Goal: Task Accomplishment & Management: Use online tool/utility

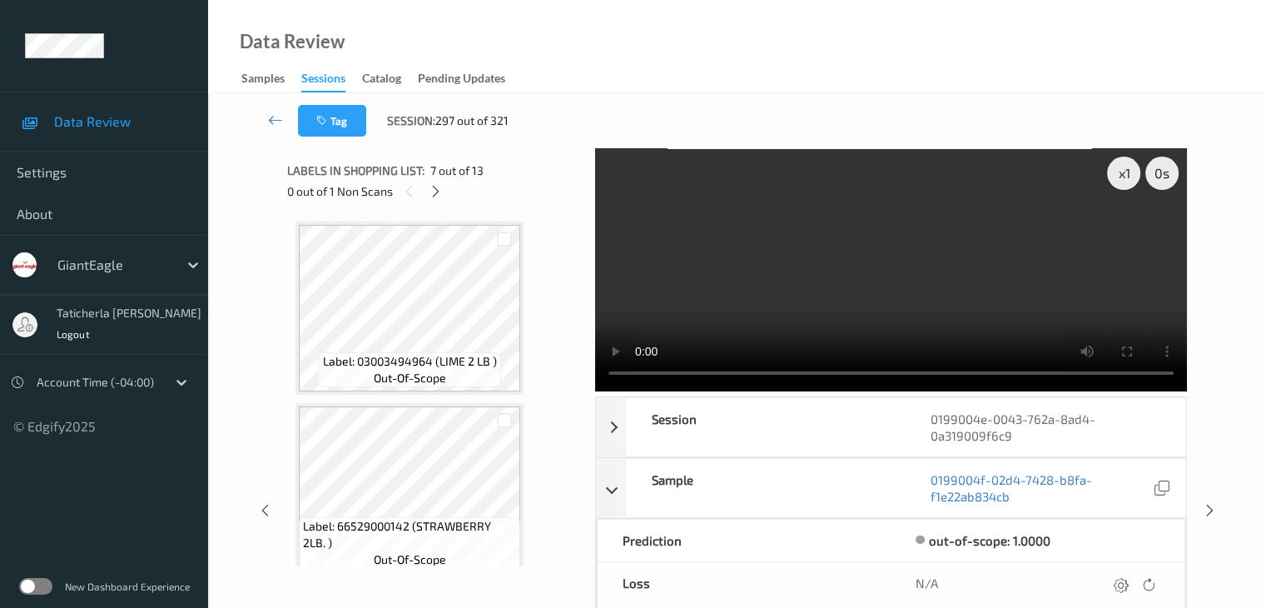
scroll to position [1904, 0]
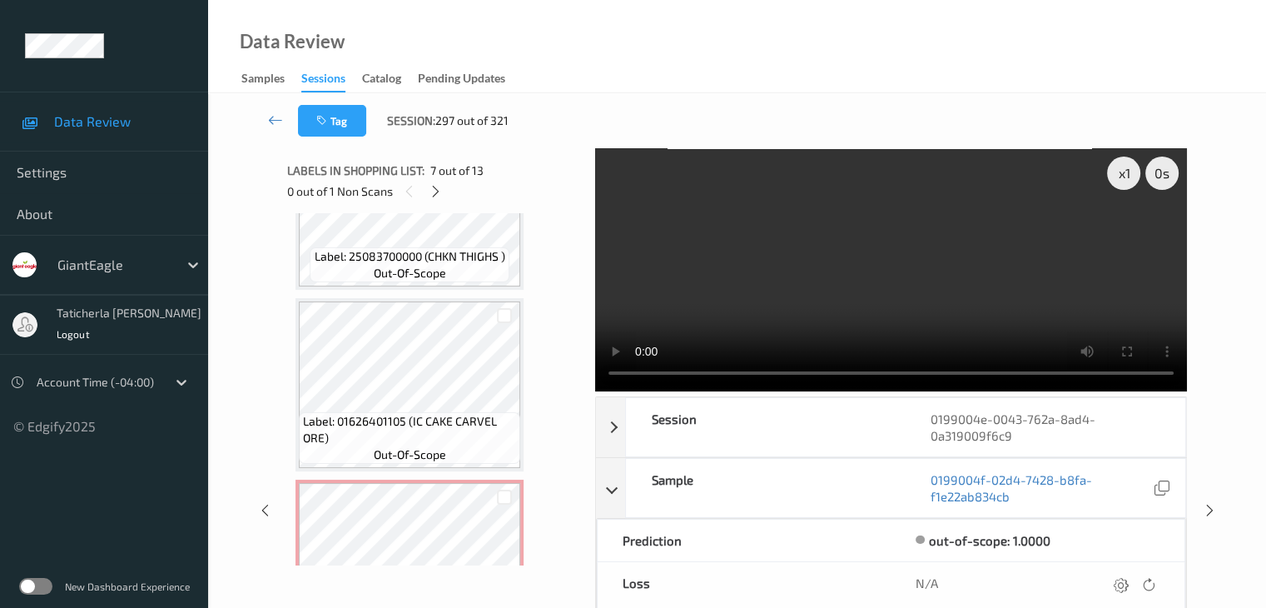
scroll to position [1737, 0]
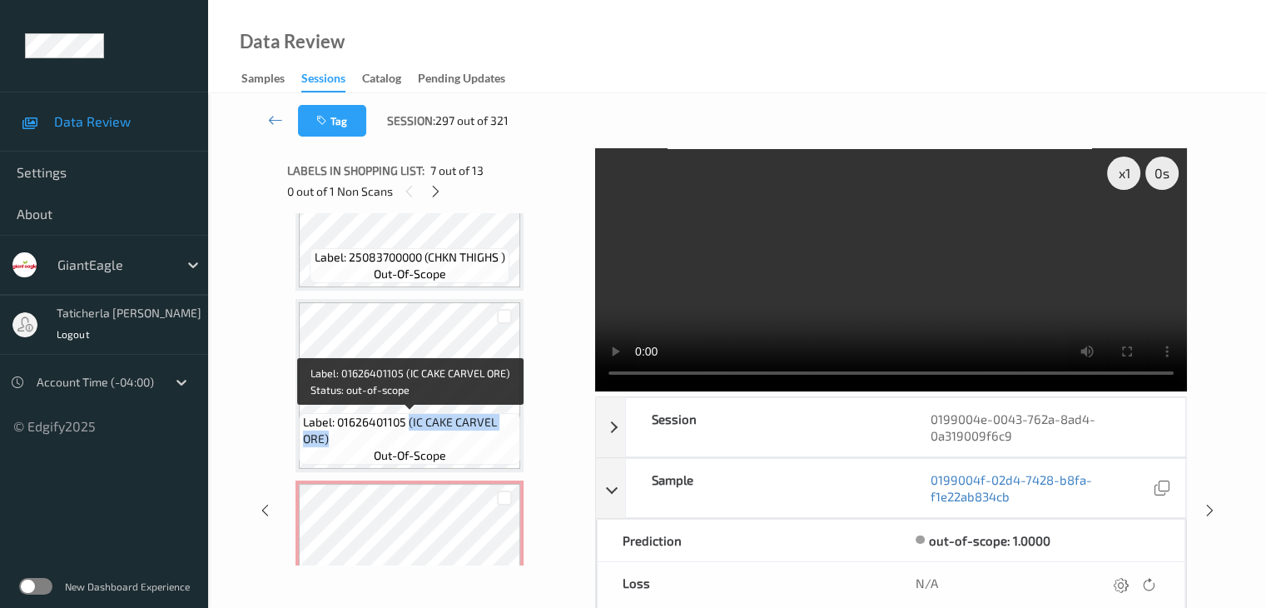
drag, startPoint x: 409, startPoint y: 420, endPoint x: 495, endPoint y: 443, distance: 89.4
click at [495, 443] on span "Label: 01626401105 (IC CAKE CARVEL ORE)" at bounding box center [409, 430] width 213 height 33
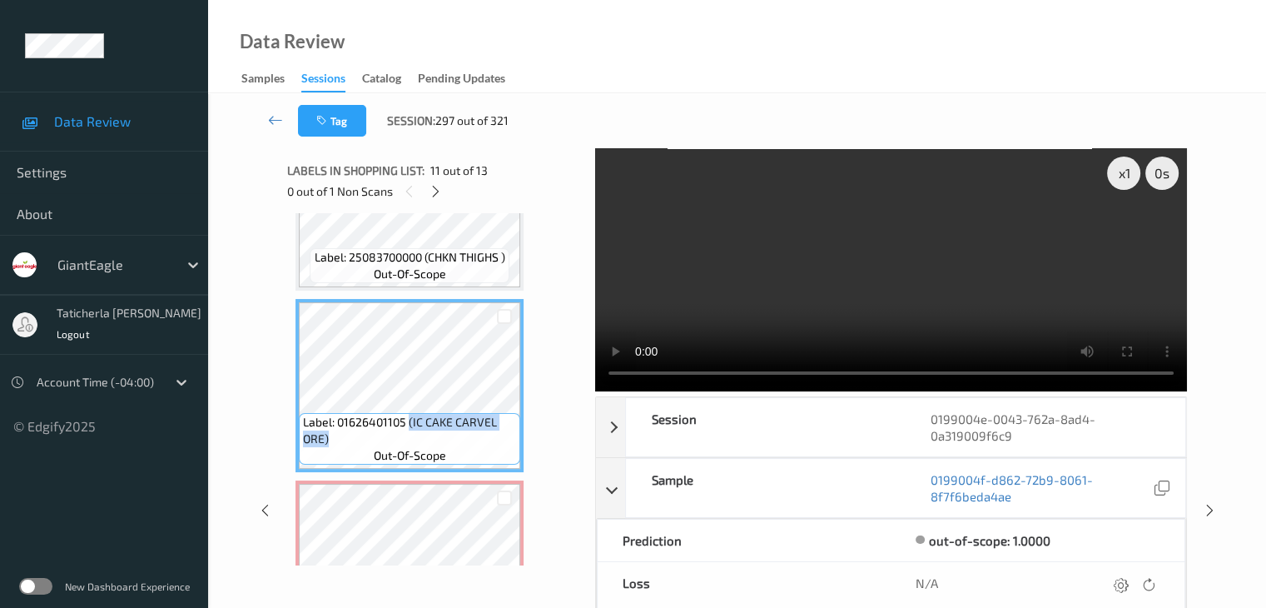
copy span "(IC CAKE CARVEL ORE)"
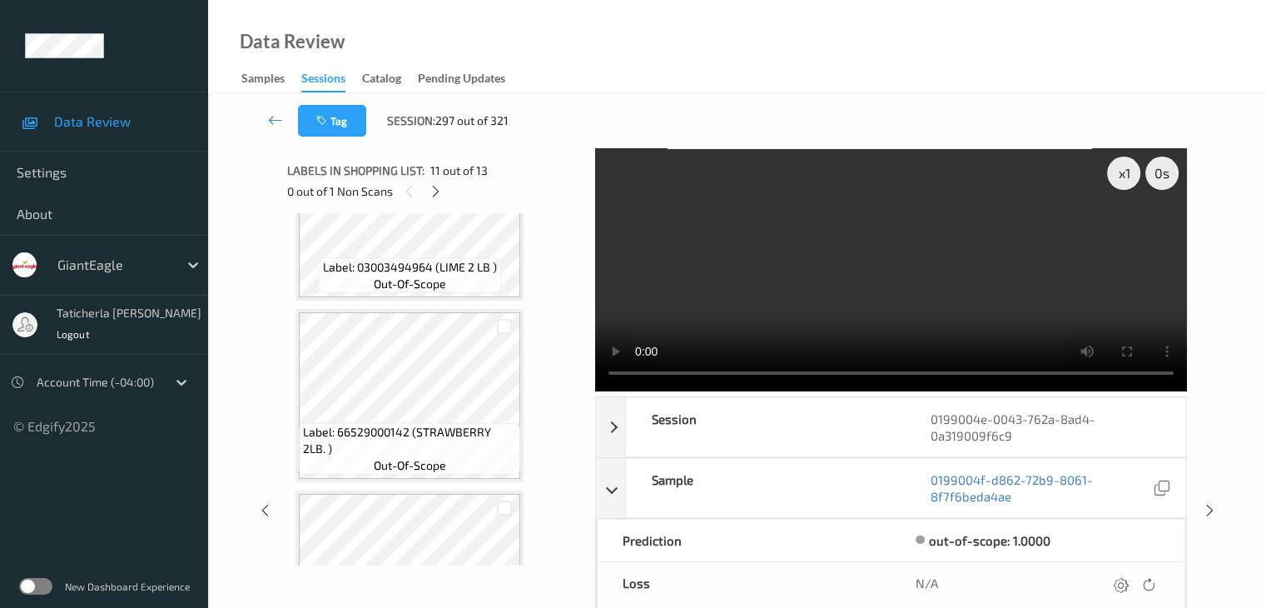
scroll to position [0, 0]
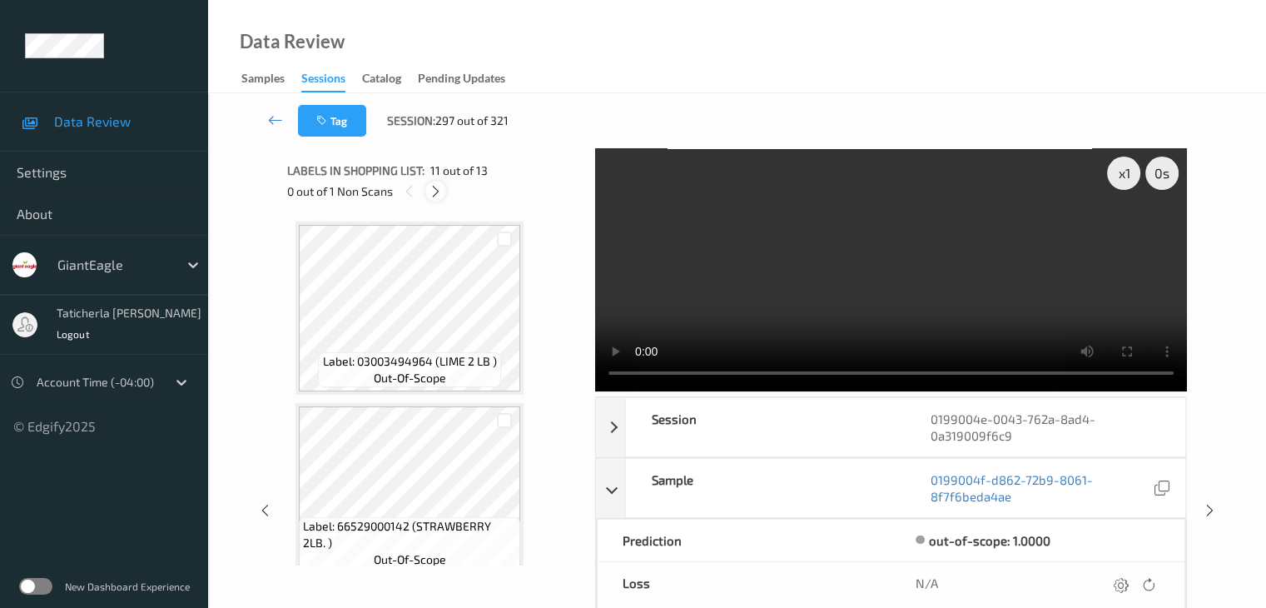
click at [433, 194] on icon at bounding box center [436, 191] width 14 height 15
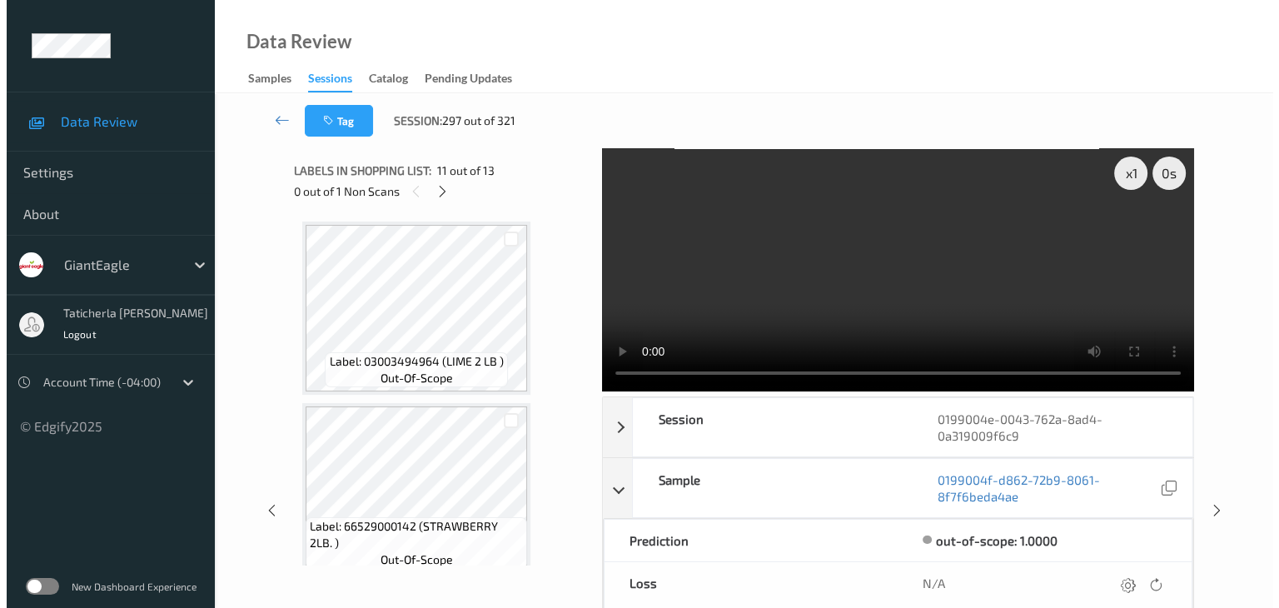
scroll to position [1823, 0]
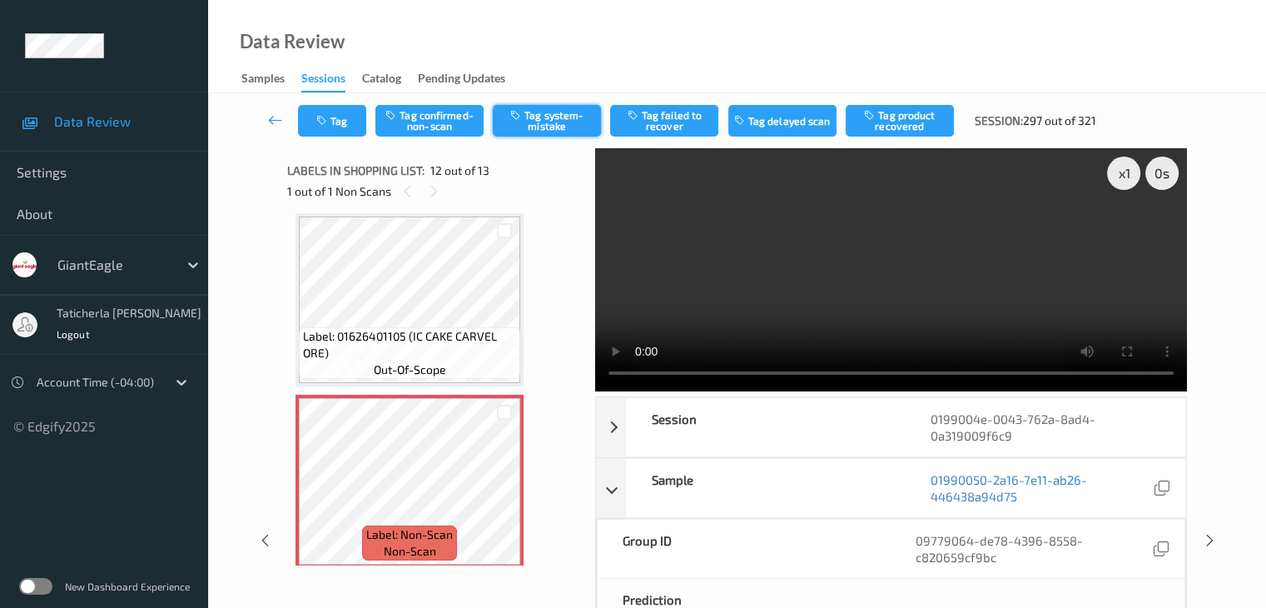
click at [544, 127] on button "Tag system-mistake" at bounding box center [547, 121] width 108 height 32
click at [347, 124] on button "Tag" at bounding box center [332, 121] width 68 height 32
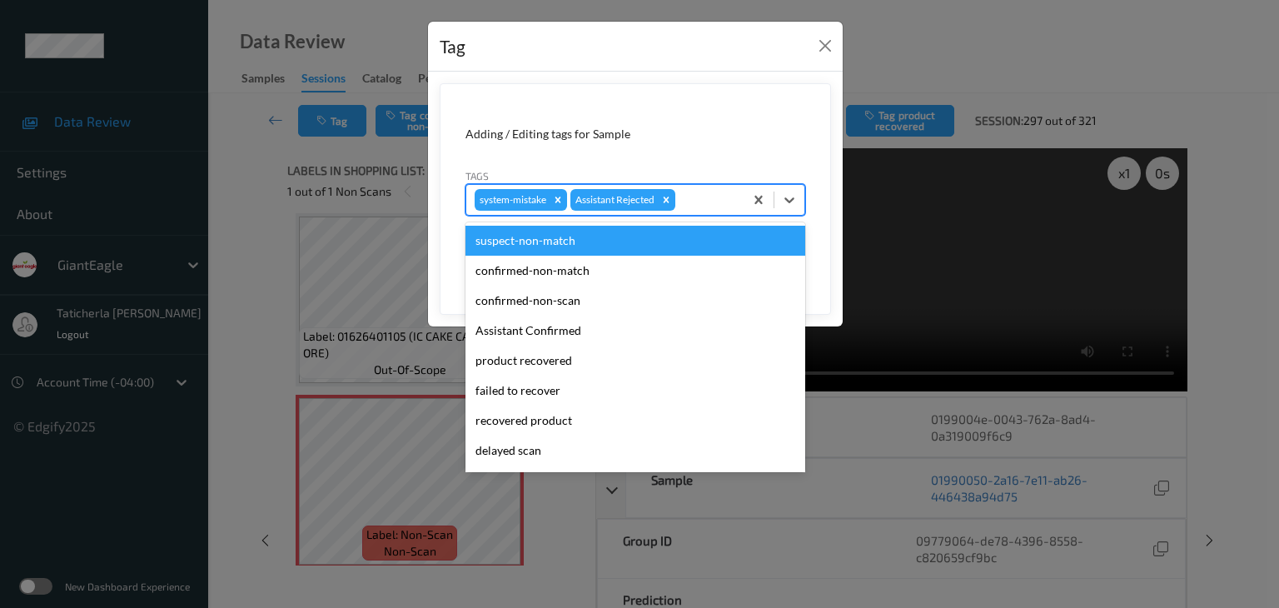
click at [723, 201] on div at bounding box center [706, 200] width 57 height 20
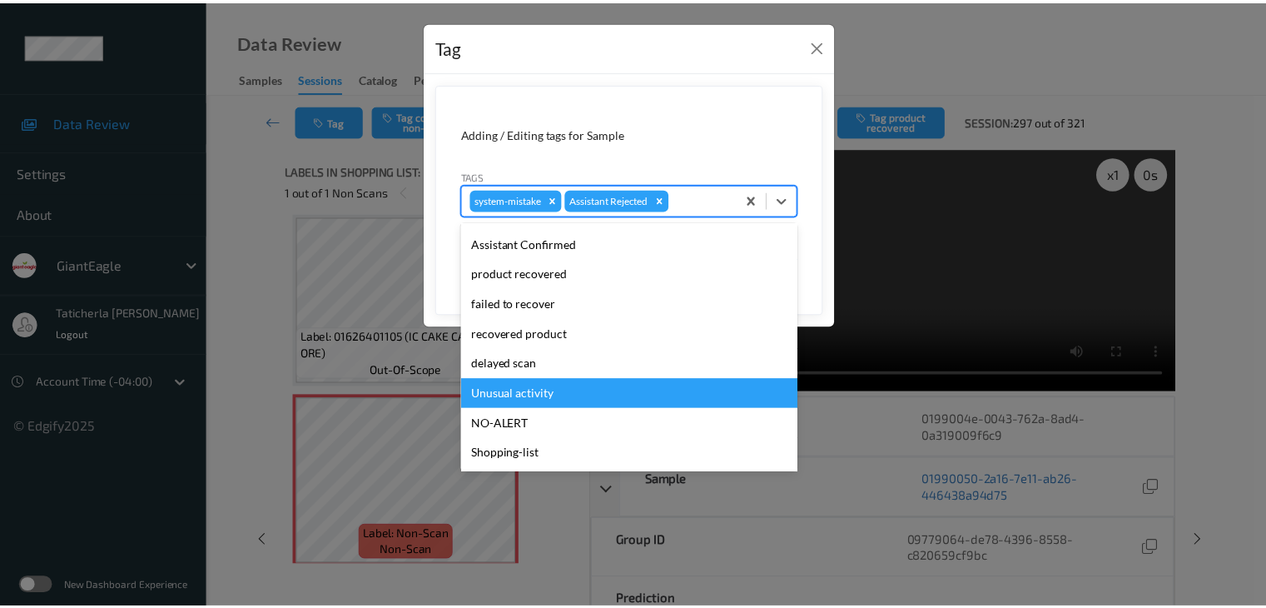
scroll to position [63, 0]
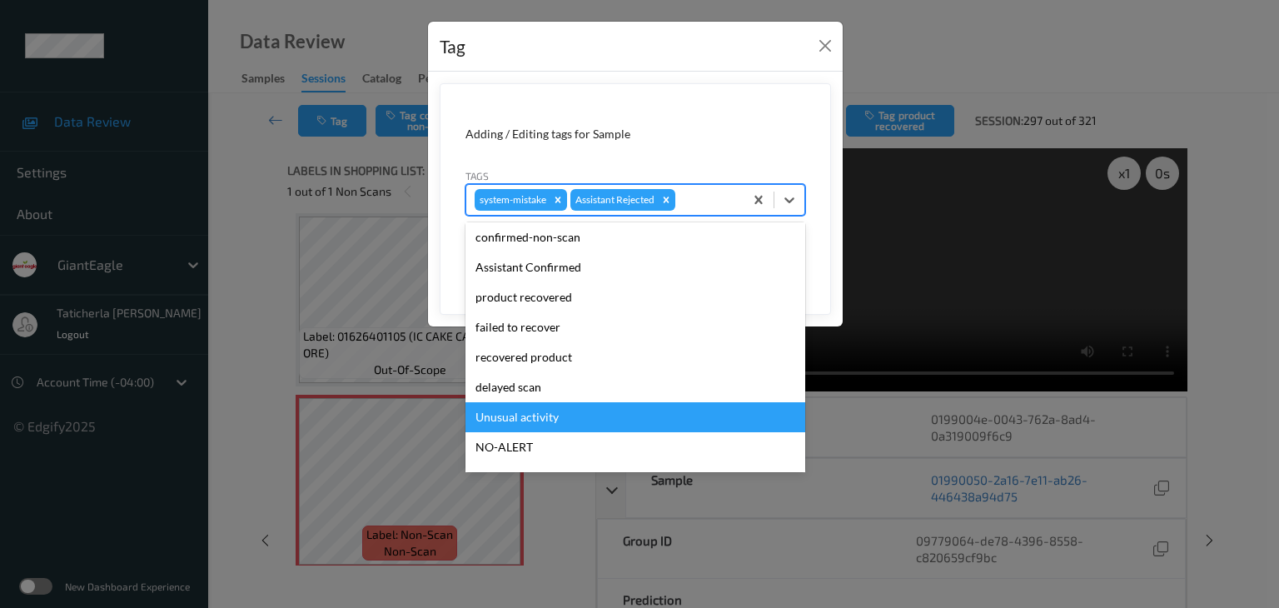
click at [529, 408] on div "Unusual activity" at bounding box center [635, 417] width 340 height 30
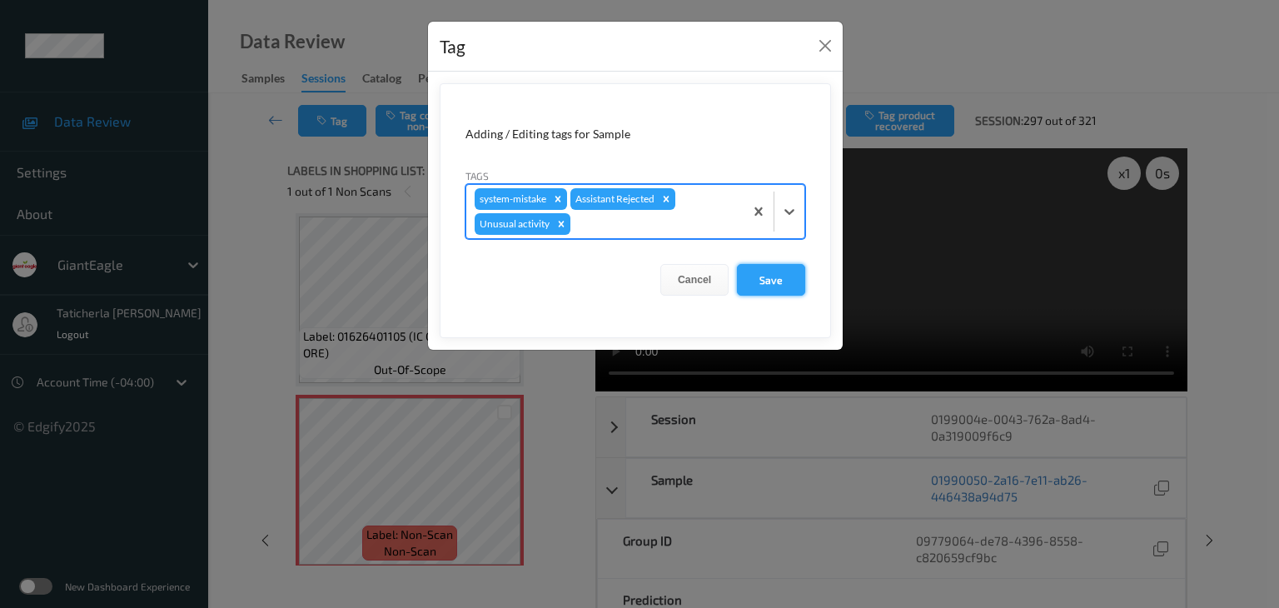
click at [762, 279] on button "Save" at bounding box center [771, 280] width 68 height 32
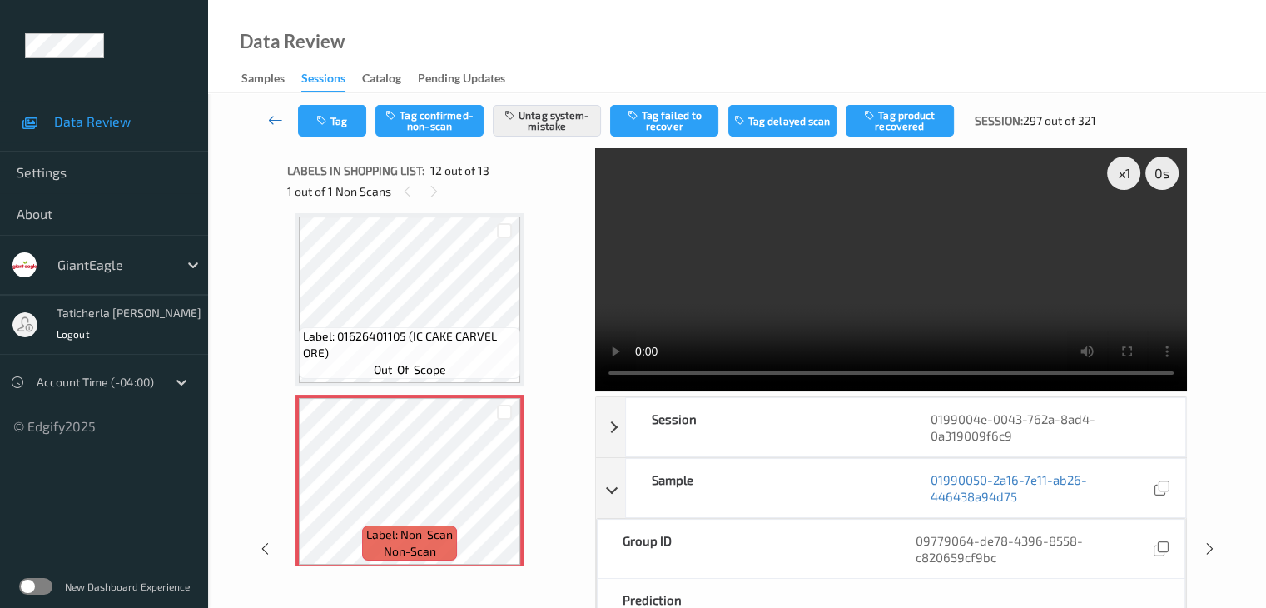
click at [279, 113] on icon at bounding box center [275, 120] width 15 height 17
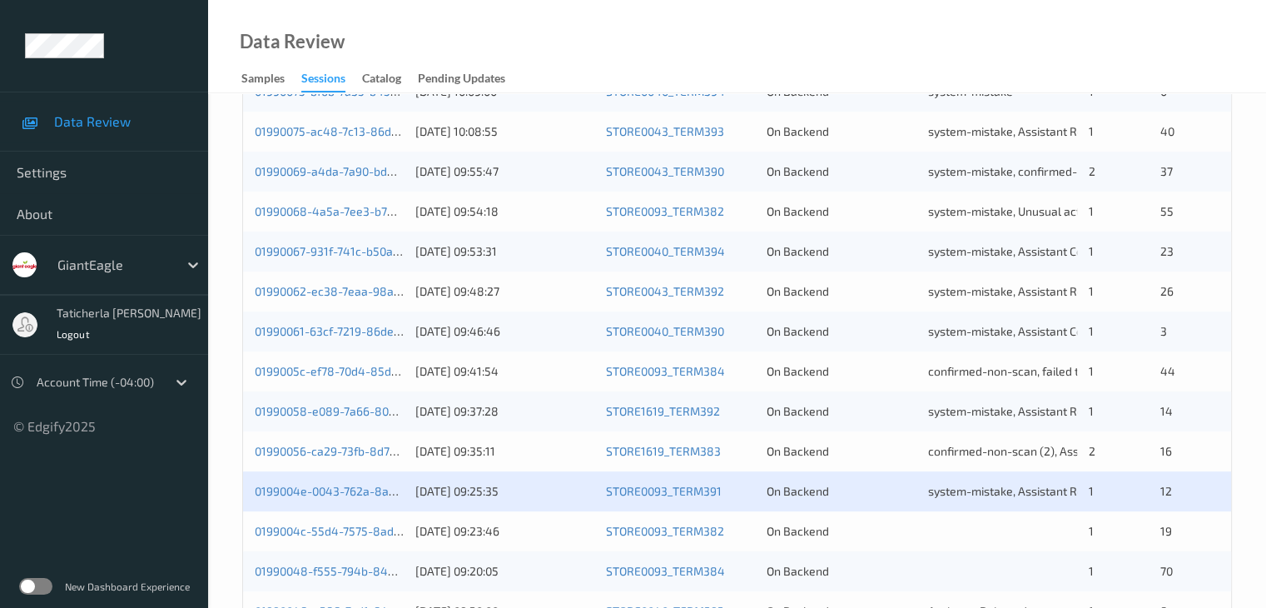
scroll to position [776, 0]
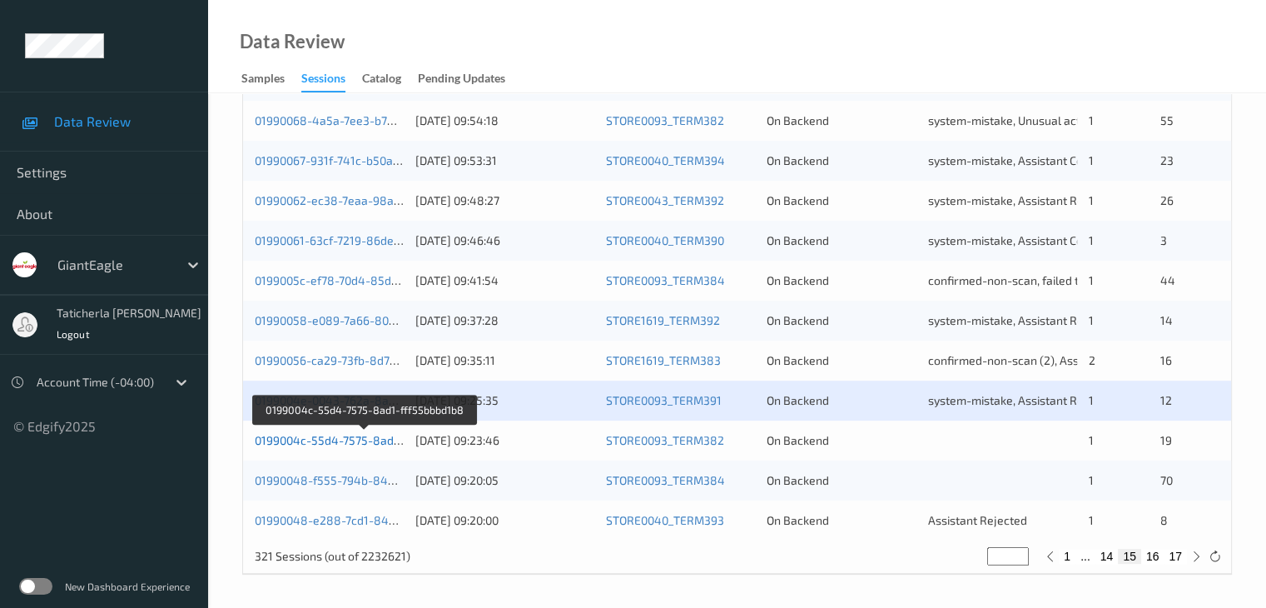
click at [357, 440] on link "0199004c-55d4-7575-8ad1-fff55bbbd1b8" at bounding box center [365, 440] width 221 height 14
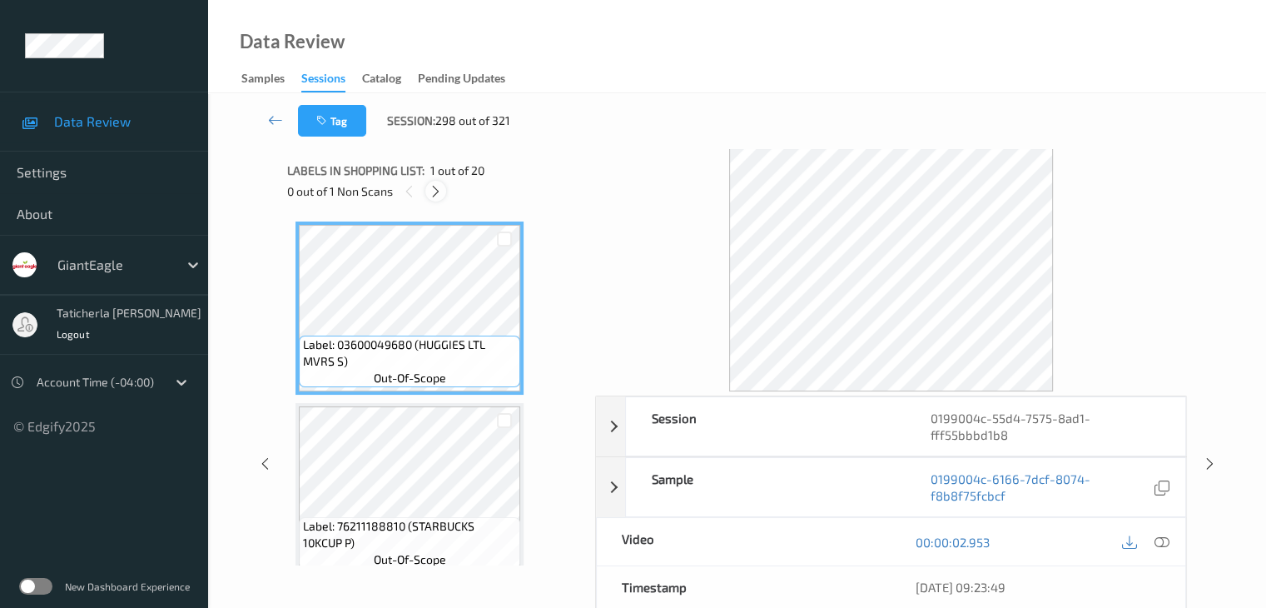
click at [433, 187] on icon at bounding box center [436, 191] width 14 height 15
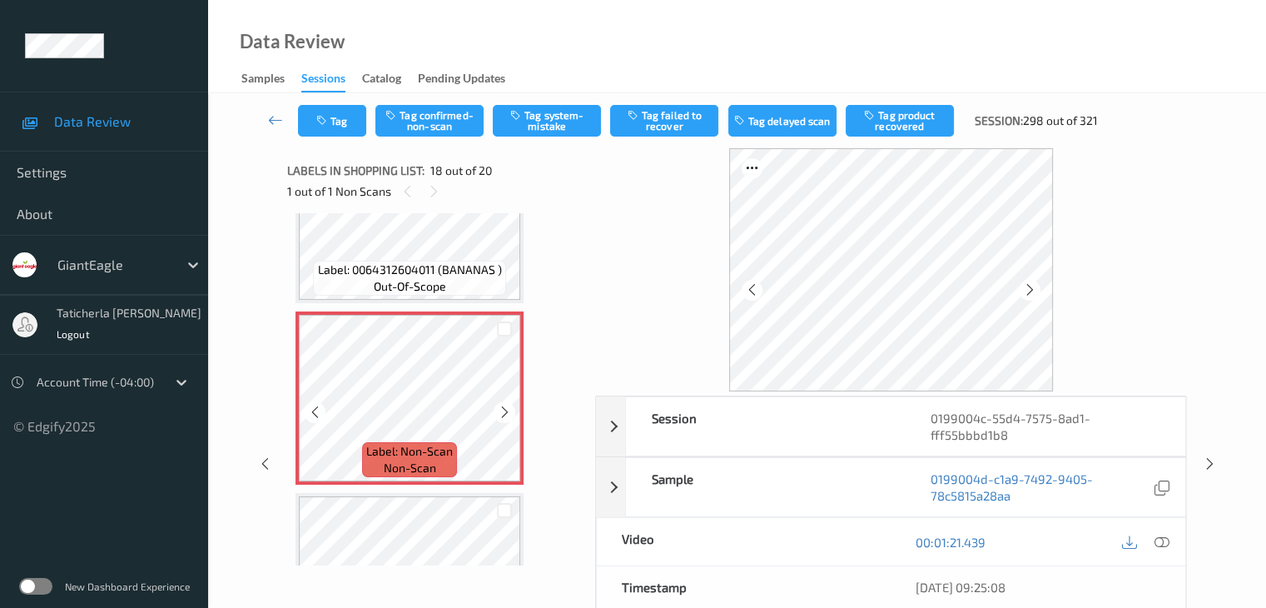
scroll to position [3079, 0]
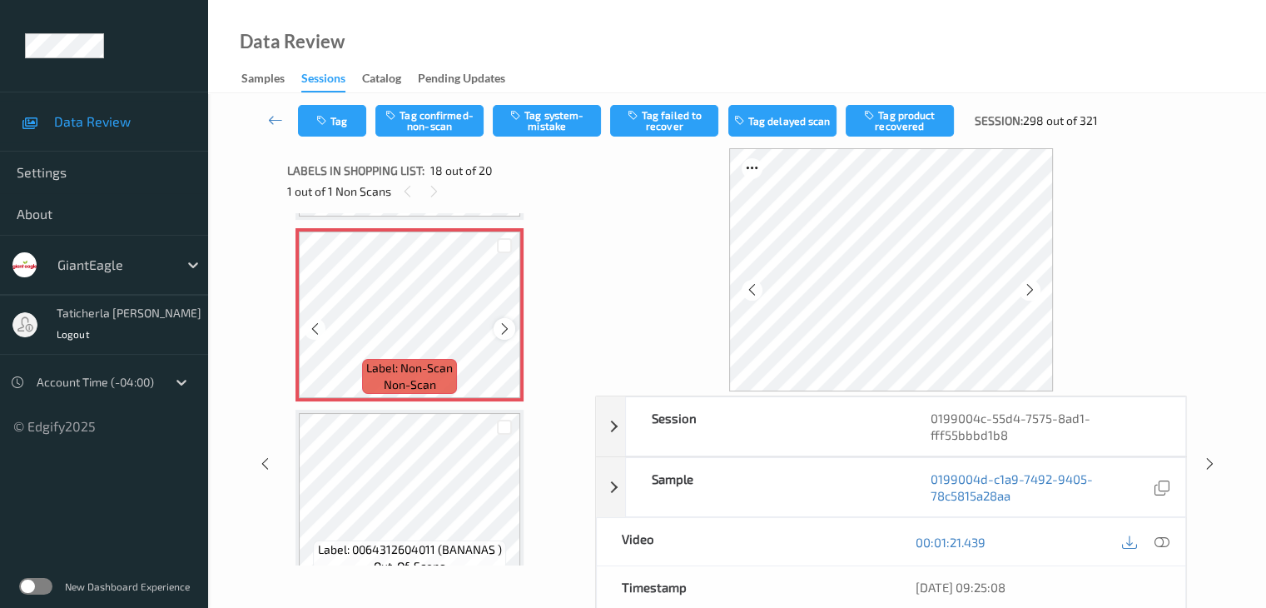
click at [503, 334] on icon at bounding box center [505, 328] width 14 height 15
click at [1157, 539] on icon at bounding box center [1161, 541] width 15 height 15
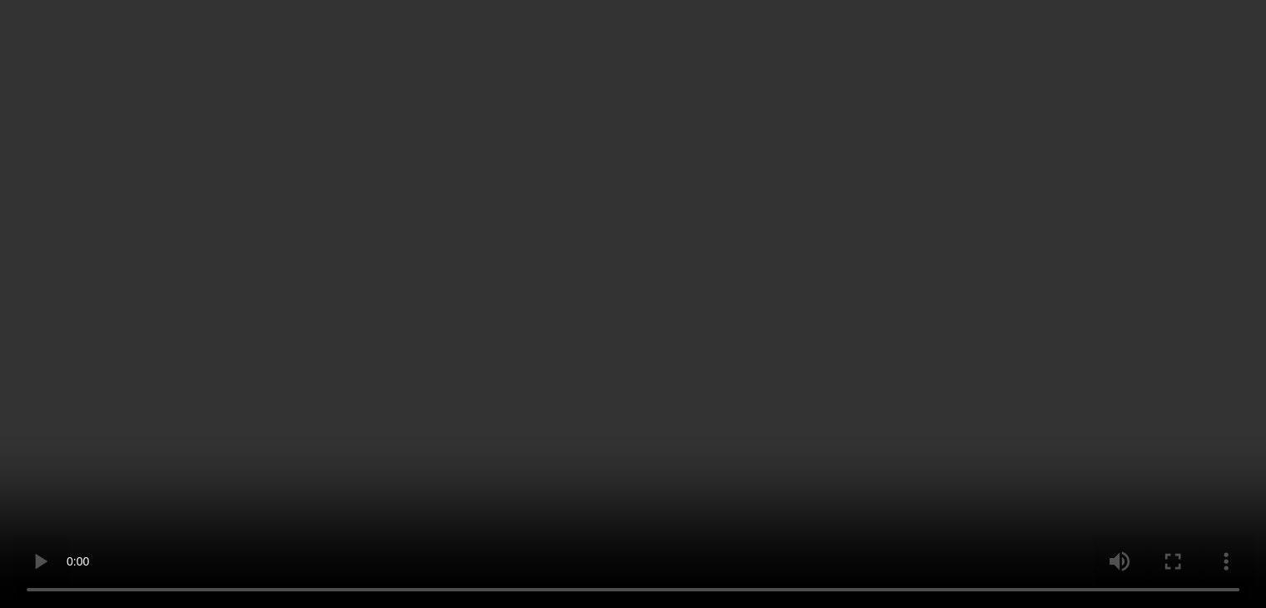
scroll to position [2829, 0]
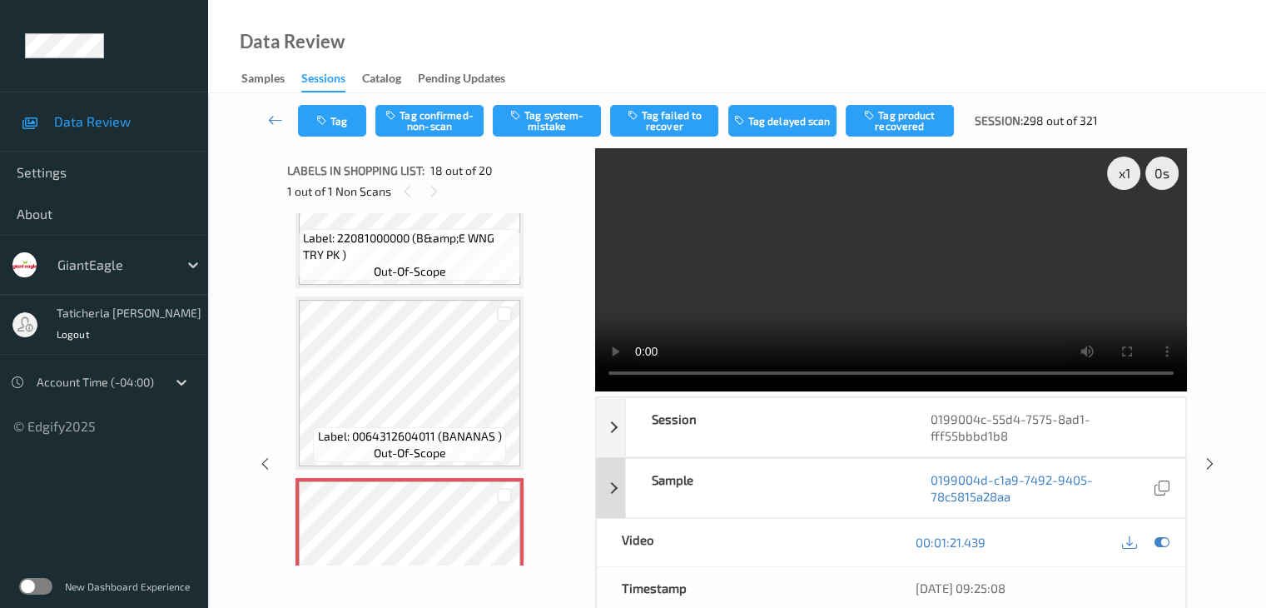
click at [881, 477] on div "Sample" at bounding box center [766, 488] width 280 height 58
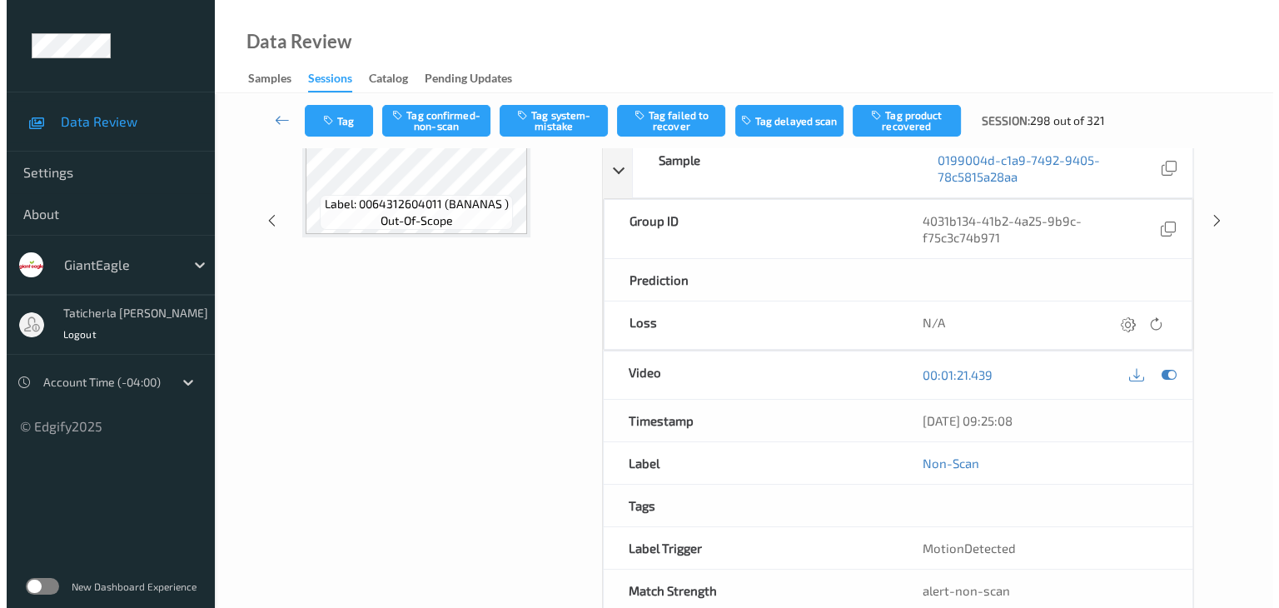
scroll to position [83, 0]
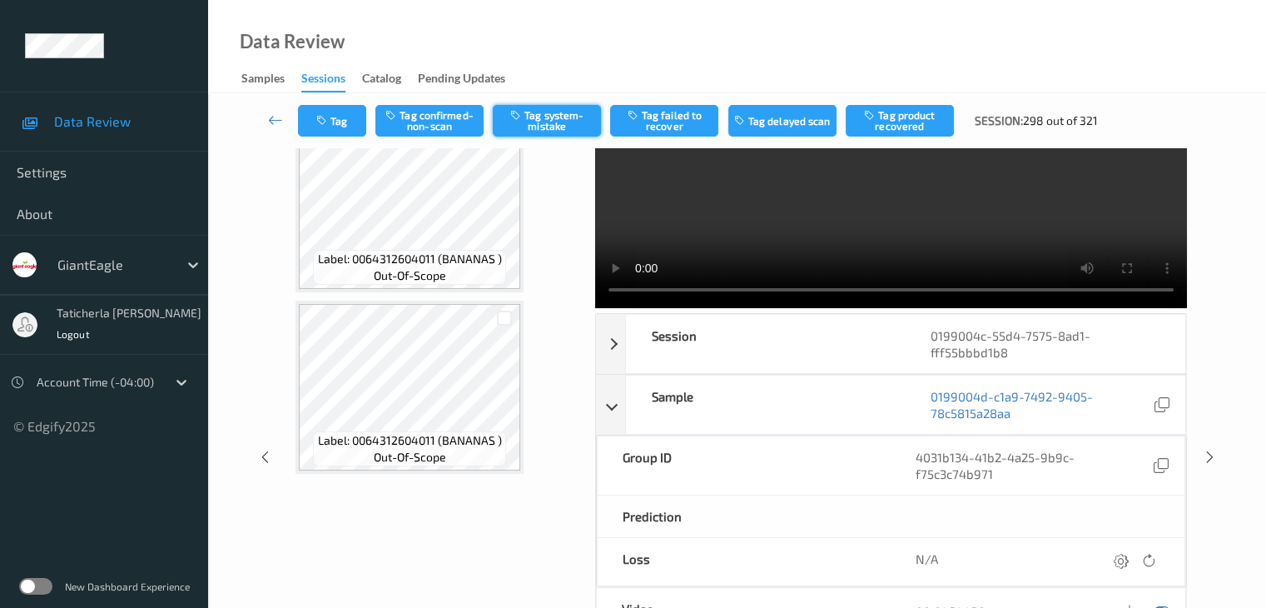
click at [546, 107] on button "Tag system-mistake" at bounding box center [547, 121] width 108 height 32
click at [345, 119] on button "Tag" at bounding box center [332, 121] width 68 height 32
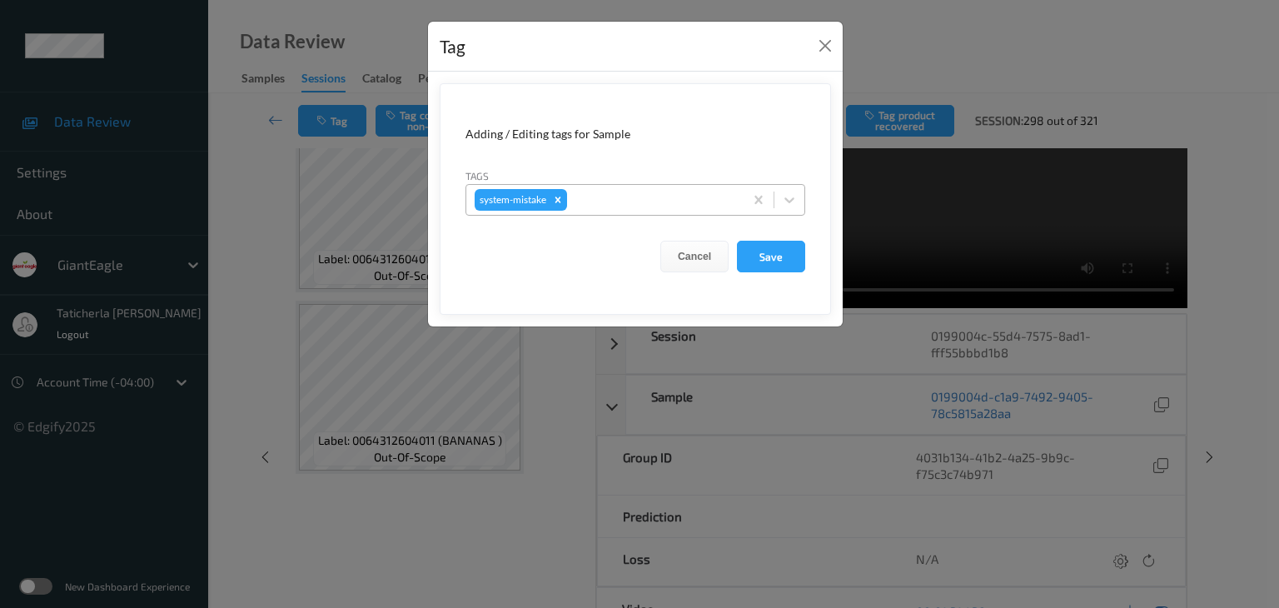
click at [665, 207] on div at bounding box center [652, 200] width 165 height 20
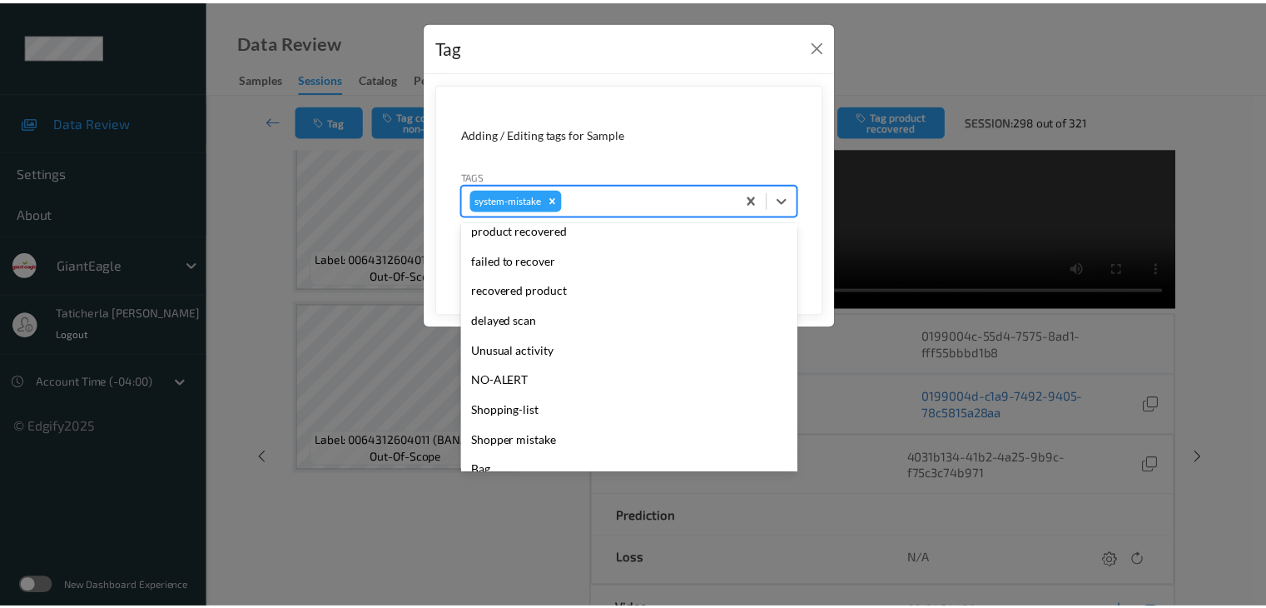
scroll to position [166, 0]
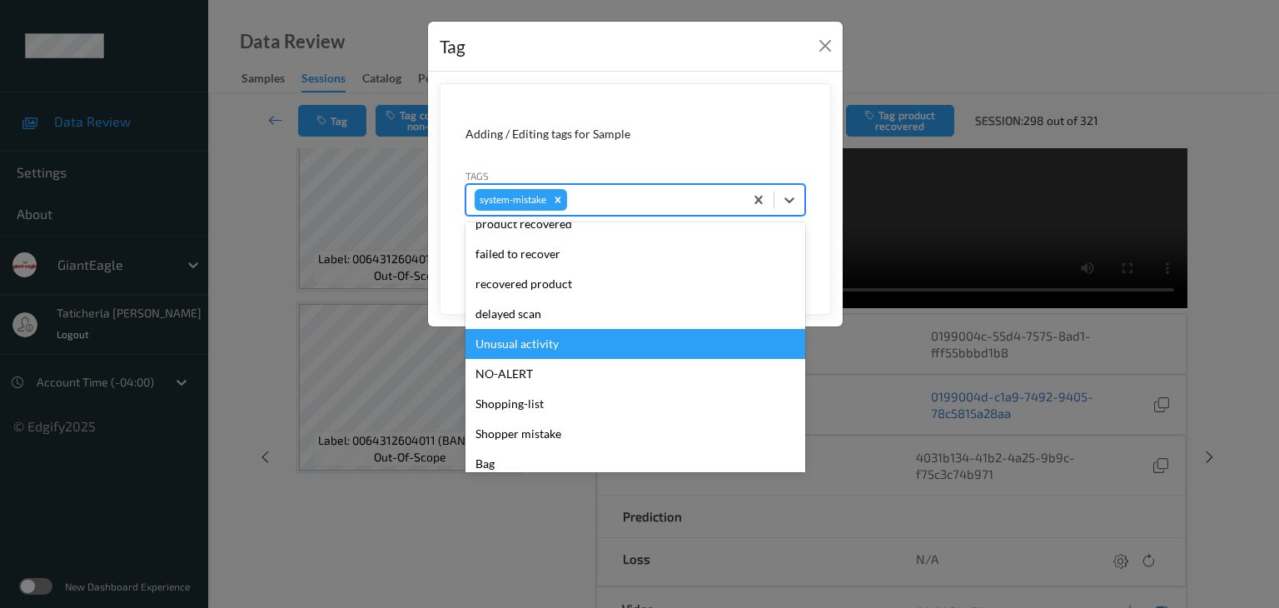
click at [598, 341] on div "Unusual activity" at bounding box center [635, 344] width 340 height 30
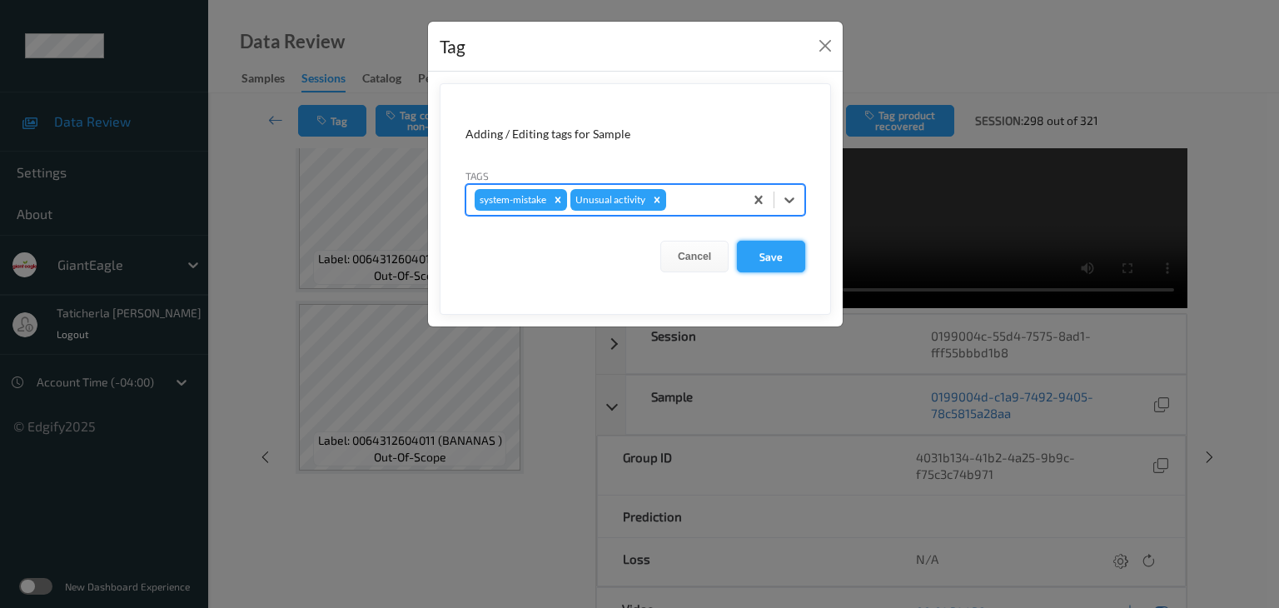
click at [763, 252] on button "Save" at bounding box center [771, 257] width 68 height 32
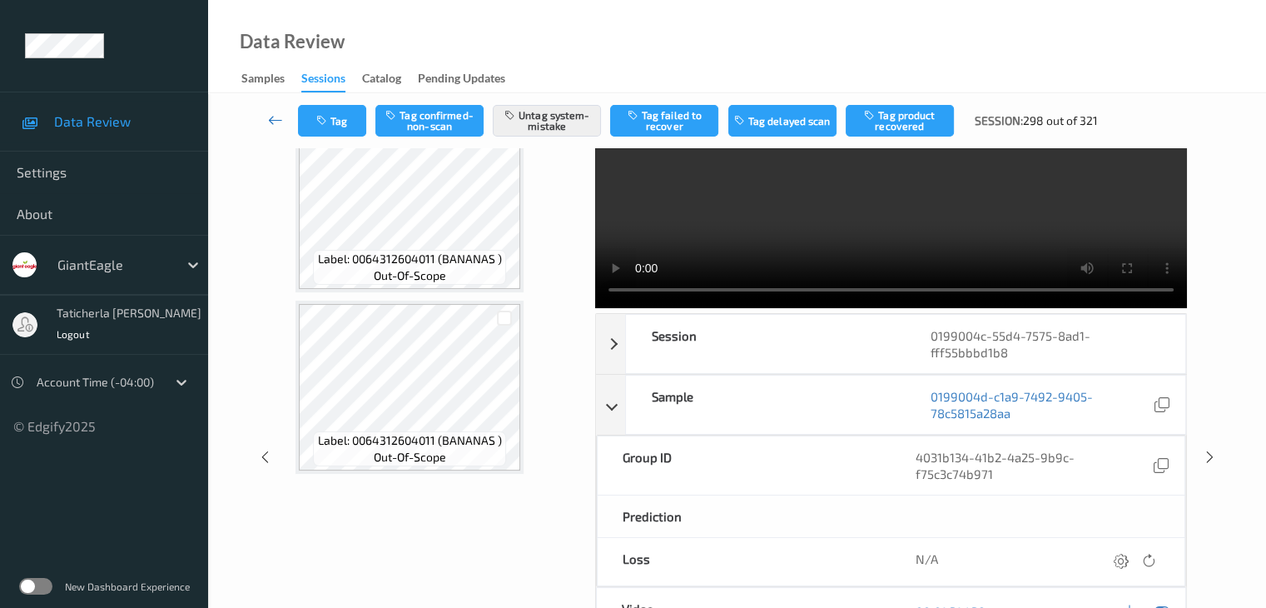
click at [270, 119] on icon at bounding box center [275, 120] width 15 height 17
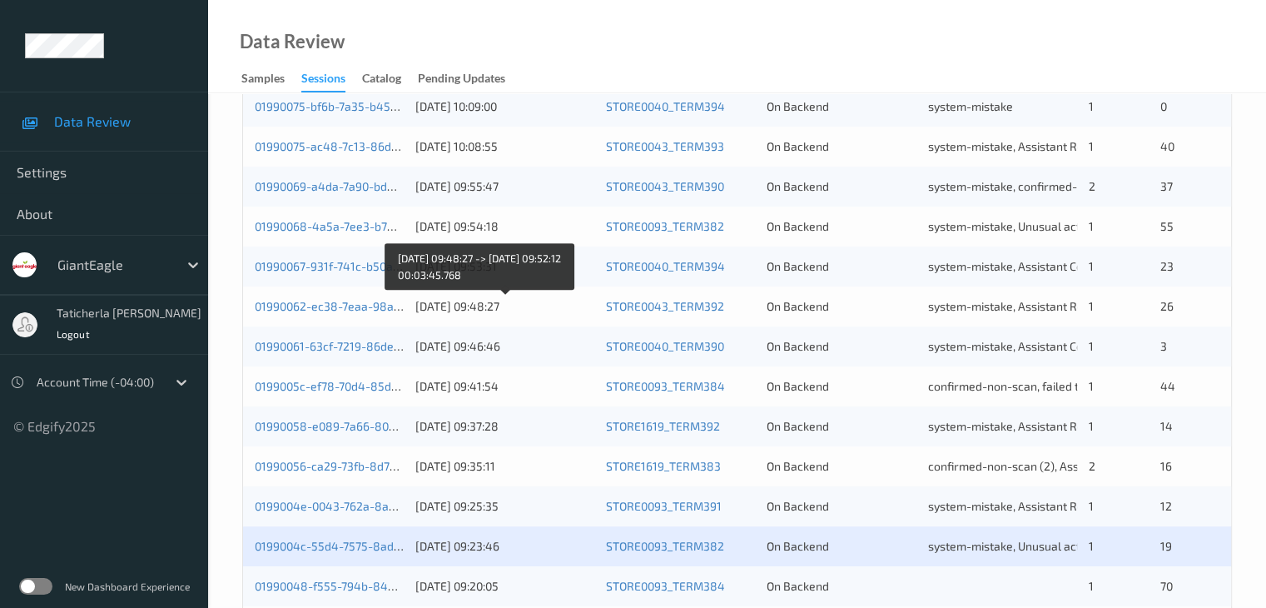
scroll to position [776, 0]
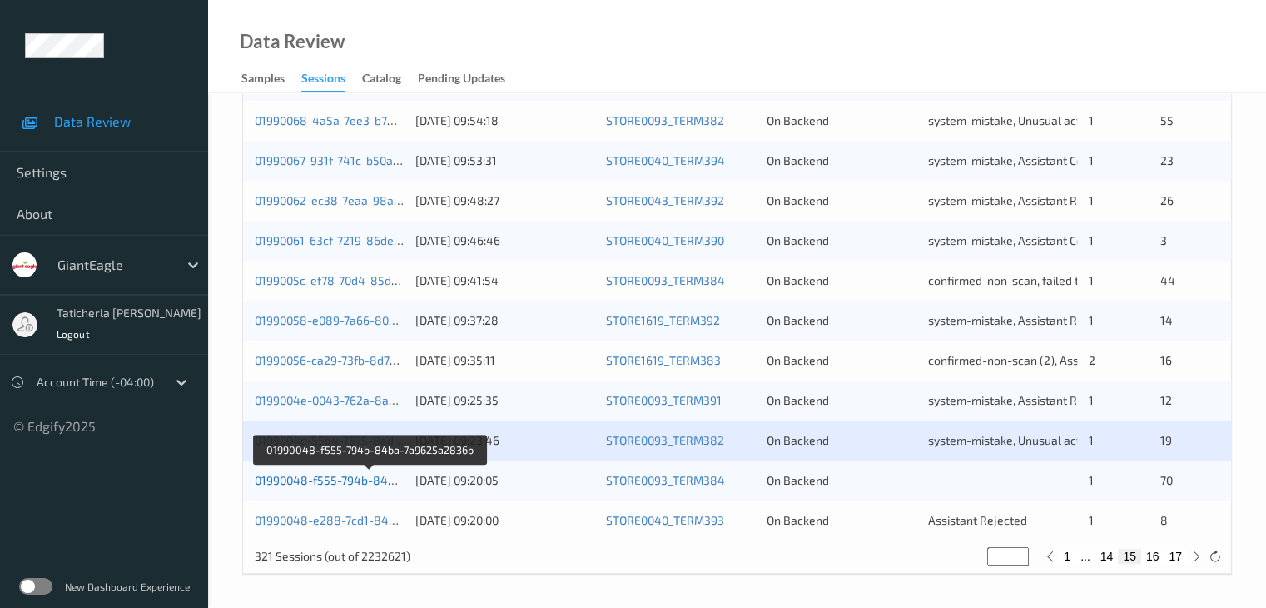
click at [308, 473] on link "01990048-f555-794b-84ba-7a9625a2836b" at bounding box center [370, 480] width 231 height 14
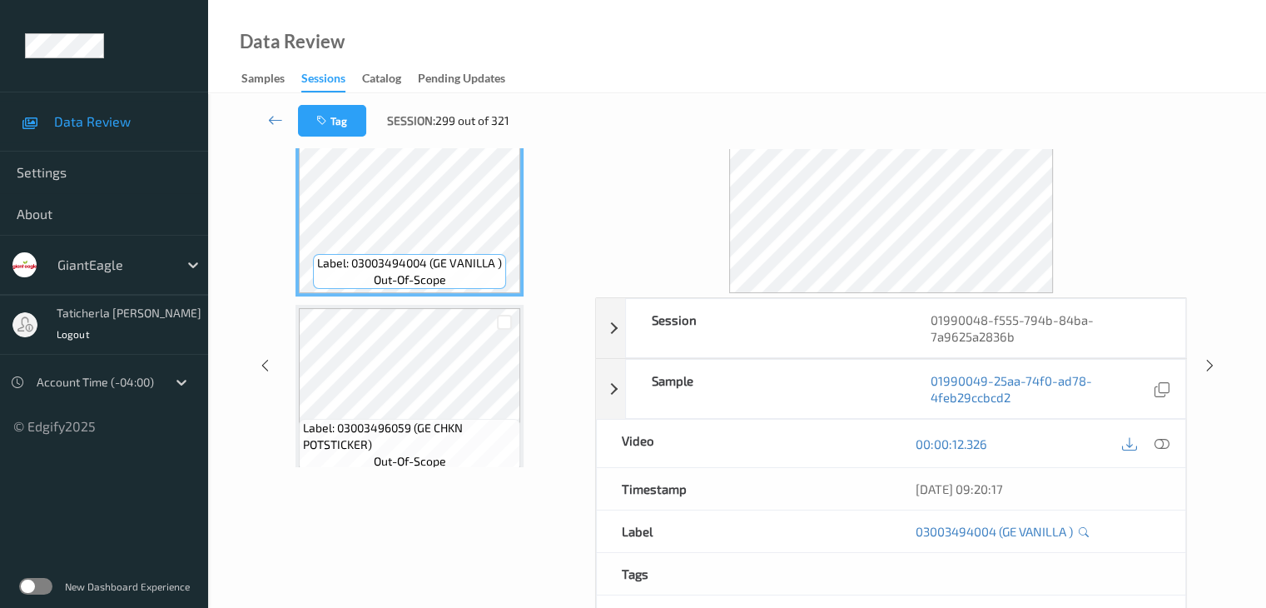
scroll to position [37, 0]
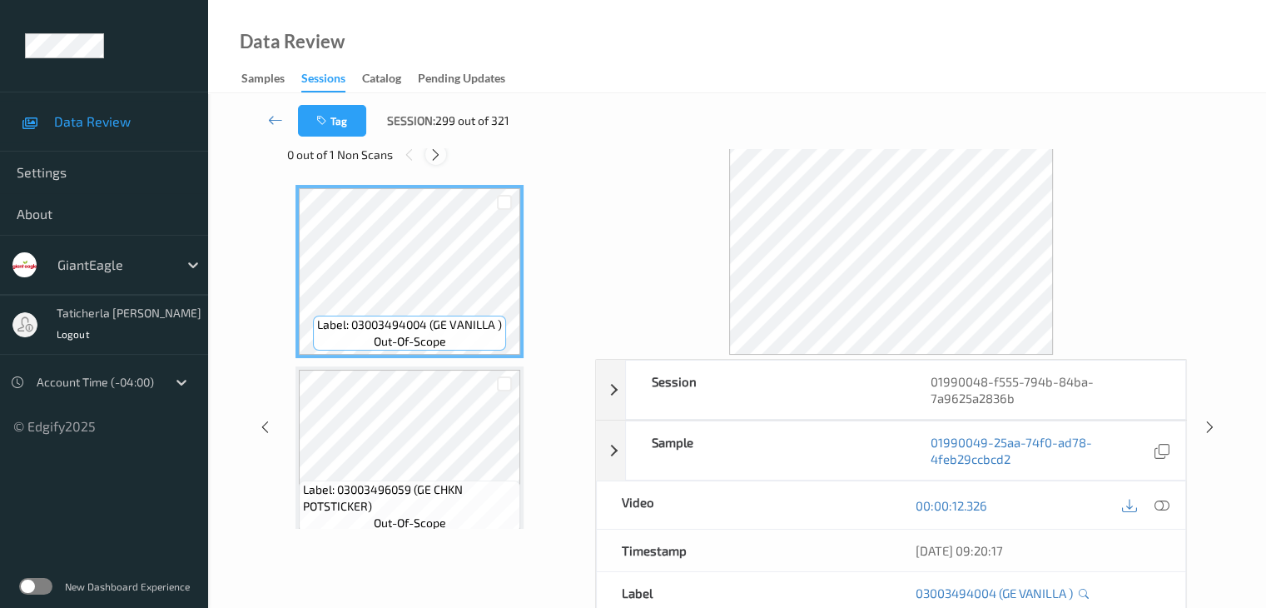
click at [440, 161] on div at bounding box center [435, 154] width 21 height 21
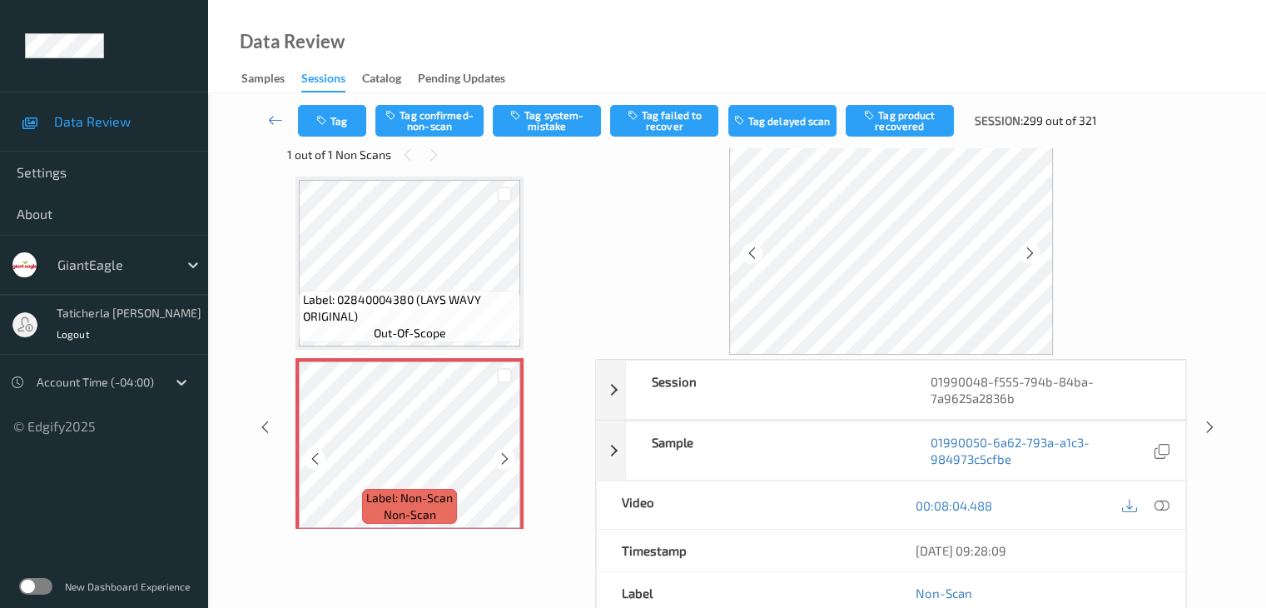
scroll to position [11707, 0]
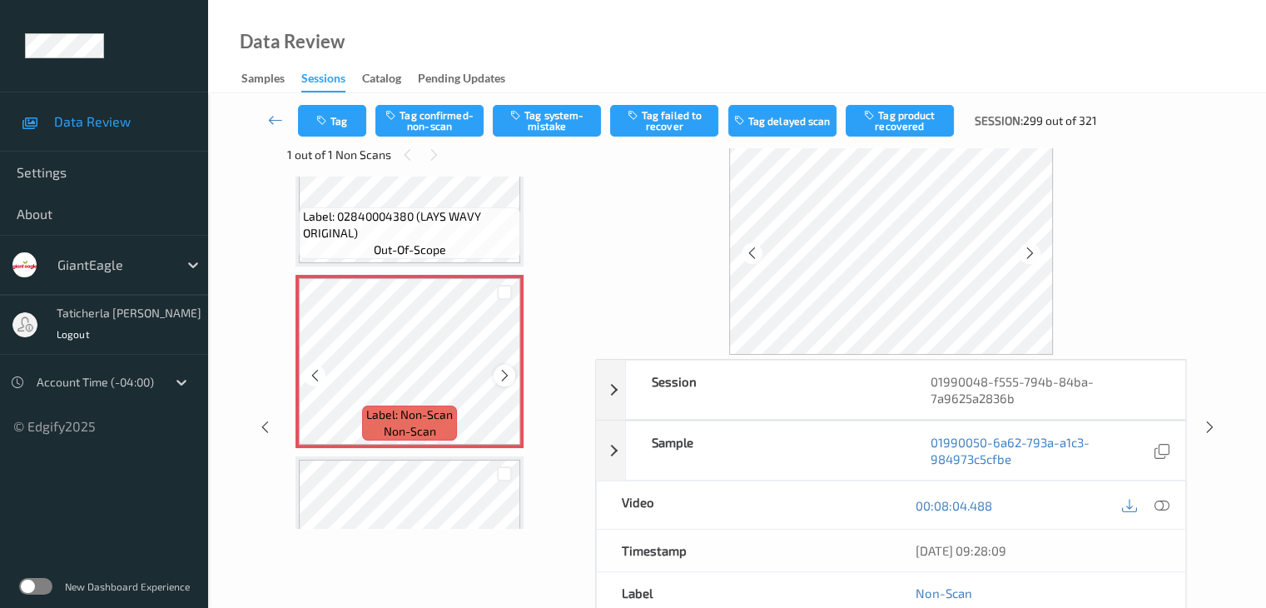
click at [504, 373] on icon at bounding box center [505, 375] width 14 height 15
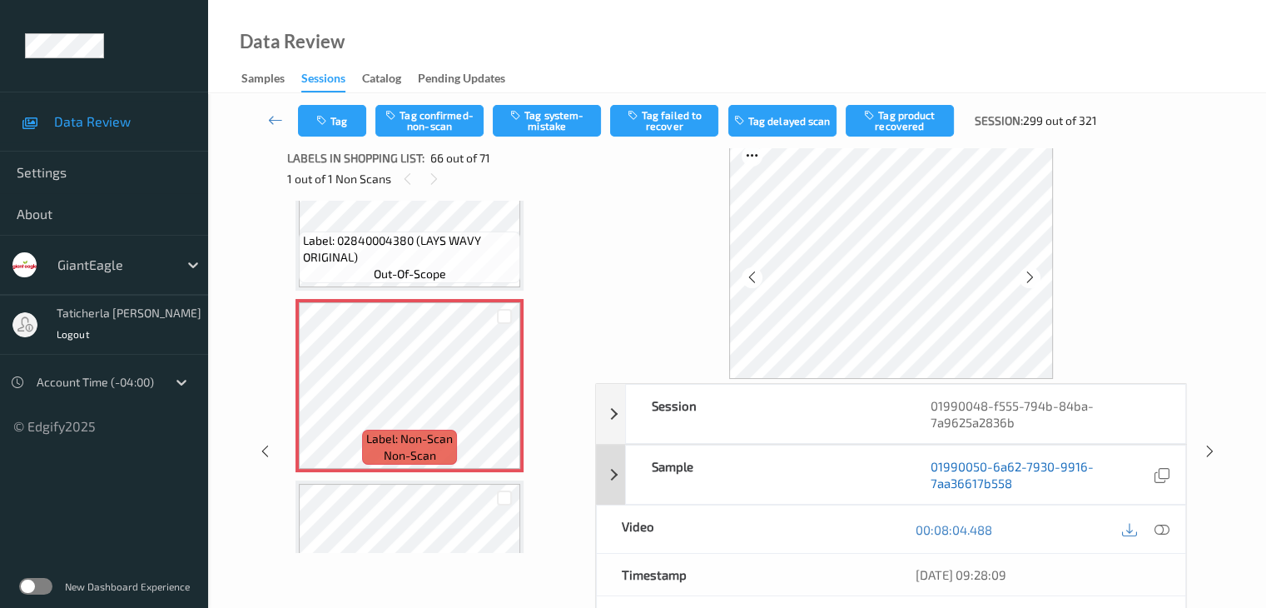
scroll to position [0, 0]
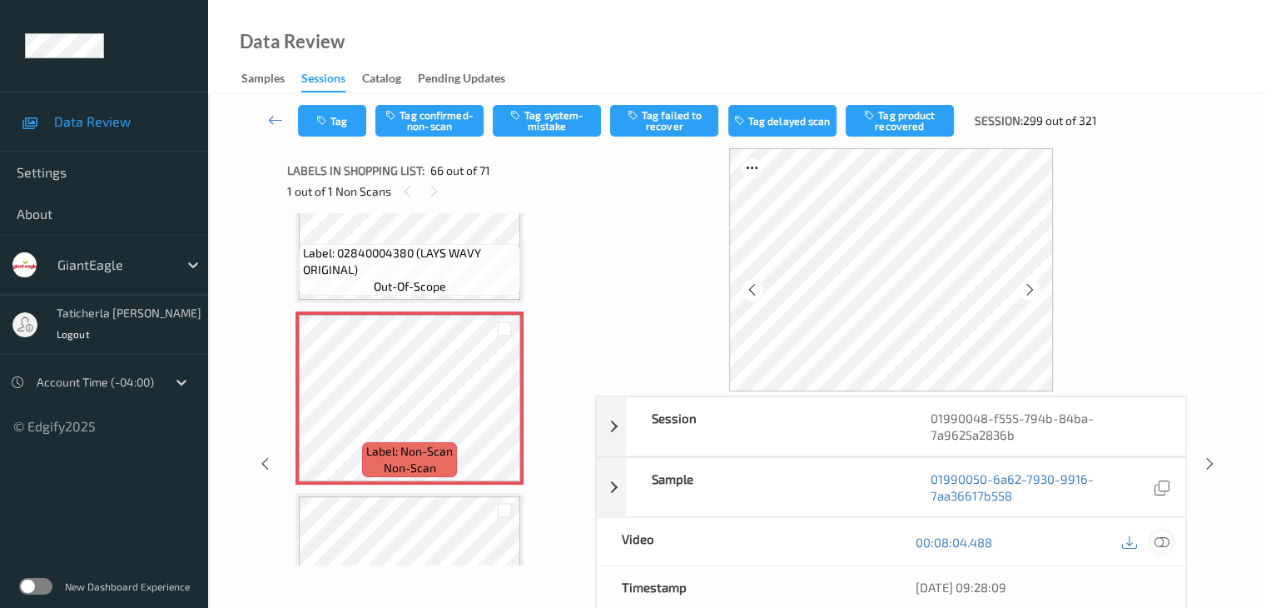
click at [1159, 541] on icon at bounding box center [1161, 541] width 15 height 15
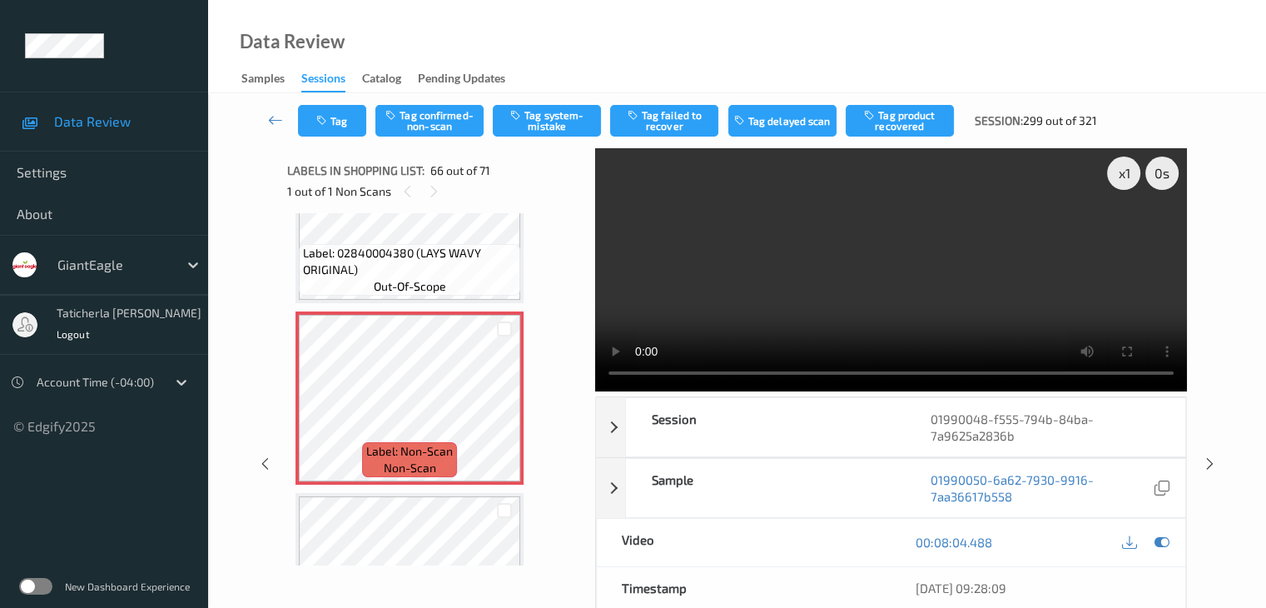
click at [1126, 233] on video at bounding box center [891, 269] width 592 height 243
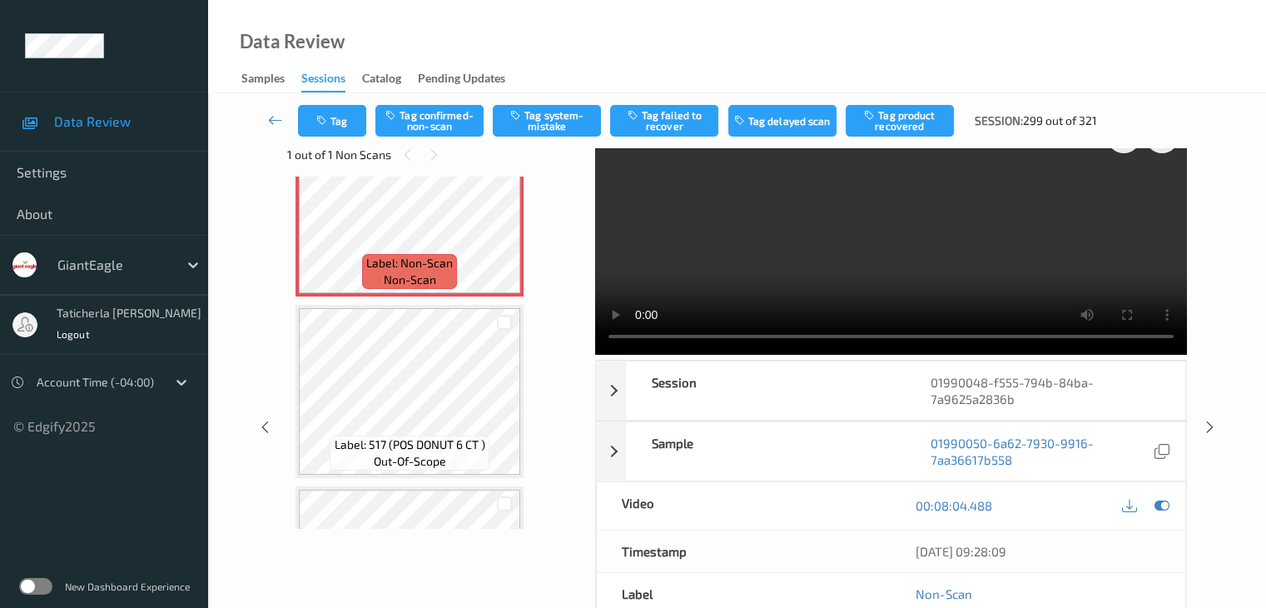
scroll to position [11792, 0]
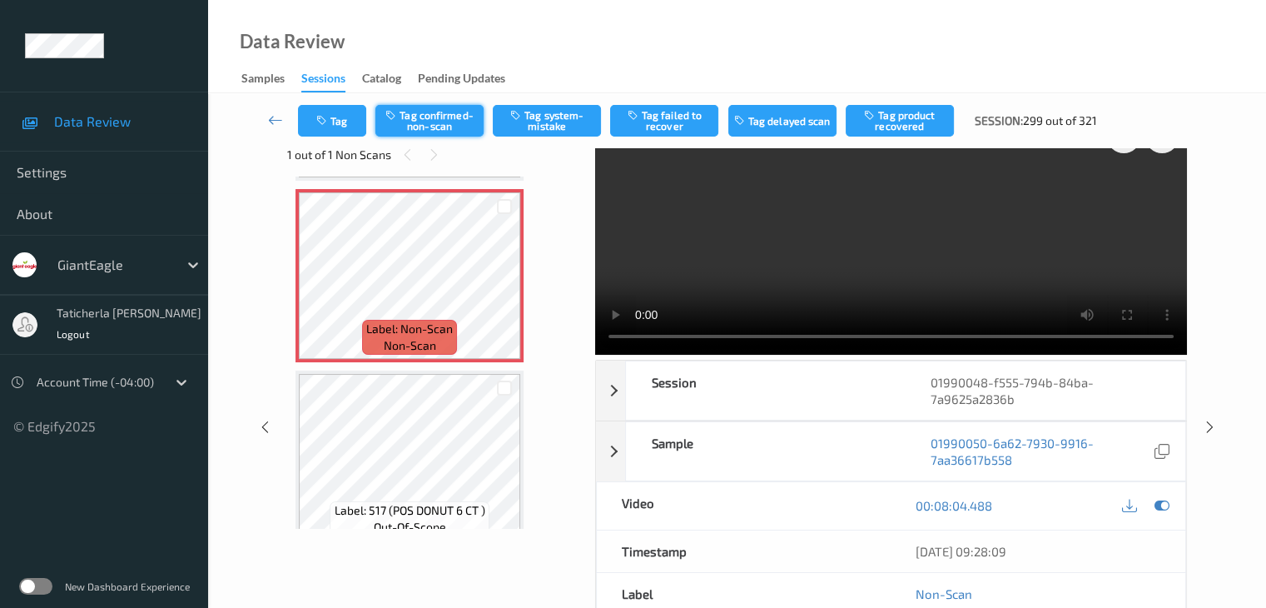
click at [435, 116] on button "Tag confirmed-non-scan" at bounding box center [429, 121] width 108 height 32
click at [686, 122] on button "Tag failed to recover" at bounding box center [664, 121] width 108 height 32
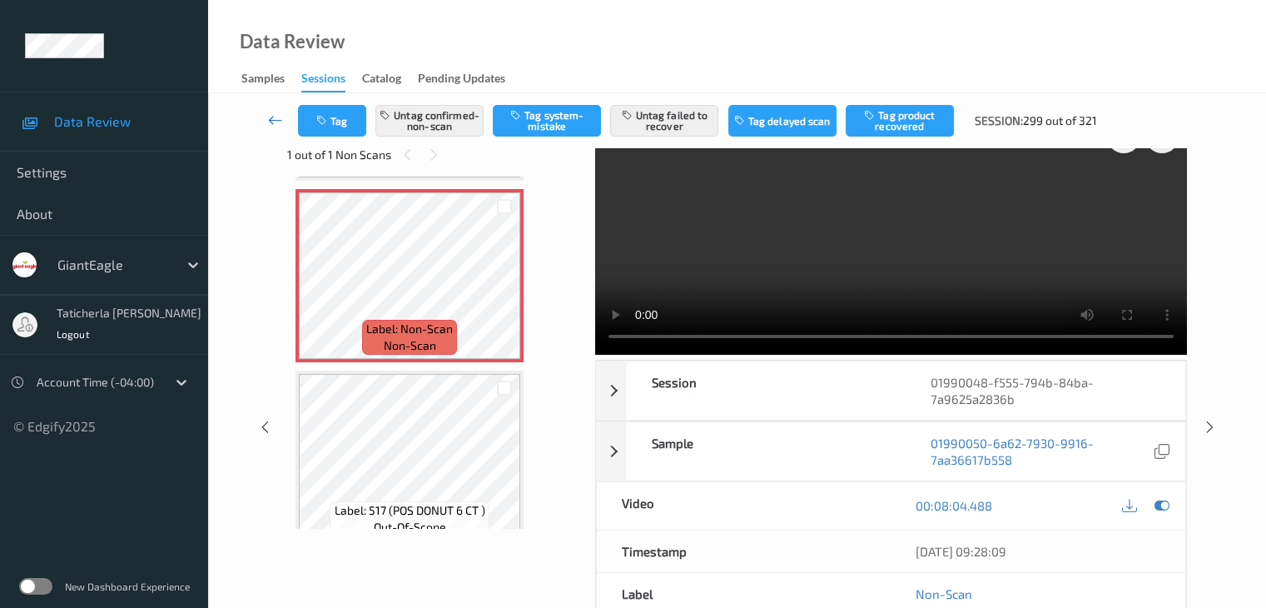
click at [279, 112] on icon at bounding box center [275, 120] width 15 height 17
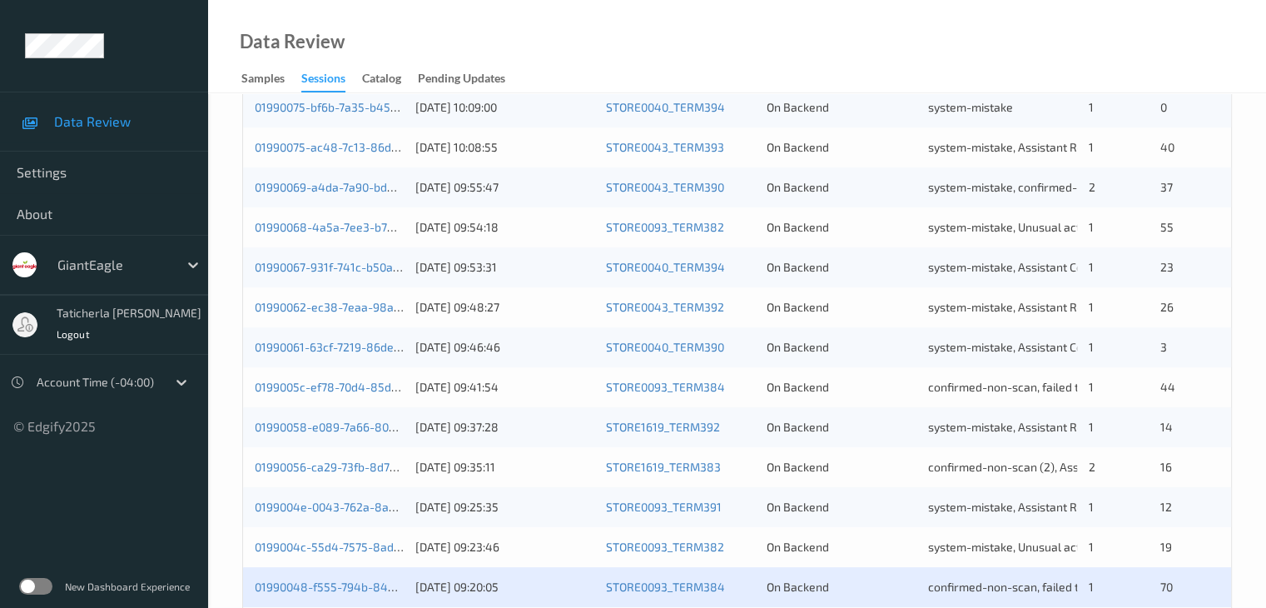
scroll to position [776, 0]
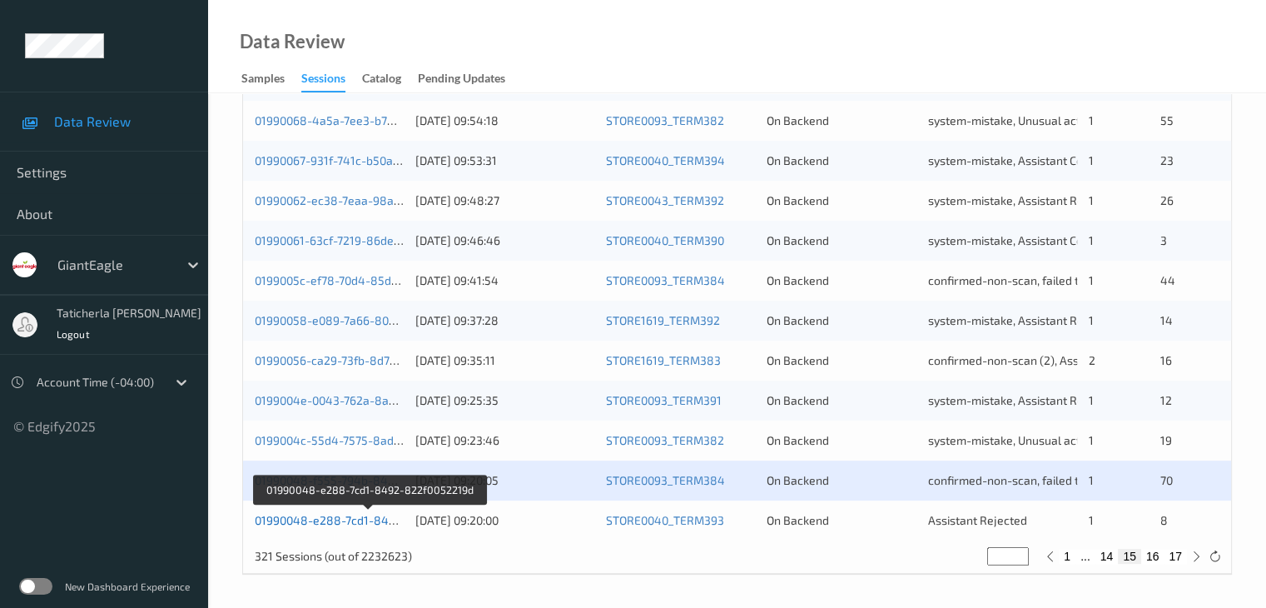
click at [369, 517] on link "01990048-e288-7cd1-8492-822f0052219d" at bounding box center [369, 520] width 229 height 14
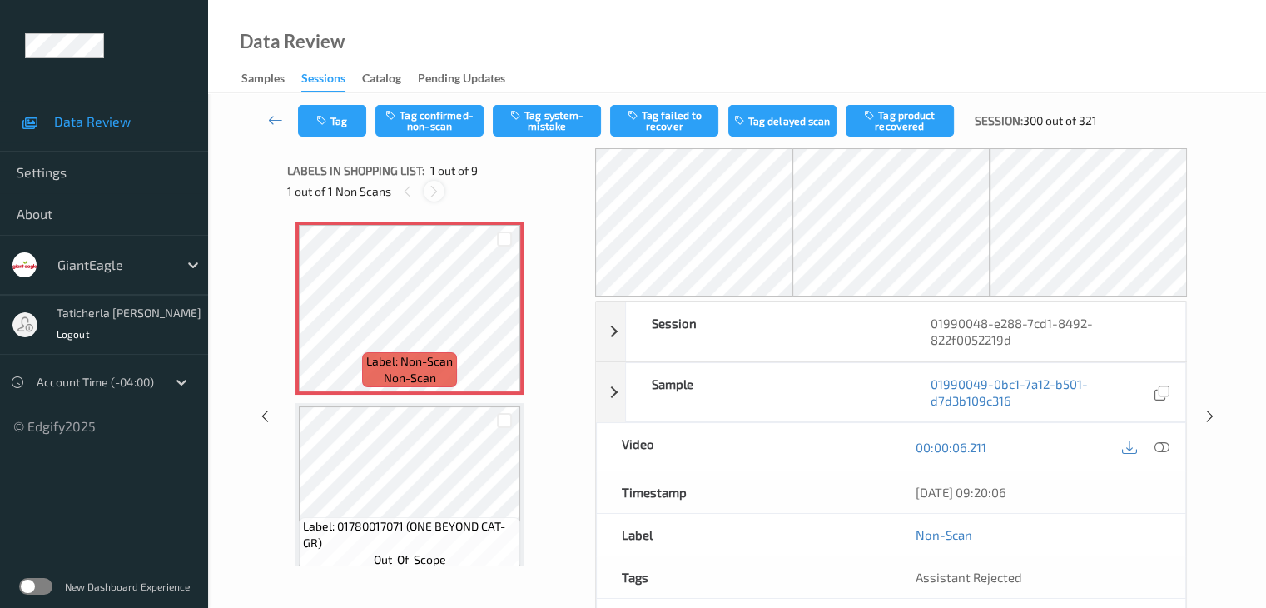
click at [432, 191] on icon at bounding box center [434, 191] width 14 height 15
click at [506, 323] on icon at bounding box center [505, 322] width 14 height 15
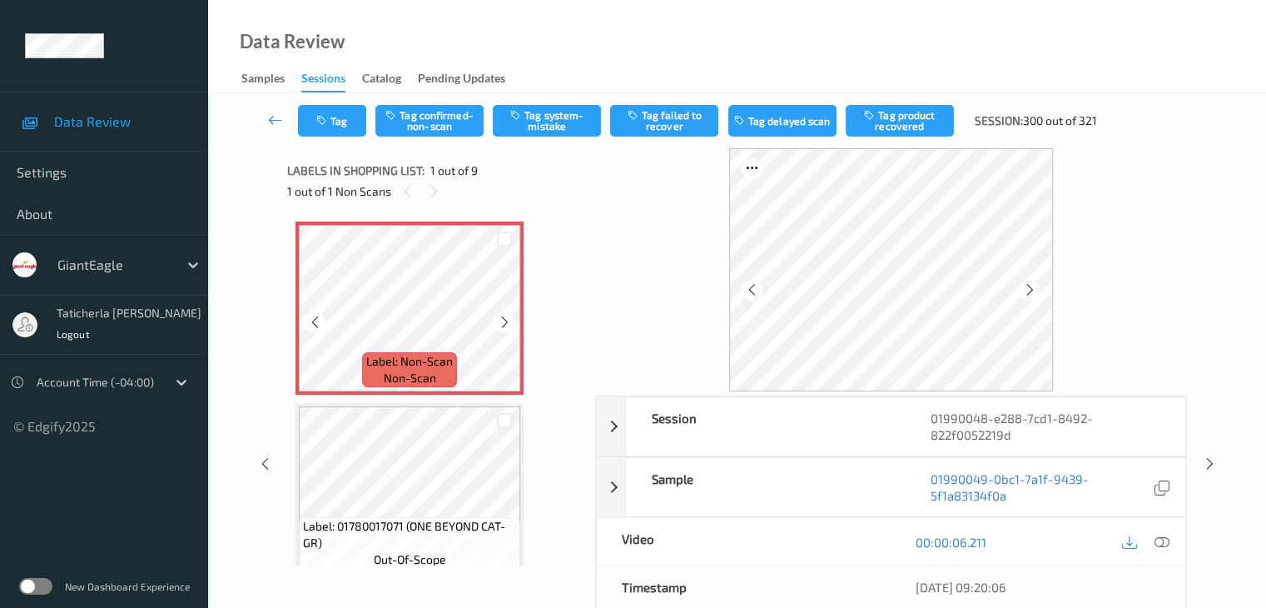
click at [506, 323] on icon at bounding box center [505, 322] width 14 height 15
click at [1159, 539] on icon at bounding box center [1161, 541] width 15 height 15
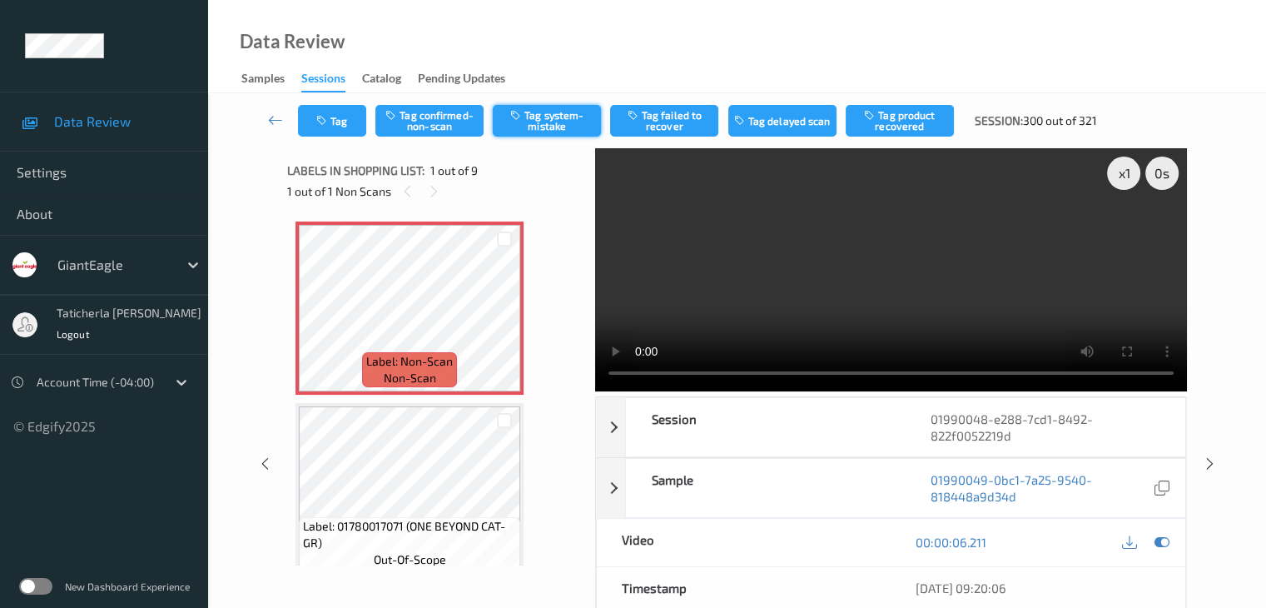
click at [549, 119] on button "Tag system-mistake" at bounding box center [547, 121] width 108 height 32
click at [331, 117] on button "Tag" at bounding box center [332, 121] width 68 height 32
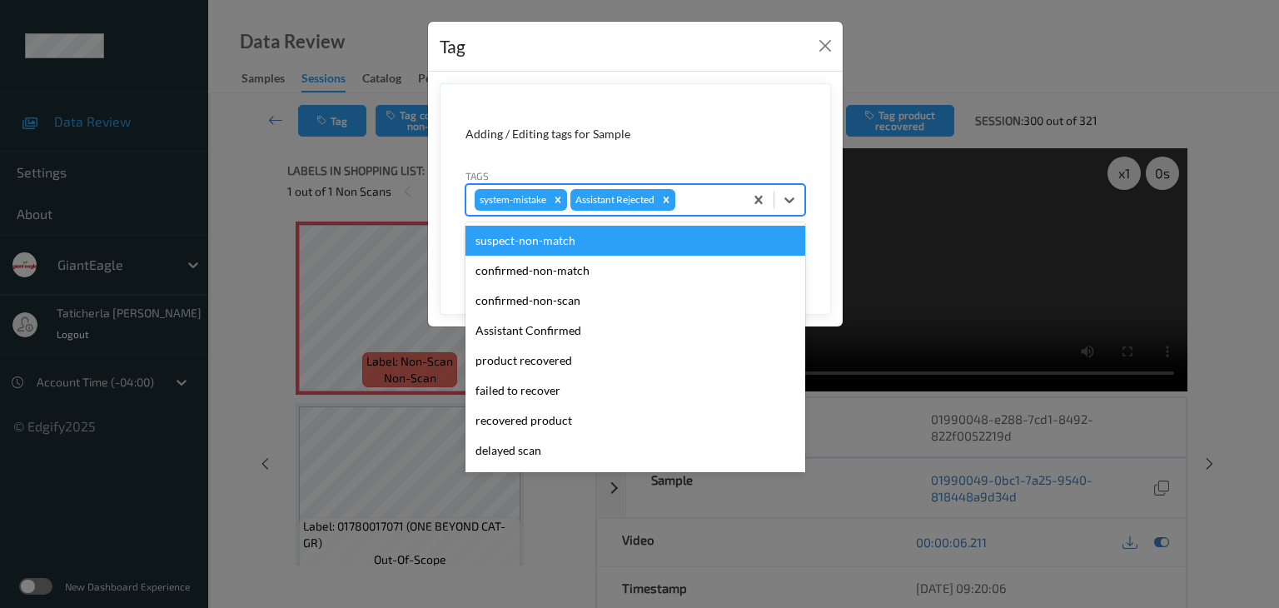
click at [703, 201] on div at bounding box center [706, 200] width 57 height 20
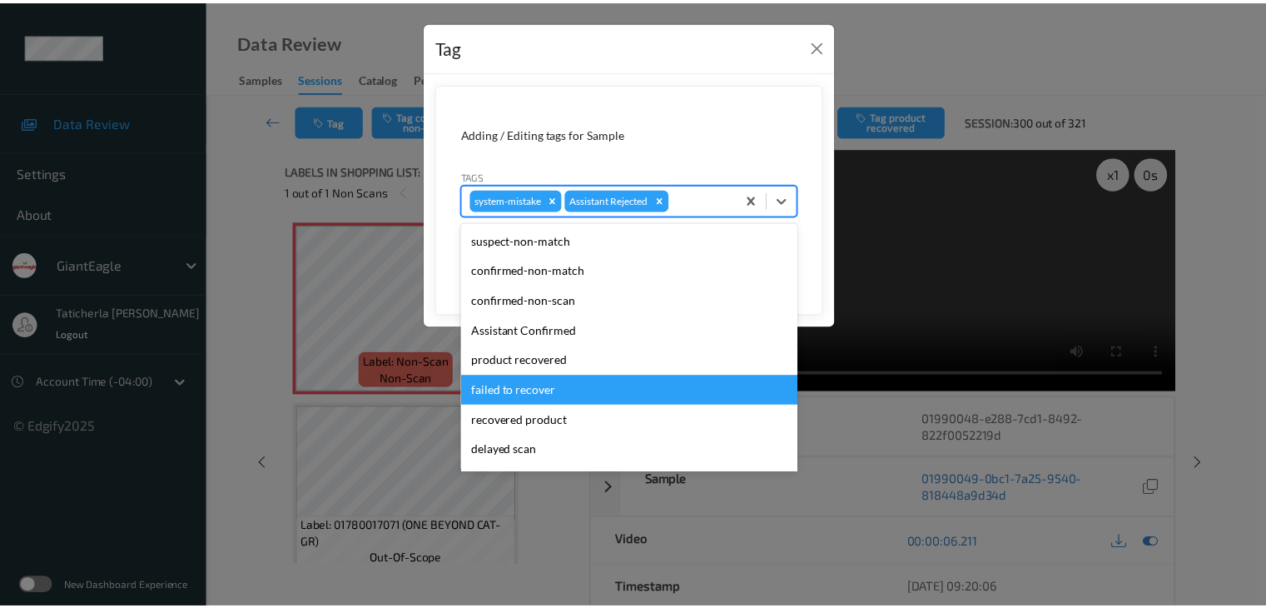
scroll to position [147, 0]
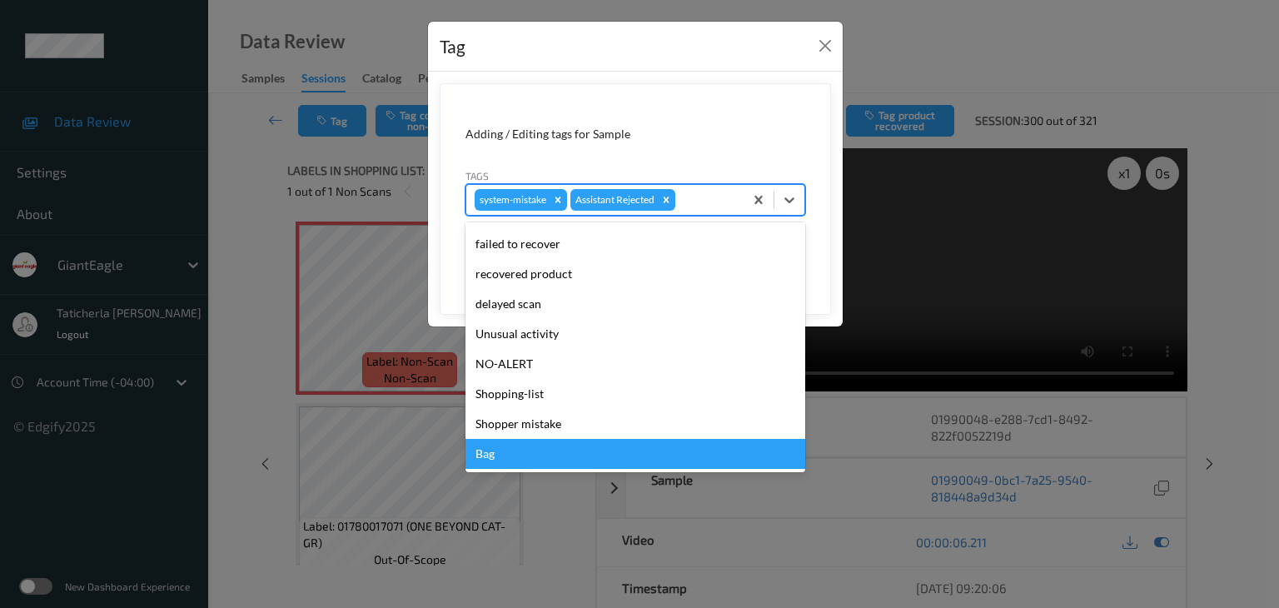
click at [621, 467] on div "Bag" at bounding box center [635, 454] width 340 height 30
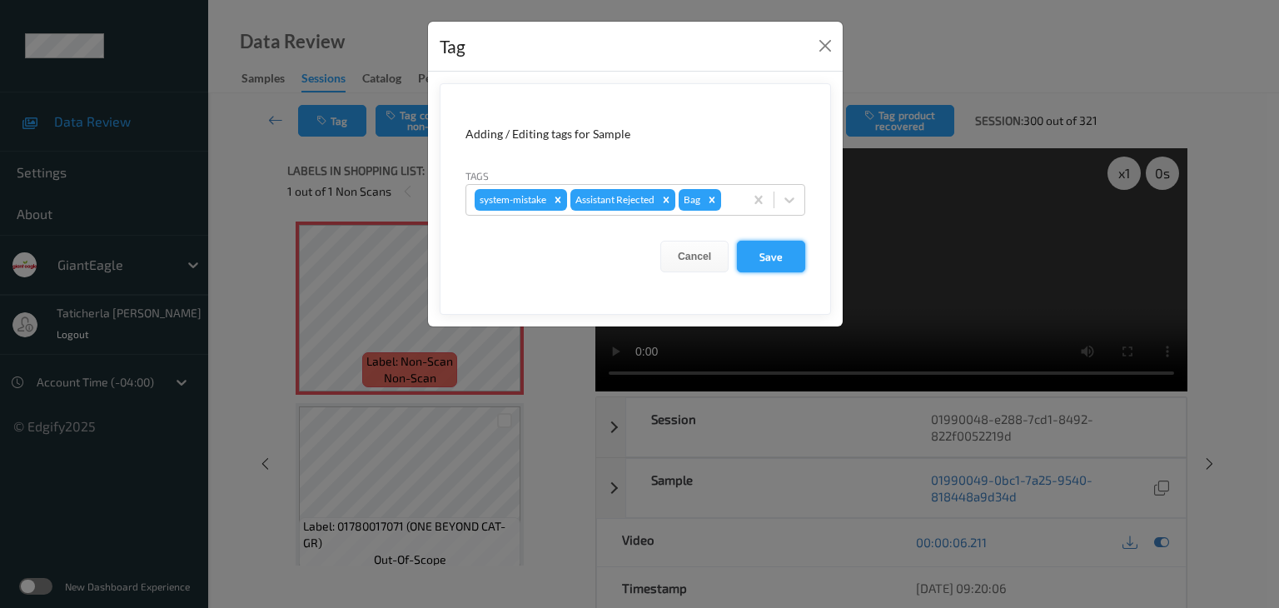
click at [771, 245] on button "Save" at bounding box center [771, 257] width 68 height 32
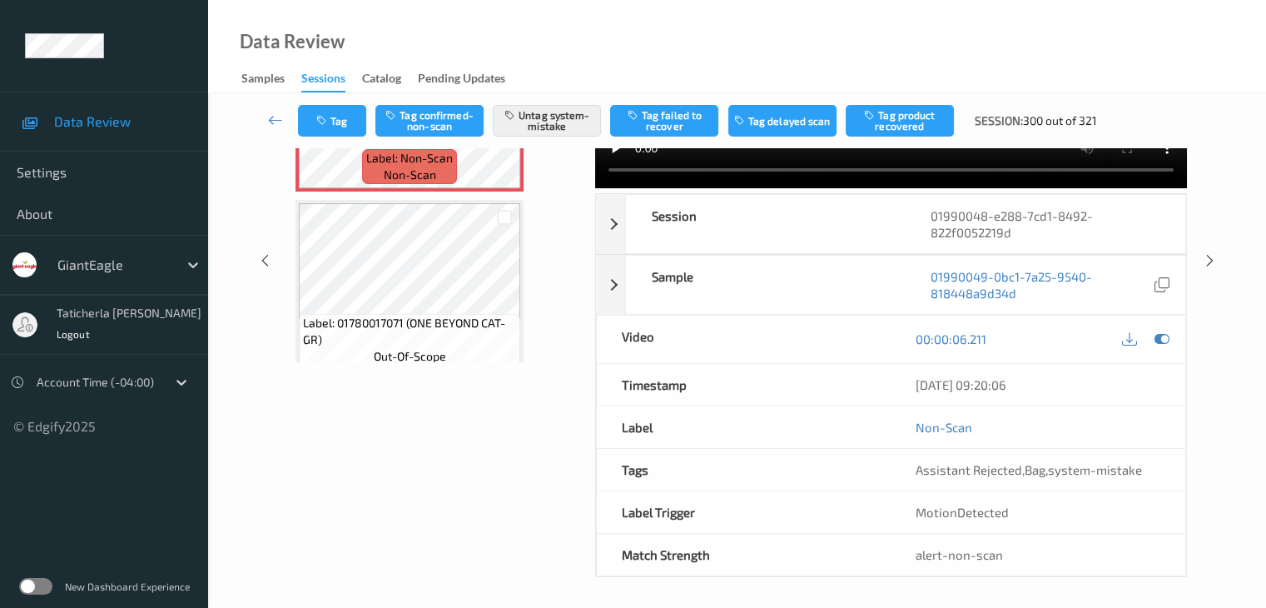
scroll to position [0, 0]
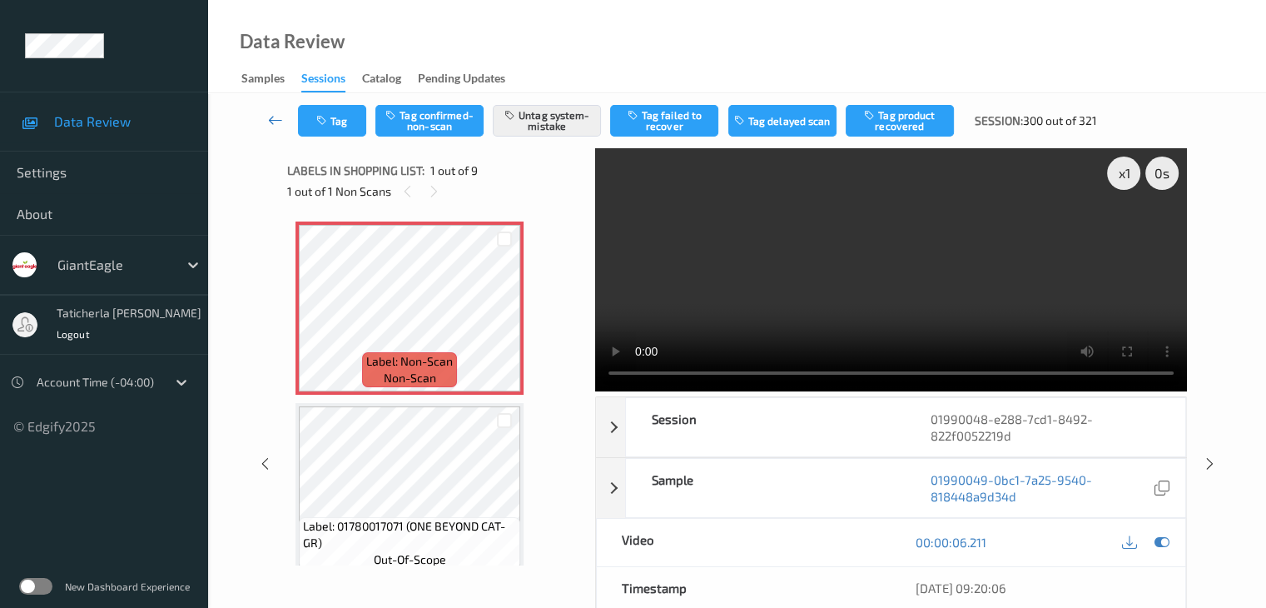
click at [286, 119] on link at bounding box center [276, 121] width 44 height 32
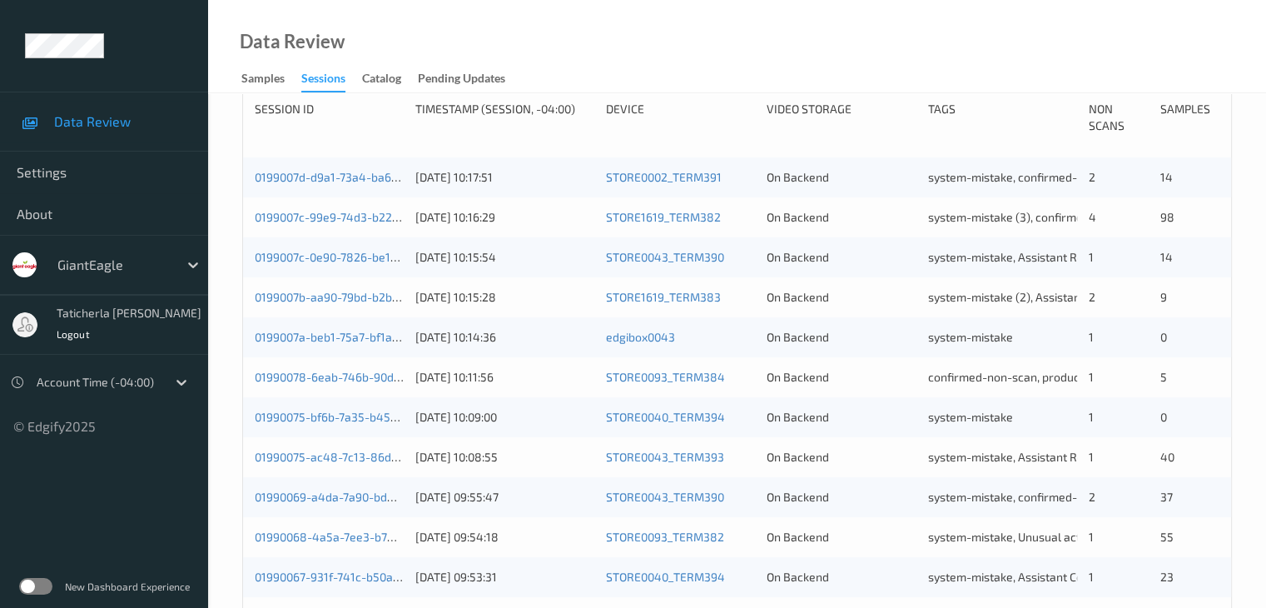
scroll to position [27, 0]
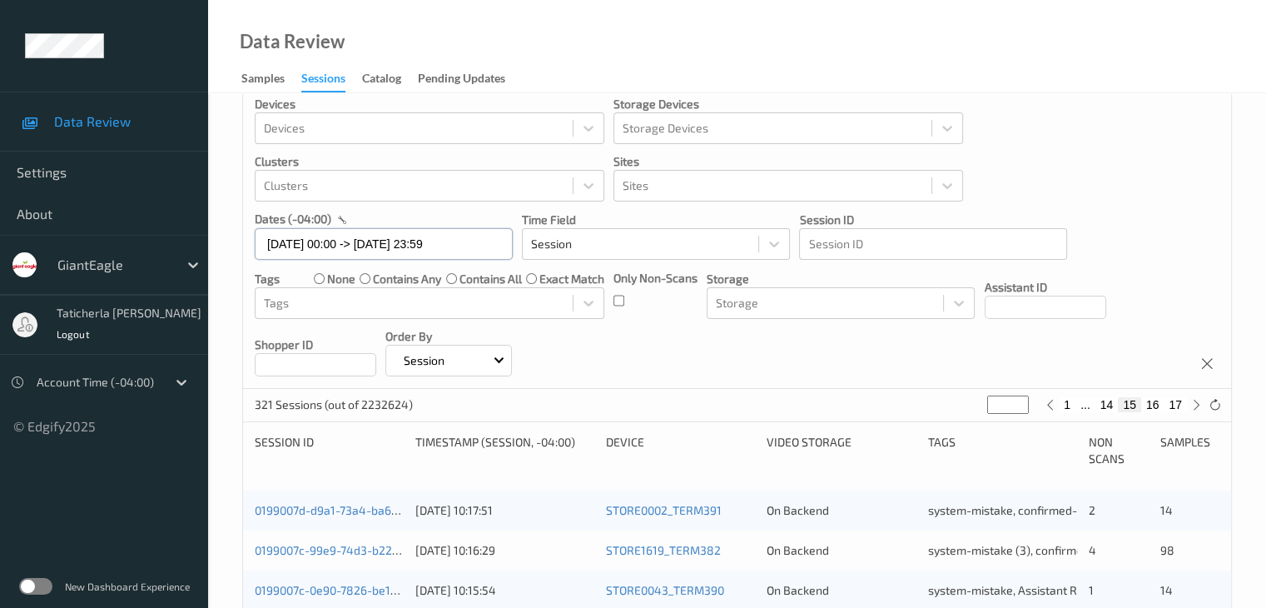
click at [491, 247] on input "[DATE] 00:00 -> [DATE] 23:59" at bounding box center [384, 244] width 258 height 32
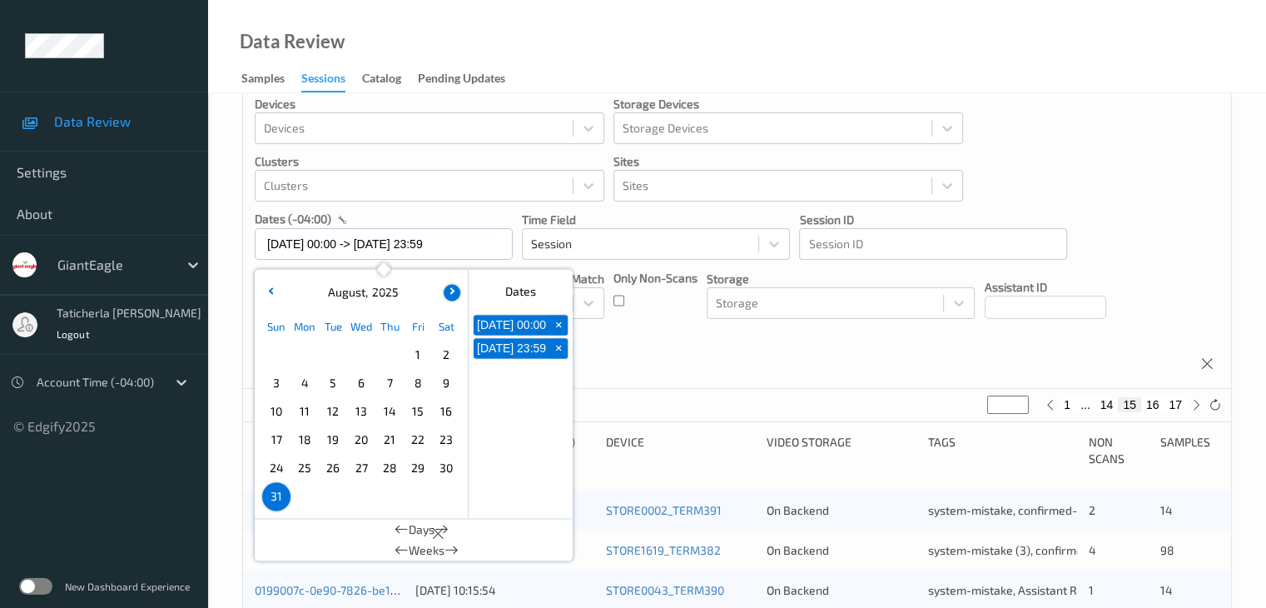
click at [448, 290] on icon "button" at bounding box center [450, 290] width 7 height 7
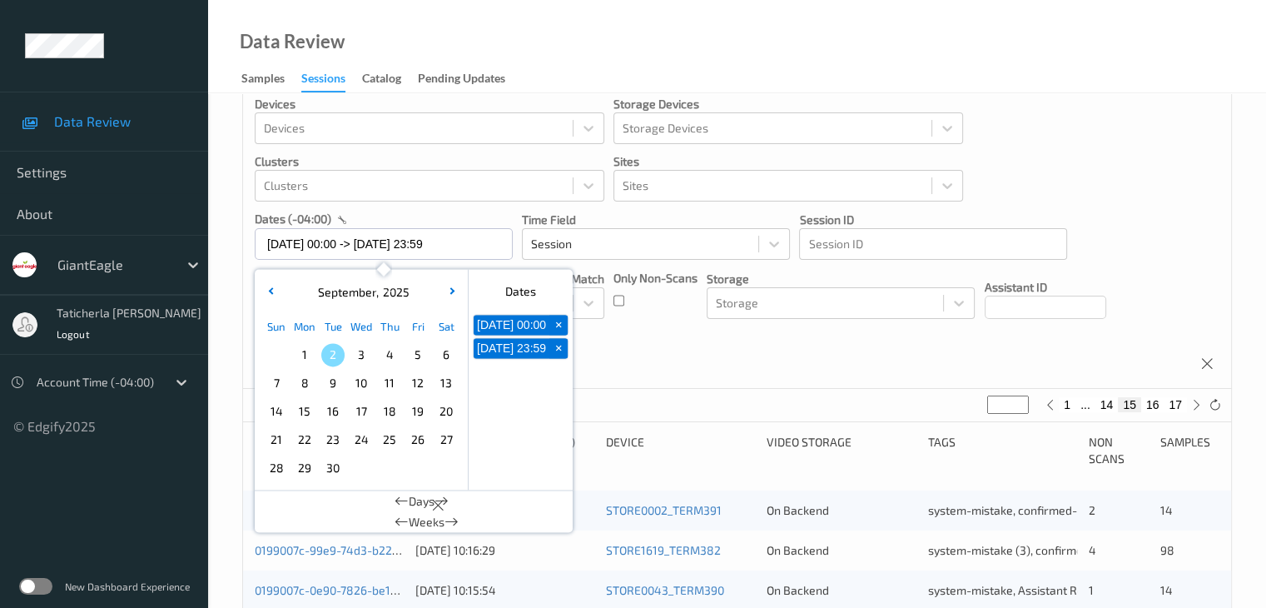
click at [305, 353] on span "1" at bounding box center [304, 354] width 23 height 23
type input "[DATE] 00:00"
type input "*"
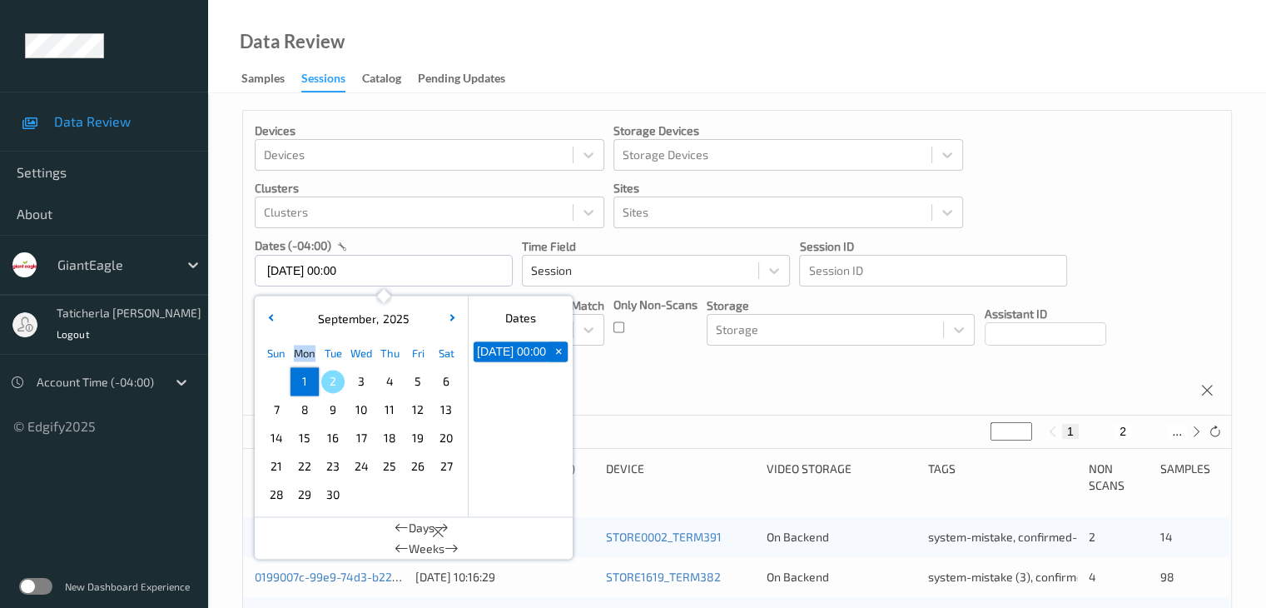
click at [305, 353] on div "Mon" at bounding box center [305, 353] width 28 height 28
click at [301, 376] on span "1" at bounding box center [304, 381] width 23 height 23
type input "[DATE] 00:00 -> [DATE] 23:59"
click at [1104, 427] on button "2" at bounding box center [1103, 431] width 17 height 15
type input "*"
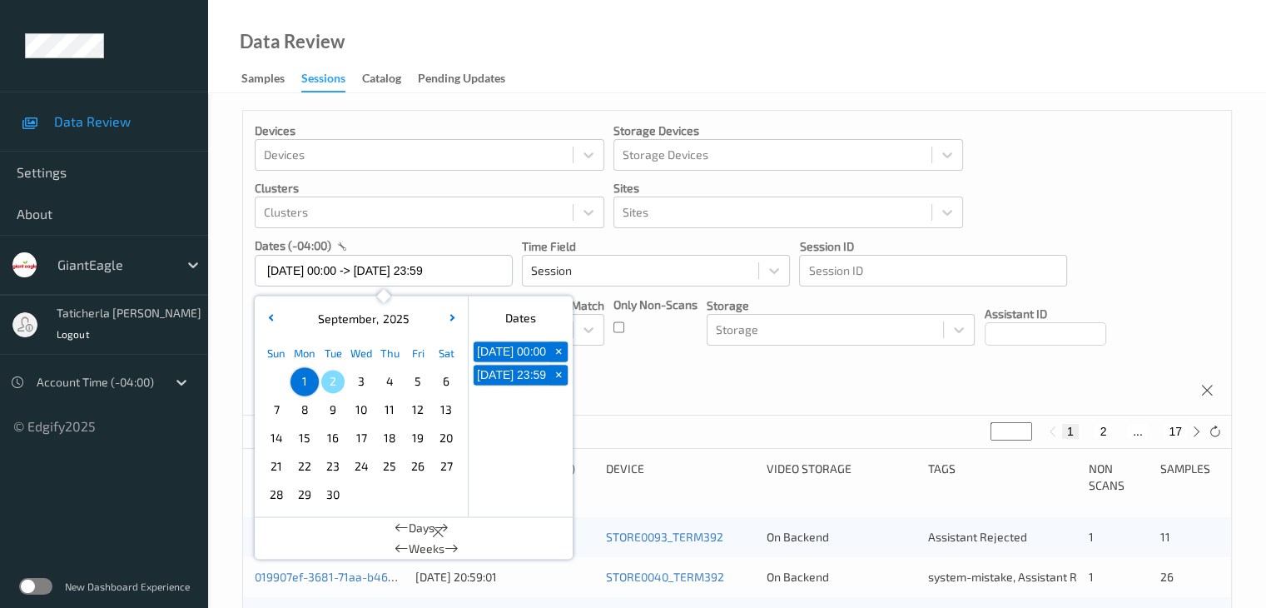
type input "*"
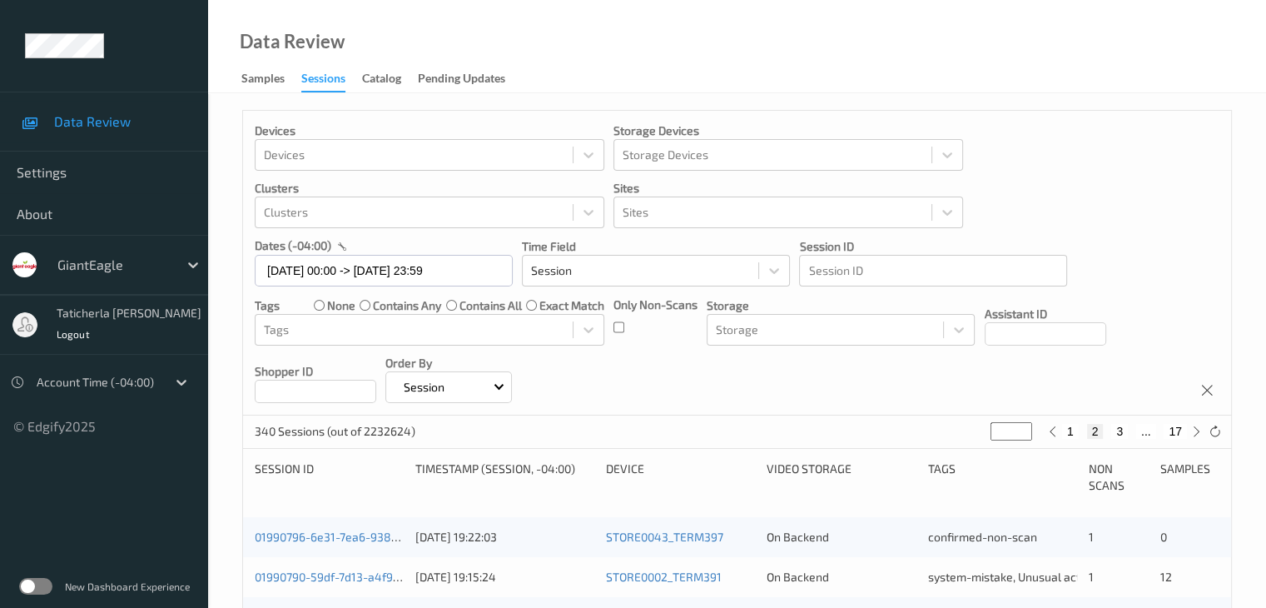
click at [1119, 430] on button "3" at bounding box center [1119, 431] width 17 height 15
type input "*"
click at [1132, 430] on button "4" at bounding box center [1129, 431] width 17 height 15
type input "*"
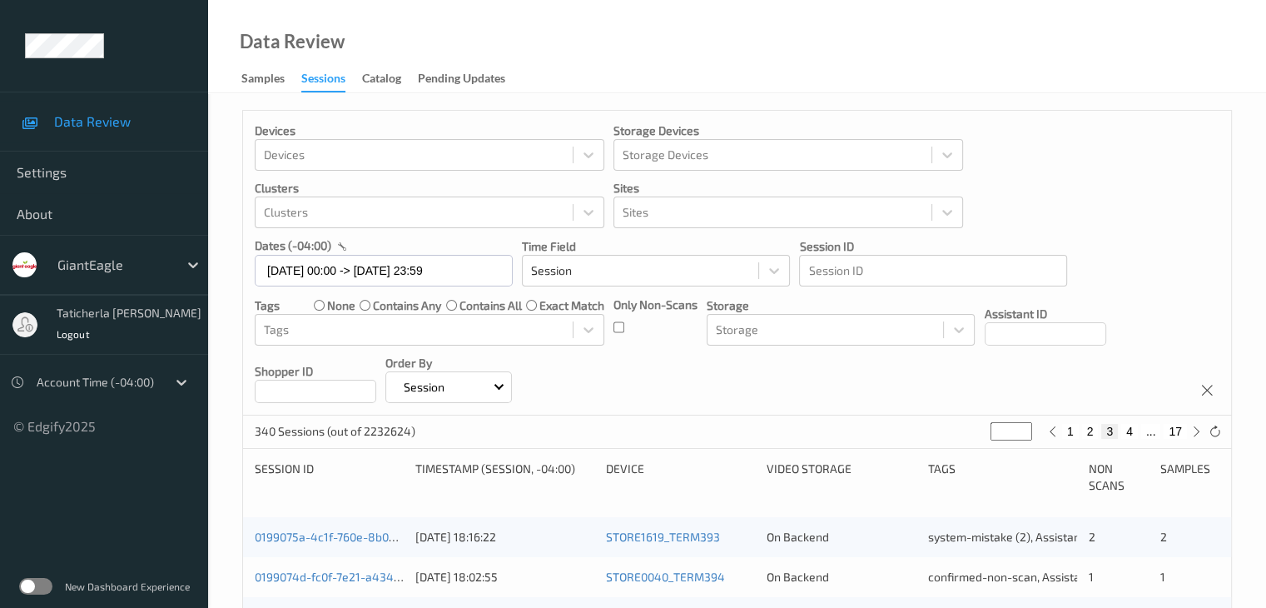
type input "*"
click at [1137, 431] on button "5" at bounding box center [1136, 431] width 17 height 15
type input "*"
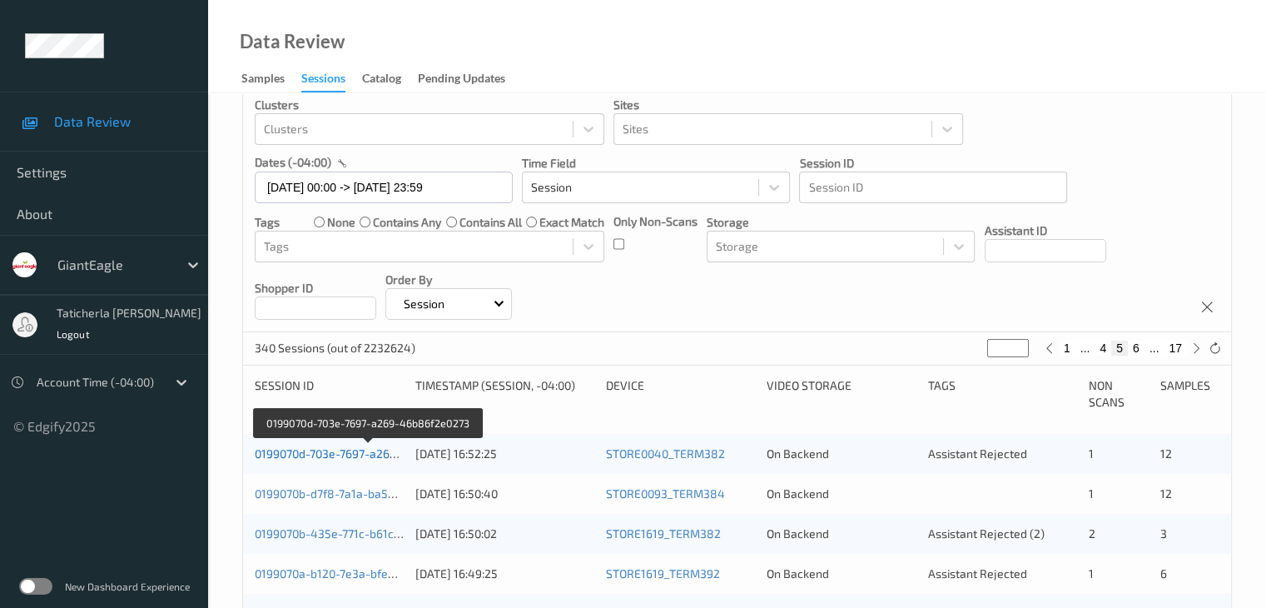
click at [322, 454] on link "0199070d-703e-7697-a269-46b86f2e0273" at bounding box center [367, 453] width 225 height 14
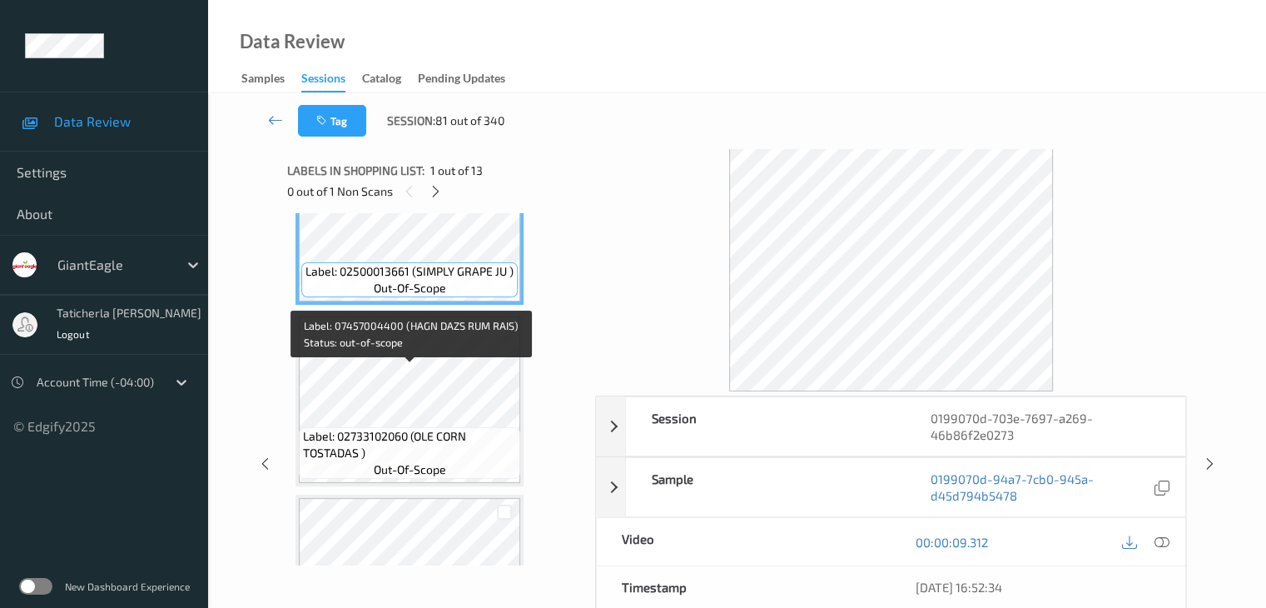
scroll to position [83, 0]
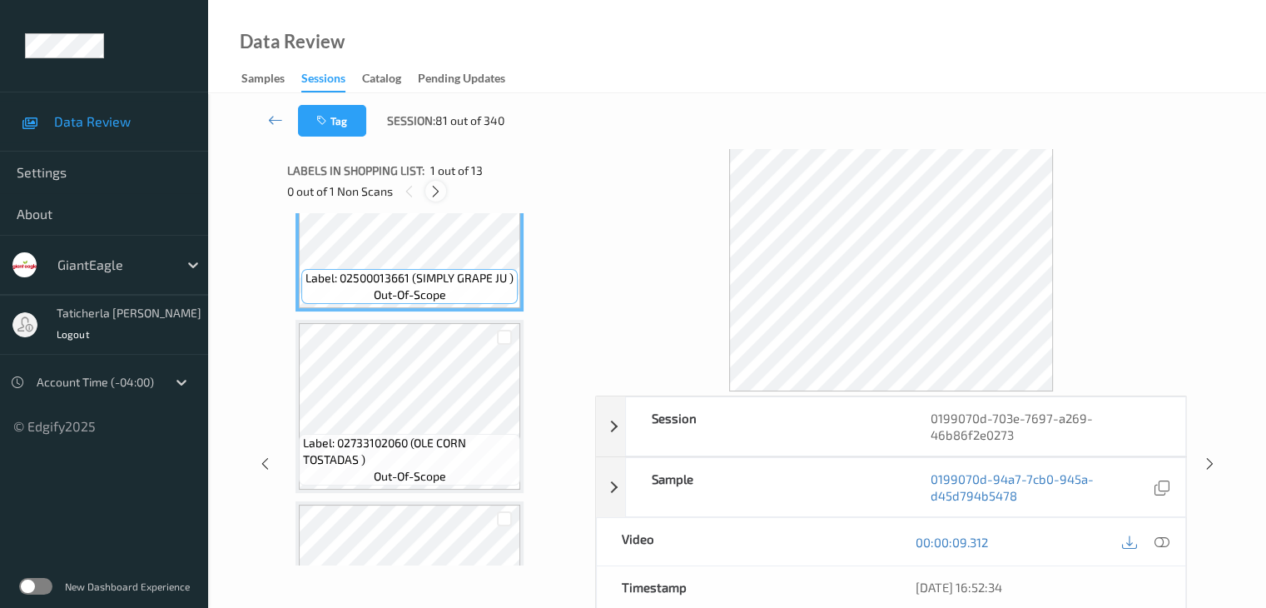
click at [433, 191] on icon at bounding box center [436, 191] width 14 height 15
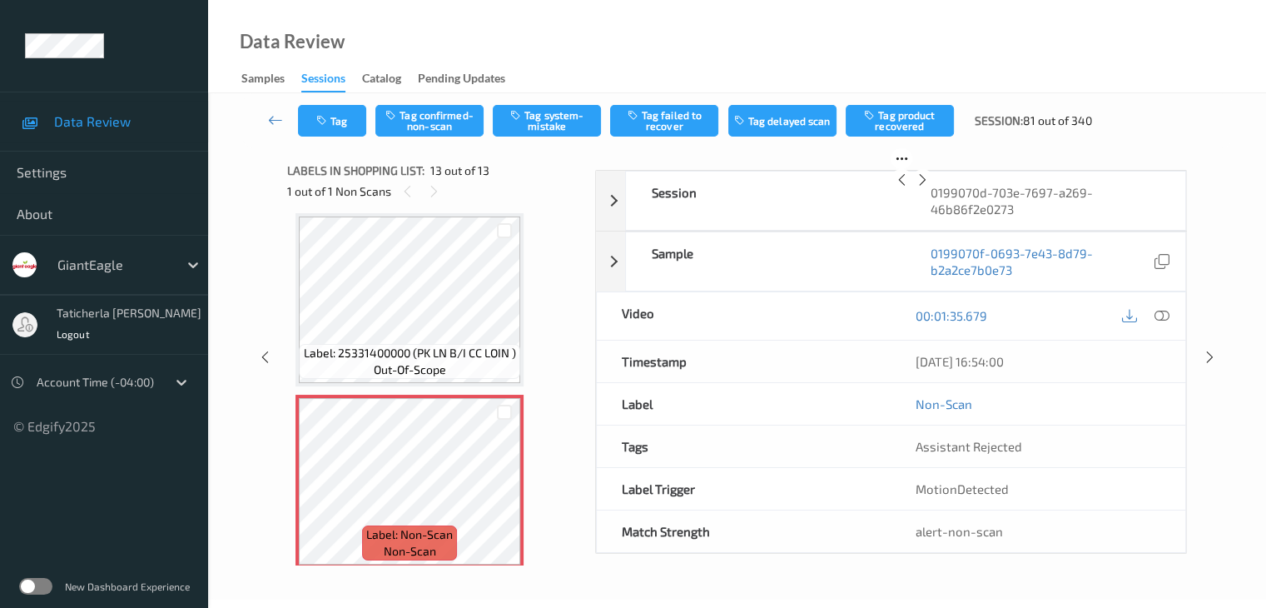
scroll to position [2015, 0]
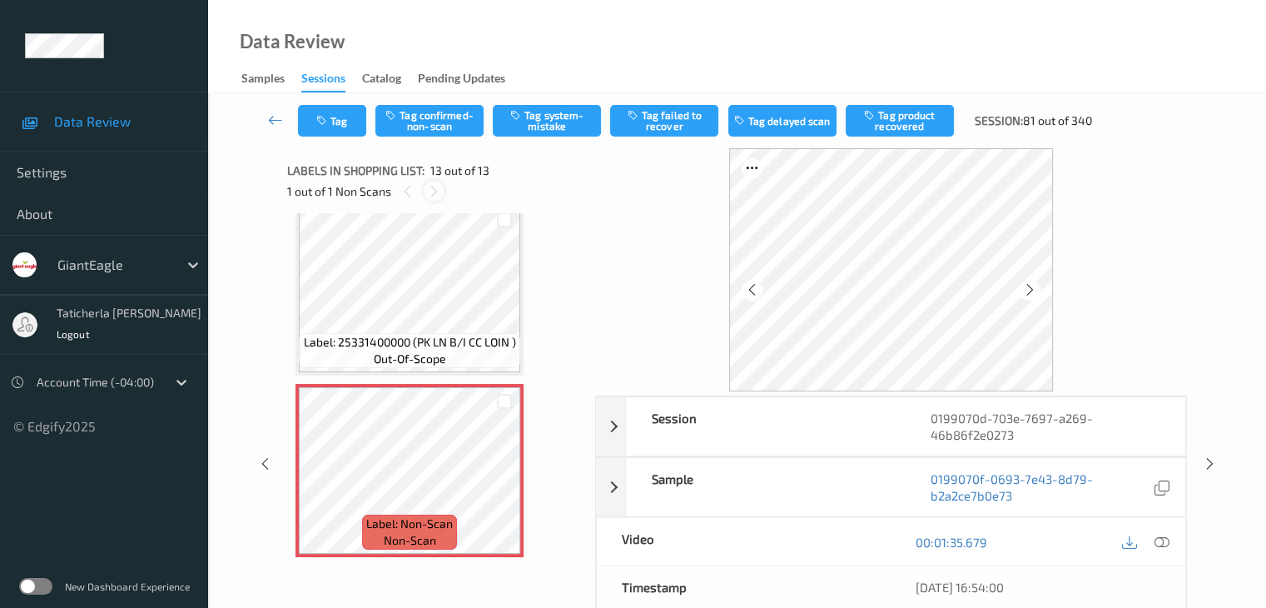
click at [432, 191] on icon at bounding box center [434, 191] width 14 height 15
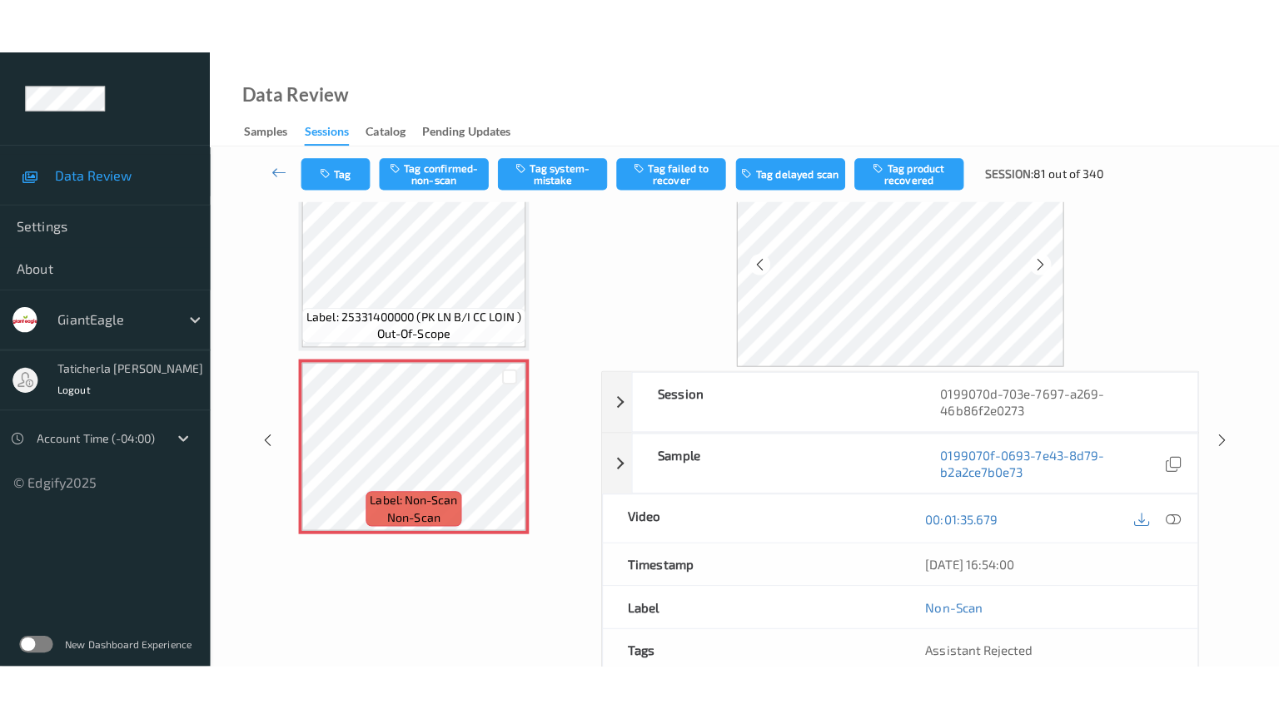
scroll to position [0, 0]
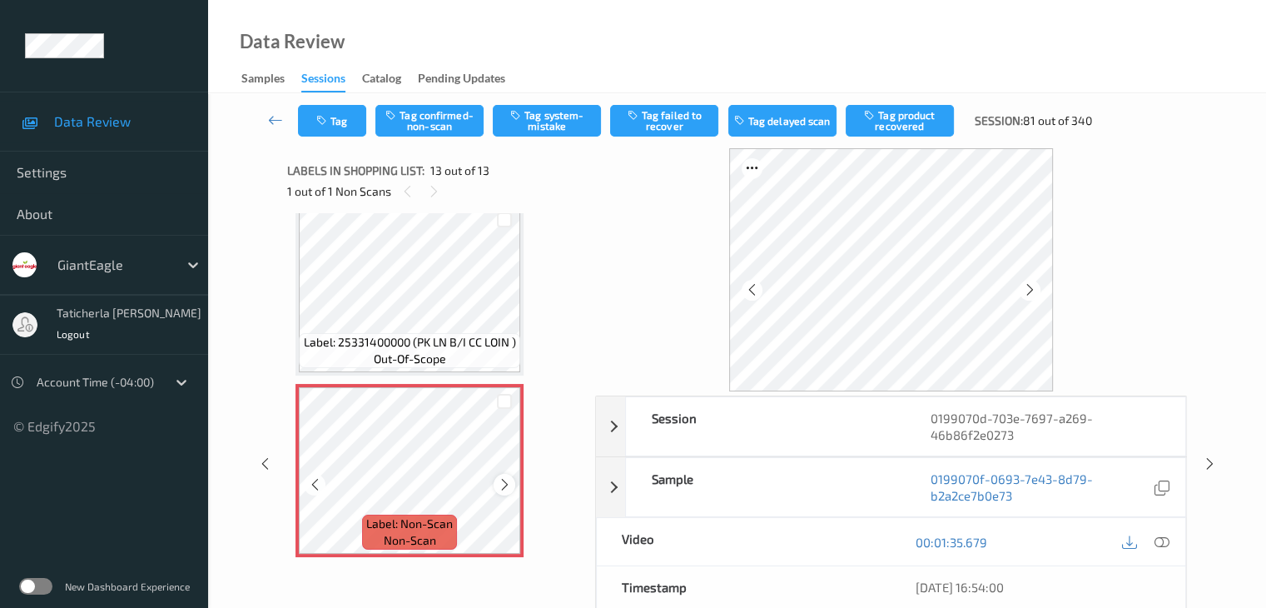
click at [495, 479] on div at bounding box center [504, 484] width 21 height 21
click at [1161, 539] on icon at bounding box center [1161, 541] width 15 height 15
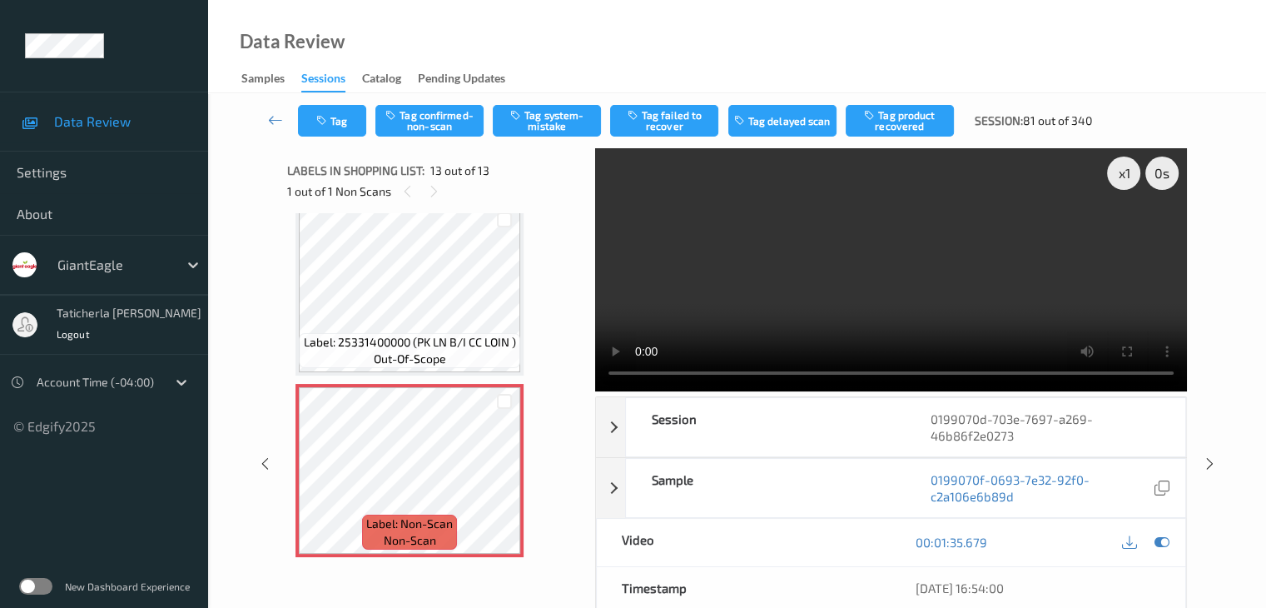
click at [1126, 228] on video at bounding box center [891, 269] width 592 height 243
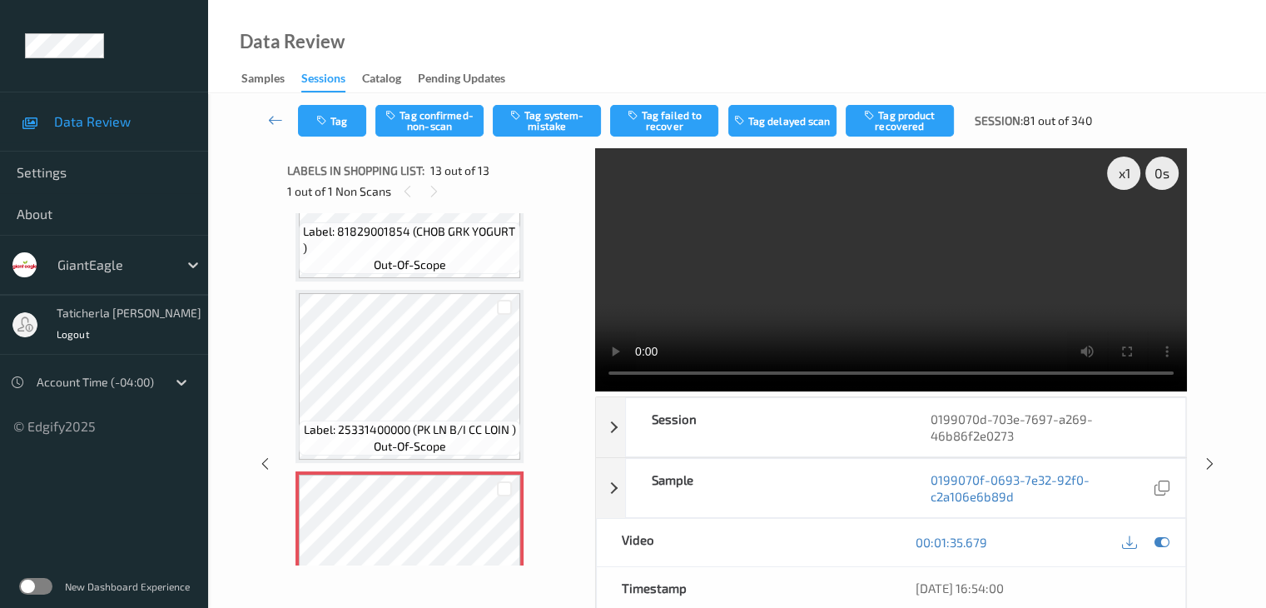
scroll to position [1932, 0]
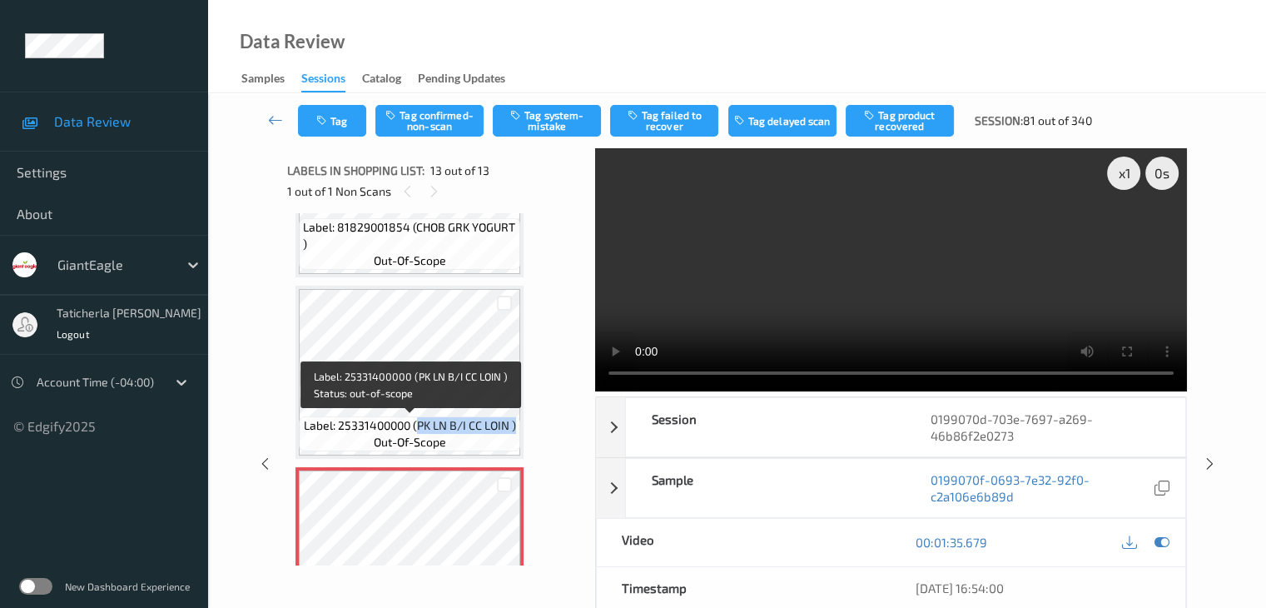
drag, startPoint x: 416, startPoint y: 424, endPoint x: 514, endPoint y: 424, distance: 98.2
click at [514, 424] on span "Label: 25331400000 (PK LN B/I CC LOIN )" at bounding box center [410, 425] width 212 height 17
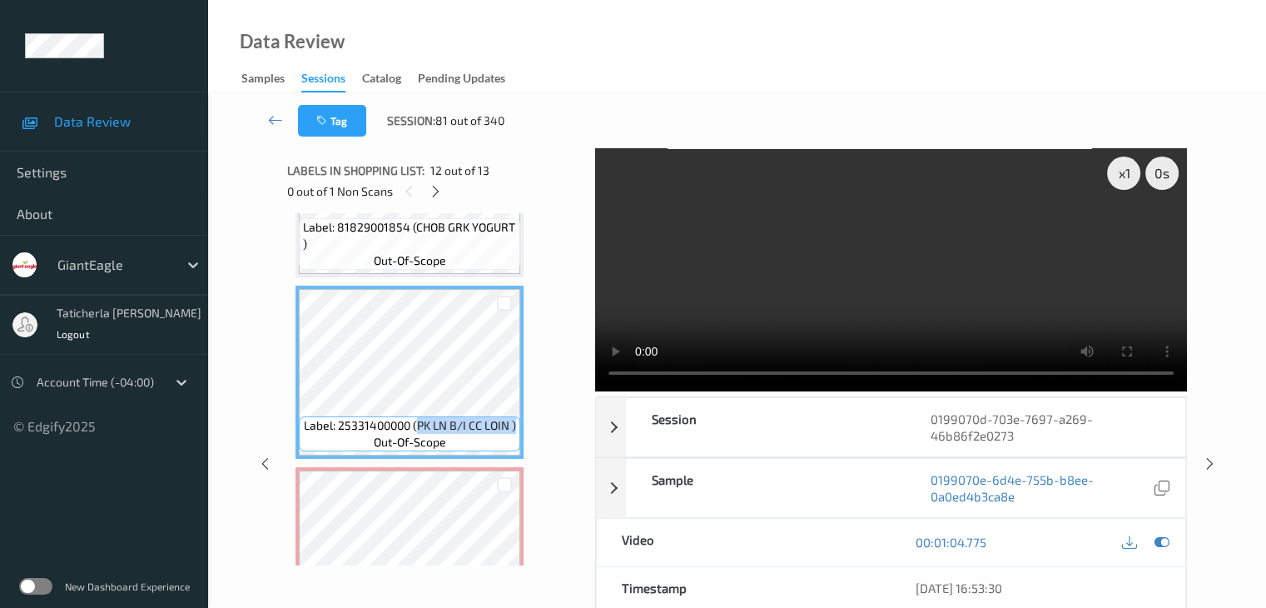
copy span "PK LN B/I CC LOIN )"
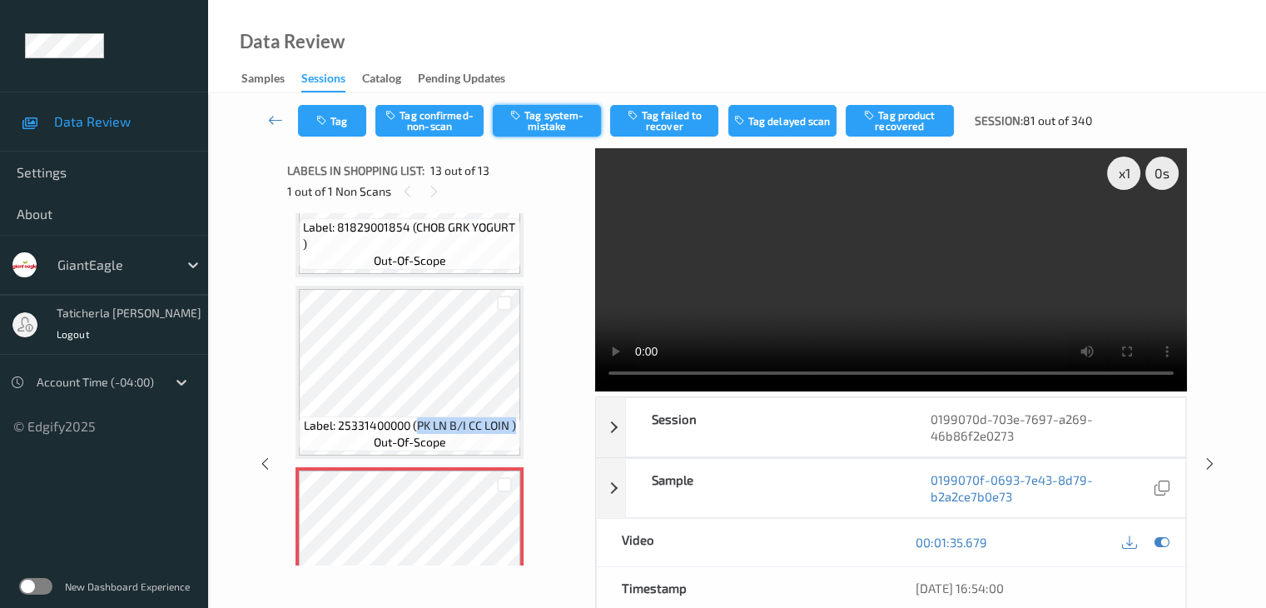
click at [566, 124] on button "Tag system-mistake" at bounding box center [547, 121] width 108 height 32
click at [342, 107] on button "Tag" at bounding box center [332, 121] width 68 height 32
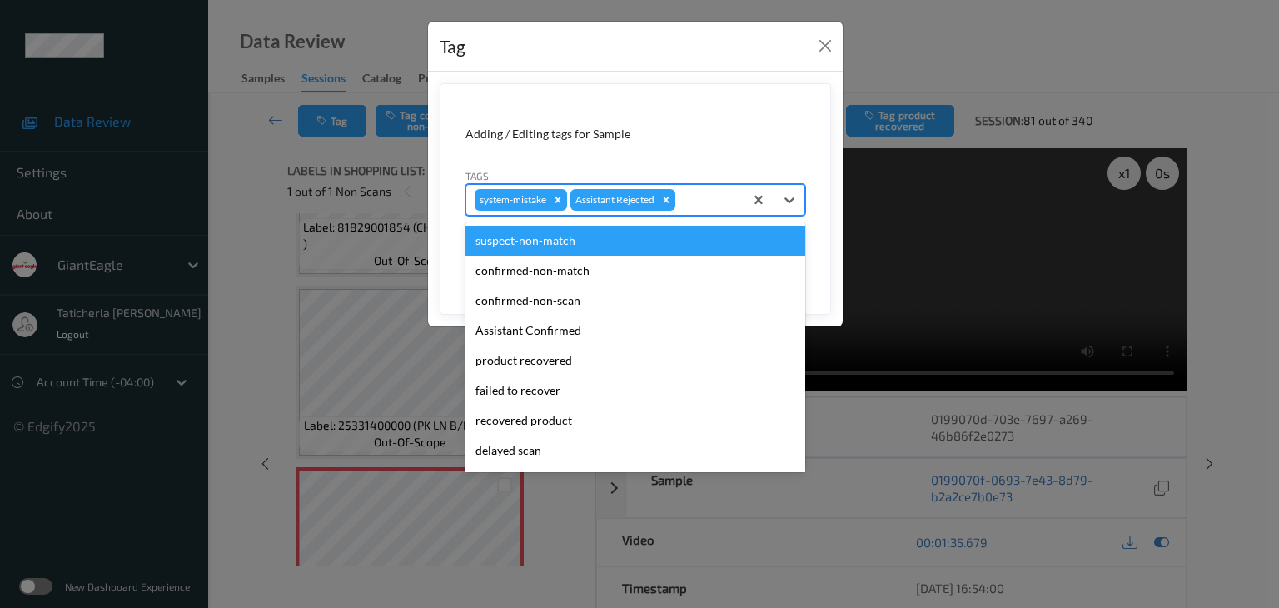
click at [704, 197] on div at bounding box center [706, 200] width 57 height 20
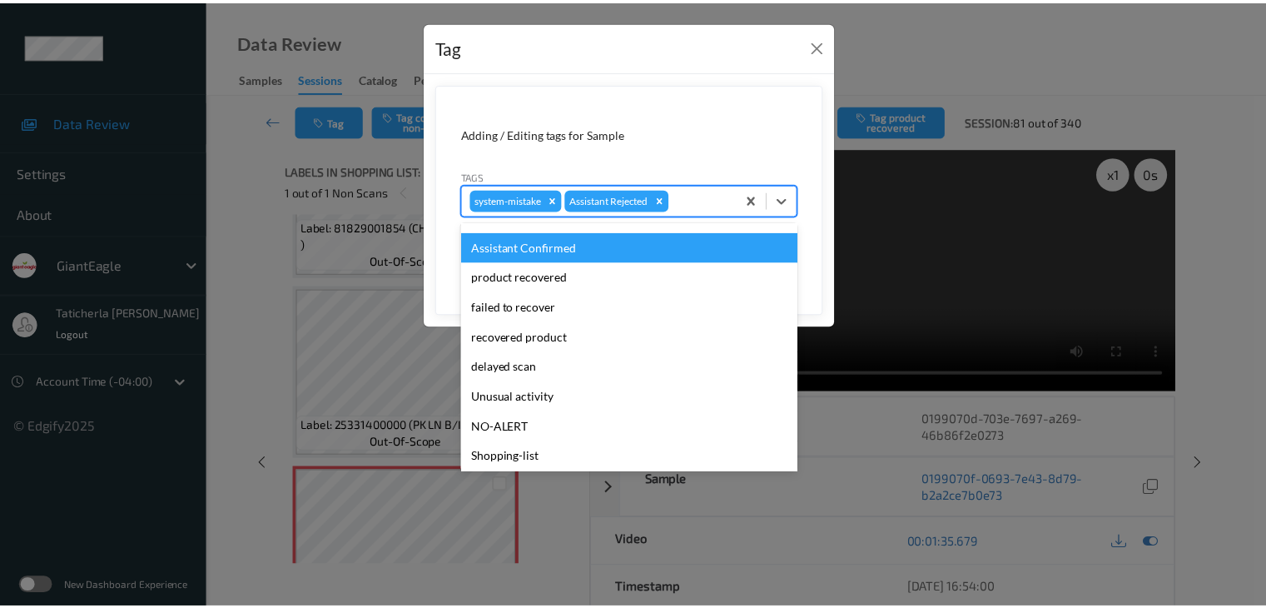
scroll to position [147, 0]
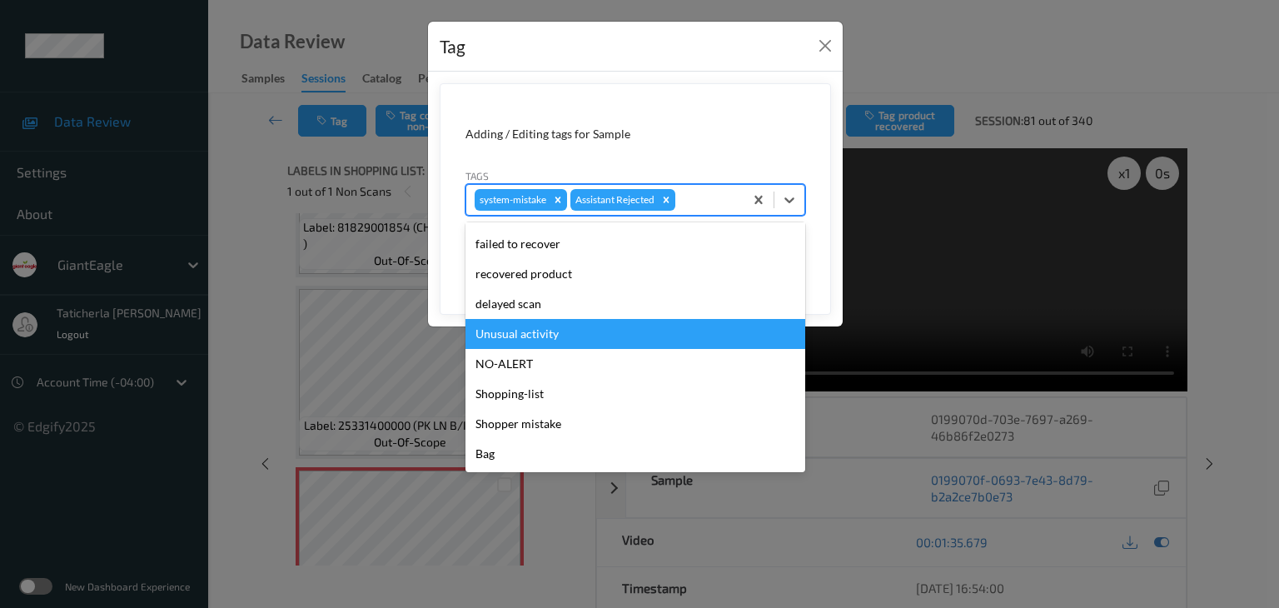
click at [616, 338] on div "Unusual activity" at bounding box center [635, 334] width 340 height 30
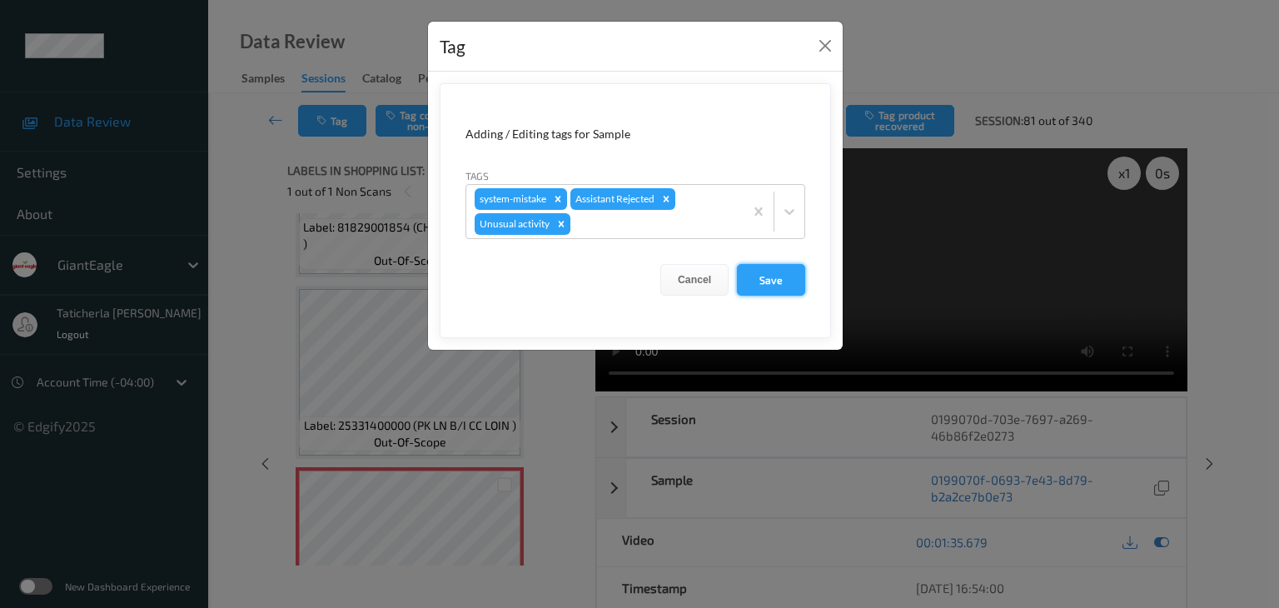
click at [786, 281] on button "Save" at bounding box center [771, 280] width 68 height 32
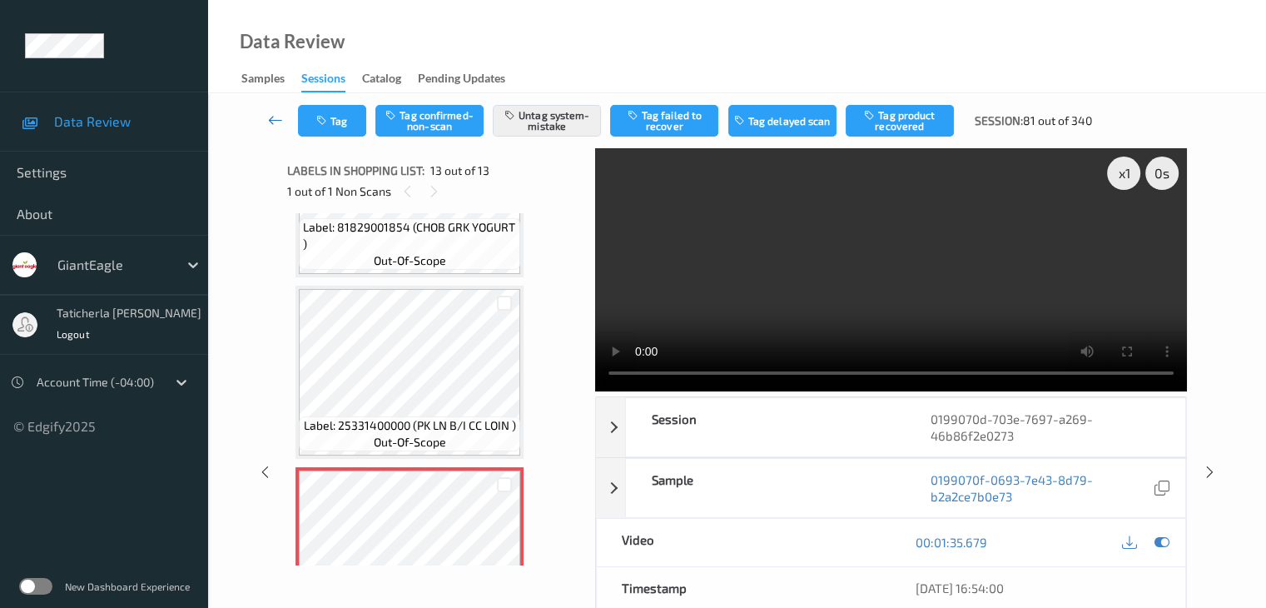
click at [284, 117] on link at bounding box center [276, 121] width 44 height 32
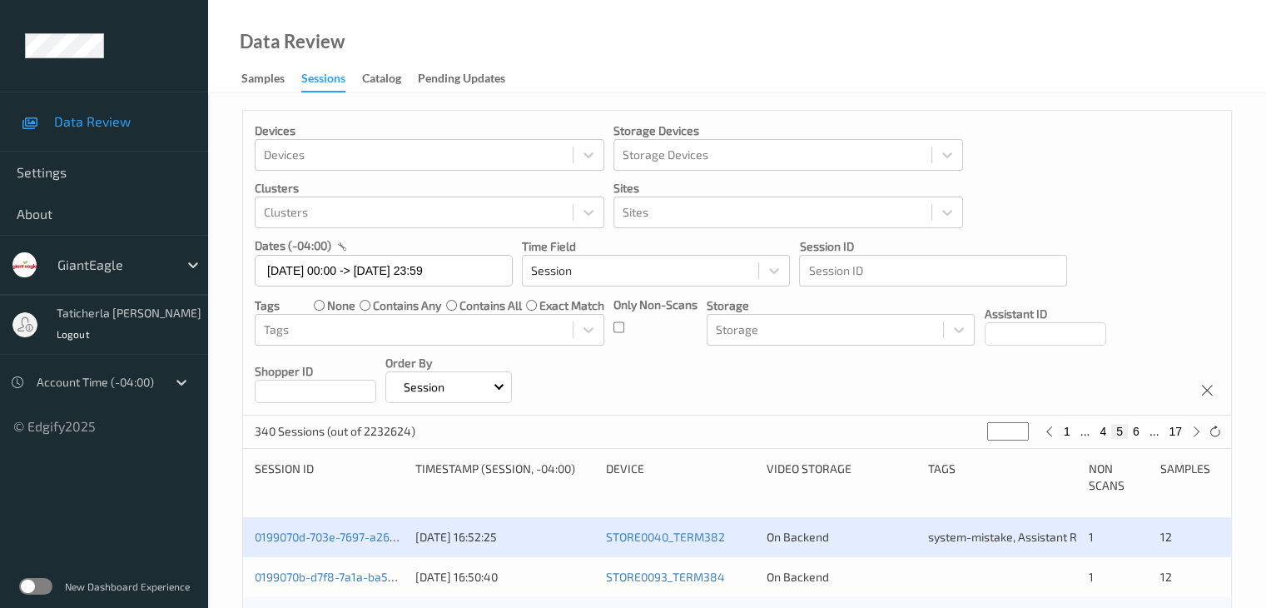
scroll to position [333, 0]
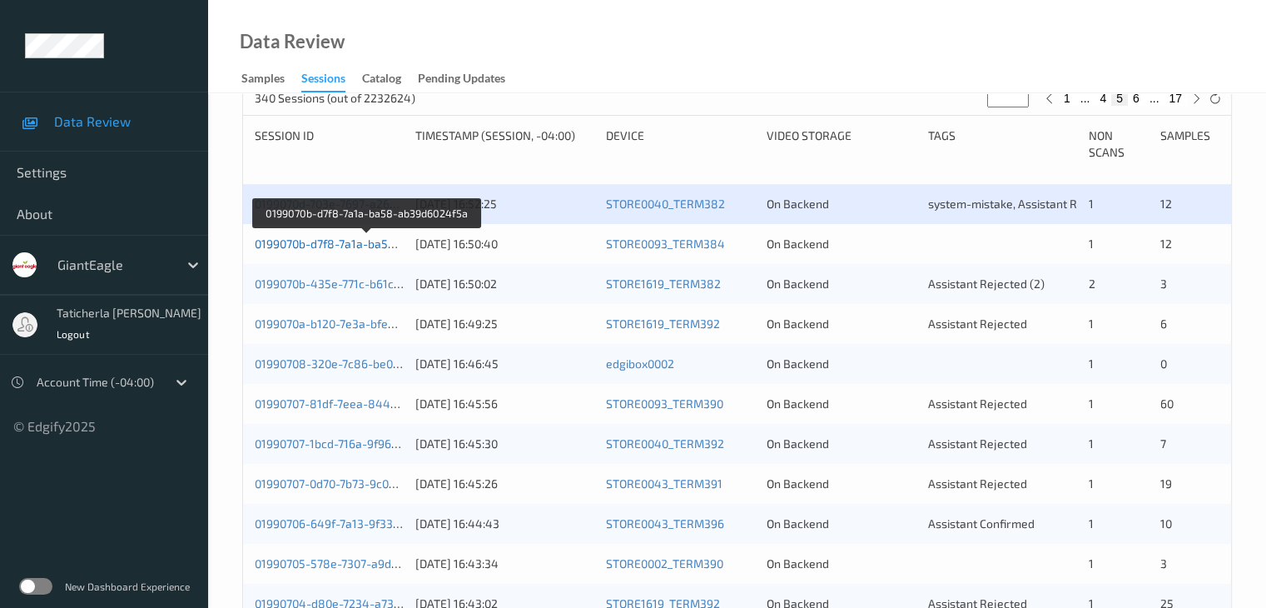
click at [360, 245] on link "0199070b-d7f8-7a1a-ba58-ab39d6024f5a" at bounding box center [367, 243] width 224 height 14
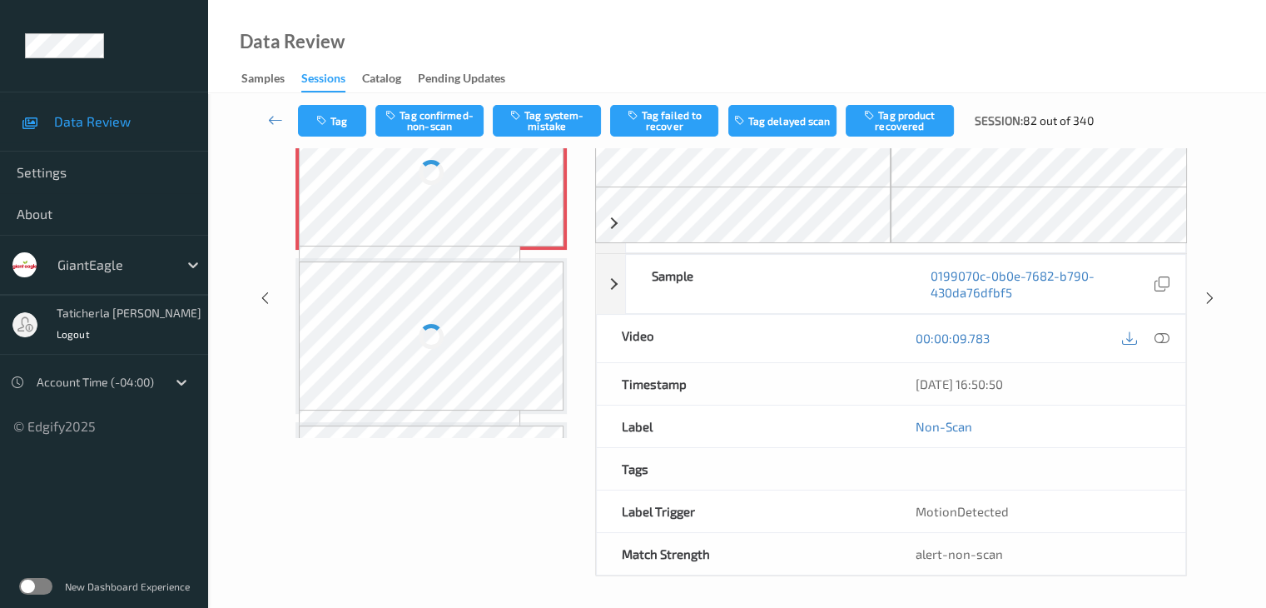
scroll to position [183, 0]
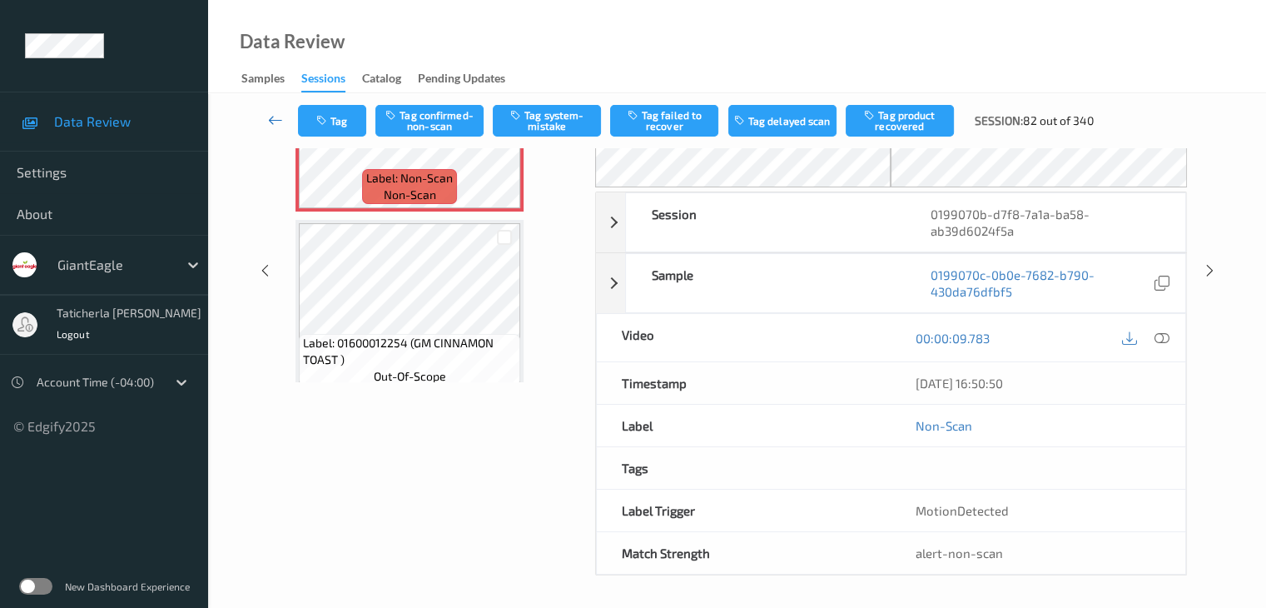
click at [271, 117] on icon at bounding box center [275, 120] width 15 height 17
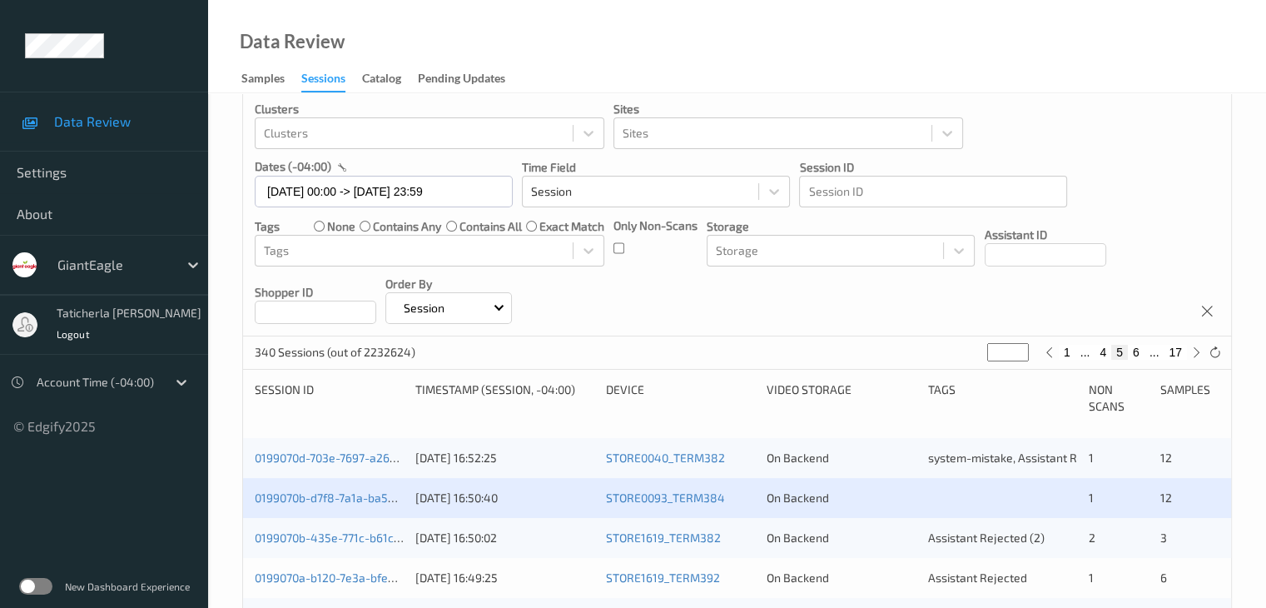
scroll to position [166, 0]
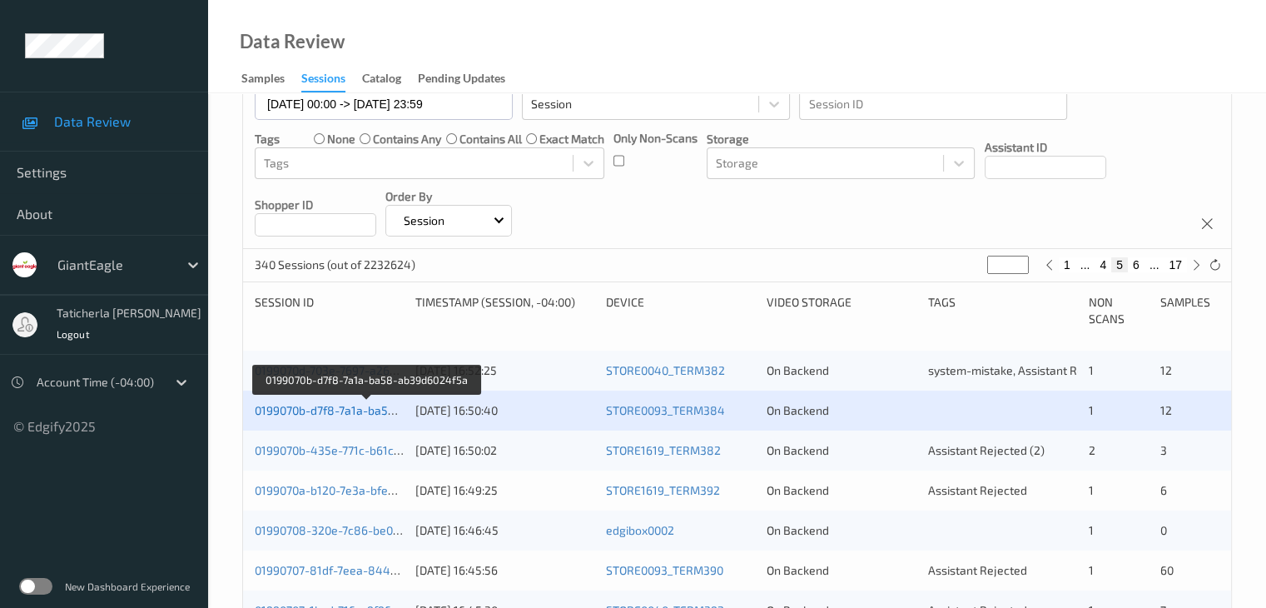
click at [310, 404] on link "0199070b-d7f8-7a1a-ba58-ab39d6024f5a" at bounding box center [367, 410] width 224 height 14
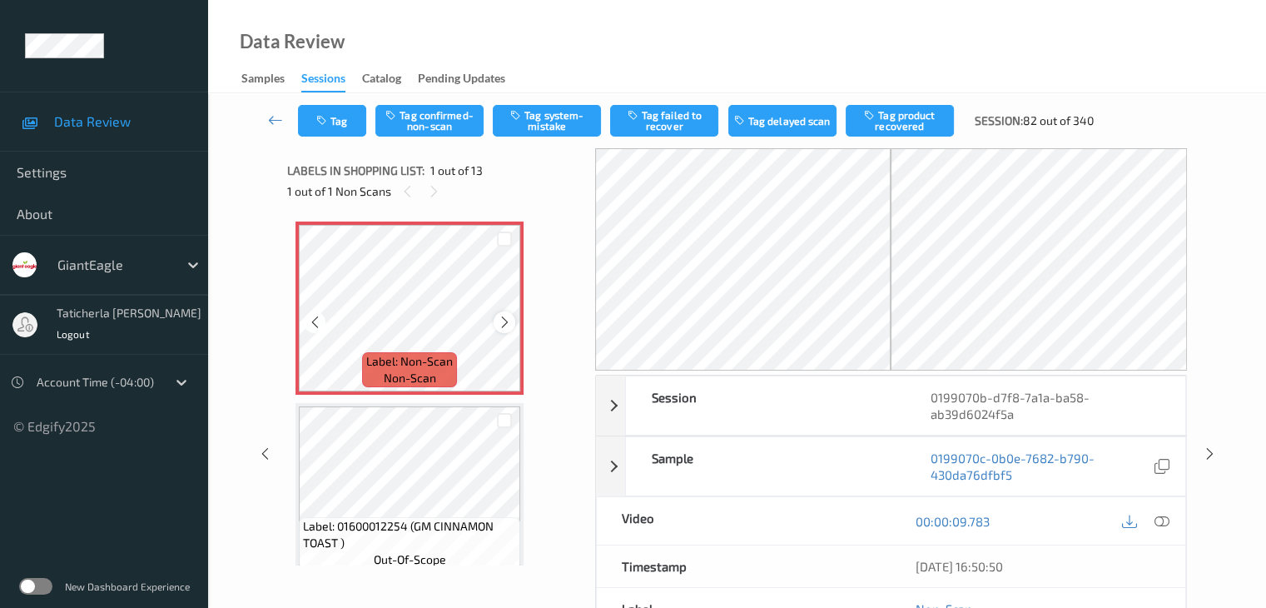
click at [501, 321] on icon at bounding box center [505, 322] width 14 height 15
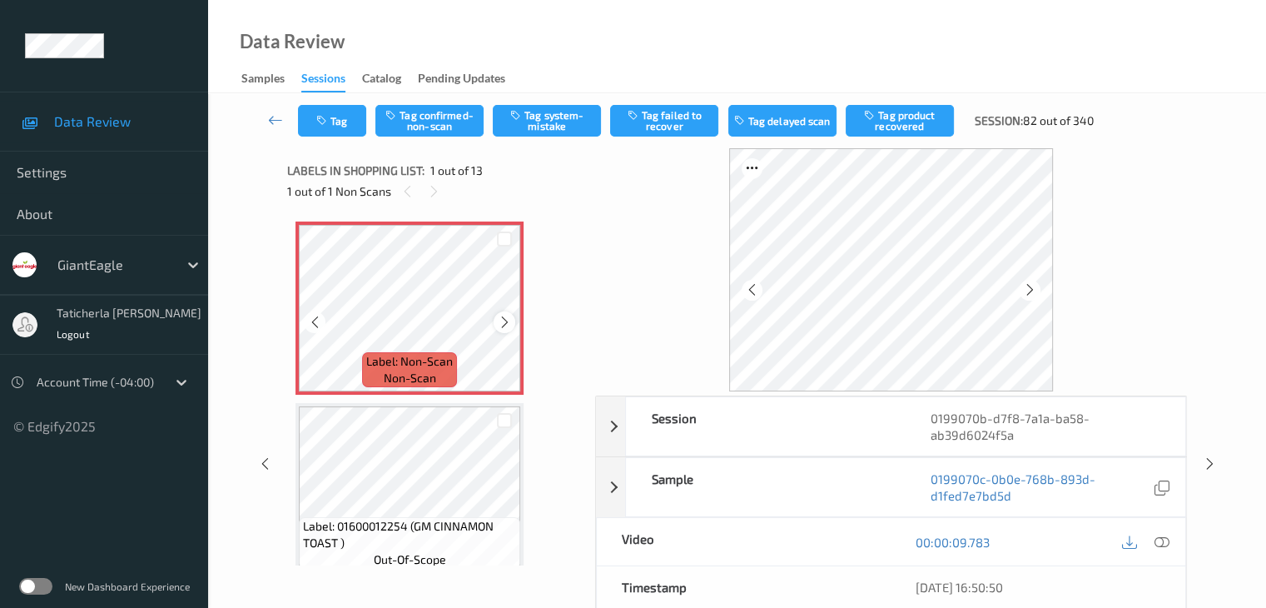
click at [501, 323] on icon at bounding box center [505, 322] width 14 height 15
click at [1028, 294] on icon at bounding box center [1030, 289] width 14 height 15
click at [1160, 539] on icon at bounding box center [1161, 541] width 15 height 15
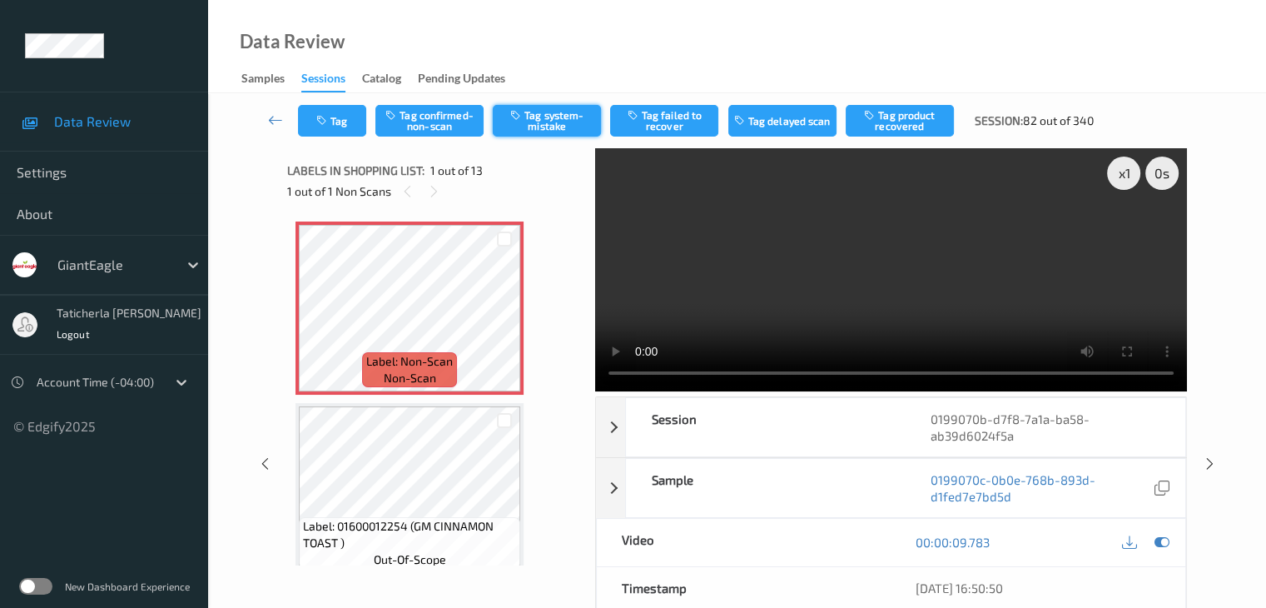
click at [543, 117] on button "Tag system-mistake" at bounding box center [547, 121] width 108 height 32
click at [334, 134] on button "Tag" at bounding box center [332, 121] width 68 height 32
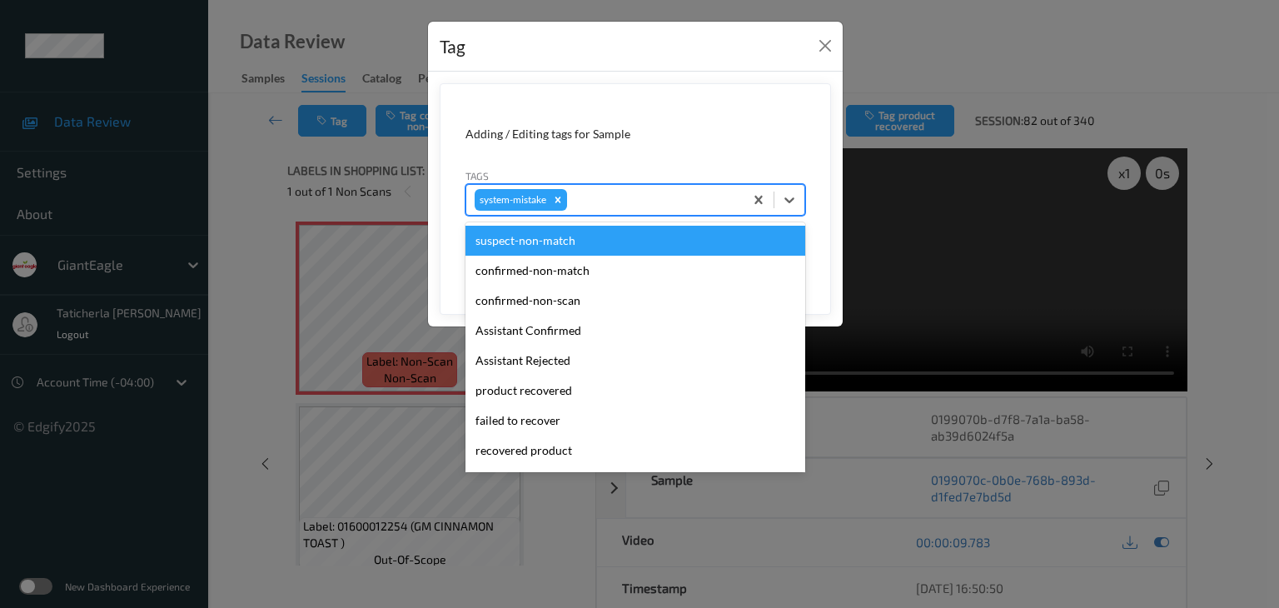
click at [638, 206] on div at bounding box center [652, 200] width 165 height 20
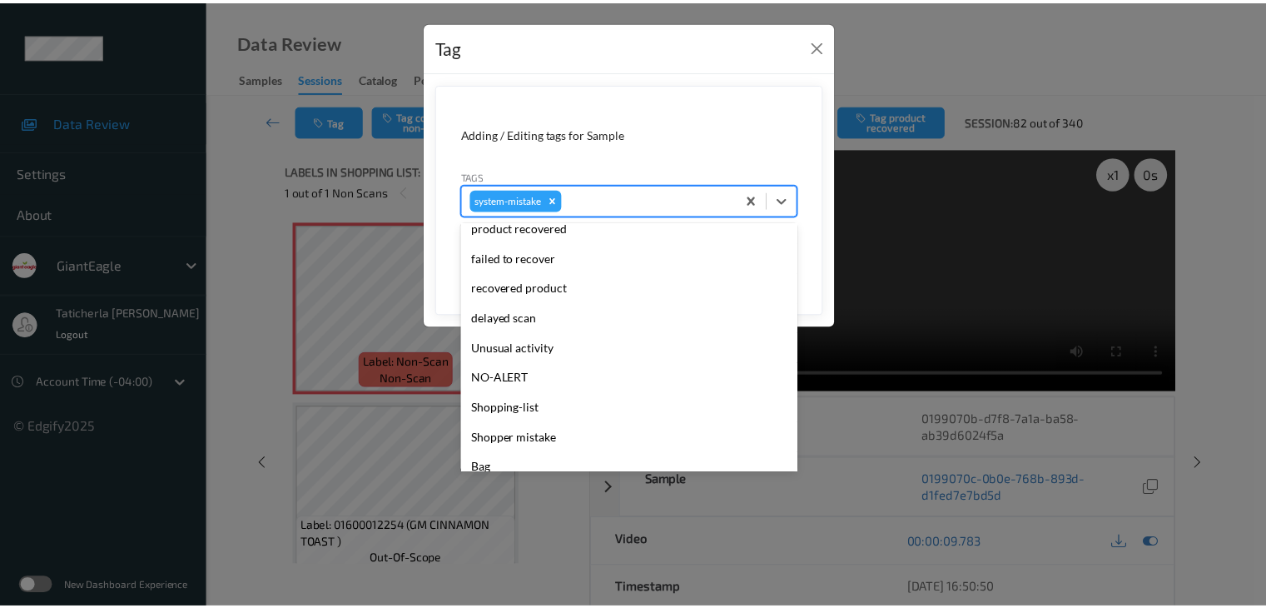
scroll to position [166, 0]
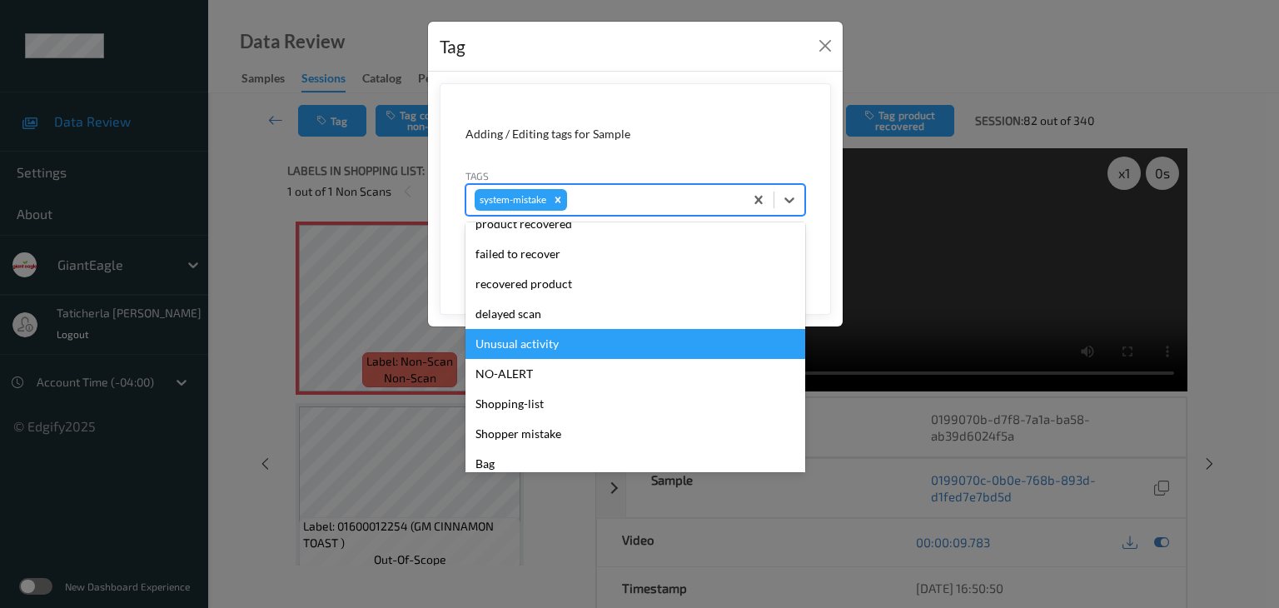
click at [595, 329] on div "Unusual activity" at bounding box center [635, 344] width 340 height 30
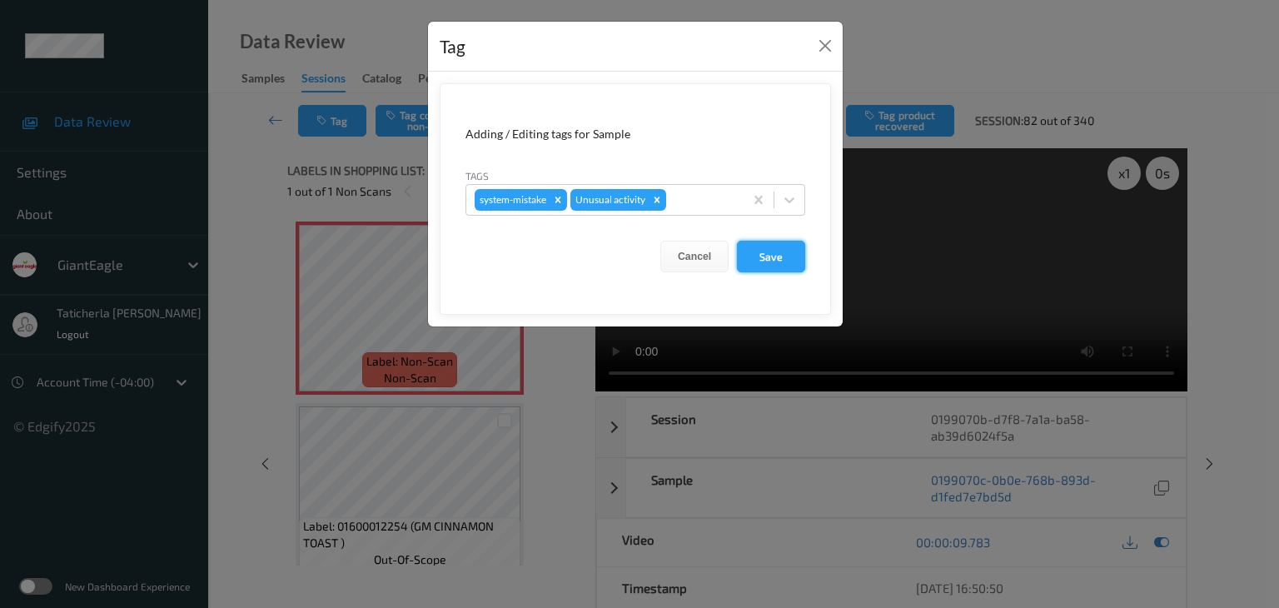
click at [790, 251] on button "Save" at bounding box center [771, 257] width 68 height 32
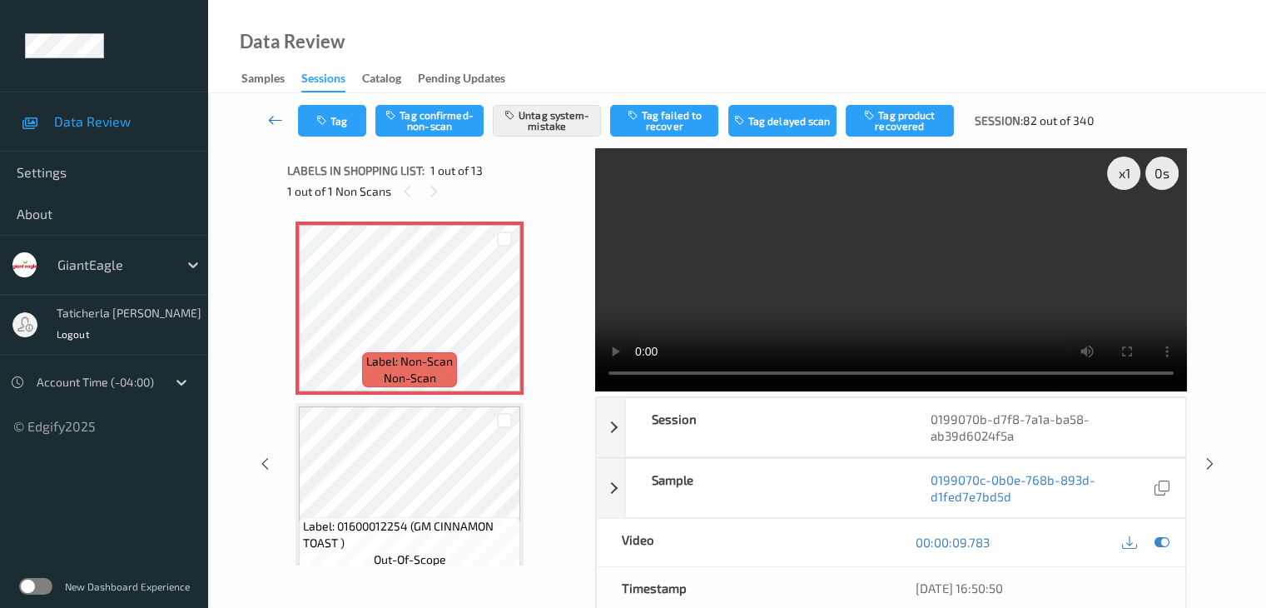
click at [279, 119] on icon at bounding box center [275, 120] width 15 height 17
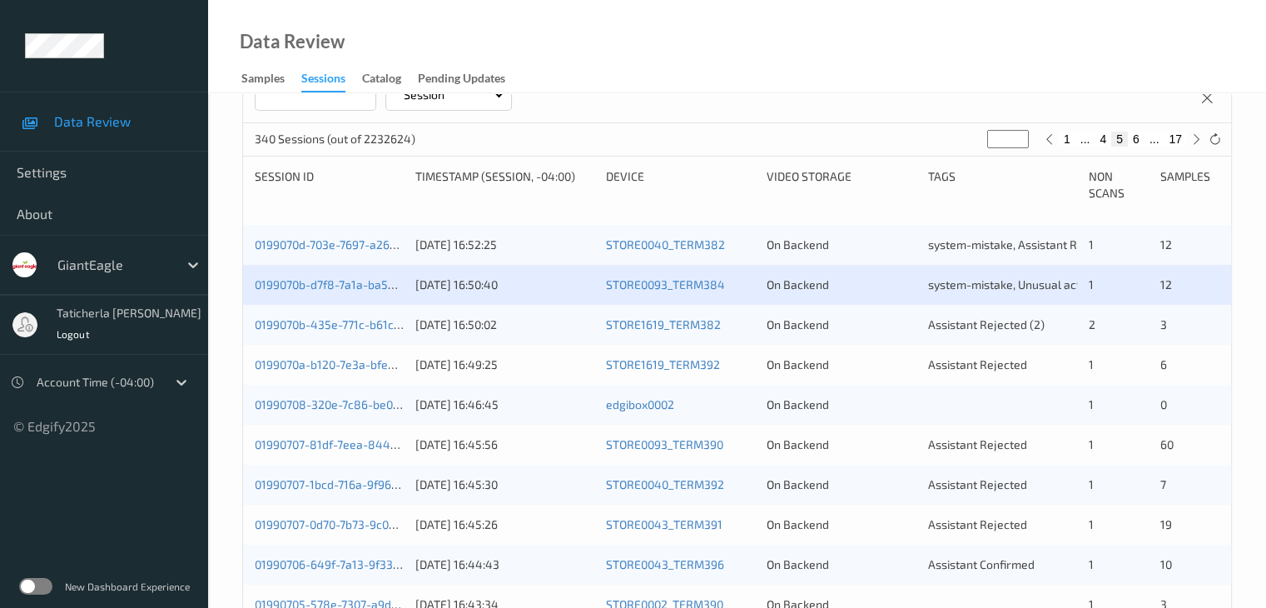
scroll to position [333, 0]
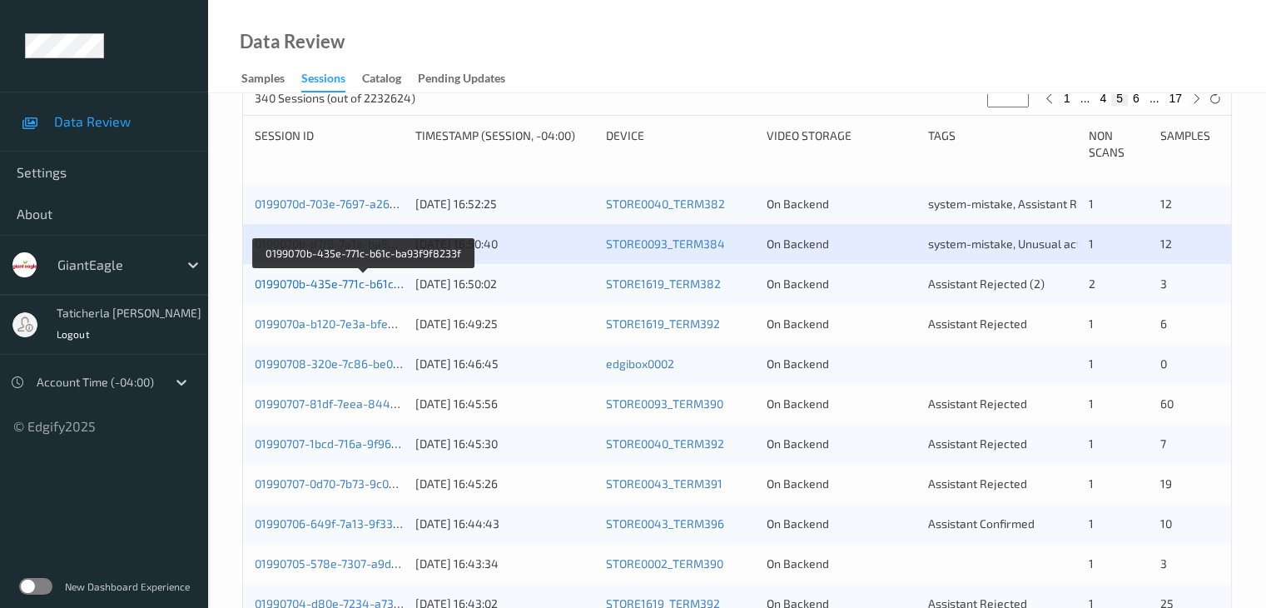
click at [365, 284] on link "0199070b-435e-771c-b61c-ba93f9f8233f" at bounding box center [363, 283] width 217 height 14
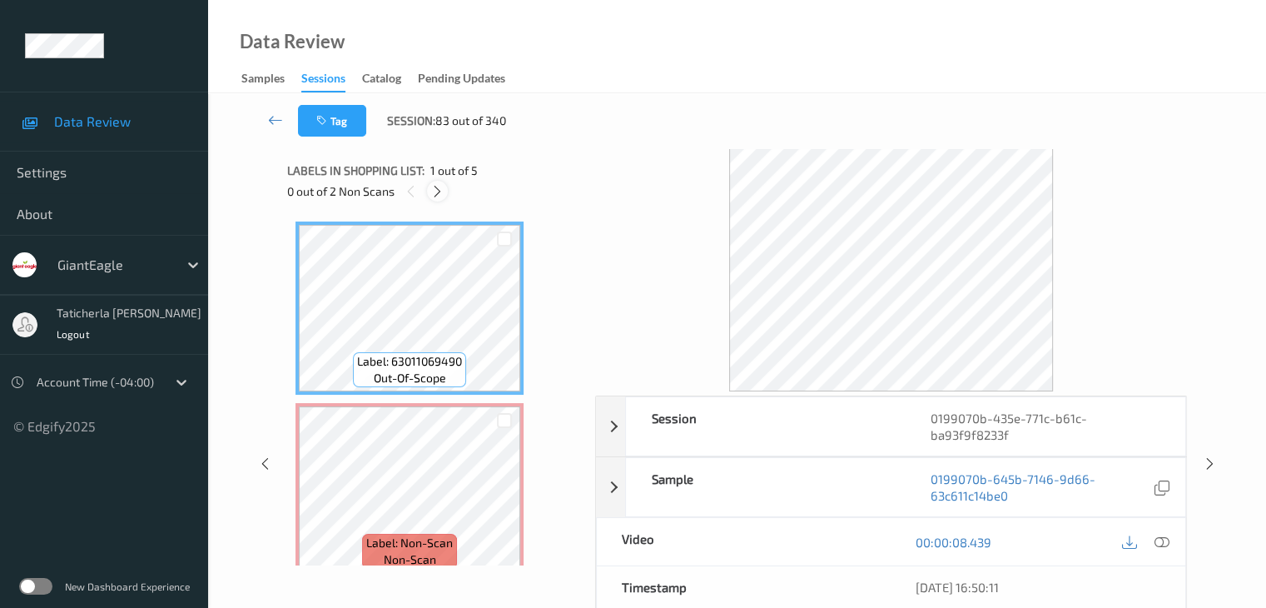
click at [443, 186] on icon at bounding box center [437, 191] width 14 height 15
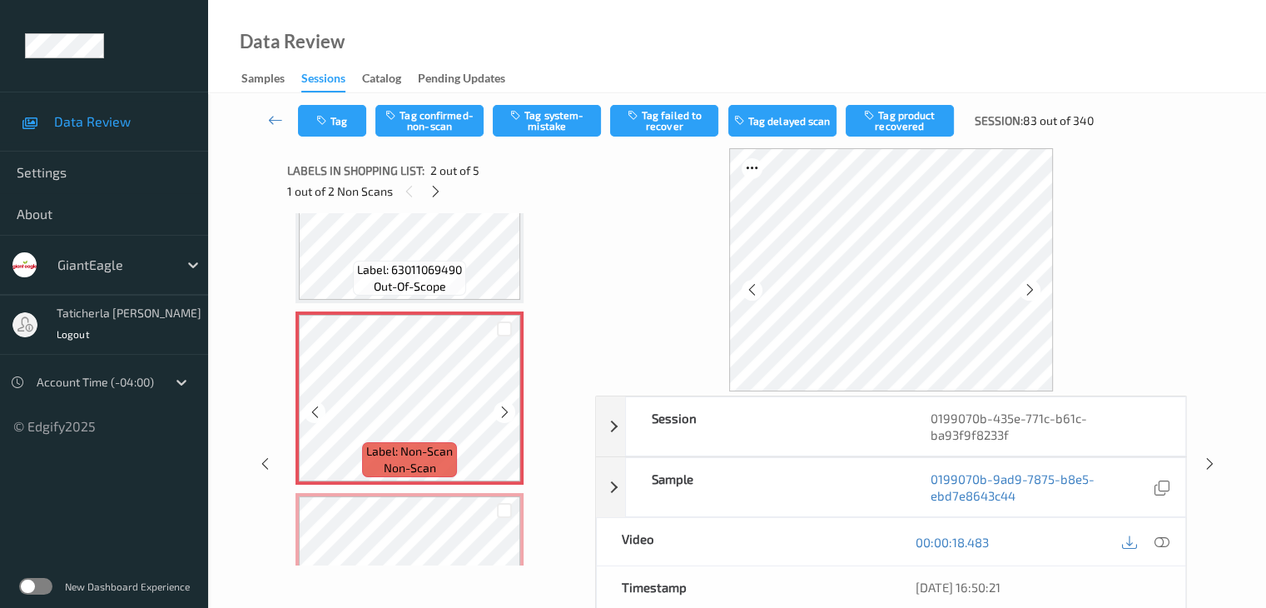
scroll to position [175, 0]
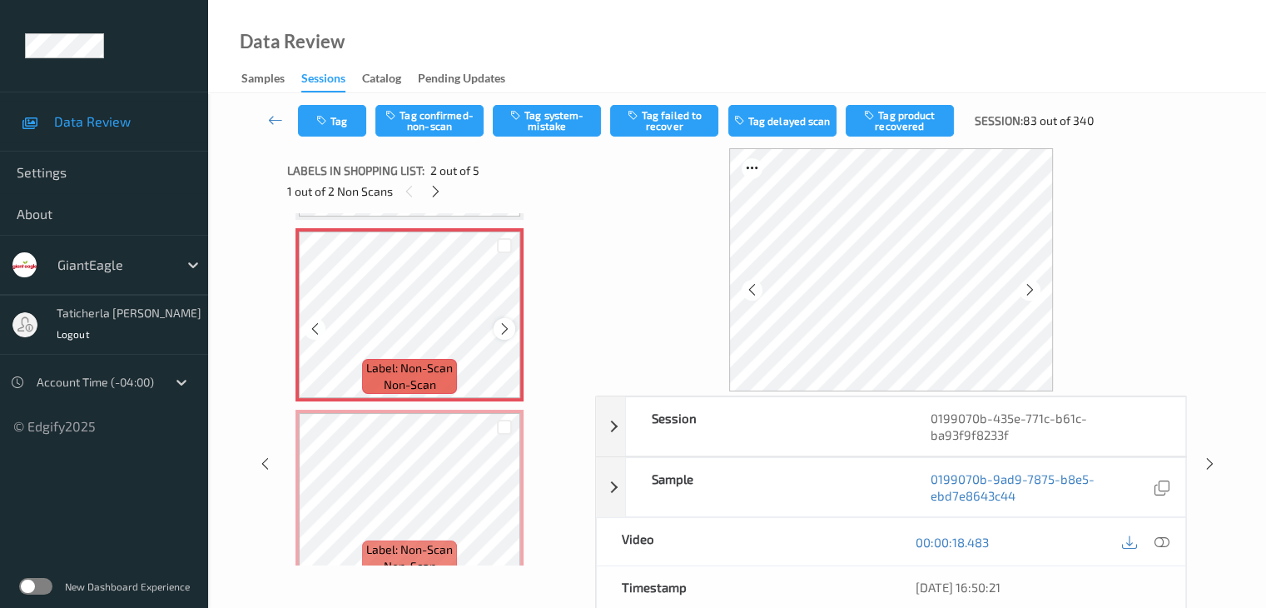
click at [503, 329] on icon at bounding box center [505, 328] width 14 height 15
click at [503, 328] on icon at bounding box center [505, 328] width 14 height 15
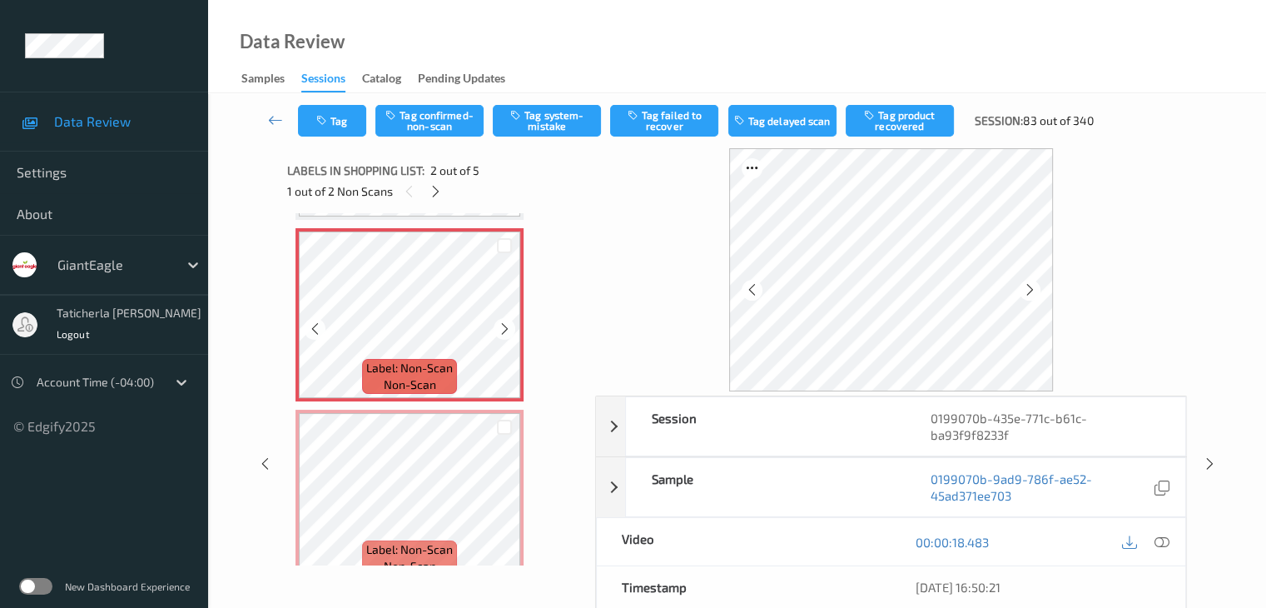
click at [503, 328] on icon at bounding box center [505, 328] width 14 height 15
click at [1162, 537] on icon at bounding box center [1161, 541] width 15 height 15
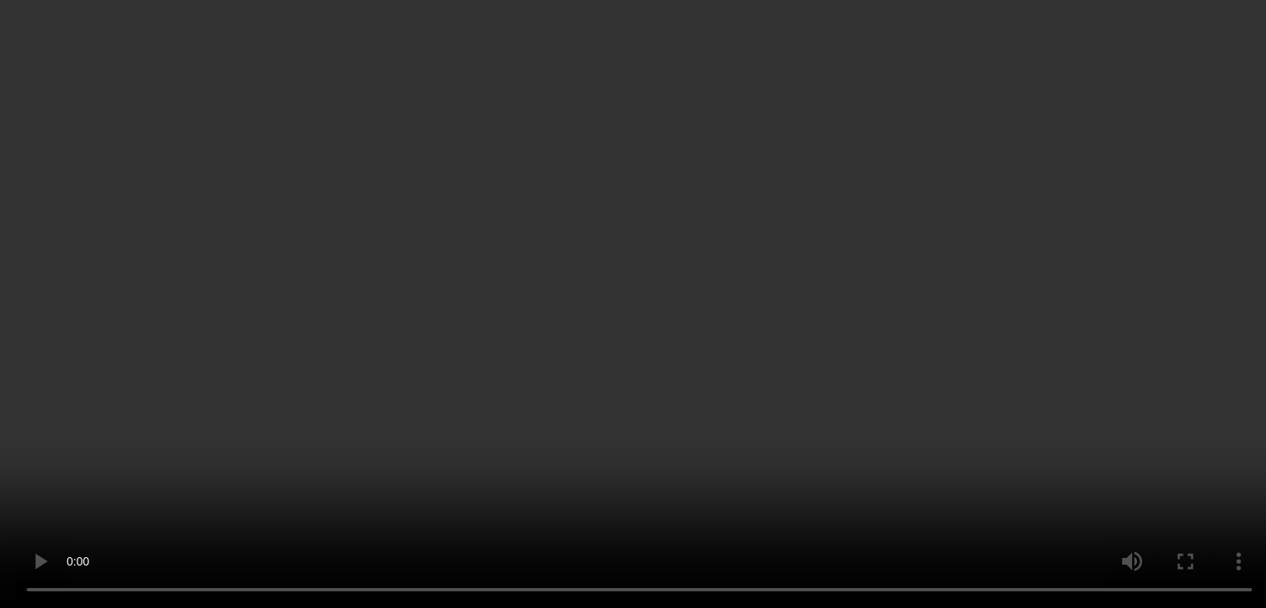
scroll to position [258, 0]
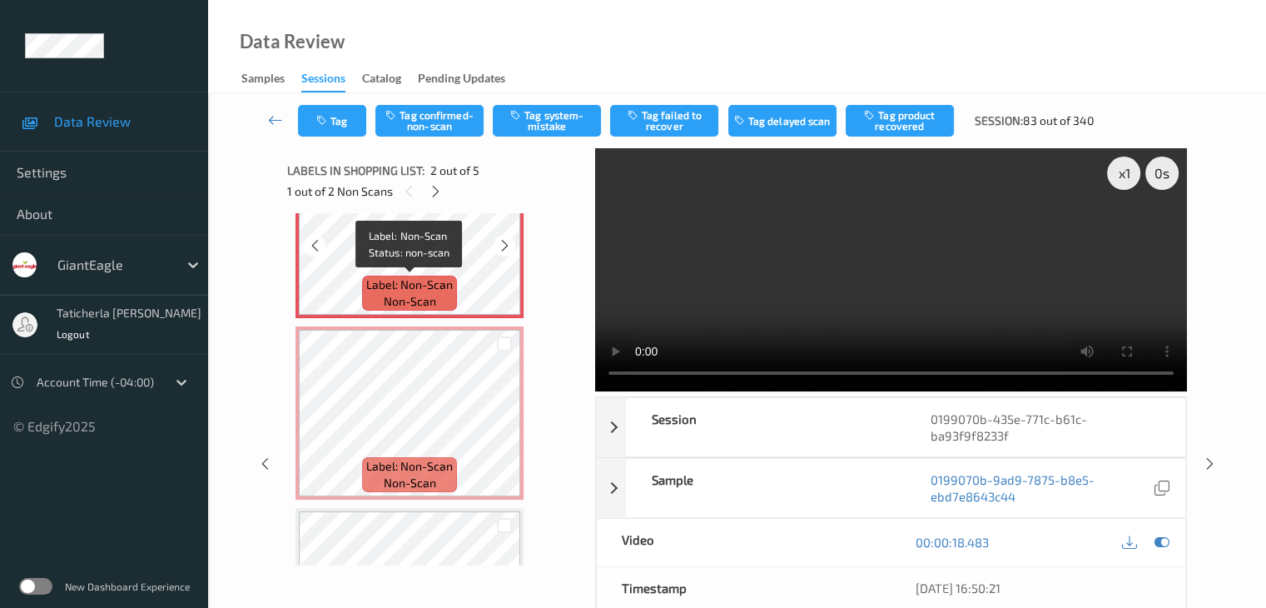
click at [450, 280] on span "Label: Non-Scan" at bounding box center [409, 284] width 87 height 17
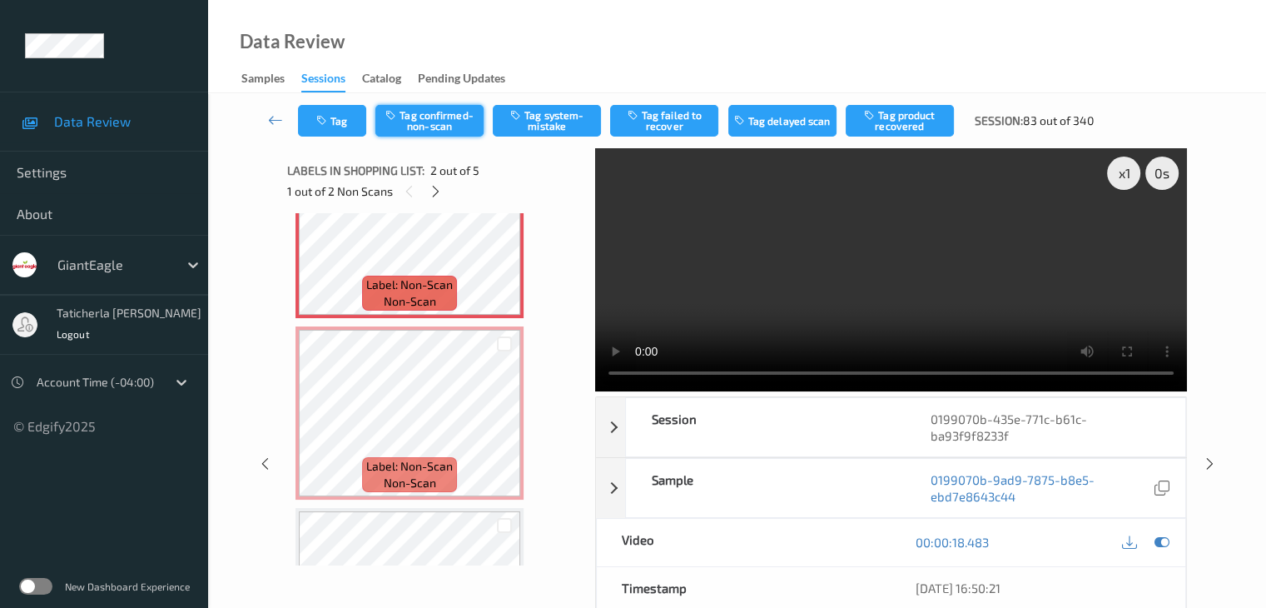
click at [426, 127] on button "Tag confirmed-non-scan" at bounding box center [429, 121] width 108 height 32
click at [902, 122] on button "Tag product recovered" at bounding box center [900, 121] width 108 height 32
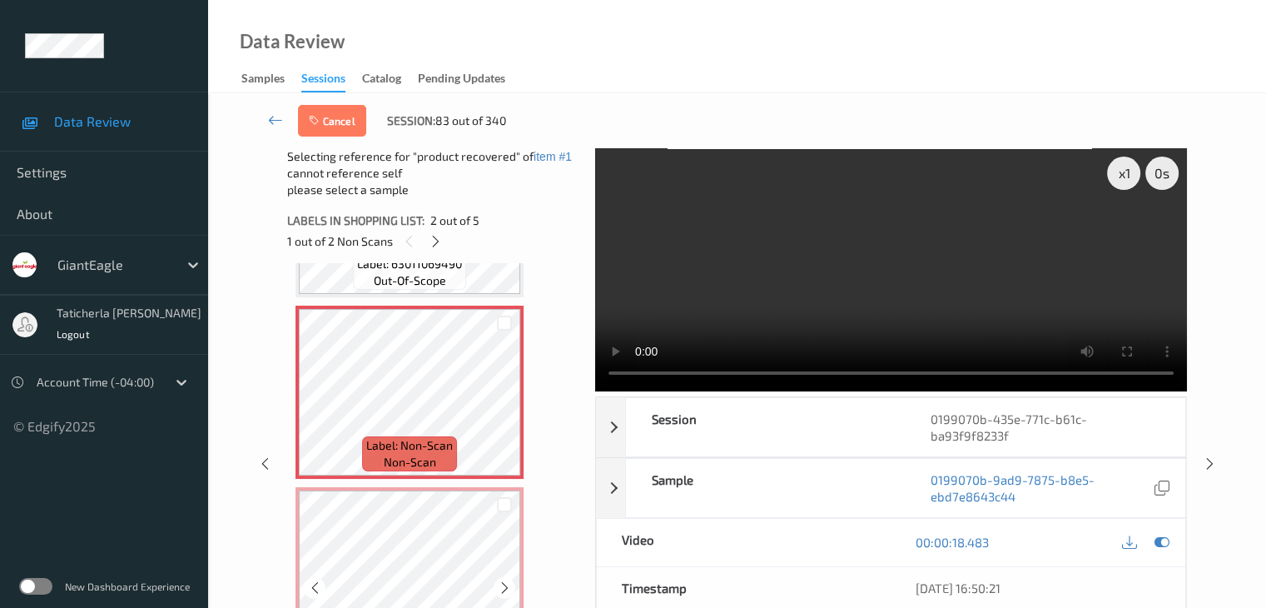
scroll to position [0, 0]
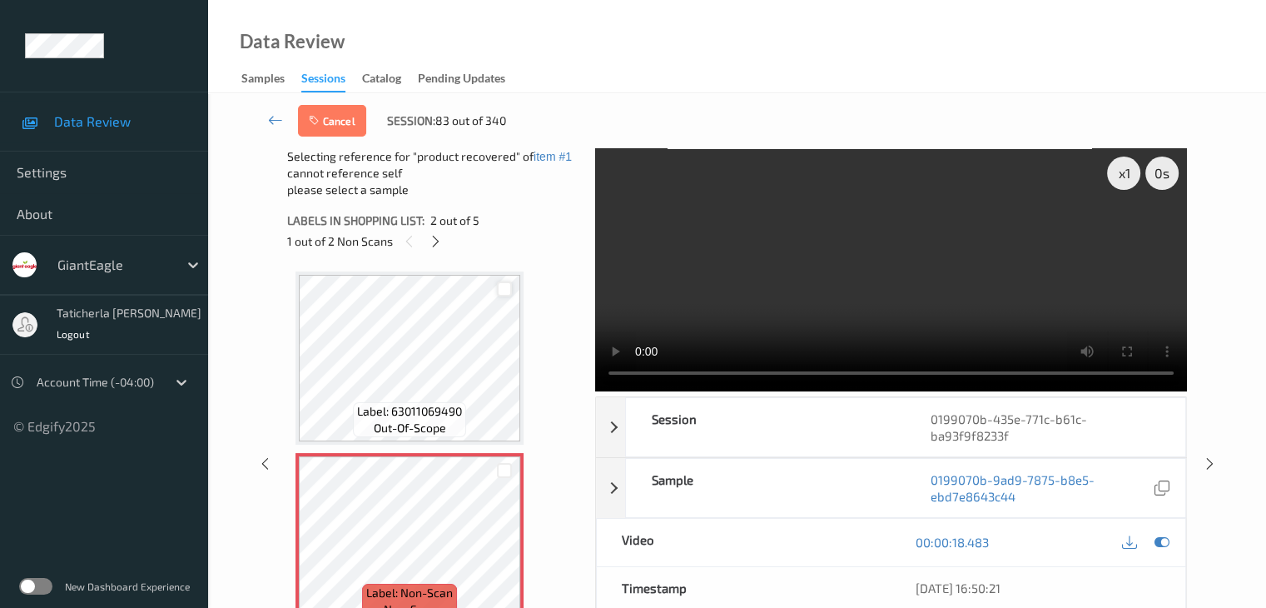
click at [511, 286] on div at bounding box center [505, 289] width 16 height 16
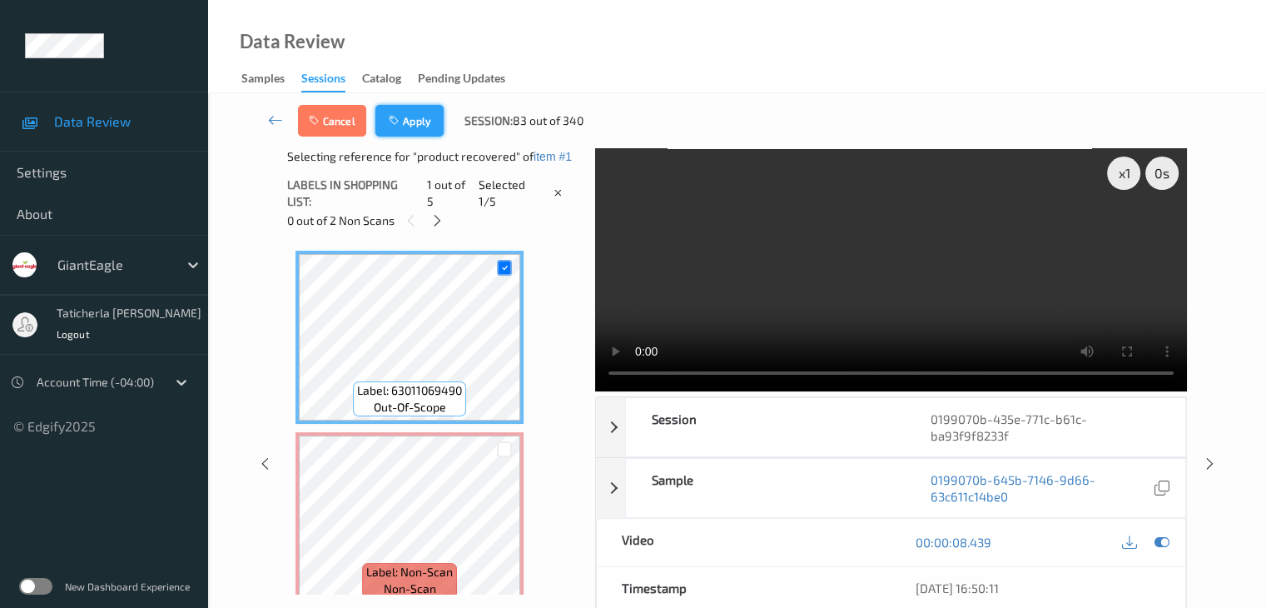
click at [417, 121] on button "Apply" at bounding box center [409, 121] width 68 height 32
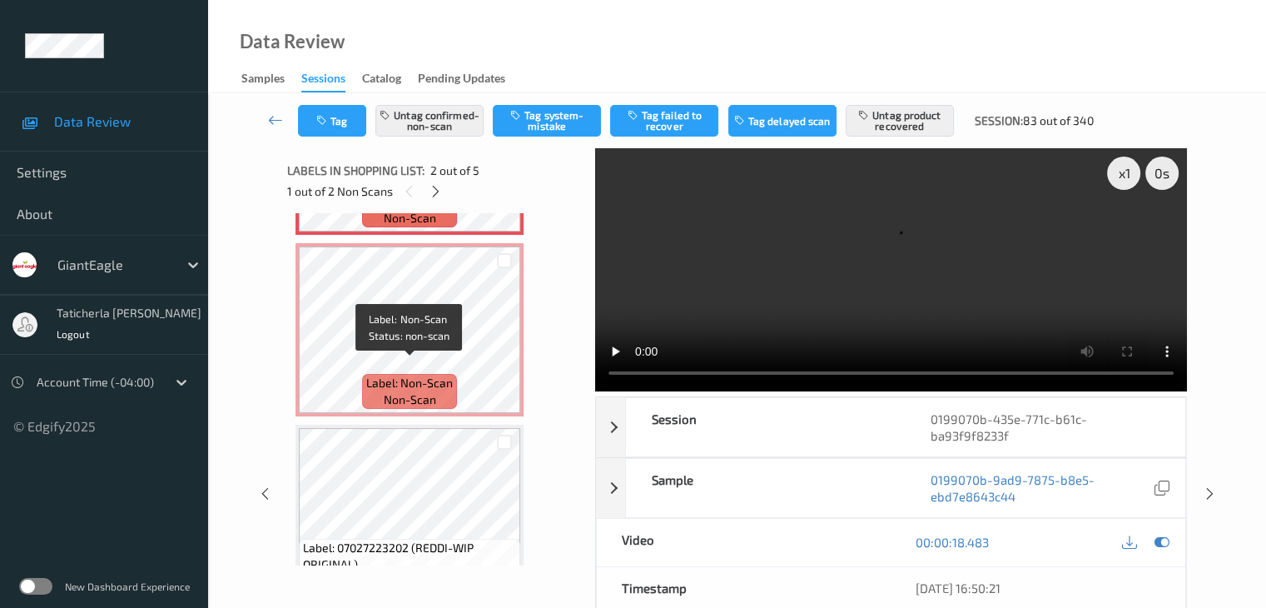
scroll to position [425, 0]
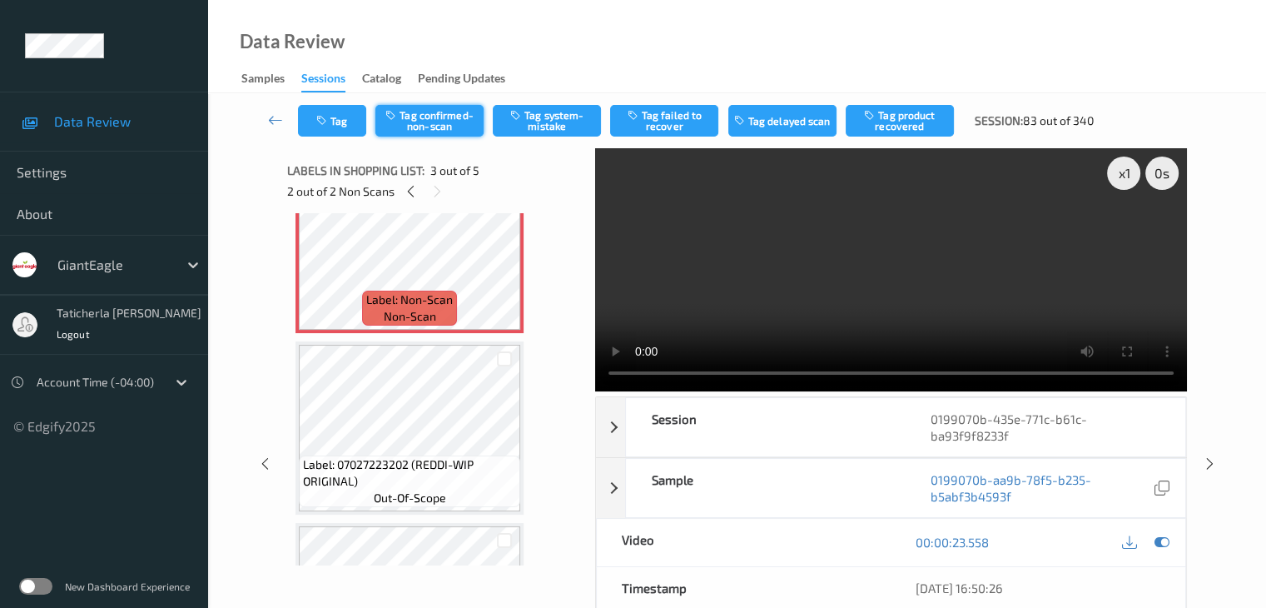
click at [456, 122] on button "Tag confirmed-non-scan" at bounding box center [429, 121] width 108 height 32
click at [926, 114] on button "Tag product recovered" at bounding box center [900, 121] width 108 height 32
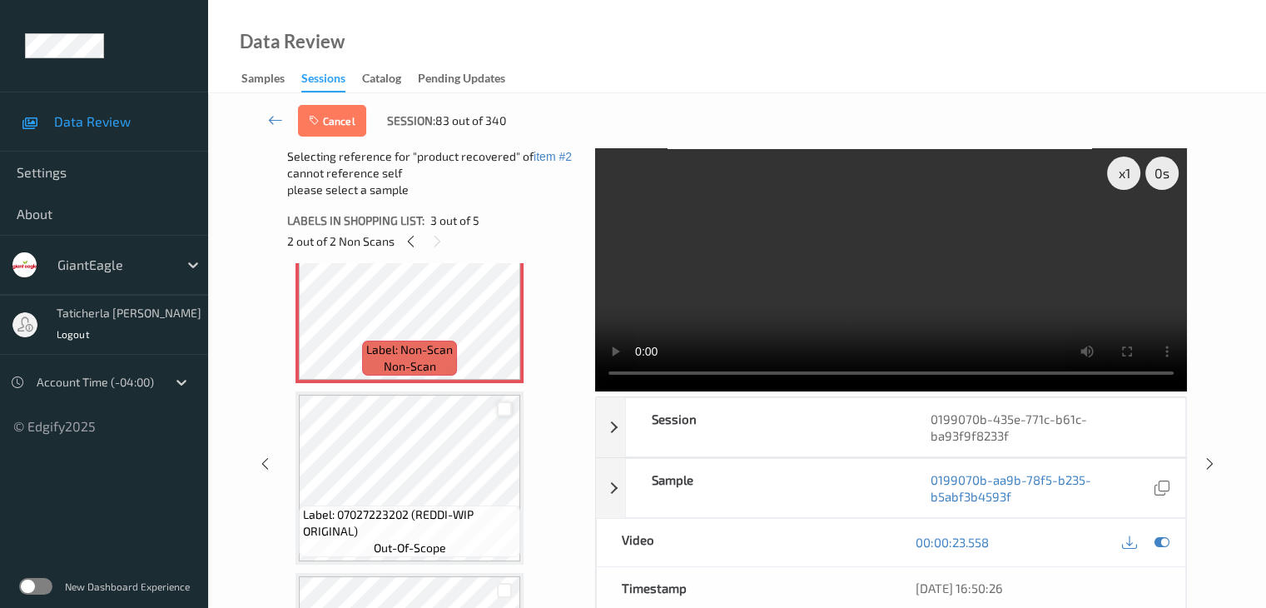
click at [503, 410] on div at bounding box center [505, 409] width 16 height 16
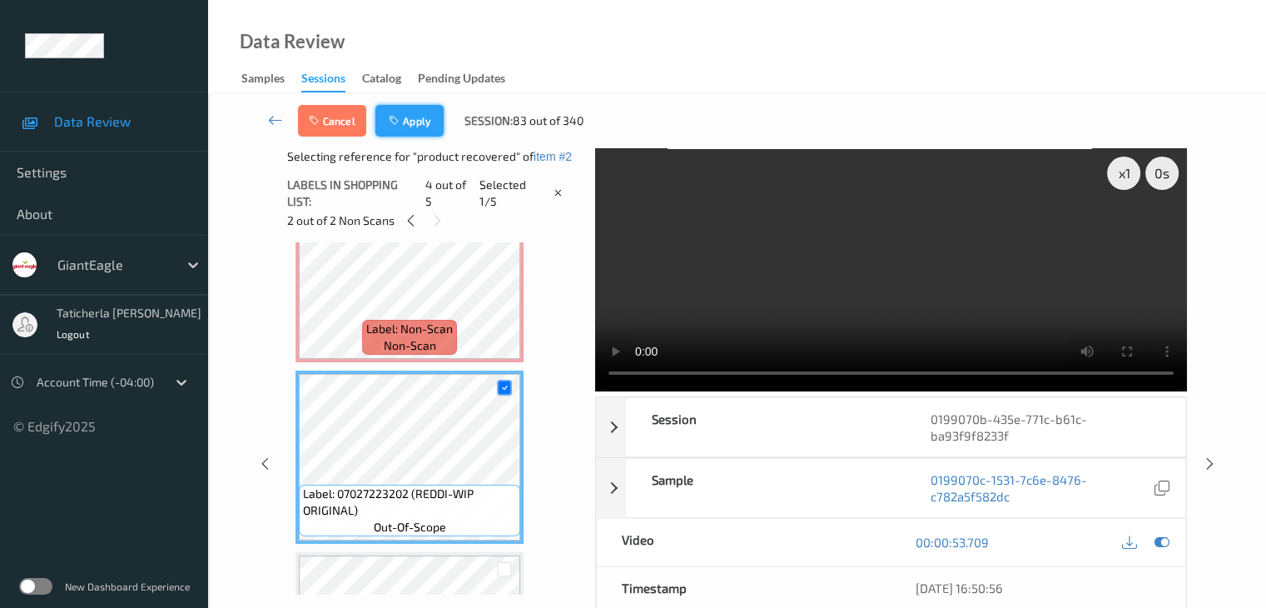
click at [418, 130] on button "Apply" at bounding box center [409, 121] width 68 height 32
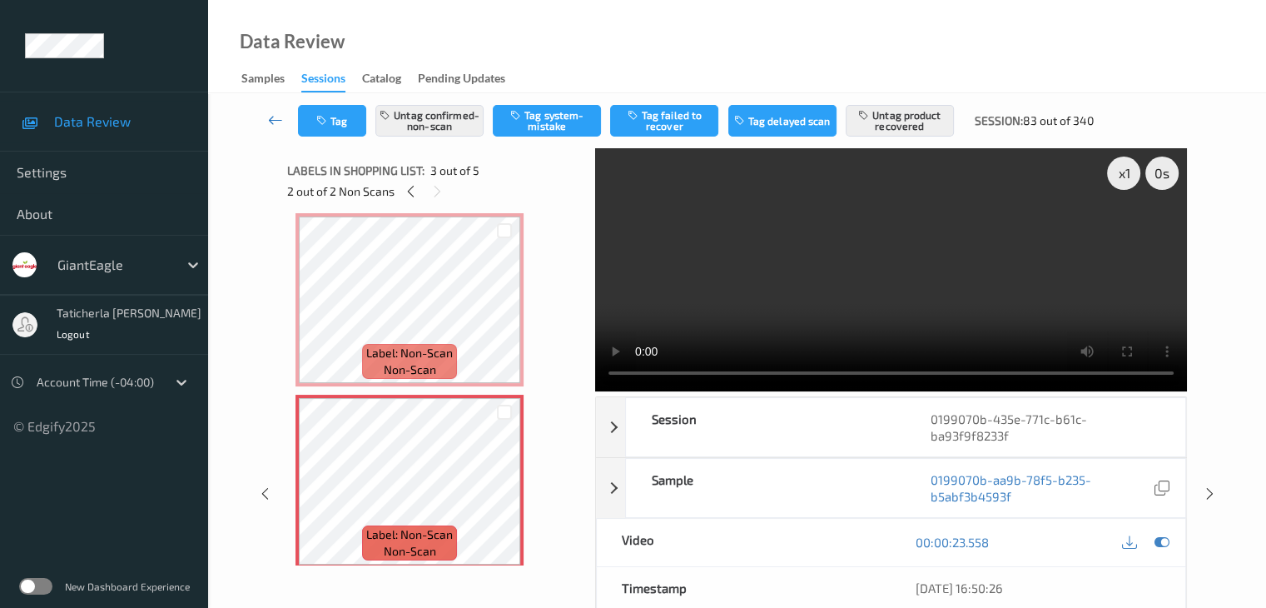
click at [274, 117] on icon at bounding box center [275, 120] width 15 height 17
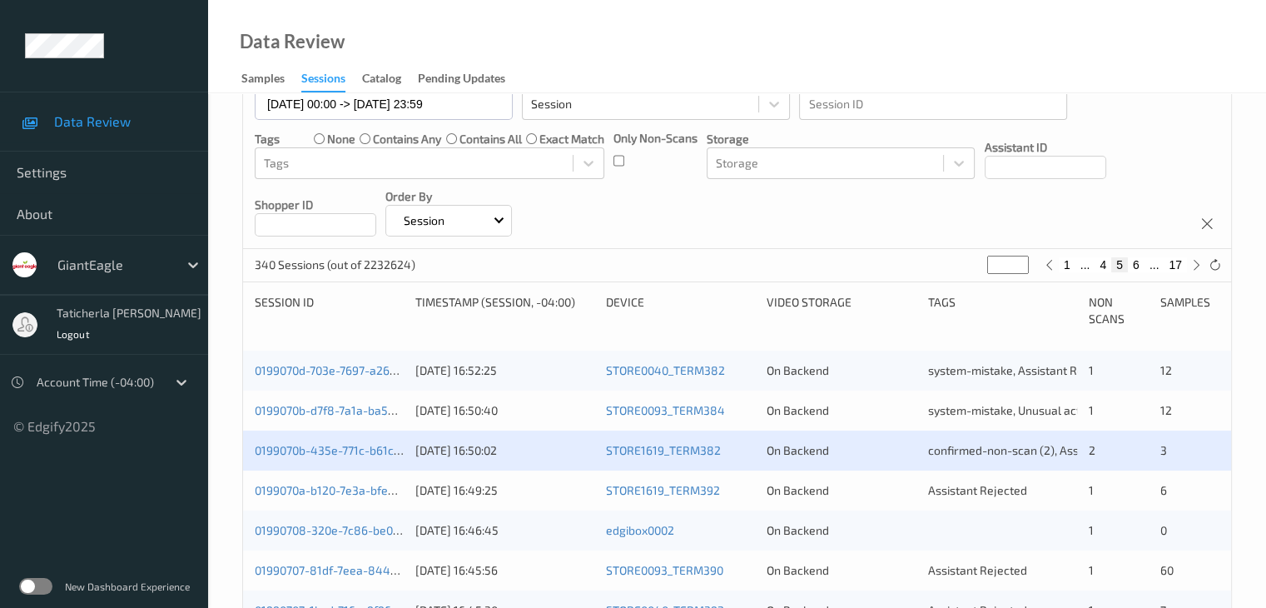
scroll to position [250, 0]
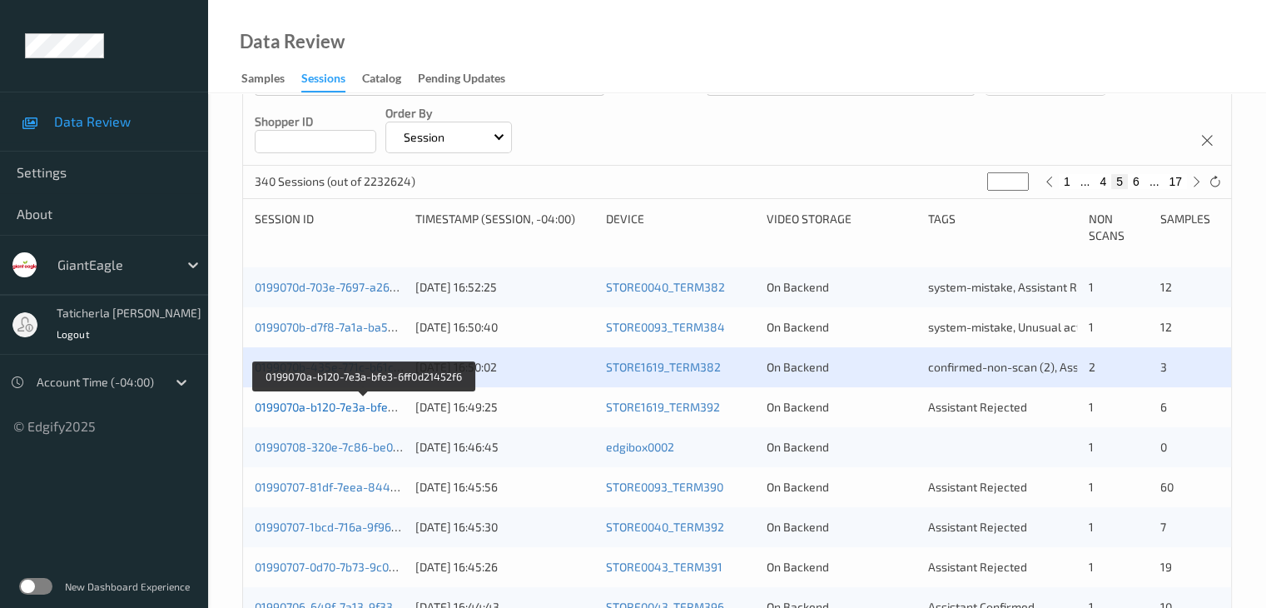
click at [370, 407] on link "0199070a-b120-7e3a-bfe3-6ff0d21452f6" at bounding box center [363, 407] width 216 height 14
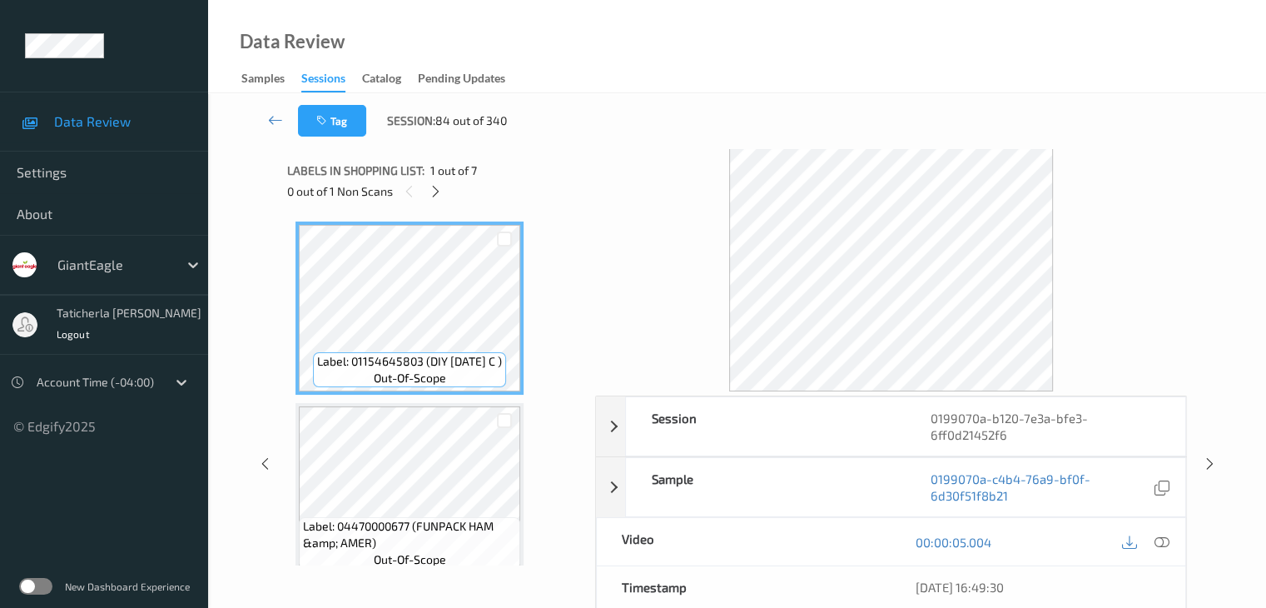
drag, startPoint x: 436, startPoint y: 190, endPoint x: 425, endPoint y: 214, distance: 26.8
click at [435, 191] on icon at bounding box center [436, 191] width 14 height 15
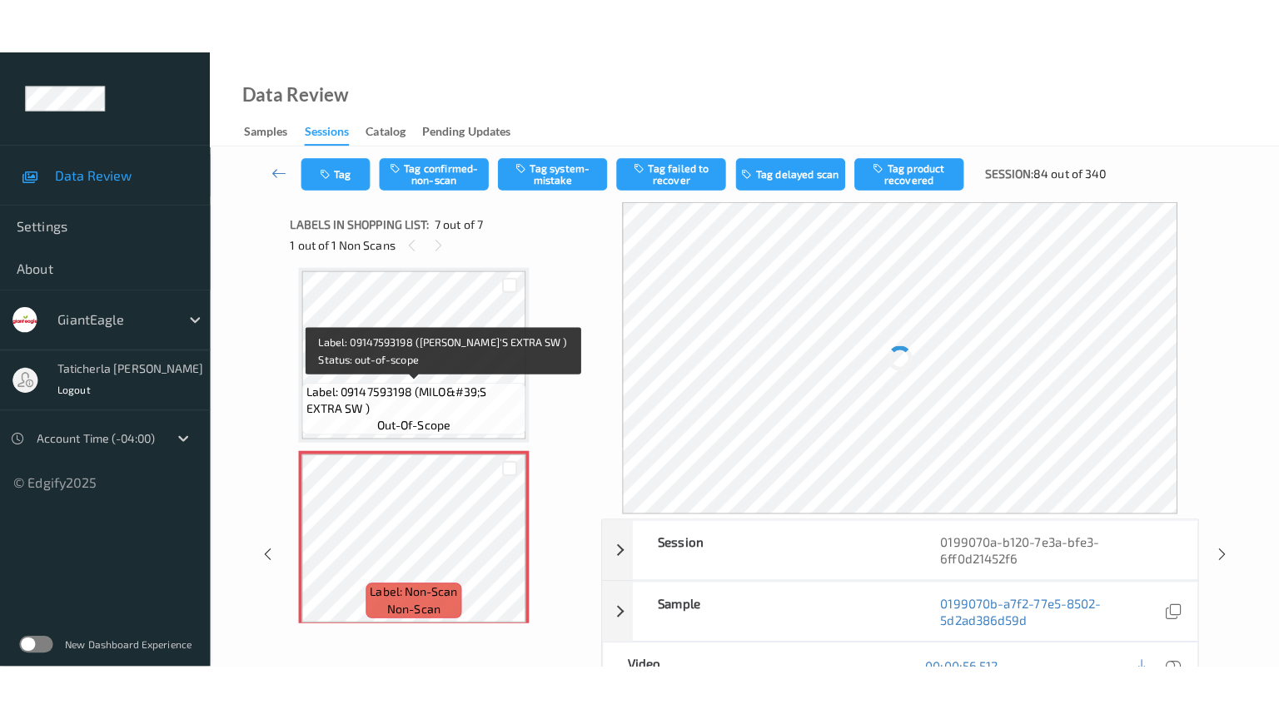
scroll to position [927, 0]
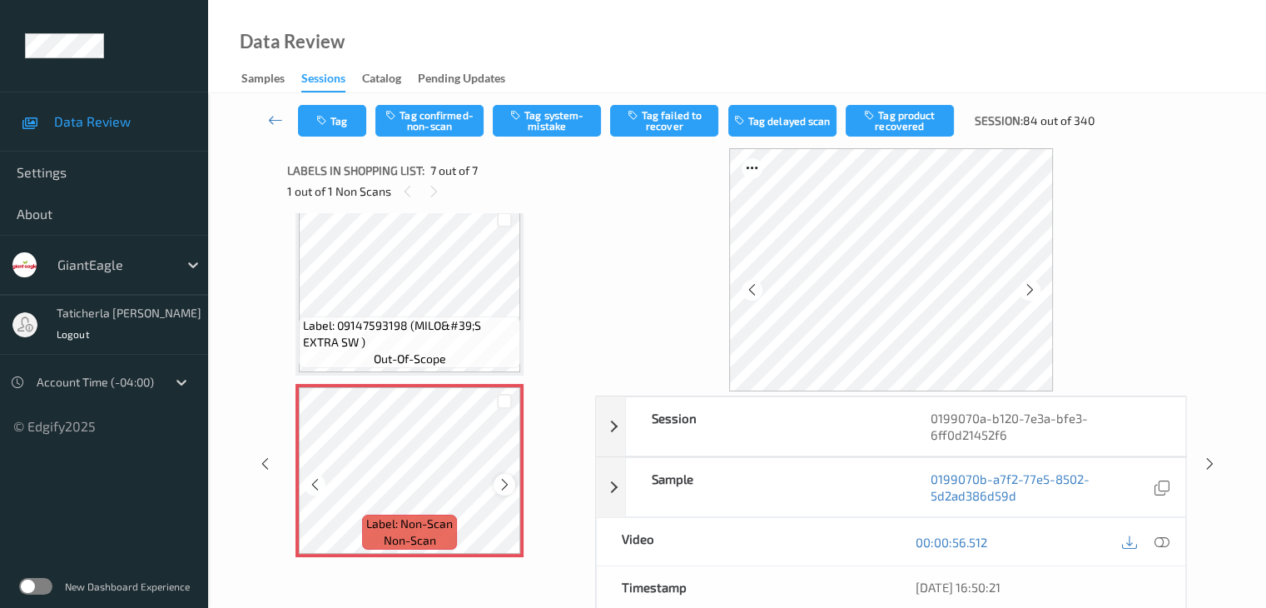
click at [506, 484] on icon at bounding box center [505, 484] width 14 height 15
click at [1159, 539] on icon at bounding box center [1161, 541] width 15 height 15
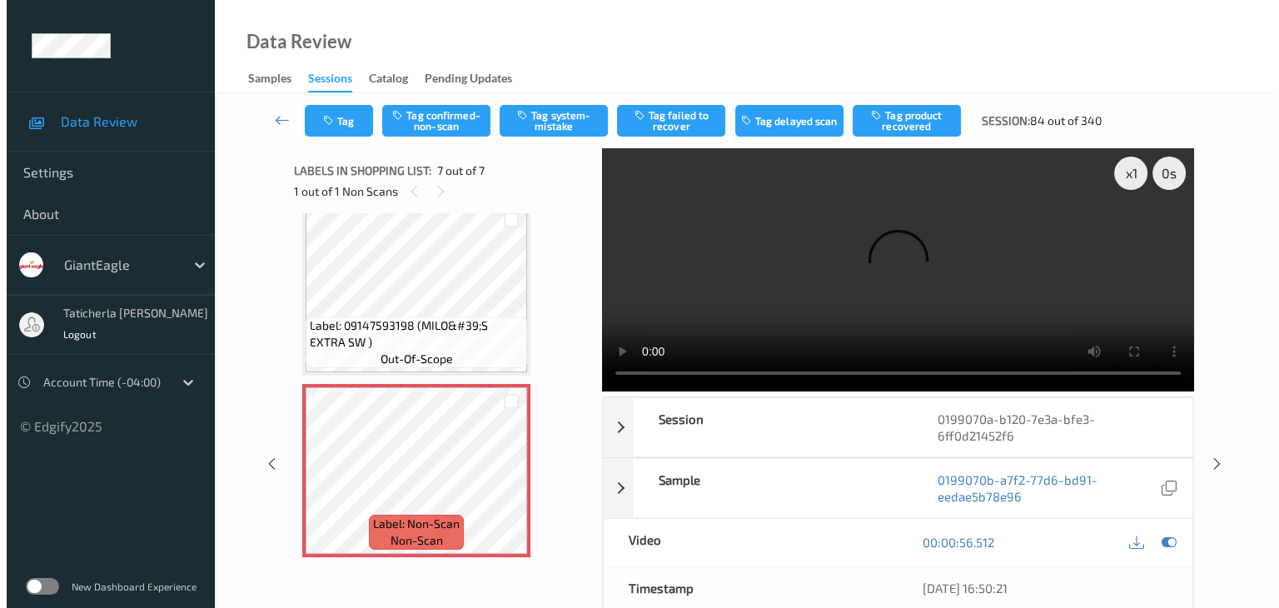
scroll to position [815, 0]
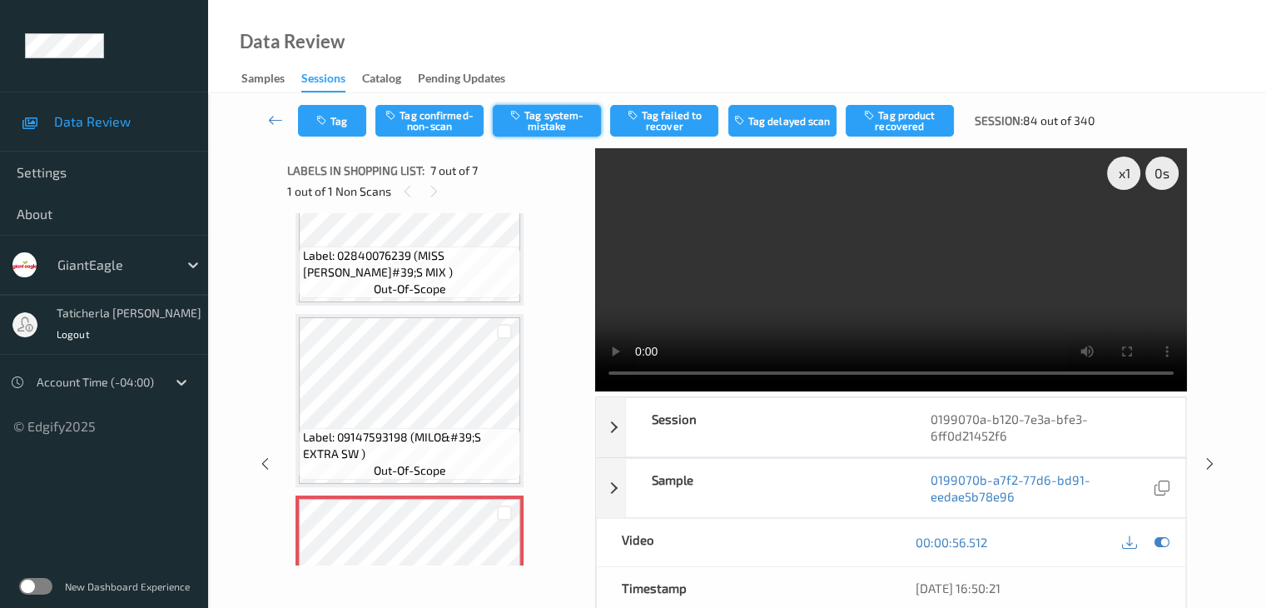
click at [563, 127] on button "Tag system-mistake" at bounding box center [547, 121] width 108 height 32
click at [347, 113] on button "Tag" at bounding box center [332, 121] width 68 height 32
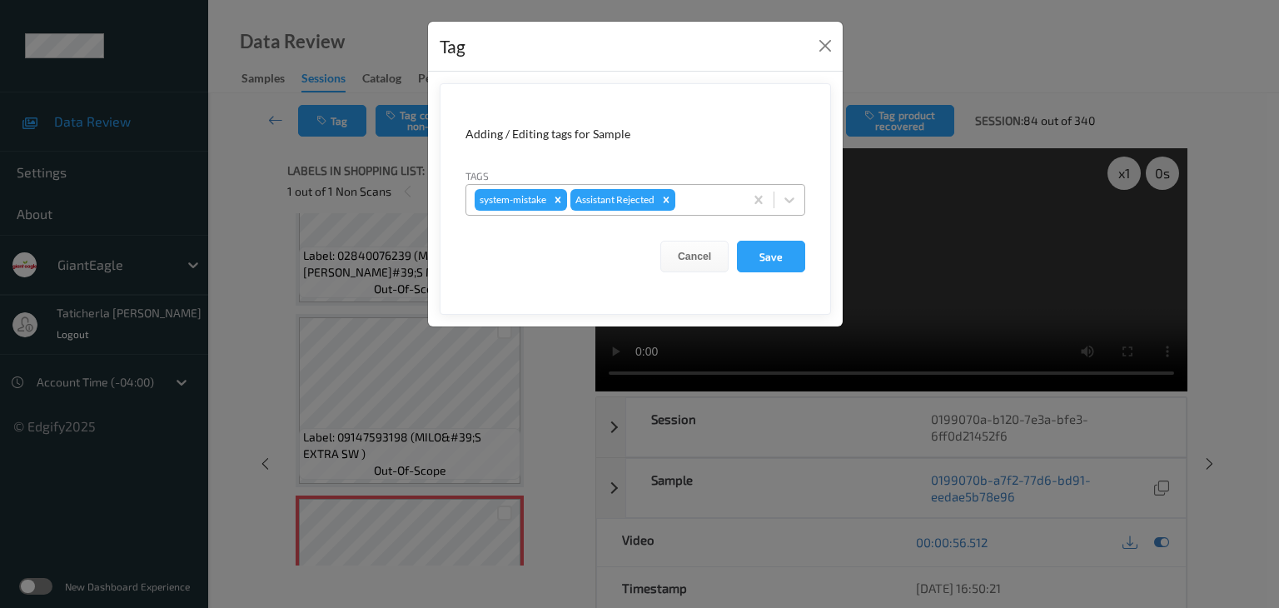
click at [700, 197] on div at bounding box center [706, 200] width 57 height 20
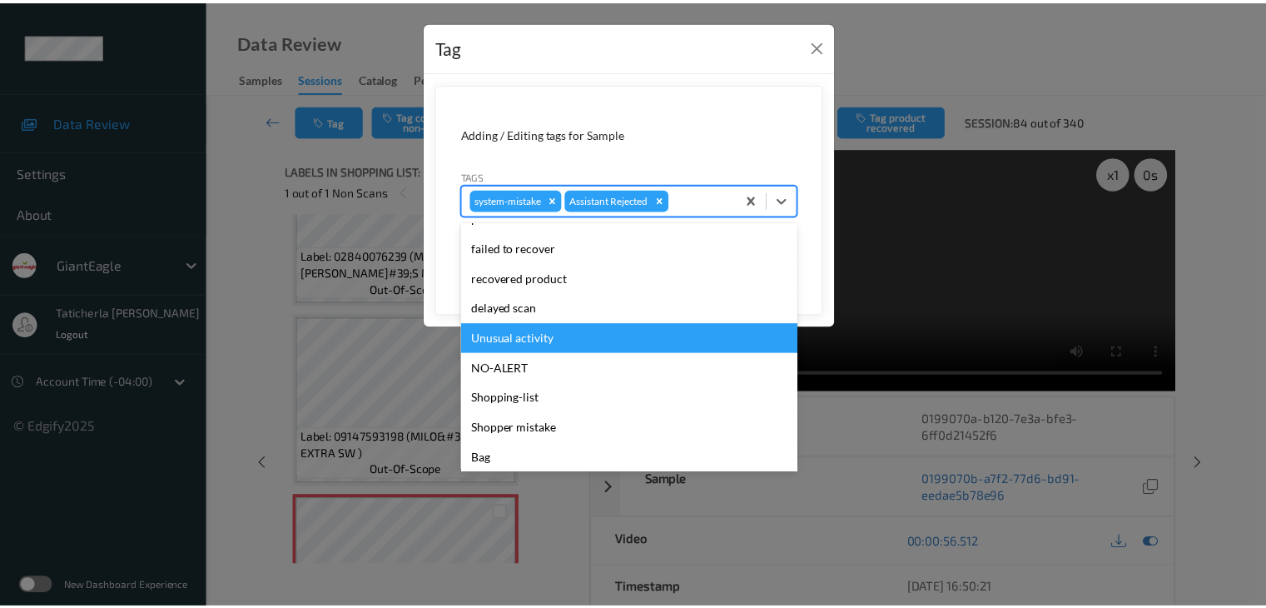
scroll to position [147, 0]
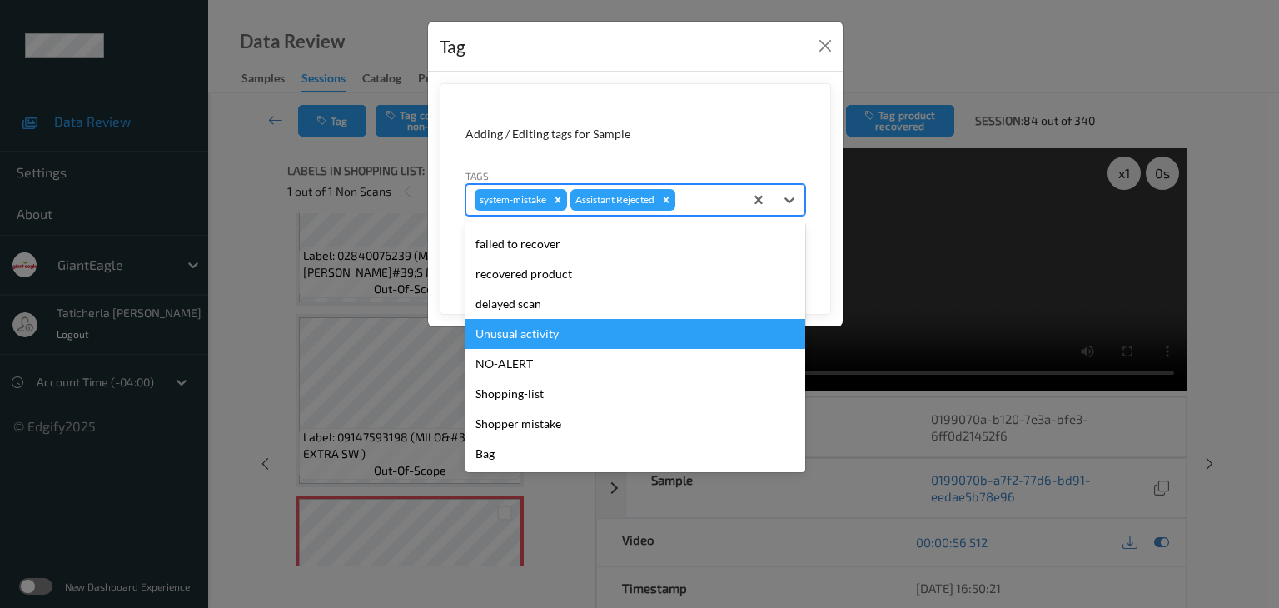
click at [624, 338] on div "Unusual activity" at bounding box center [635, 334] width 340 height 30
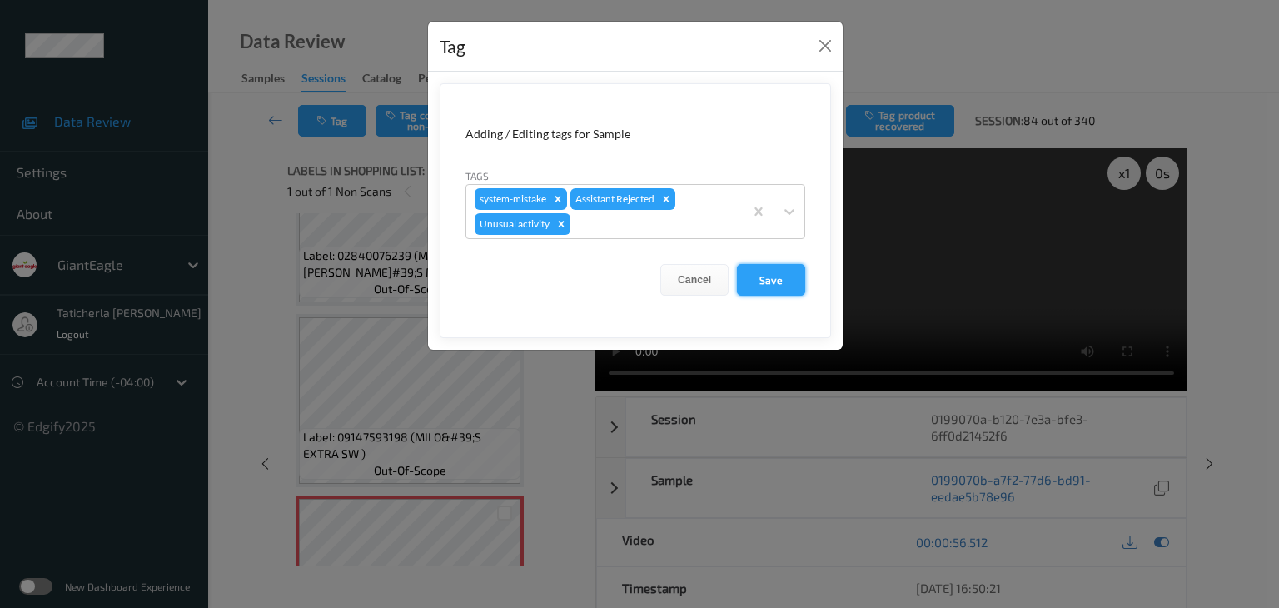
click at [763, 281] on button "Save" at bounding box center [771, 280] width 68 height 32
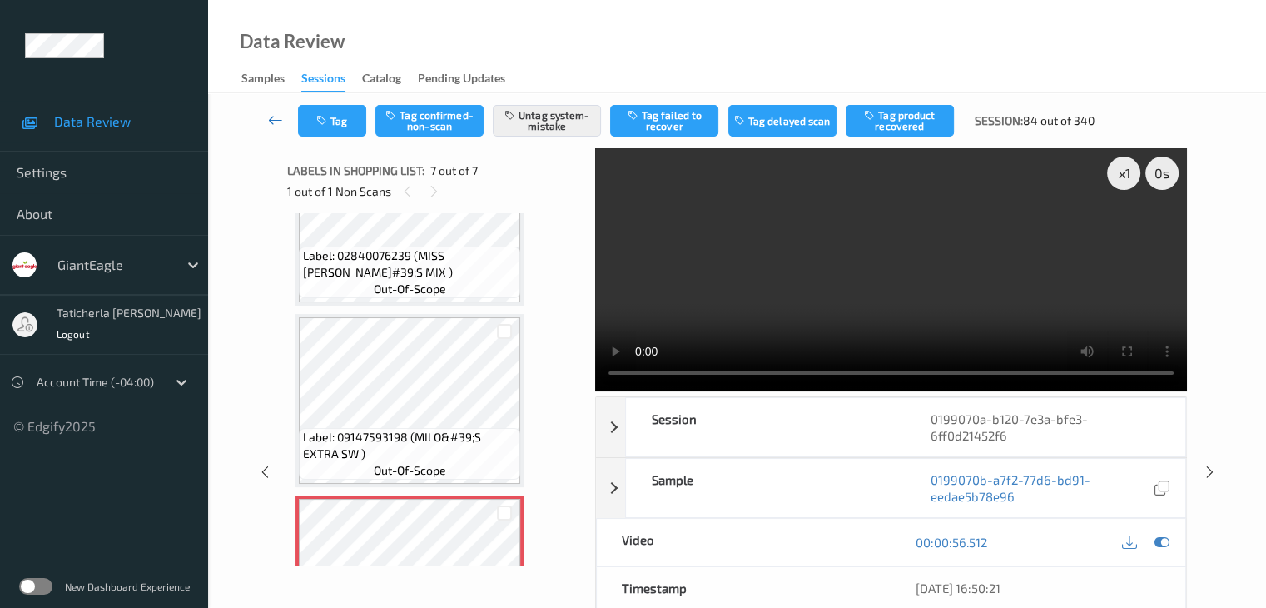
click at [276, 117] on icon at bounding box center [275, 120] width 15 height 17
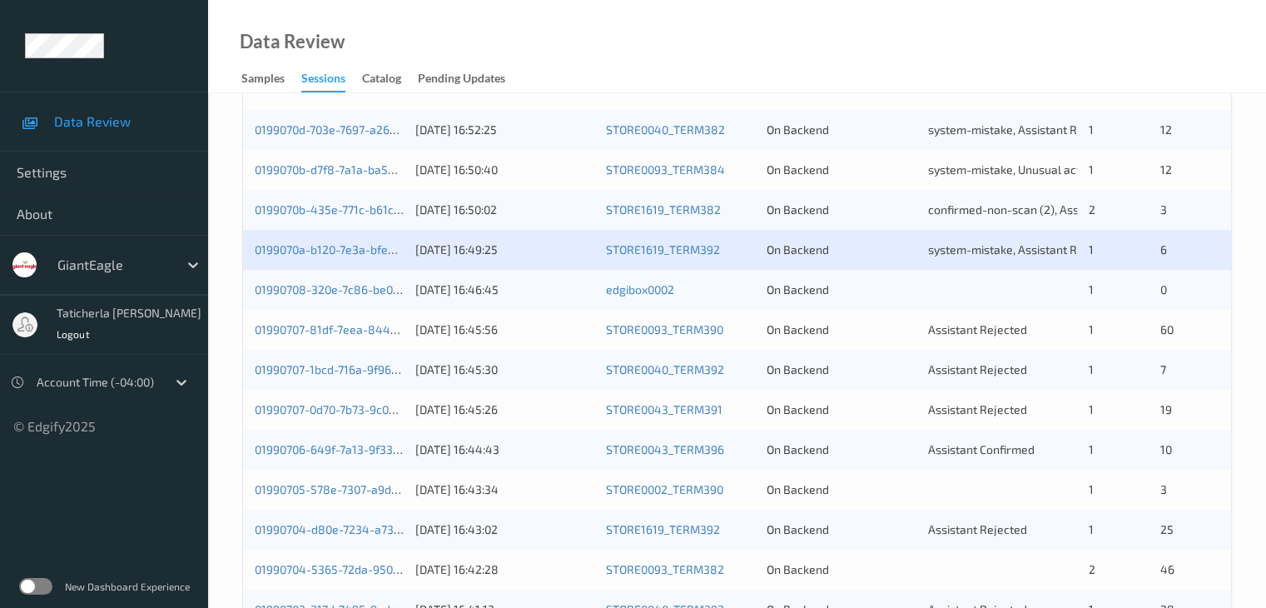
scroll to position [416, 0]
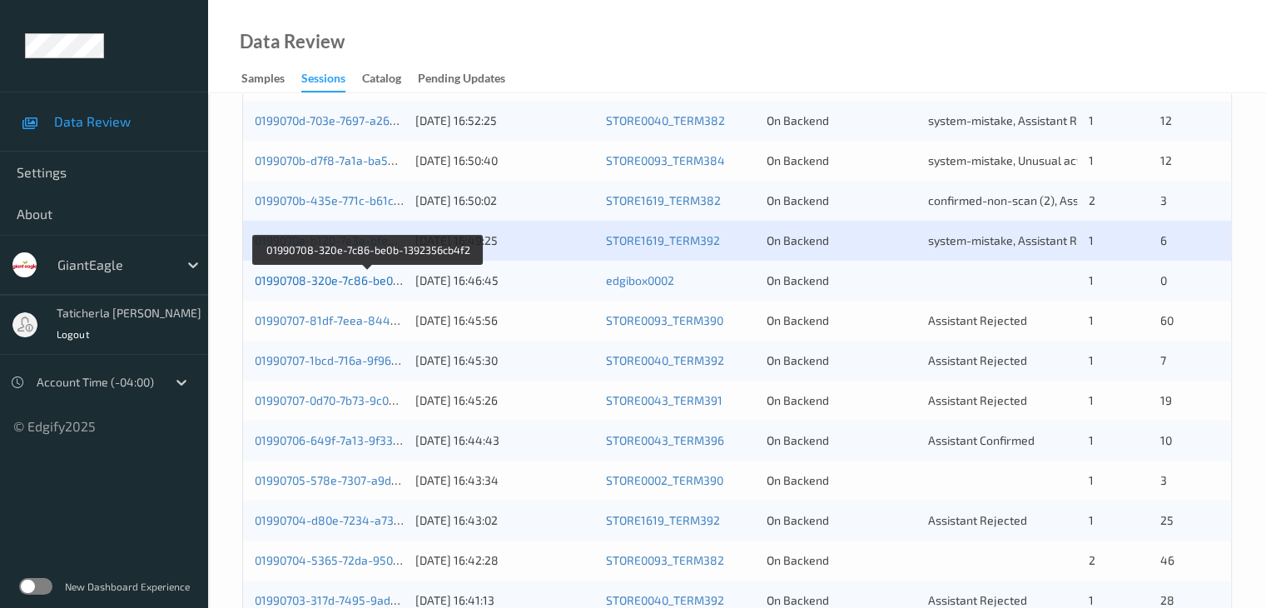
click at [337, 279] on link "01990708-320e-7c86-be0b-1392356cb4f2" at bounding box center [368, 280] width 226 height 14
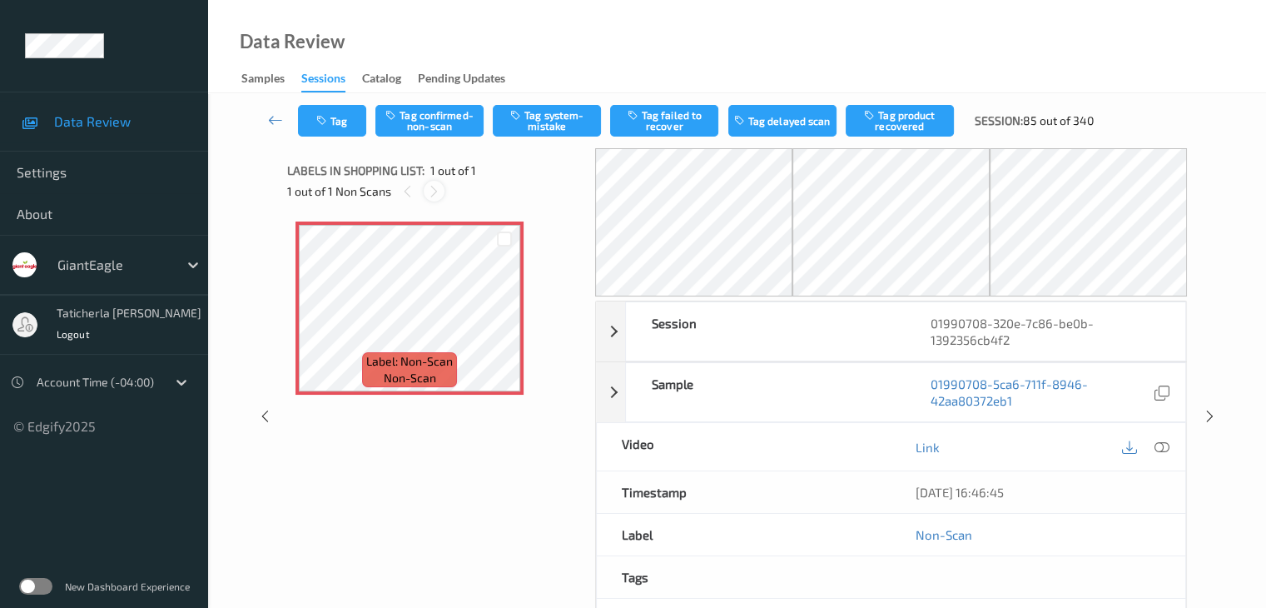
click at [435, 187] on icon at bounding box center [434, 191] width 14 height 15
click at [1159, 445] on icon at bounding box center [1161, 447] width 15 height 15
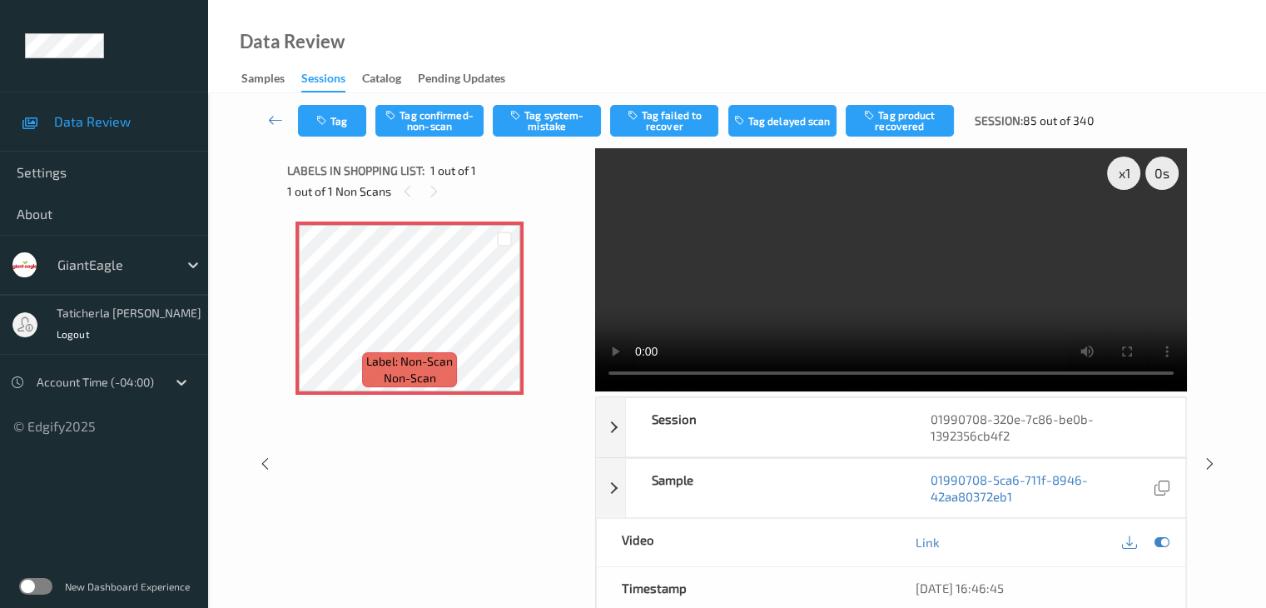
click at [1127, 229] on video at bounding box center [891, 269] width 592 height 243
click at [498, 328] on icon at bounding box center [505, 322] width 14 height 15
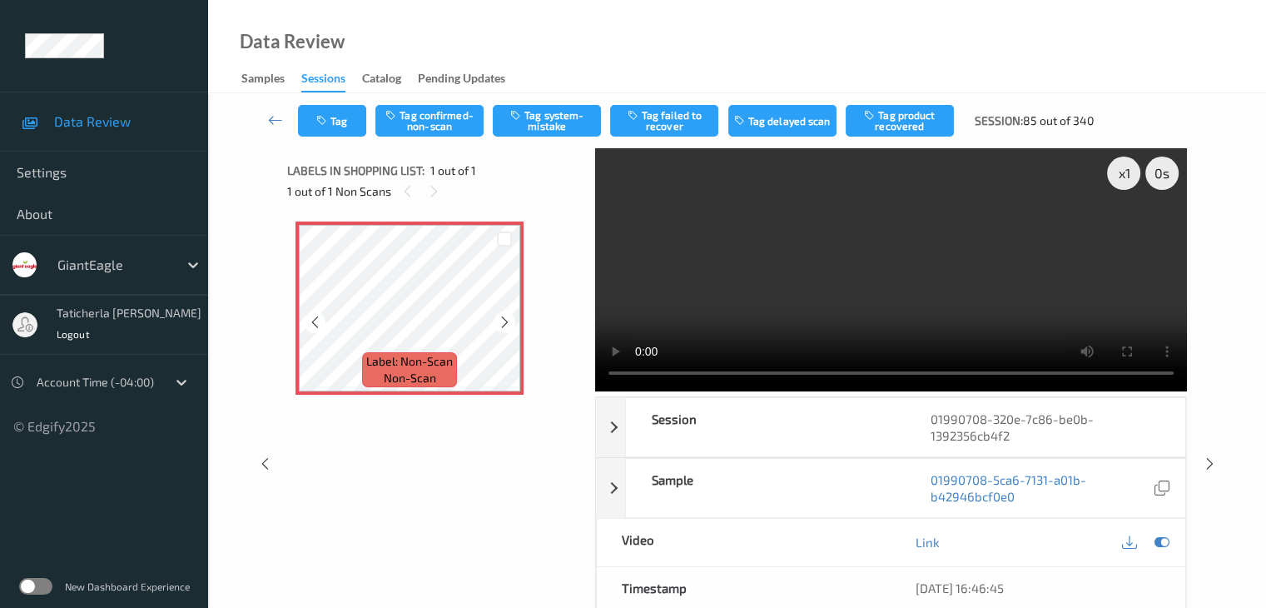
click at [498, 328] on icon at bounding box center [505, 322] width 14 height 15
click at [526, 121] on button "Tag system-mistake" at bounding box center [547, 121] width 108 height 32
click at [353, 136] on button "Tag" at bounding box center [332, 121] width 68 height 32
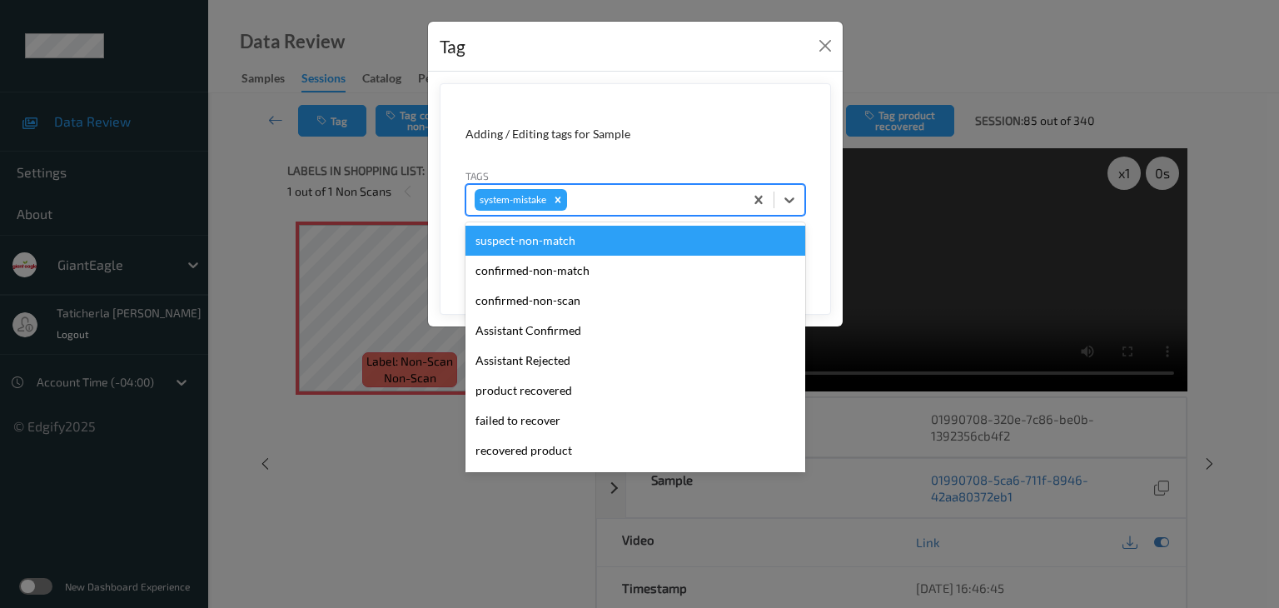
drag, startPoint x: 609, startPoint y: 197, endPoint x: 588, endPoint y: 226, distance: 36.3
click at [610, 197] on div at bounding box center [652, 200] width 165 height 20
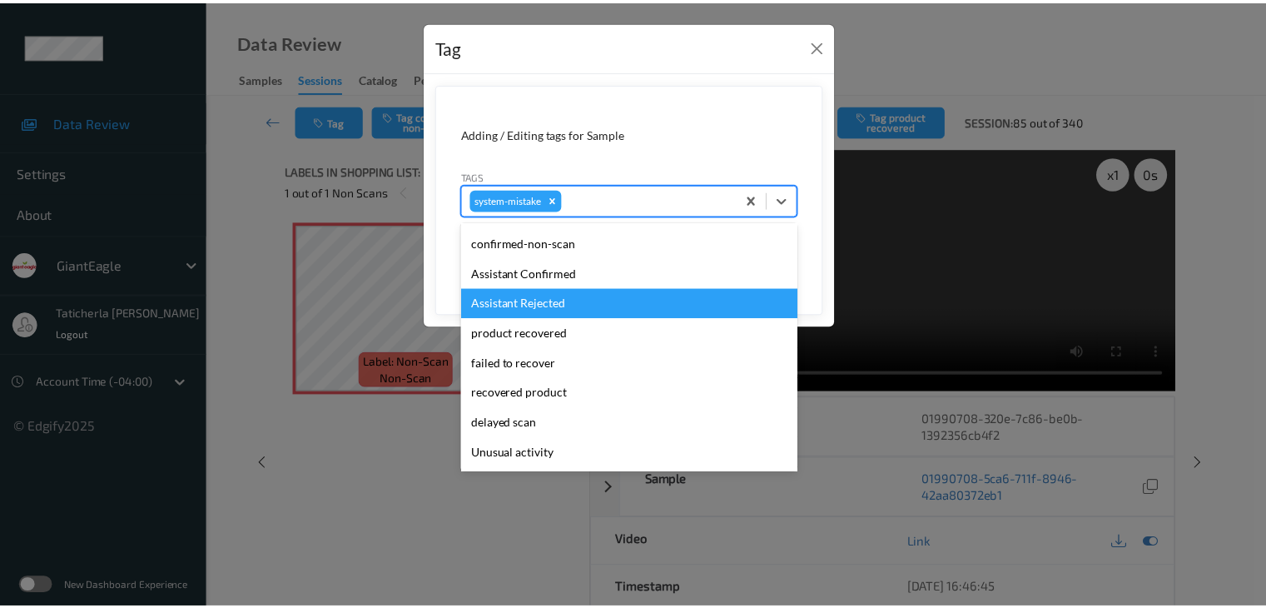
scroll to position [83, 0]
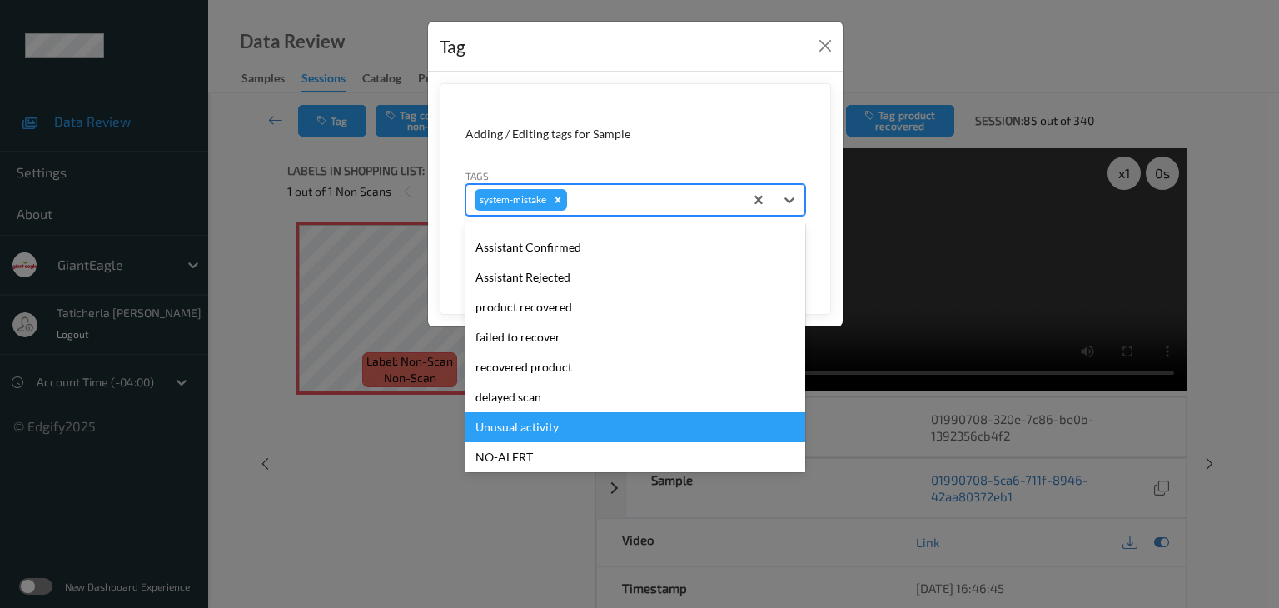
click at [563, 418] on div "Unusual activity" at bounding box center [635, 427] width 340 height 30
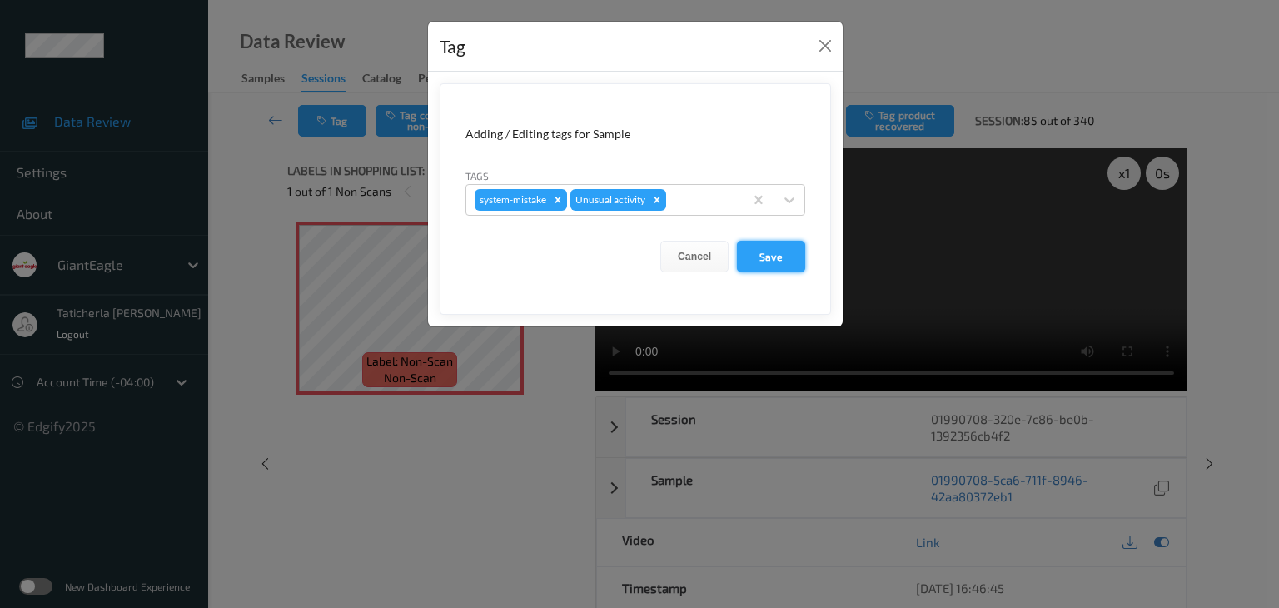
click at [764, 261] on button "Save" at bounding box center [771, 257] width 68 height 32
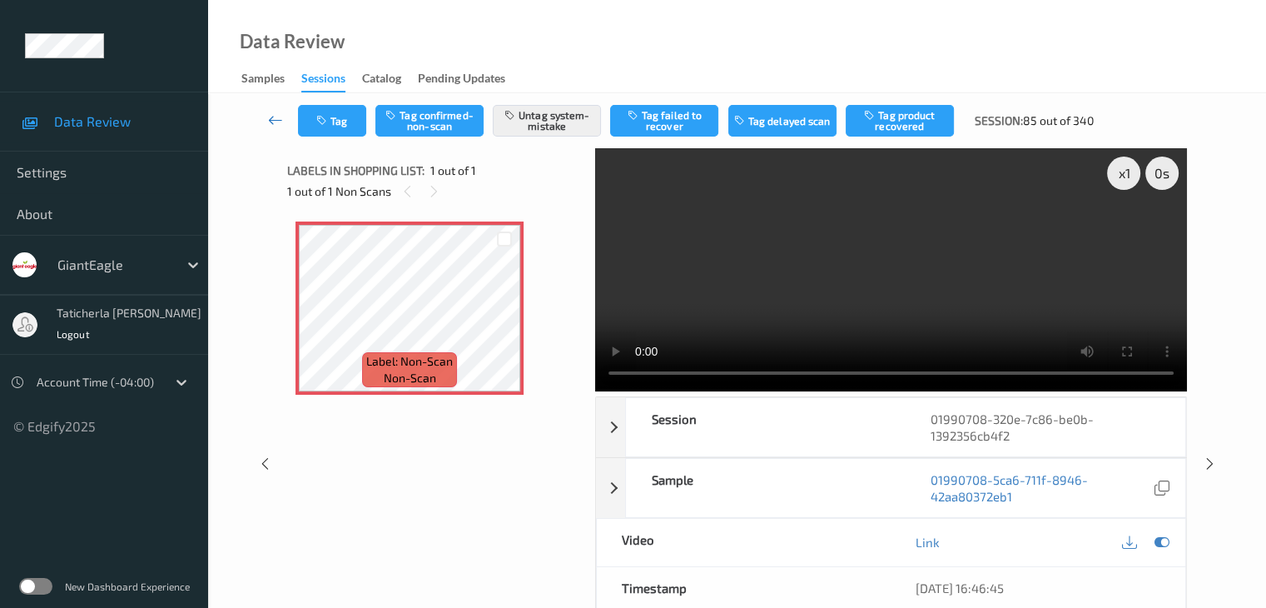
click at [280, 117] on icon at bounding box center [275, 120] width 15 height 17
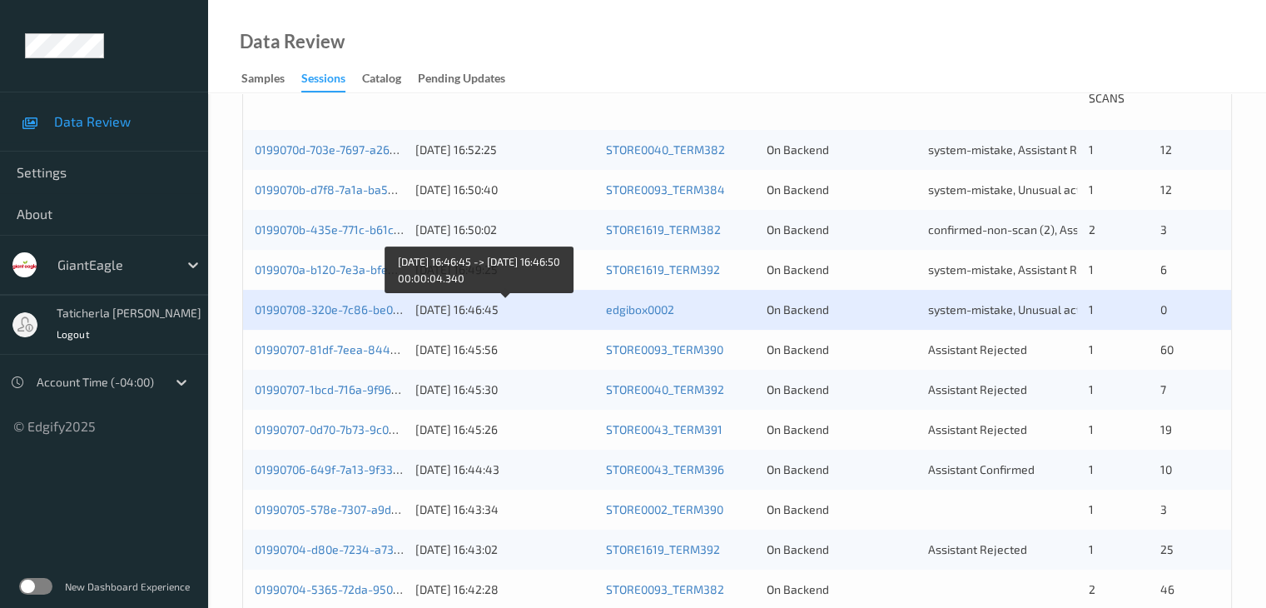
scroll to position [416, 0]
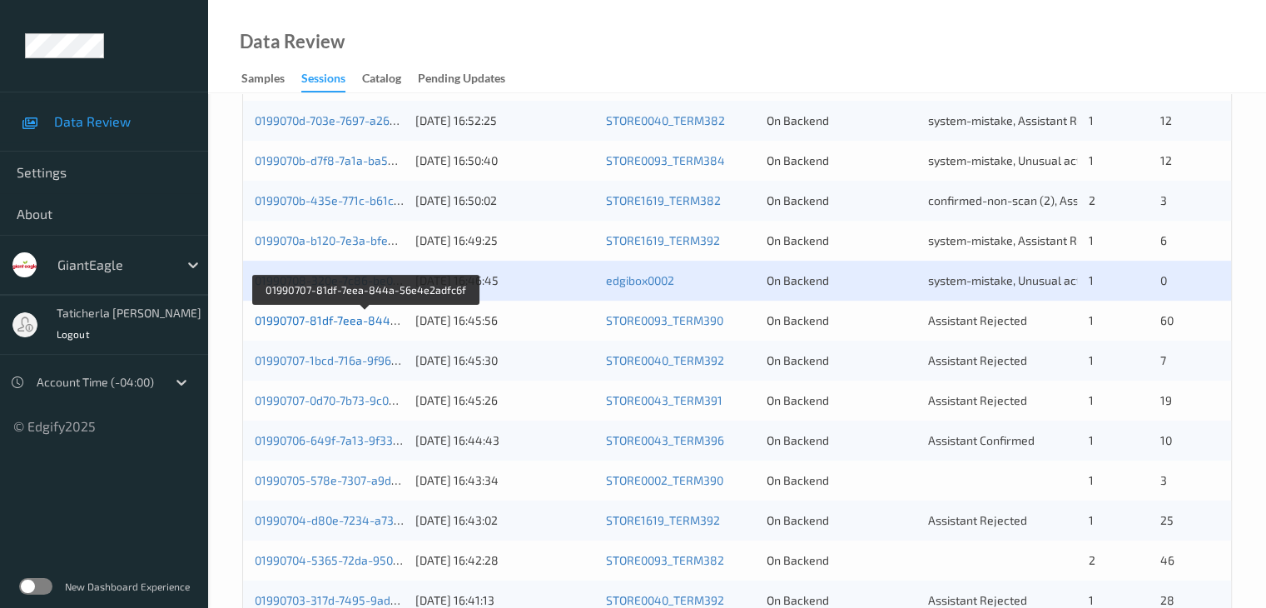
click at [374, 316] on link "01990707-81df-7eea-844a-56e4e2adfc6f" at bounding box center [366, 320] width 222 height 14
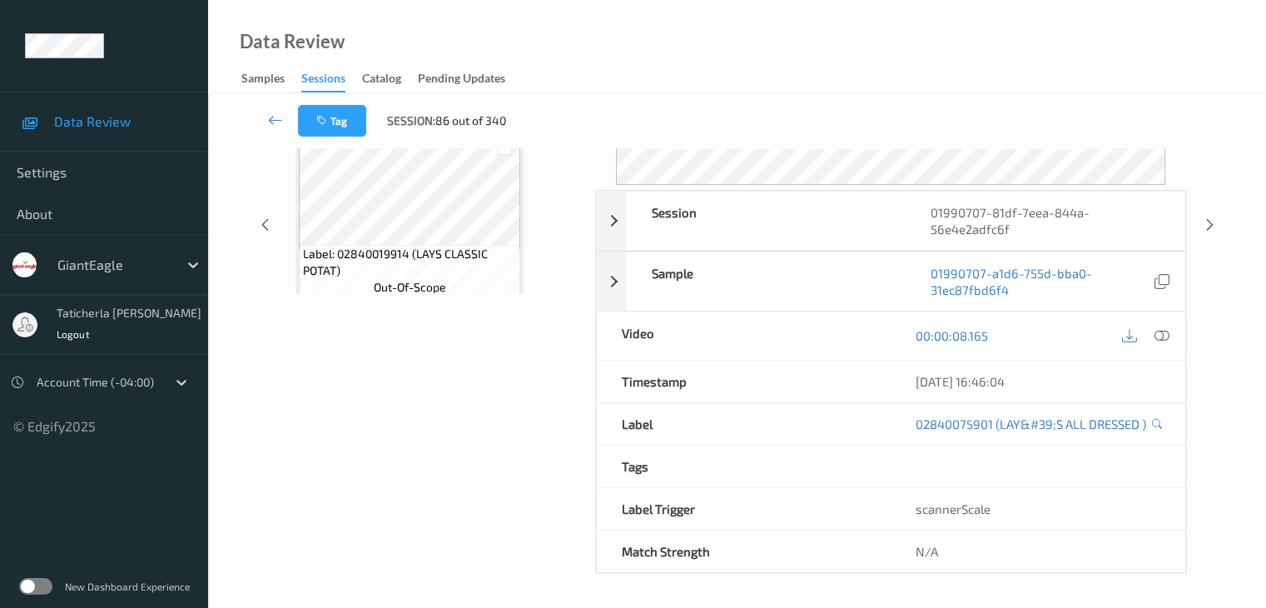
scroll to position [220, 0]
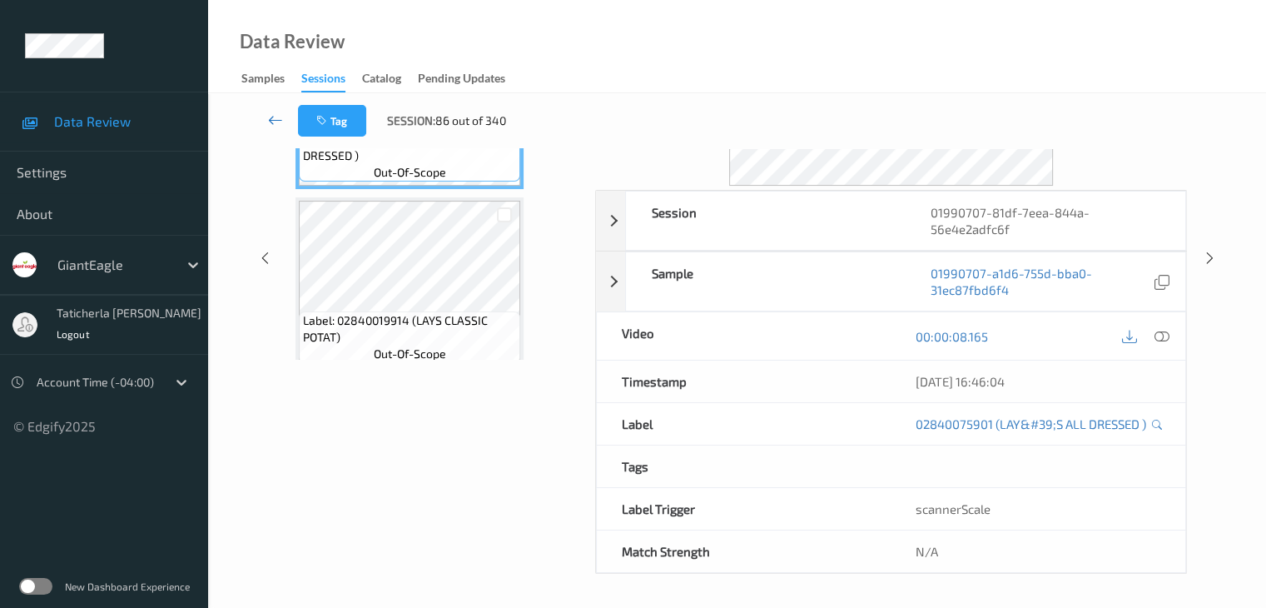
click at [278, 118] on icon at bounding box center [275, 120] width 15 height 17
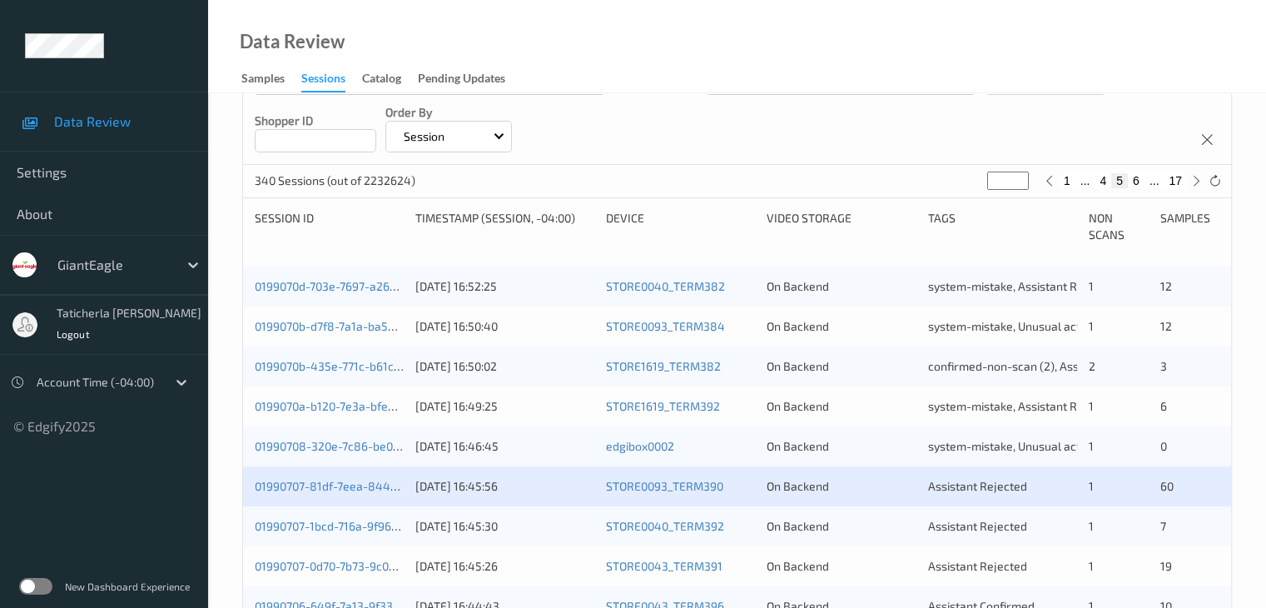
scroll to position [333, 0]
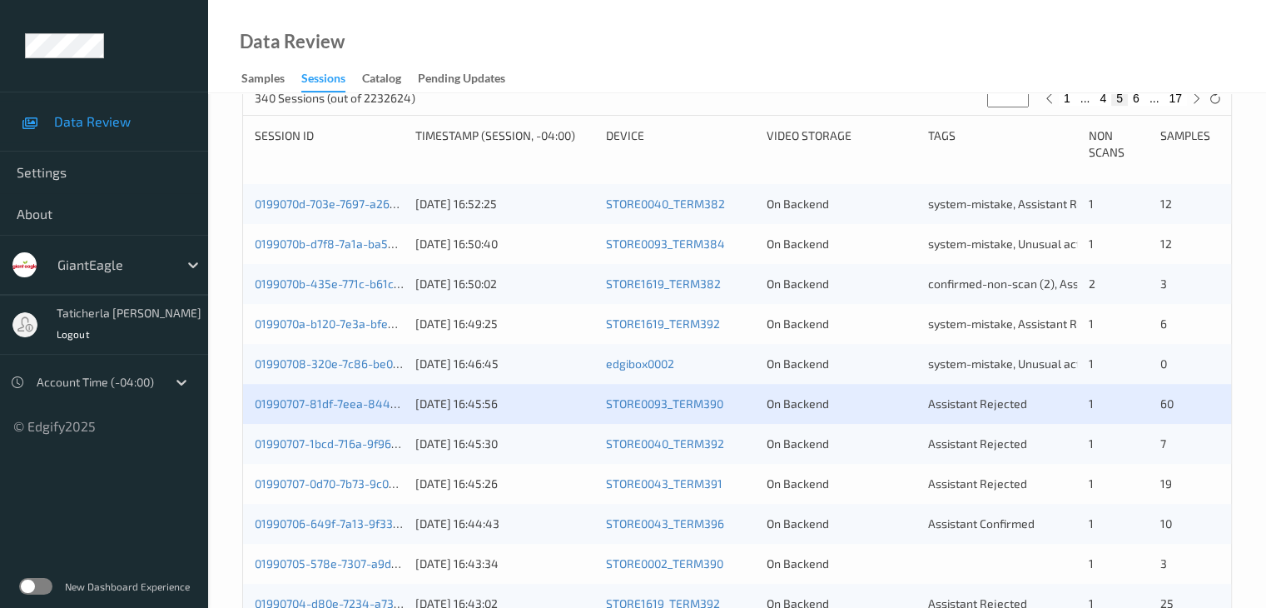
click at [356, 412] on div "01990707-81df-7eea-844a-56e4e2adfc6f [DATE] 16:45:56 STORE0093_TERM390 On Backe…" at bounding box center [737, 404] width 988 height 40
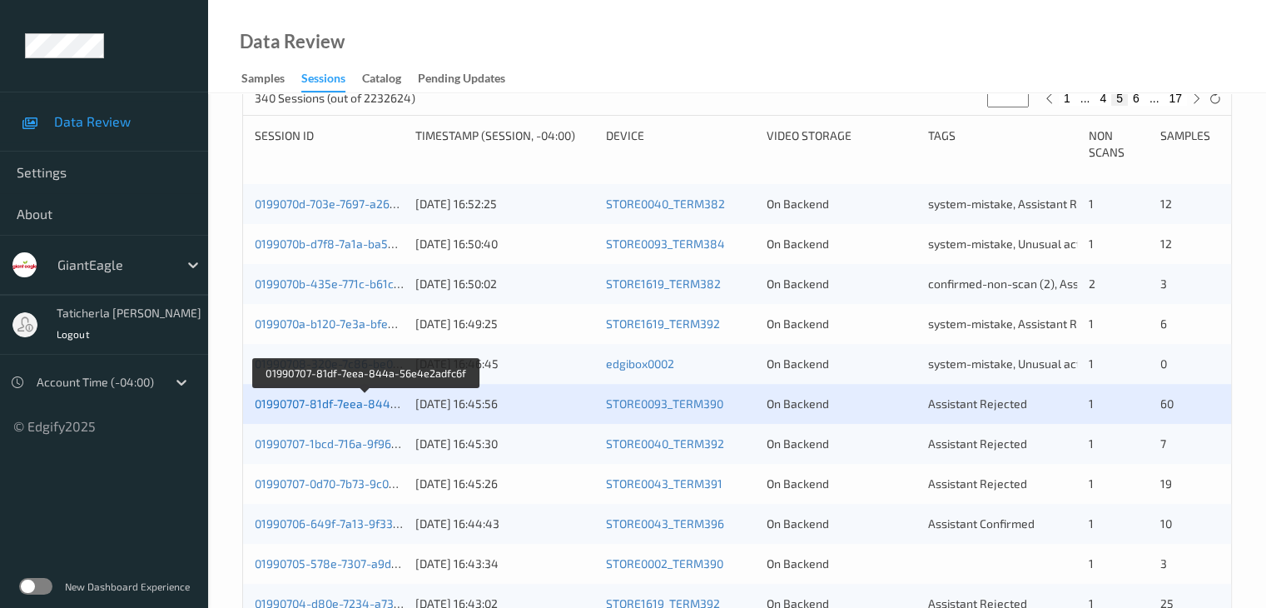
click at [356, 404] on link "01990707-81df-7eea-844a-56e4e2adfc6f" at bounding box center [366, 403] width 222 height 14
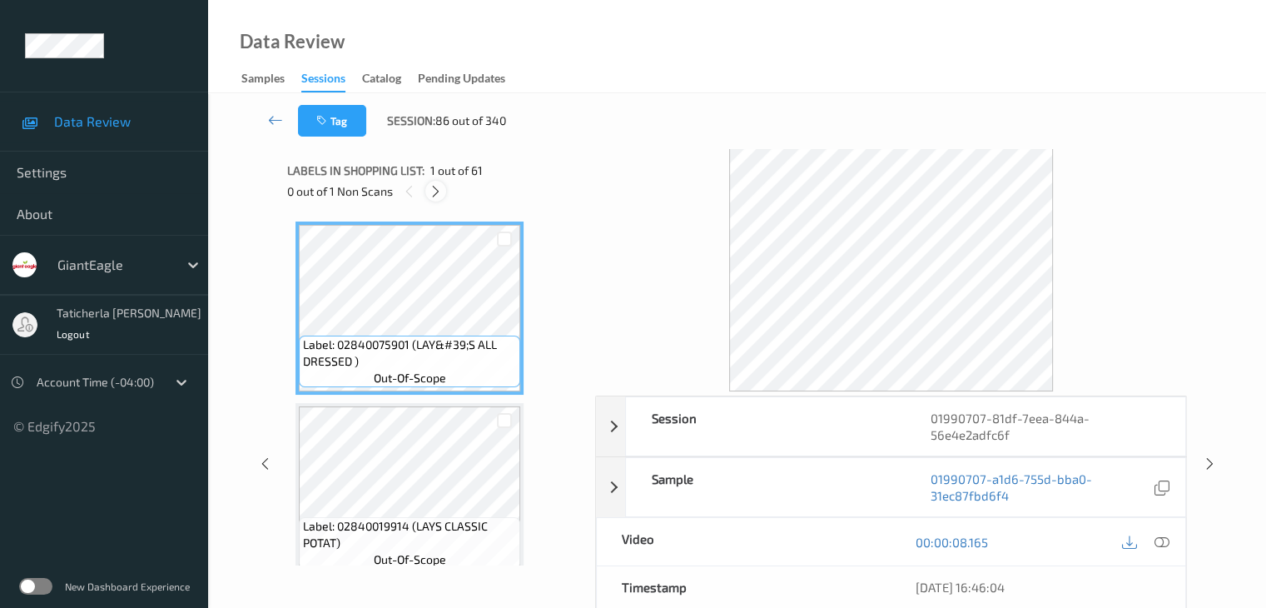
click at [443, 191] on icon at bounding box center [436, 191] width 14 height 15
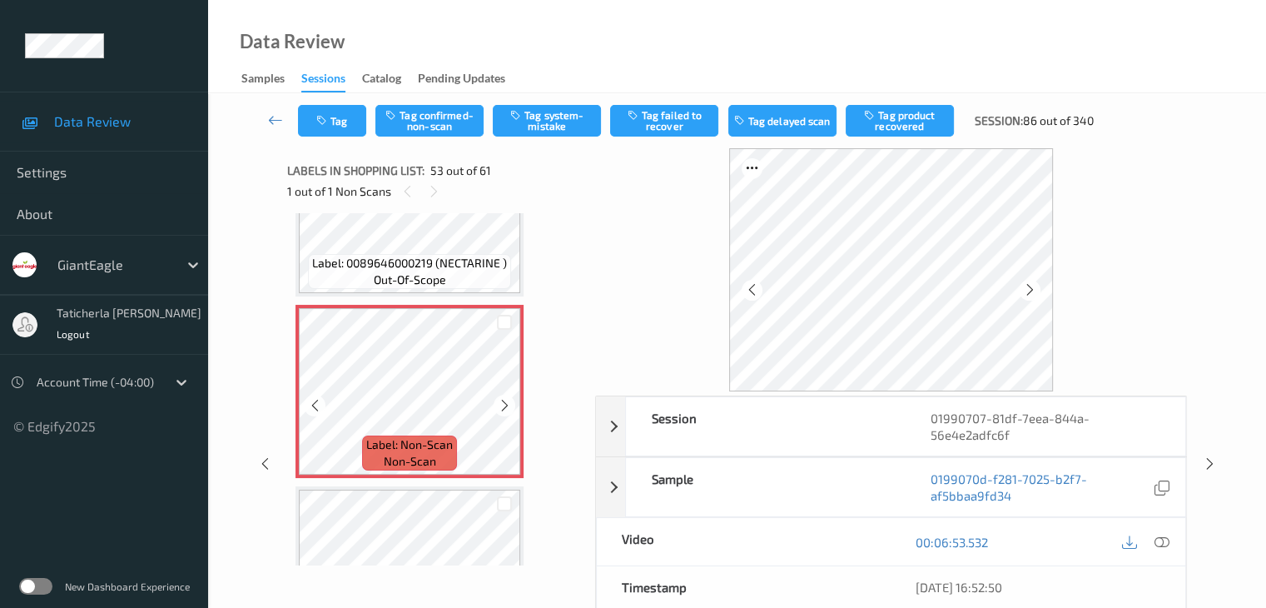
scroll to position [9430, 0]
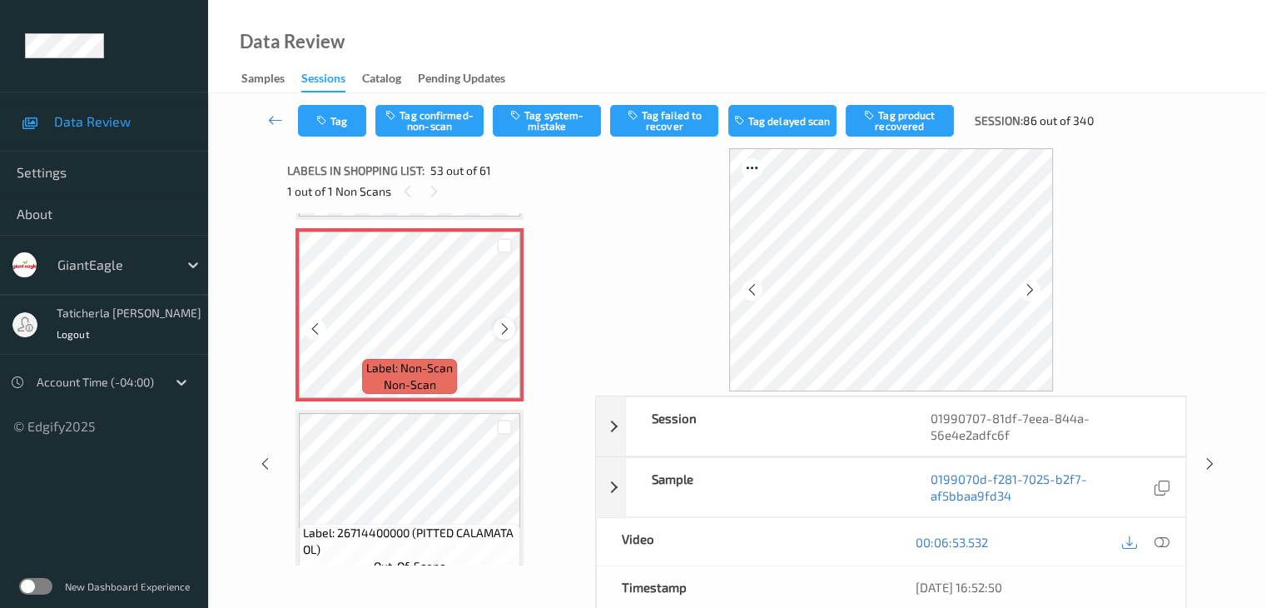
click at [502, 325] on icon at bounding box center [505, 328] width 14 height 15
click at [1159, 539] on icon at bounding box center [1161, 541] width 15 height 15
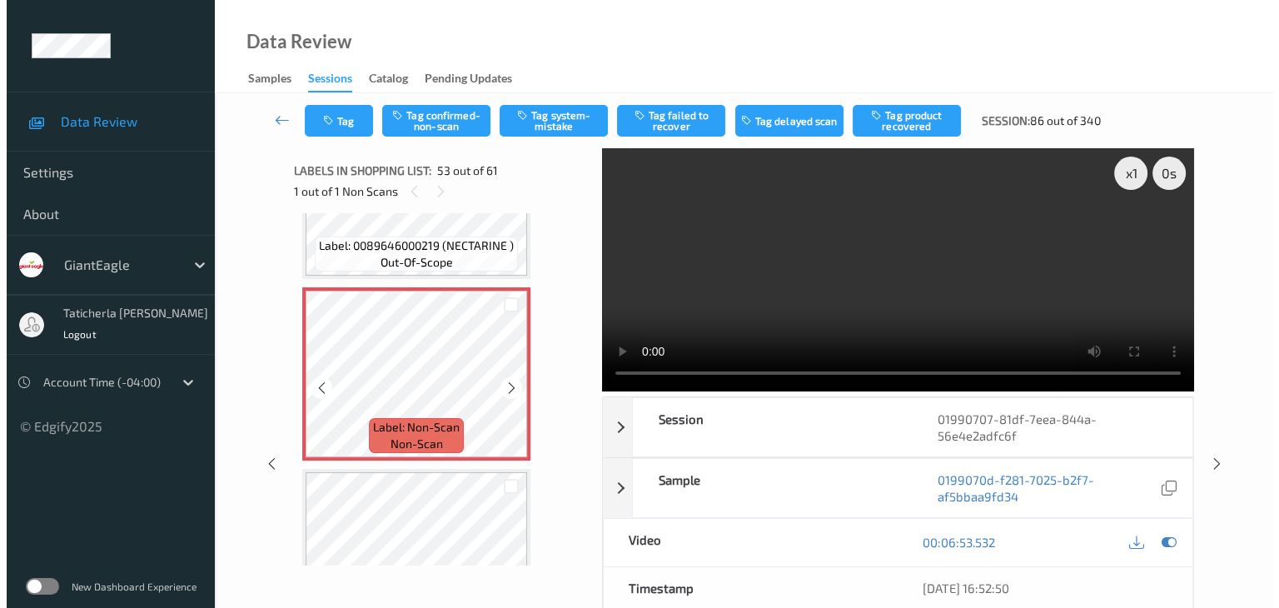
scroll to position [9347, 0]
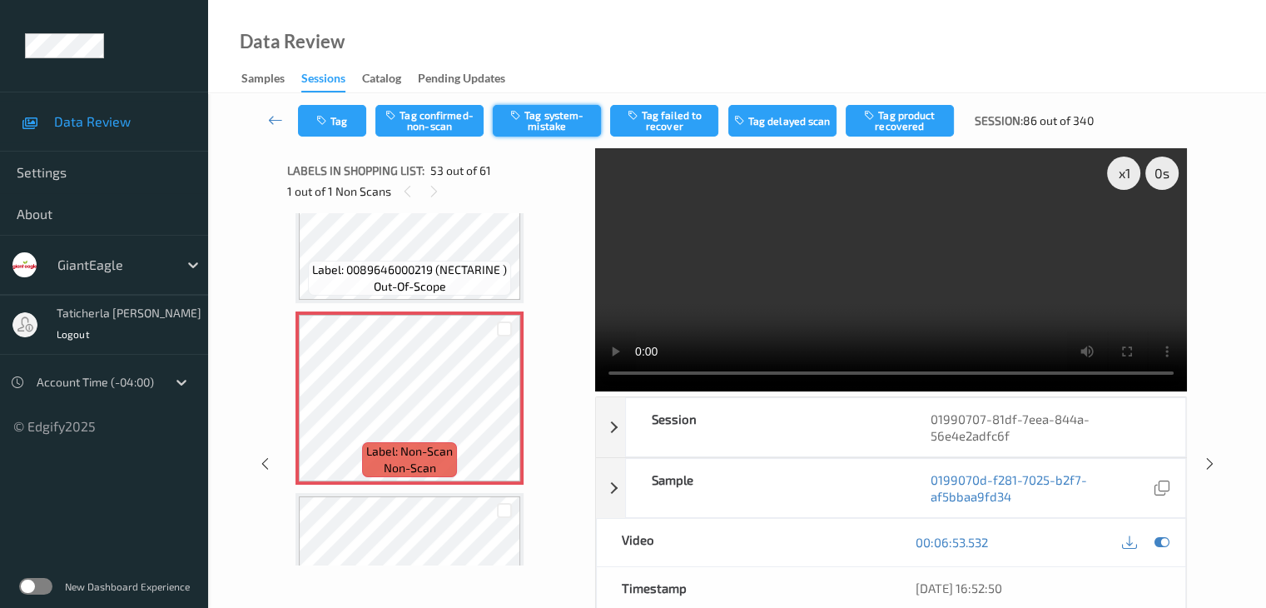
click at [553, 122] on button "Tag system-mistake" at bounding box center [547, 121] width 108 height 32
click at [340, 118] on button "Tag" at bounding box center [332, 121] width 68 height 32
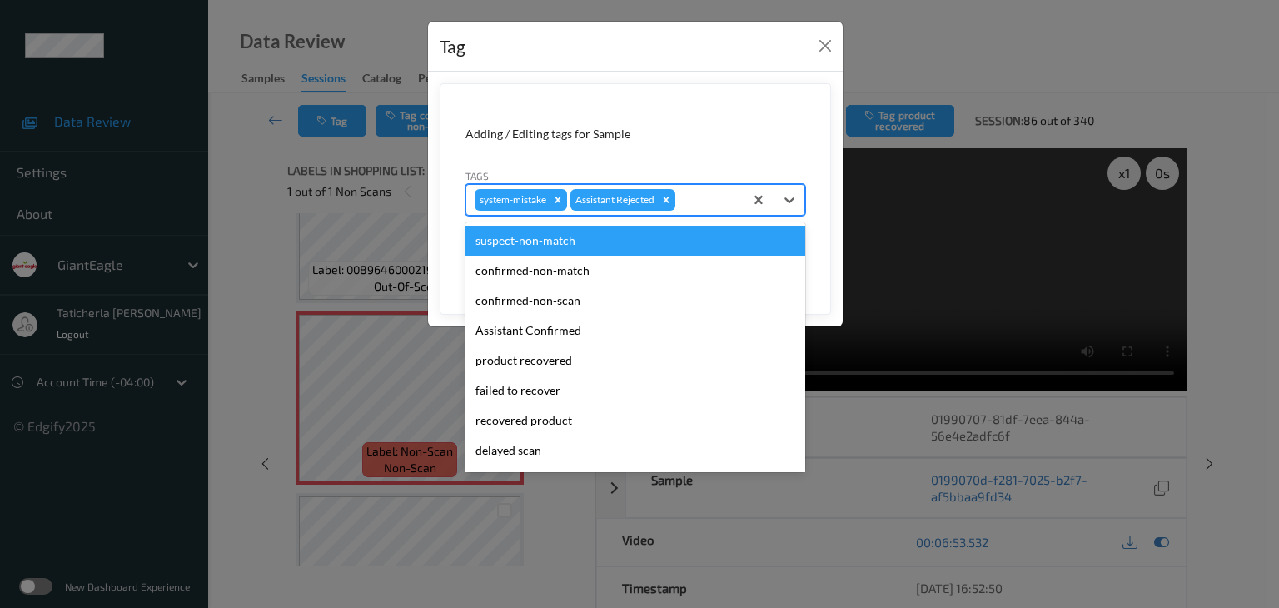
click at [701, 196] on div at bounding box center [706, 200] width 57 height 20
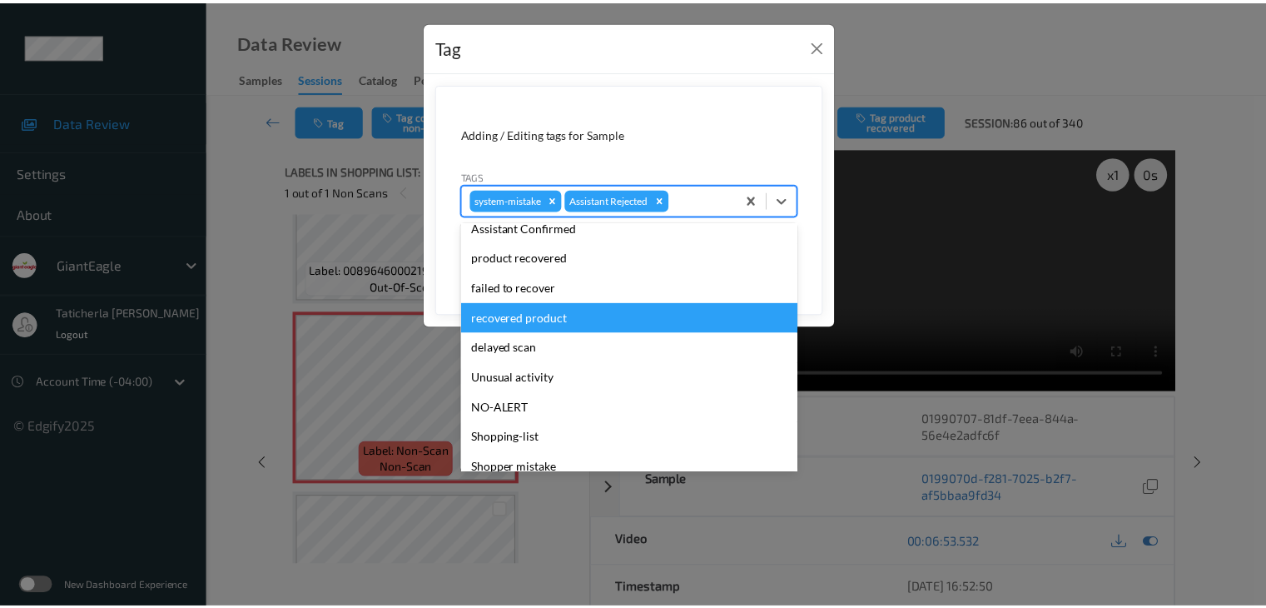
scroll to position [147, 0]
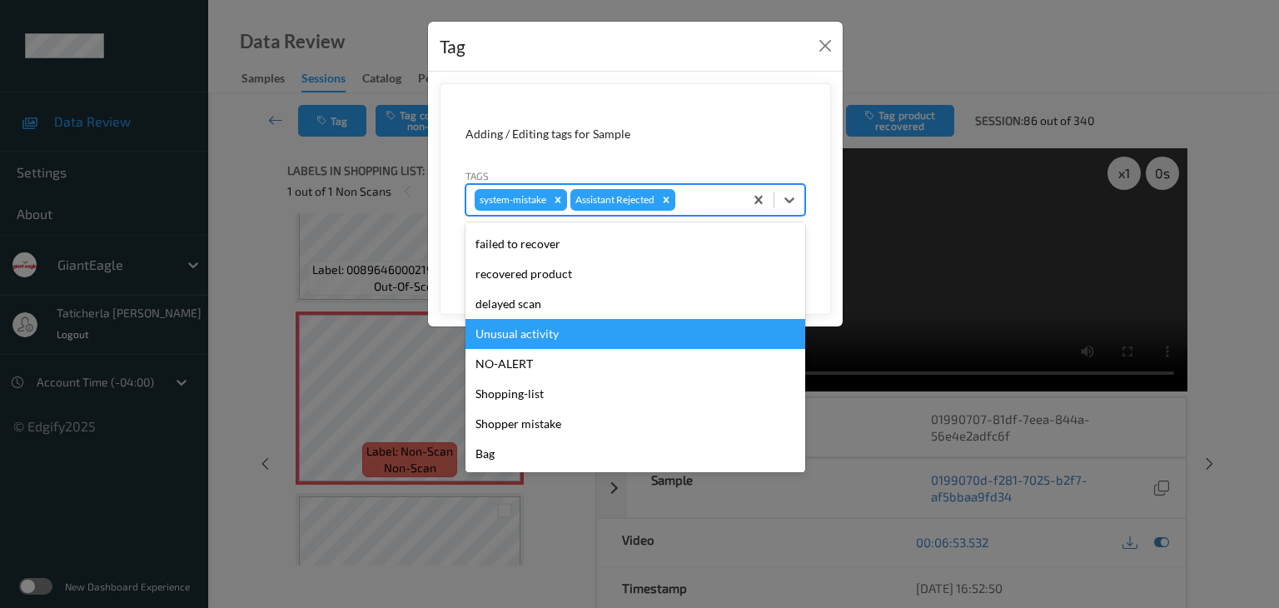
click at [643, 328] on div "Unusual activity" at bounding box center [635, 334] width 340 height 30
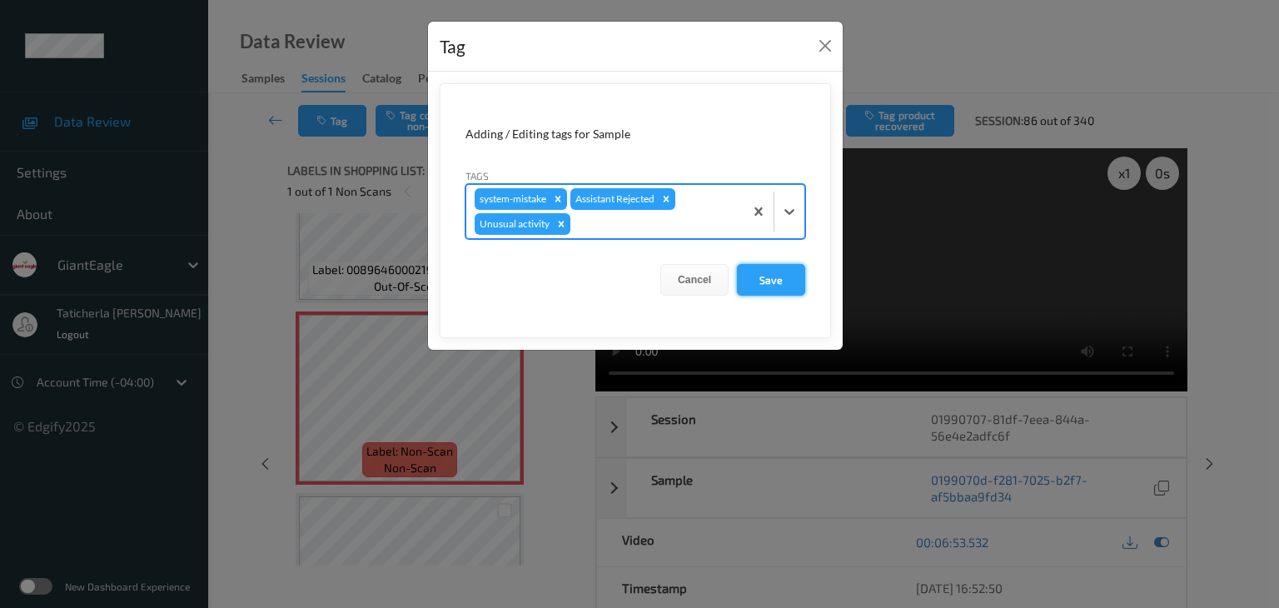
click at [800, 279] on button "Save" at bounding box center [771, 280] width 68 height 32
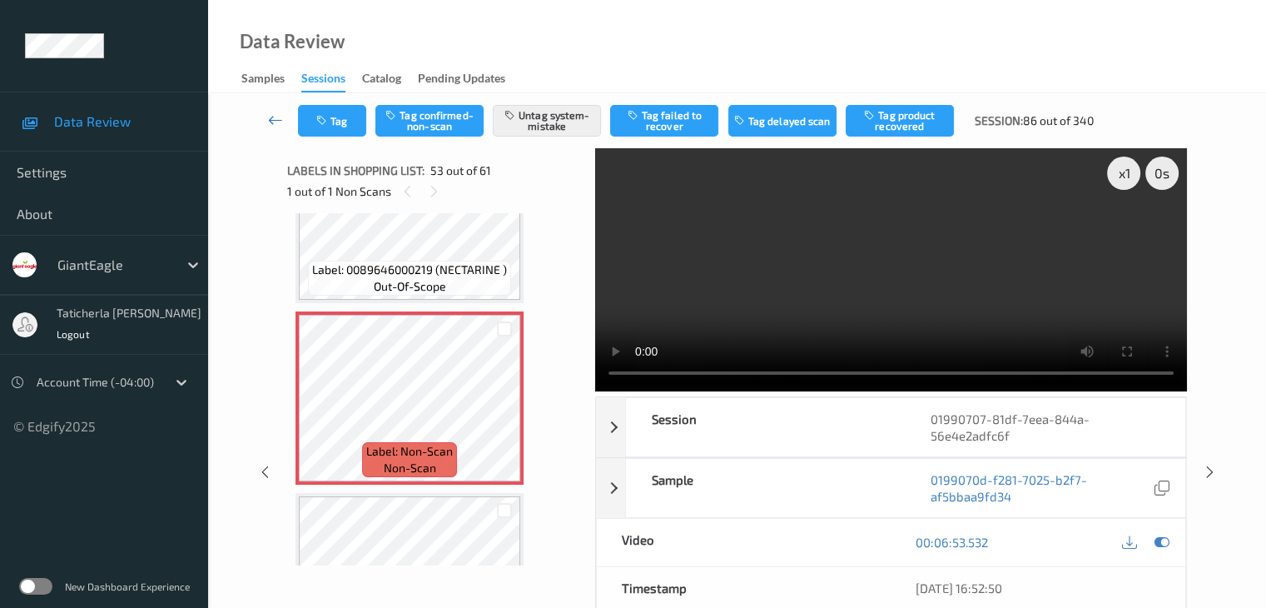
click at [280, 115] on icon at bounding box center [275, 120] width 15 height 17
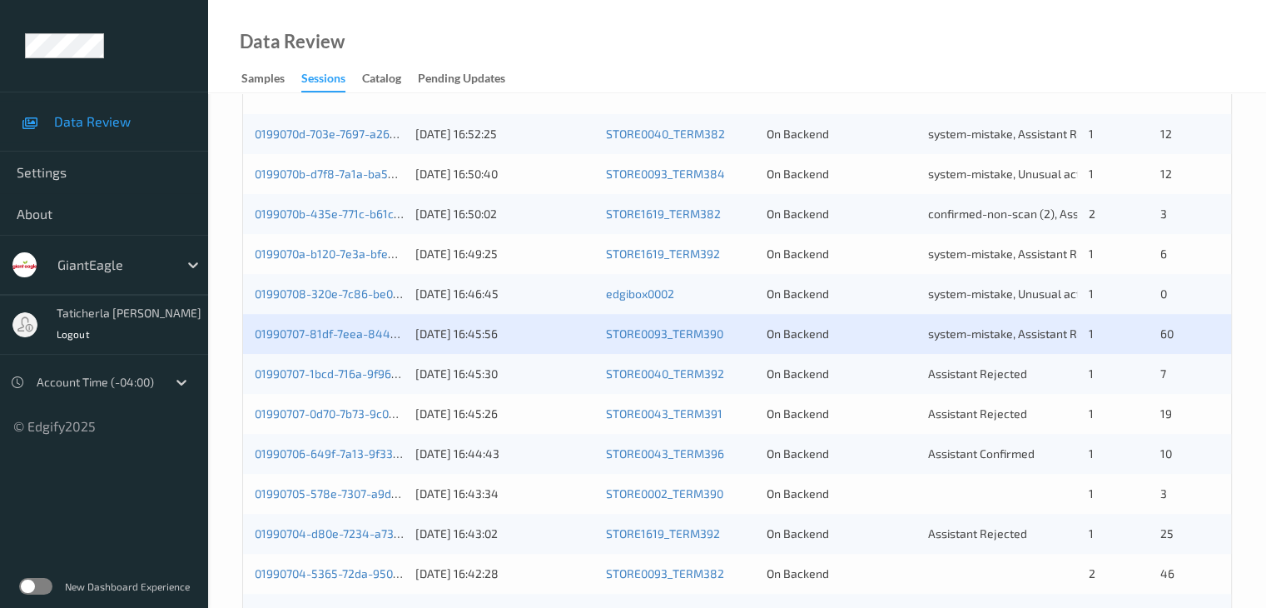
scroll to position [416, 0]
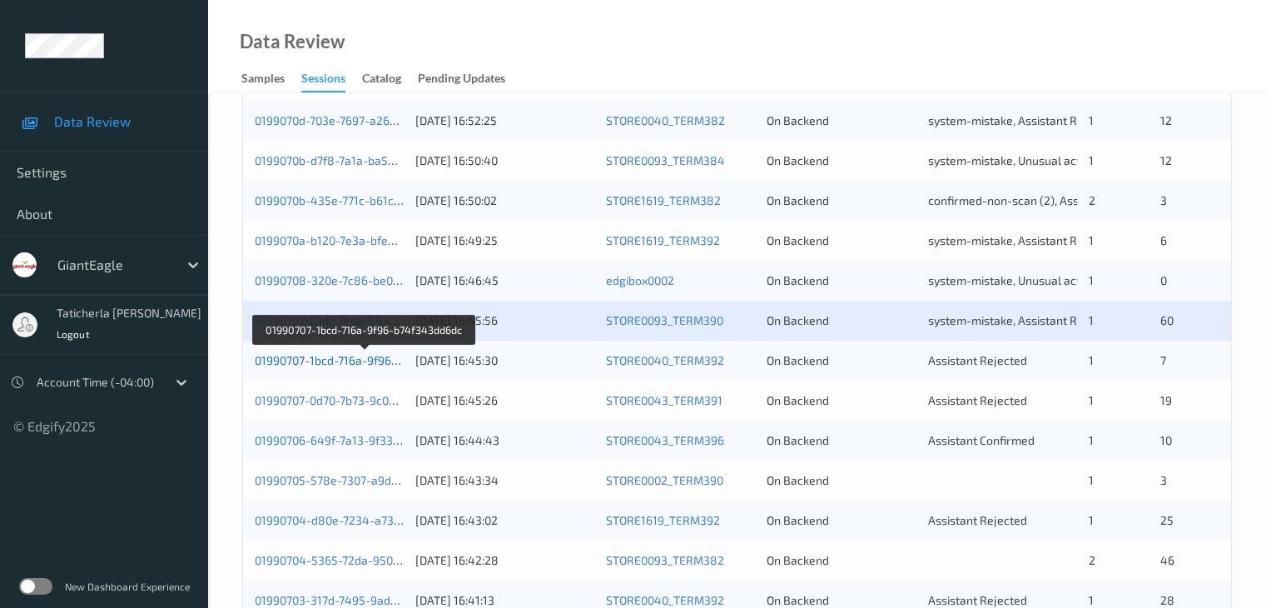
click at [349, 357] on link "01990707-1bcd-716a-9f96-b74f343dd6dc" at bounding box center [364, 360] width 219 height 14
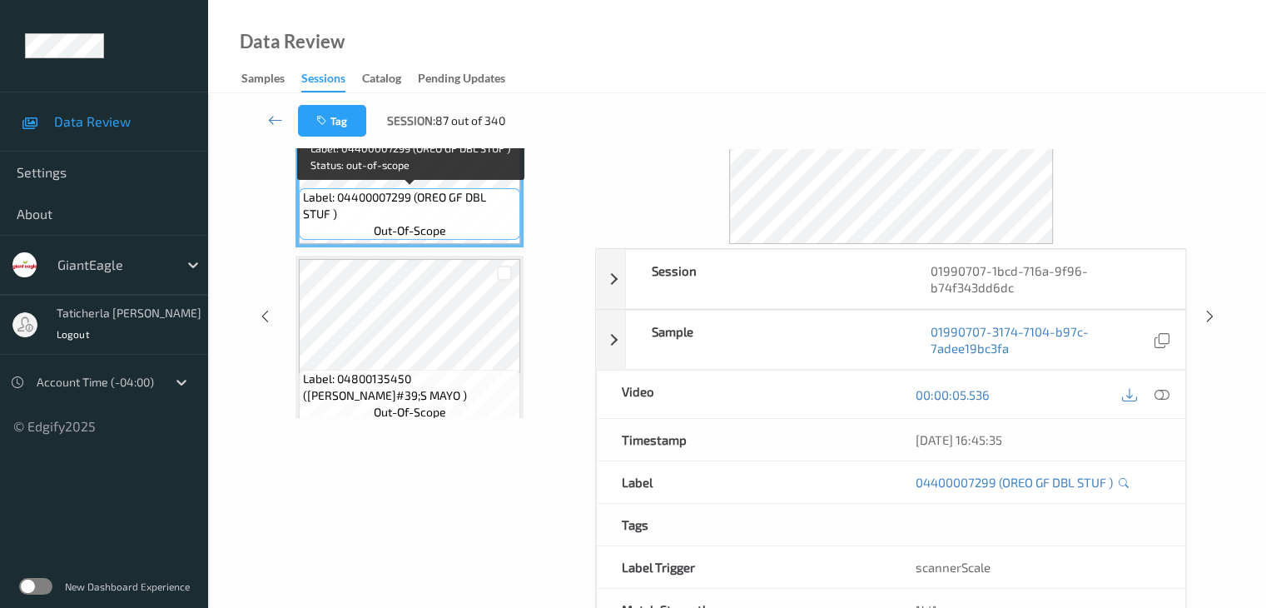
scroll to position [37, 0]
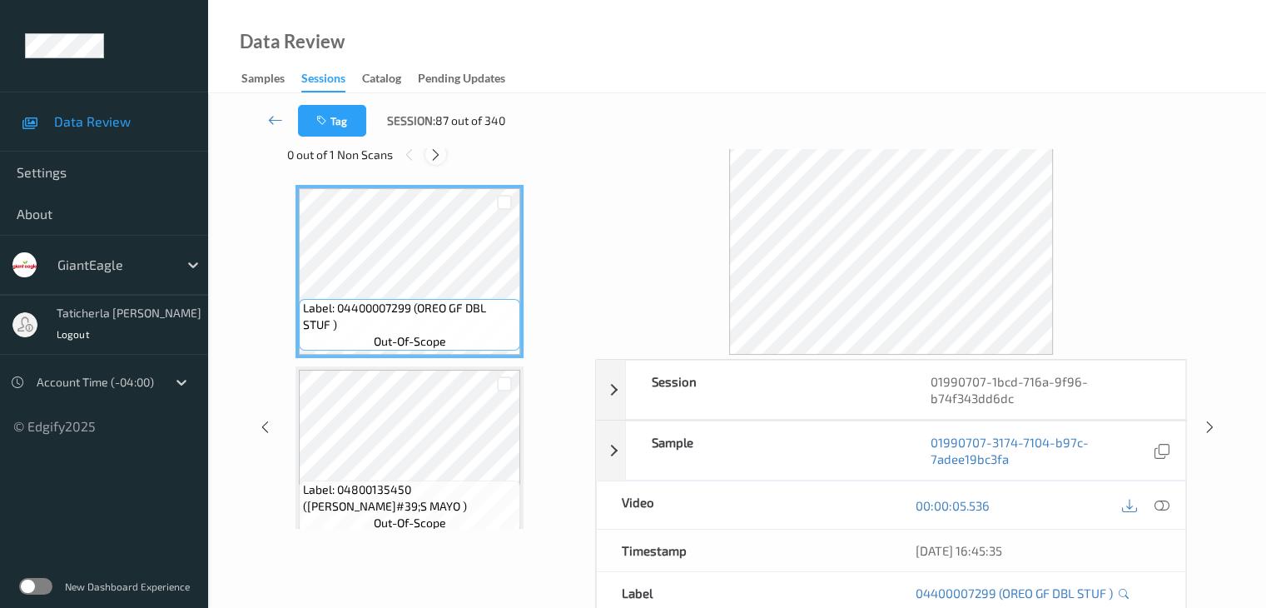
click at [430, 150] on icon at bounding box center [436, 154] width 14 height 15
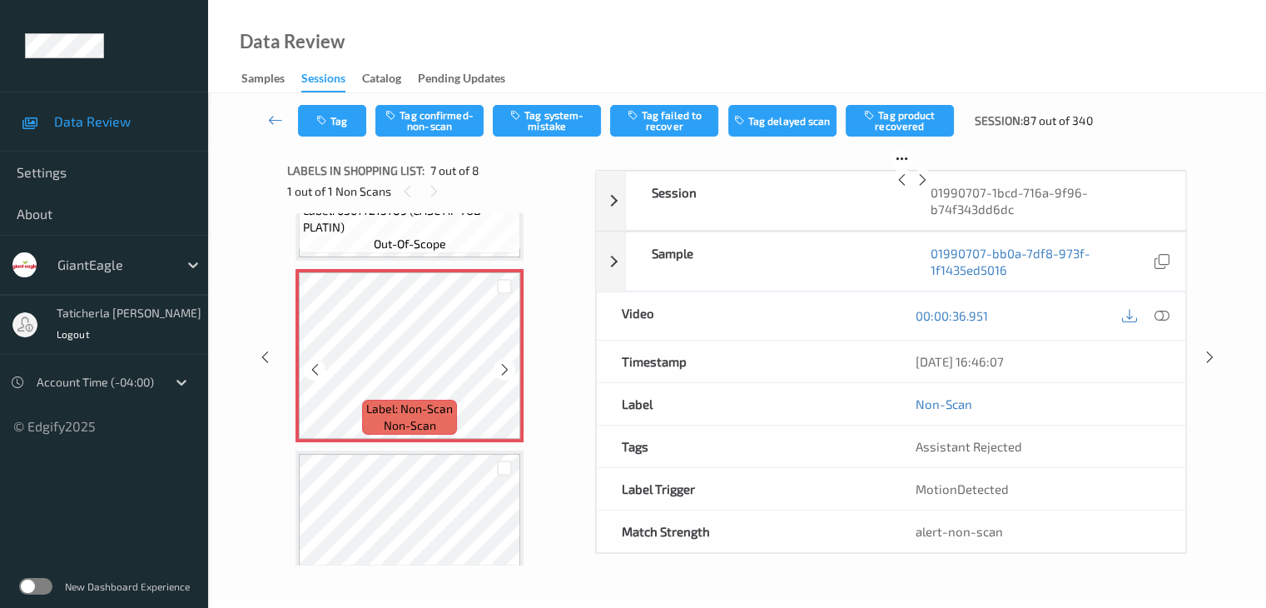
scroll to position [1082, 0]
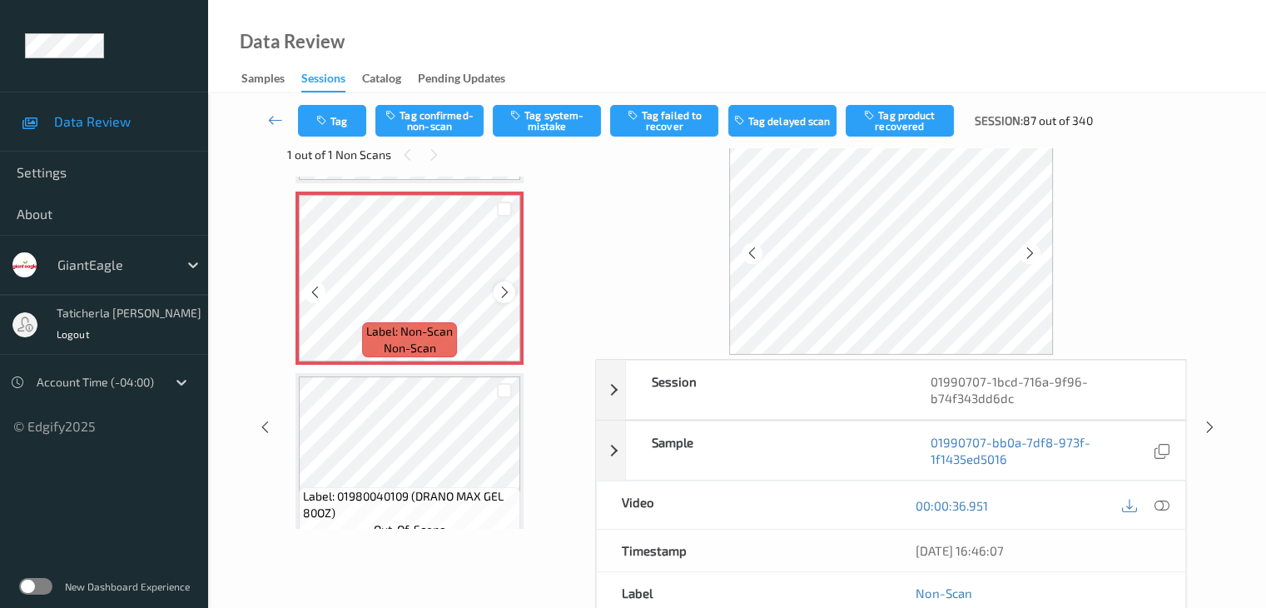
click at [501, 295] on icon at bounding box center [505, 292] width 14 height 15
click at [1160, 502] on icon at bounding box center [1161, 505] width 15 height 15
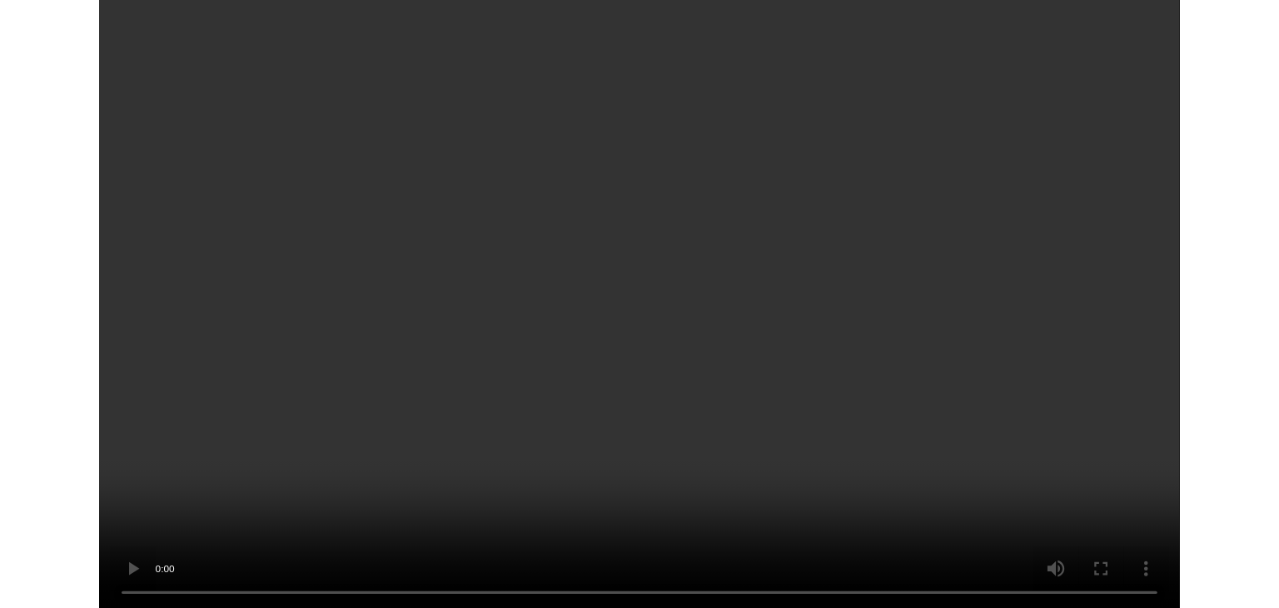
scroll to position [996, 0]
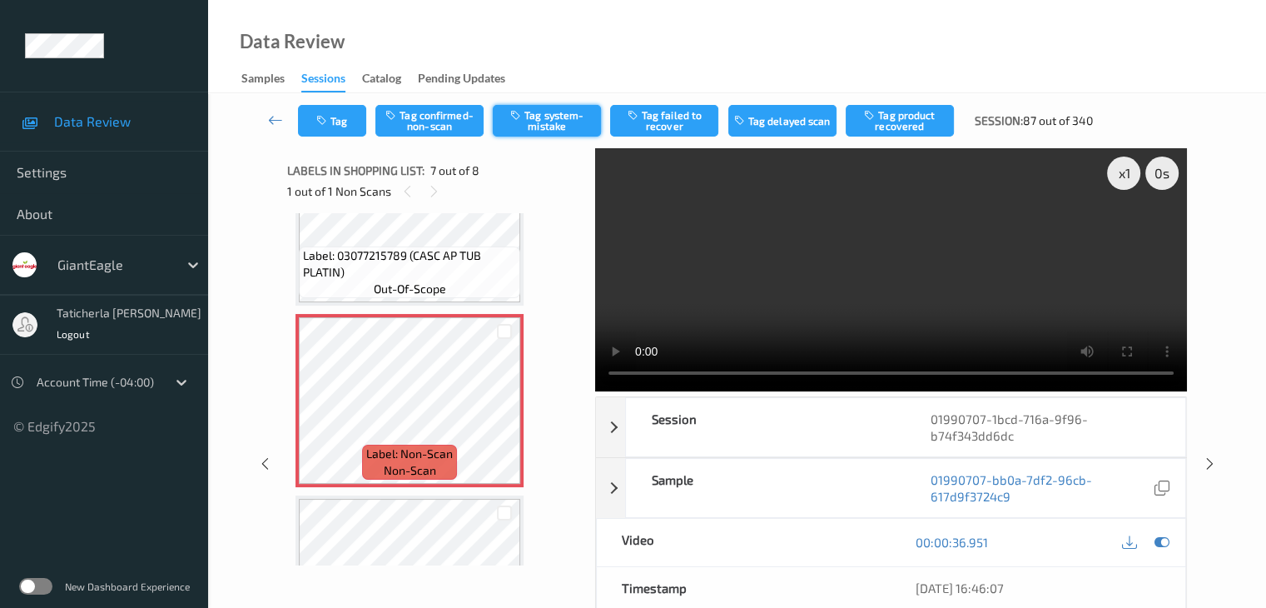
click at [562, 117] on button "Tag system-mistake" at bounding box center [547, 121] width 108 height 32
click at [346, 107] on button "Tag" at bounding box center [332, 121] width 68 height 32
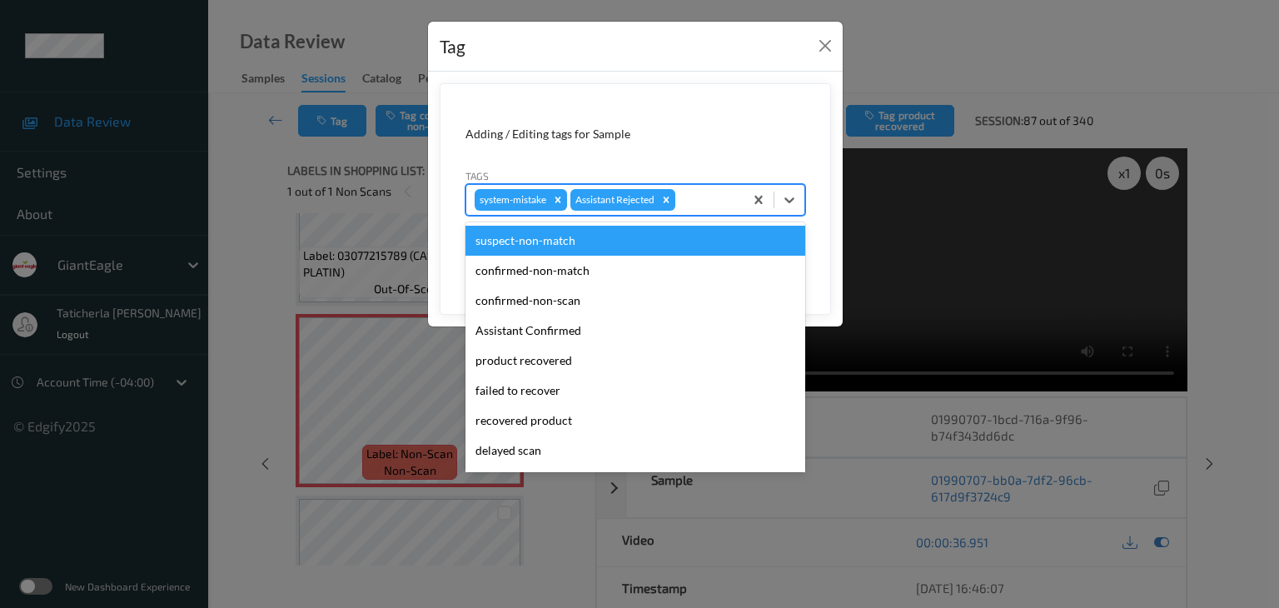
click at [694, 191] on div at bounding box center [706, 200] width 57 height 20
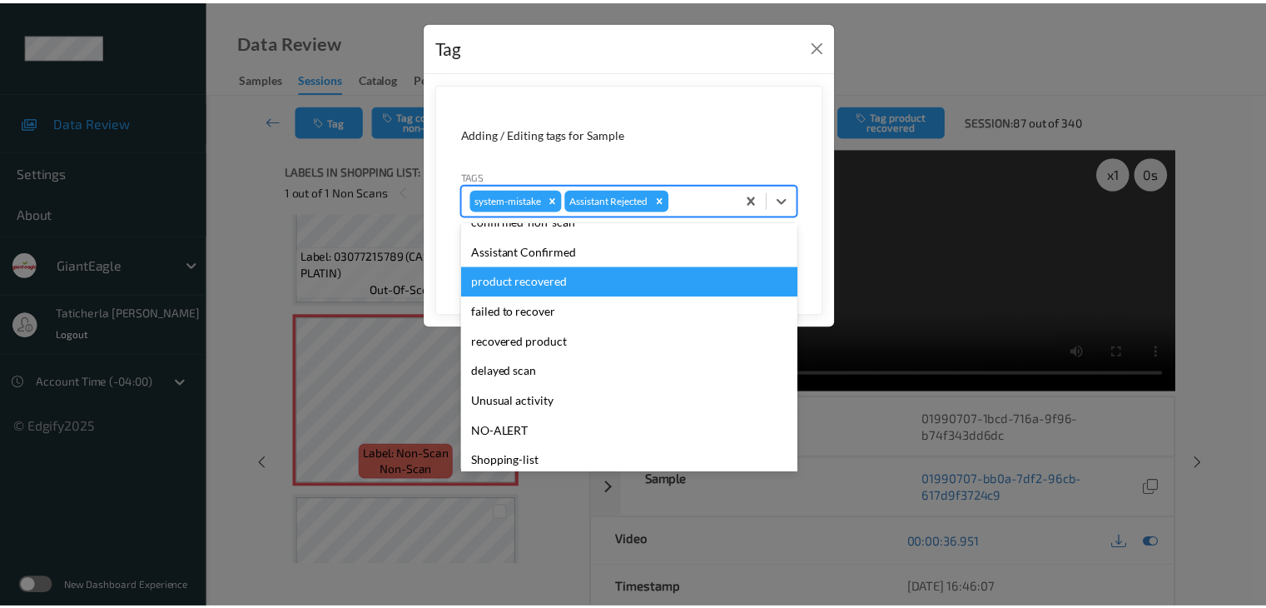
scroll to position [147, 0]
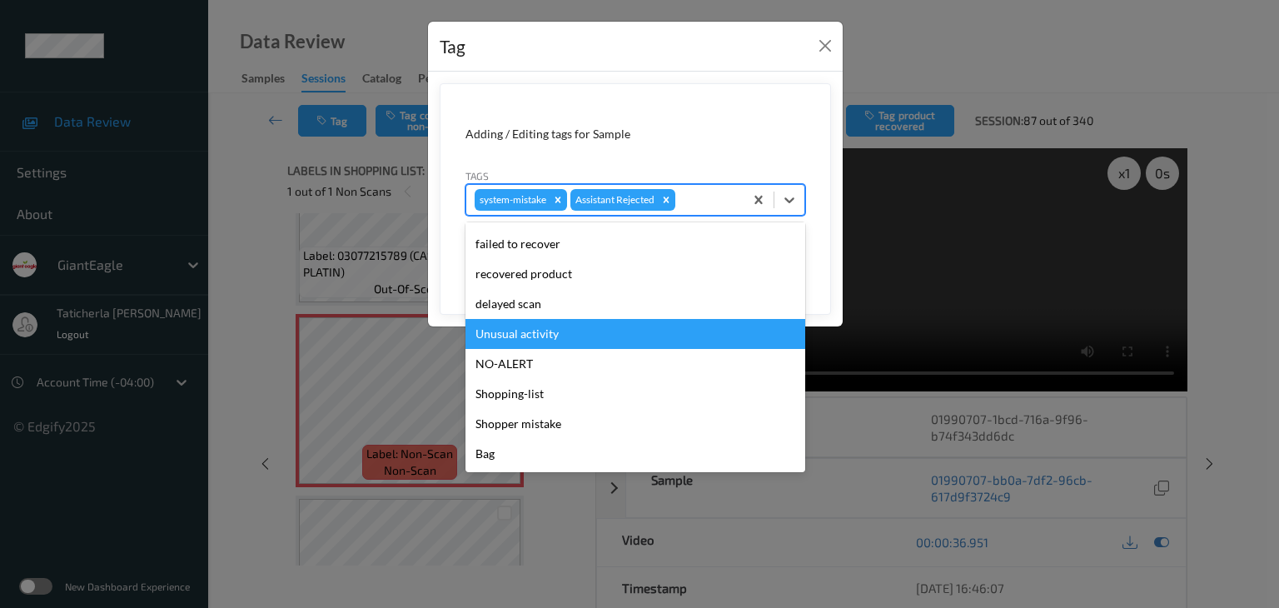
click at [645, 336] on div "Unusual activity" at bounding box center [635, 334] width 340 height 30
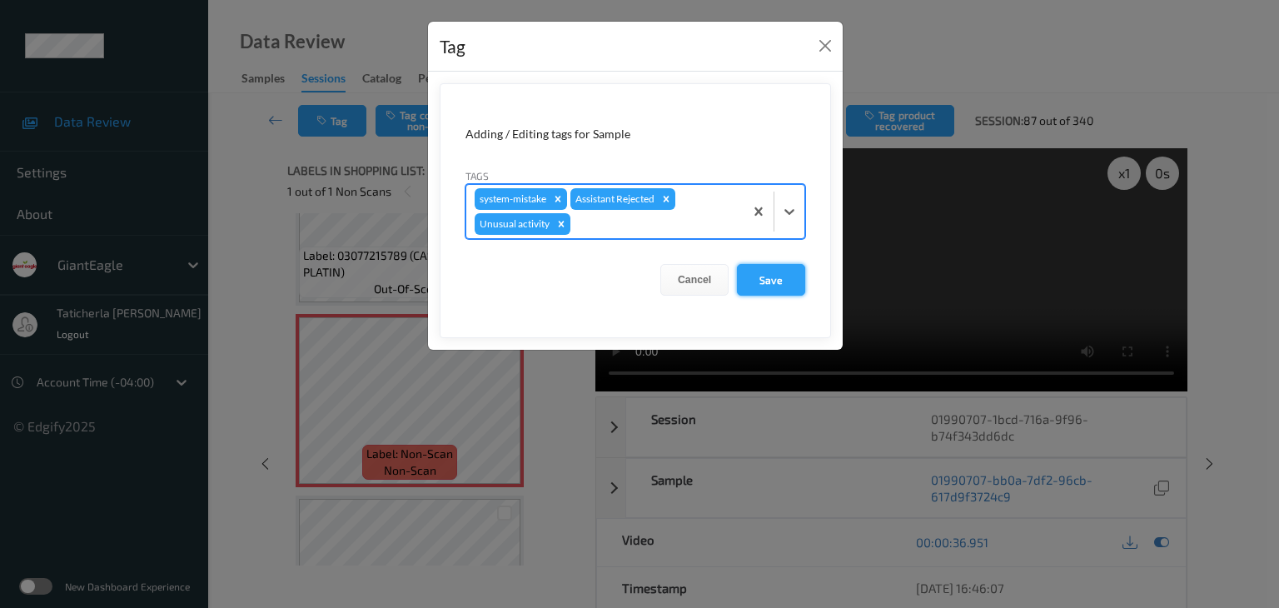
click at [766, 283] on button "Save" at bounding box center [771, 280] width 68 height 32
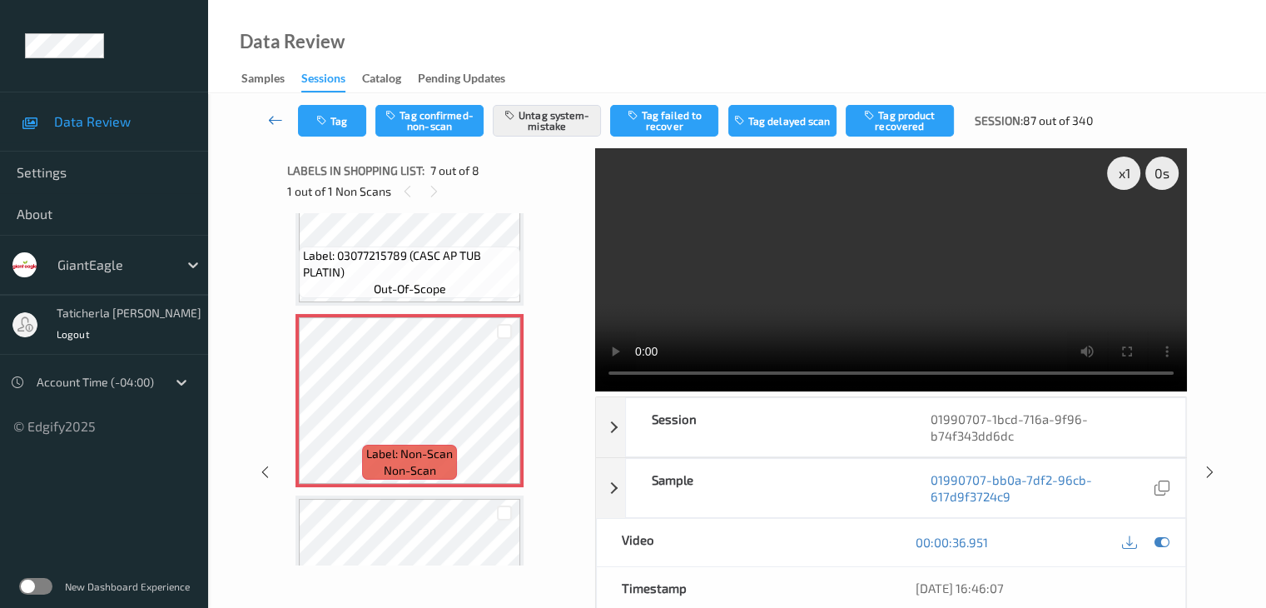
click at [276, 117] on icon at bounding box center [275, 120] width 15 height 17
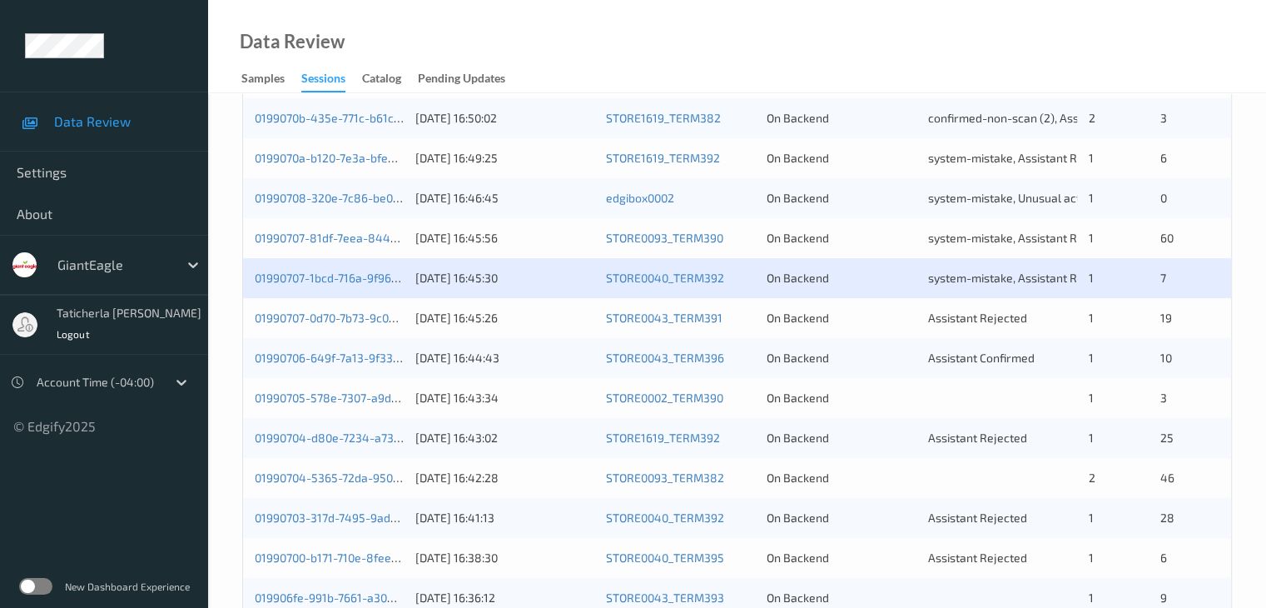
scroll to position [499, 0]
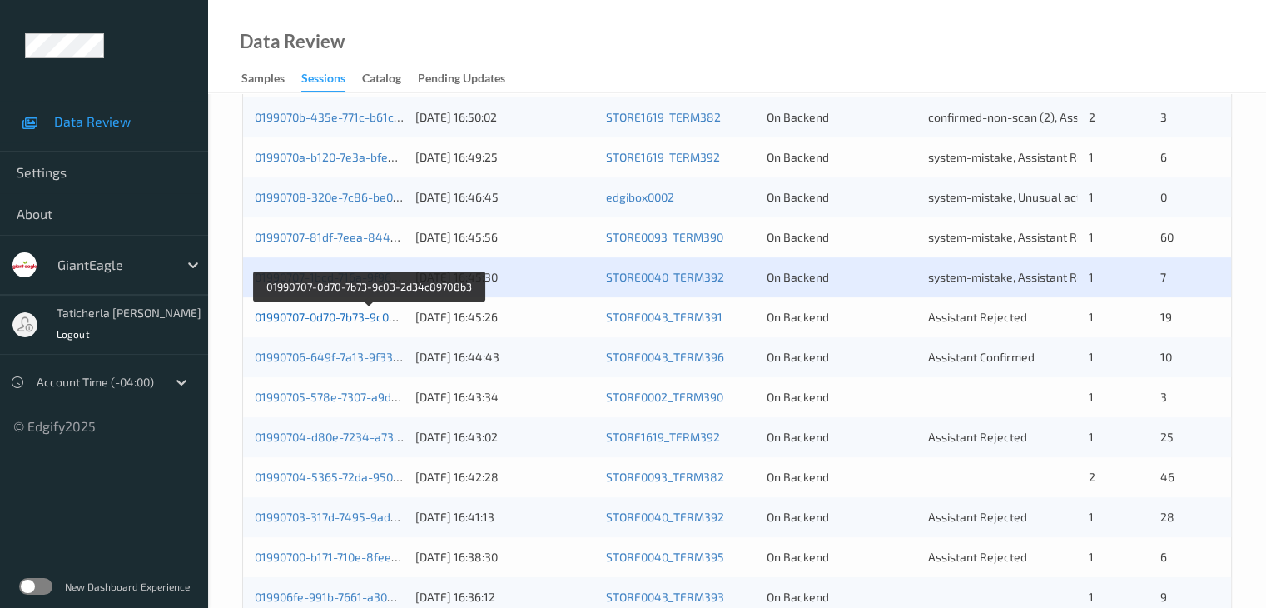
click at [323, 318] on link "01990707-0d70-7b73-9c03-2d34c89708b3" at bounding box center [368, 317] width 226 height 14
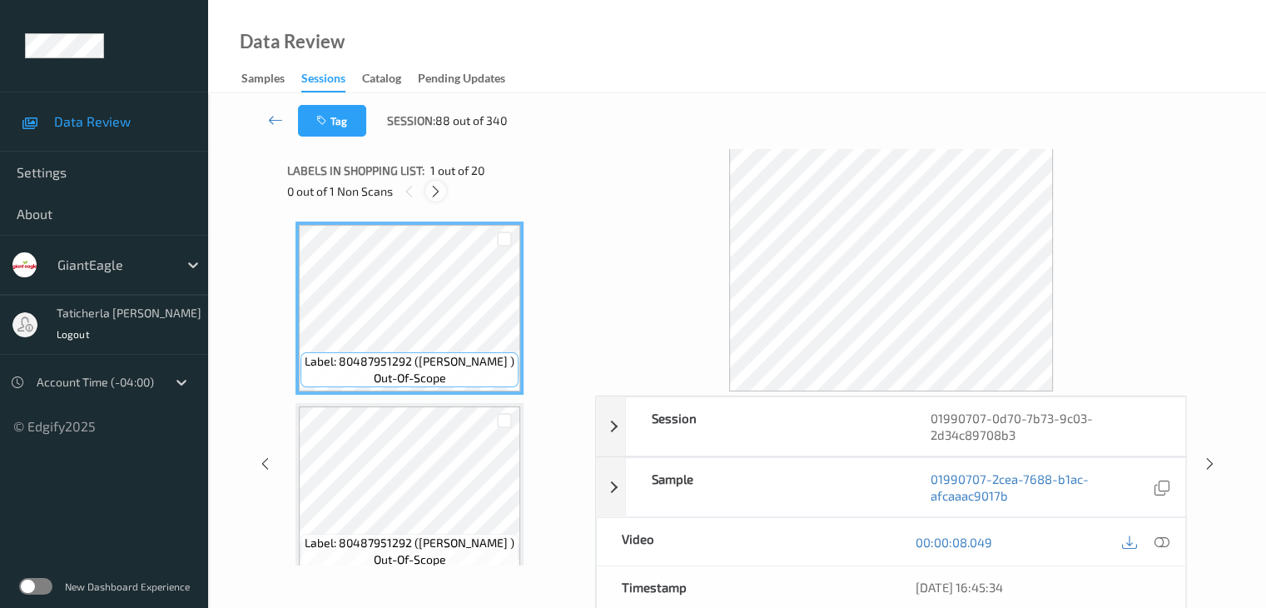
click at [433, 191] on icon at bounding box center [436, 191] width 14 height 15
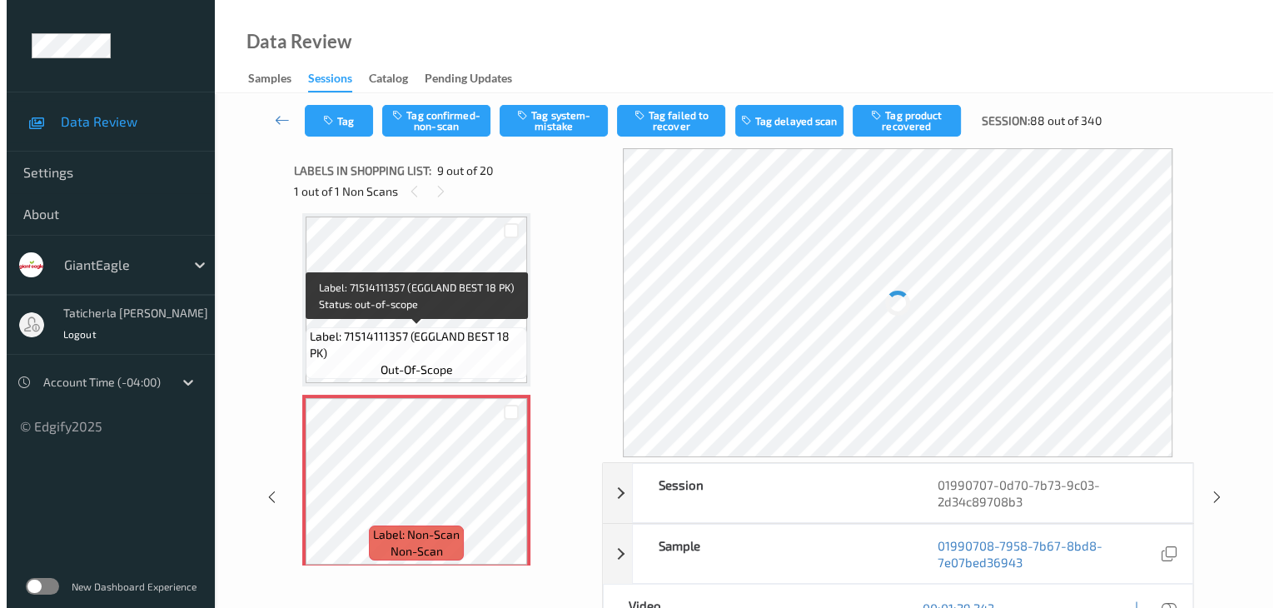
scroll to position [1362, 0]
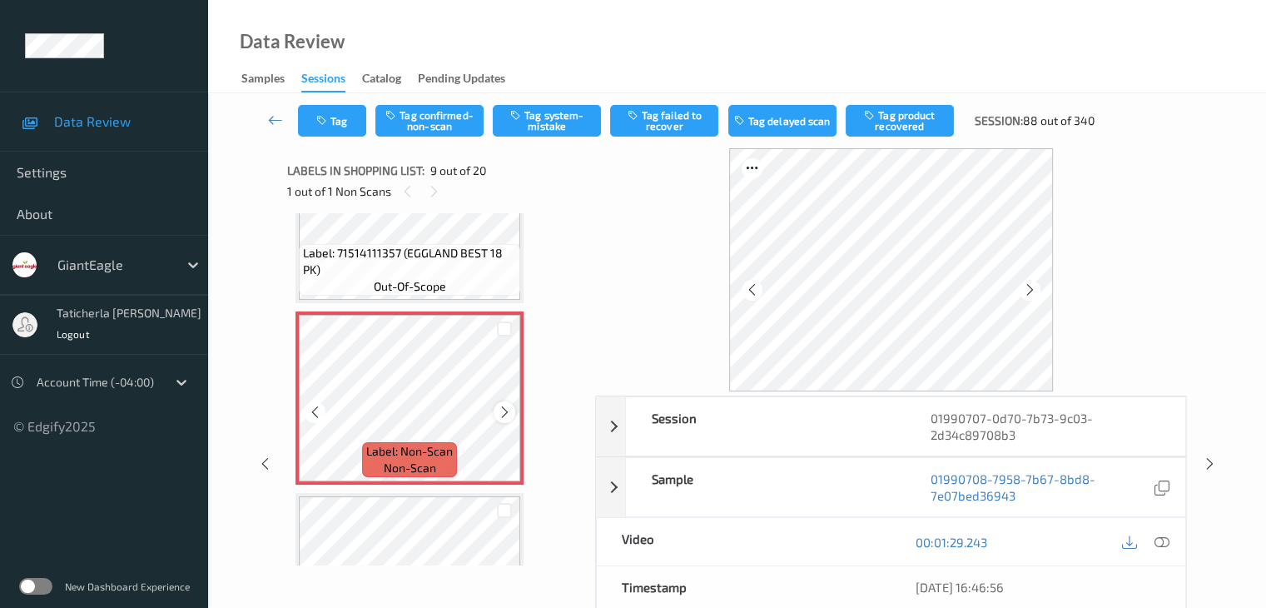
click at [503, 410] on icon at bounding box center [505, 412] width 14 height 15
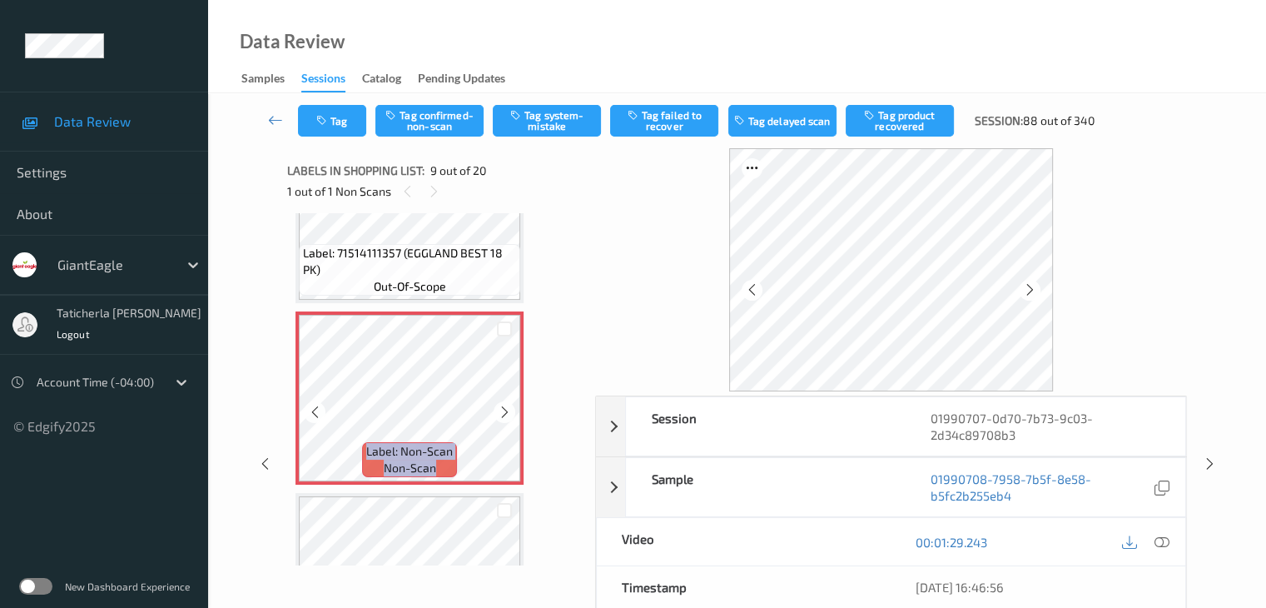
click at [503, 410] on icon at bounding box center [505, 412] width 14 height 15
click at [1159, 540] on icon at bounding box center [1161, 541] width 15 height 15
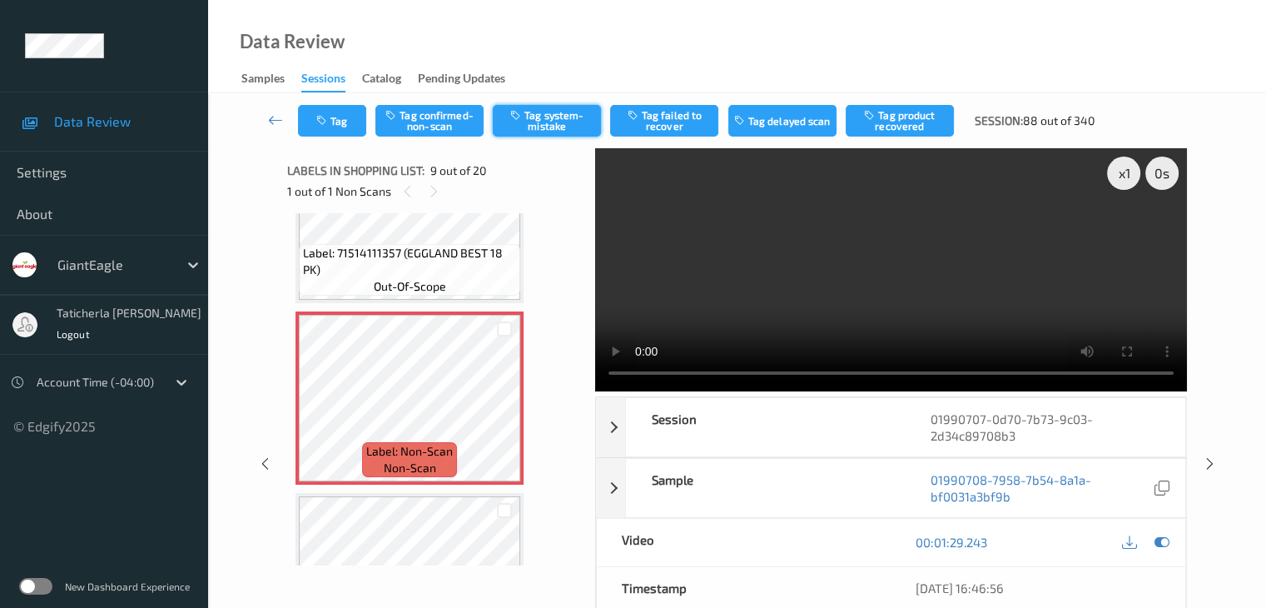
click at [534, 123] on button "Tag system-mistake" at bounding box center [547, 121] width 108 height 32
click at [336, 127] on button "Tag" at bounding box center [332, 121] width 68 height 32
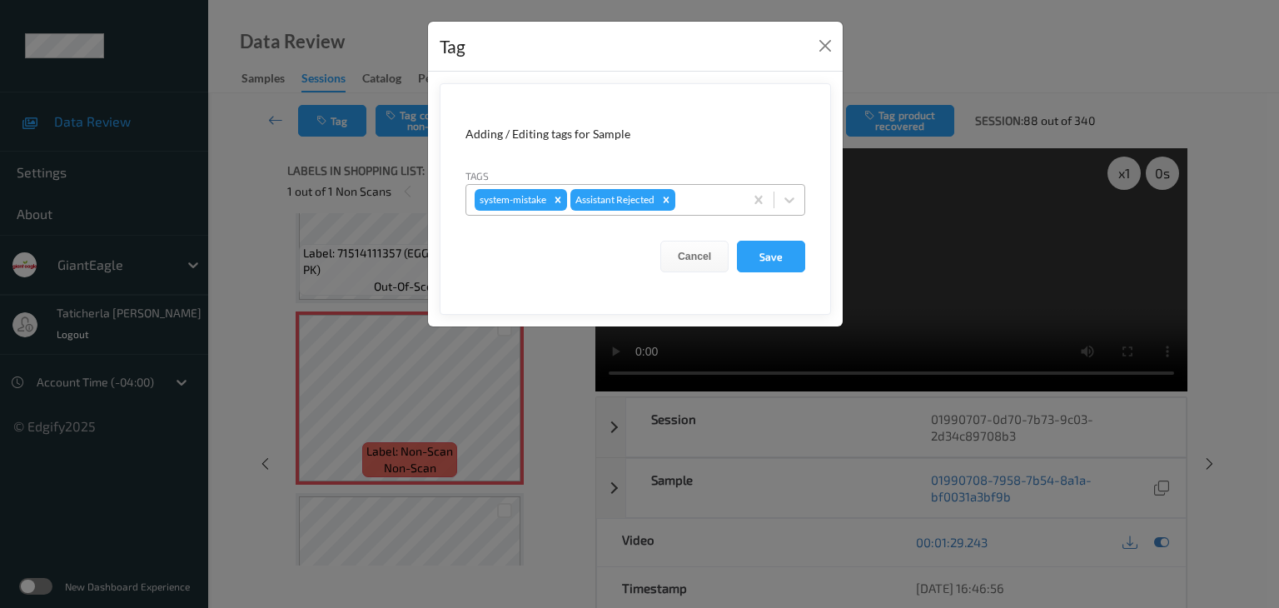
click at [708, 201] on div at bounding box center [706, 200] width 57 height 20
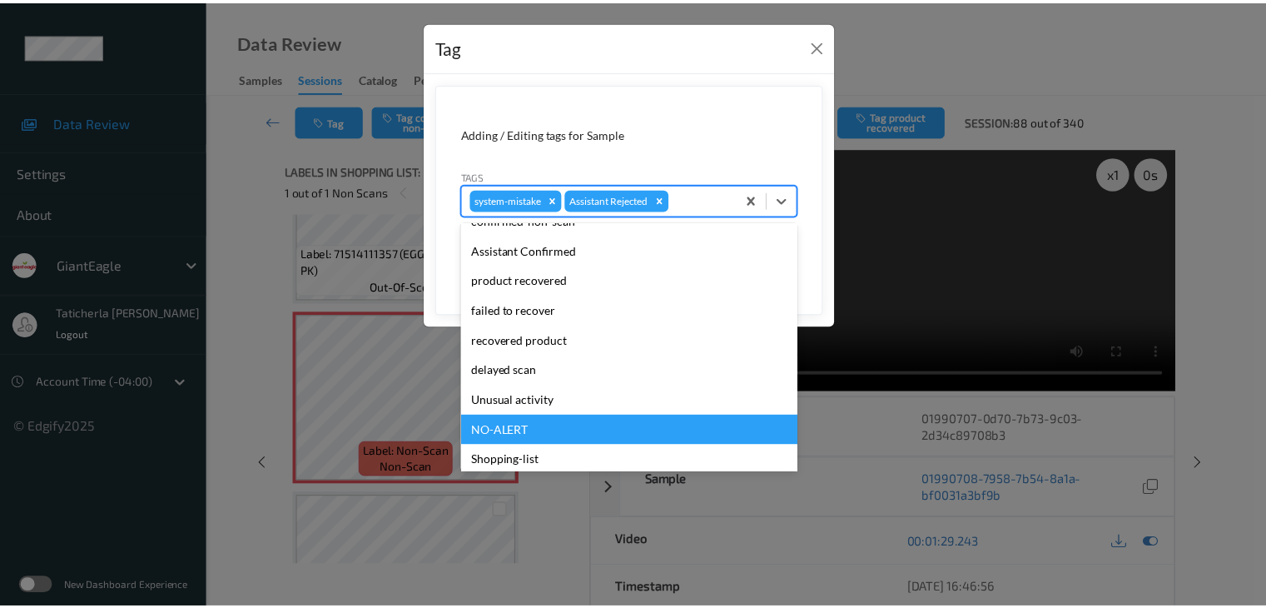
scroll to position [147, 0]
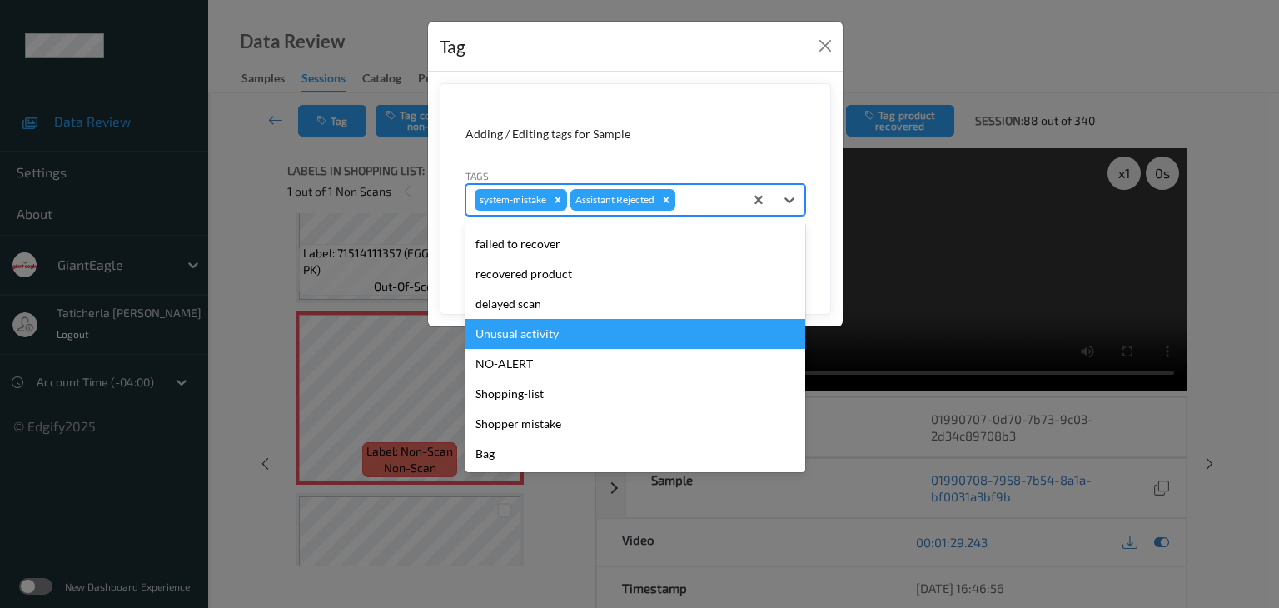
click at [639, 331] on div "Unusual activity" at bounding box center [635, 334] width 340 height 30
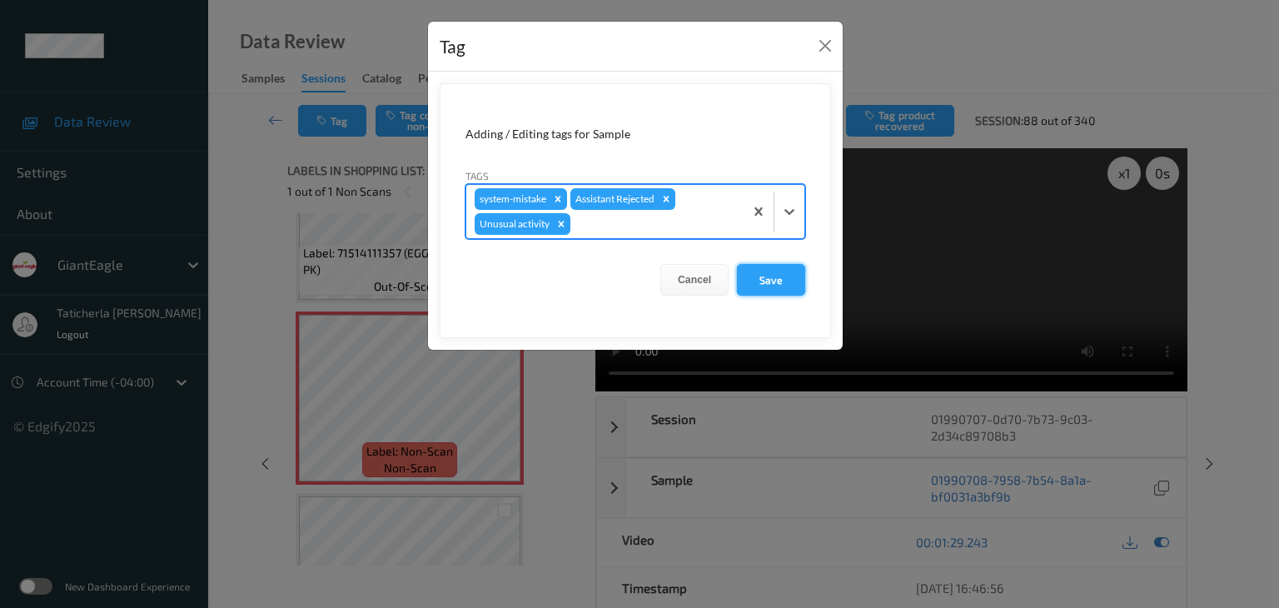
click at [769, 276] on button "Save" at bounding box center [771, 280] width 68 height 32
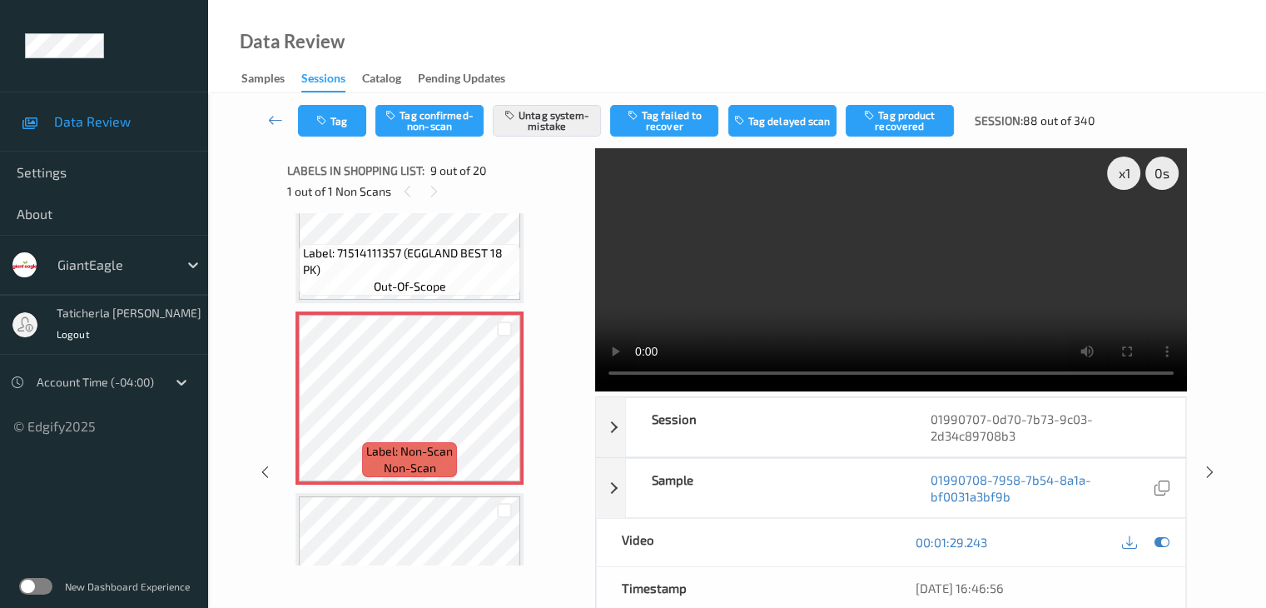
click at [613, 227] on video at bounding box center [891, 269] width 592 height 243
click at [275, 116] on icon at bounding box center [275, 120] width 15 height 17
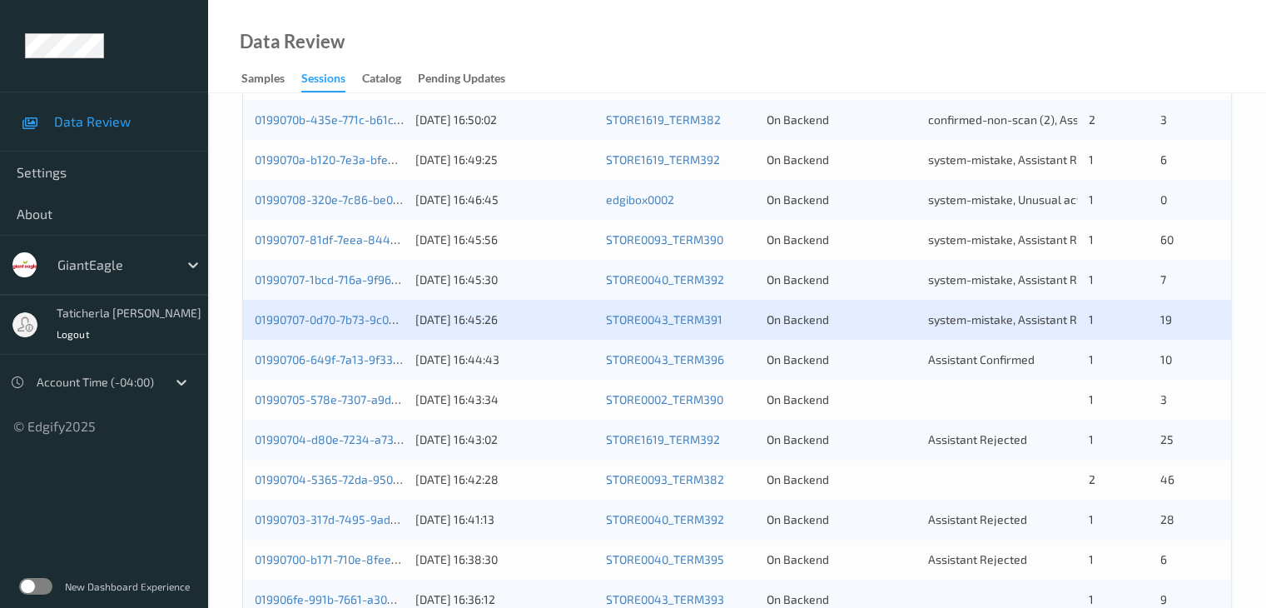
scroll to position [499, 0]
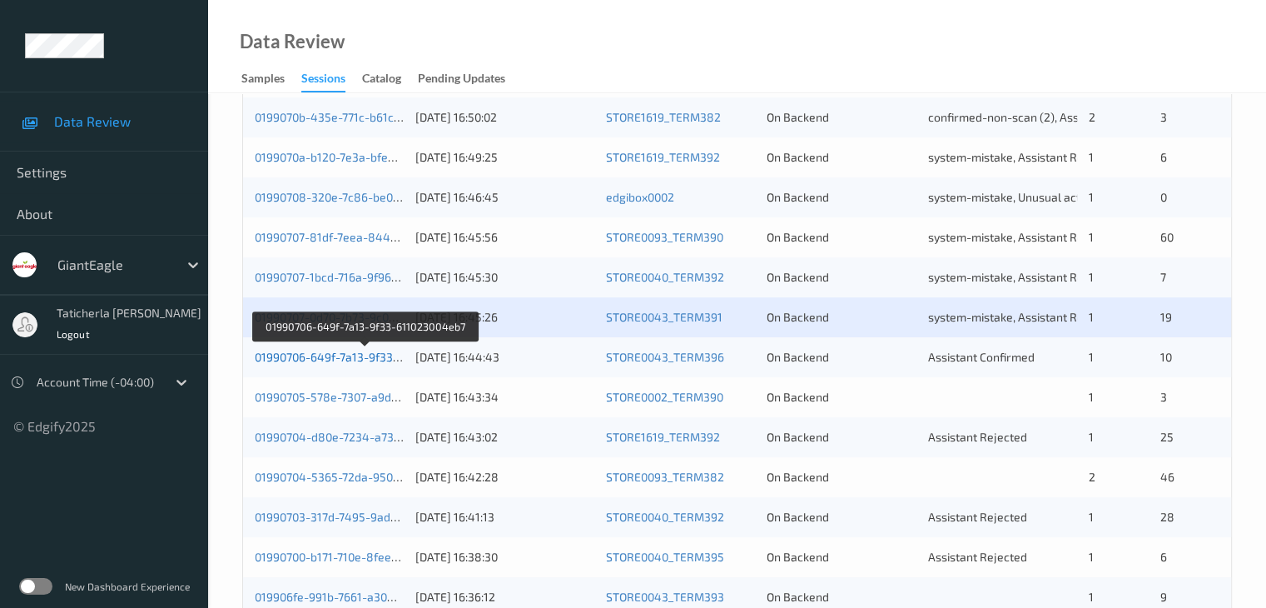
click at [311, 358] on link "01990706-649f-7a13-9f33-611023004eb7" at bounding box center [365, 357] width 220 height 14
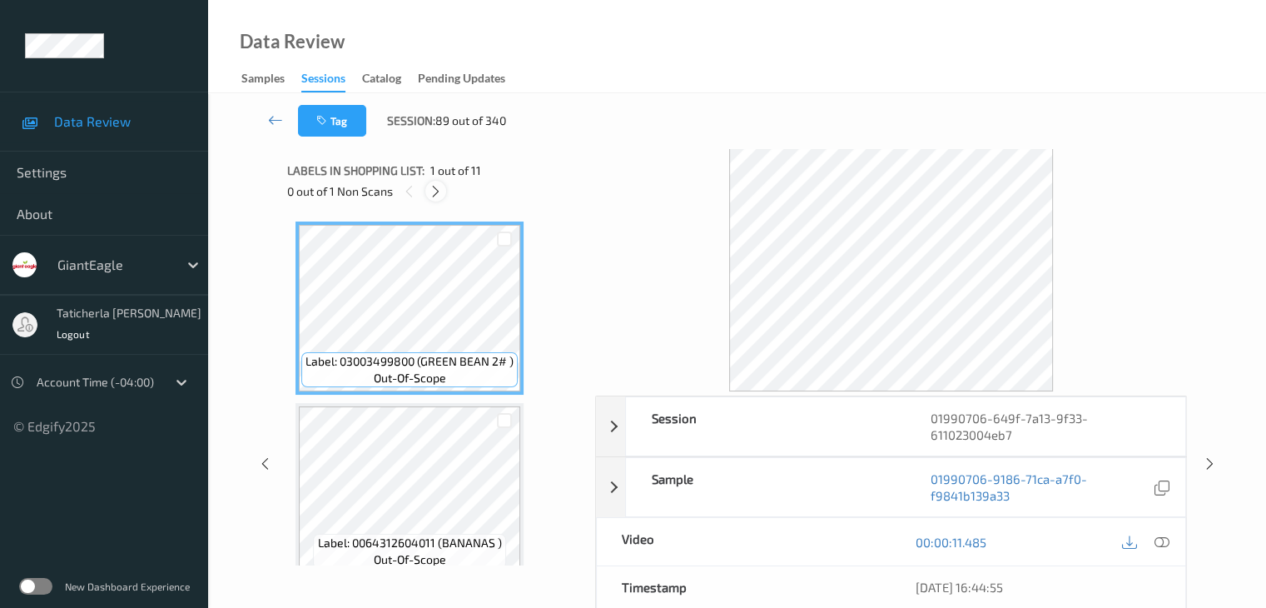
click at [438, 188] on icon at bounding box center [436, 191] width 14 height 15
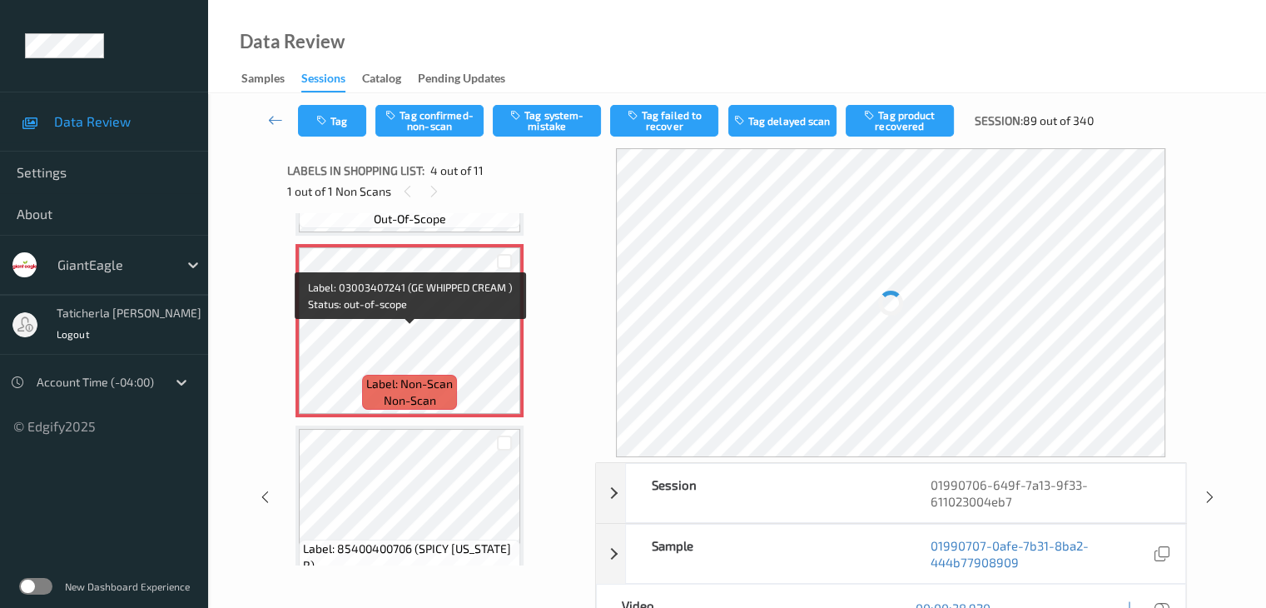
scroll to position [538, 0]
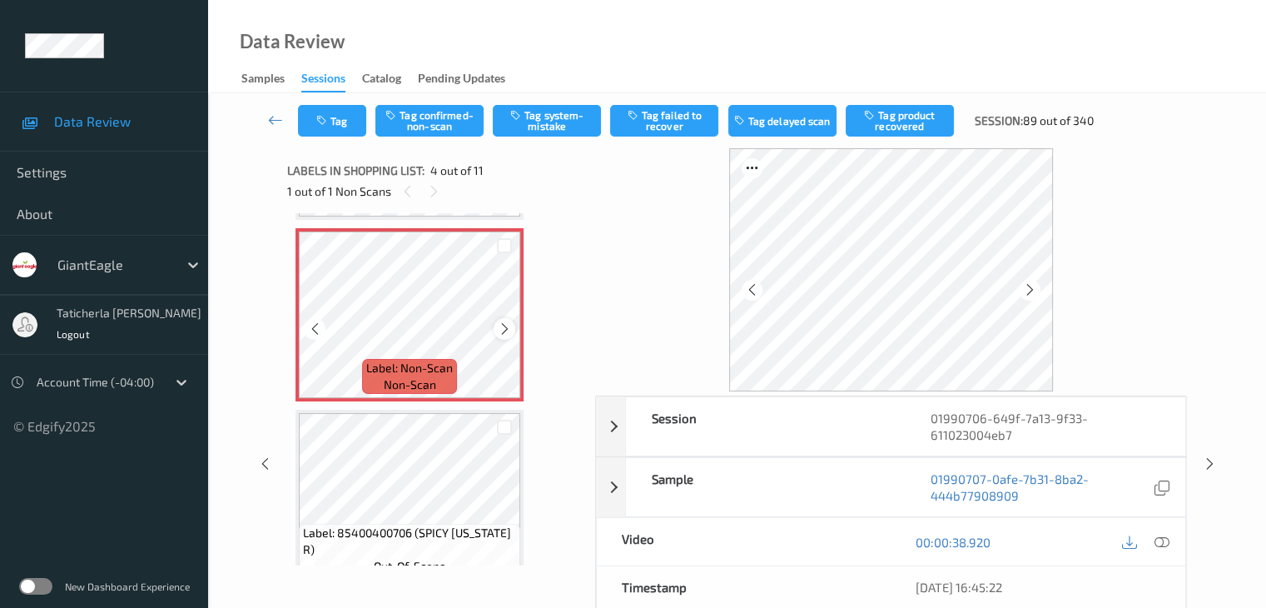
click at [498, 326] on icon at bounding box center [505, 328] width 14 height 15
click at [501, 331] on icon at bounding box center [505, 328] width 14 height 15
click at [504, 330] on icon at bounding box center [505, 328] width 14 height 15
click at [1157, 542] on icon at bounding box center [1161, 541] width 15 height 15
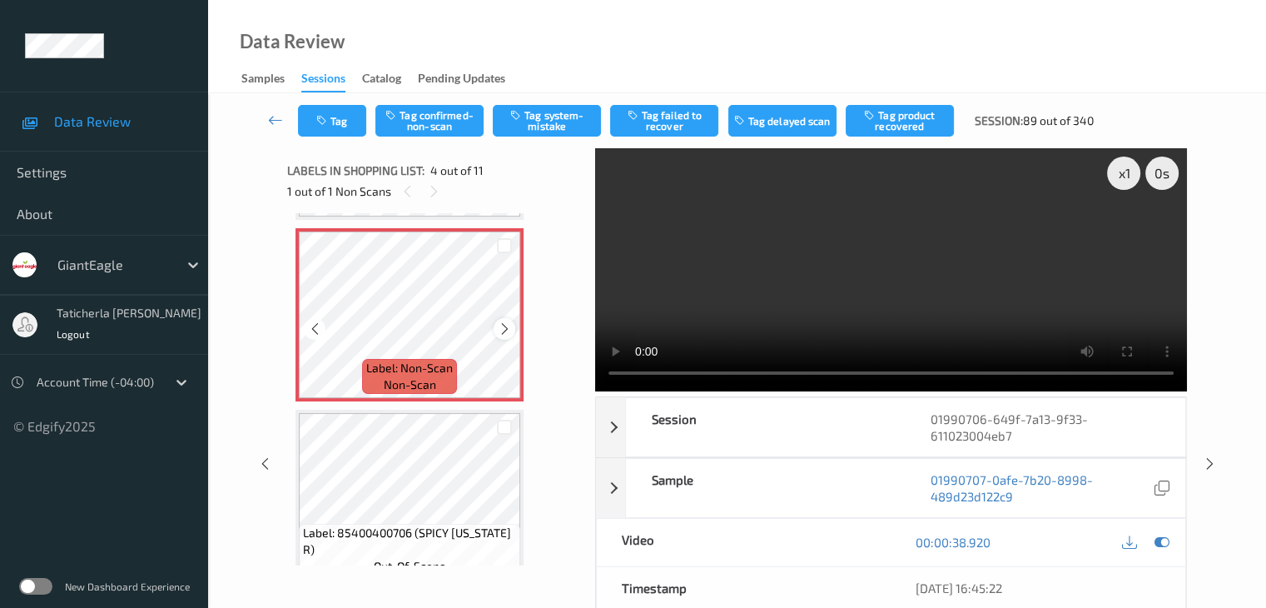
click at [503, 326] on icon at bounding box center [505, 328] width 14 height 15
click at [427, 114] on button "Tag confirmed-non-scan" at bounding box center [429, 121] width 108 height 32
click at [914, 131] on button "Tag product recovered" at bounding box center [900, 121] width 108 height 32
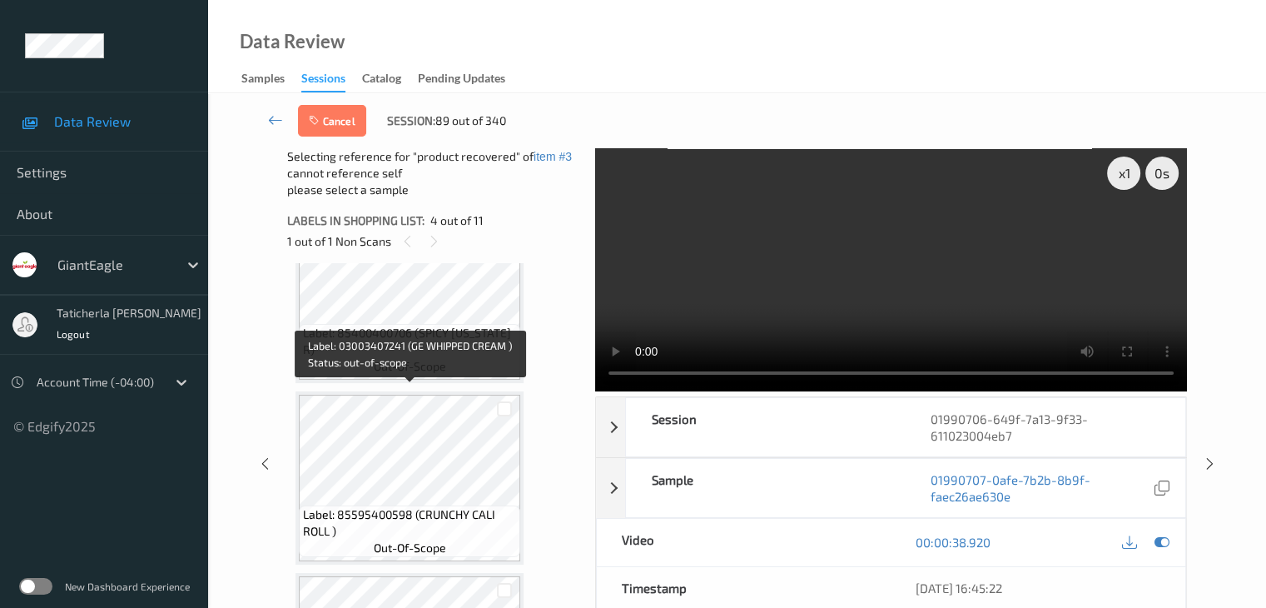
scroll to position [871, 0]
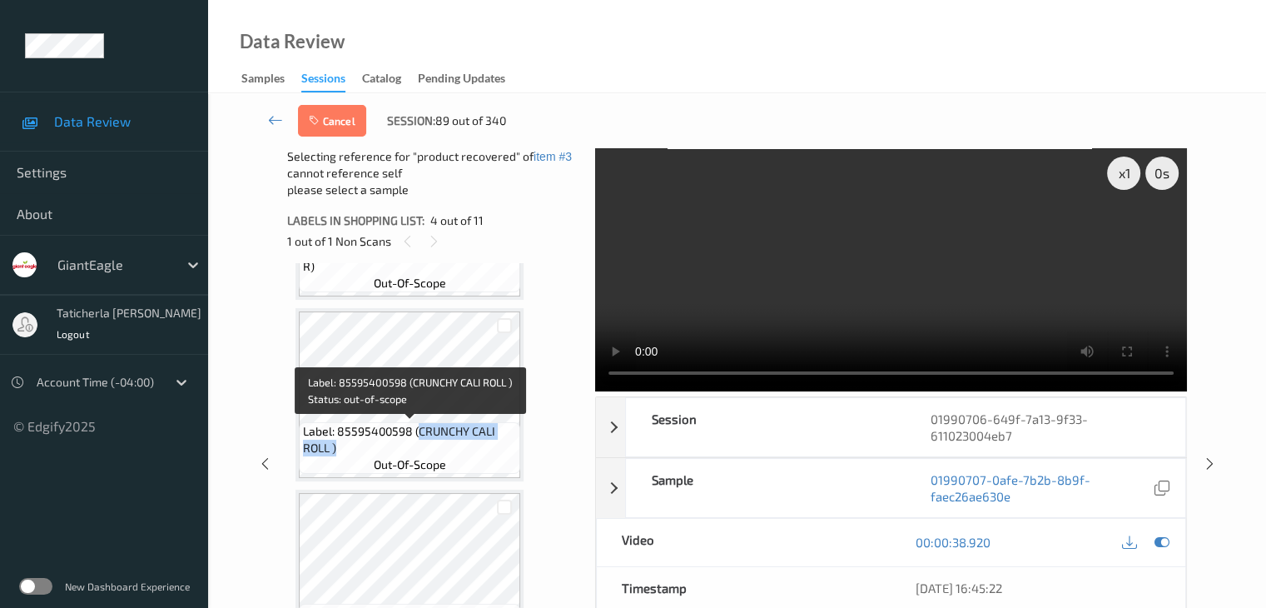
drag, startPoint x: 416, startPoint y: 434, endPoint x: 496, endPoint y: 445, distance: 80.8
click at [496, 445] on span "Label: 85595400598 (CRUNCHY CALI ROLL )" at bounding box center [409, 439] width 213 height 33
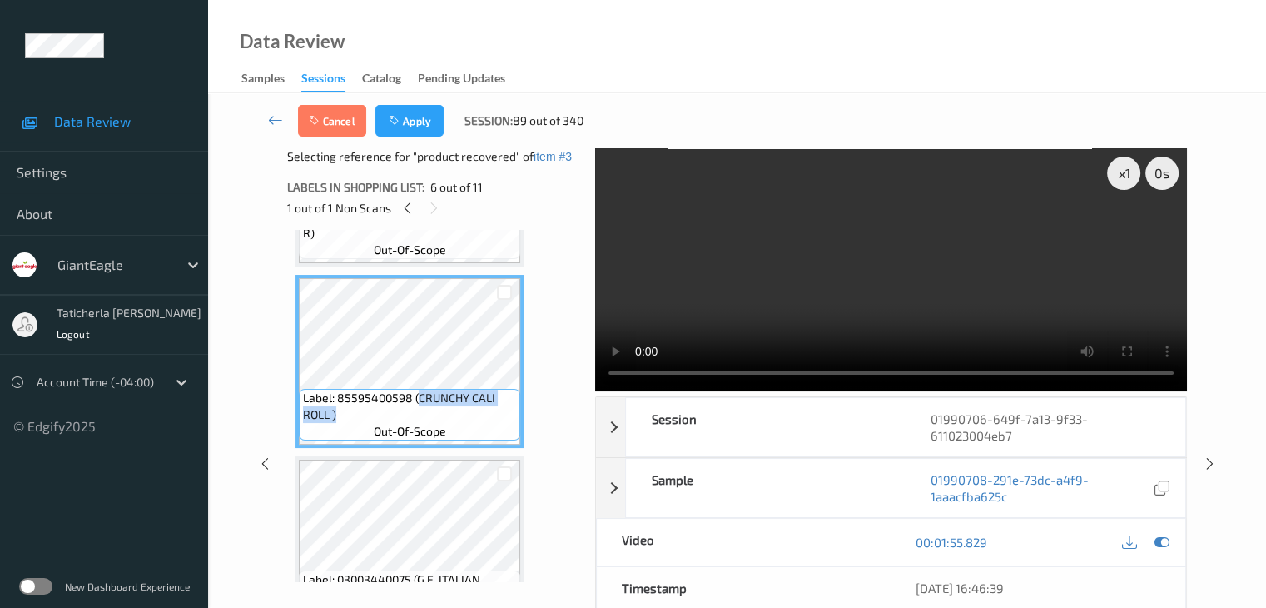
copy span "CRUNCHY CALI ROLL )"
click at [422, 110] on button "Apply" at bounding box center [409, 121] width 68 height 32
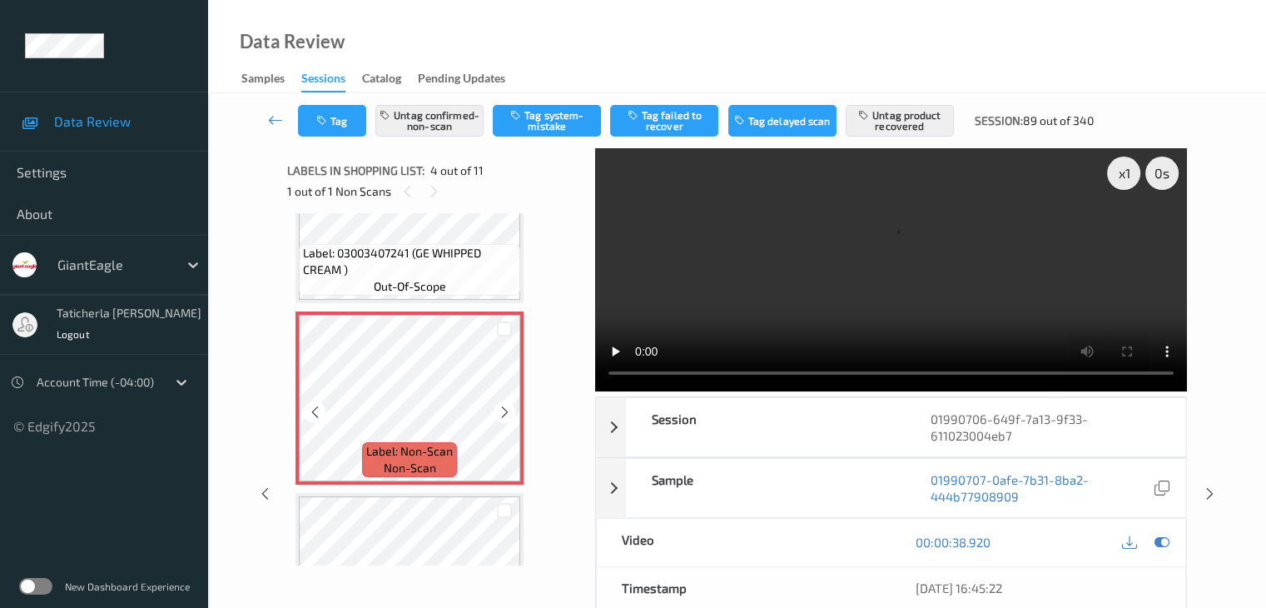
scroll to position [538, 0]
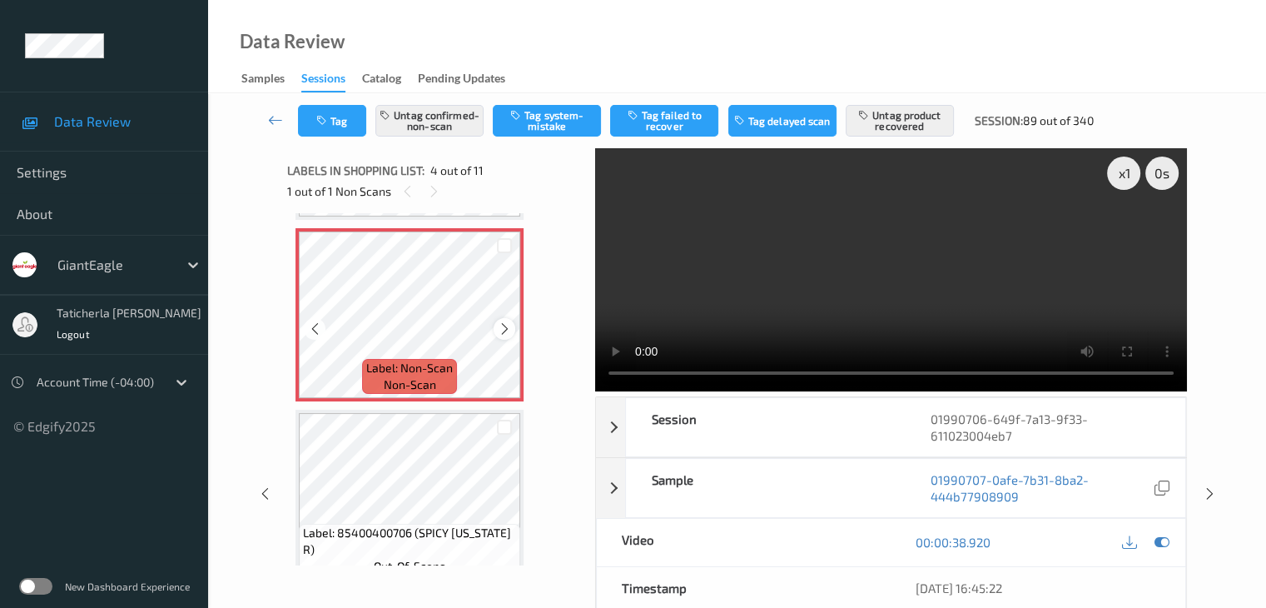
click at [506, 330] on icon at bounding box center [505, 328] width 14 height 15
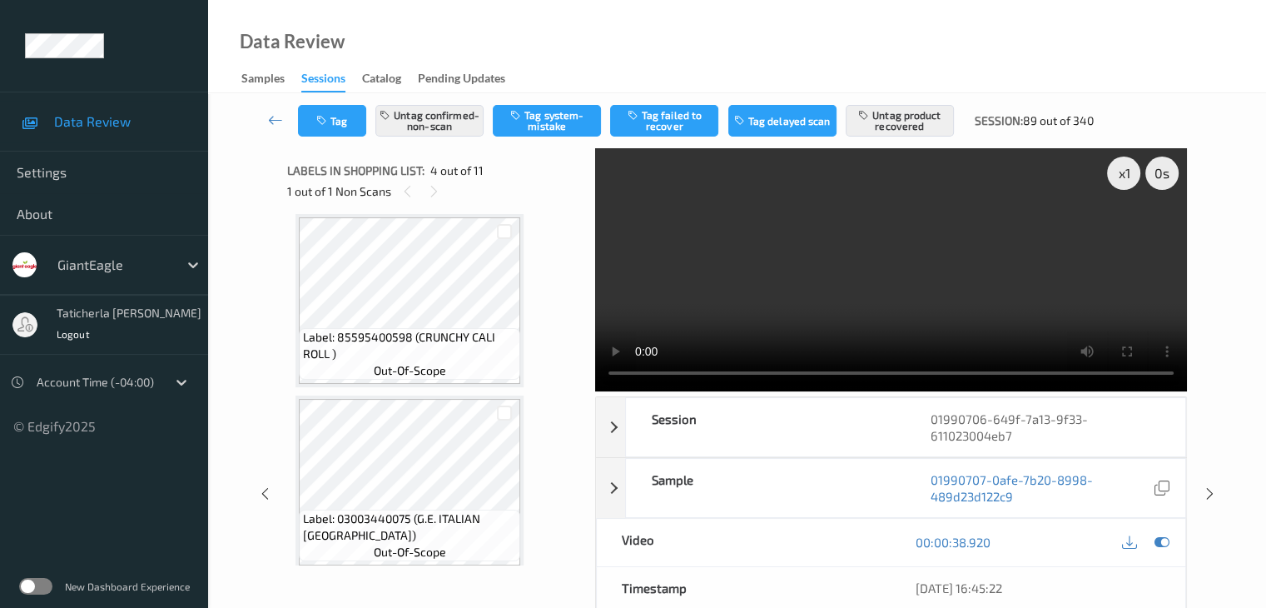
scroll to position [954, 0]
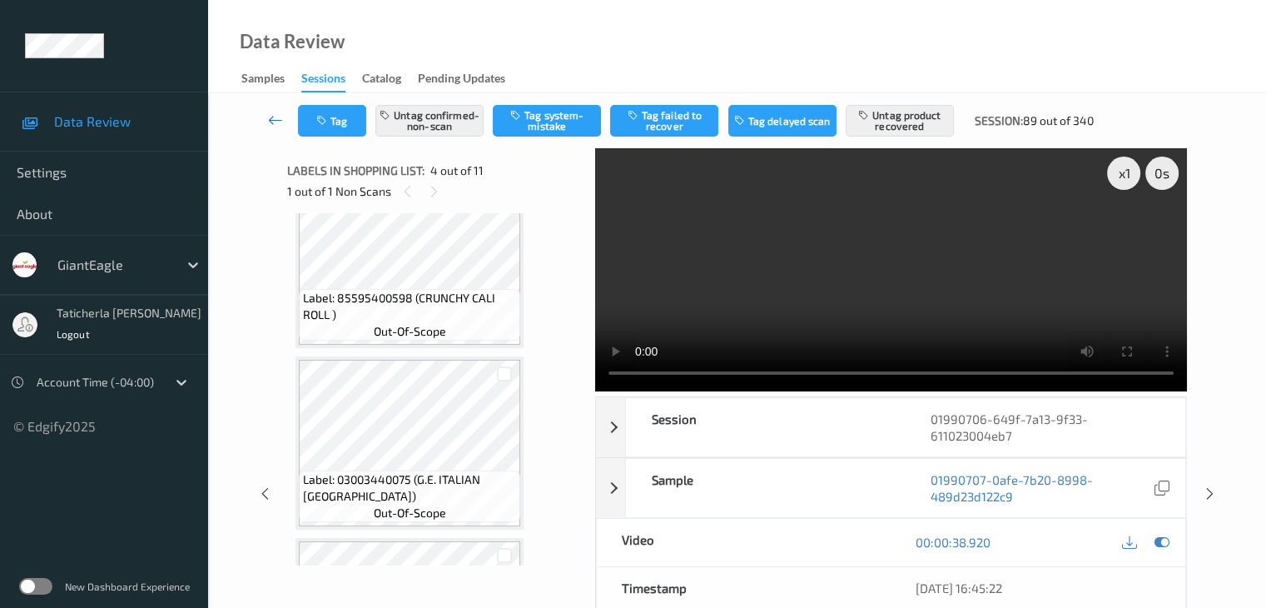
click at [272, 117] on icon at bounding box center [275, 120] width 15 height 17
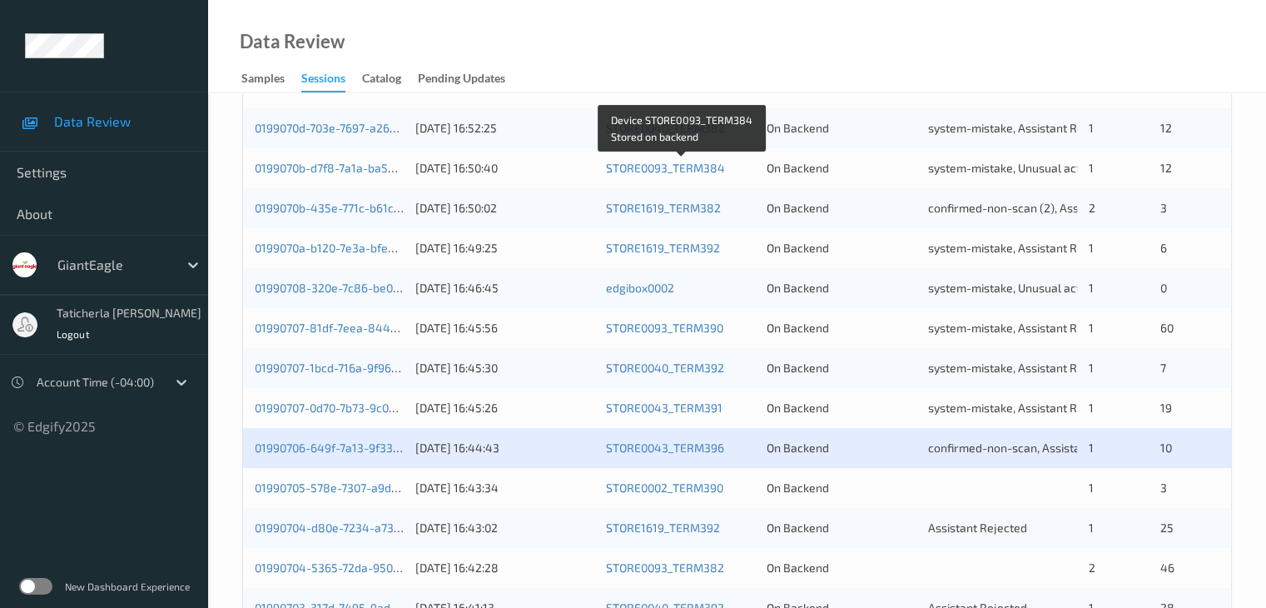
scroll to position [583, 0]
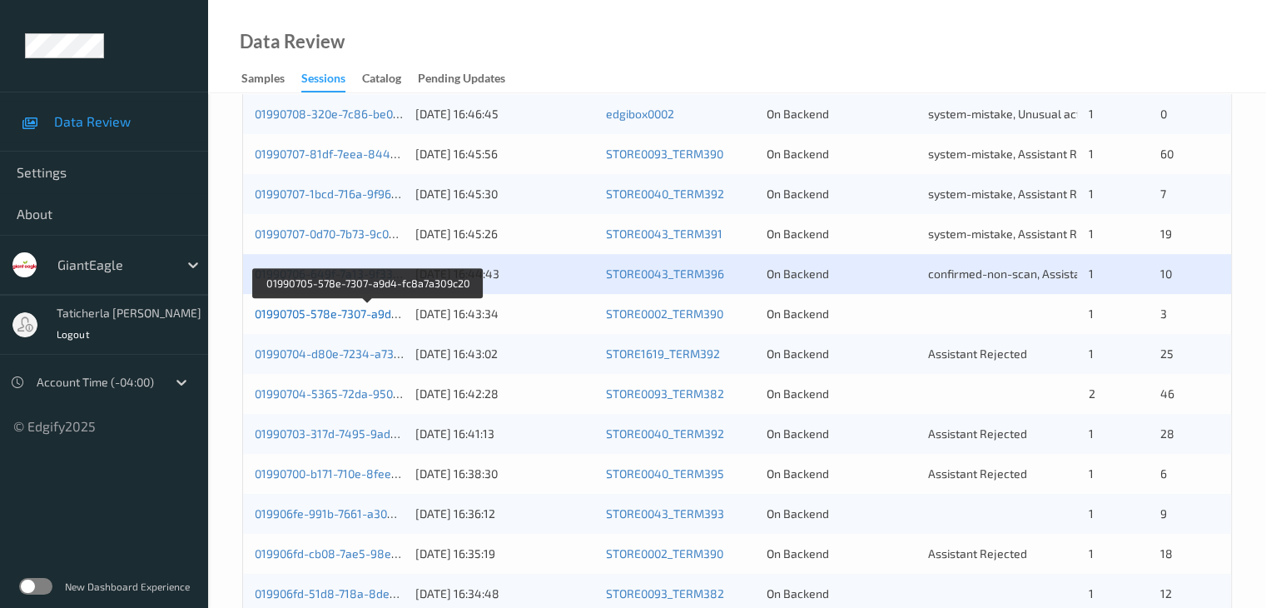
click at [311, 311] on link "01990705-578e-7307-a9d4-fc8a7a309c20" at bounding box center [367, 313] width 225 height 14
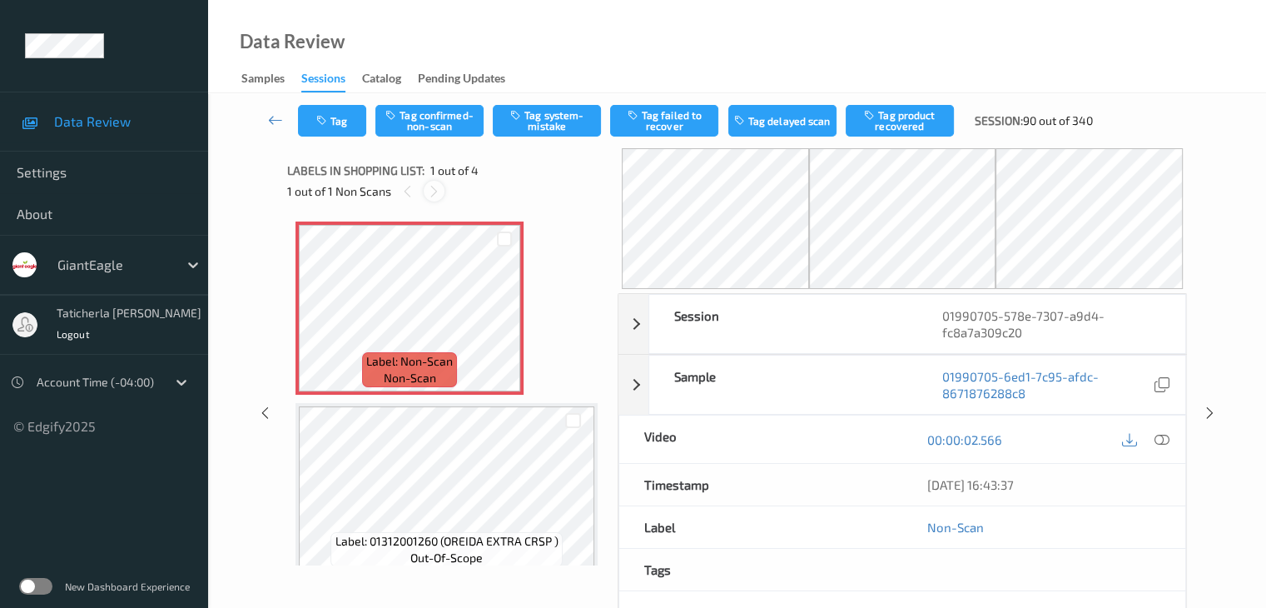
click at [436, 193] on icon at bounding box center [434, 191] width 14 height 15
click at [509, 324] on icon at bounding box center [505, 322] width 14 height 15
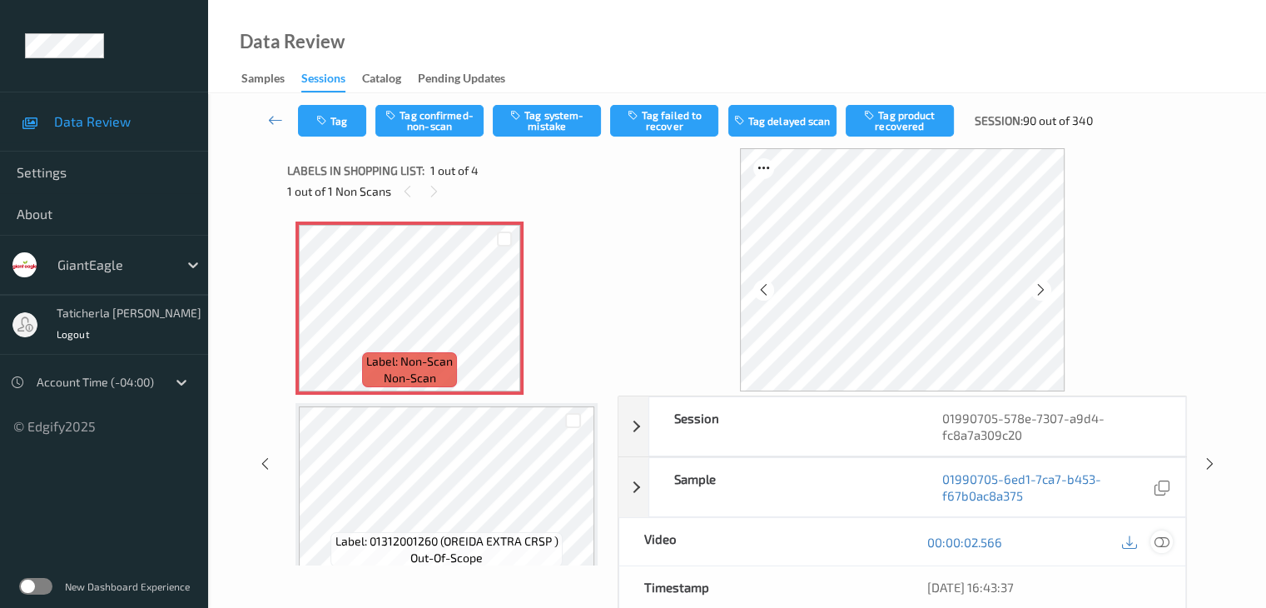
click at [1160, 540] on icon at bounding box center [1161, 541] width 15 height 15
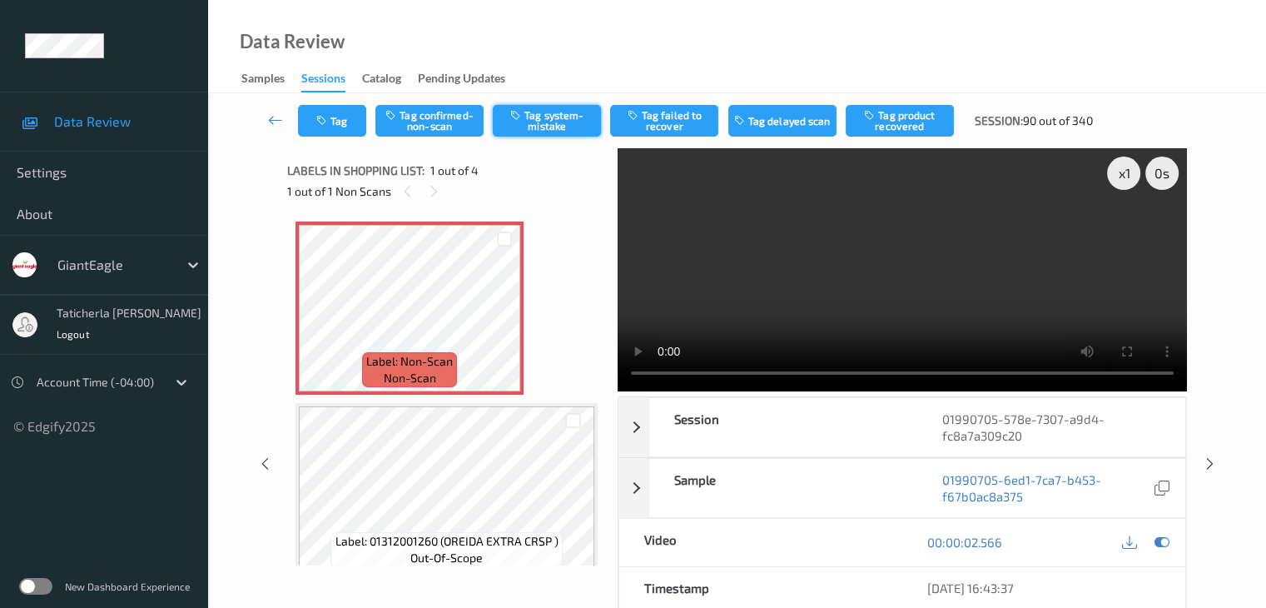
click at [555, 113] on button "Tag system-mistake" at bounding box center [547, 121] width 108 height 32
click at [333, 120] on button "Tag" at bounding box center [332, 121] width 68 height 32
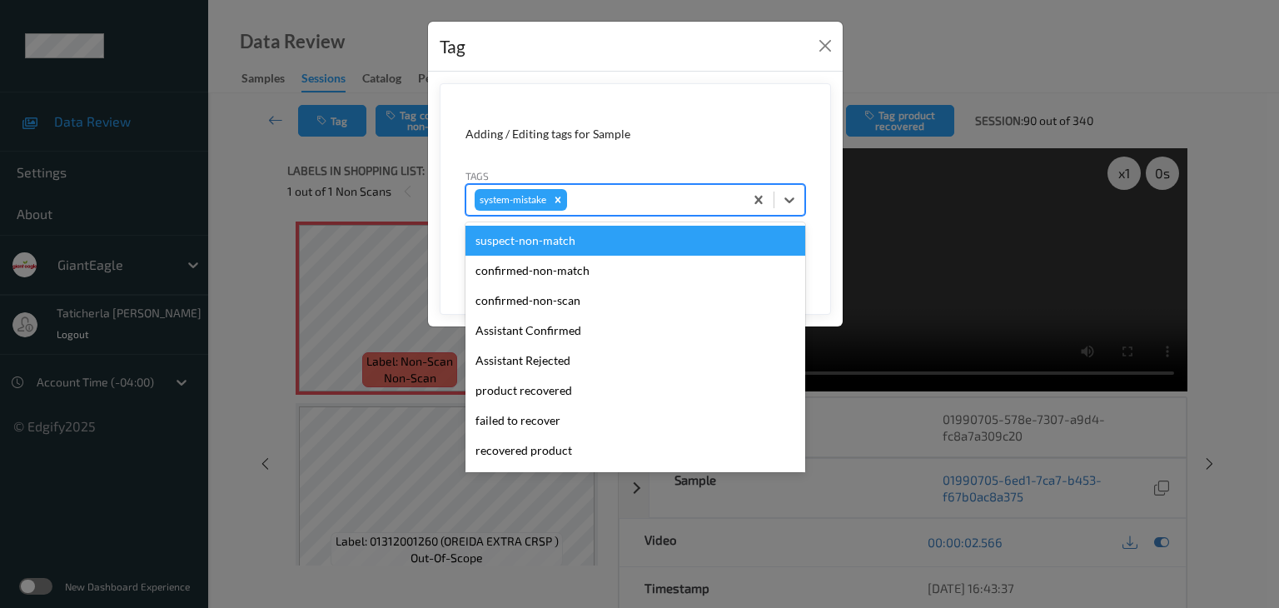
click at [633, 200] on div at bounding box center [652, 200] width 165 height 20
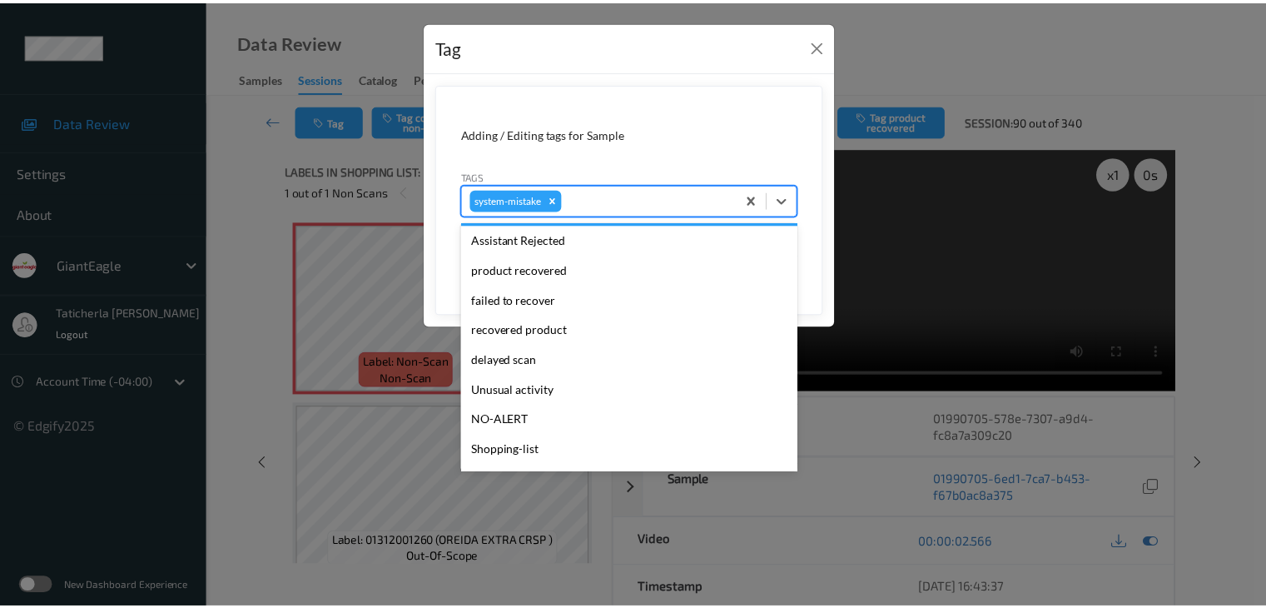
scroll to position [166, 0]
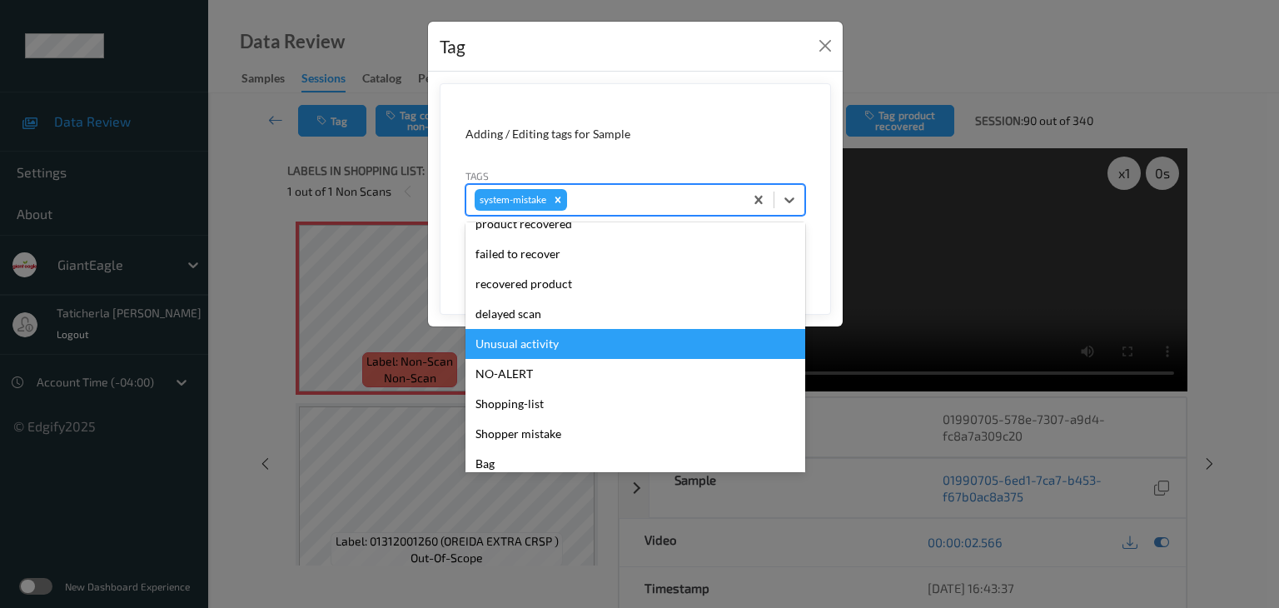
click at [576, 337] on div "Unusual activity" at bounding box center [635, 344] width 340 height 30
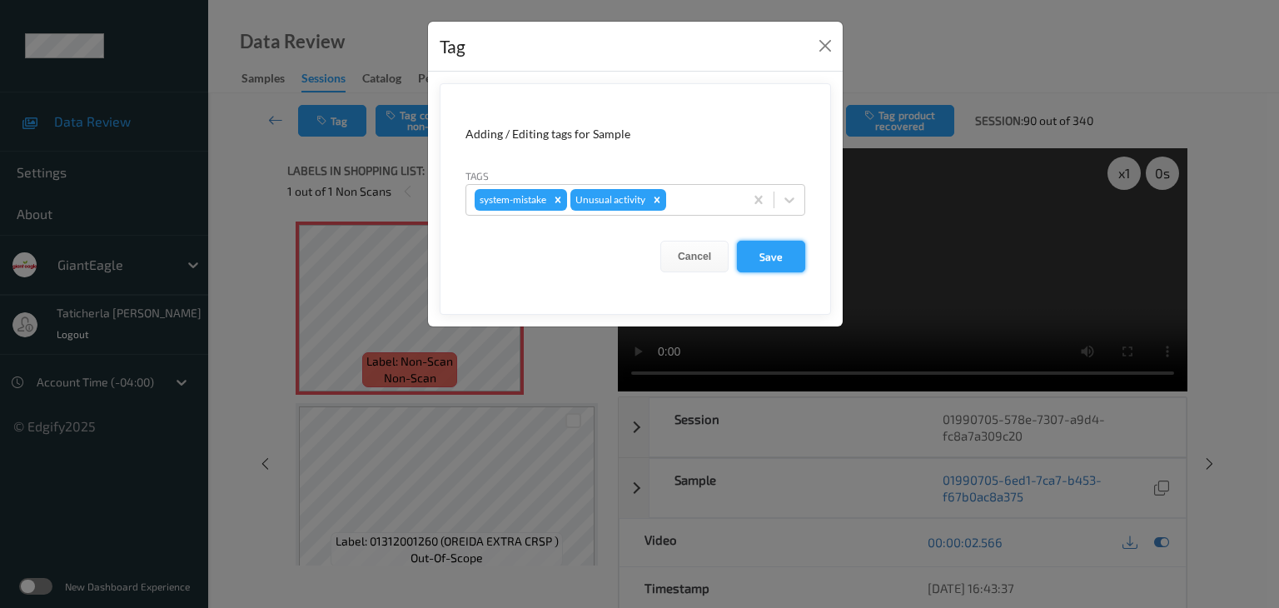
click at [769, 261] on button "Save" at bounding box center [771, 257] width 68 height 32
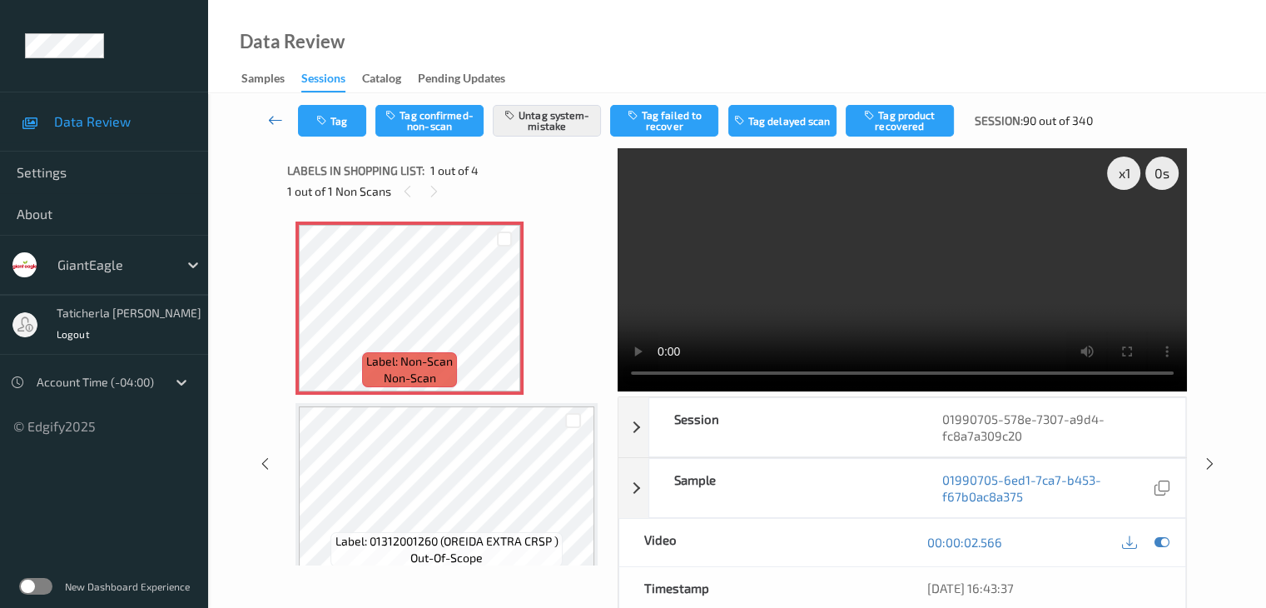
click at [273, 112] on link at bounding box center [276, 121] width 44 height 32
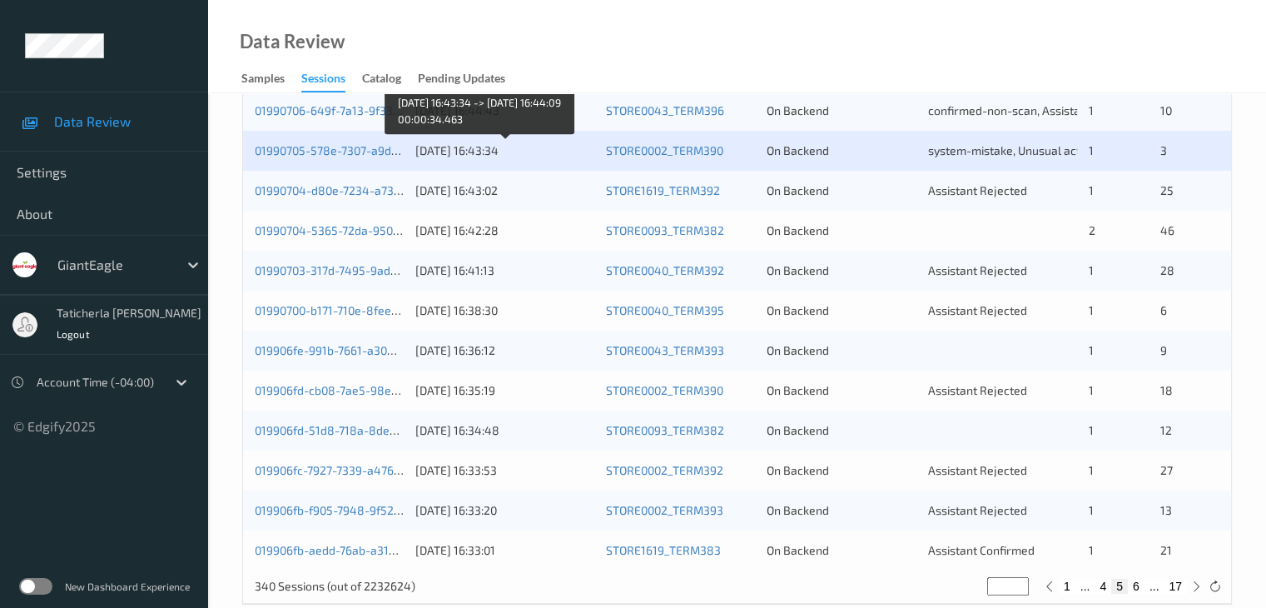
scroll to position [749, 0]
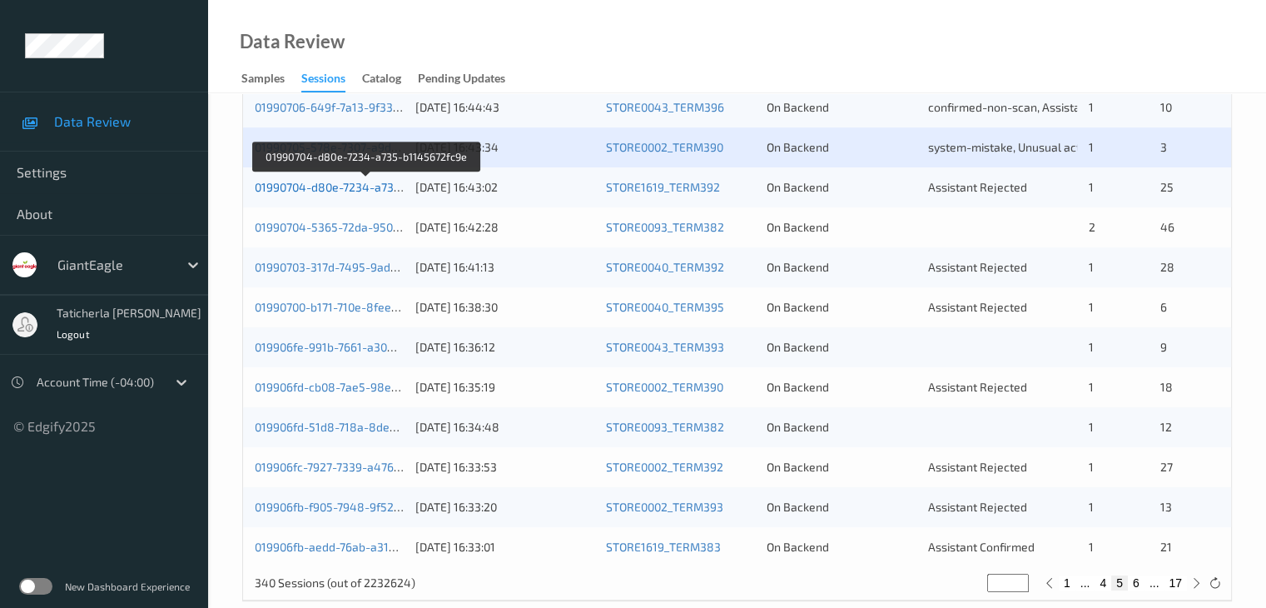
click at [305, 187] on link "01990704-d80e-7234-a735-b1145672fc9e" at bounding box center [367, 187] width 224 height 14
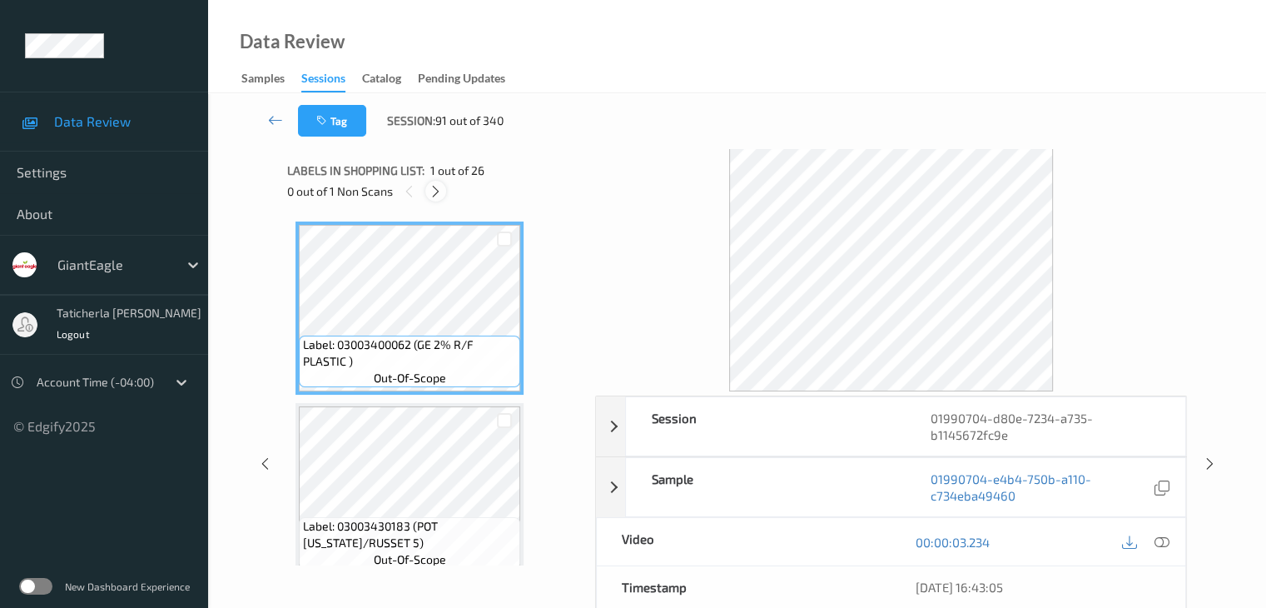
click at [436, 196] on icon at bounding box center [436, 191] width 14 height 15
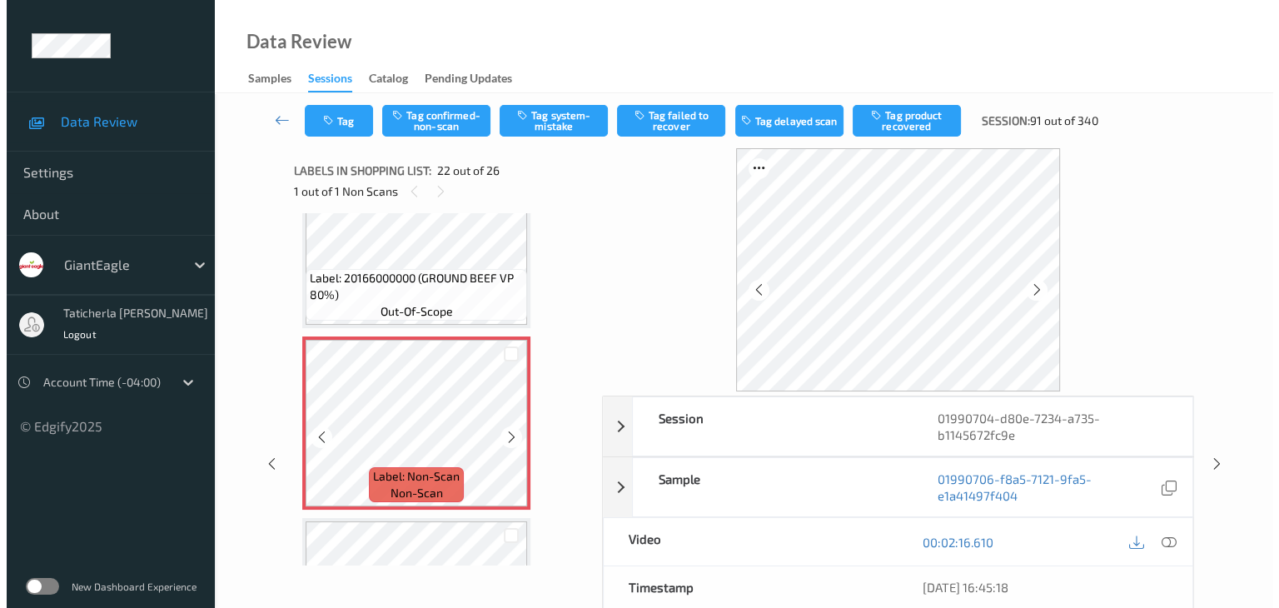
scroll to position [3721, 0]
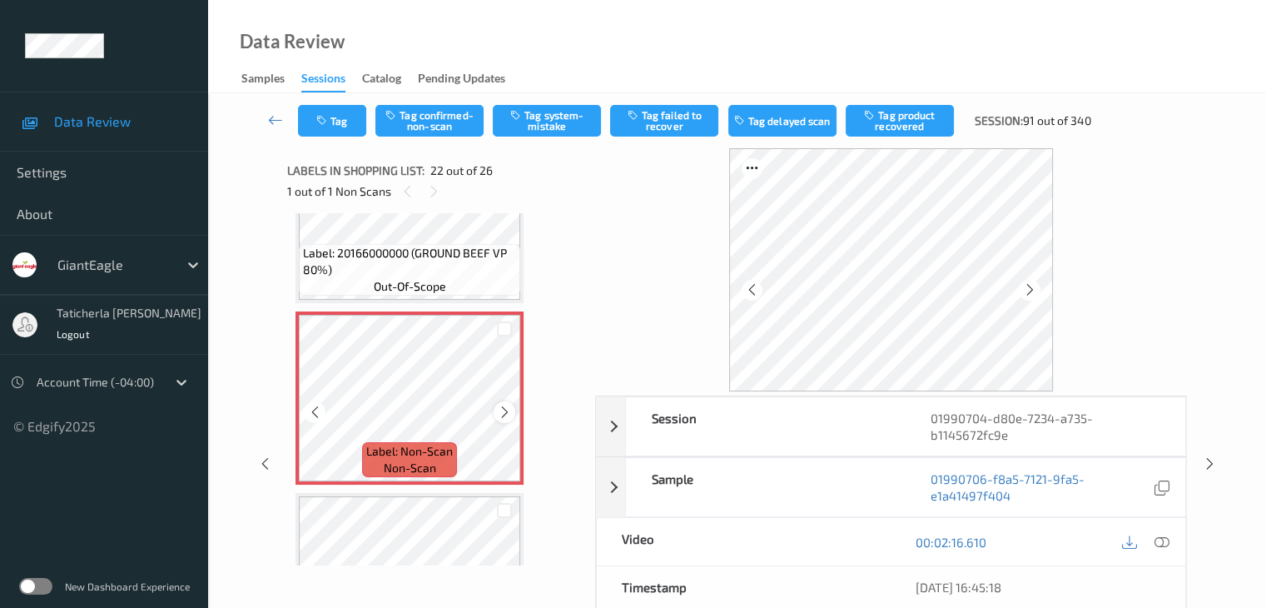
click at [510, 410] on icon at bounding box center [505, 412] width 14 height 15
click at [499, 414] on icon at bounding box center [505, 412] width 14 height 15
click at [501, 412] on icon at bounding box center [505, 412] width 14 height 15
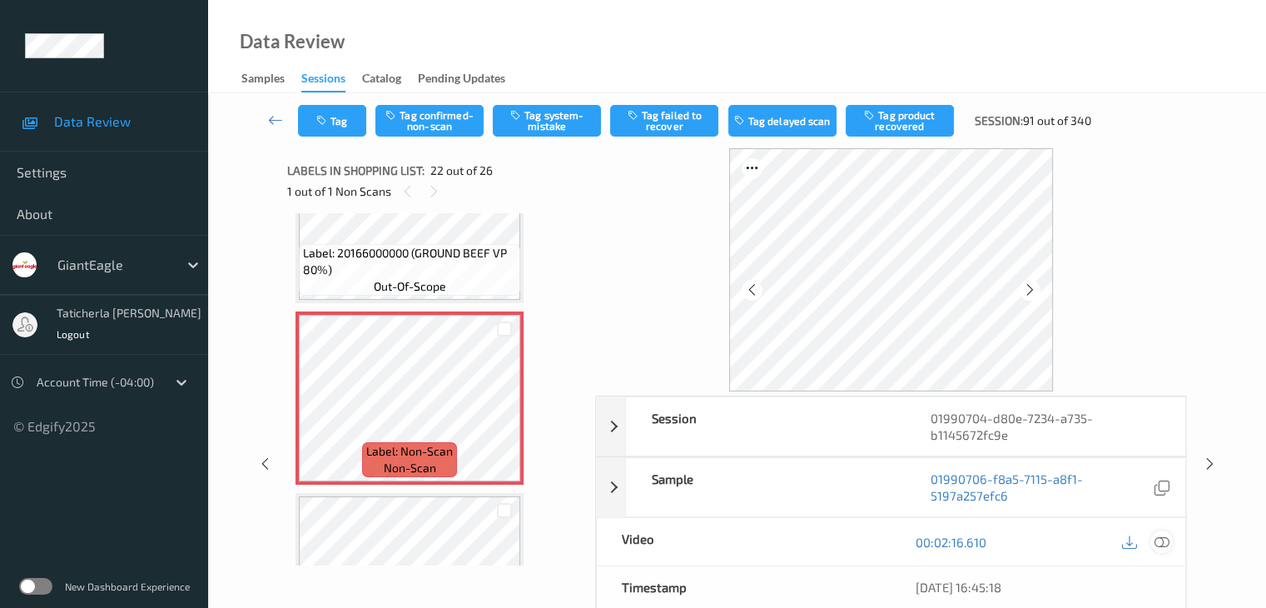
click at [1162, 539] on icon at bounding box center [1161, 541] width 15 height 15
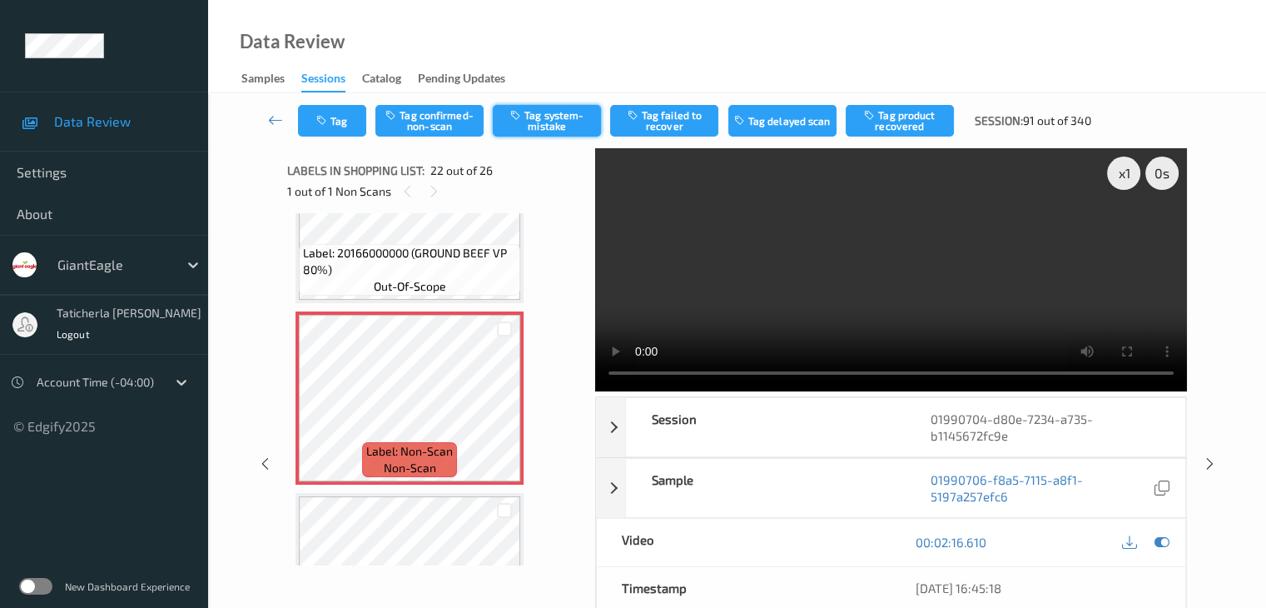
click at [581, 117] on button "Tag system-mistake" at bounding box center [547, 121] width 108 height 32
click at [350, 113] on button "Tag" at bounding box center [332, 121] width 68 height 32
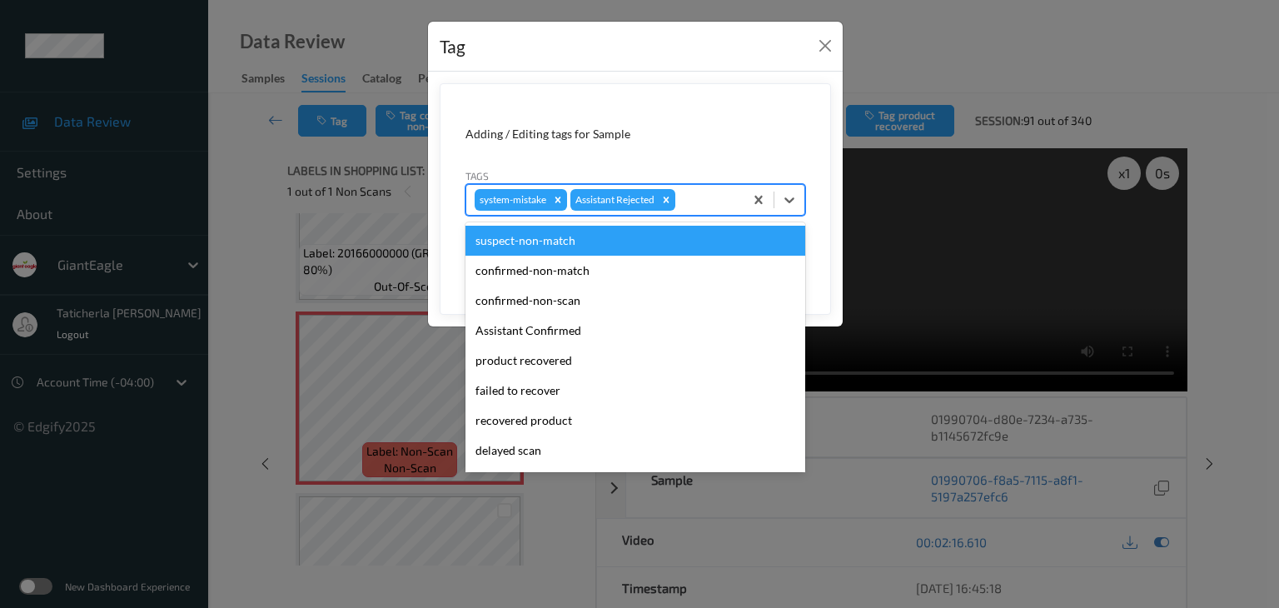
click at [713, 197] on div at bounding box center [706, 200] width 57 height 20
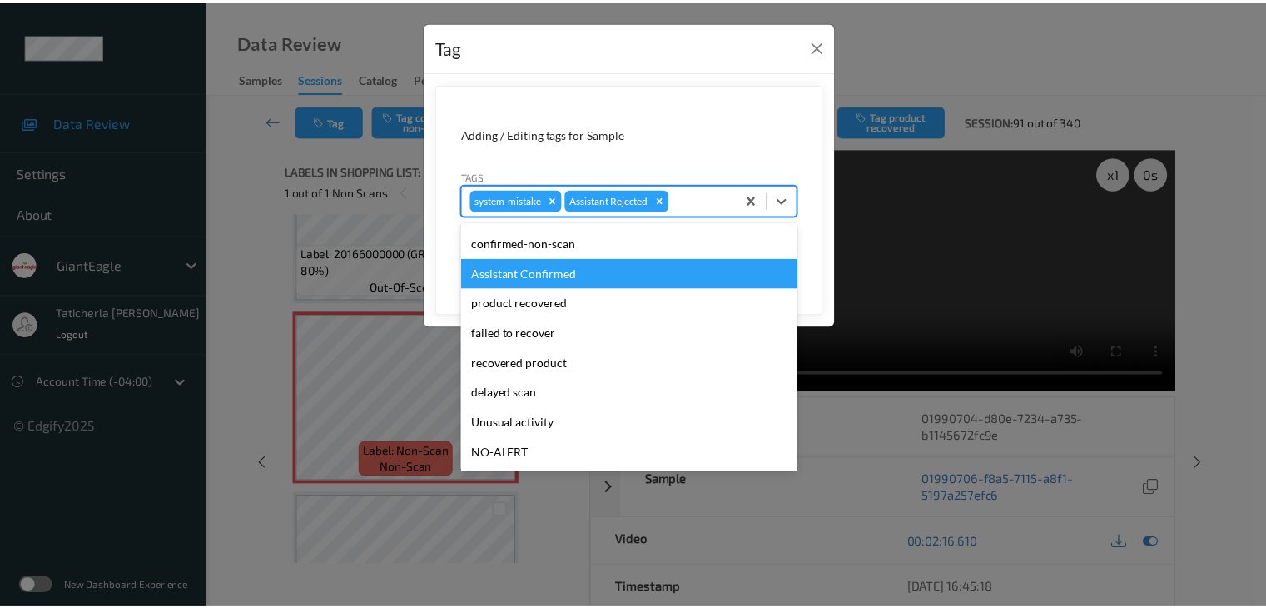
scroll to position [147, 0]
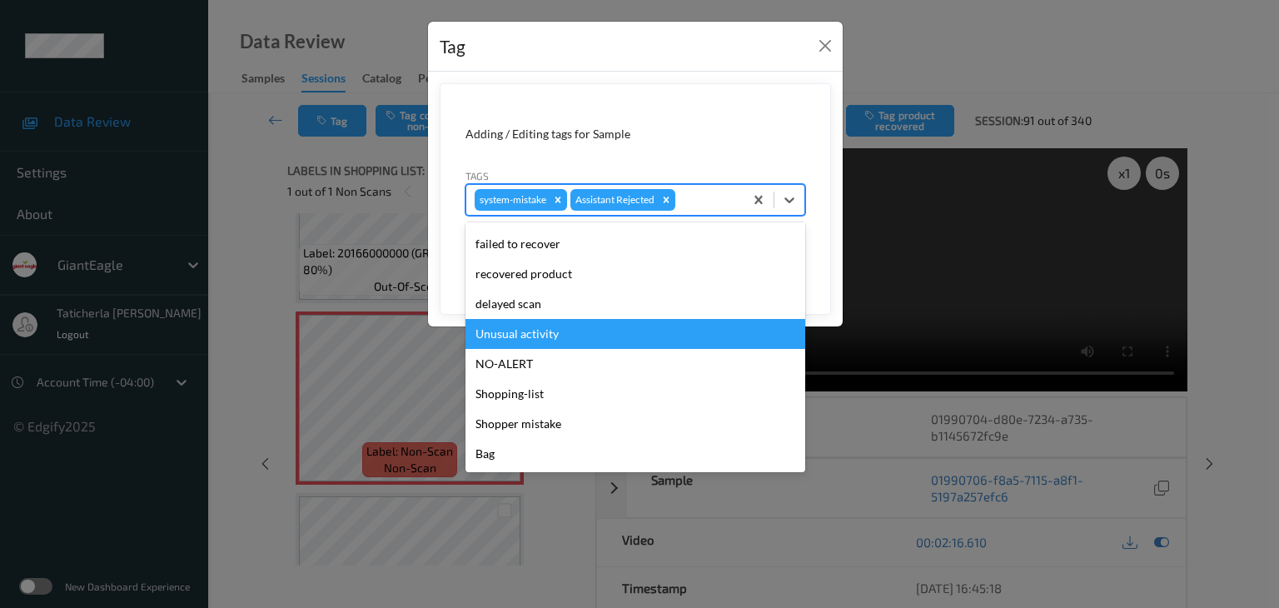
click at [619, 333] on div "Unusual activity" at bounding box center [635, 334] width 340 height 30
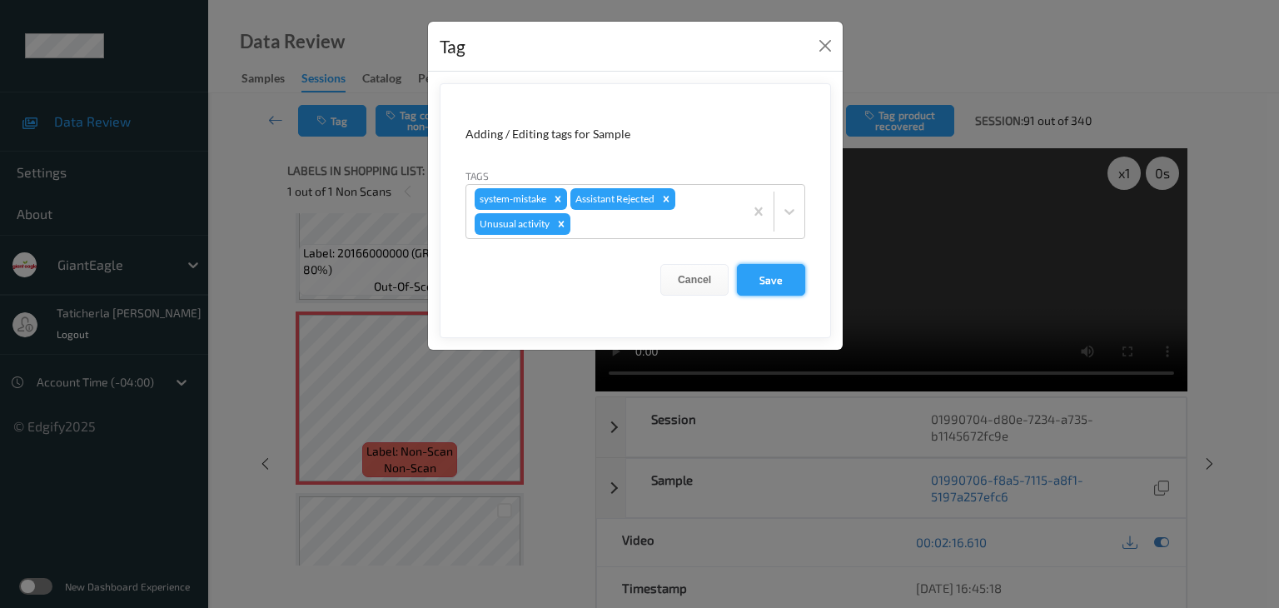
click at [768, 271] on button "Save" at bounding box center [771, 280] width 68 height 32
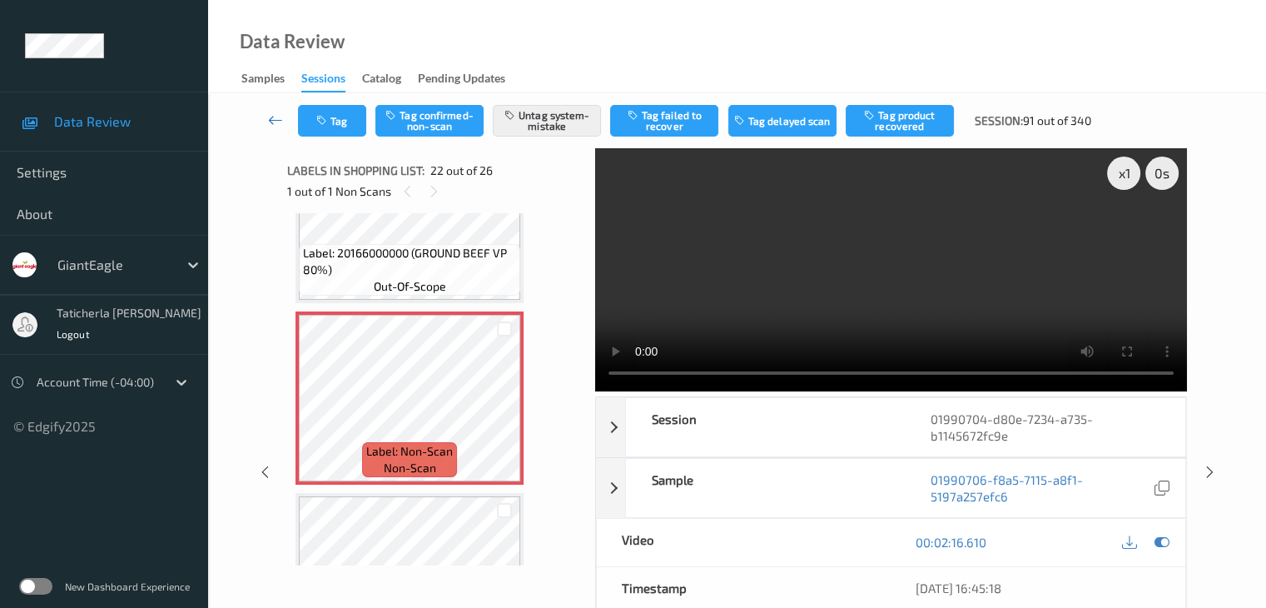
click at [277, 112] on icon at bounding box center [275, 120] width 15 height 17
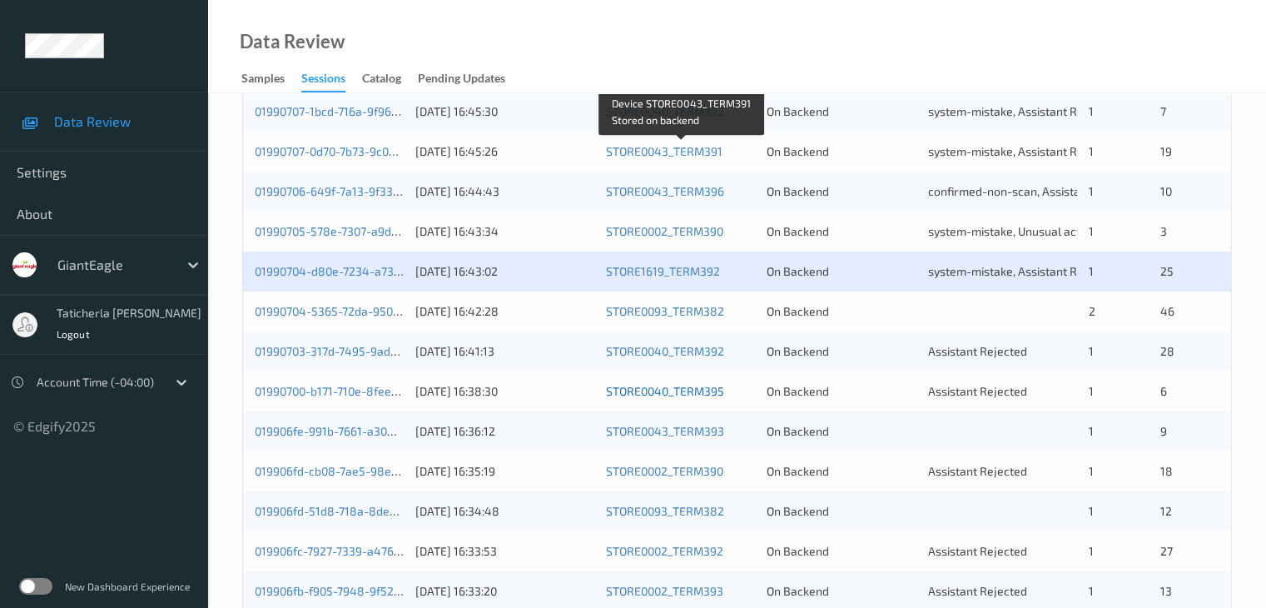
scroll to position [666, 0]
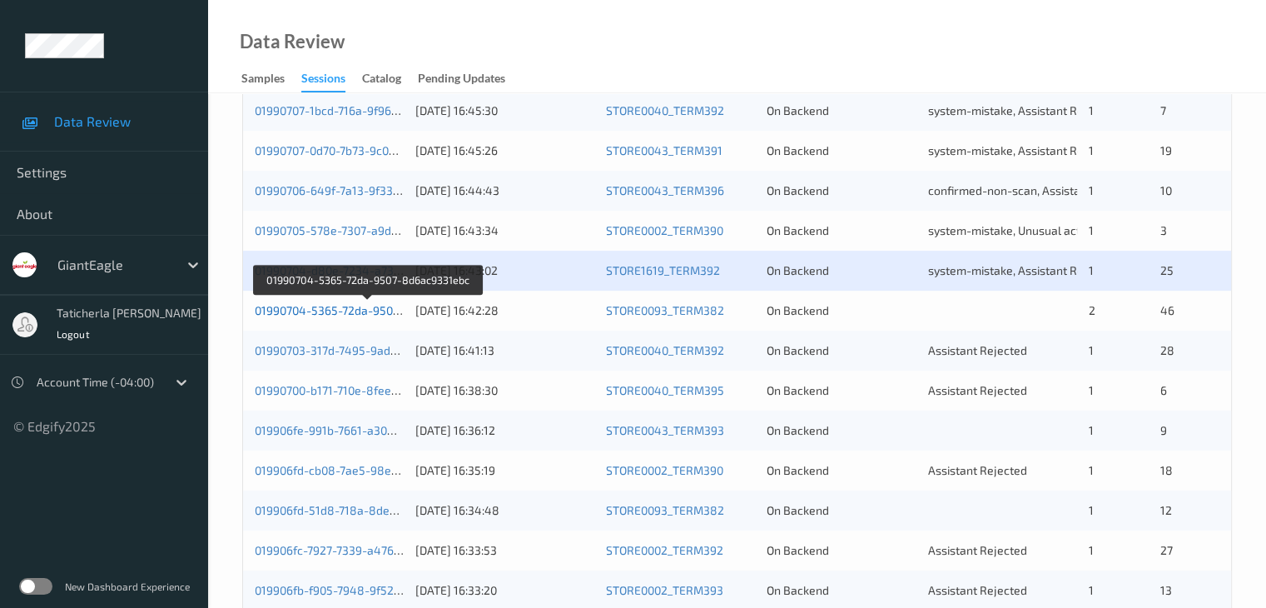
click at [306, 306] on link "01990704-5365-72da-9507-8d6ac9331ebc" at bounding box center [368, 310] width 226 height 14
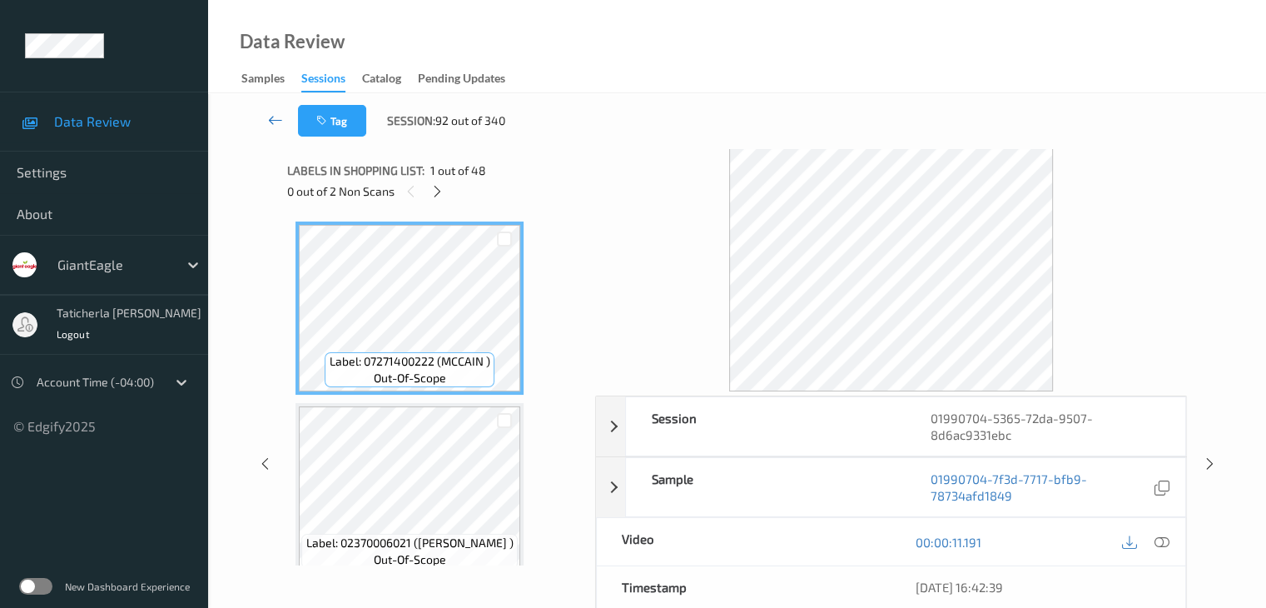
click at [273, 112] on icon at bounding box center [275, 120] width 15 height 17
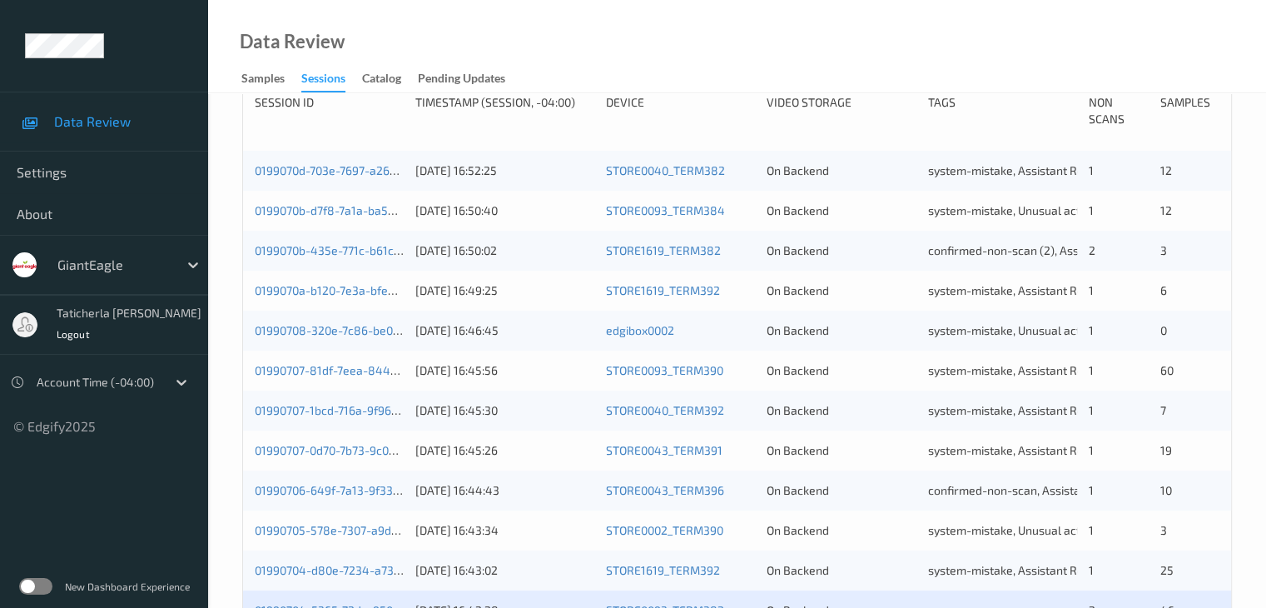
scroll to position [499, 0]
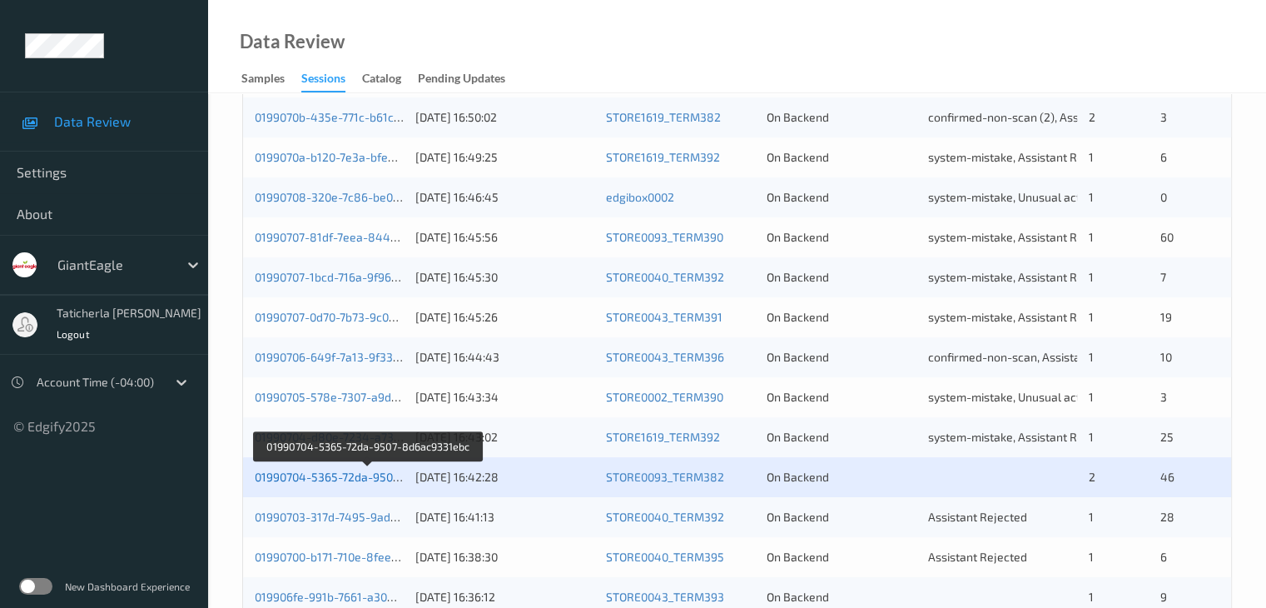
click at [349, 480] on link "01990704-5365-72da-9507-8d6ac9331ebc" at bounding box center [368, 477] width 226 height 14
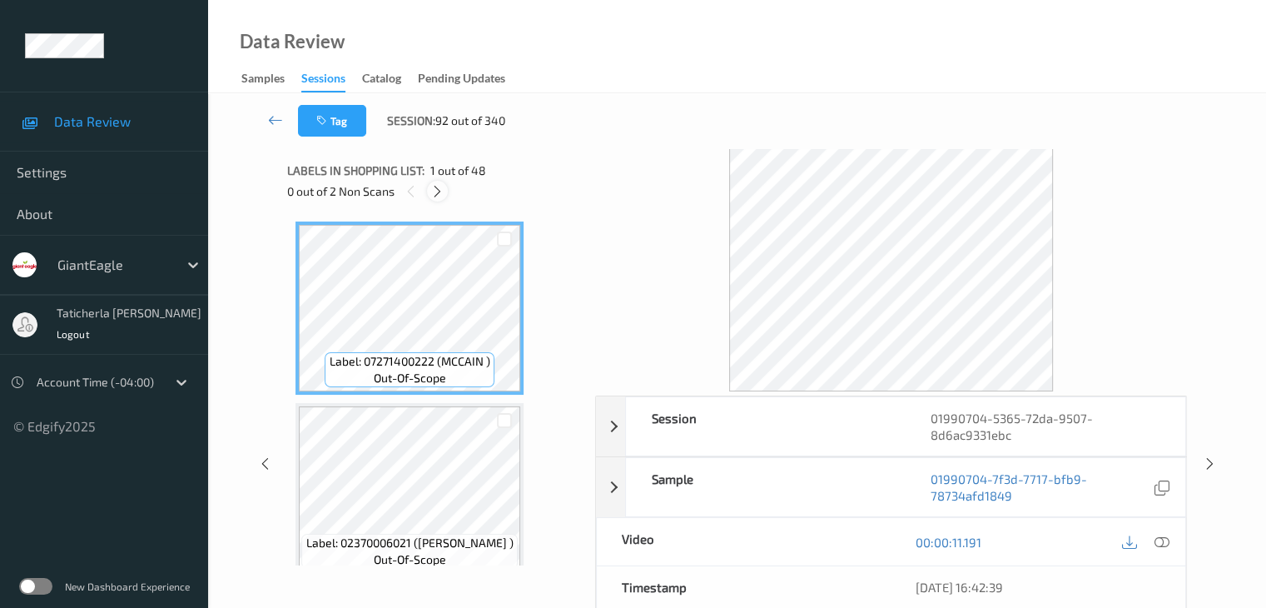
click at [439, 193] on icon at bounding box center [437, 191] width 14 height 15
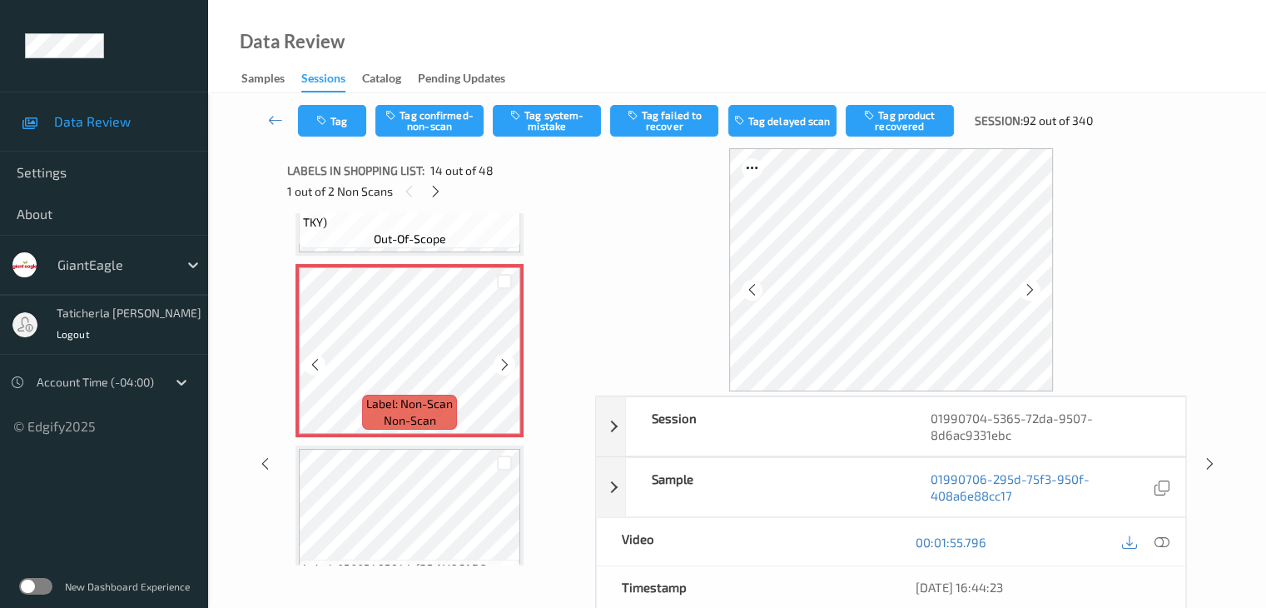
scroll to position [2353, 0]
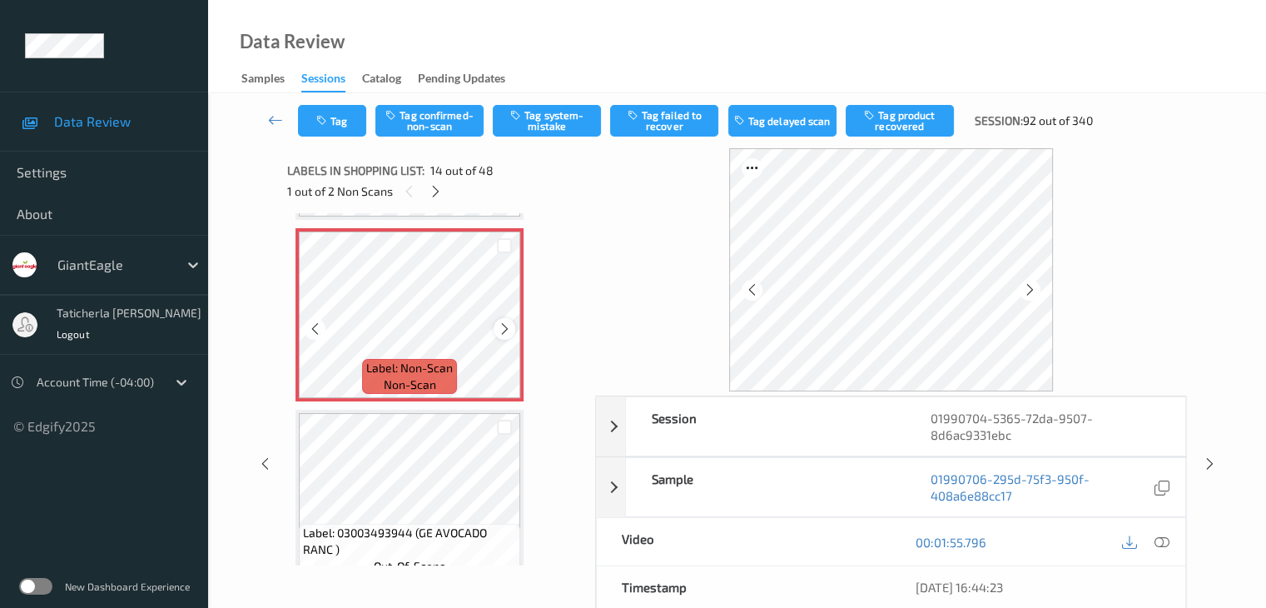
click at [505, 327] on icon at bounding box center [505, 328] width 14 height 15
click at [496, 331] on div at bounding box center [504, 328] width 21 height 21
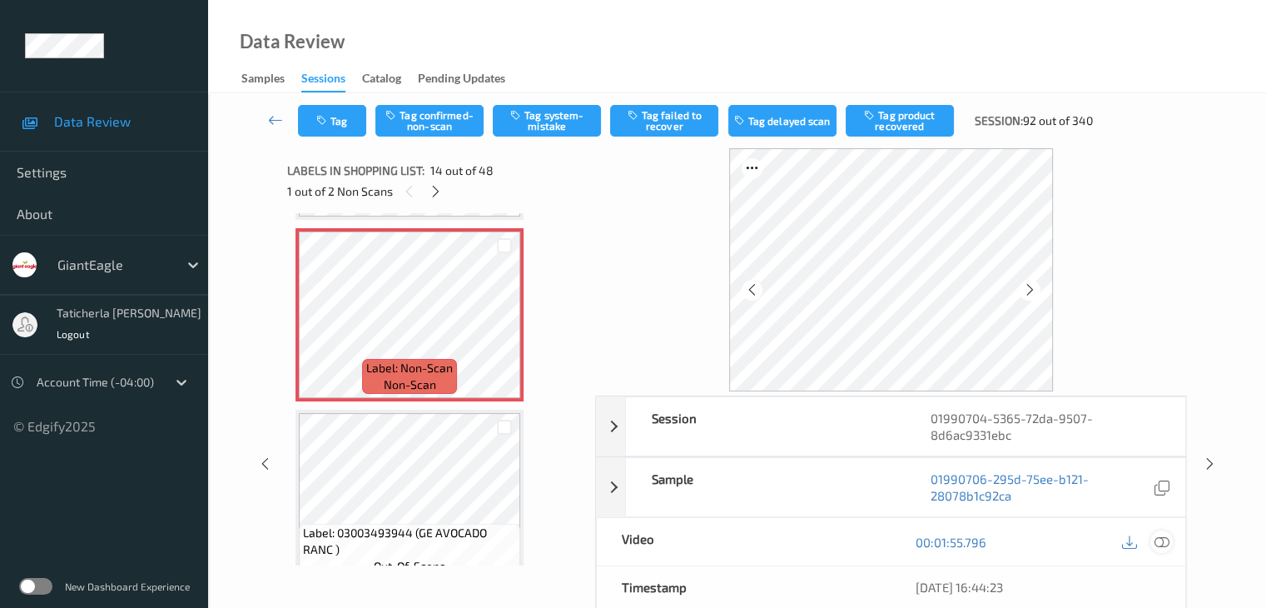
click at [1162, 542] on icon at bounding box center [1161, 541] width 15 height 15
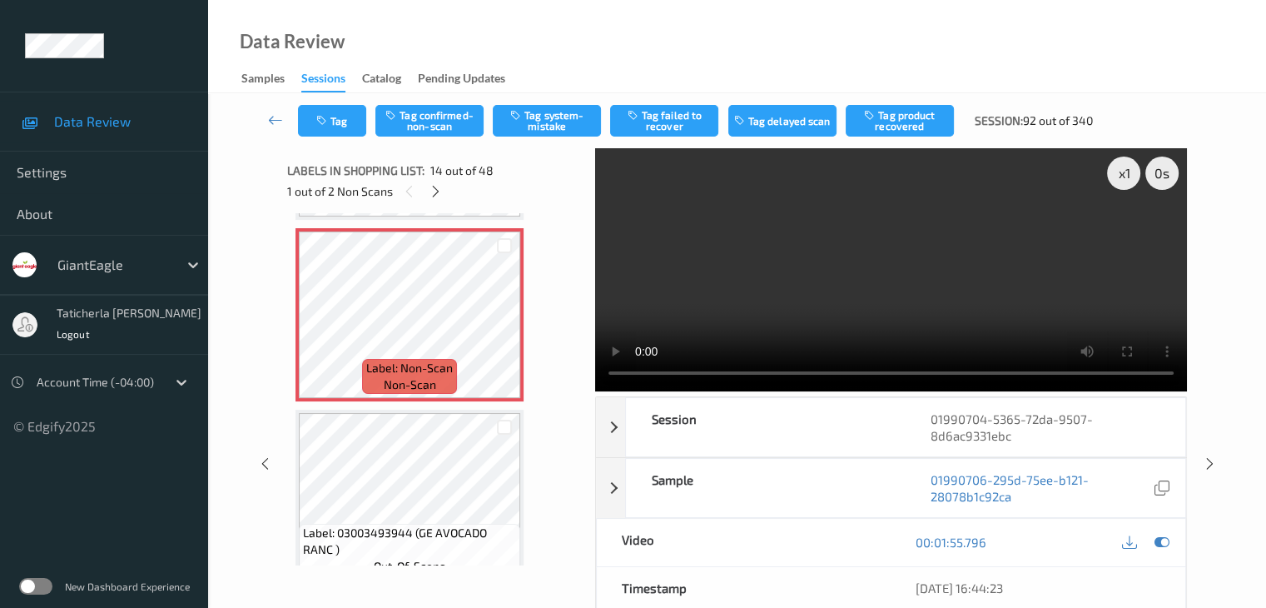
click at [1126, 235] on video at bounding box center [891, 269] width 592 height 243
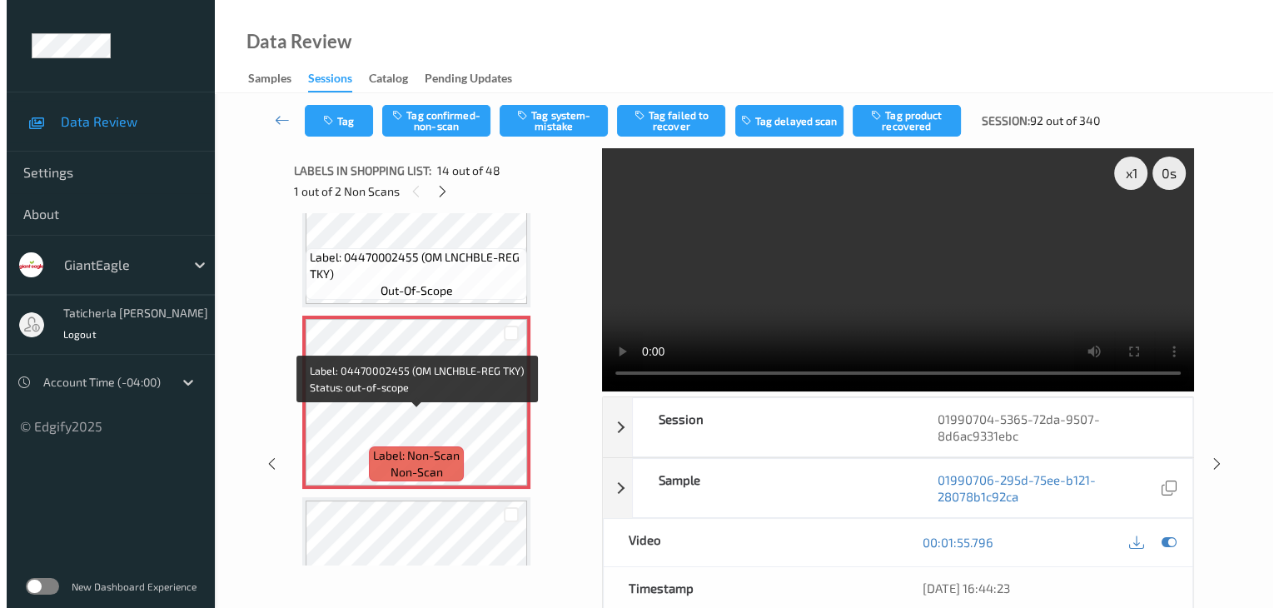
scroll to position [2269, 0]
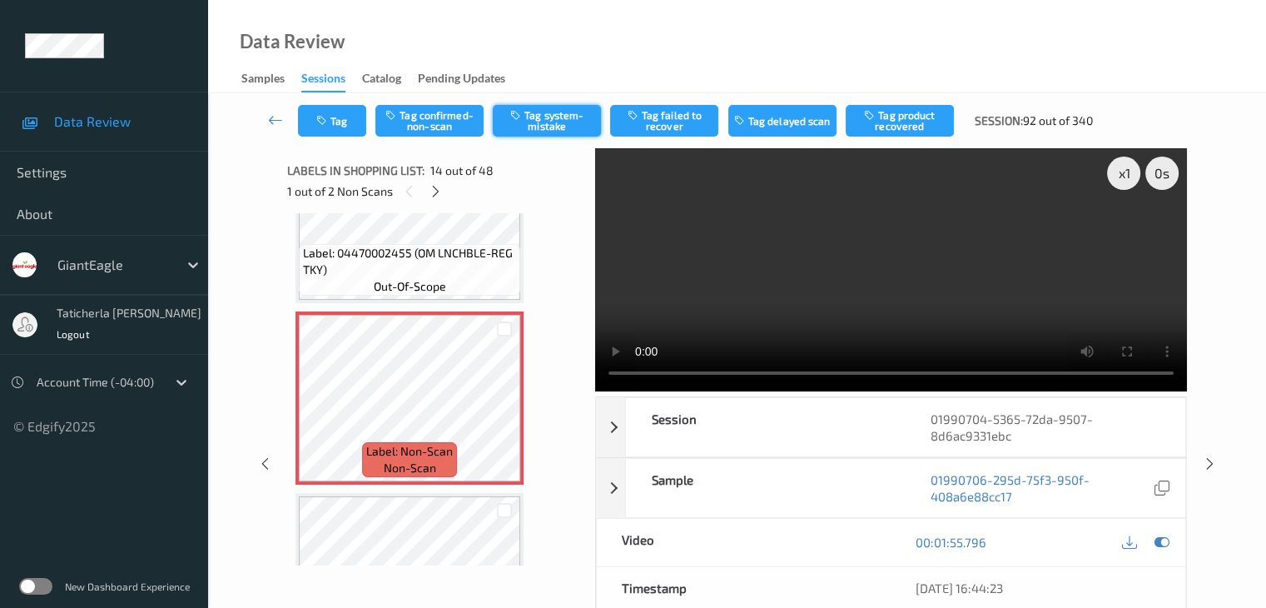
click at [564, 115] on button "Tag system-mistake" at bounding box center [547, 121] width 108 height 32
click at [342, 123] on button "Tag" at bounding box center [332, 121] width 68 height 32
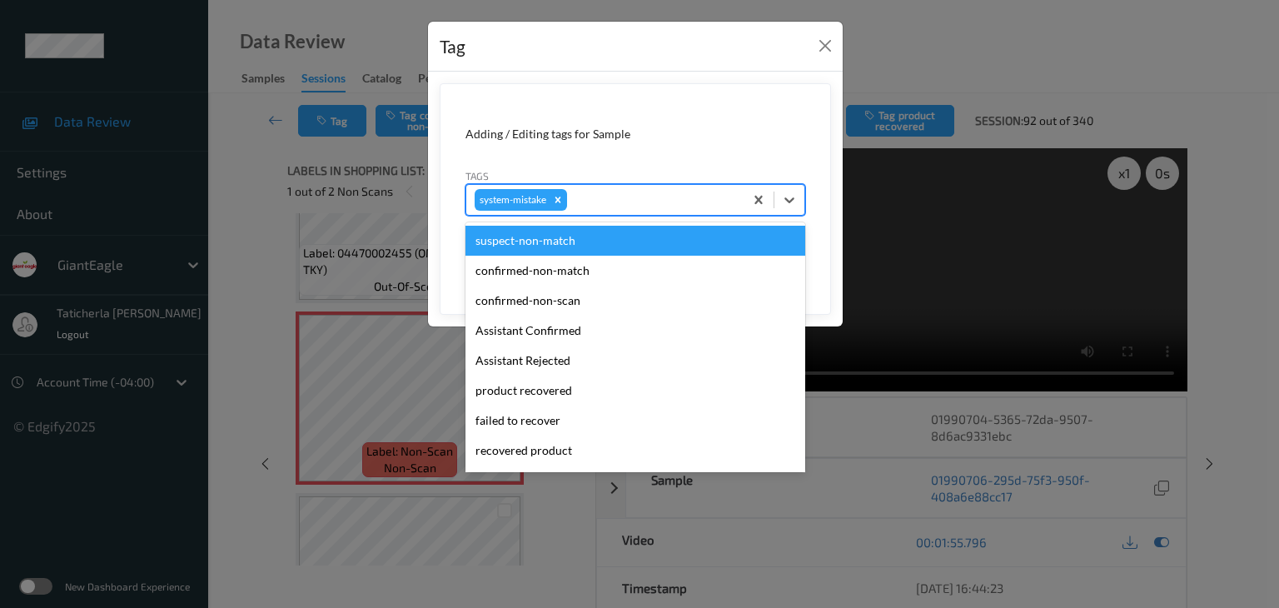
click at [652, 199] on div at bounding box center [652, 200] width 165 height 20
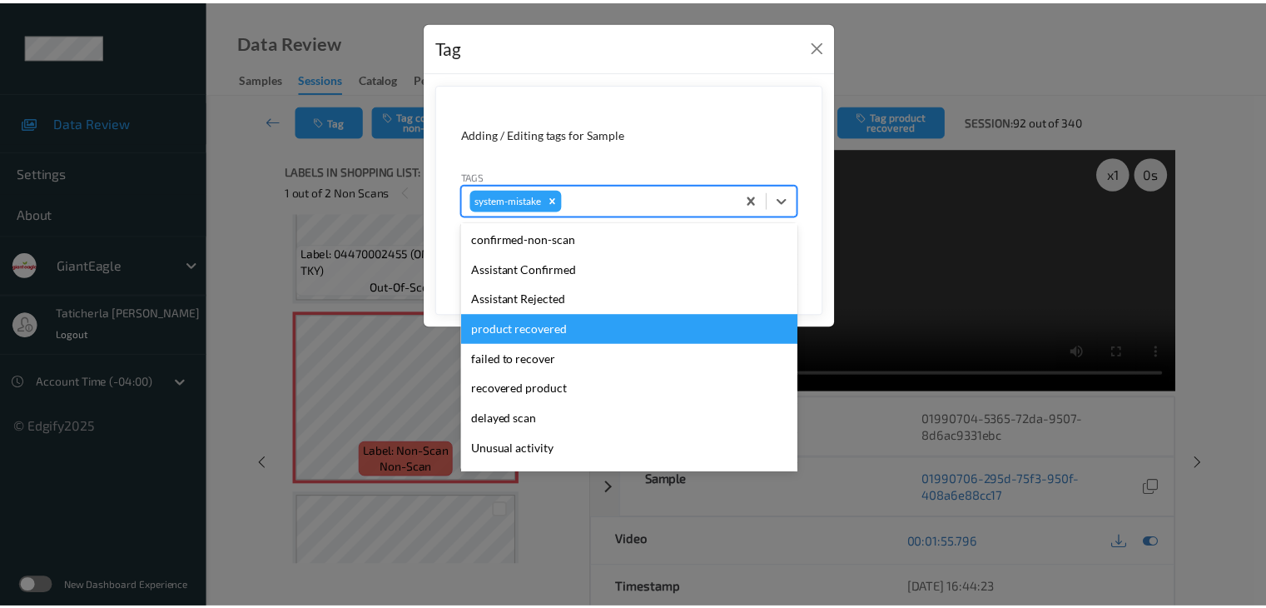
scroll to position [166, 0]
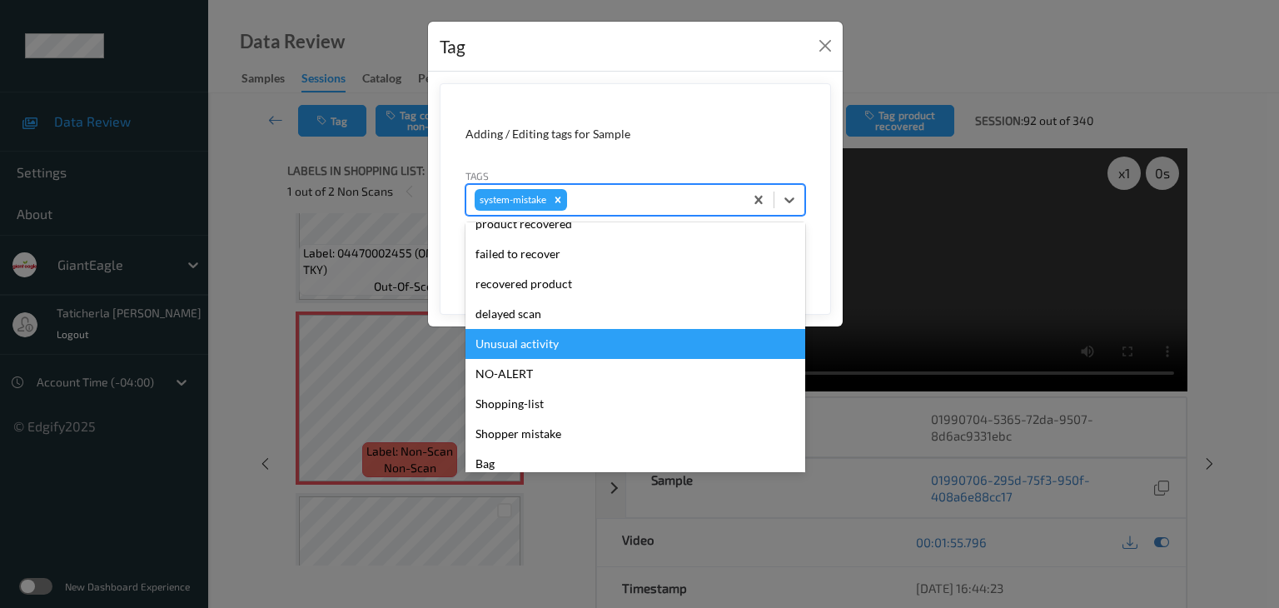
click at [576, 345] on div "Unusual activity" at bounding box center [635, 344] width 340 height 30
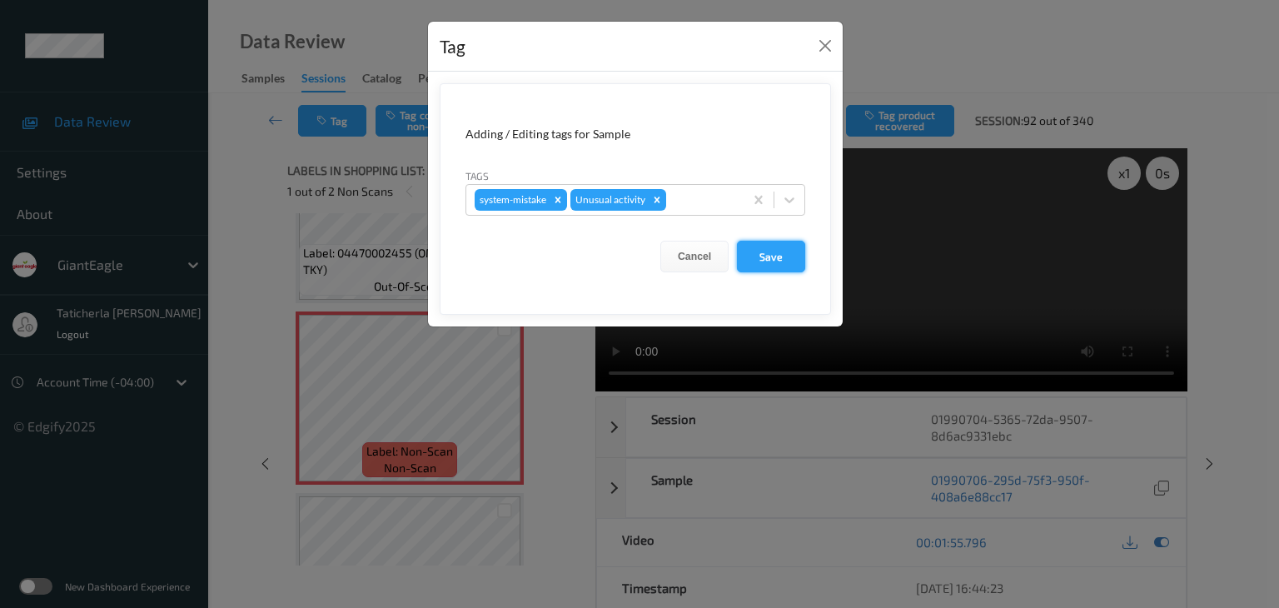
click at [782, 249] on button "Save" at bounding box center [771, 257] width 68 height 32
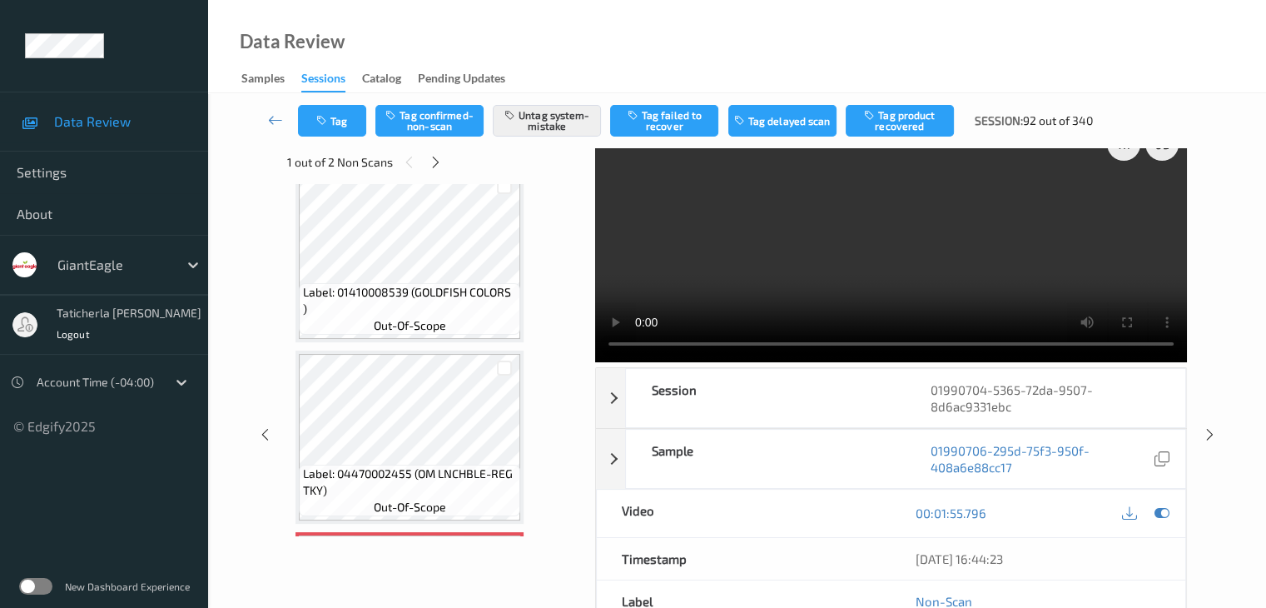
scroll to position [0, 0]
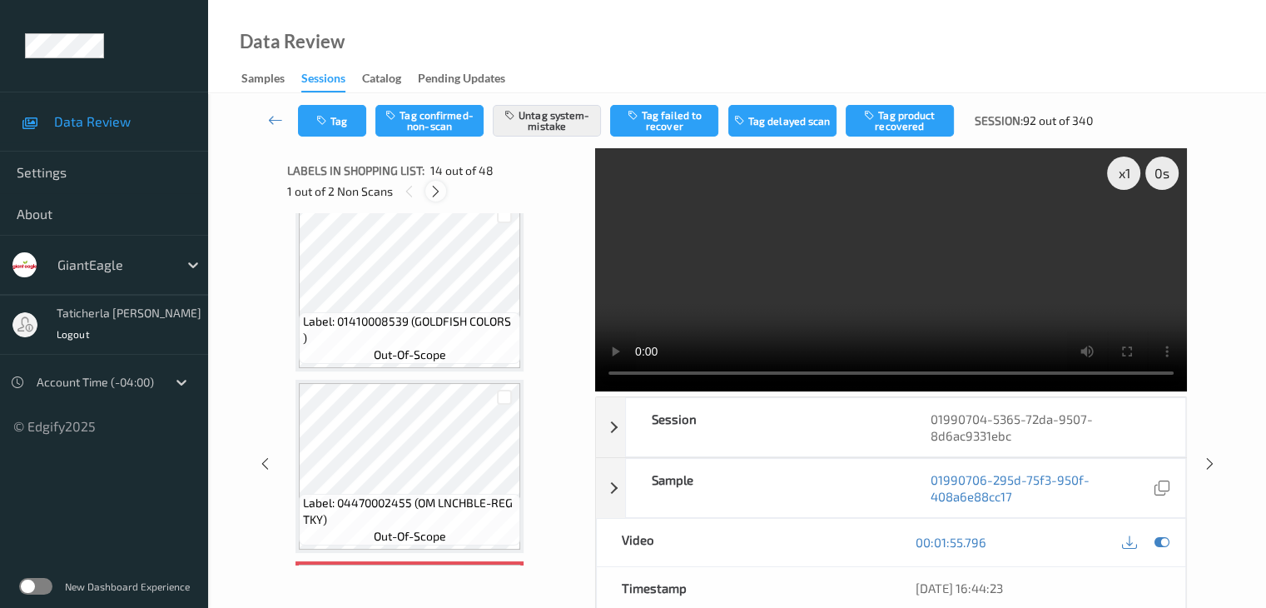
click at [433, 187] on icon at bounding box center [436, 191] width 14 height 15
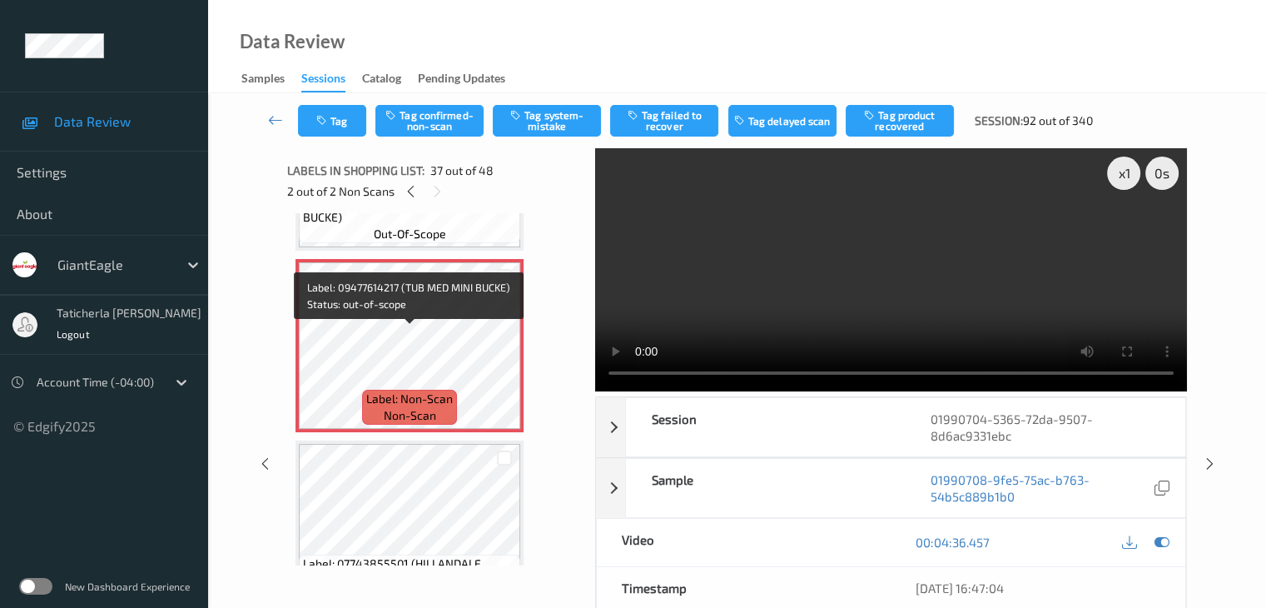
scroll to position [6527, 0]
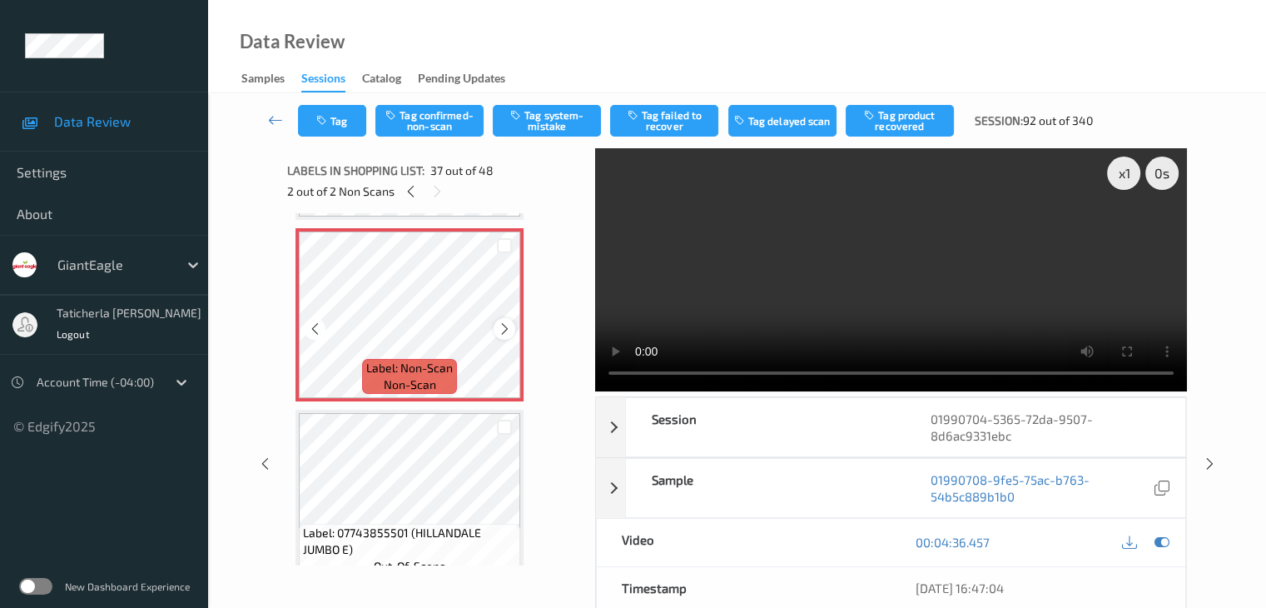
click at [500, 329] on icon at bounding box center [505, 328] width 14 height 15
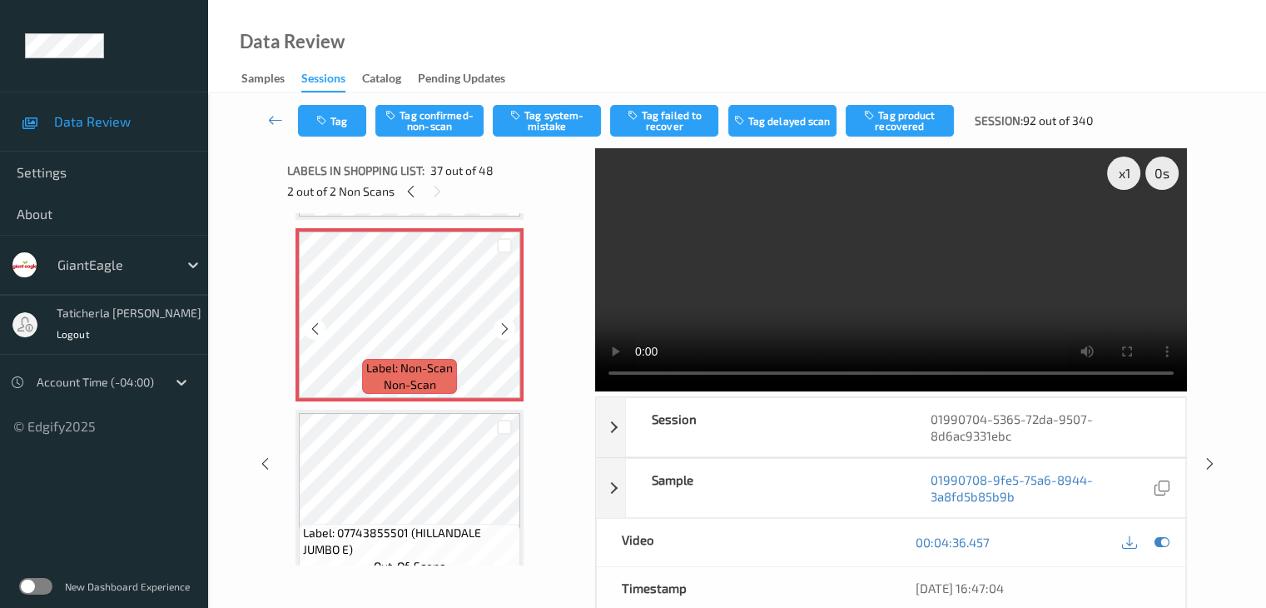
click at [500, 329] on icon at bounding box center [505, 328] width 14 height 15
click at [430, 115] on button "Tag confirmed-non-scan" at bounding box center [429, 121] width 108 height 32
click at [899, 128] on button "Tag product recovered" at bounding box center [900, 121] width 108 height 32
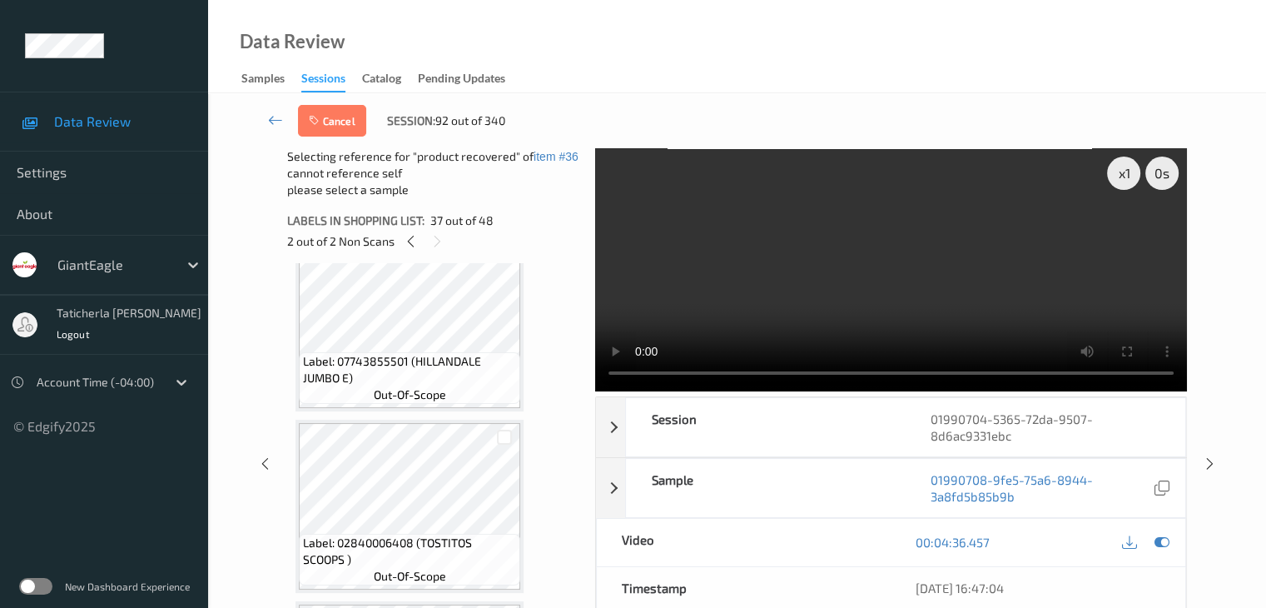
scroll to position [6776, 0]
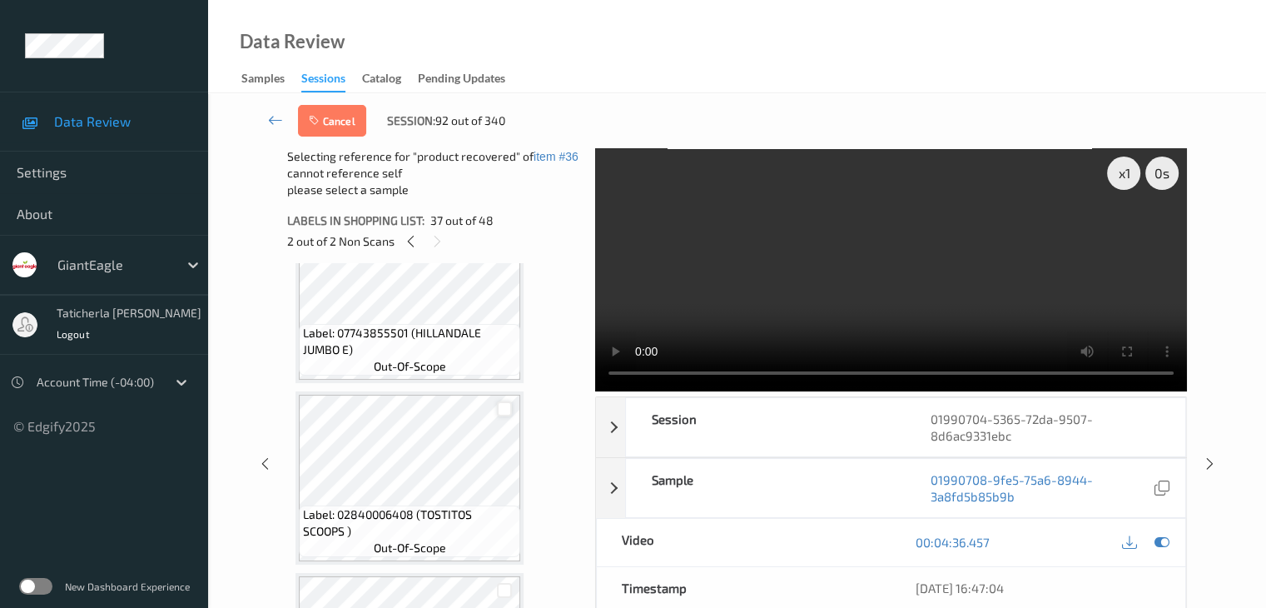
click at [506, 406] on div at bounding box center [505, 409] width 16 height 16
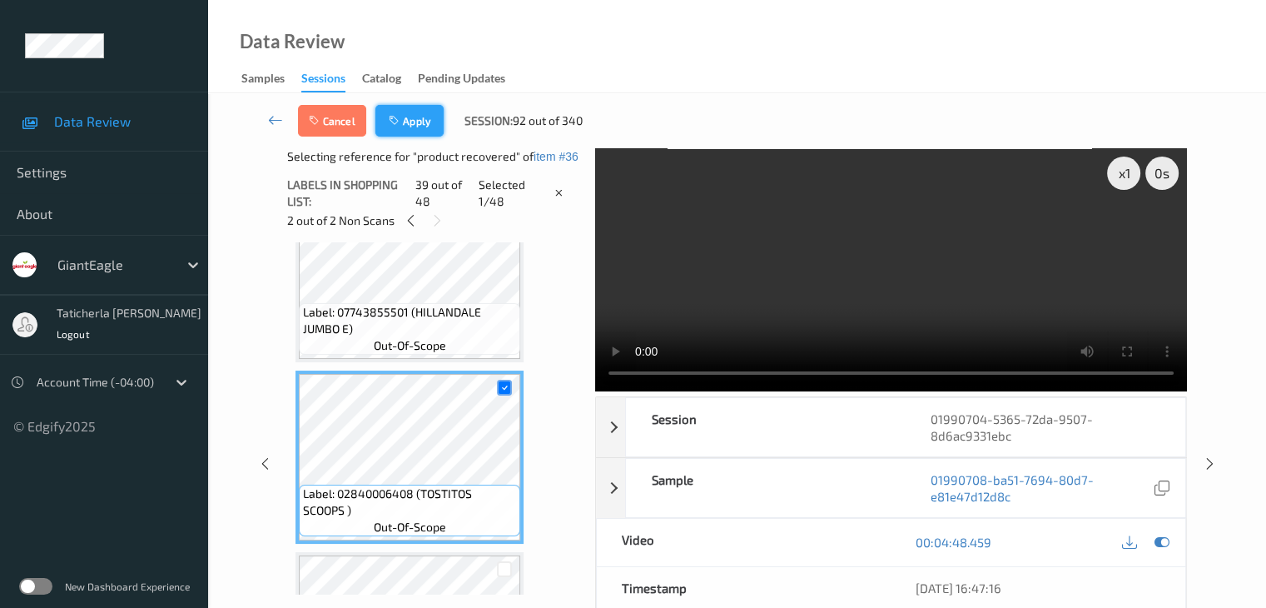
click at [407, 127] on button "Apply" at bounding box center [409, 121] width 68 height 32
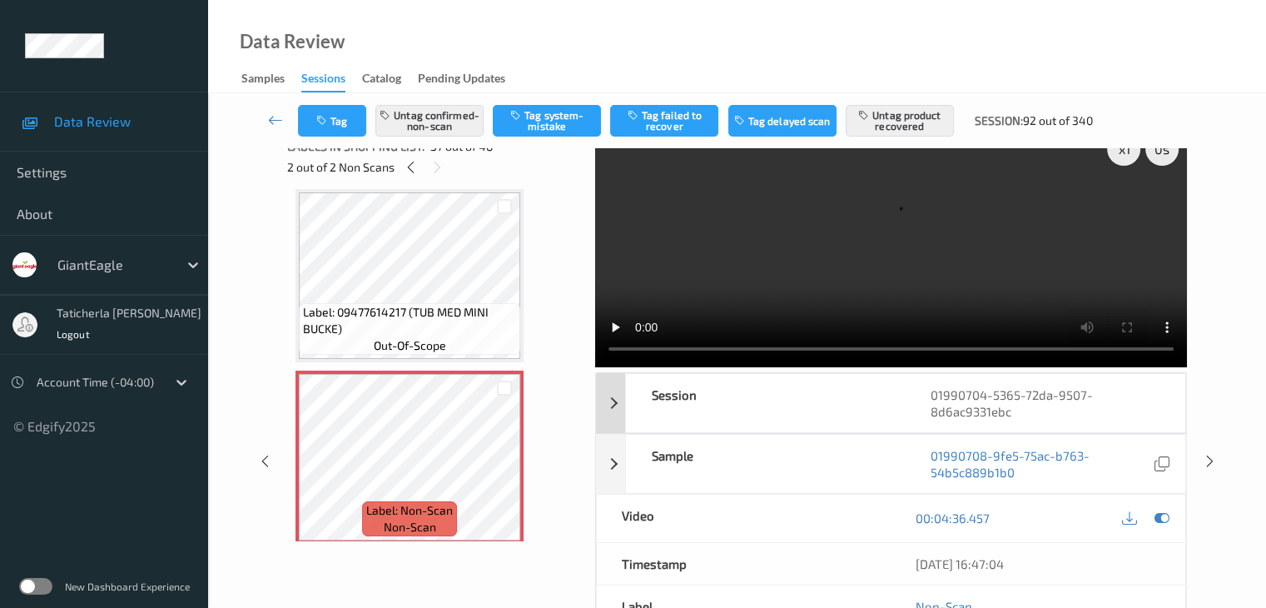
scroll to position [0, 0]
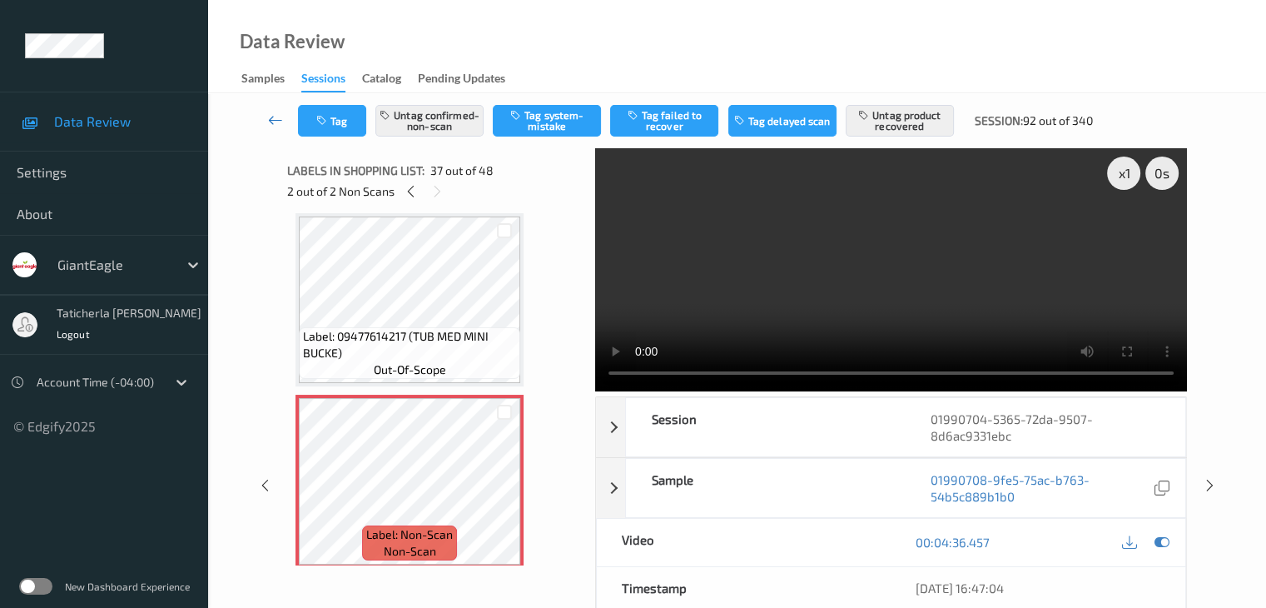
click at [270, 117] on icon at bounding box center [275, 120] width 15 height 17
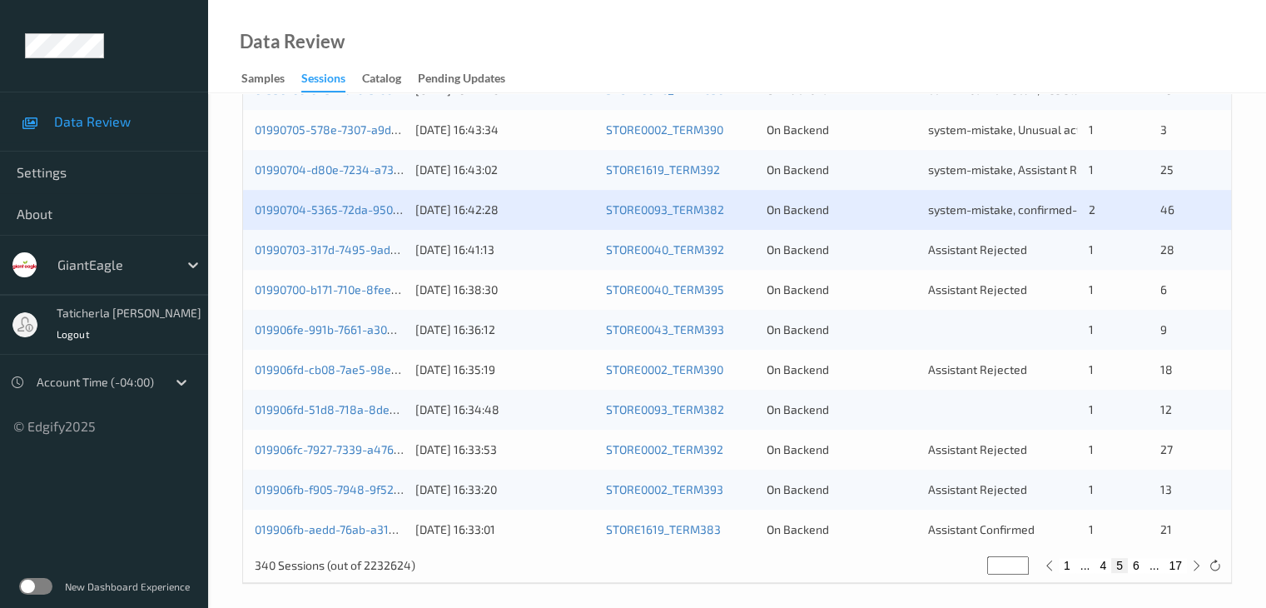
scroll to position [776, 0]
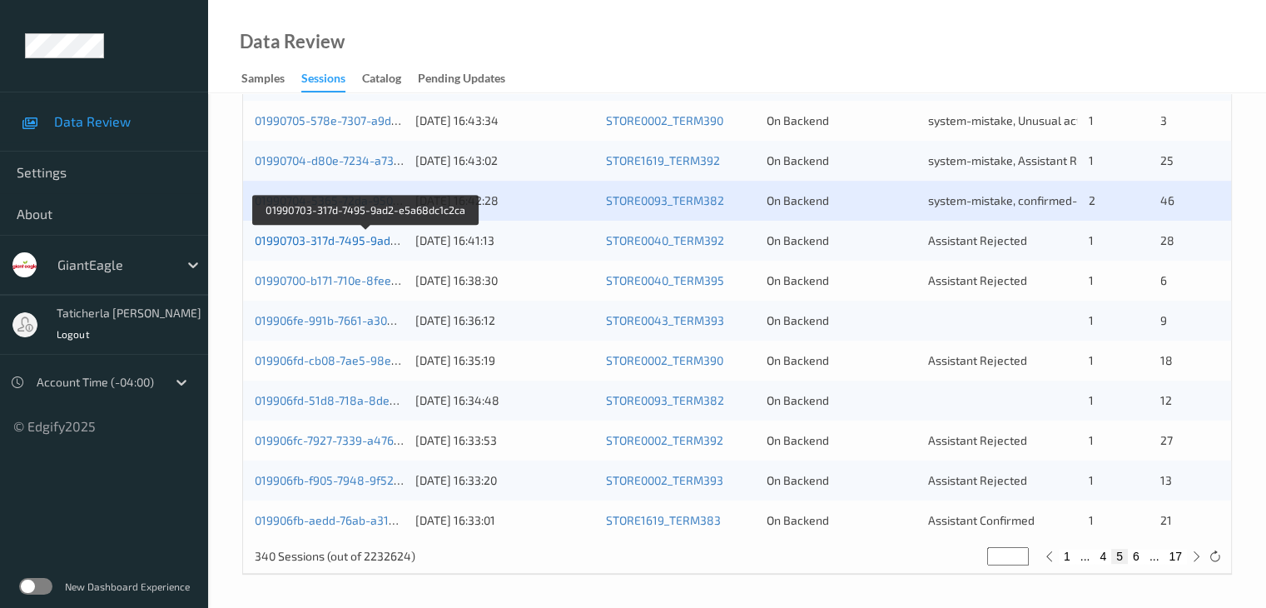
click at [347, 241] on link "01990703-317d-7495-9ad2-e5a68dc1c2ca" at bounding box center [367, 240] width 224 height 14
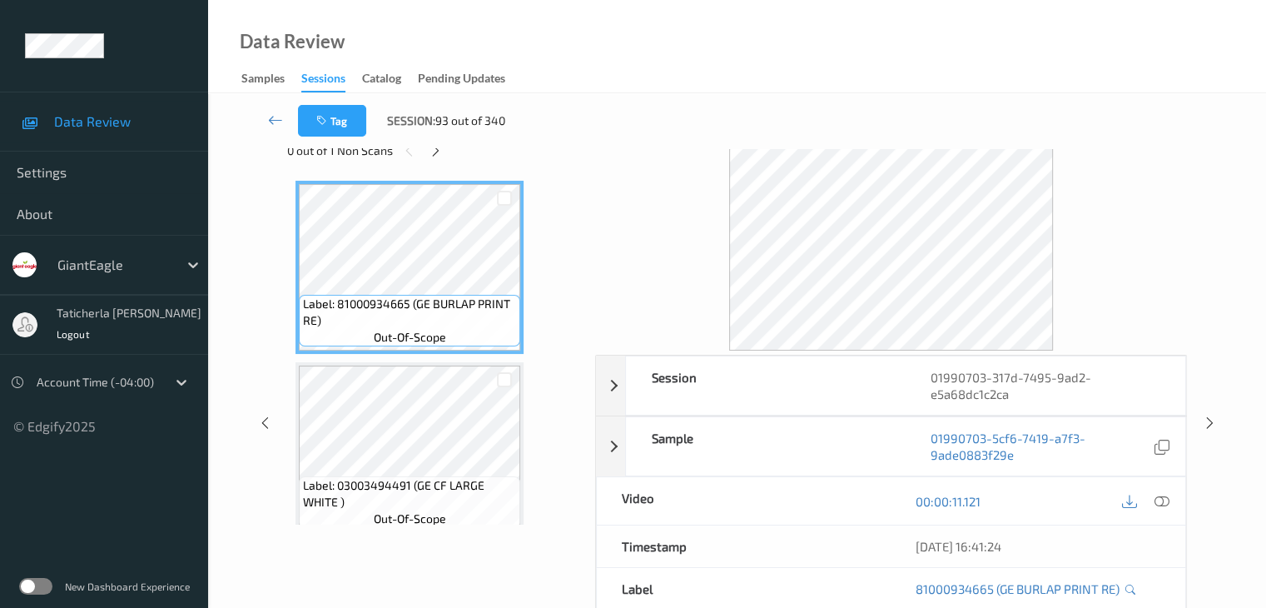
scroll to position [37, 0]
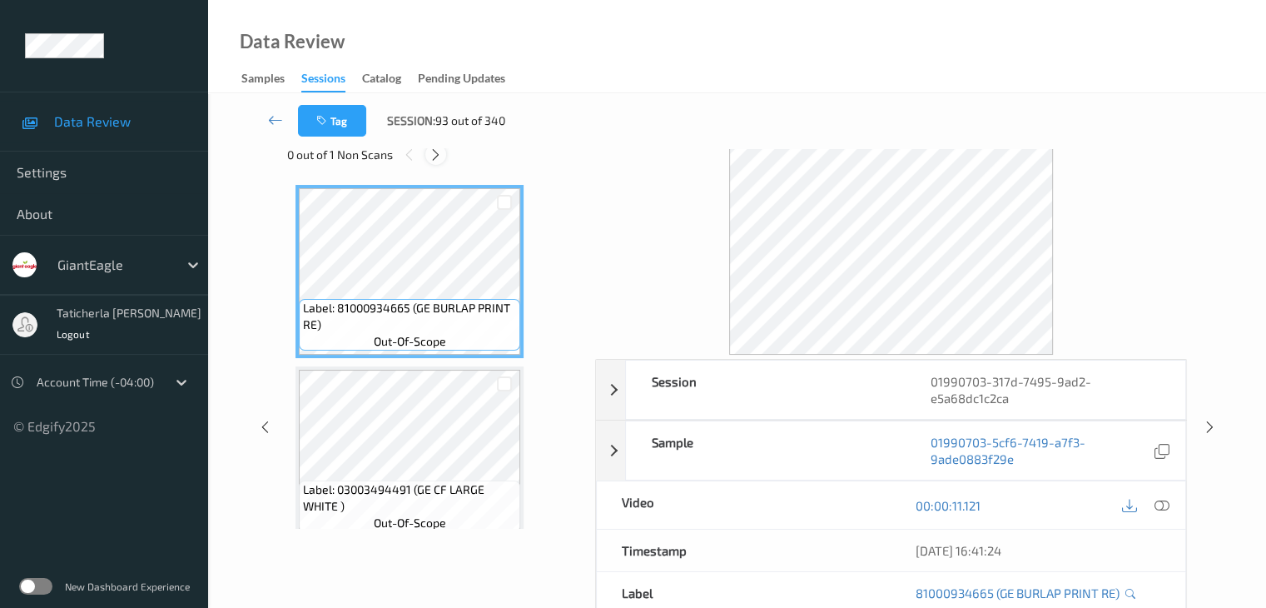
click at [435, 151] on icon at bounding box center [436, 154] width 14 height 15
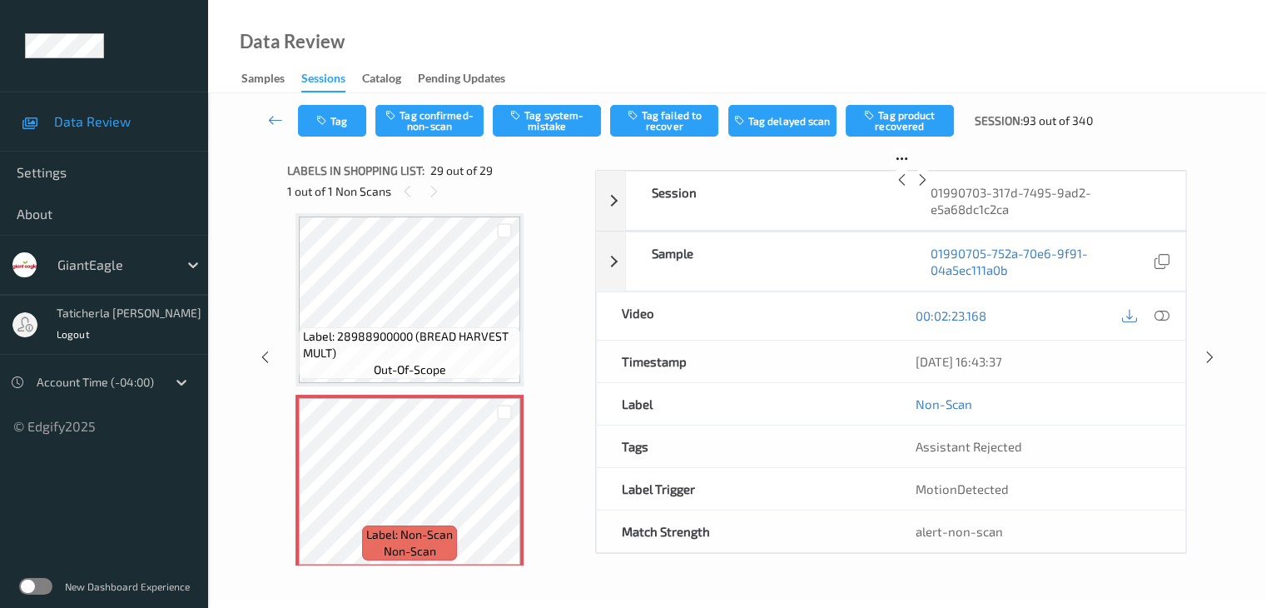
scroll to position [4919, 0]
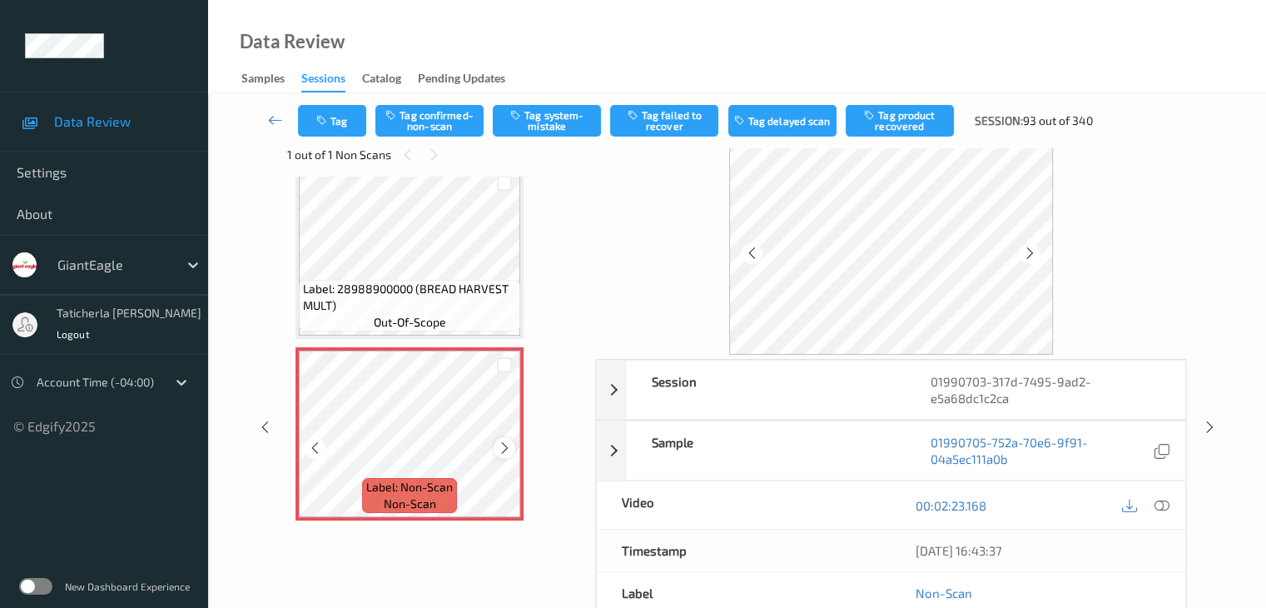
click at [506, 445] on icon at bounding box center [505, 447] width 14 height 15
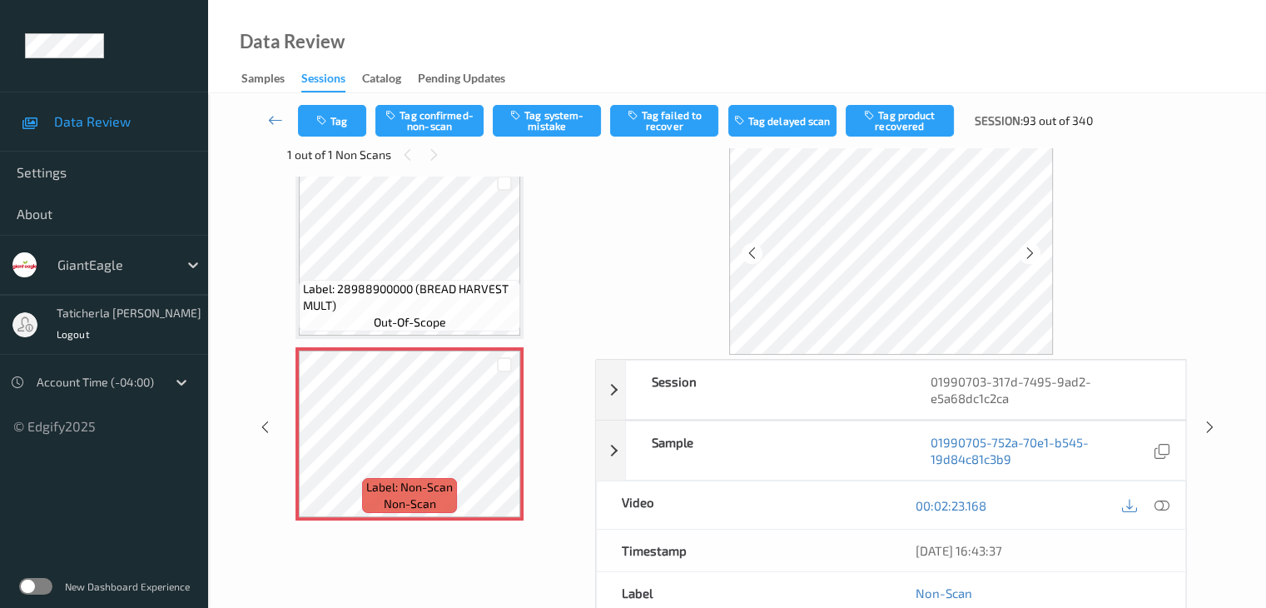
click at [1156, 504] on div at bounding box center [1162, 505] width 22 height 22
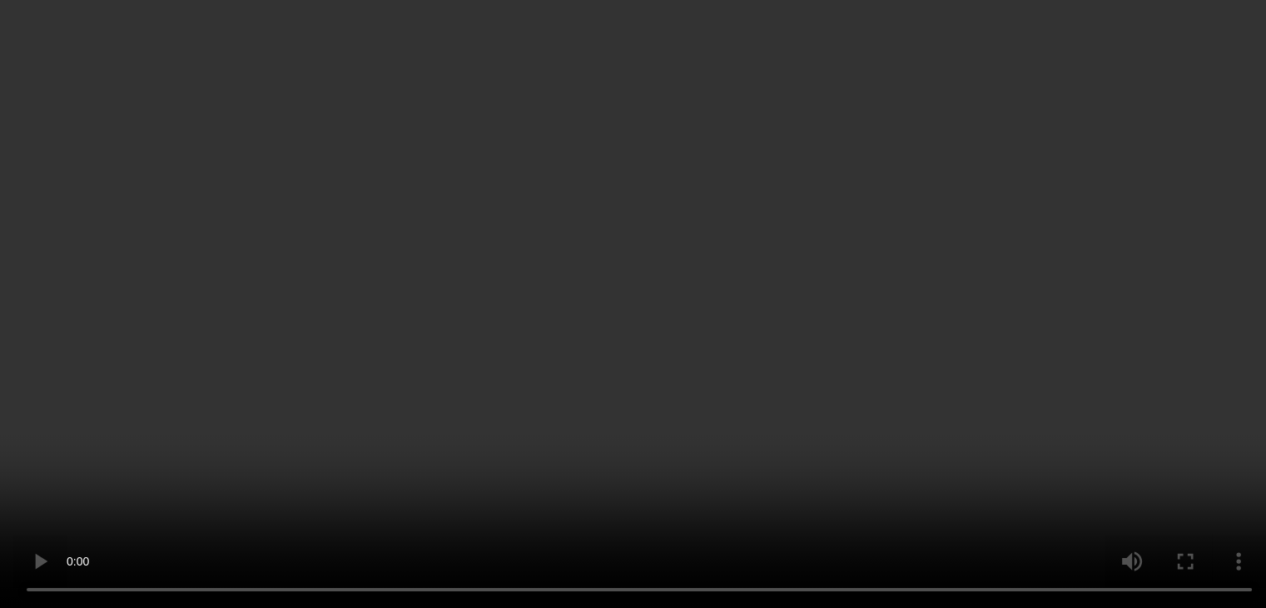
scroll to position [0, 0]
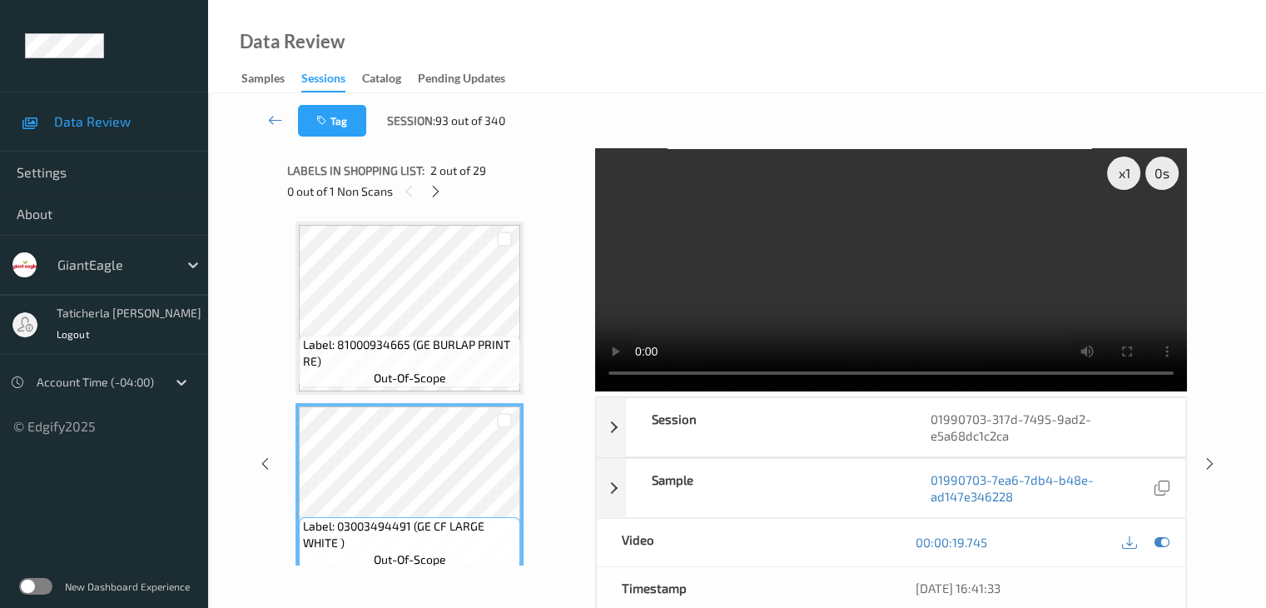
click at [433, 177] on span "2 out of 29" at bounding box center [458, 170] width 56 height 17
click at [438, 191] on icon at bounding box center [436, 191] width 14 height 15
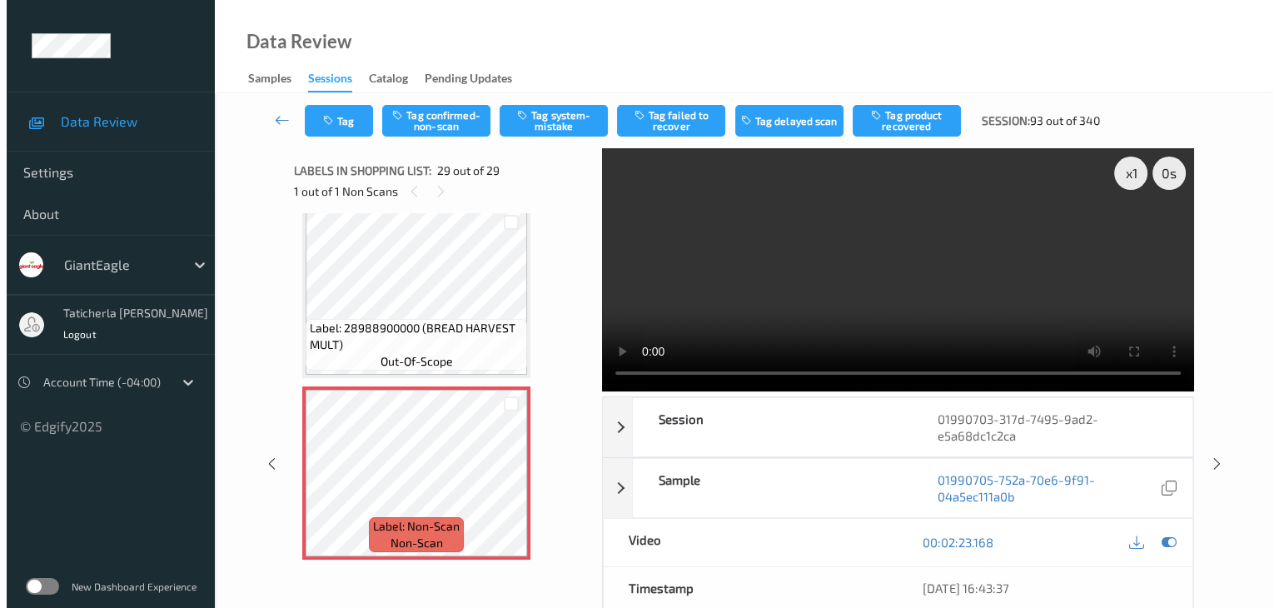
scroll to position [4919, 0]
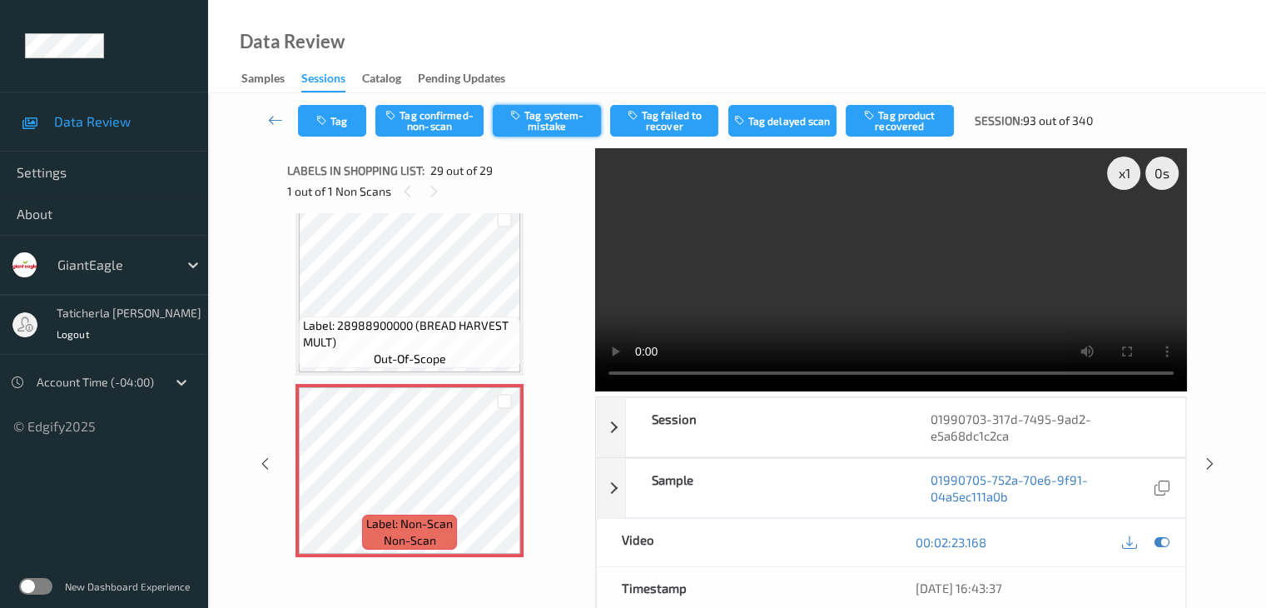
click at [557, 117] on button "Tag system-mistake" at bounding box center [547, 121] width 108 height 32
click at [350, 126] on button "Tag" at bounding box center [332, 121] width 68 height 32
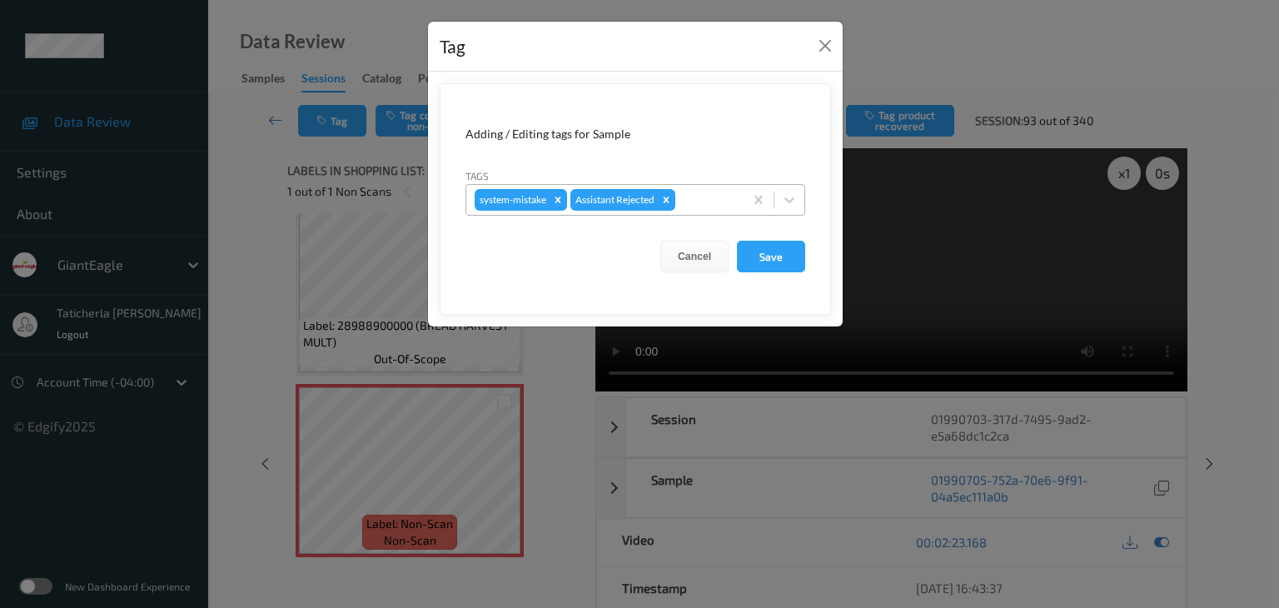
click at [708, 194] on div at bounding box center [706, 200] width 57 height 20
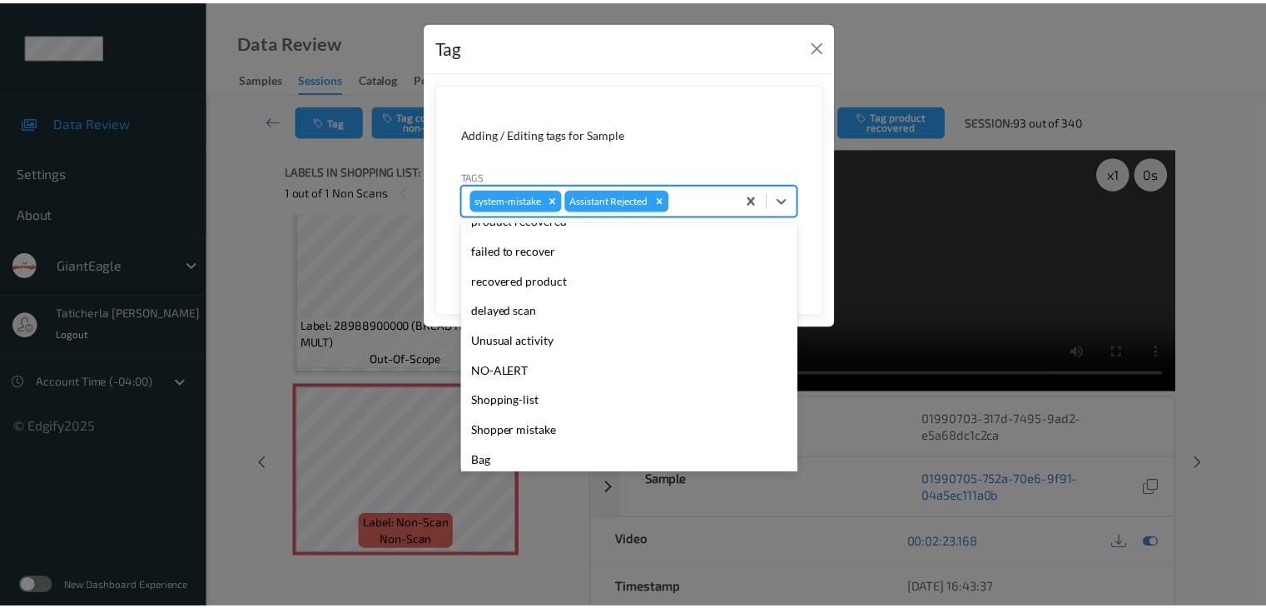
scroll to position [147, 0]
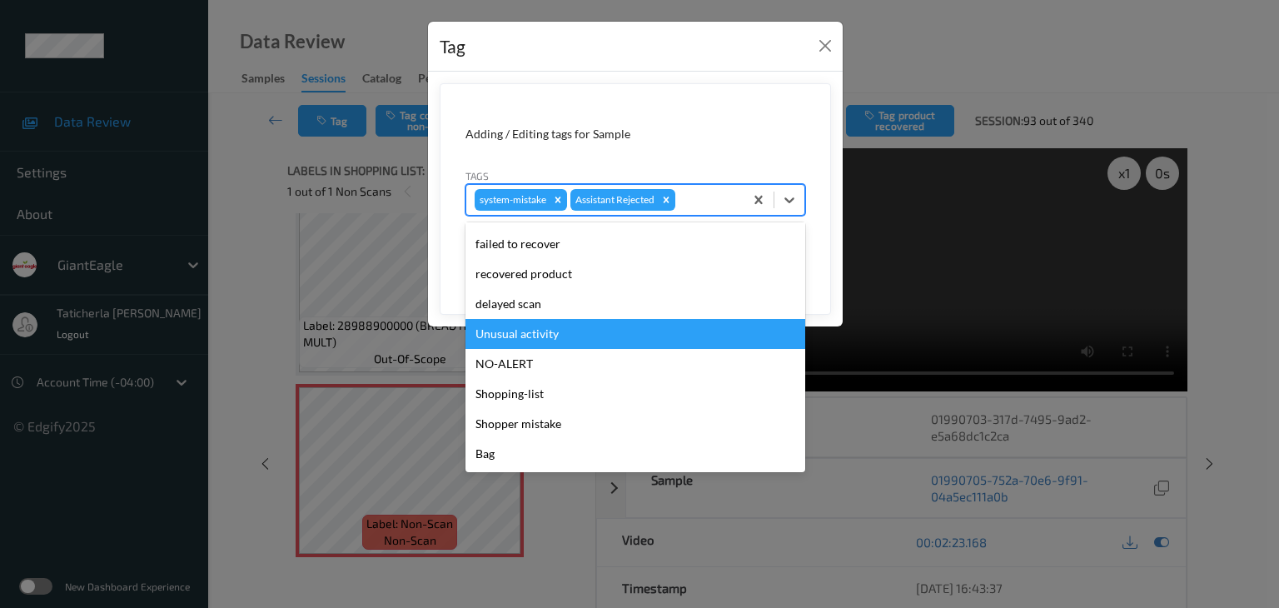
click at [609, 327] on div "Unusual activity" at bounding box center [635, 334] width 340 height 30
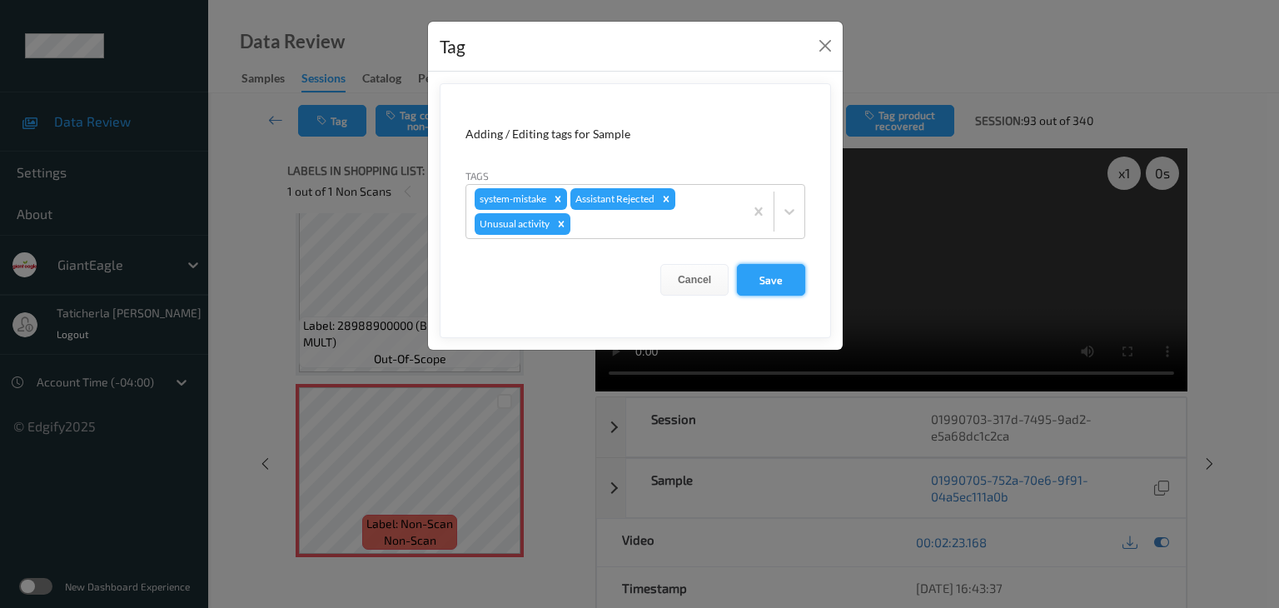
click at [793, 277] on button "Save" at bounding box center [771, 280] width 68 height 32
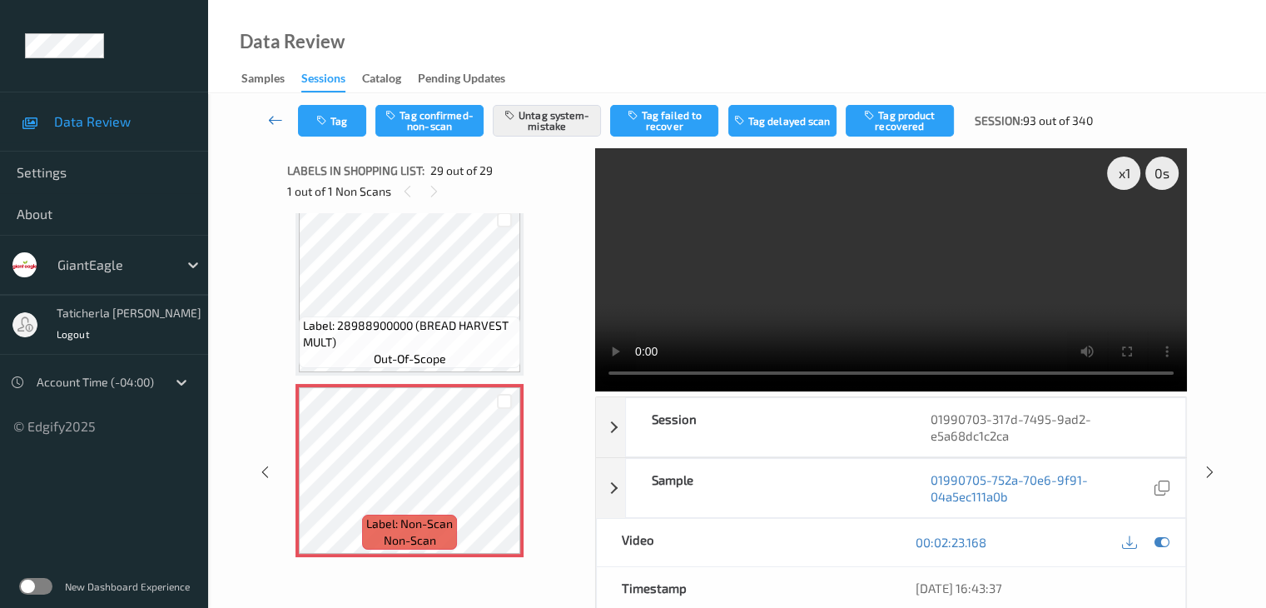
click at [272, 122] on icon at bounding box center [275, 120] width 15 height 17
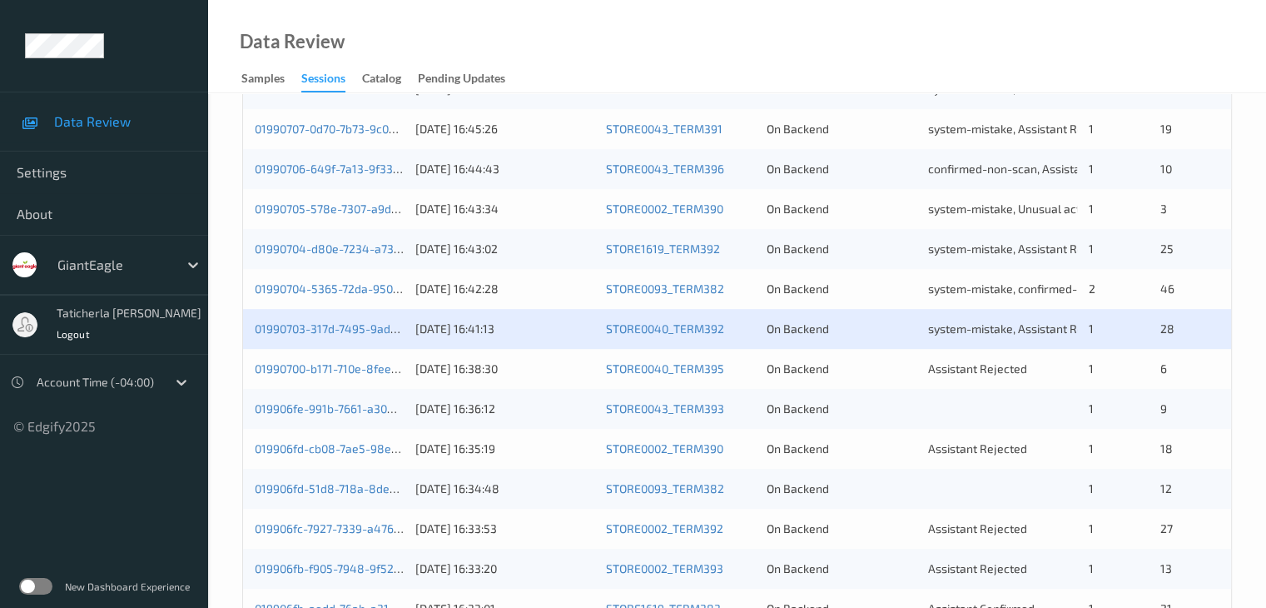
scroll to position [749, 0]
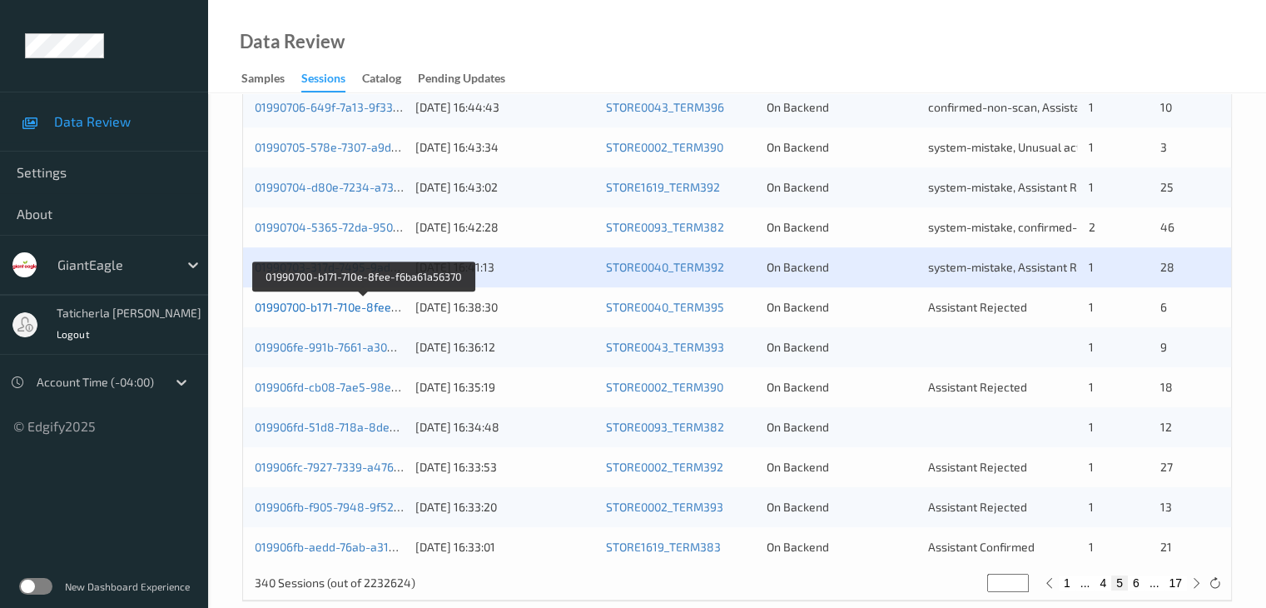
click at [305, 308] on link "01990700-b171-710e-8fee-f6ba61a56370" at bounding box center [363, 307] width 216 height 14
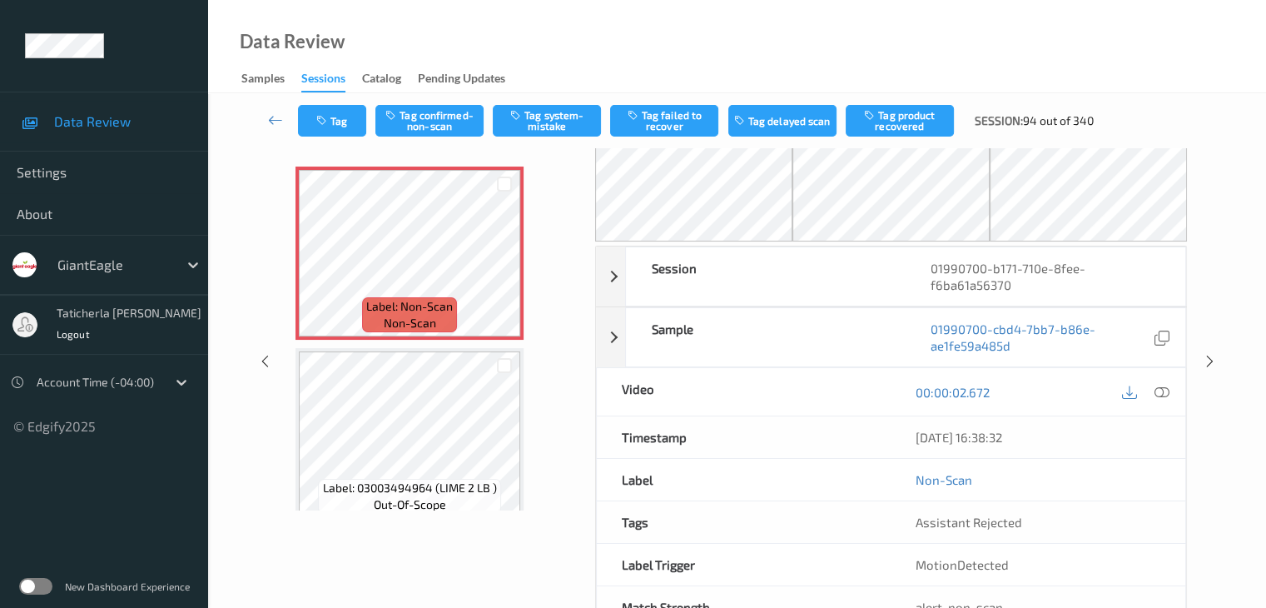
scroll to position [26, 0]
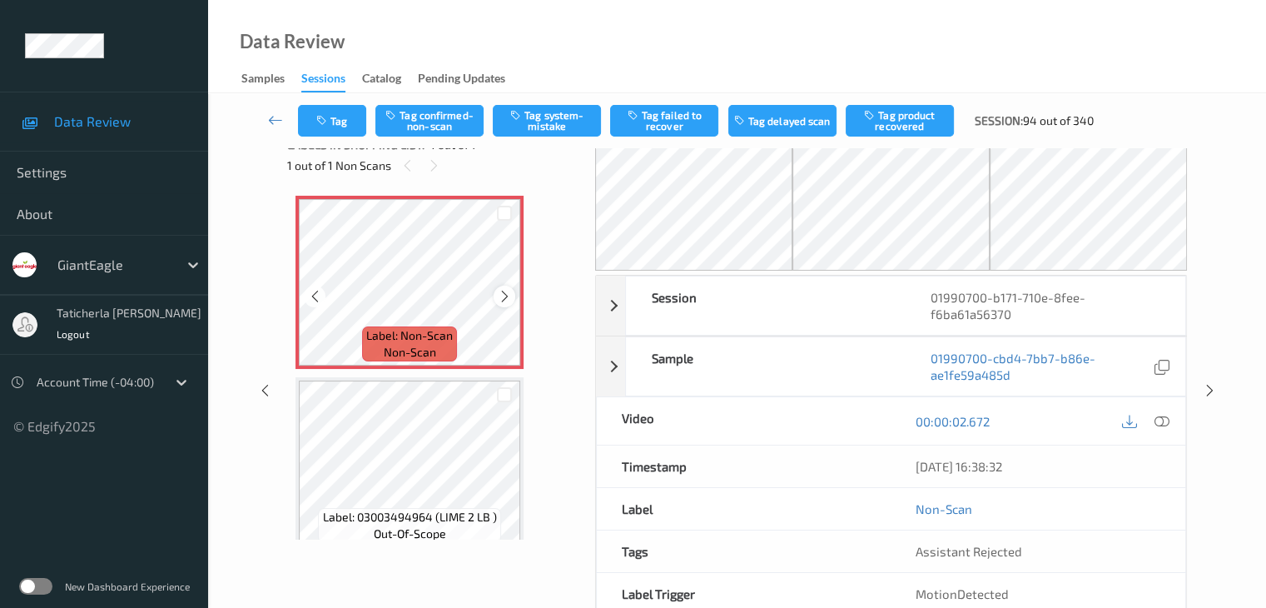
click at [504, 294] on icon at bounding box center [505, 296] width 14 height 15
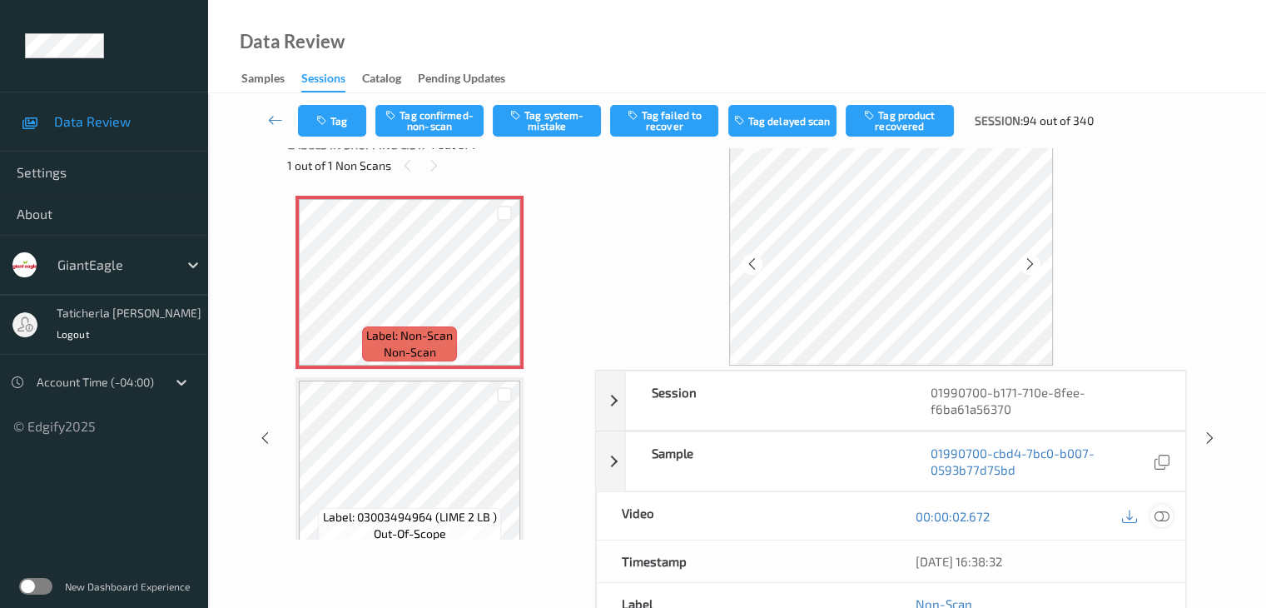
click at [1159, 513] on icon at bounding box center [1161, 516] width 15 height 15
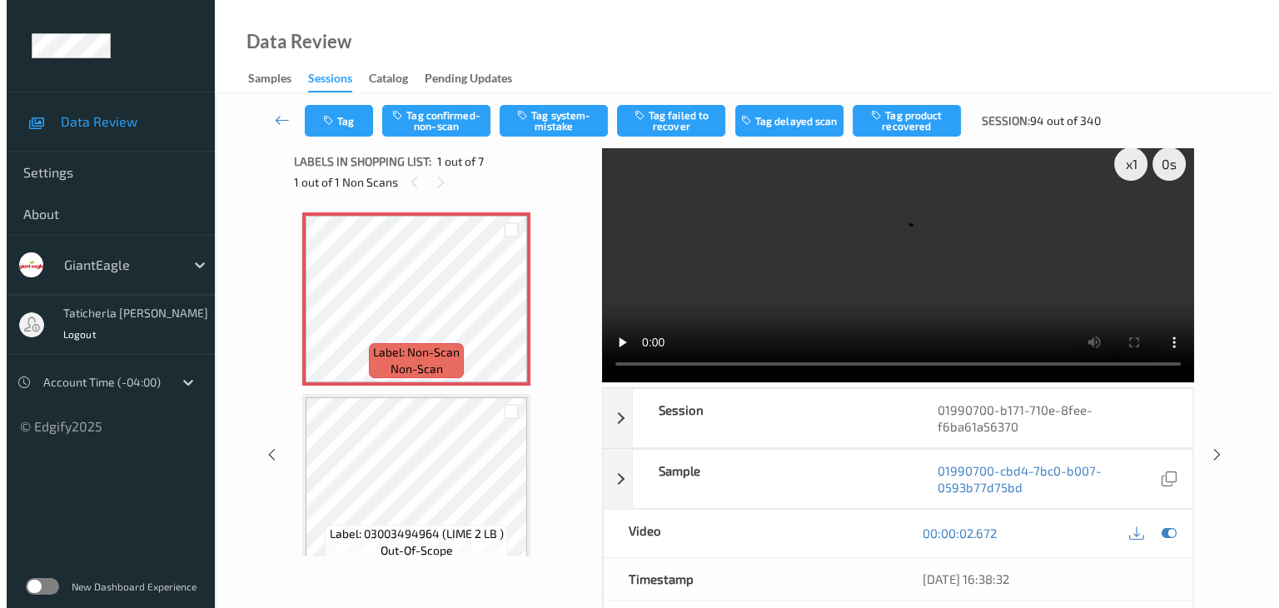
scroll to position [0, 0]
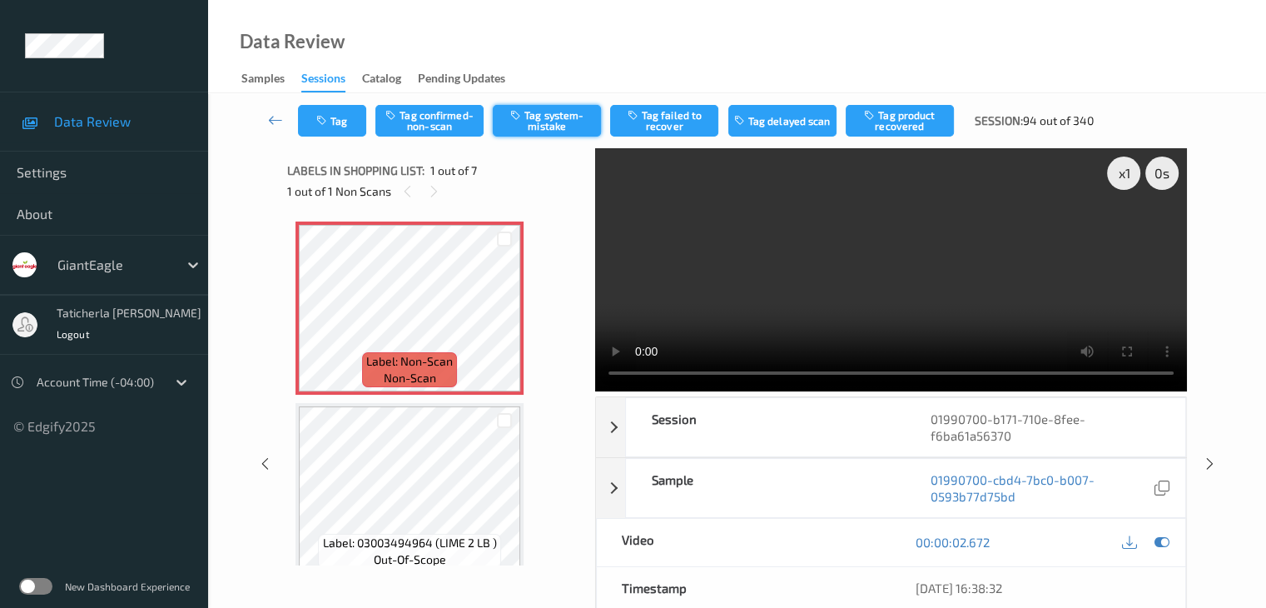
click at [566, 112] on button "Tag system-mistake" at bounding box center [547, 121] width 108 height 32
click at [345, 118] on button "Tag" at bounding box center [332, 121] width 68 height 32
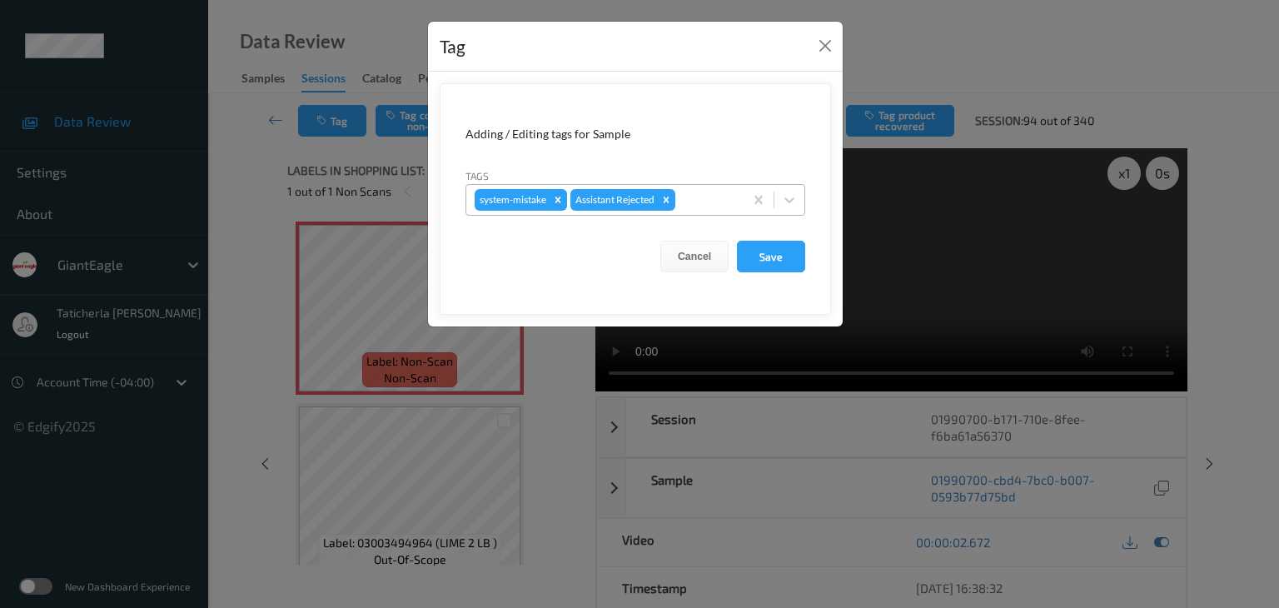
click at [711, 205] on div at bounding box center [706, 200] width 57 height 20
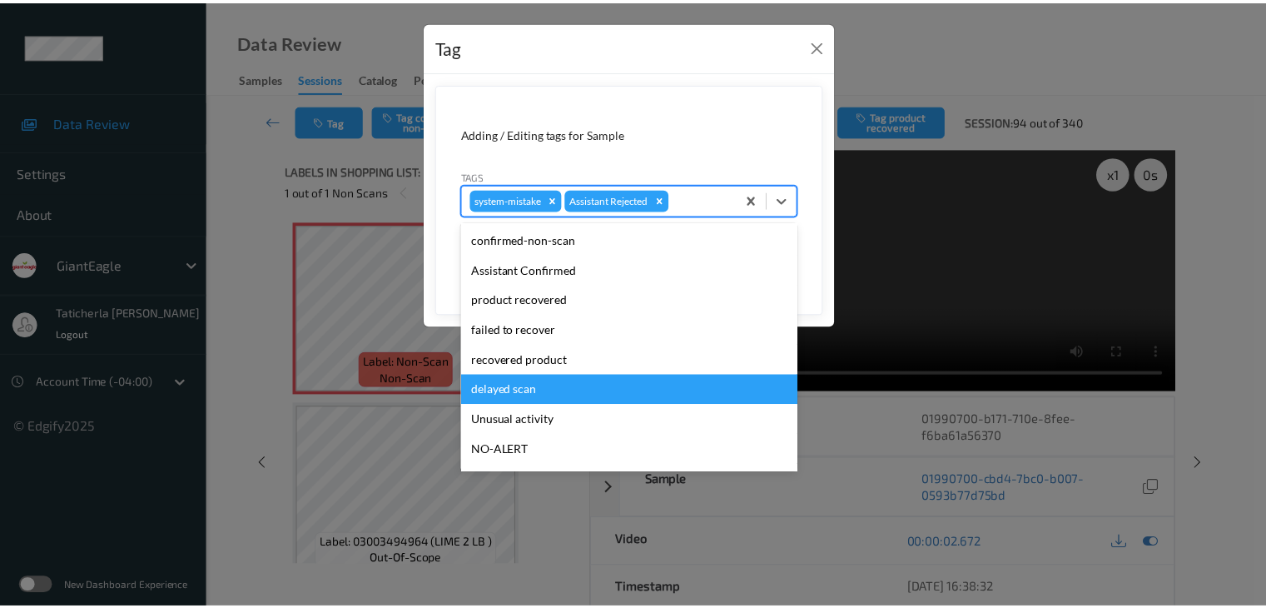
scroll to position [147, 0]
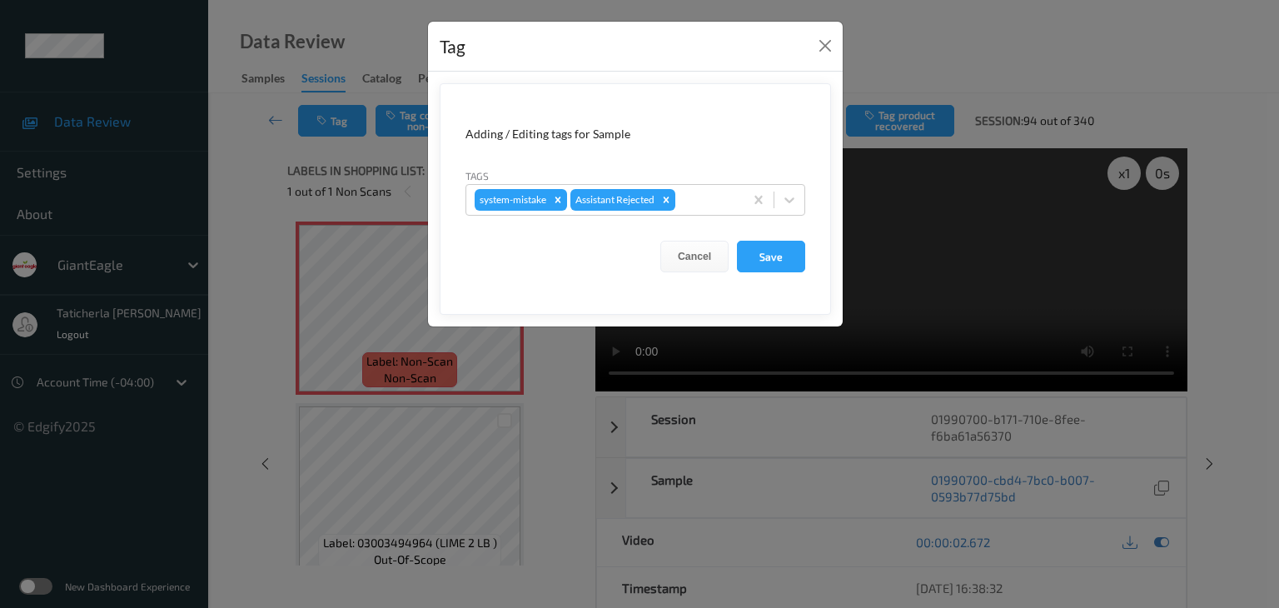
click at [598, 479] on div "Tag Adding / Editing tags for Sample Tags system-mistake Assistant Rejected Can…" at bounding box center [639, 304] width 1279 height 608
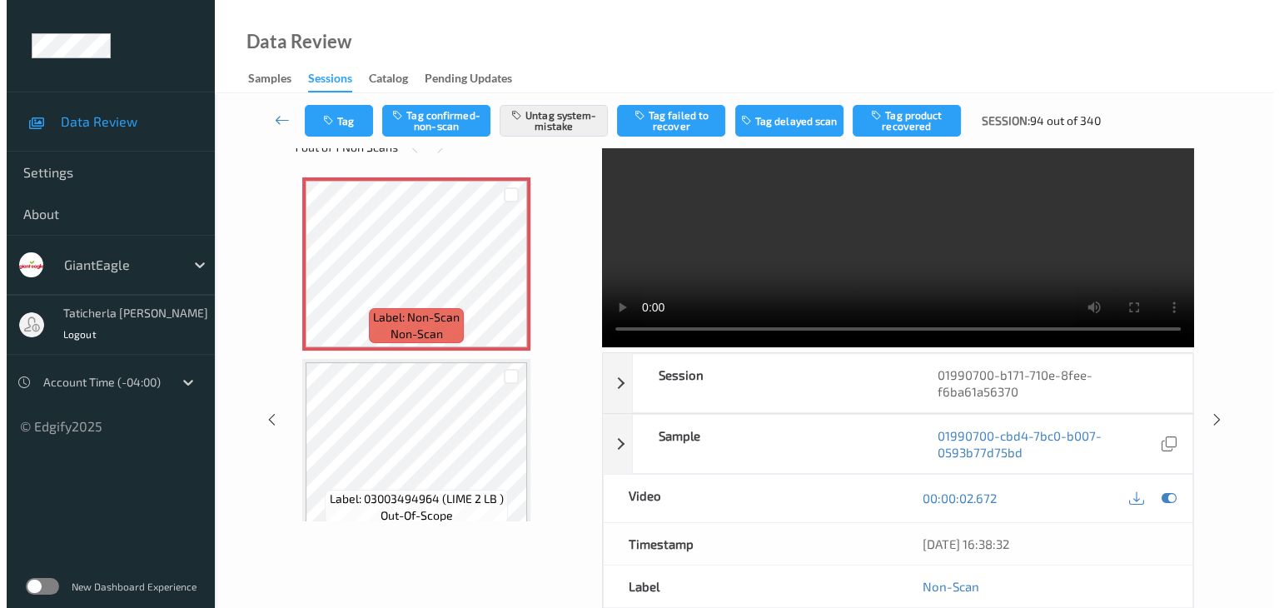
scroll to position [86, 0]
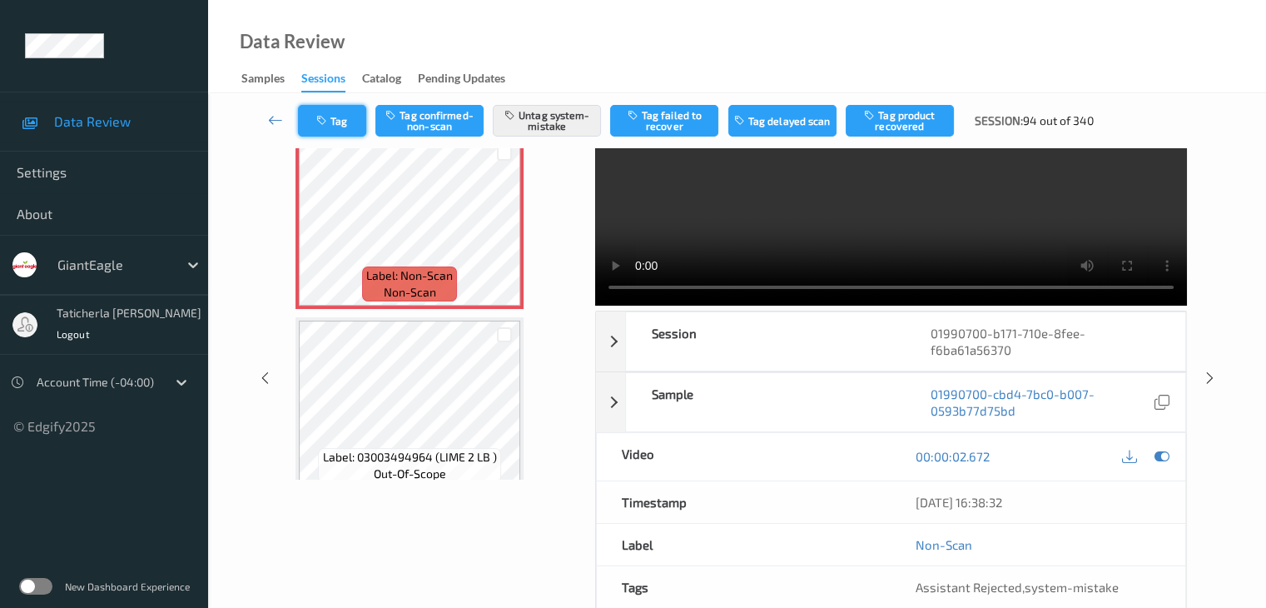
click at [334, 120] on button "Tag" at bounding box center [332, 121] width 68 height 32
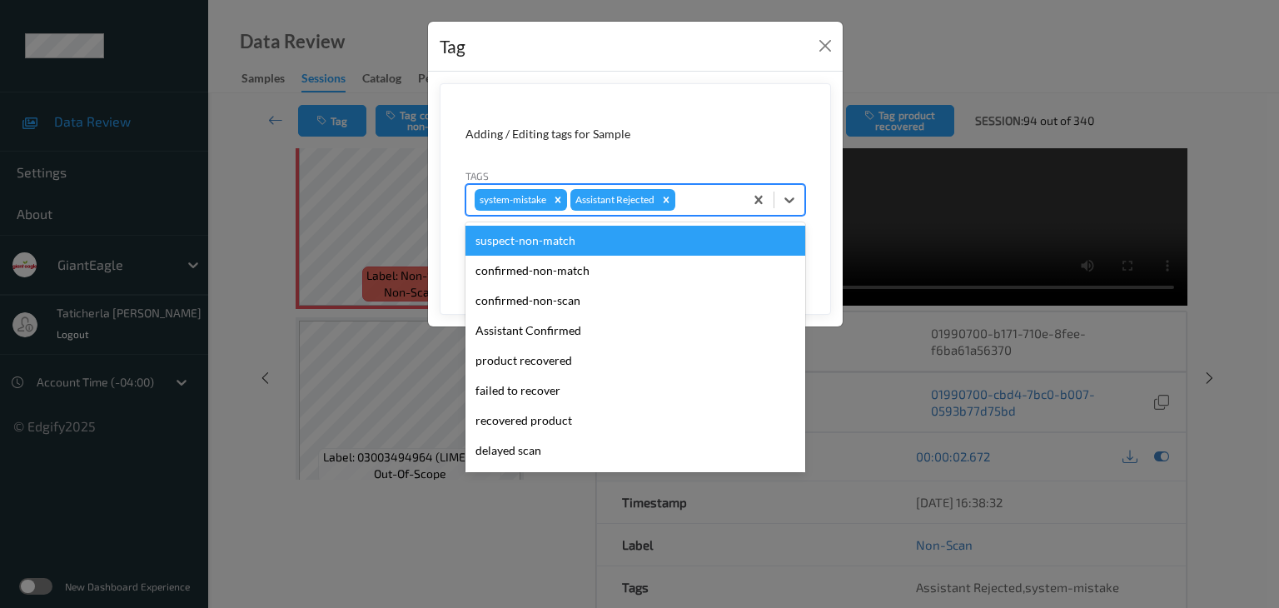
click at [720, 206] on div at bounding box center [706, 200] width 57 height 20
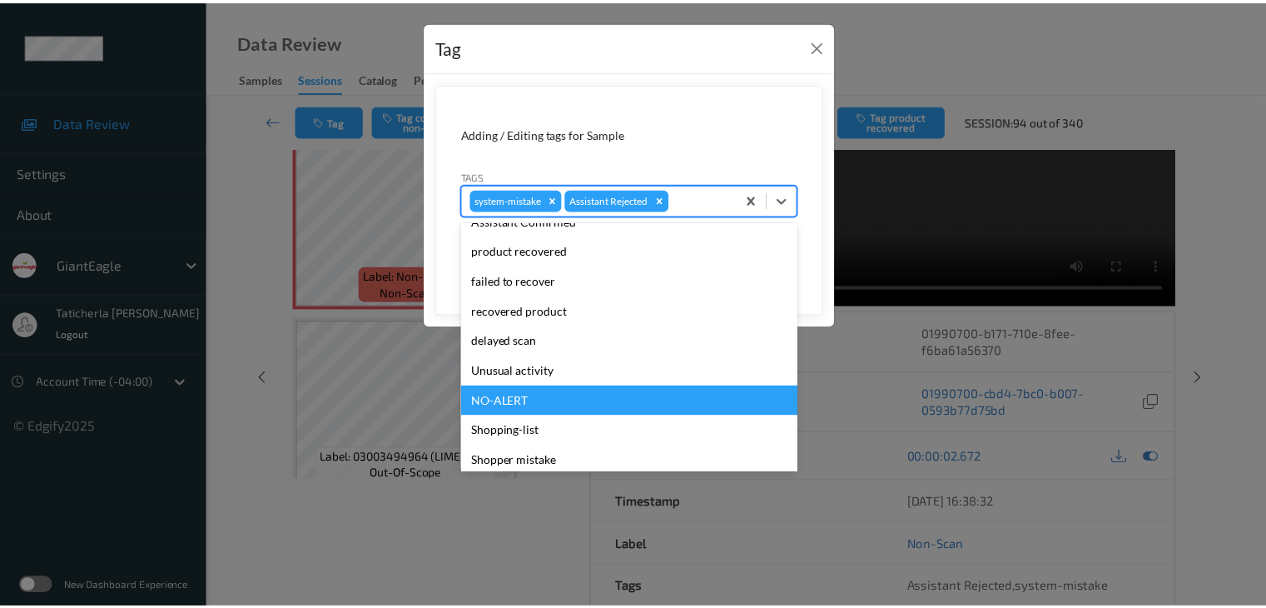
scroll to position [147, 0]
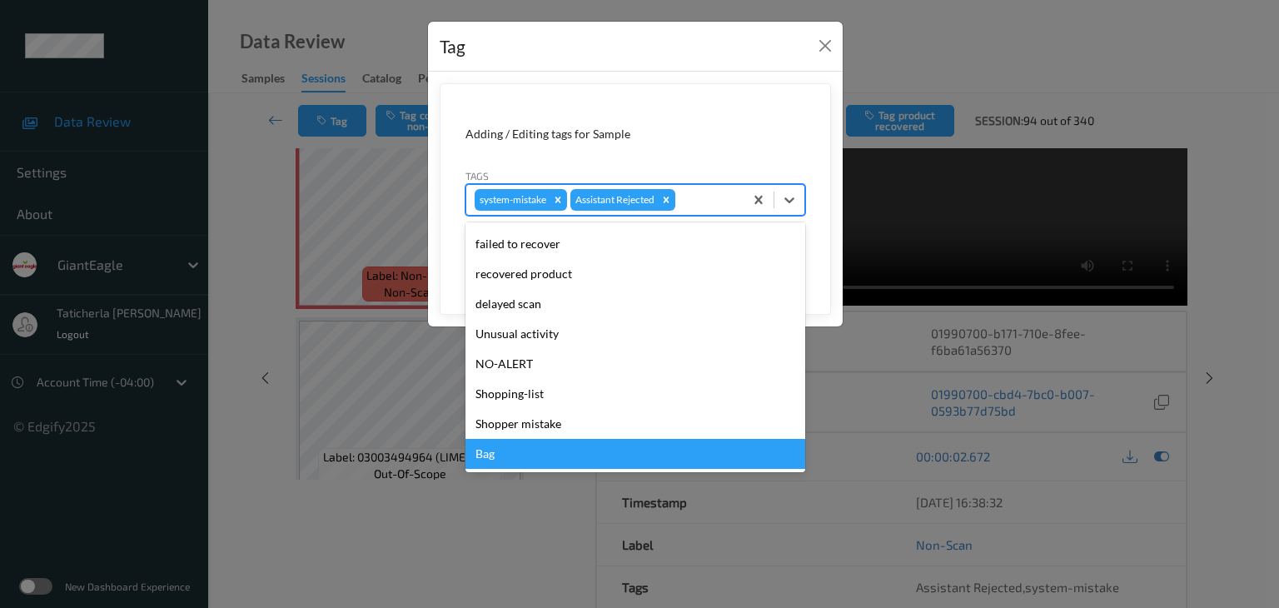
click at [509, 453] on div "Bag" at bounding box center [635, 454] width 340 height 30
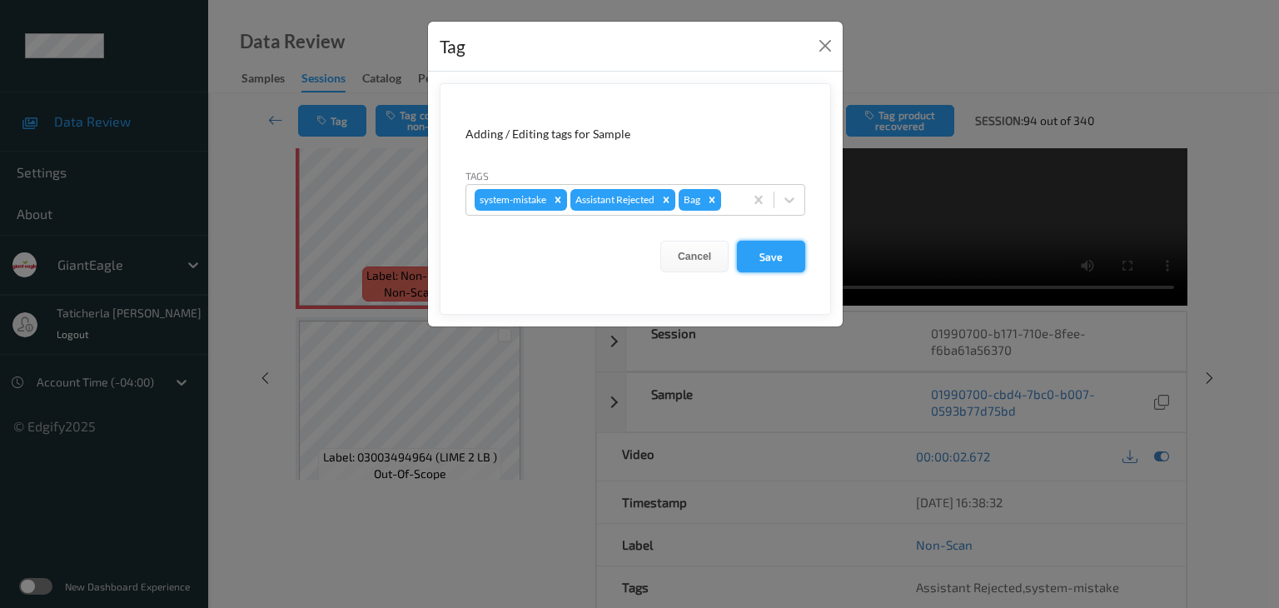
click at [779, 252] on button "Save" at bounding box center [771, 257] width 68 height 32
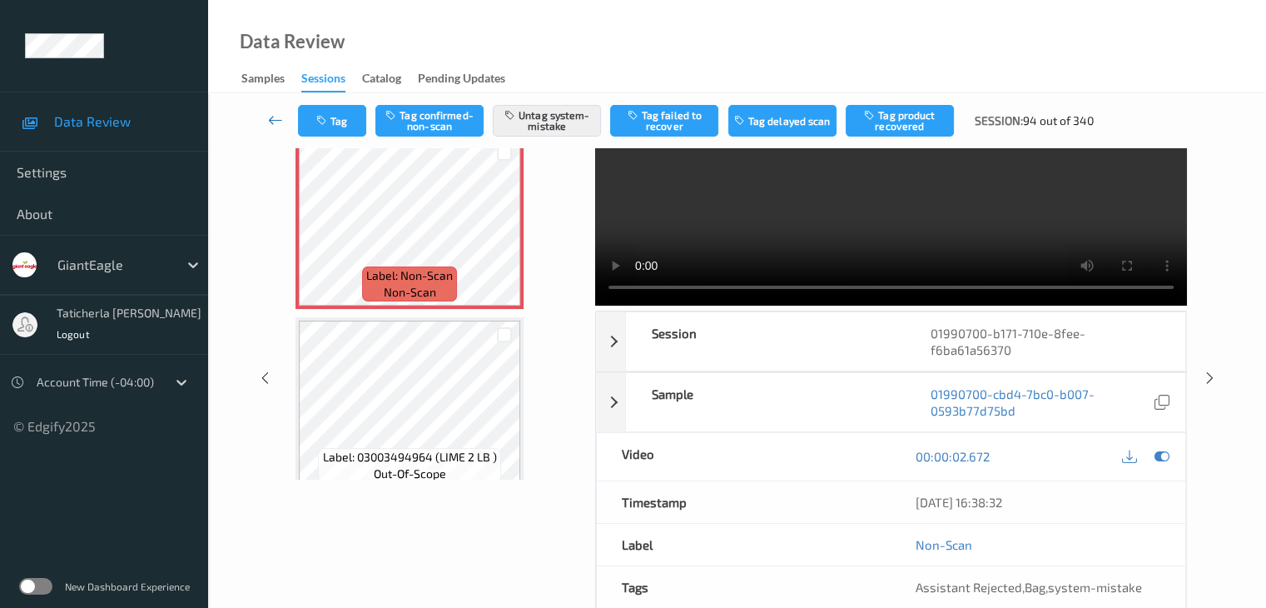
click at [266, 117] on link at bounding box center [276, 121] width 44 height 32
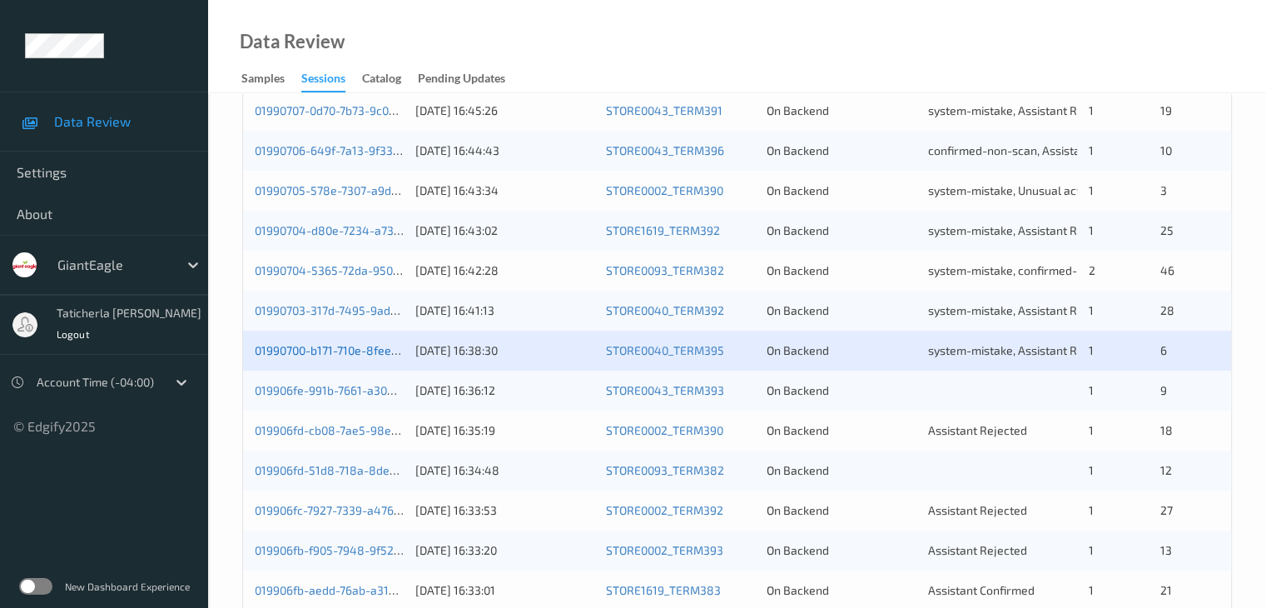
scroll to position [749, 0]
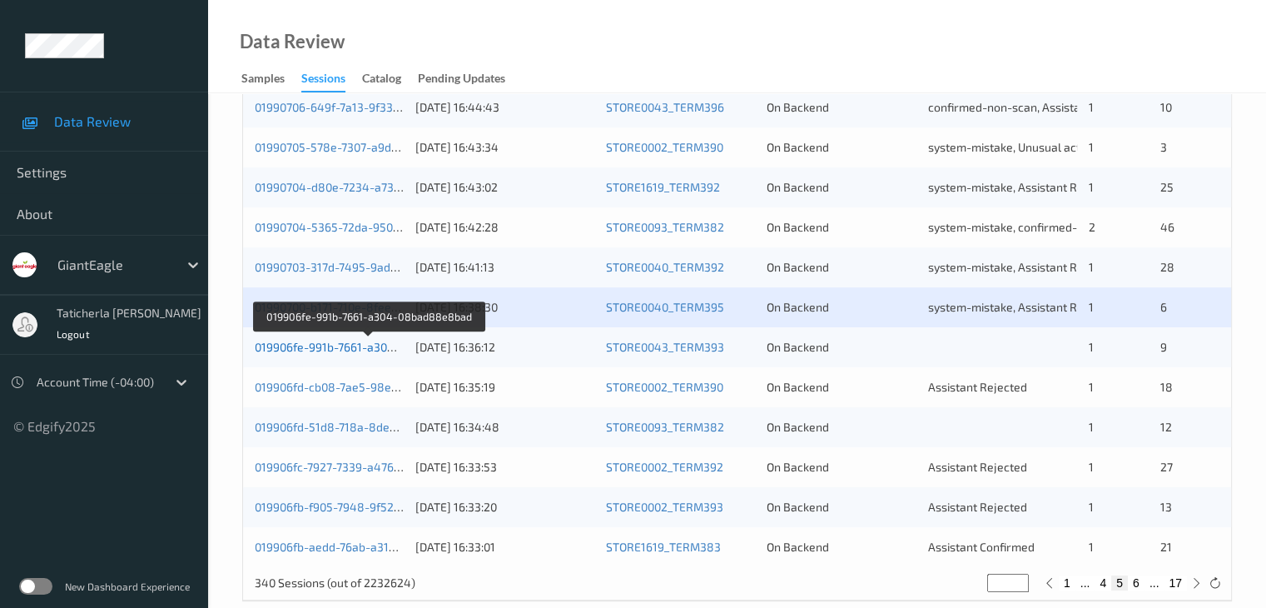
click at [316, 347] on link "019906fe-991b-7661-a304-08bad88e8bad" at bounding box center [369, 347] width 228 height 14
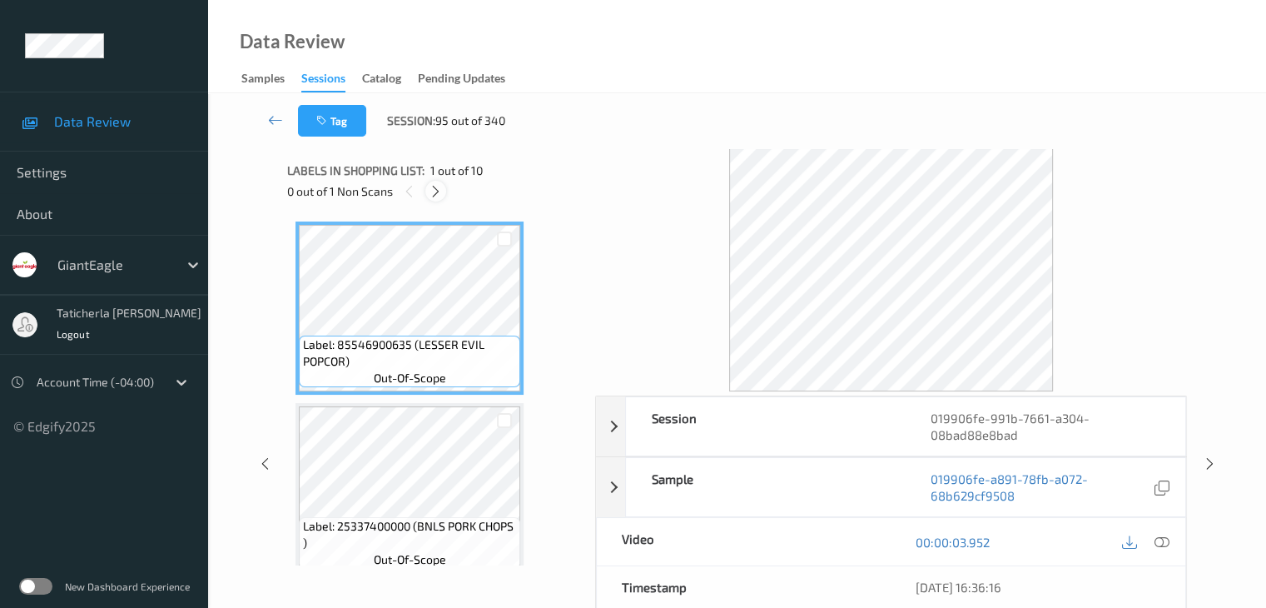
click at [439, 189] on icon at bounding box center [436, 191] width 14 height 15
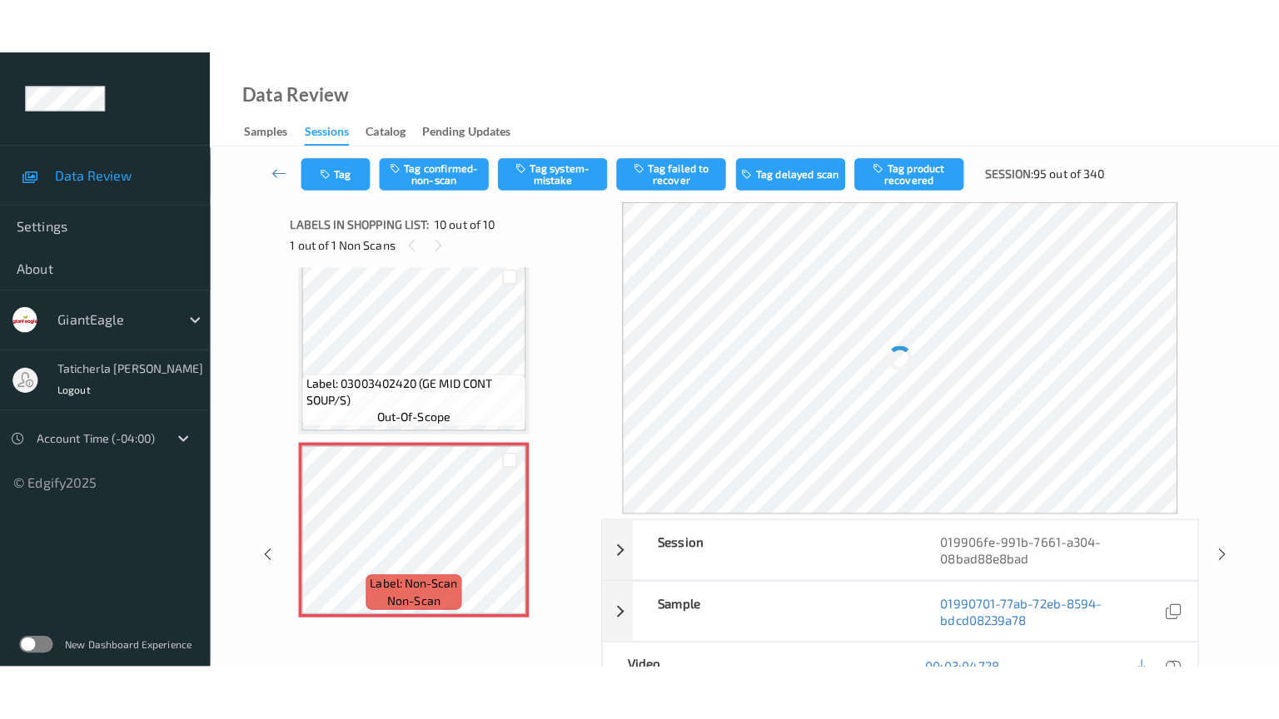
scroll to position [1471, 0]
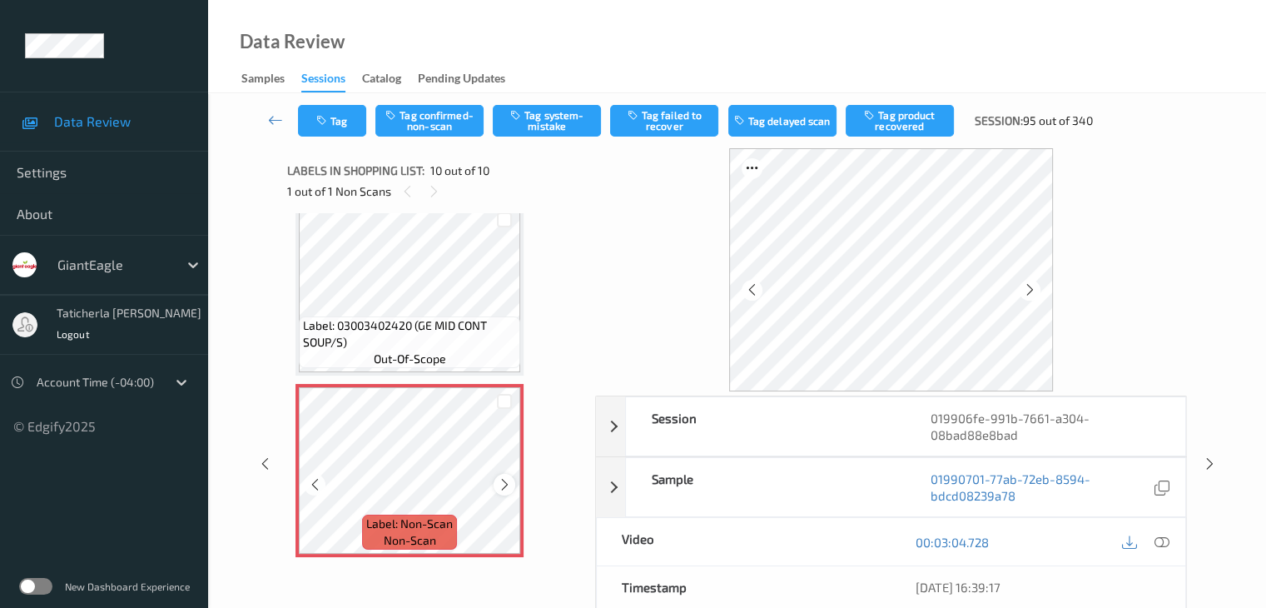
click at [500, 485] on icon at bounding box center [505, 484] width 14 height 15
click at [1157, 539] on icon at bounding box center [1161, 541] width 15 height 15
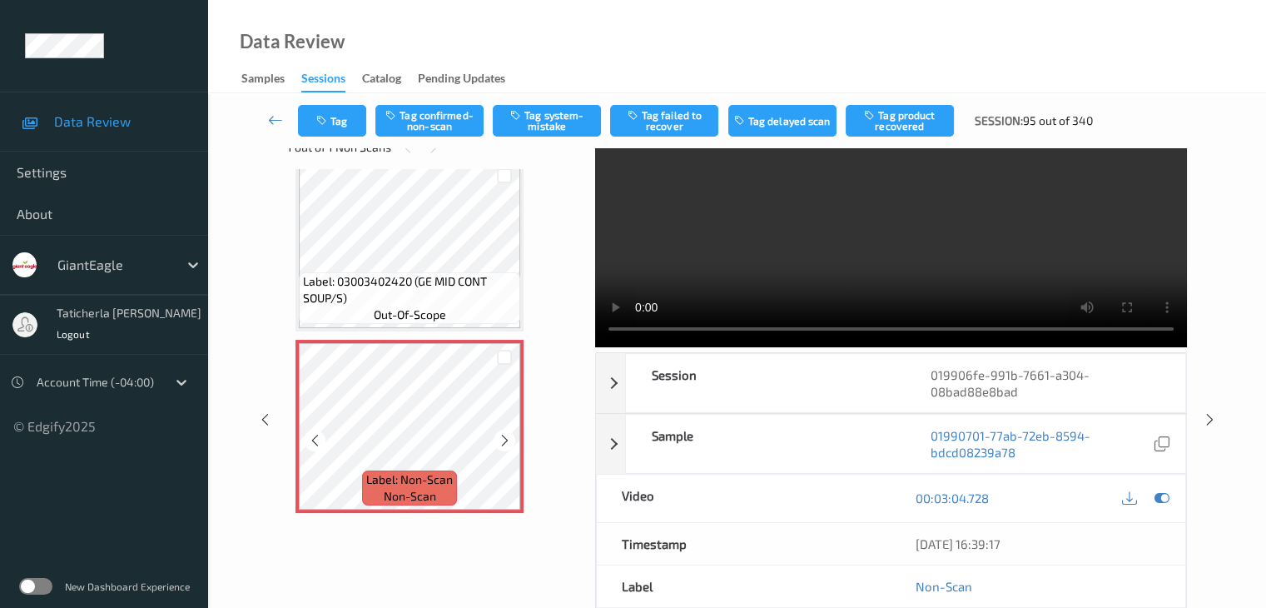
scroll to position [83, 0]
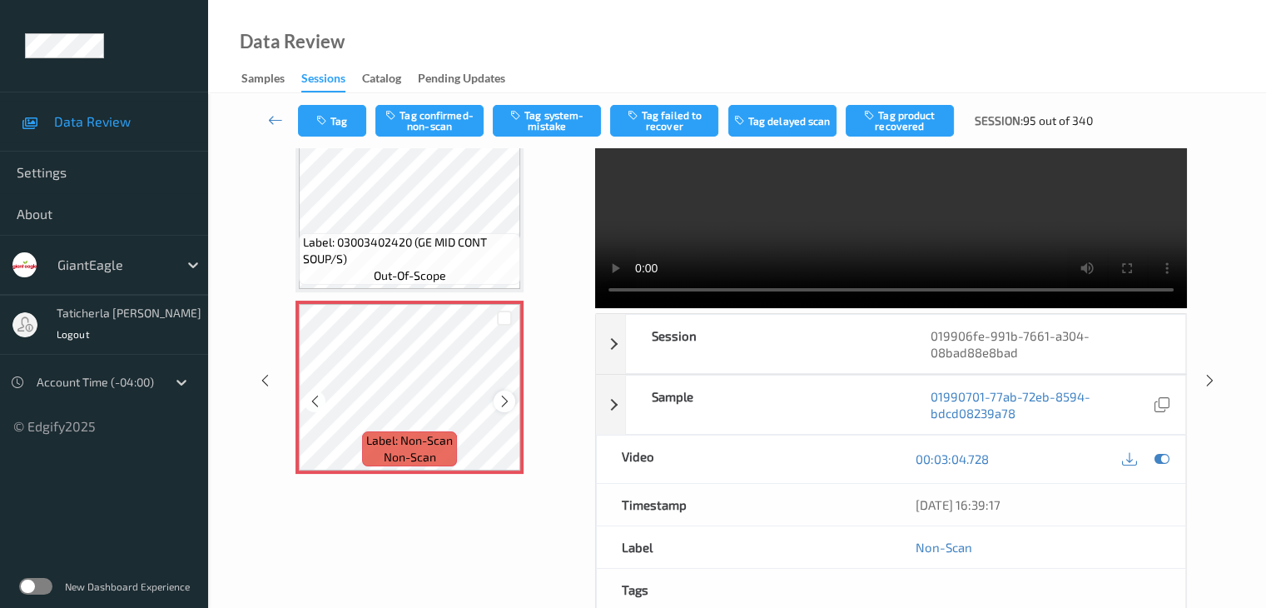
click at [504, 400] on icon at bounding box center [505, 401] width 14 height 15
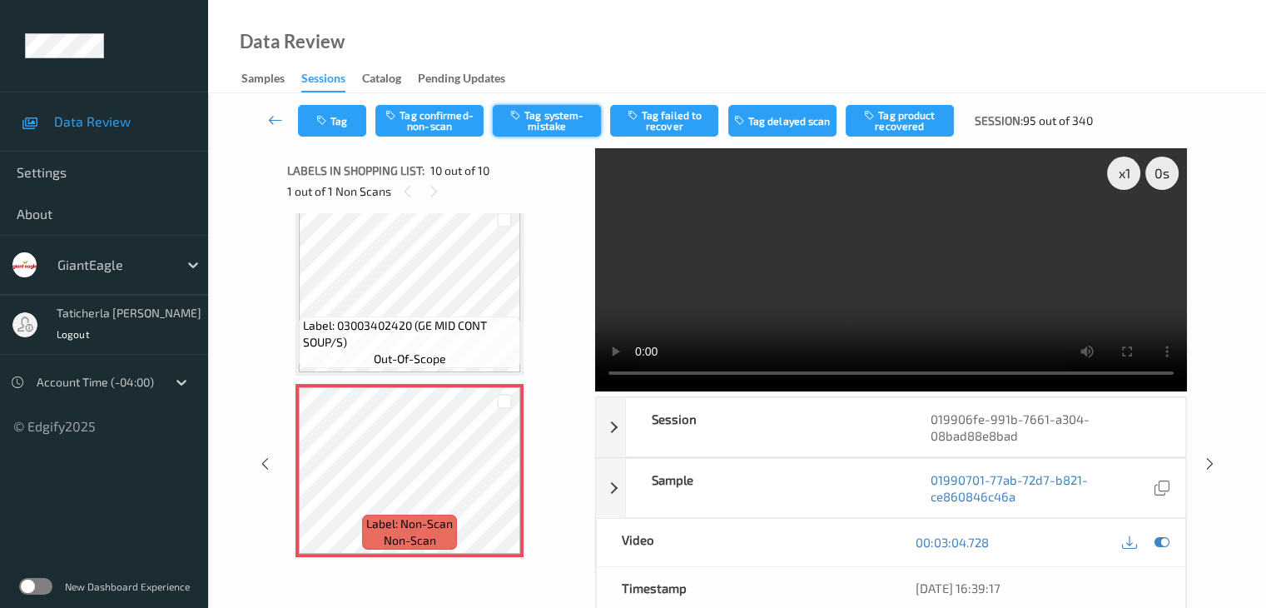
click at [566, 124] on button "Tag system-mistake" at bounding box center [547, 121] width 108 height 32
click at [1265, 413] on html "Data Review Settings About GiantEagle taticherla [PERSON_NAME] Logout Account T…" at bounding box center [633, 304] width 1266 height 608
click at [273, 120] on icon at bounding box center [275, 120] width 15 height 17
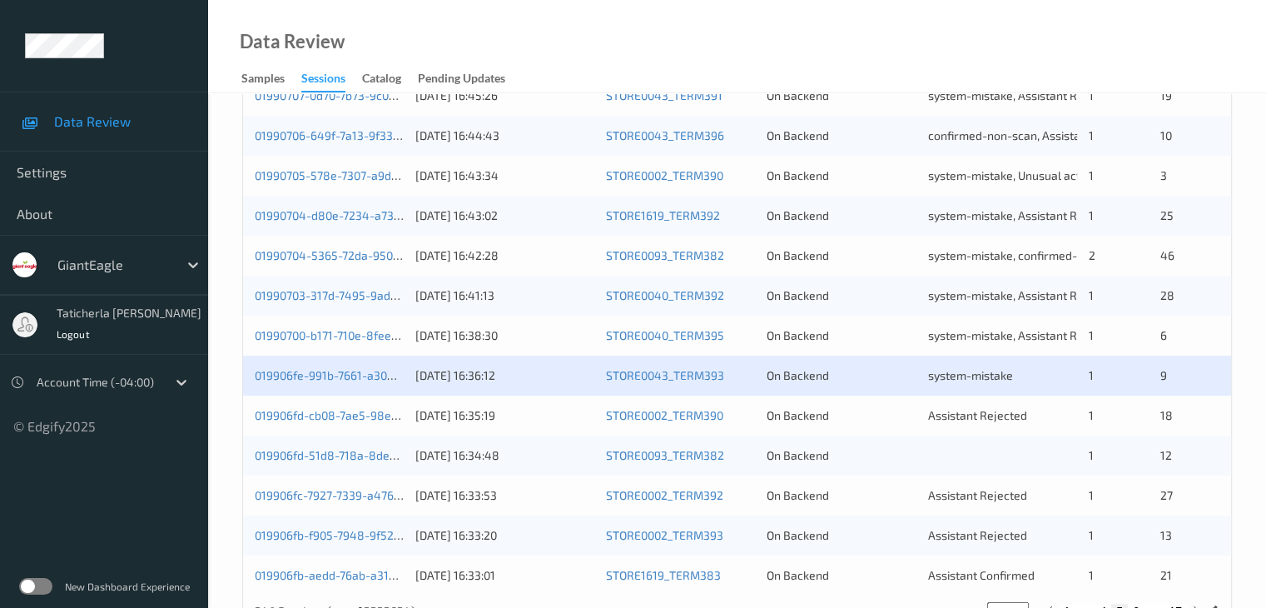
scroll to position [776, 0]
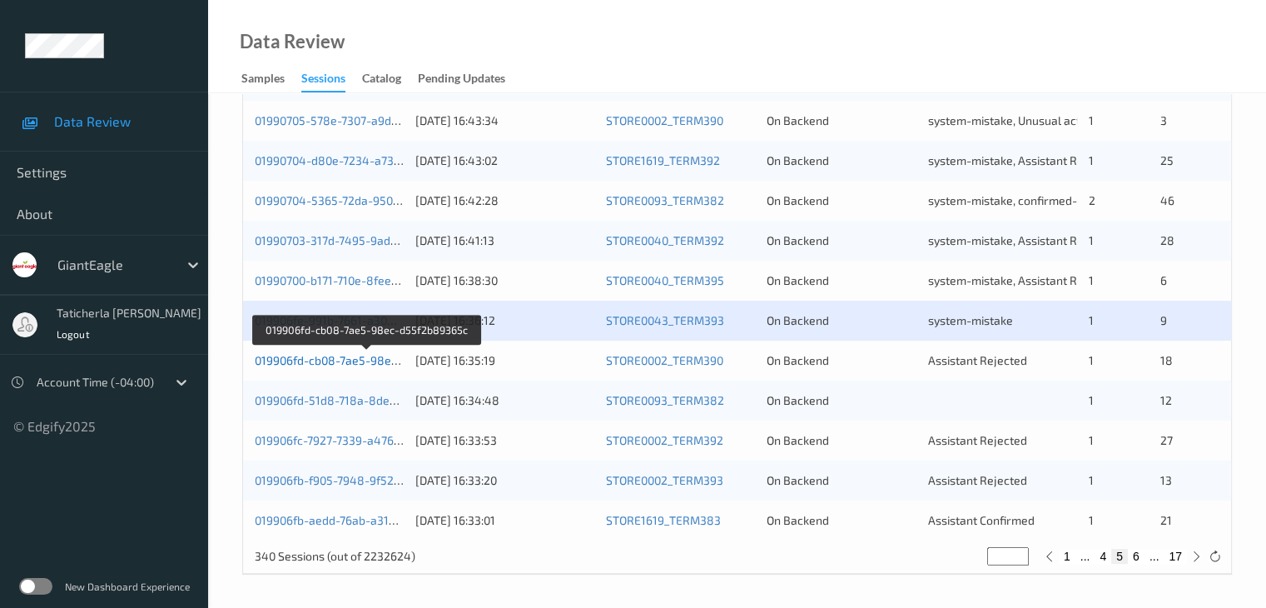
click at [355, 360] on link "019906fd-cb08-7ae5-98ec-d55f2b89365c" at bounding box center [367, 360] width 225 height 14
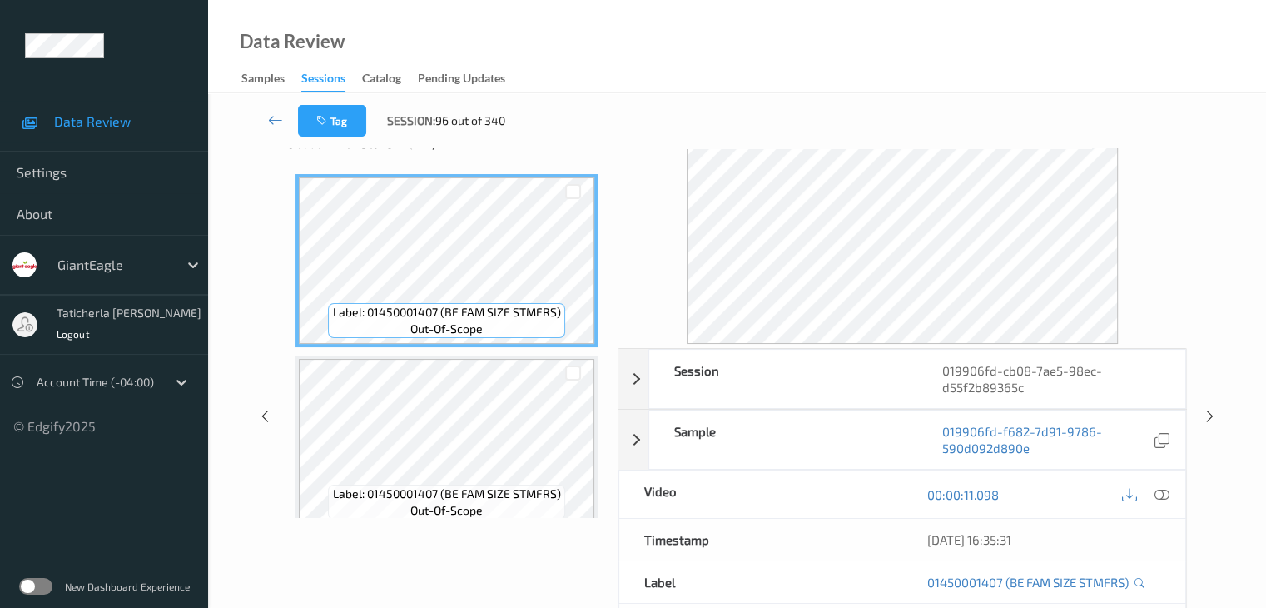
scroll to position [37, 0]
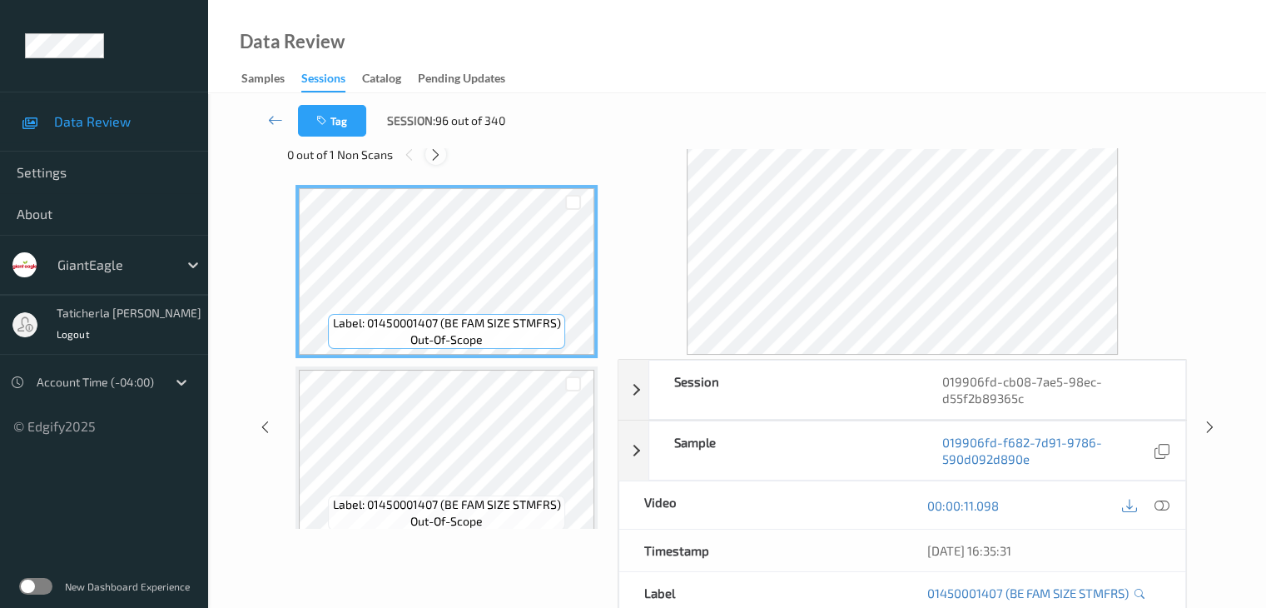
click at [444, 157] on div at bounding box center [435, 154] width 21 height 21
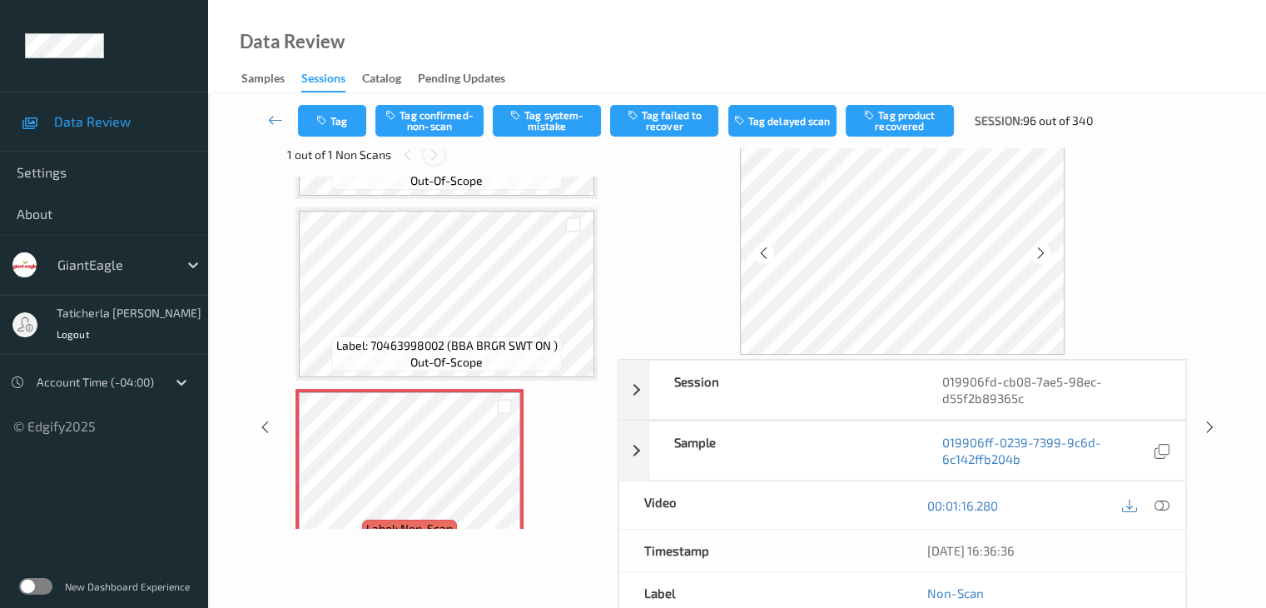
scroll to position [2466, 0]
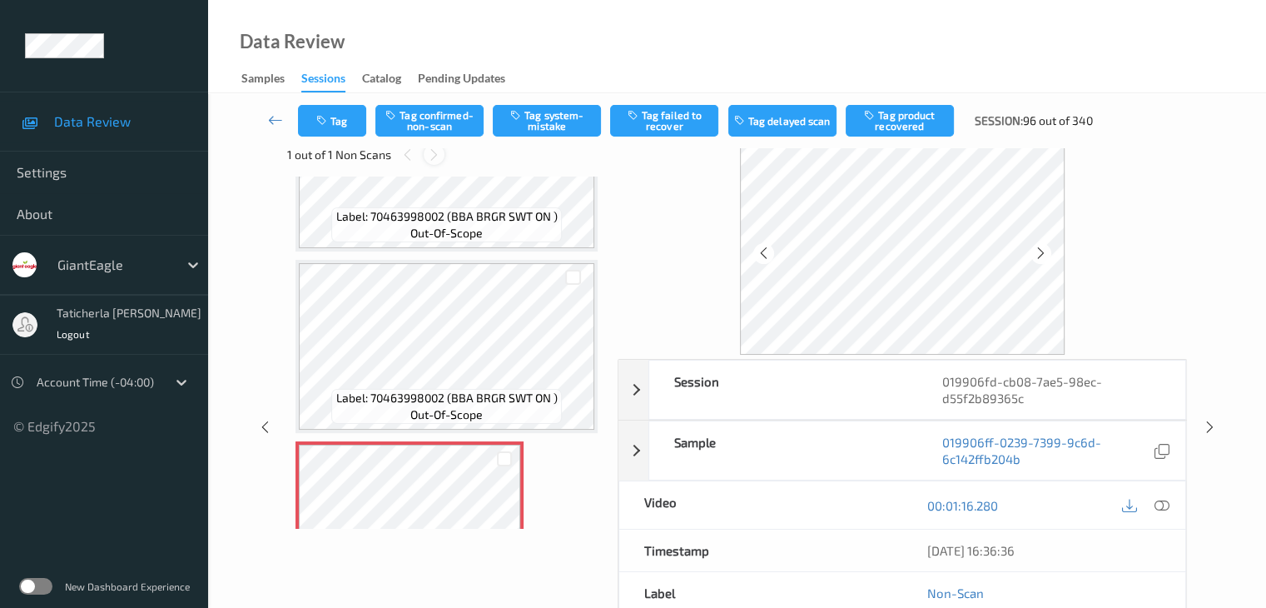
click at [439, 156] on icon at bounding box center [434, 154] width 14 height 15
click at [430, 151] on icon at bounding box center [434, 154] width 14 height 15
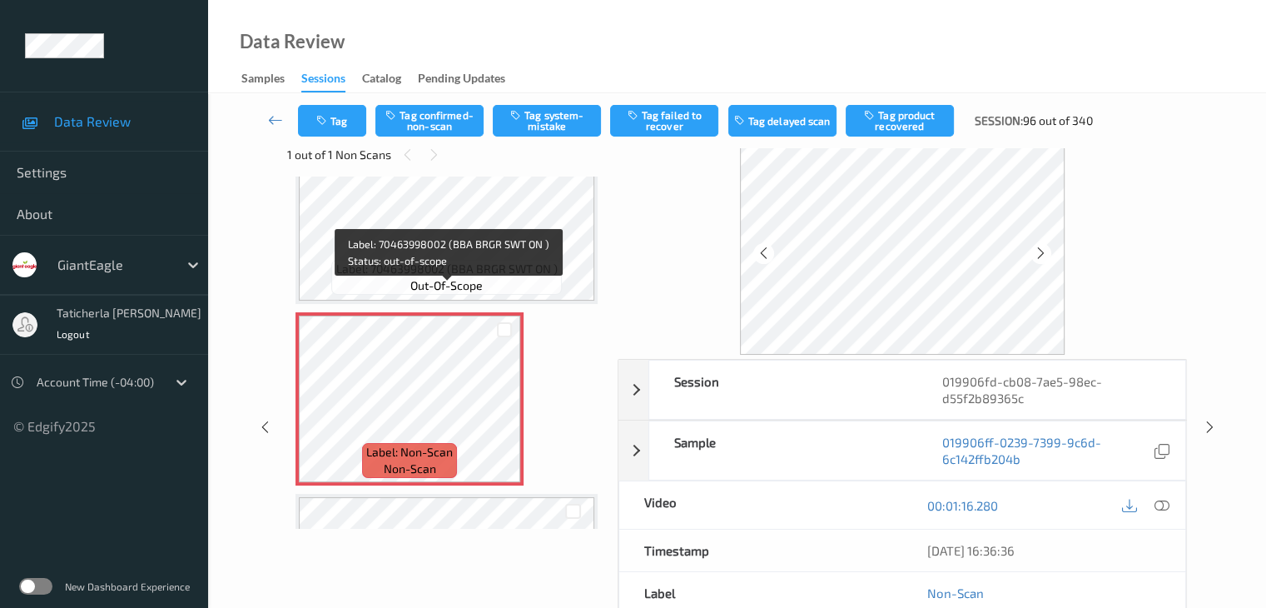
scroll to position [2632, 0]
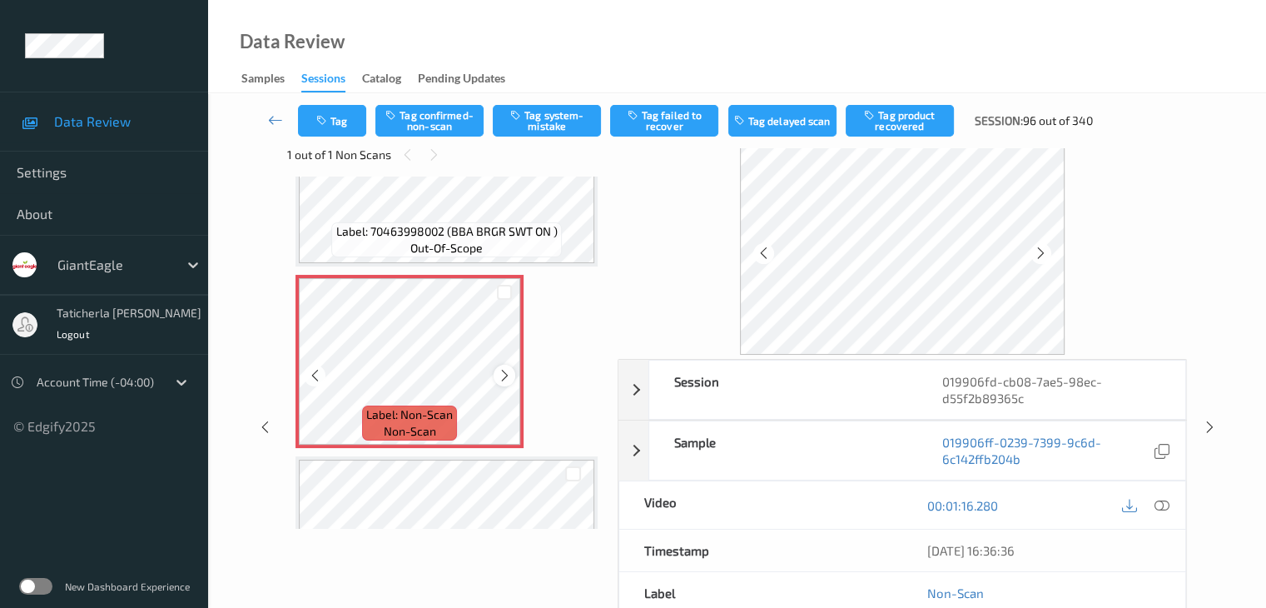
click at [501, 368] on icon at bounding box center [505, 375] width 14 height 15
click at [507, 368] on icon at bounding box center [505, 375] width 14 height 15
click at [506, 373] on icon at bounding box center [505, 375] width 14 height 15
click at [506, 372] on icon at bounding box center [505, 375] width 14 height 15
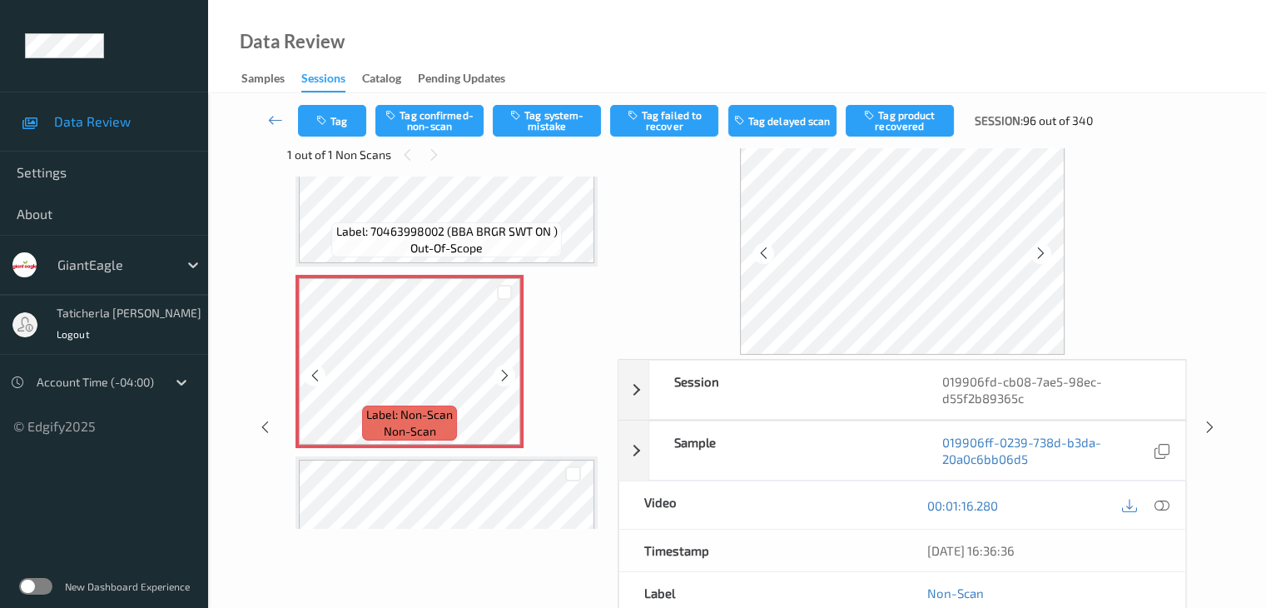
click at [506, 372] on icon at bounding box center [505, 375] width 14 height 15
click at [1161, 504] on icon at bounding box center [1161, 505] width 15 height 15
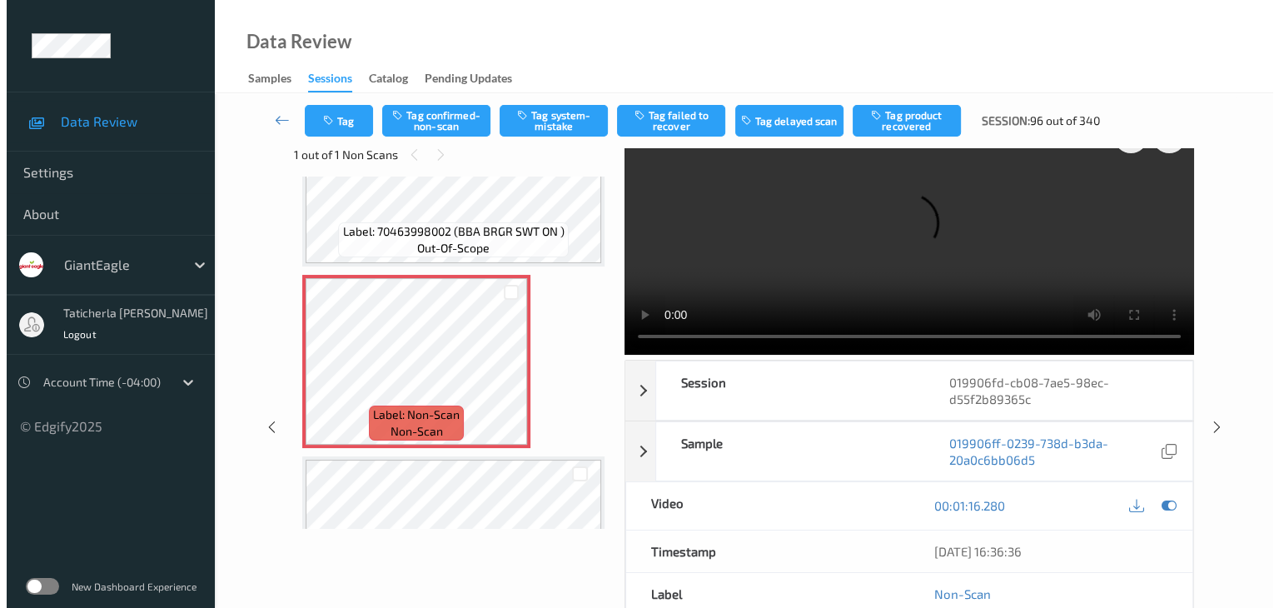
scroll to position [0, 0]
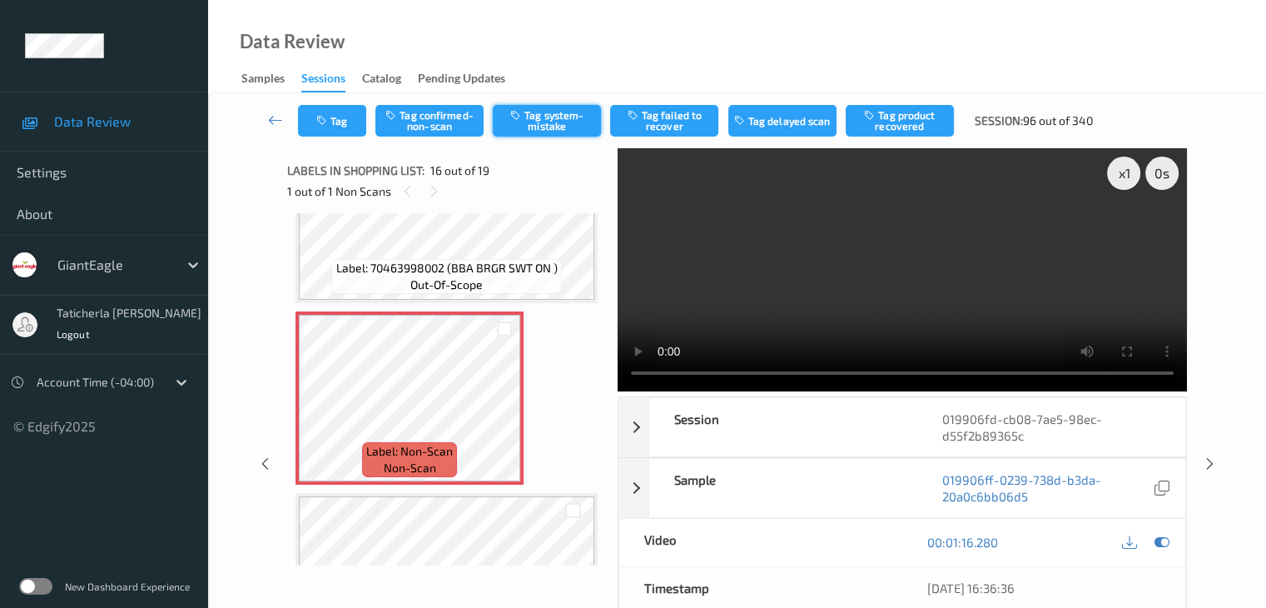
click at [543, 126] on button "Tag system-mistake" at bounding box center [547, 121] width 108 height 32
click at [335, 121] on button "Tag" at bounding box center [332, 121] width 68 height 32
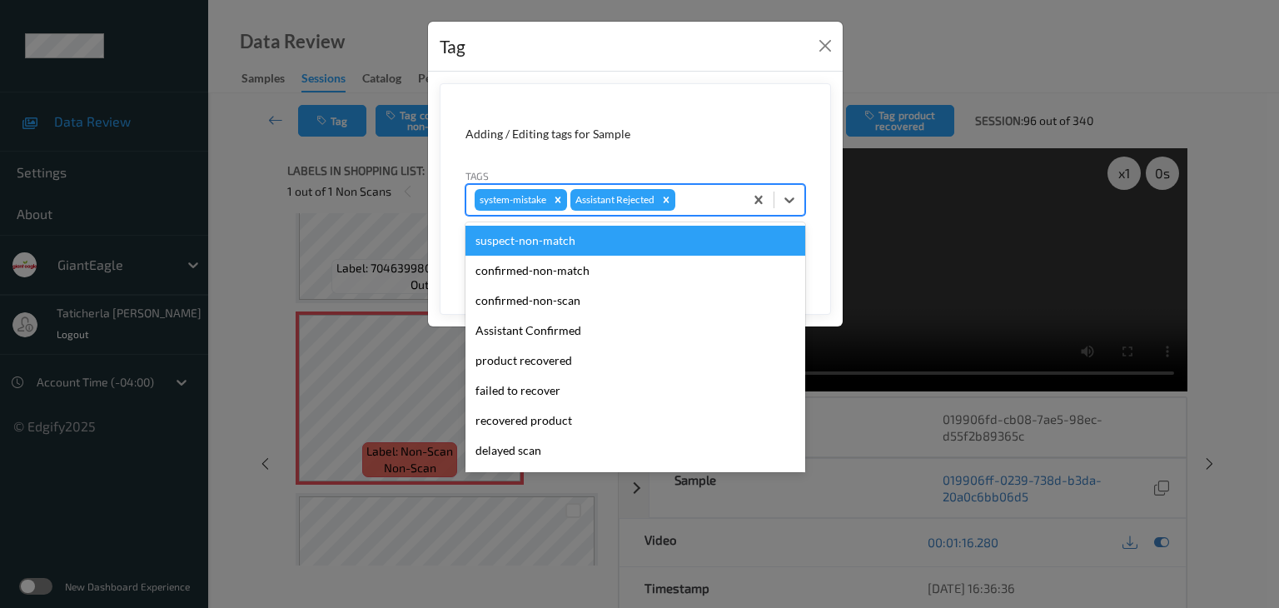
click at [693, 194] on div at bounding box center [706, 200] width 57 height 20
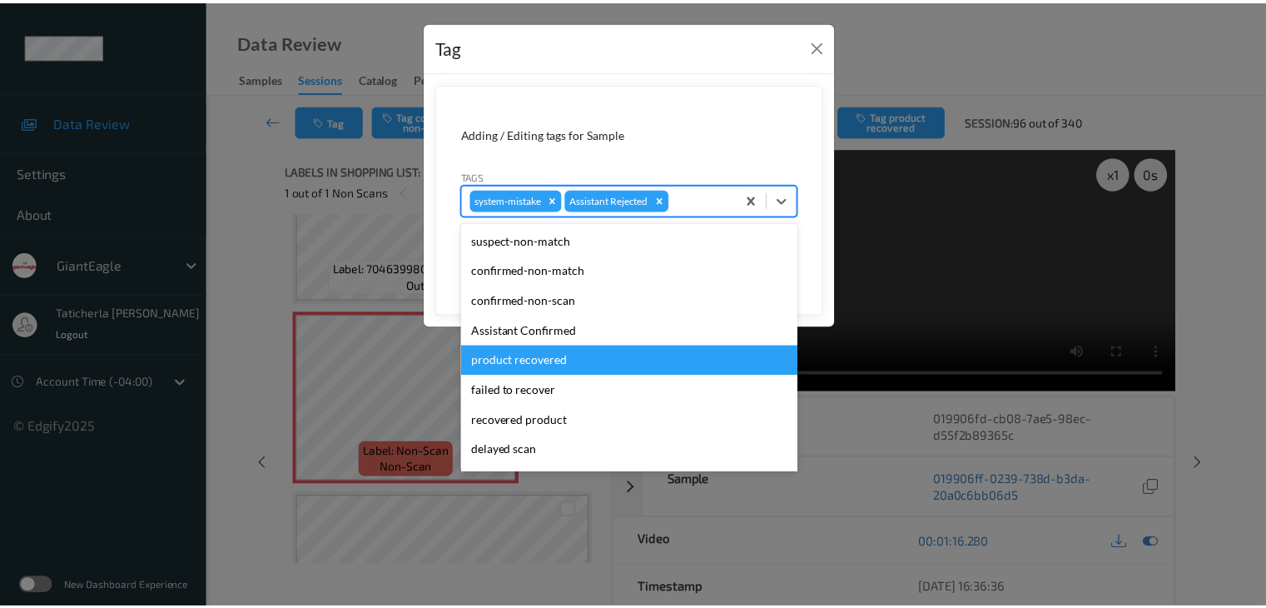
scroll to position [147, 0]
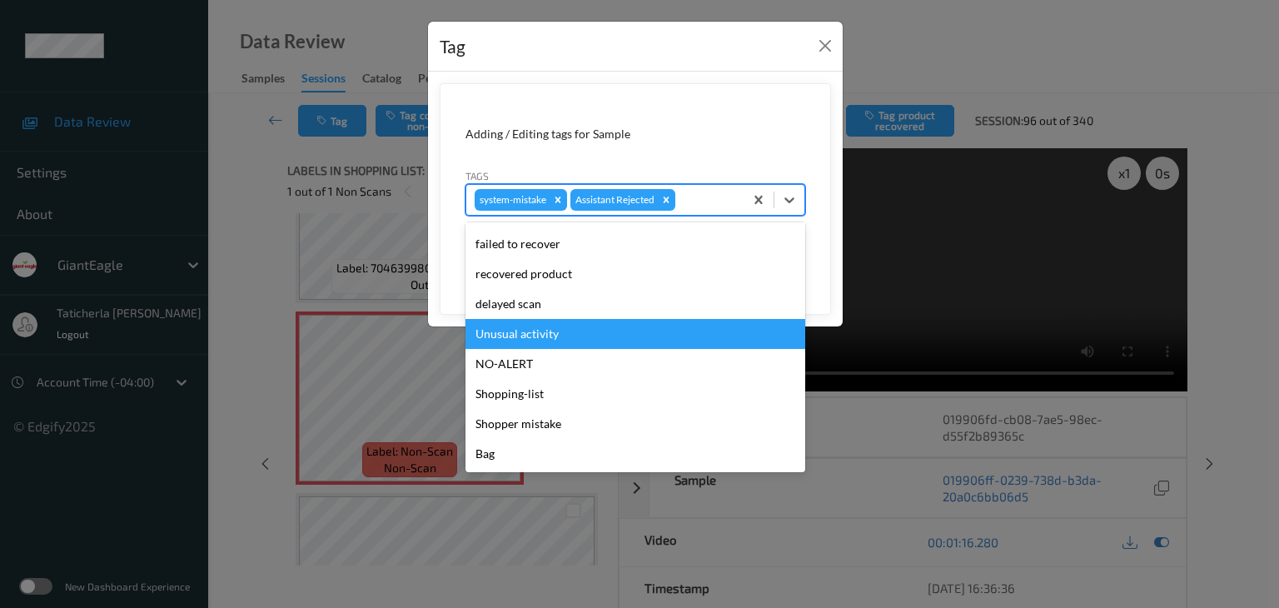
click at [635, 334] on div "Unusual activity" at bounding box center [635, 334] width 340 height 30
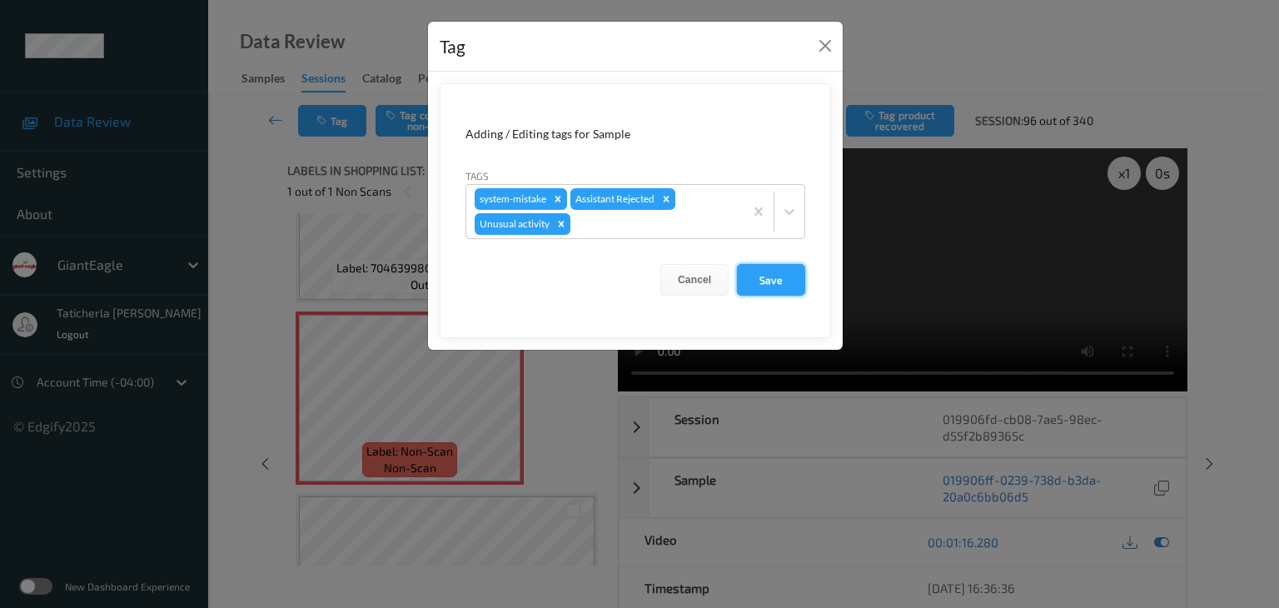
click at [764, 276] on button "Save" at bounding box center [771, 280] width 68 height 32
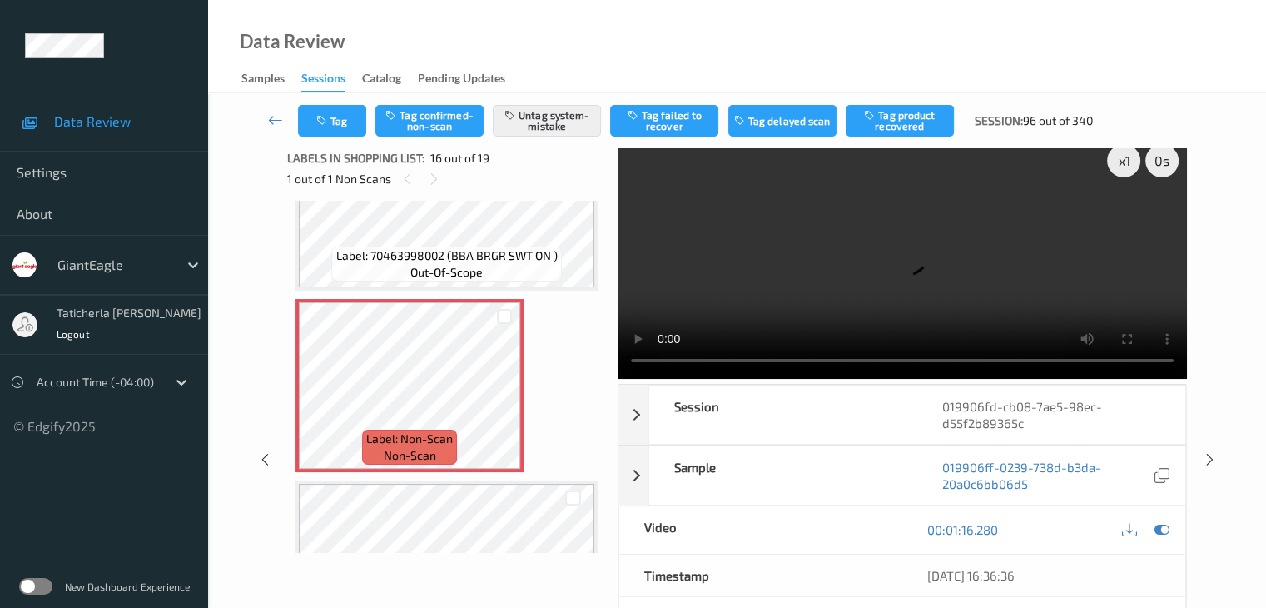
scroll to position [0, 0]
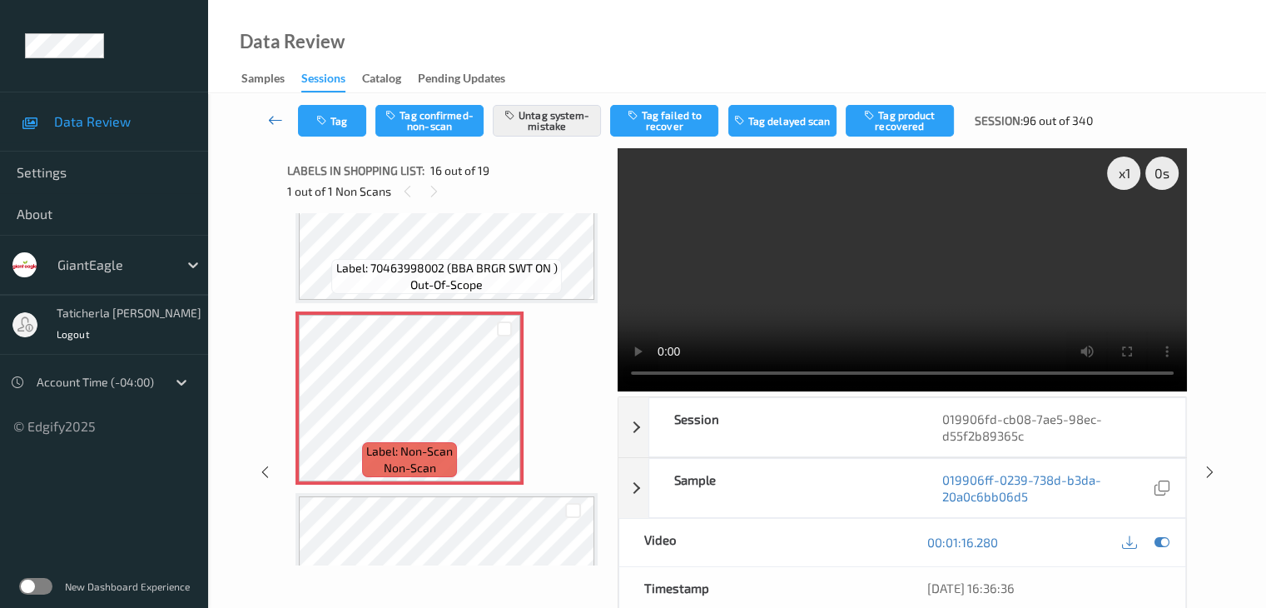
click at [271, 113] on icon at bounding box center [275, 120] width 15 height 17
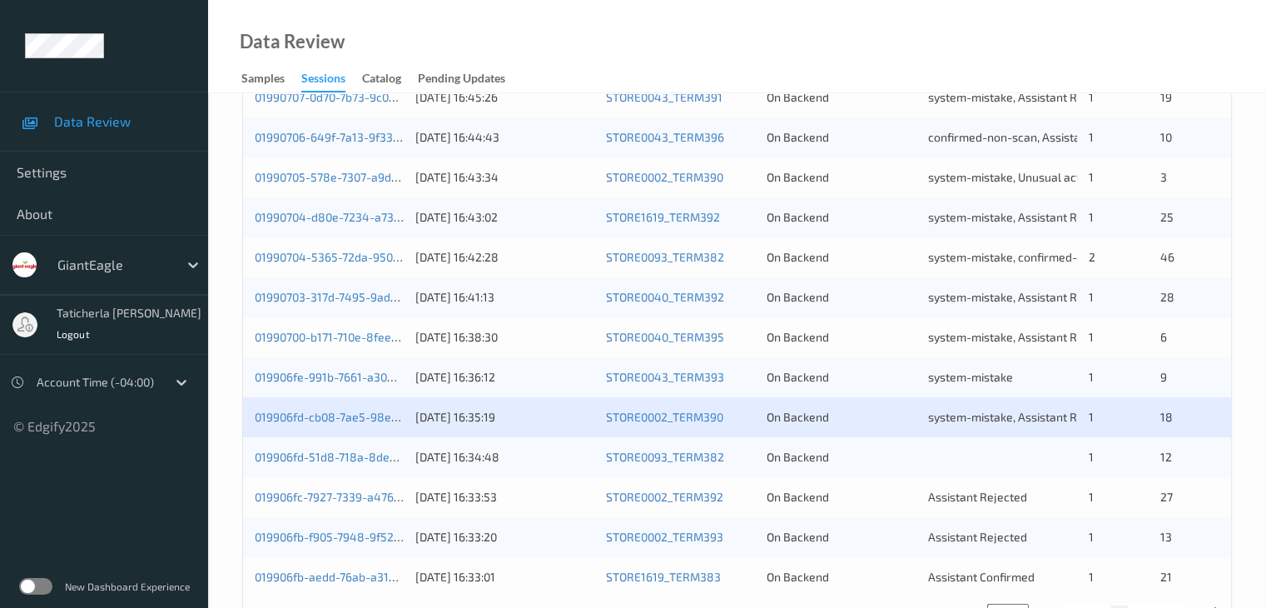
scroll to position [776, 0]
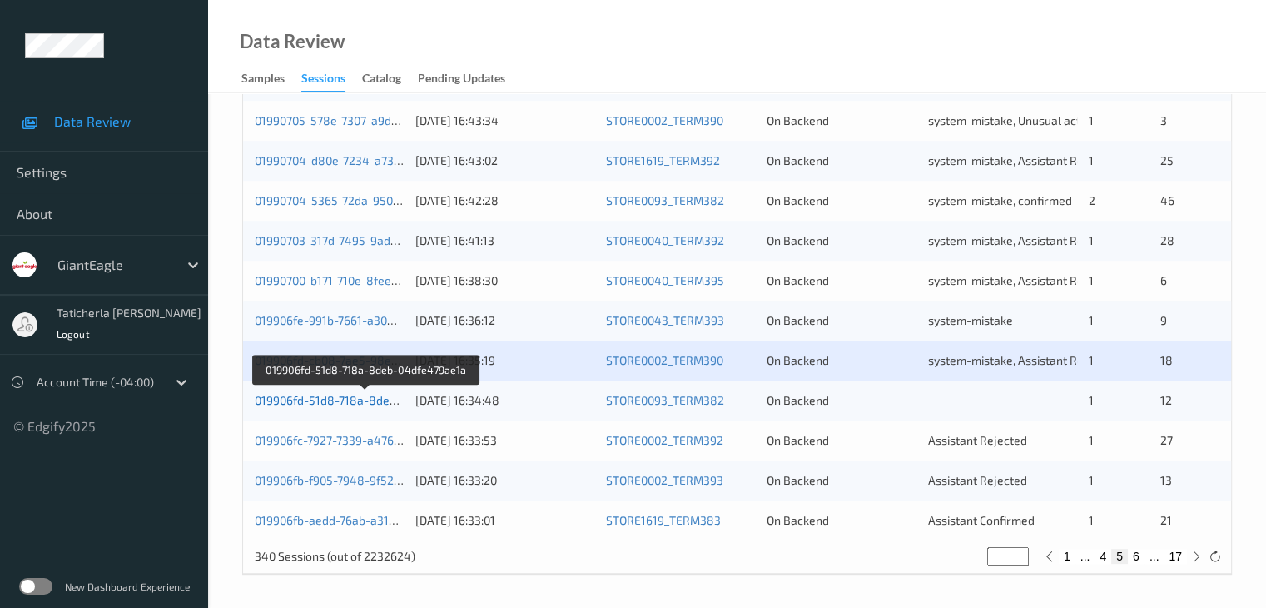
click at [332, 402] on link "019906fd-51d8-718a-8deb-04dfe479ae1a" at bounding box center [366, 400] width 223 height 14
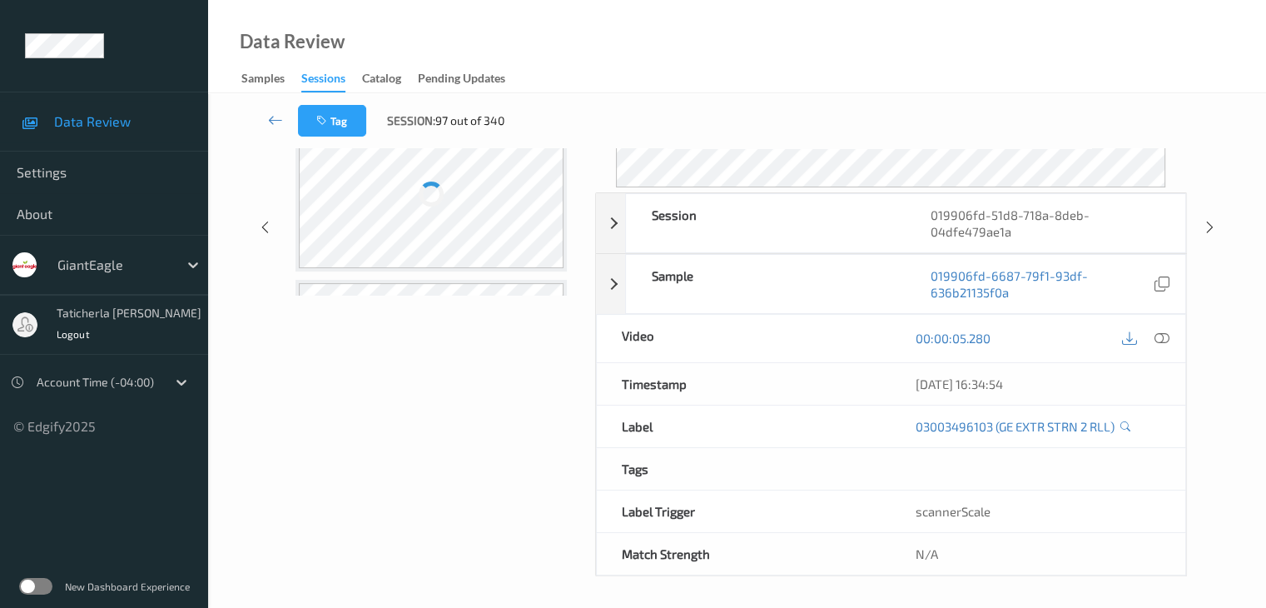
scroll to position [203, 0]
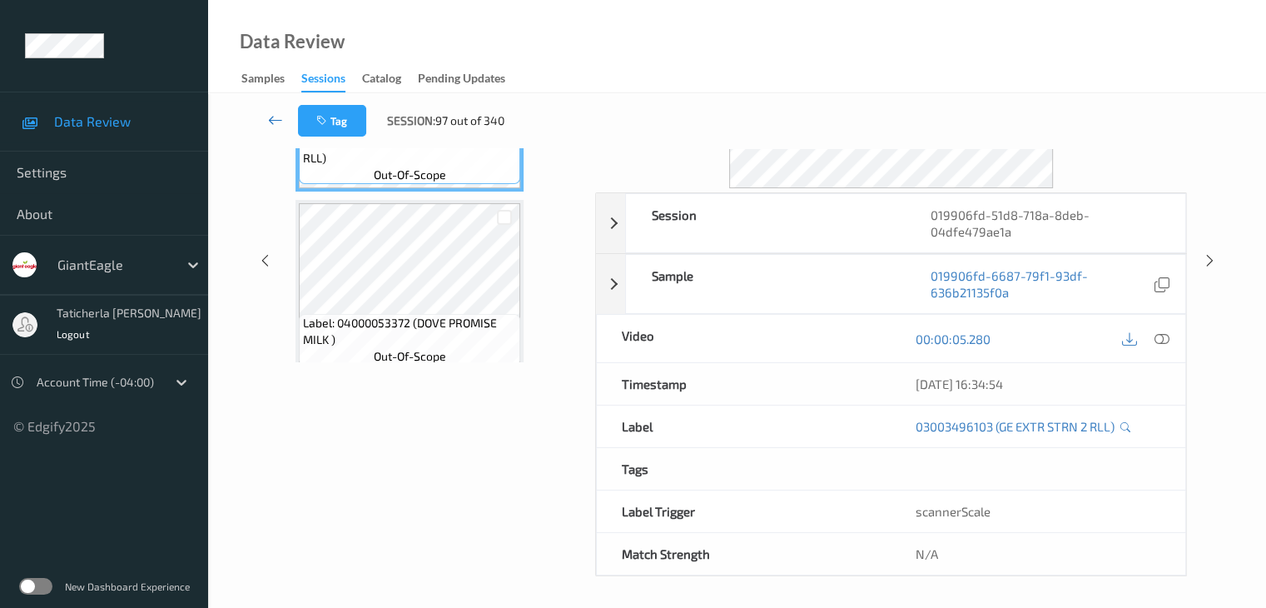
click at [277, 117] on icon at bounding box center [275, 120] width 15 height 17
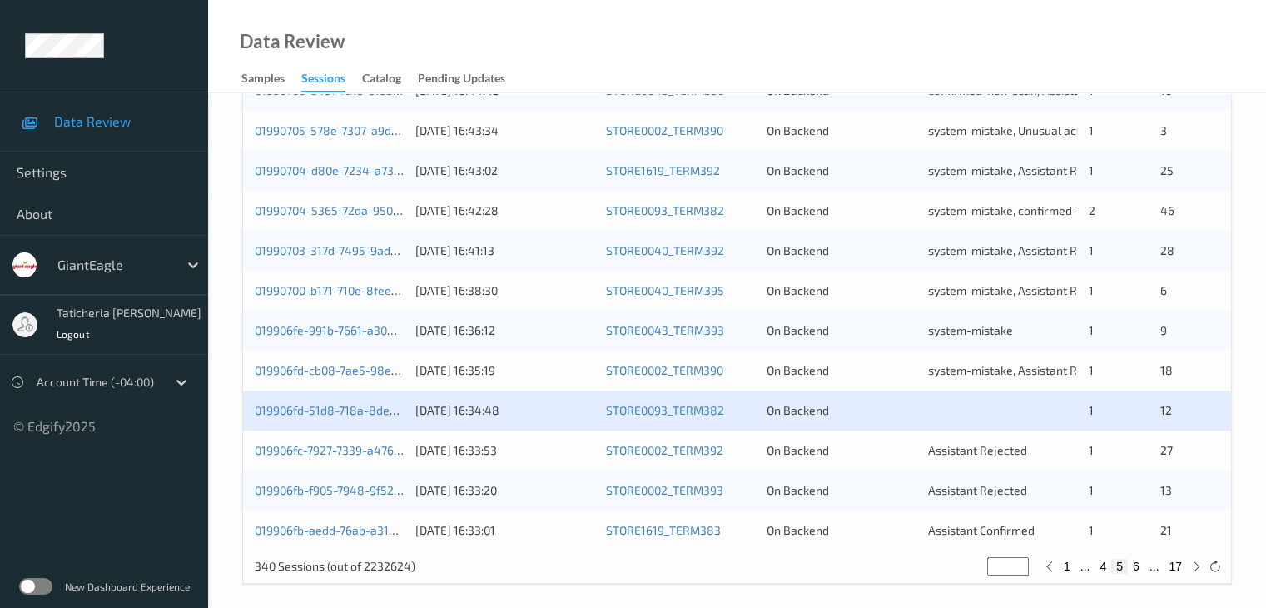
scroll to position [776, 0]
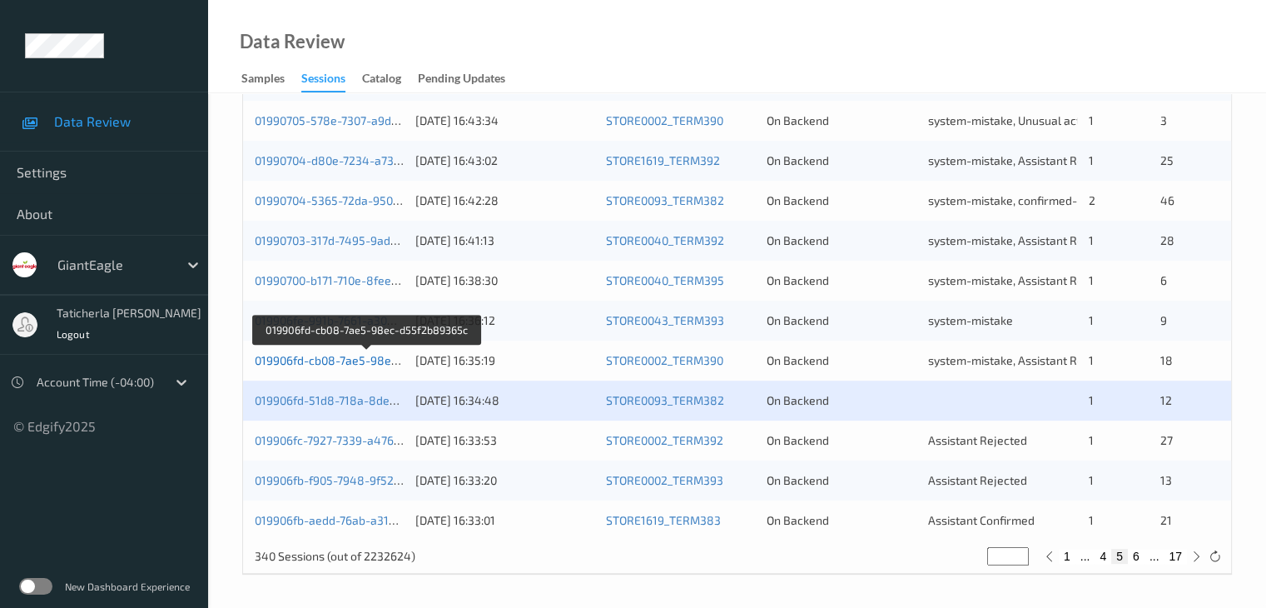
click at [361, 357] on link "019906fd-cb08-7ae5-98ec-d55f2b89365c" at bounding box center [367, 360] width 225 height 14
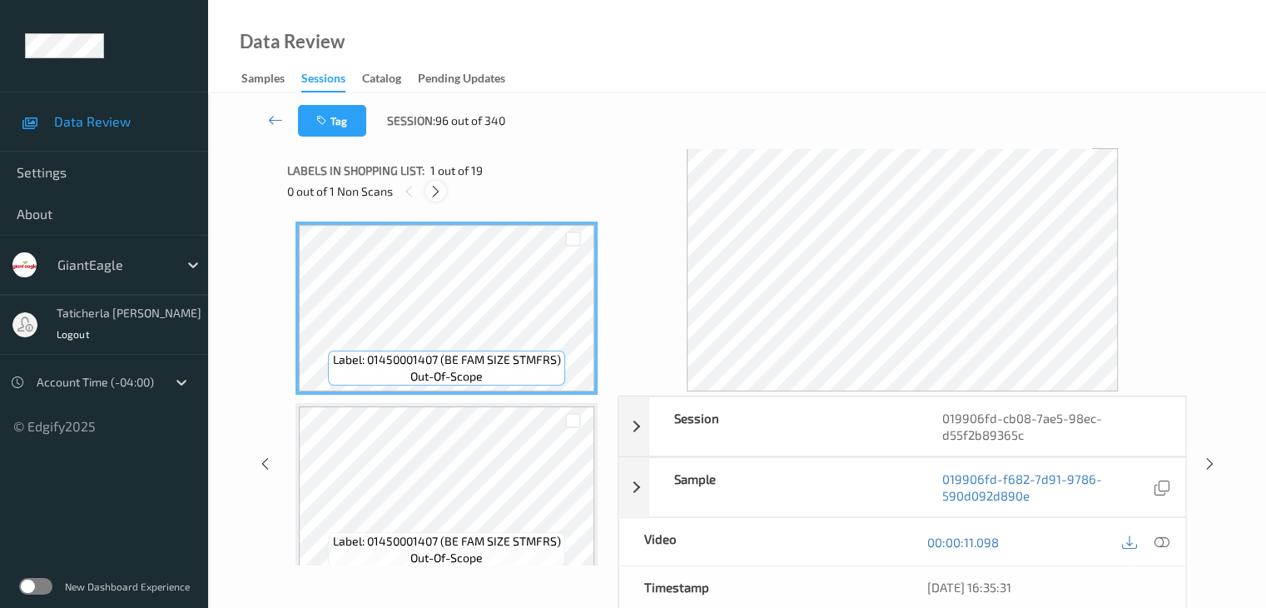
click at [437, 191] on icon at bounding box center [436, 191] width 14 height 15
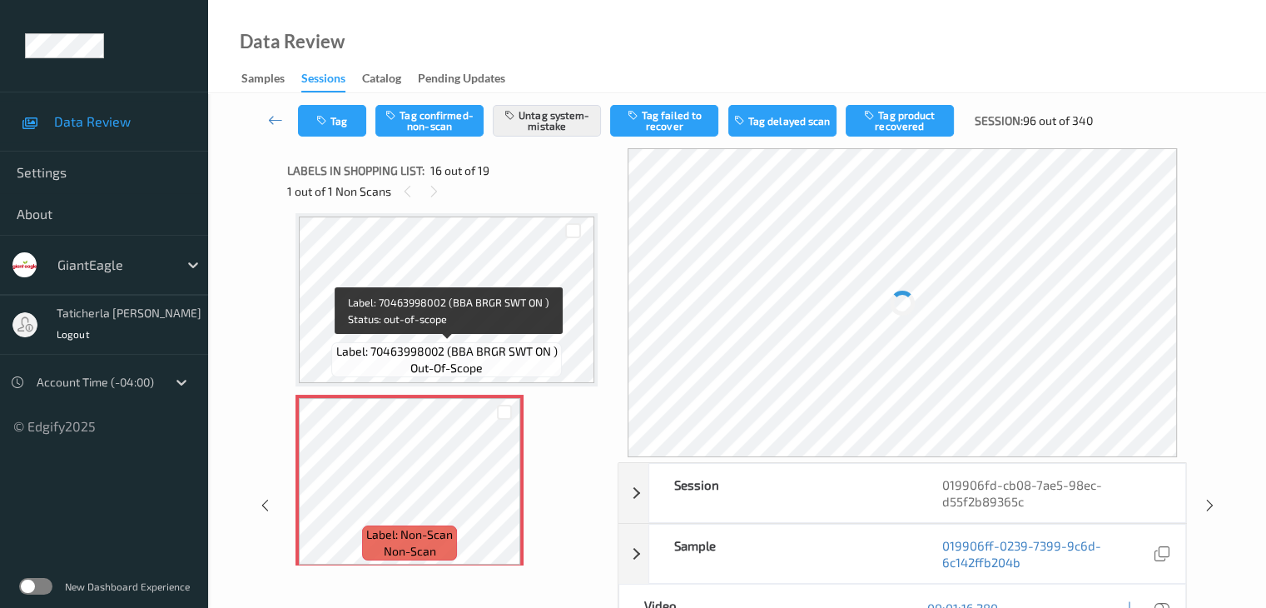
scroll to position [2632, 0]
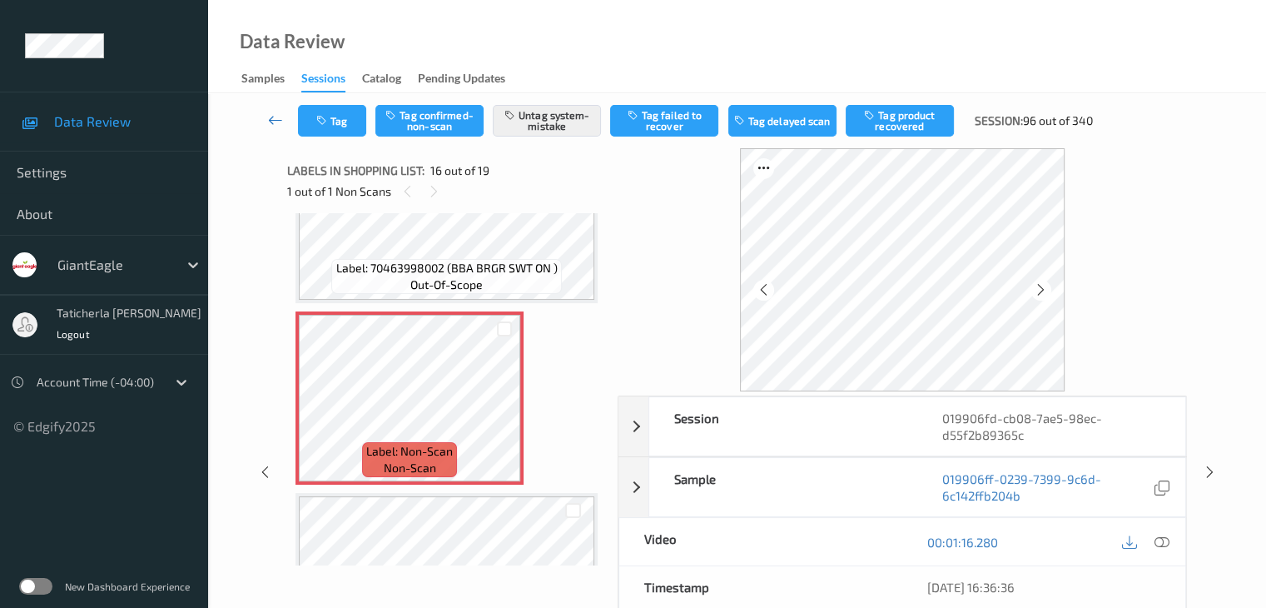
click at [276, 120] on icon at bounding box center [275, 120] width 15 height 17
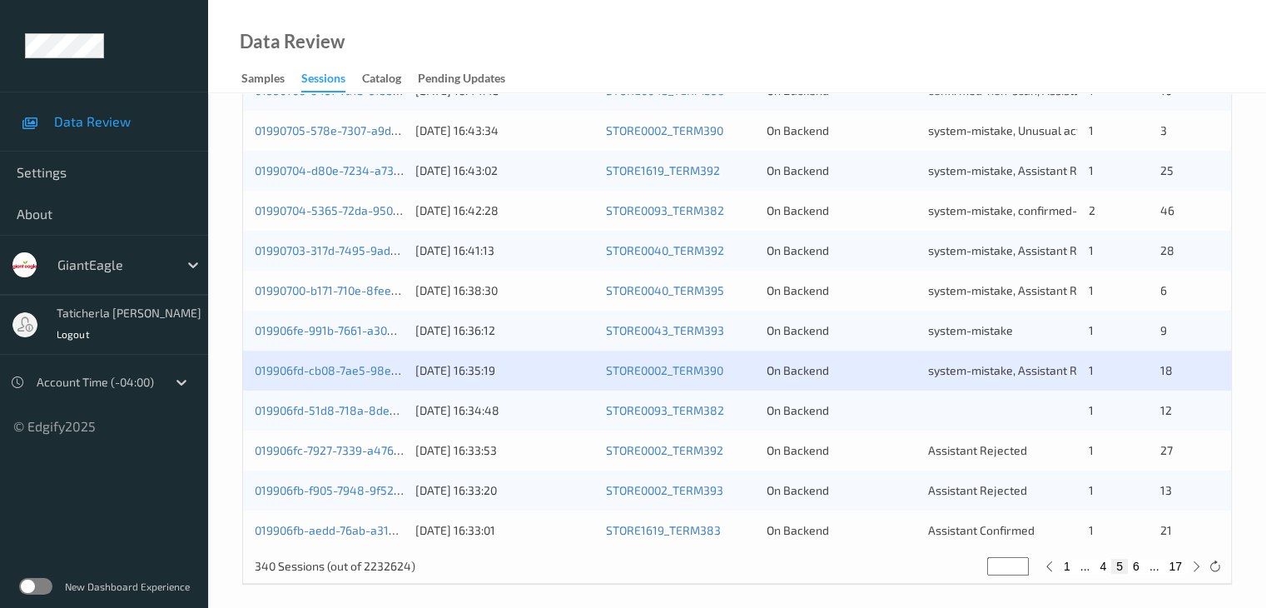
scroll to position [776, 0]
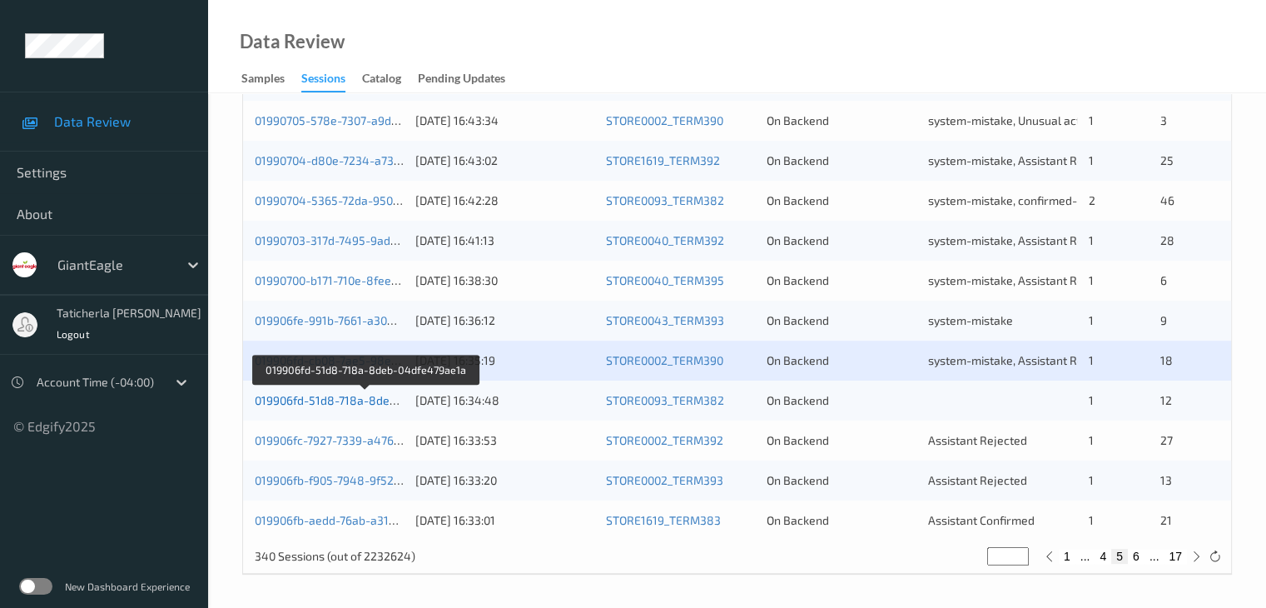
click at [355, 402] on link "019906fd-51d8-718a-8deb-04dfe479ae1a" at bounding box center [366, 400] width 223 height 14
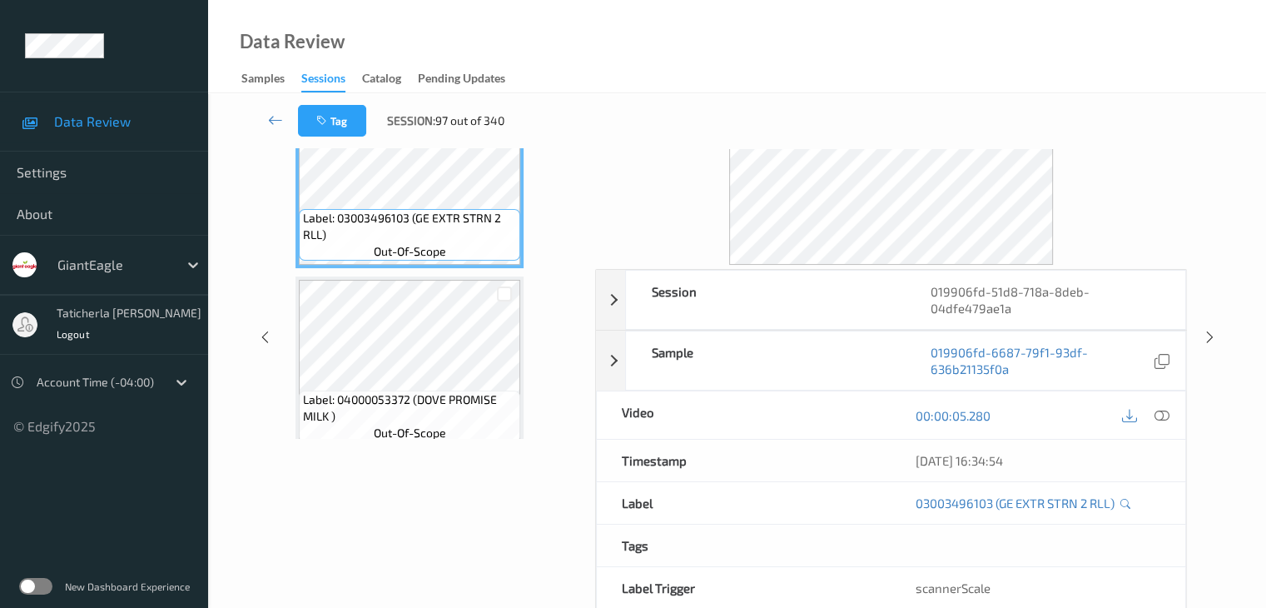
scroll to position [37, 0]
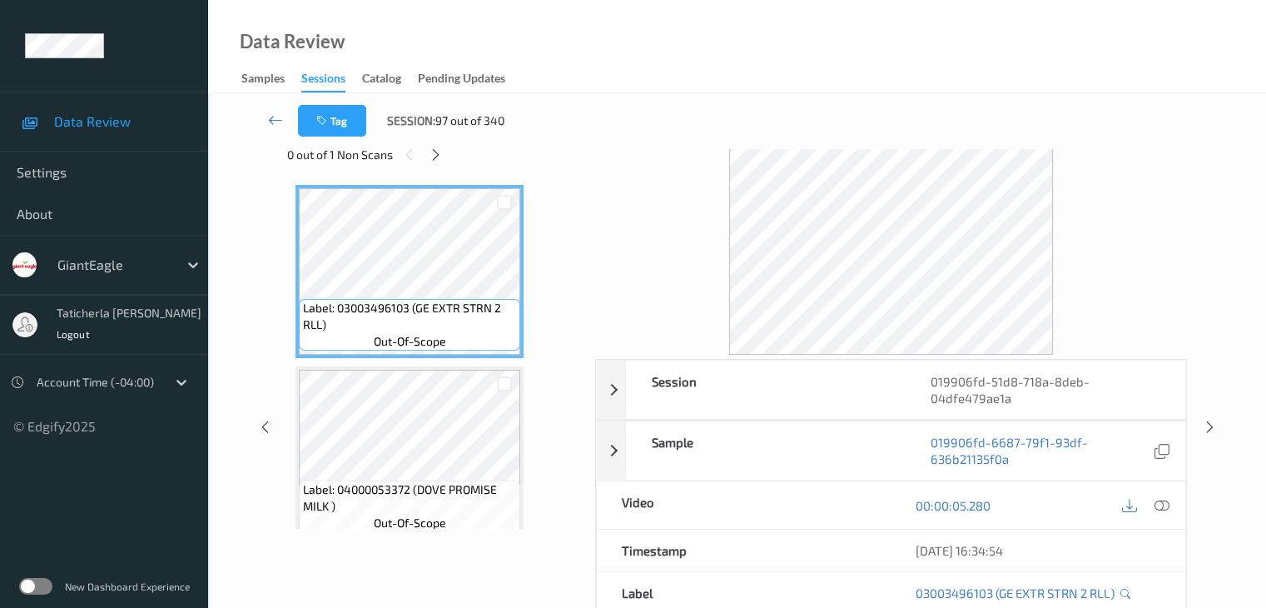
click at [441, 143] on div "Tag Session: 97 out of 340" at bounding box center [737, 120] width 990 height 55
click at [439, 152] on icon at bounding box center [436, 154] width 14 height 15
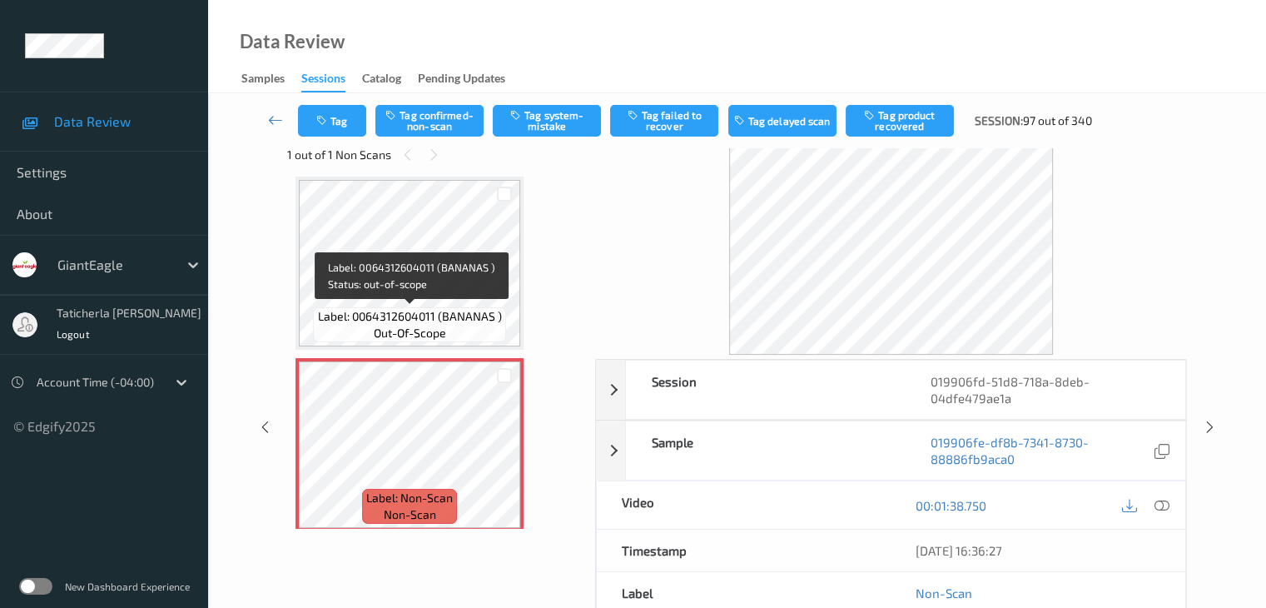
scroll to position [999, 0]
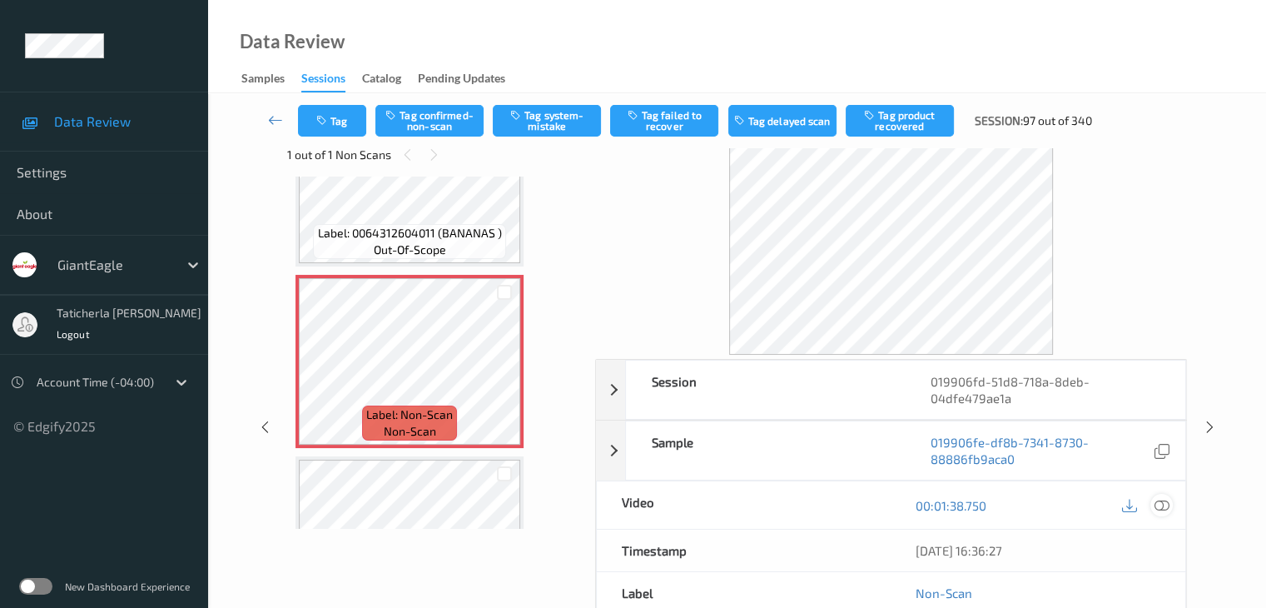
click at [1160, 500] on icon at bounding box center [1161, 505] width 15 height 15
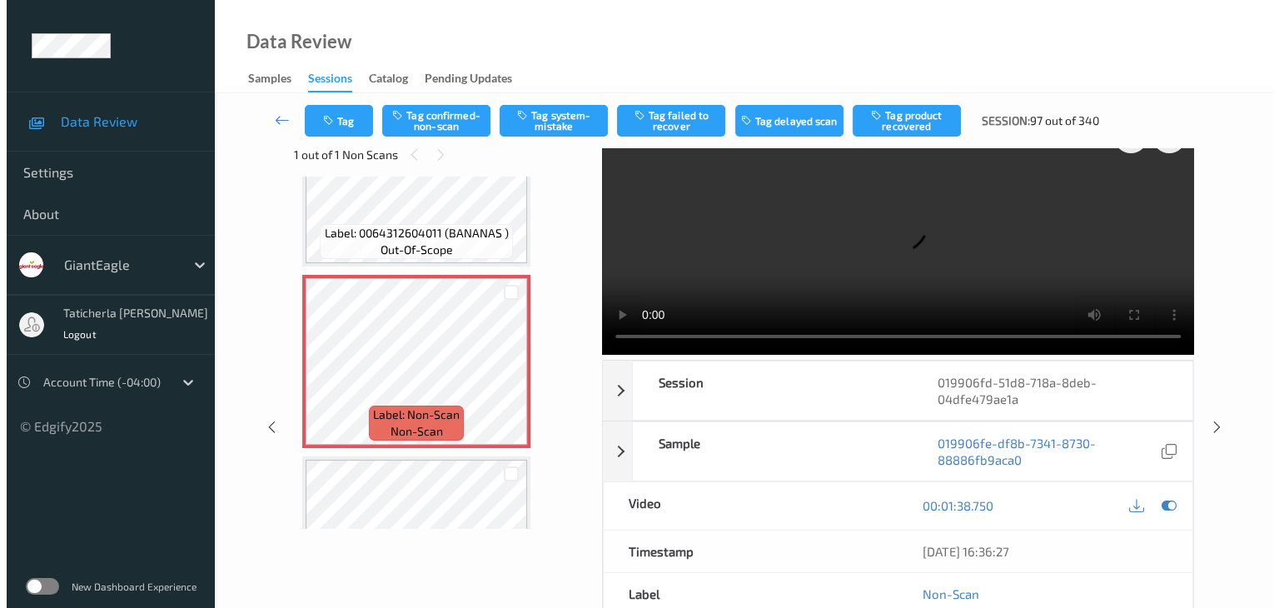
scroll to position [0, 0]
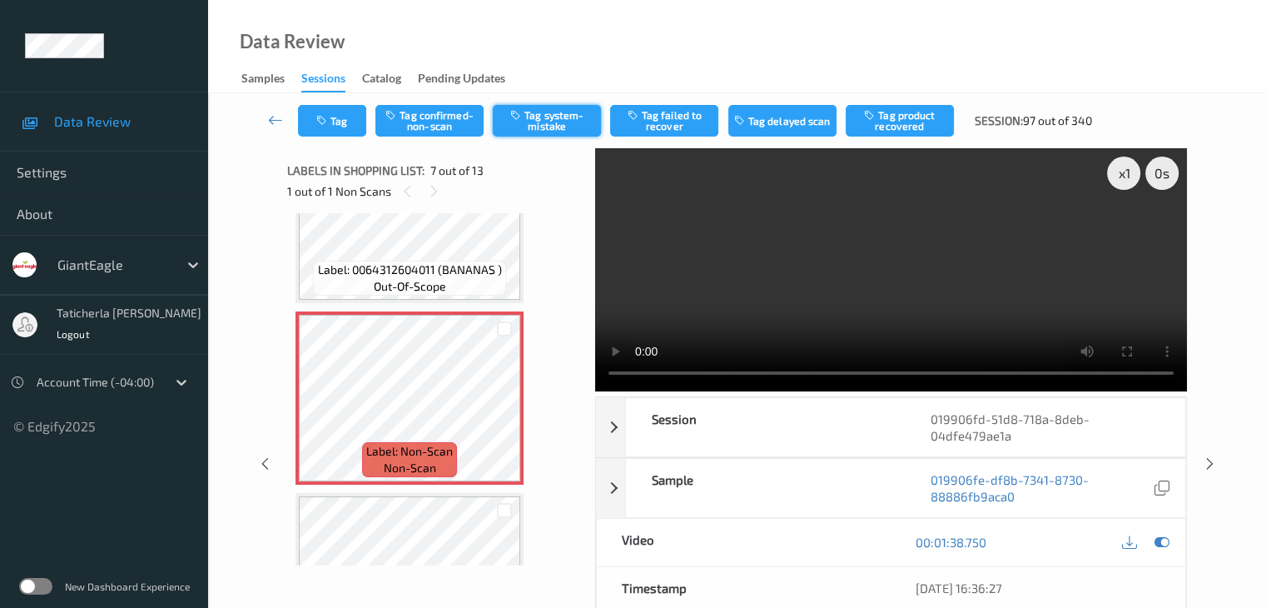
click at [559, 117] on button "Tag system-mistake" at bounding box center [547, 121] width 108 height 32
click at [345, 124] on button "Tag" at bounding box center [332, 121] width 68 height 32
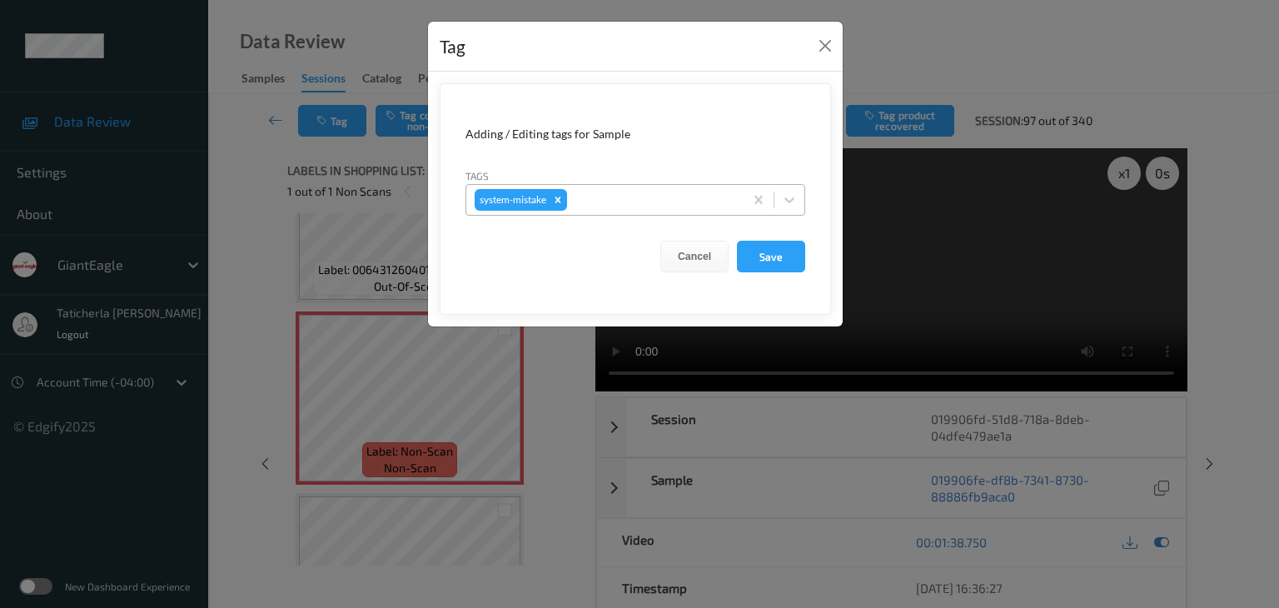
click at [646, 198] on div at bounding box center [652, 200] width 165 height 20
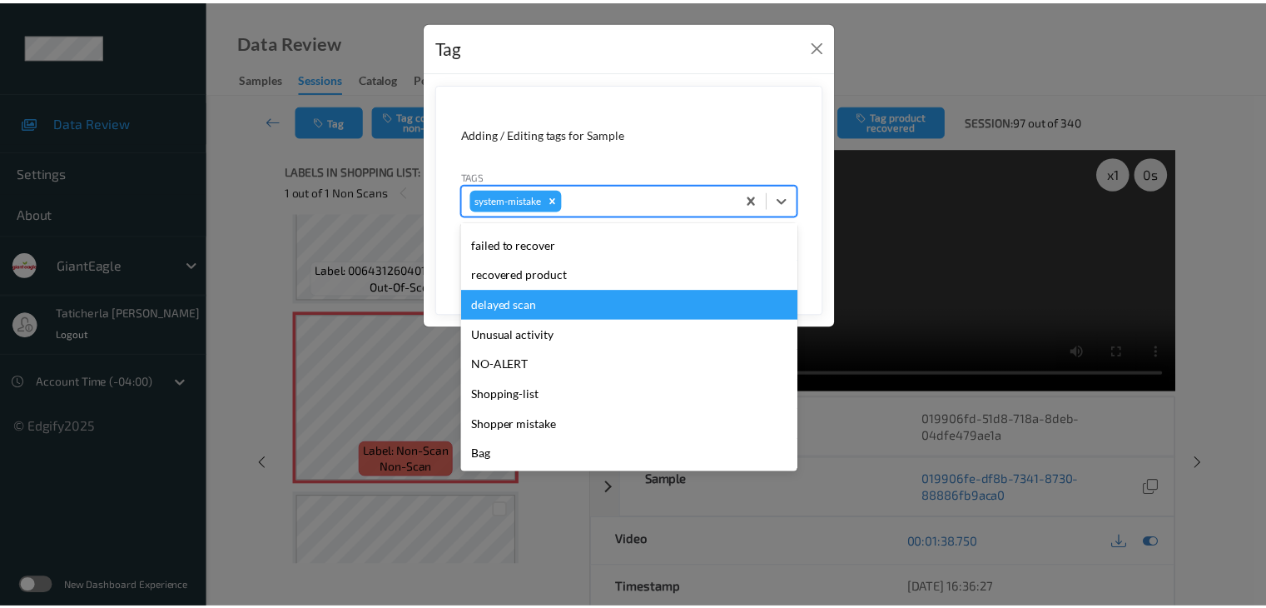
scroll to position [176, 0]
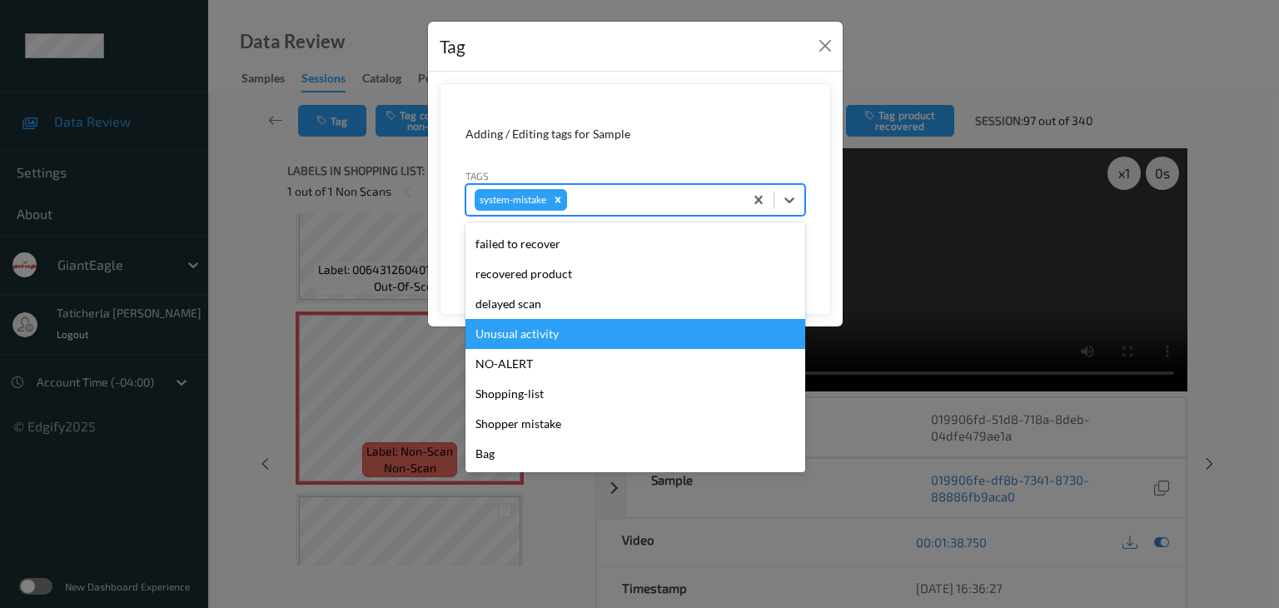
click at [587, 340] on div "Unusual activity" at bounding box center [635, 334] width 340 height 30
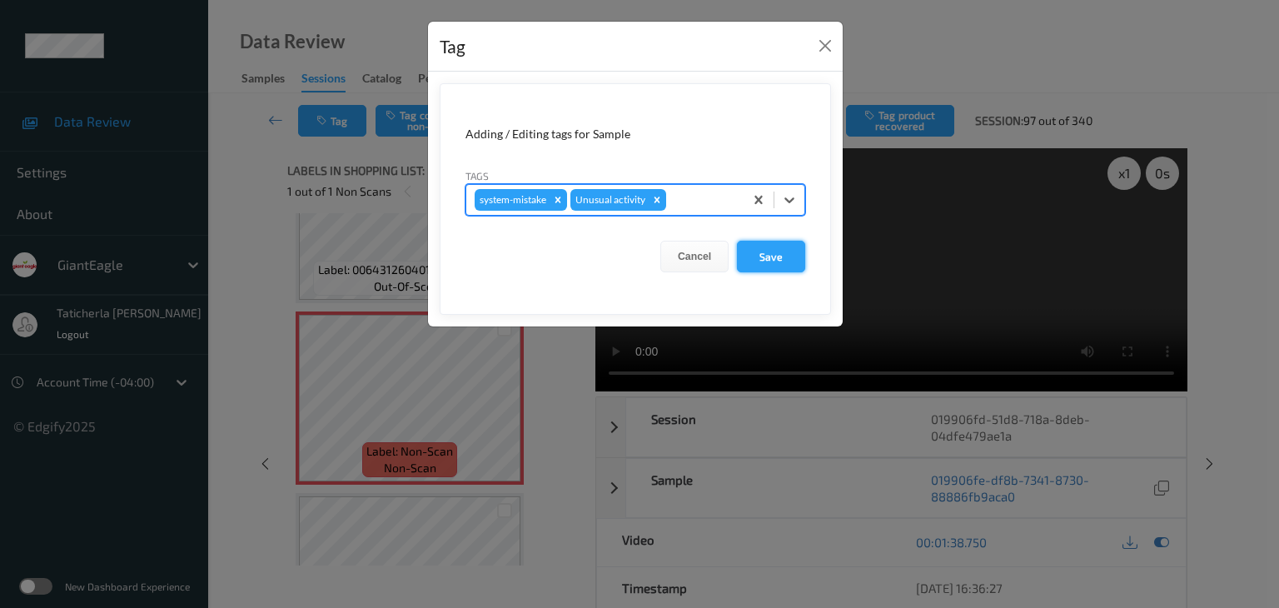
click at [787, 256] on button "Save" at bounding box center [771, 257] width 68 height 32
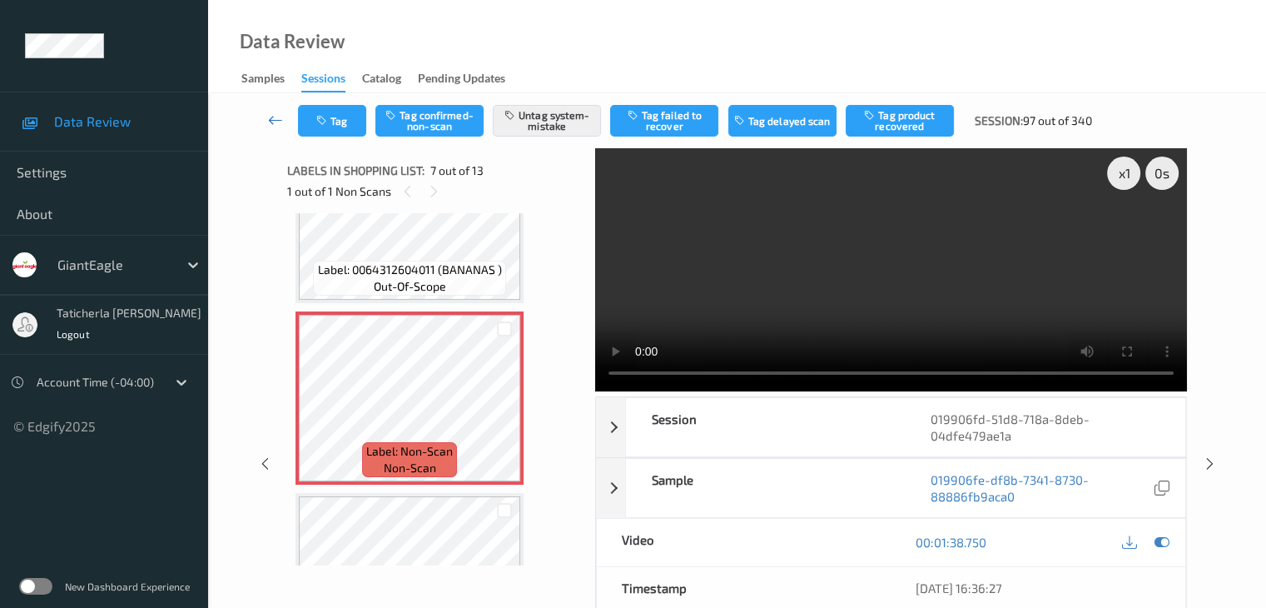
click at [283, 117] on link at bounding box center [276, 121] width 44 height 32
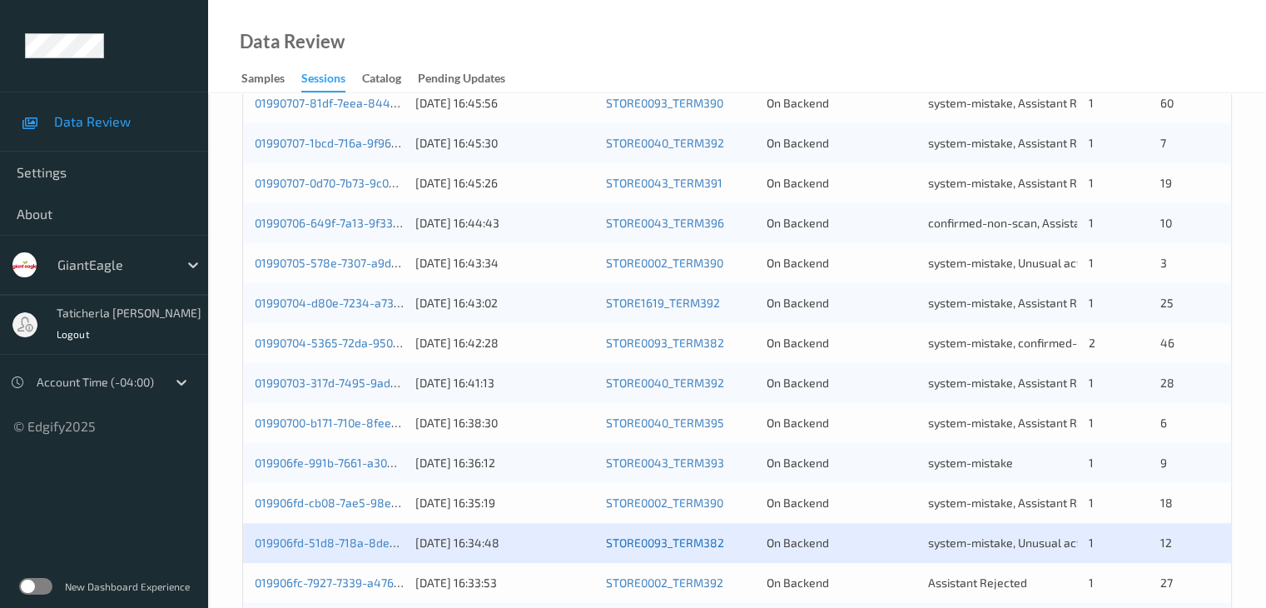
scroll to position [776, 0]
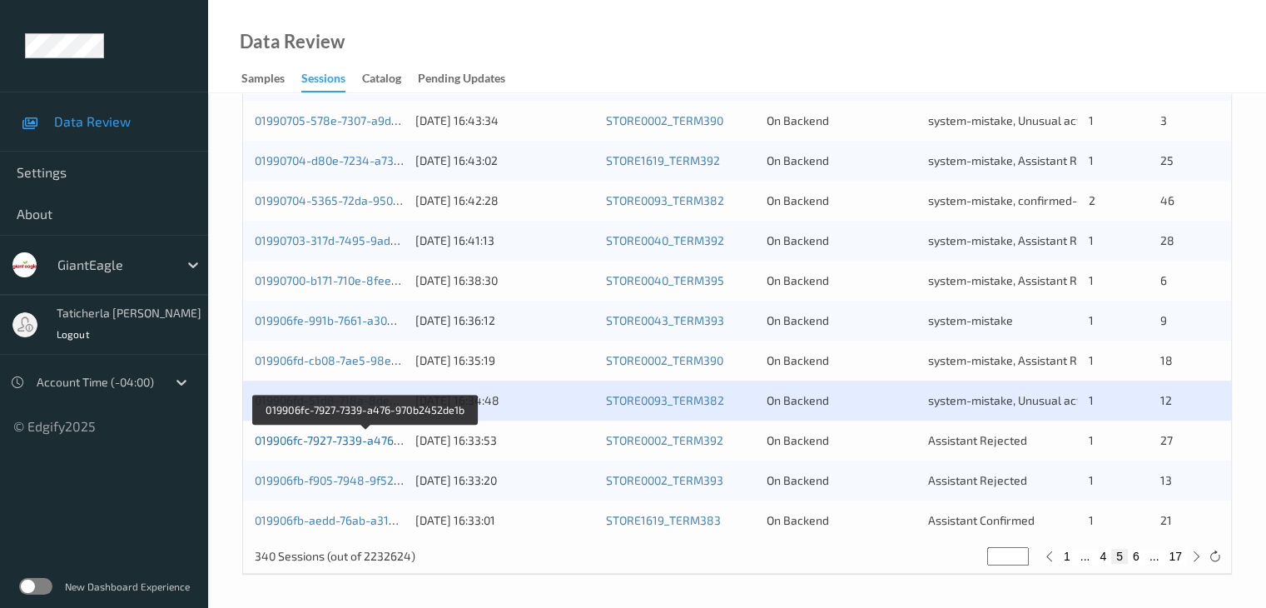
click at [356, 438] on link "019906fc-7927-7339-a476-970b2452de1b" at bounding box center [366, 440] width 222 height 14
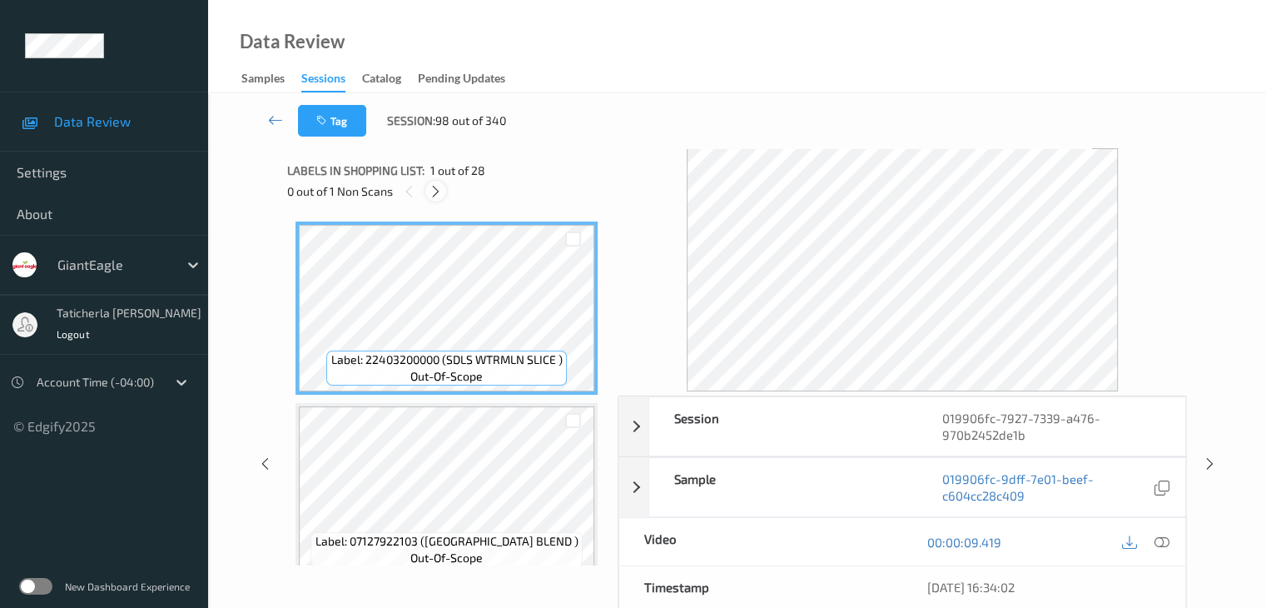
click at [440, 187] on icon at bounding box center [436, 191] width 14 height 15
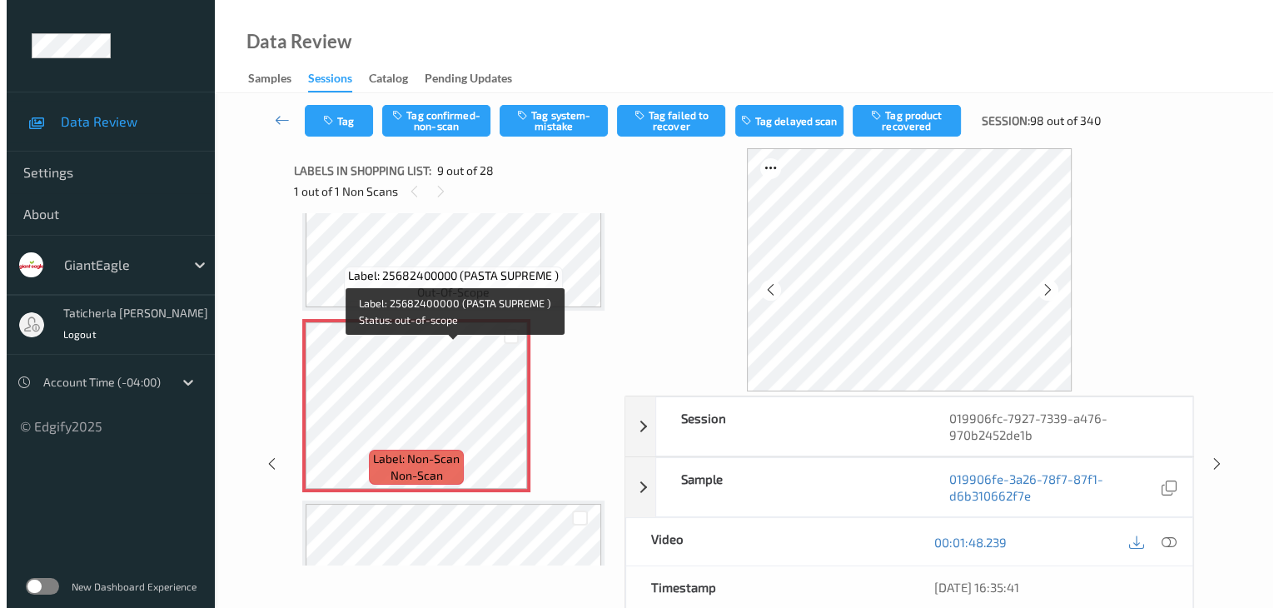
scroll to position [1445, 0]
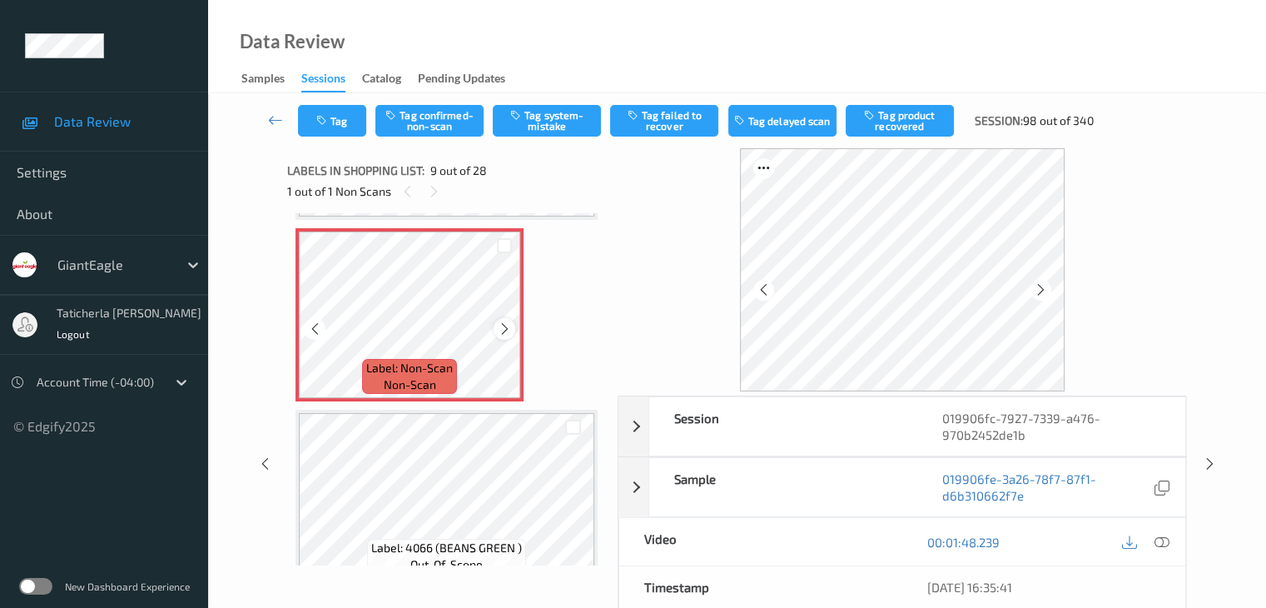
click at [509, 327] on icon at bounding box center [505, 328] width 14 height 15
click at [509, 326] on icon at bounding box center [505, 328] width 14 height 15
click at [1159, 540] on icon at bounding box center [1161, 541] width 15 height 15
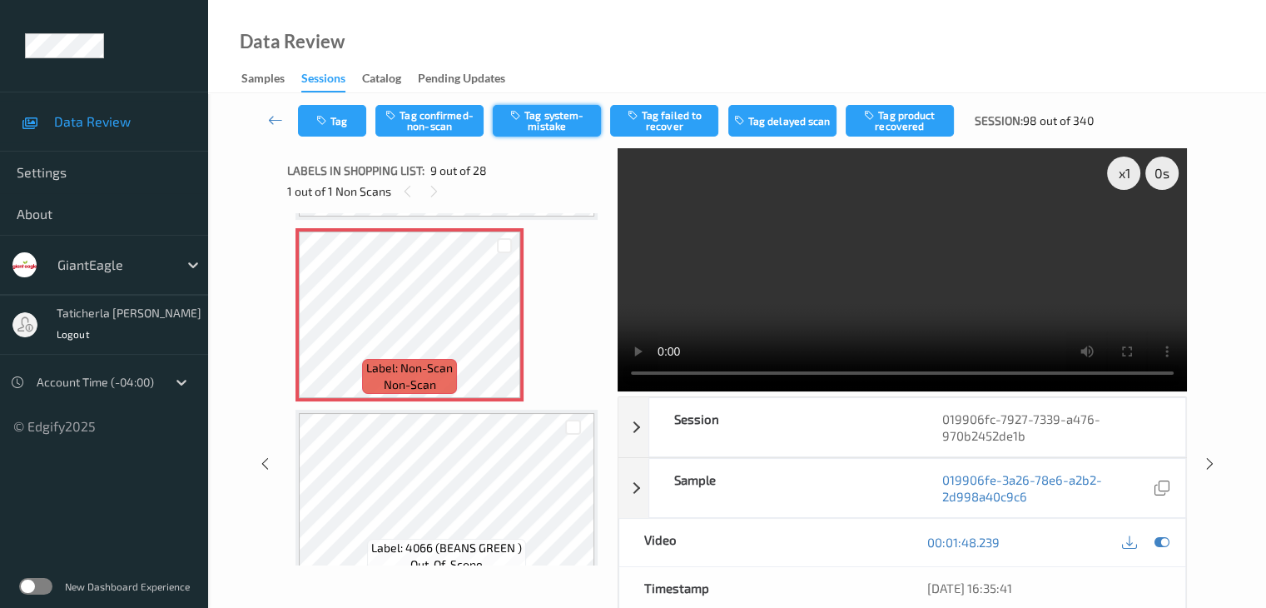
click at [569, 109] on button "Tag system-mistake" at bounding box center [547, 121] width 108 height 32
click at [347, 124] on button "Tag" at bounding box center [332, 121] width 68 height 32
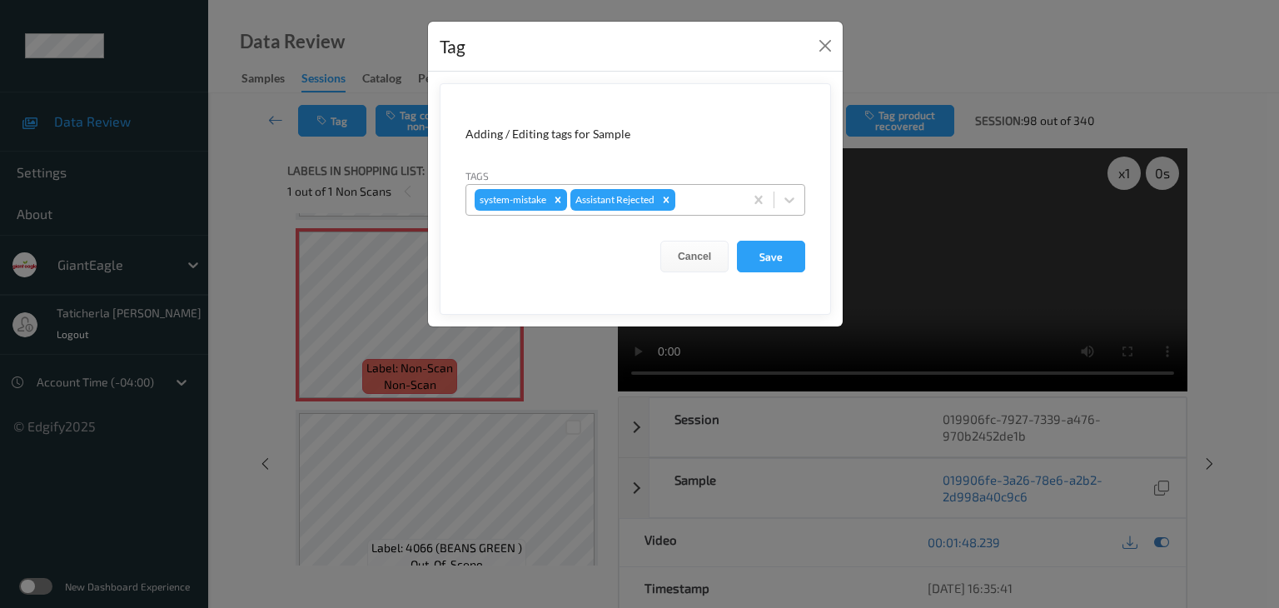
click at [713, 201] on div at bounding box center [706, 200] width 57 height 20
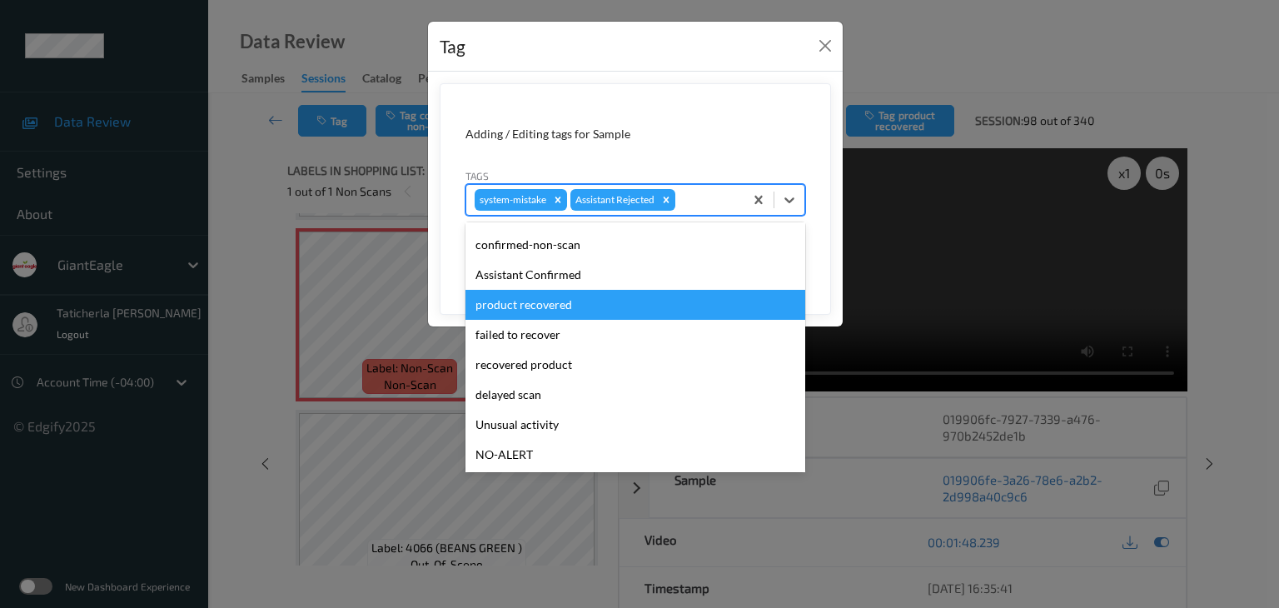
scroll to position [147, 0]
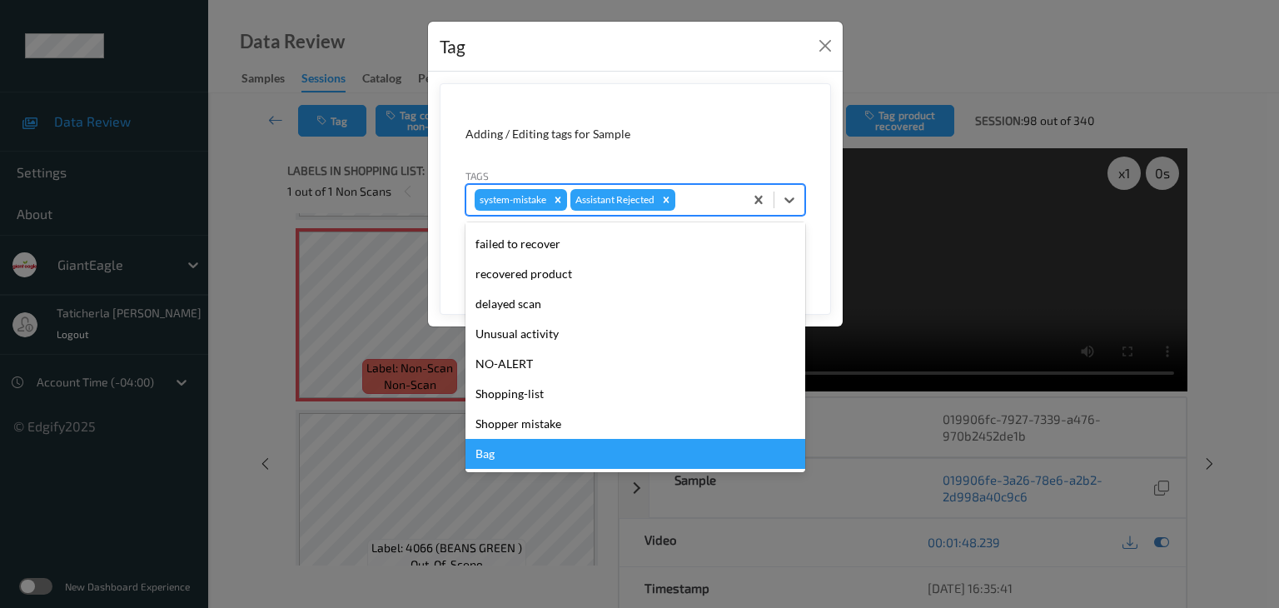
click at [538, 449] on div "Bag" at bounding box center [635, 454] width 340 height 30
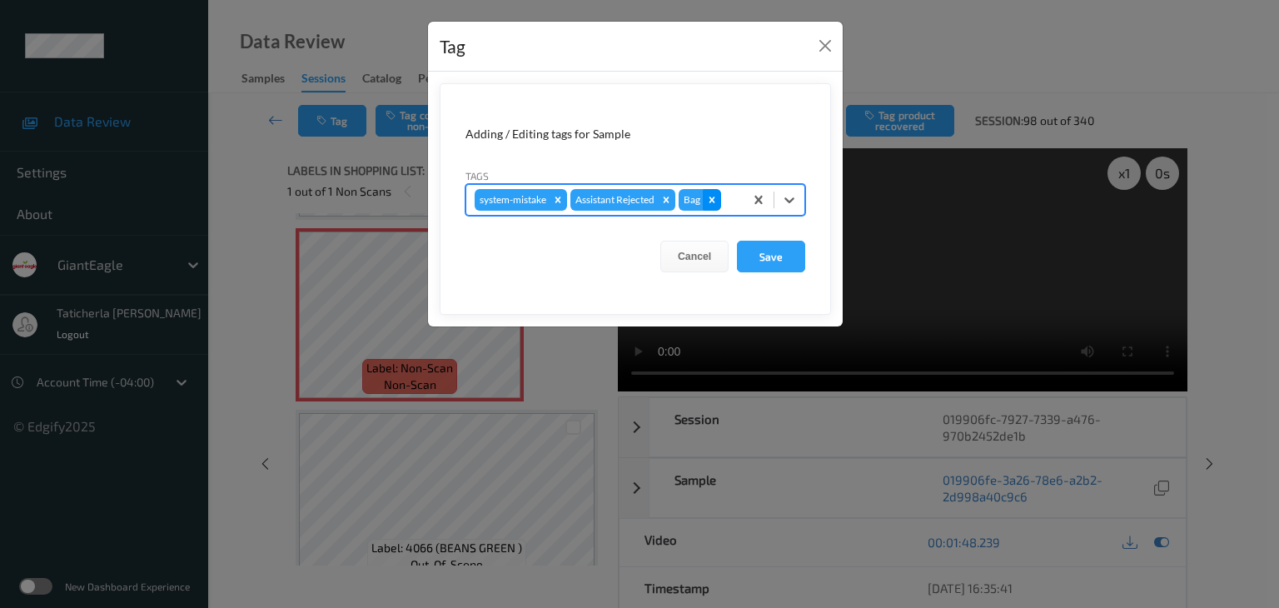
click at [714, 197] on icon "Remove Bag" at bounding box center [712, 199] width 6 height 6
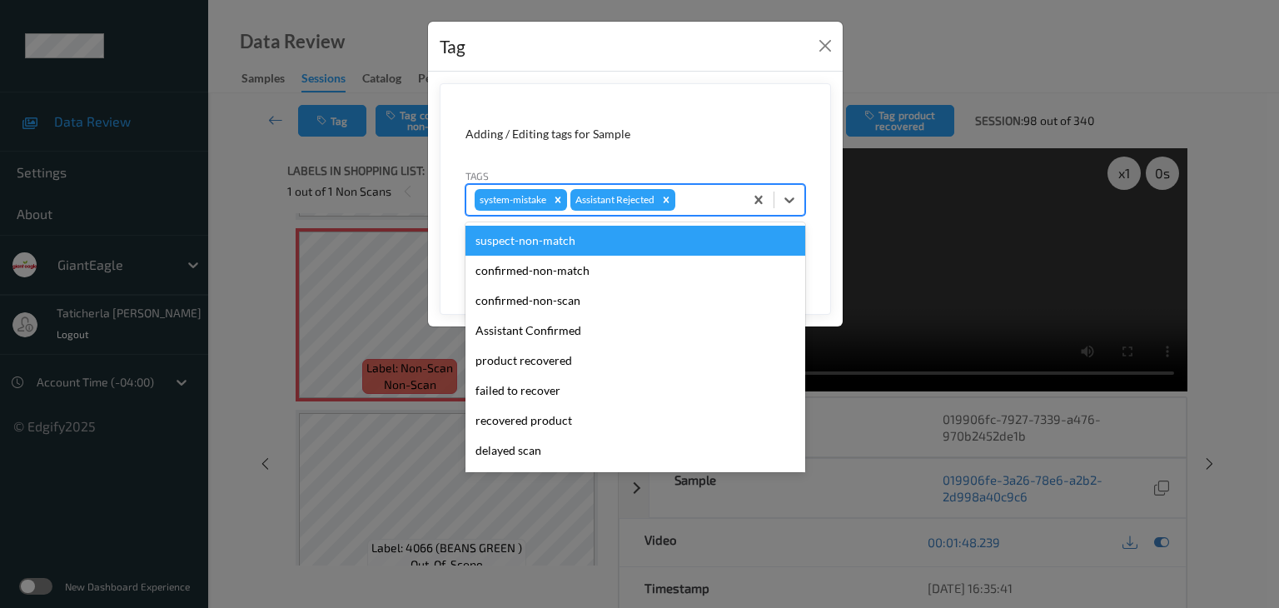
click at [718, 188] on div "system-mistake Assistant Rejected" at bounding box center [604, 200] width 277 height 28
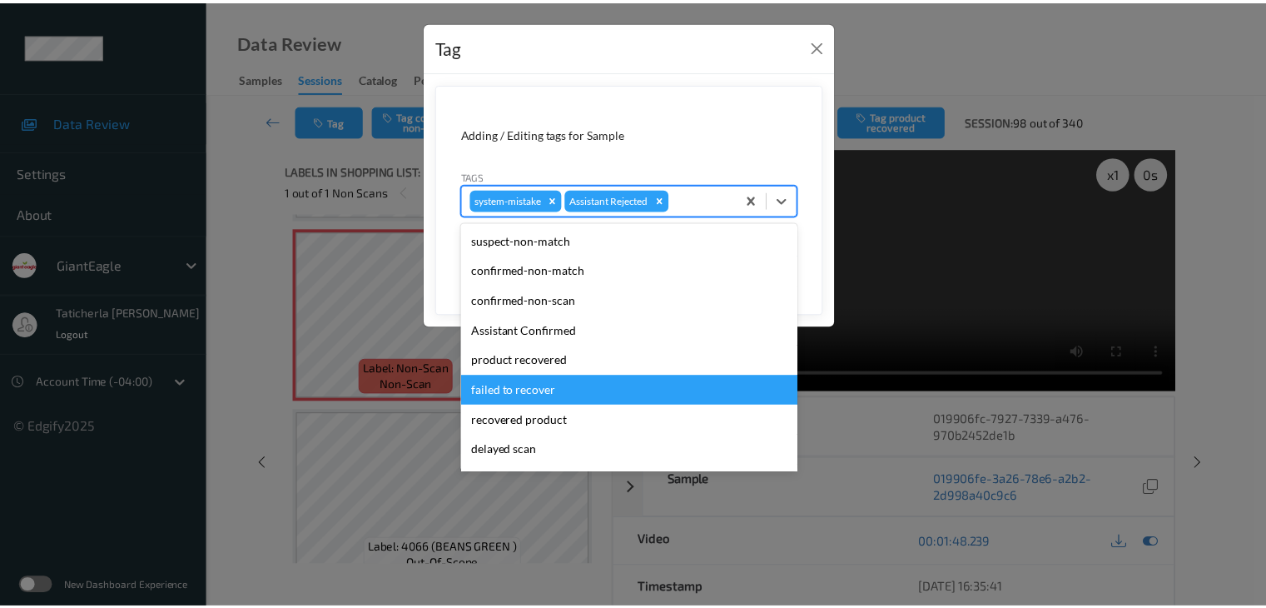
scroll to position [83, 0]
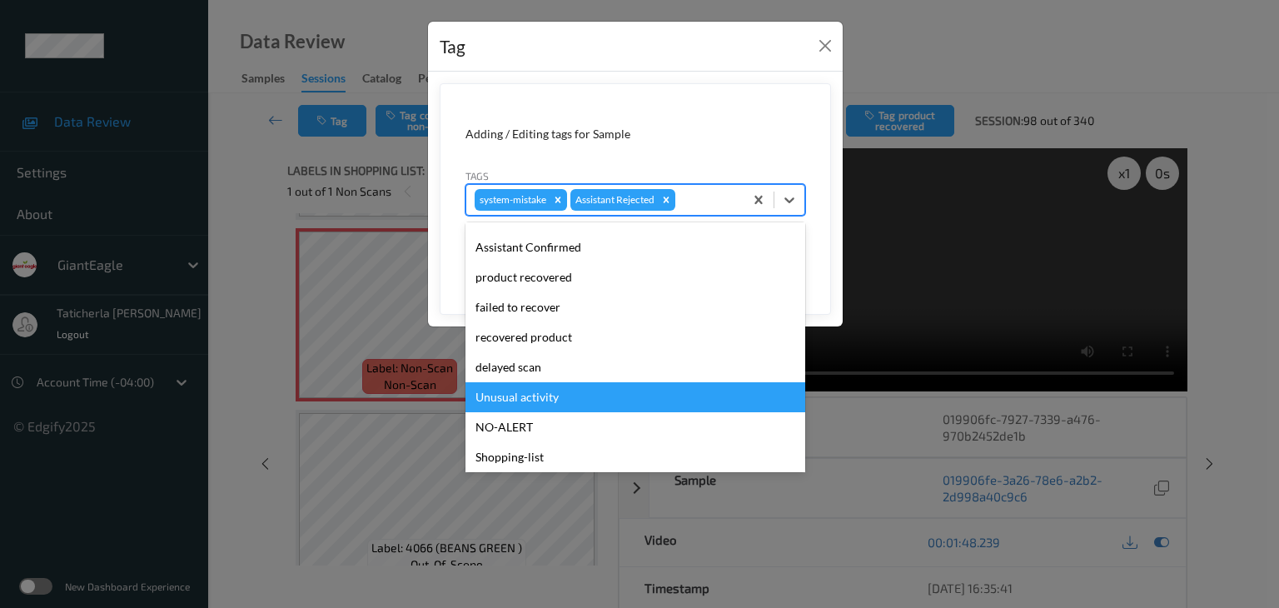
click at [573, 392] on div "Unusual activity" at bounding box center [635, 397] width 340 height 30
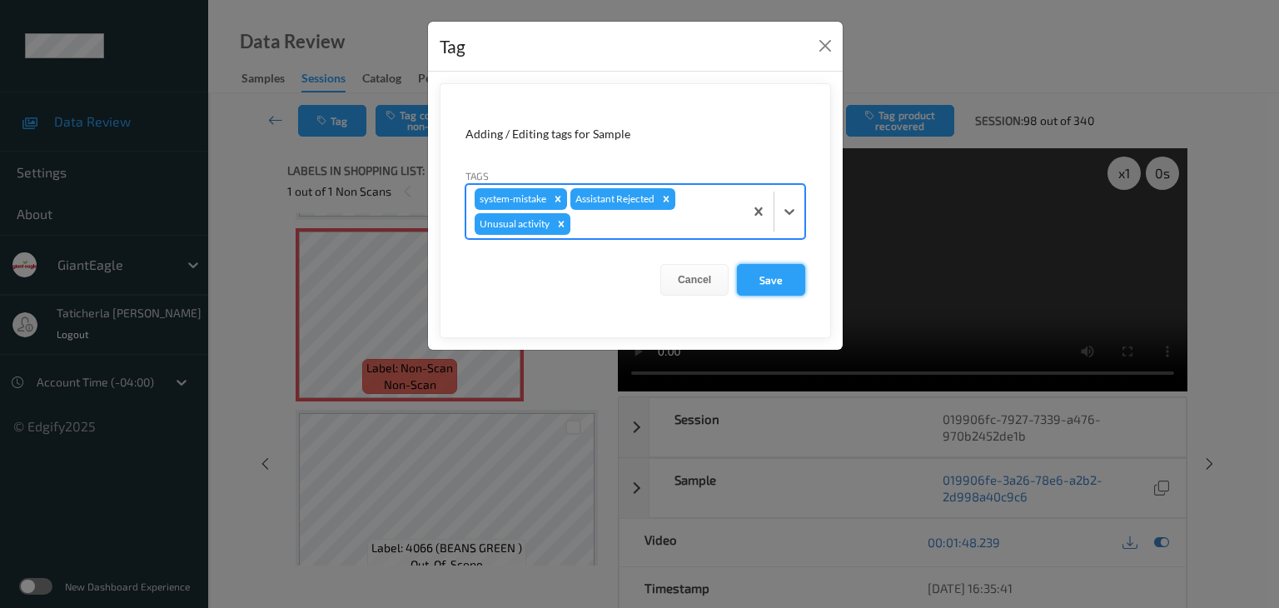
click at [781, 277] on button "Save" at bounding box center [771, 280] width 68 height 32
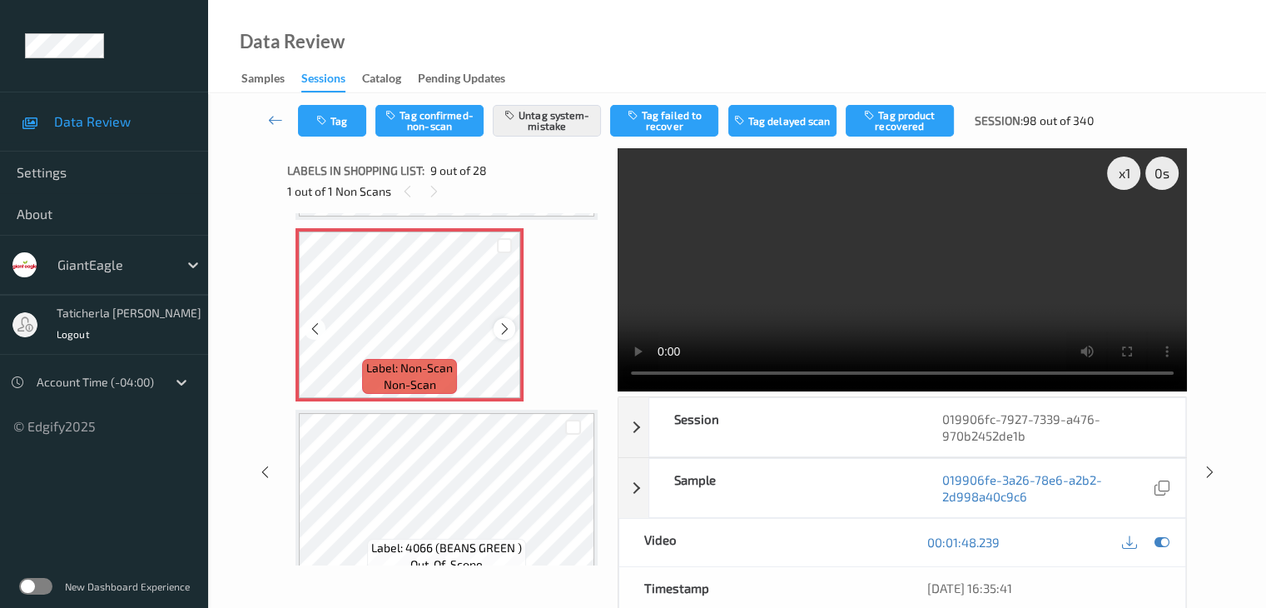
click at [504, 329] on icon at bounding box center [505, 328] width 14 height 15
click at [1127, 233] on video at bounding box center [902, 269] width 569 height 243
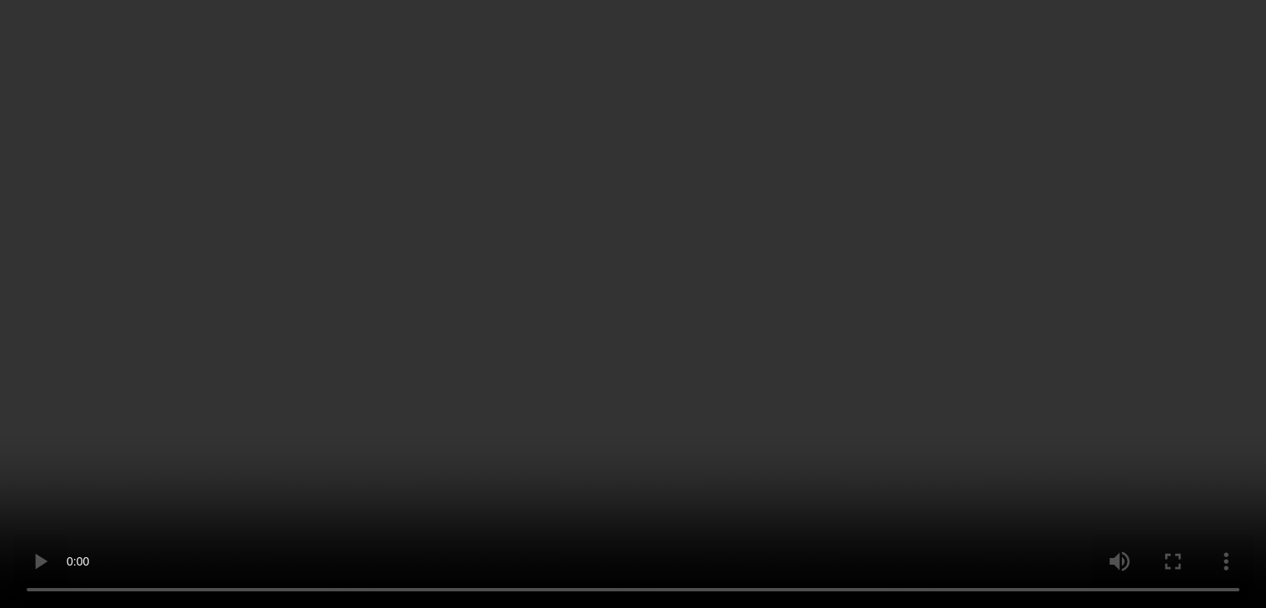
scroll to position [0, 0]
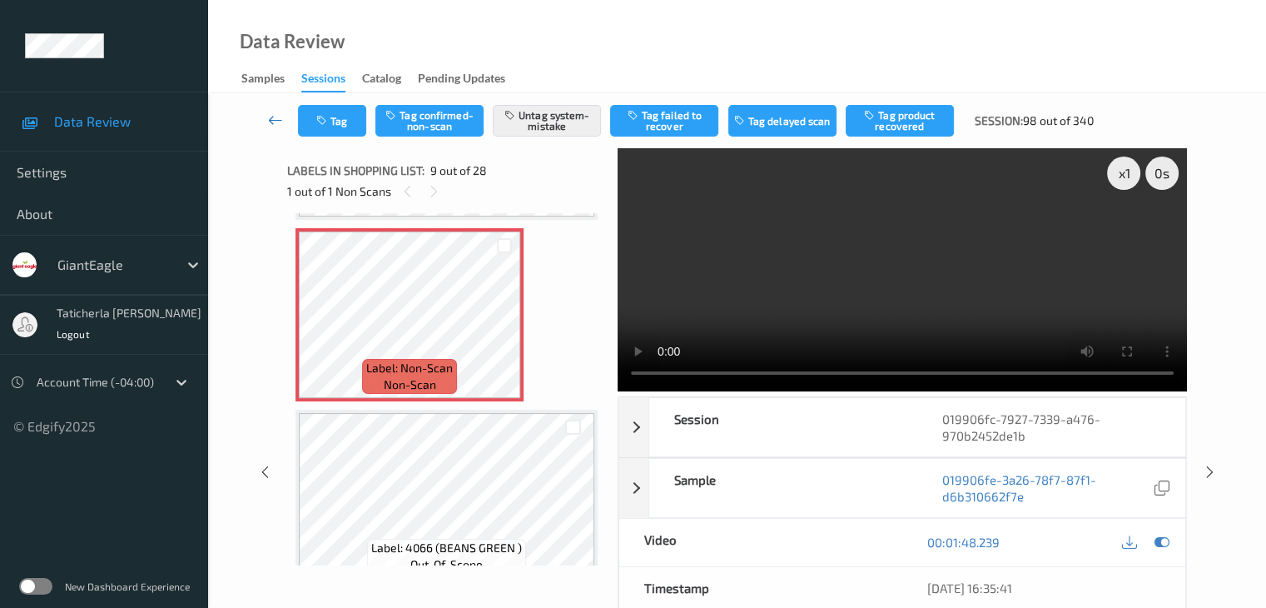
click at [276, 117] on icon at bounding box center [275, 120] width 15 height 17
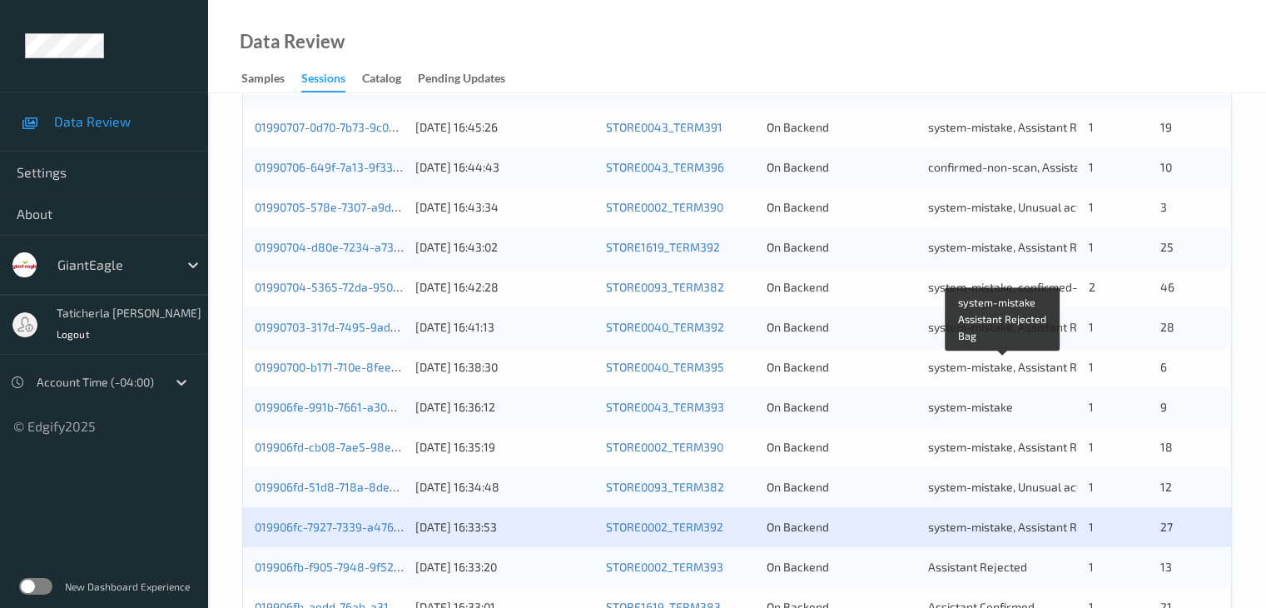
scroll to position [776, 0]
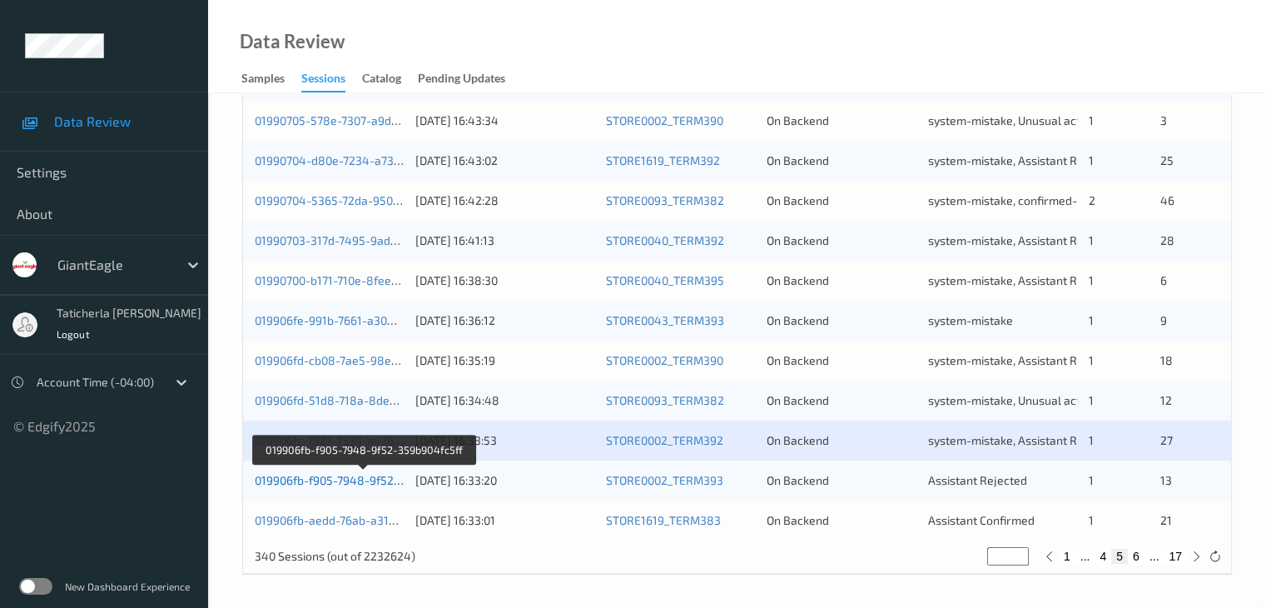
click at [316, 480] on link "019906fb-f905-7948-9f52-359b904fc5ff" at bounding box center [363, 480] width 216 height 14
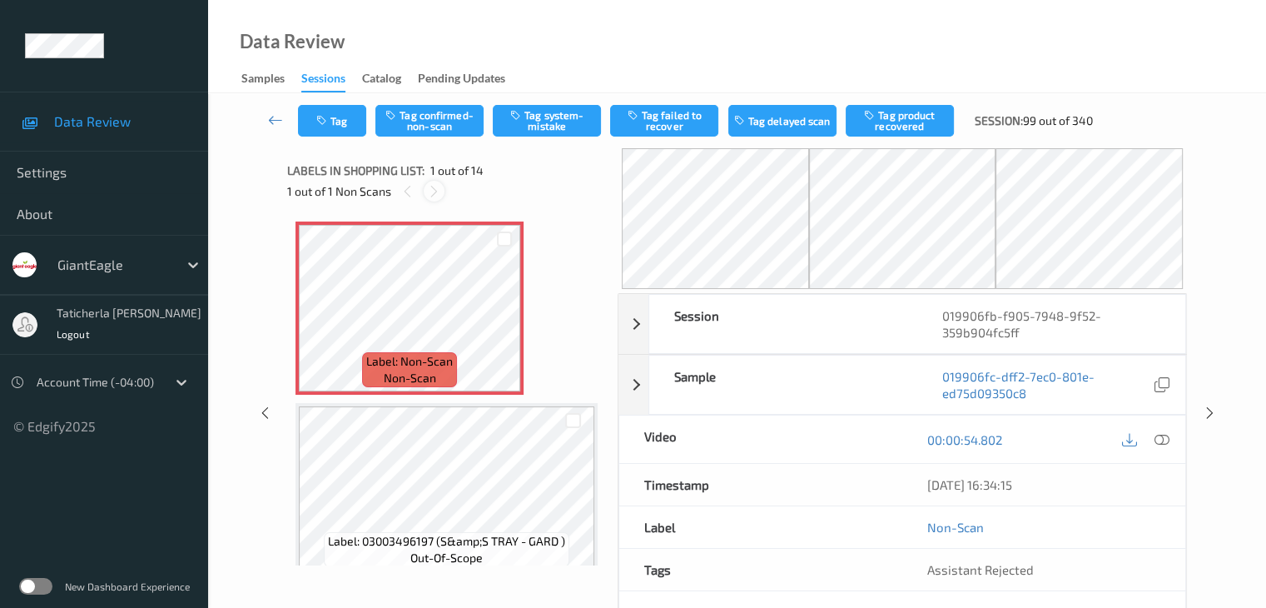
click at [425, 191] on div at bounding box center [434, 191] width 21 height 21
click at [503, 320] on icon at bounding box center [505, 322] width 14 height 15
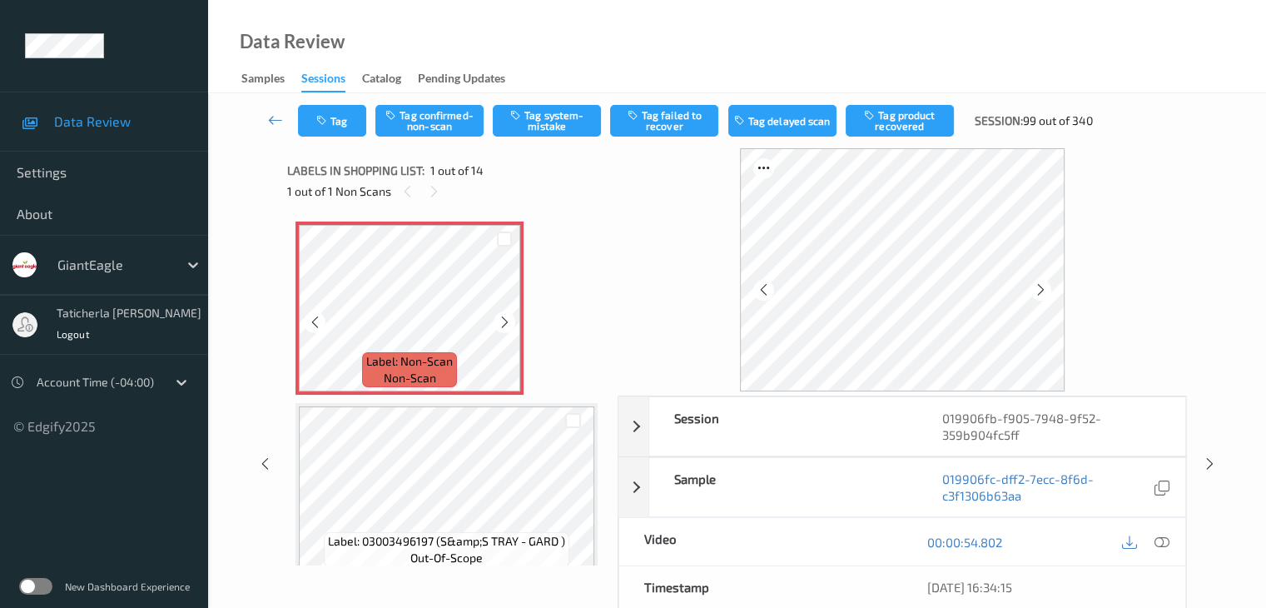
click at [503, 320] on icon at bounding box center [505, 322] width 14 height 15
click at [1160, 540] on icon at bounding box center [1161, 541] width 15 height 15
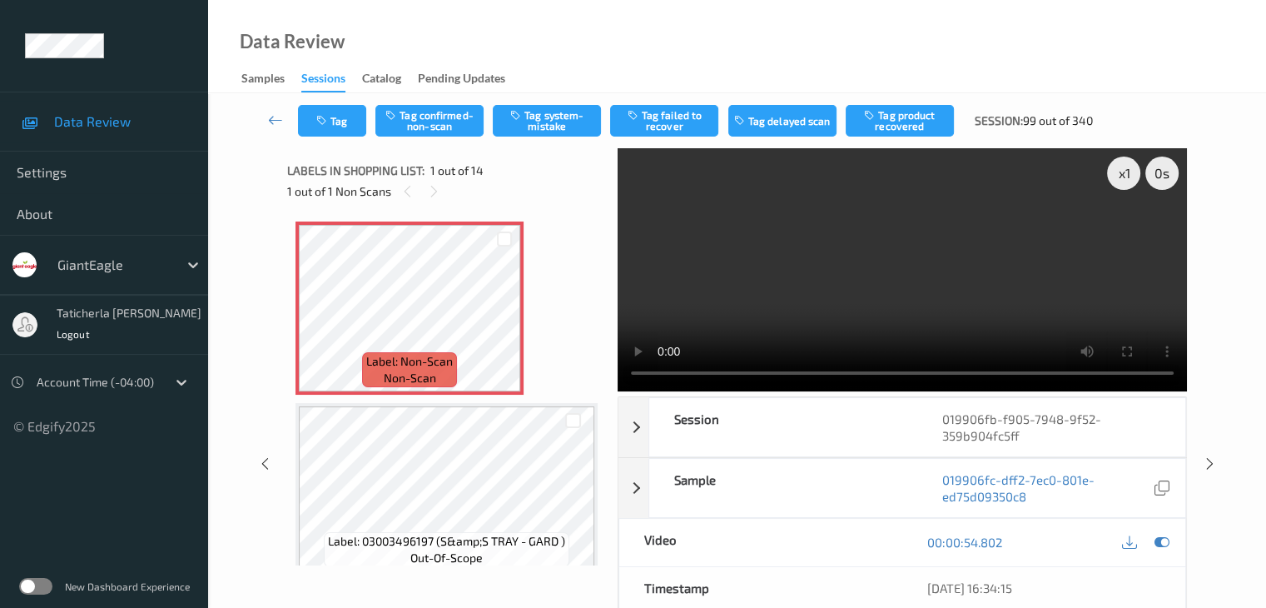
click at [1128, 234] on video at bounding box center [902, 269] width 569 height 243
click at [533, 112] on button "Tag system-mistake" at bounding box center [547, 121] width 108 height 32
click at [347, 121] on button "Tag" at bounding box center [332, 121] width 68 height 32
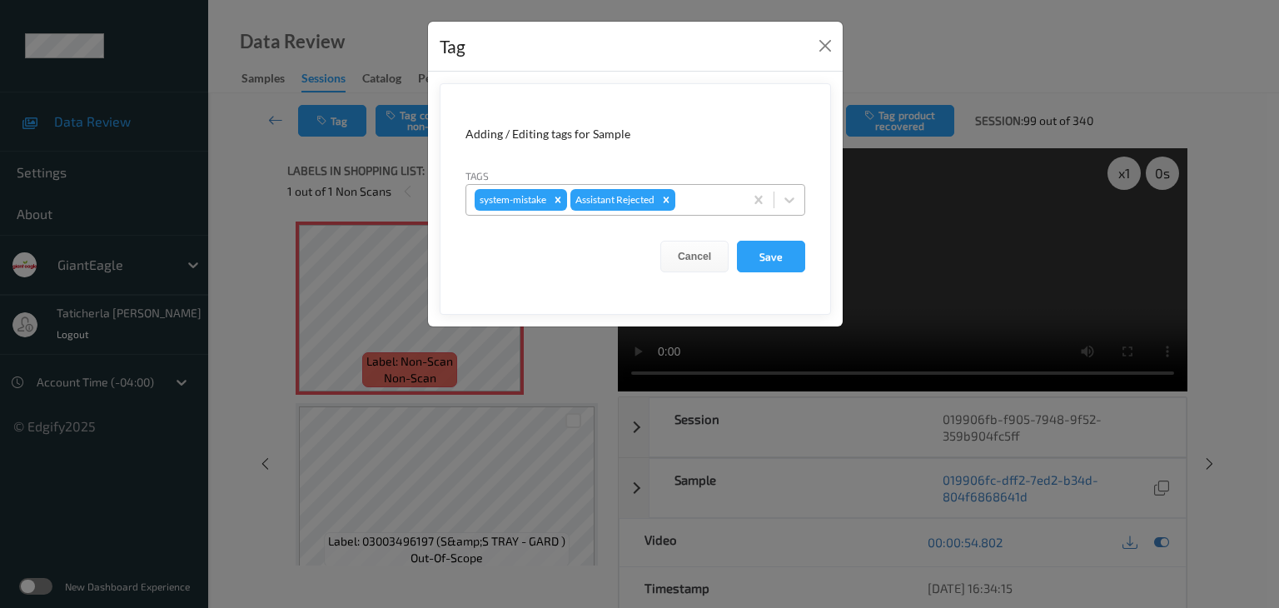
click at [719, 196] on div at bounding box center [706, 200] width 57 height 20
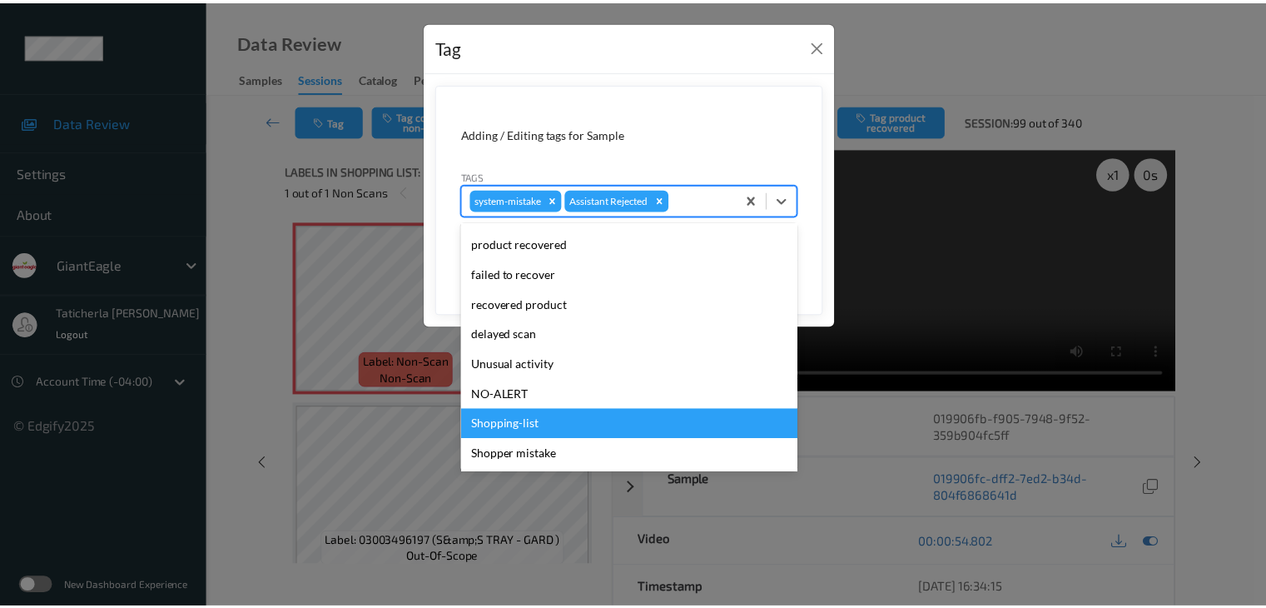
scroll to position [147, 0]
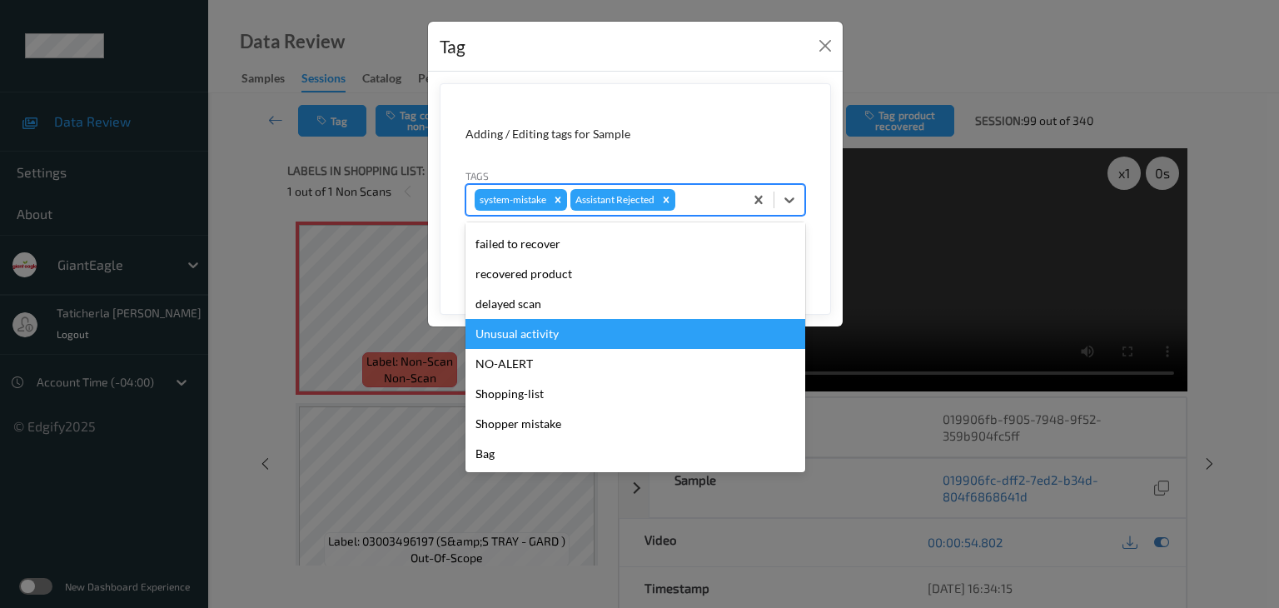
click at [673, 333] on div "Unusual activity" at bounding box center [635, 334] width 340 height 30
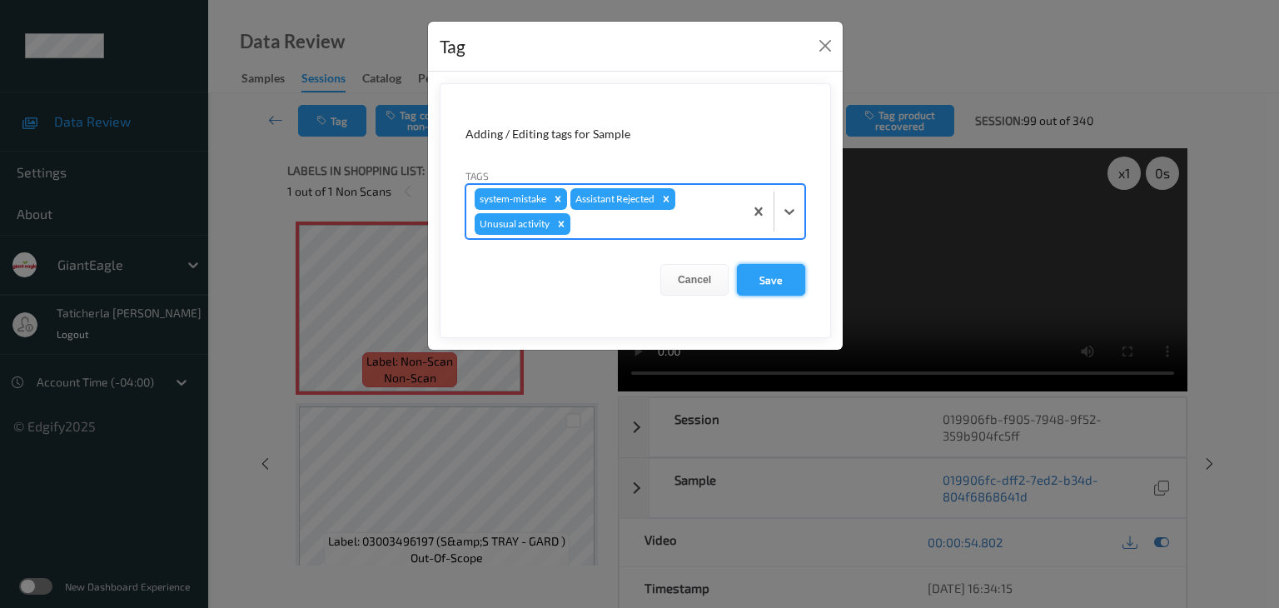
click at [768, 279] on button "Save" at bounding box center [771, 280] width 68 height 32
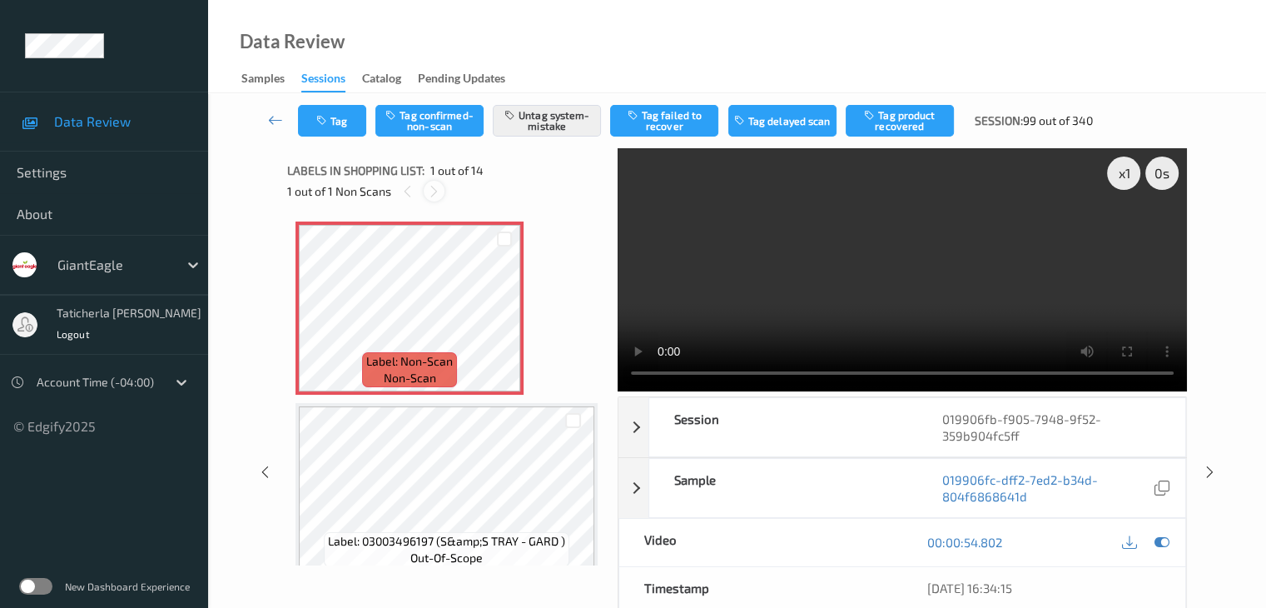
click at [430, 195] on icon at bounding box center [434, 191] width 14 height 15
drag, startPoint x: 430, startPoint y: 195, endPoint x: 402, endPoint y: 178, distance: 32.8
click at [432, 196] on icon at bounding box center [434, 191] width 14 height 15
click at [274, 121] on icon at bounding box center [275, 120] width 15 height 17
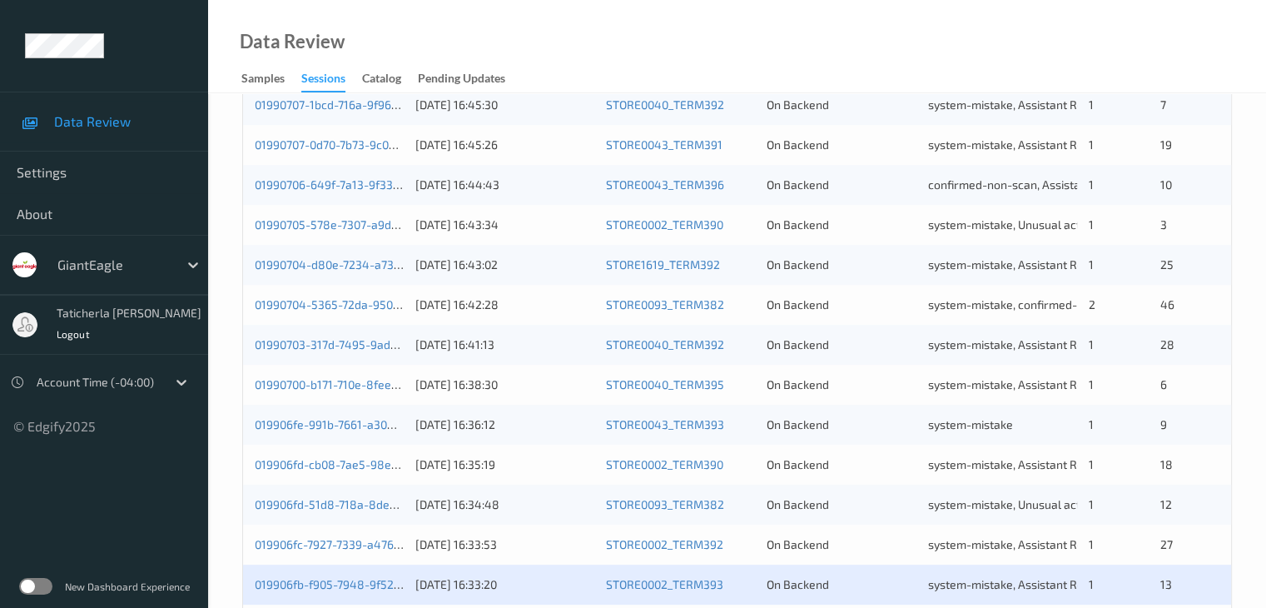
scroll to position [776, 0]
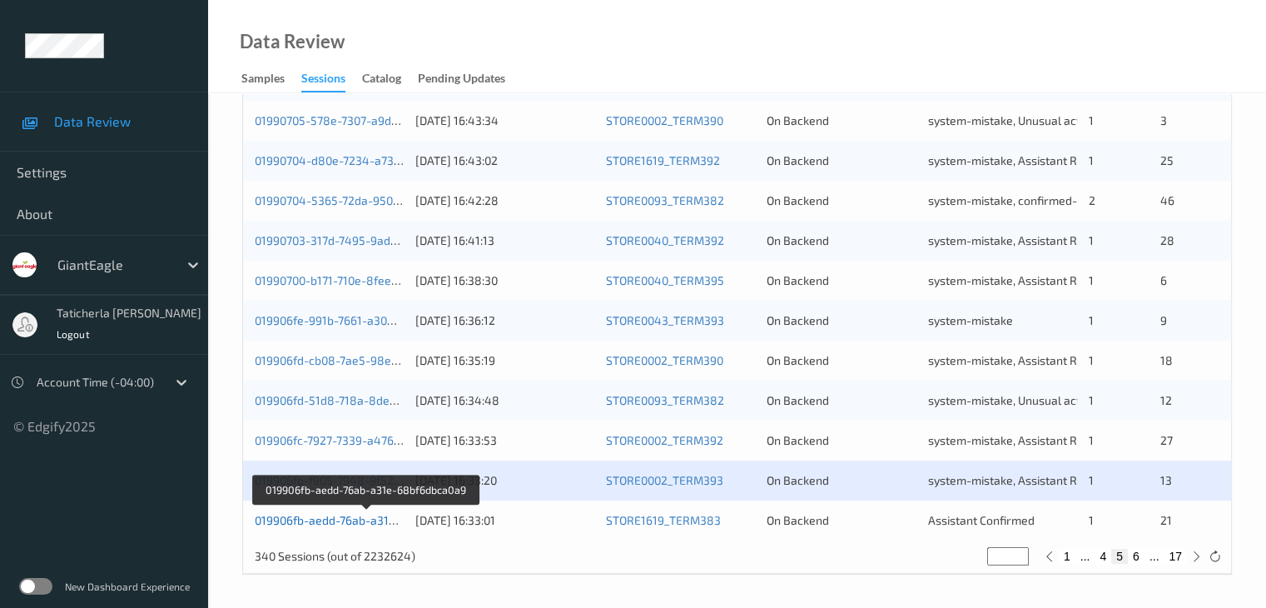
click at [343, 516] on link "019906fb-aedd-76ab-a31e-68bf6dbca0a9" at bounding box center [366, 520] width 223 height 14
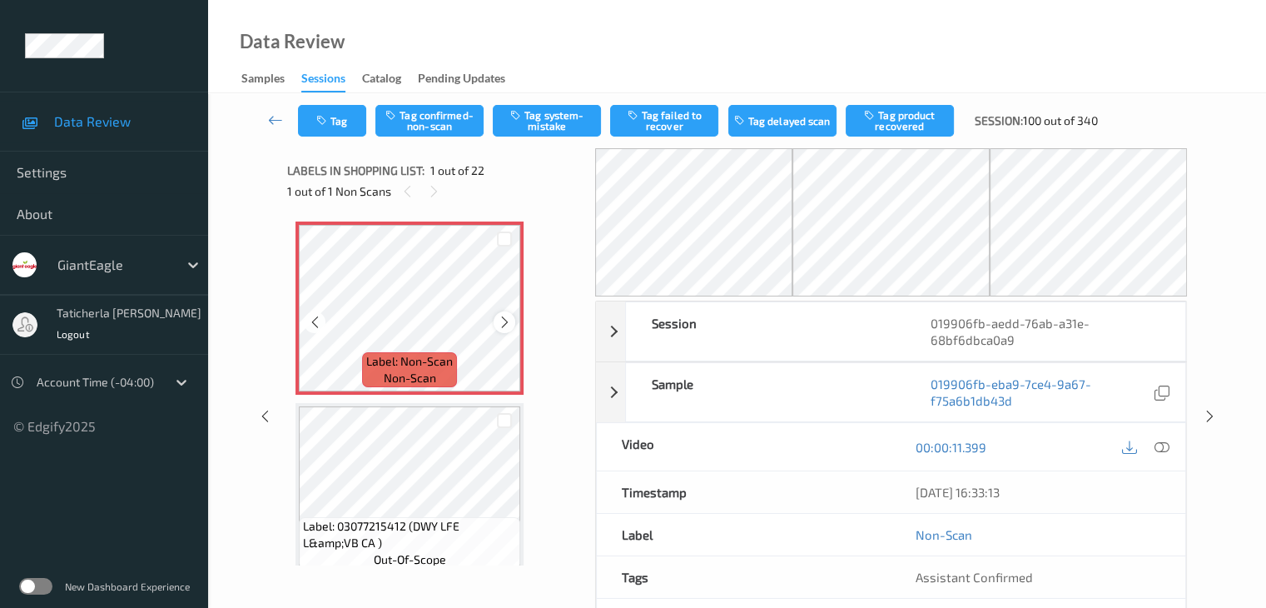
click at [501, 326] on icon at bounding box center [505, 322] width 14 height 15
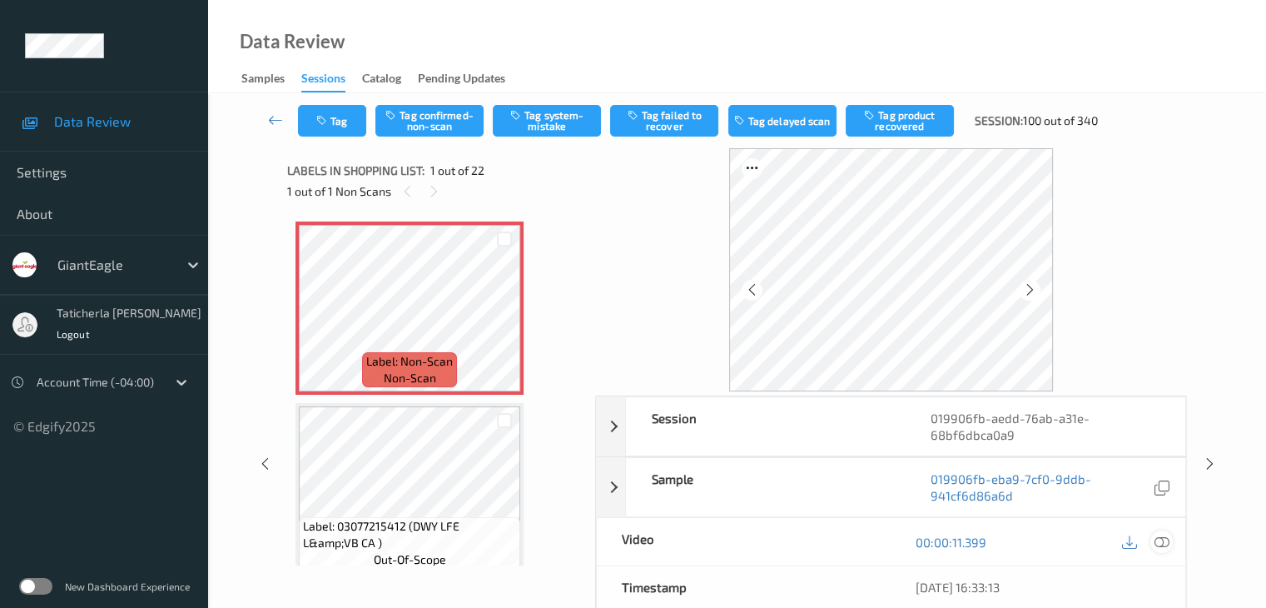
click at [1158, 538] on icon at bounding box center [1161, 541] width 15 height 15
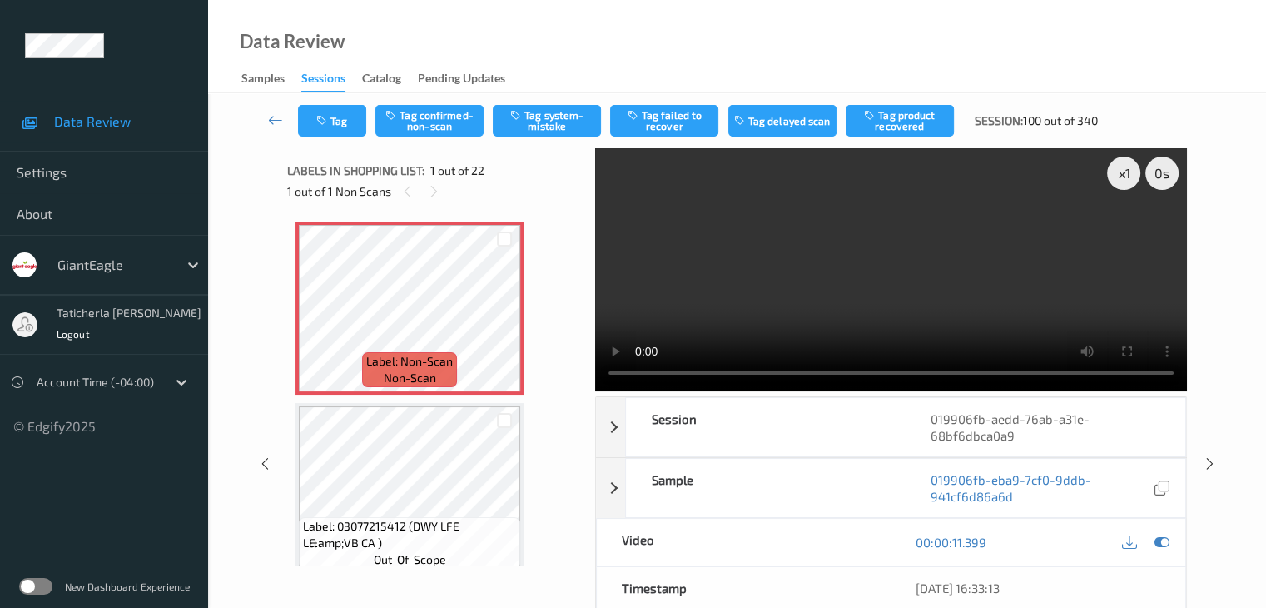
click at [617, 231] on video at bounding box center [891, 269] width 592 height 243
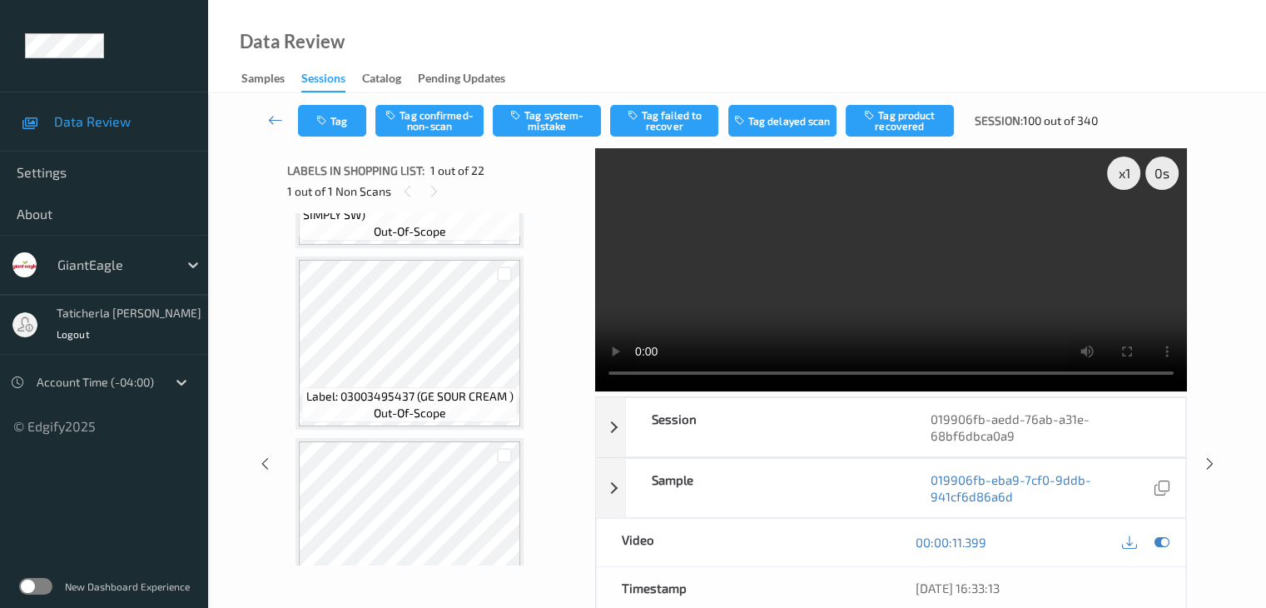
scroll to position [3649, 0]
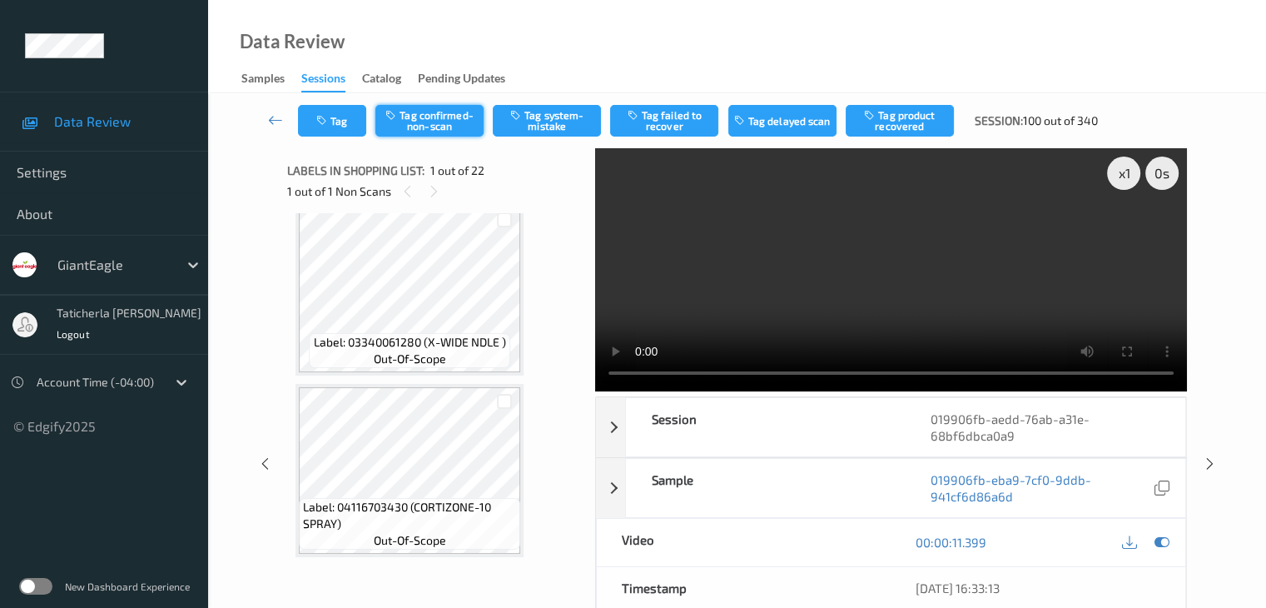
click at [416, 117] on button "Tag confirmed-non-scan" at bounding box center [429, 121] width 108 height 32
click at [683, 132] on button "Tag failed to recover" at bounding box center [664, 121] width 108 height 32
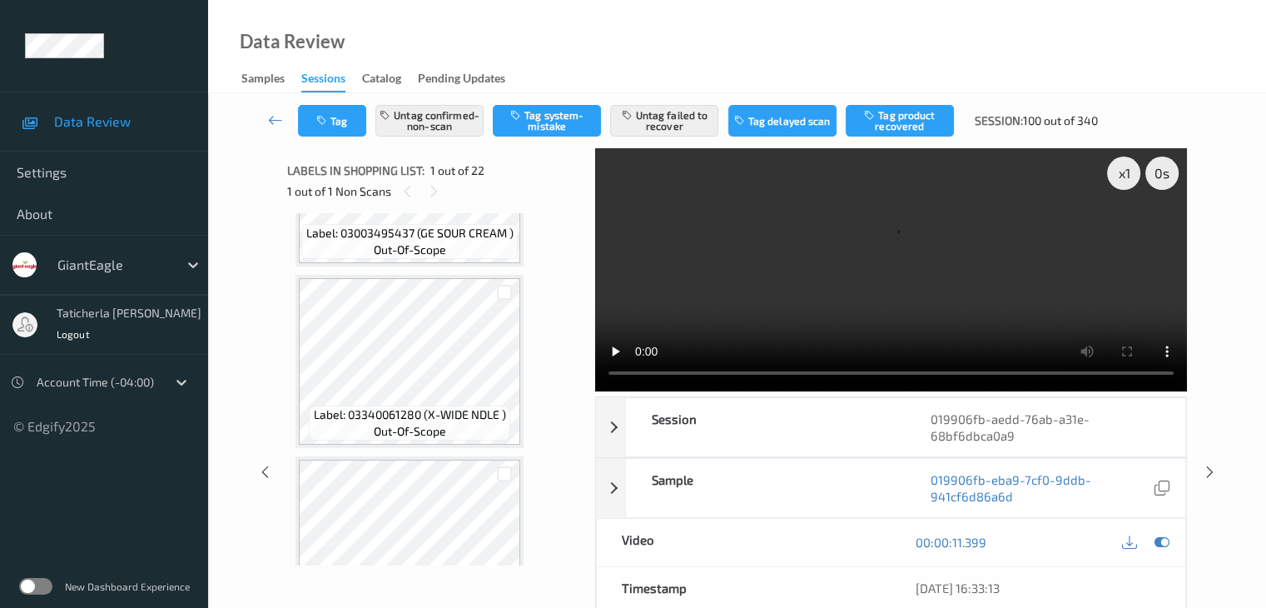
scroll to position [3482, 0]
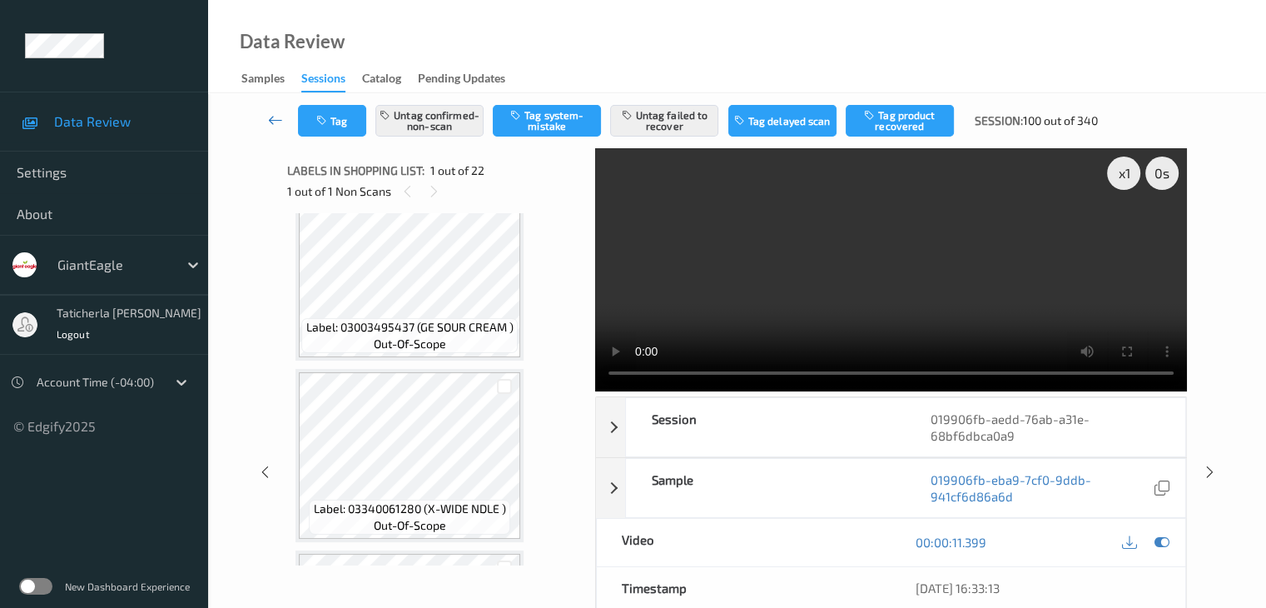
click at [276, 116] on icon at bounding box center [275, 120] width 15 height 17
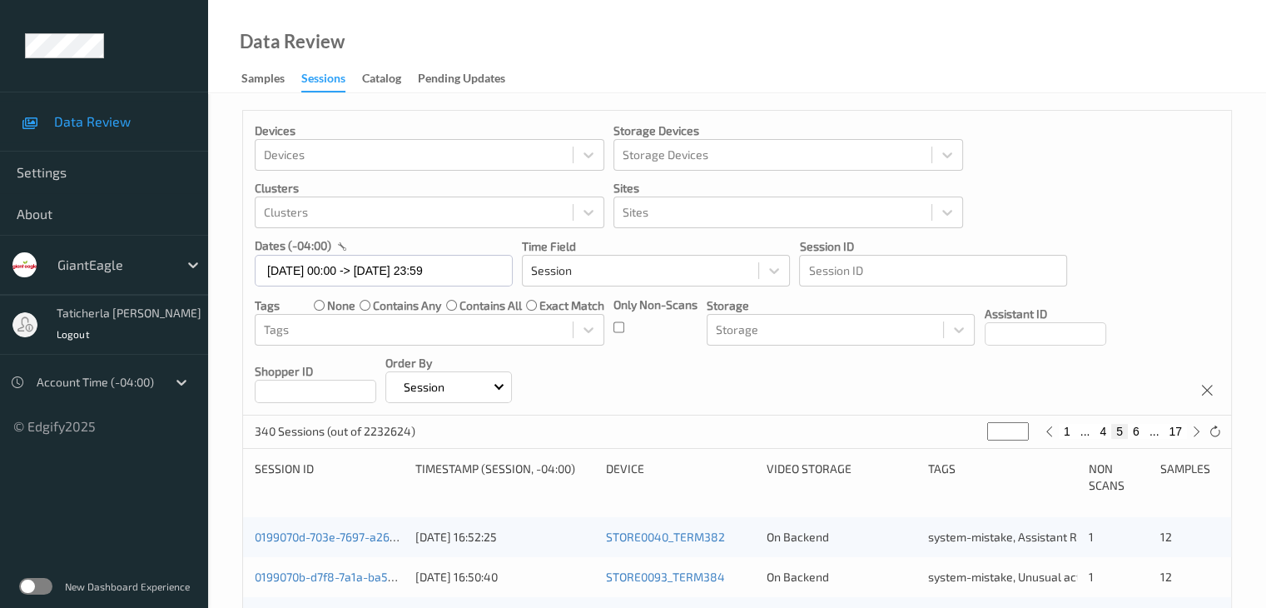
click at [1136, 434] on button "6" at bounding box center [1136, 431] width 17 height 15
type input "*"
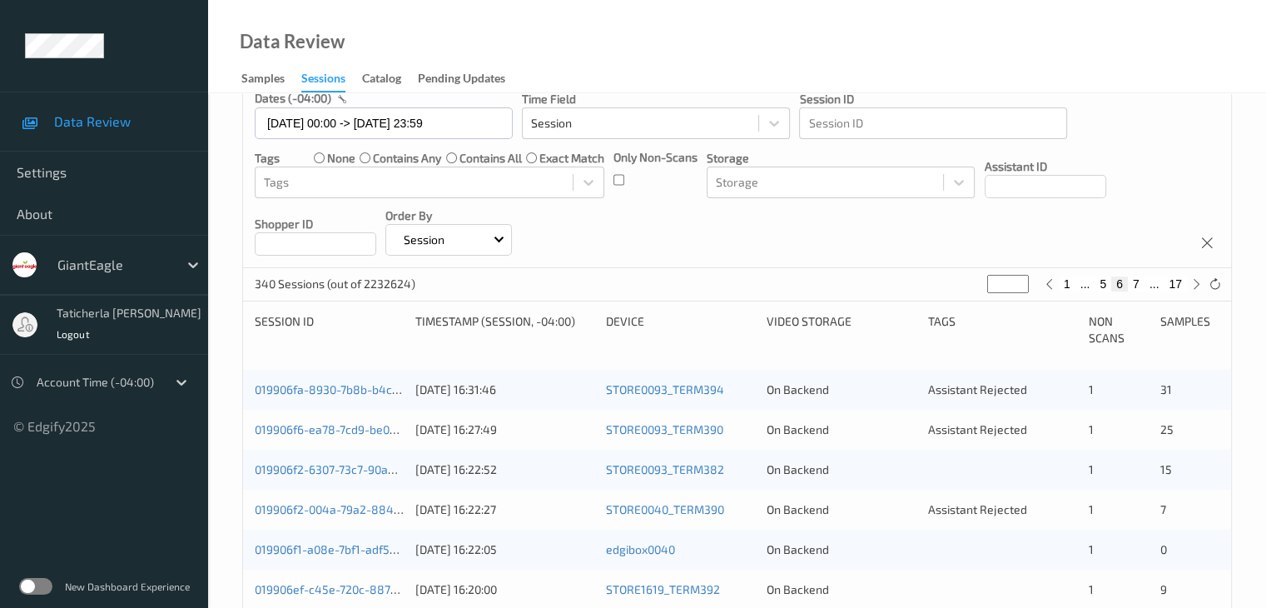
scroll to position [166, 0]
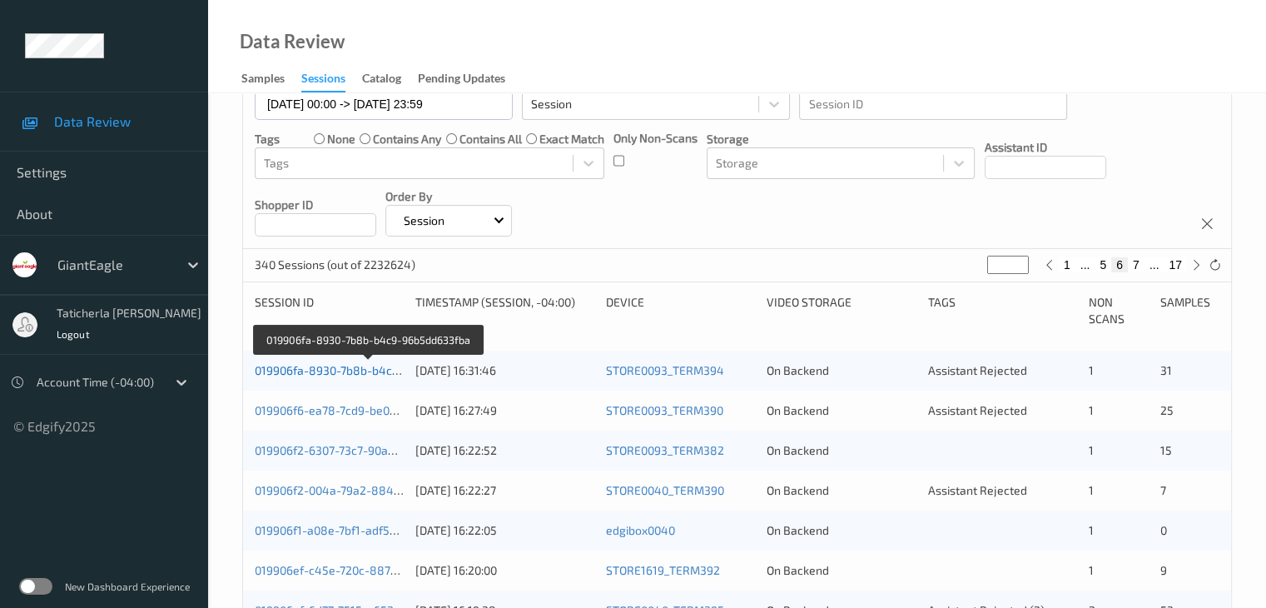
click at [367, 371] on link "019906fa-8930-7b8b-b4c9-96b5dd633fba" at bounding box center [368, 370] width 226 height 14
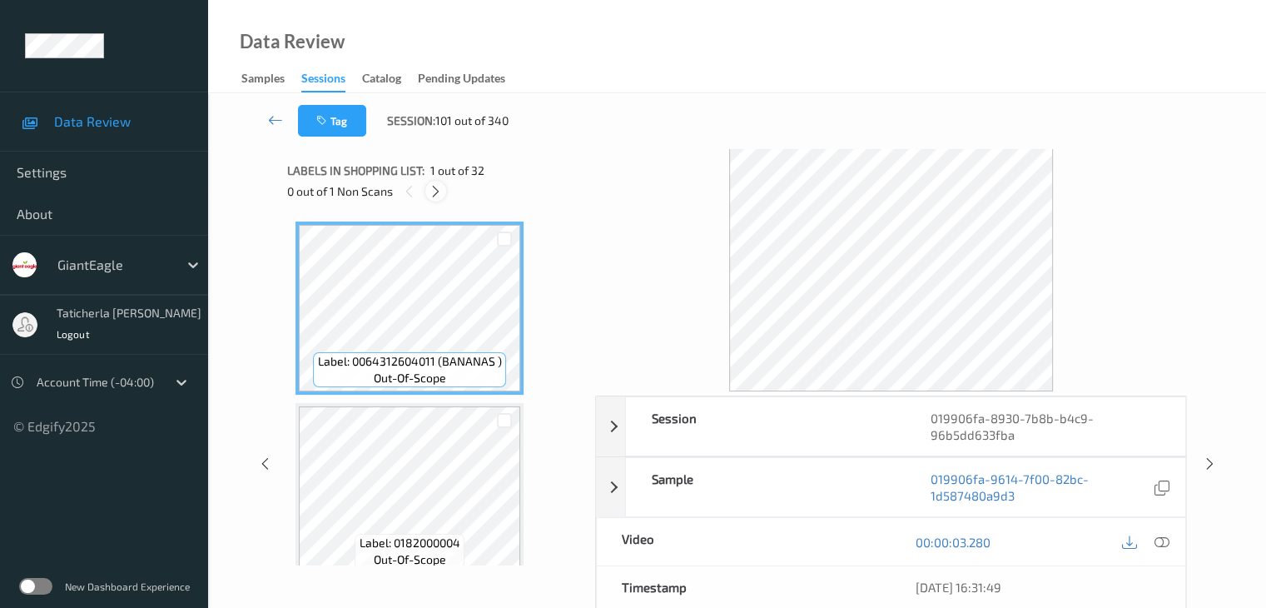
click at [435, 186] on icon at bounding box center [436, 191] width 14 height 15
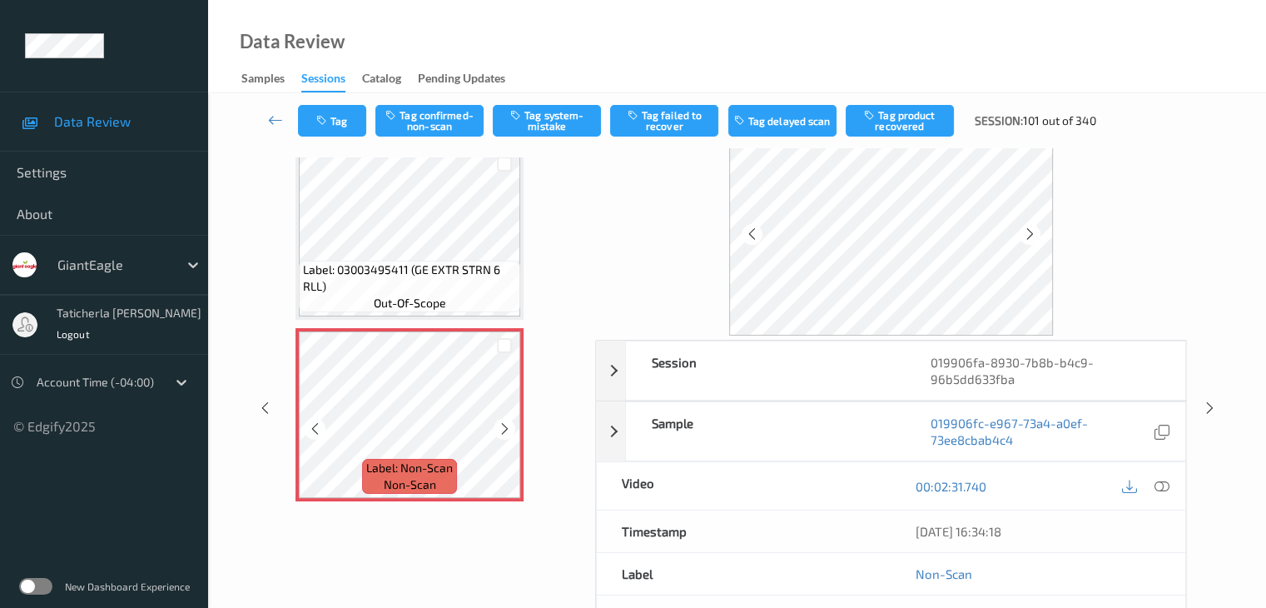
scroll to position [83, 0]
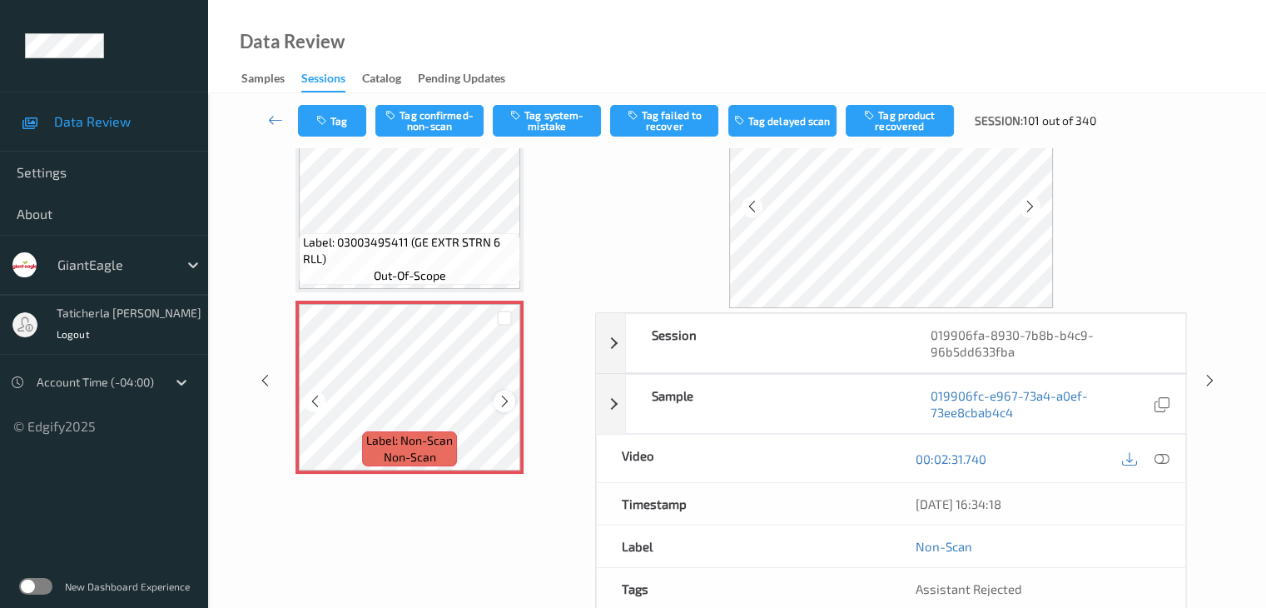
click at [503, 397] on icon at bounding box center [505, 401] width 14 height 15
click at [501, 405] on icon at bounding box center [505, 401] width 14 height 15
click at [501, 406] on icon at bounding box center [505, 401] width 14 height 15
click at [1156, 457] on icon at bounding box center [1161, 458] width 15 height 15
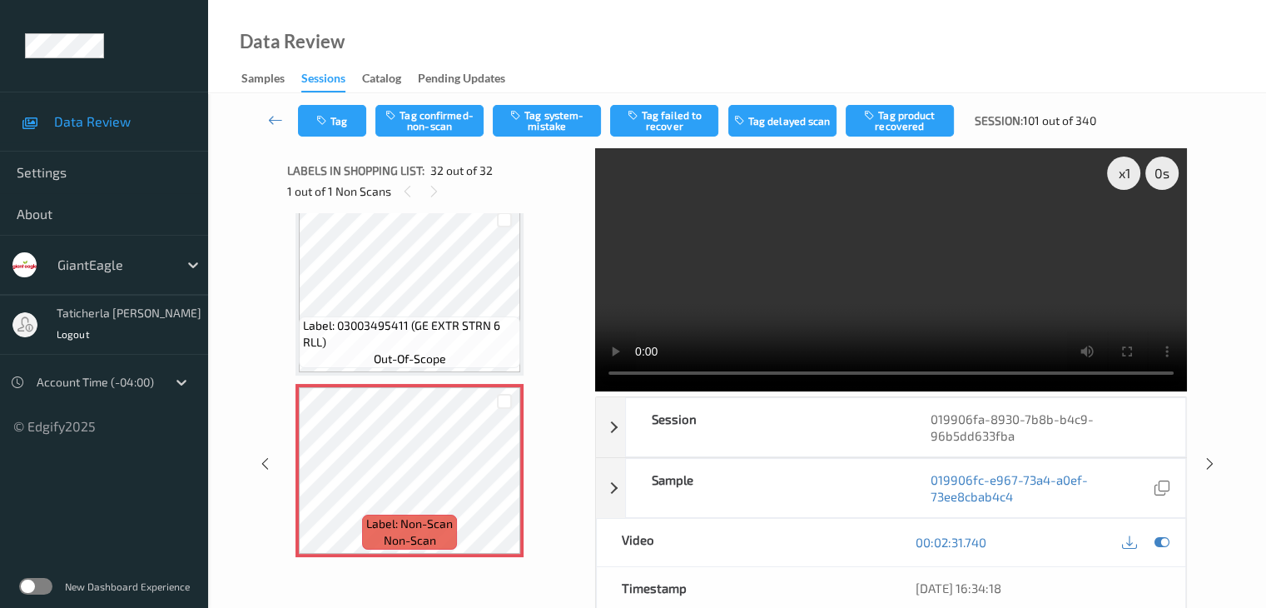
scroll to position [5352, 0]
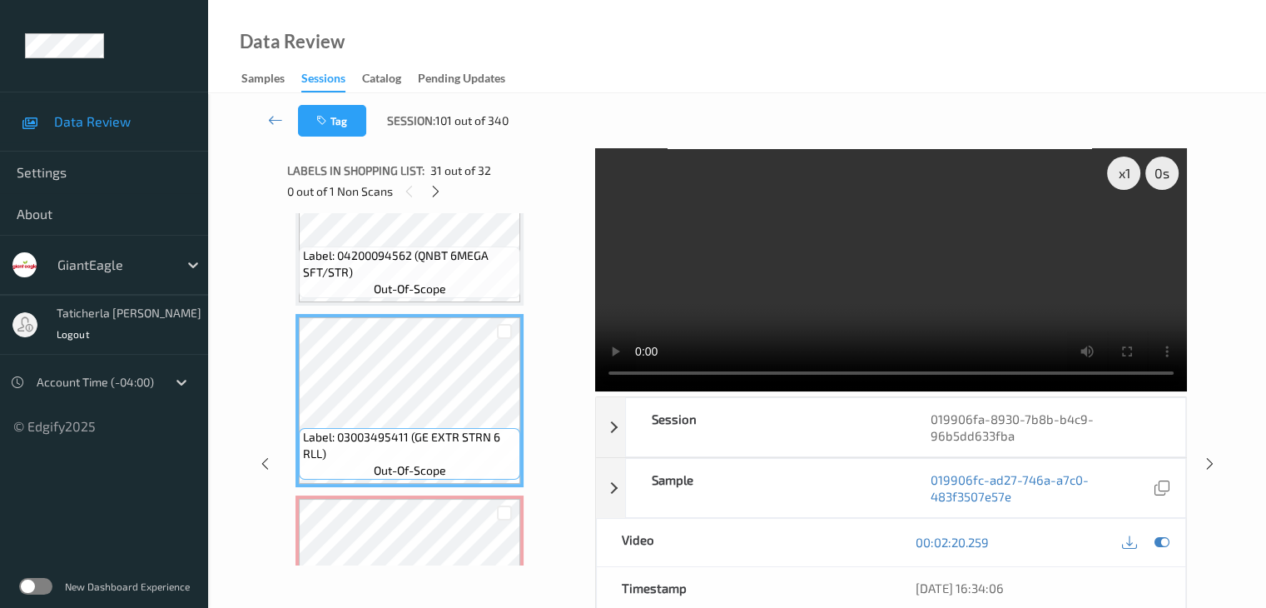
click at [393, 499] on div "Label: Non-Scan non-scan" at bounding box center [410, 581] width 228 height 173
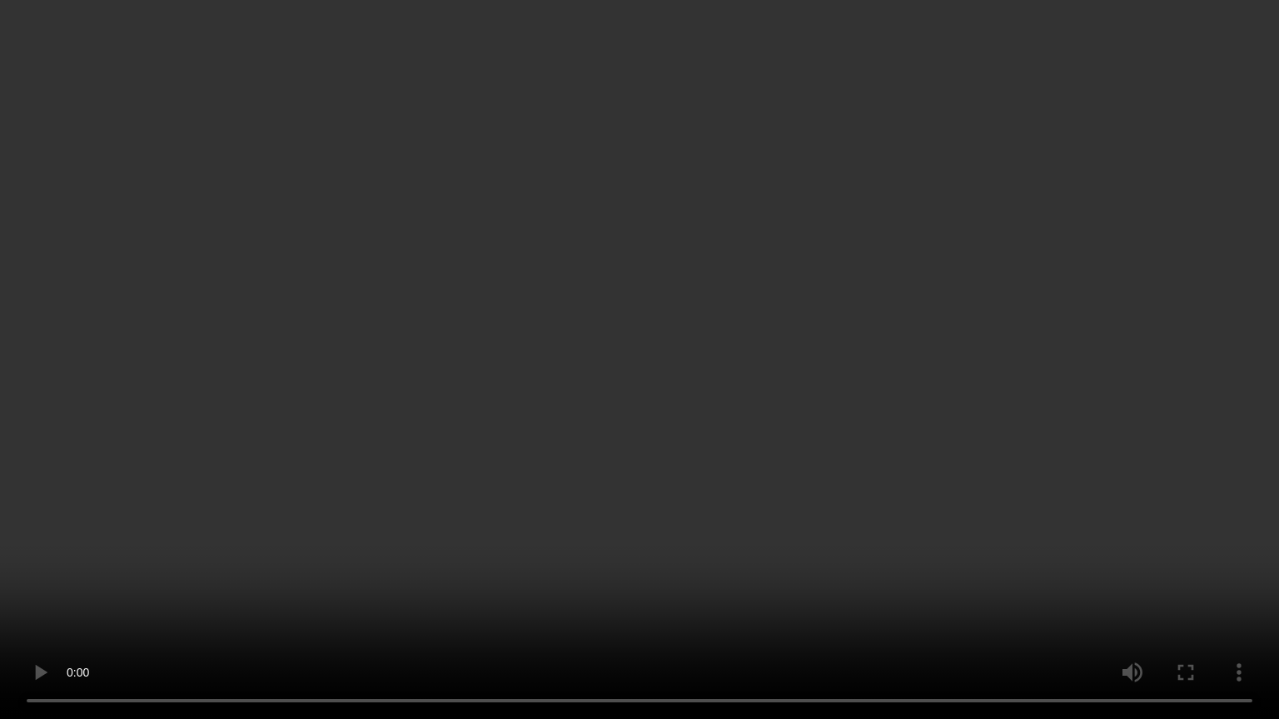
click at [71, 607] on video at bounding box center [639, 359] width 1279 height 719
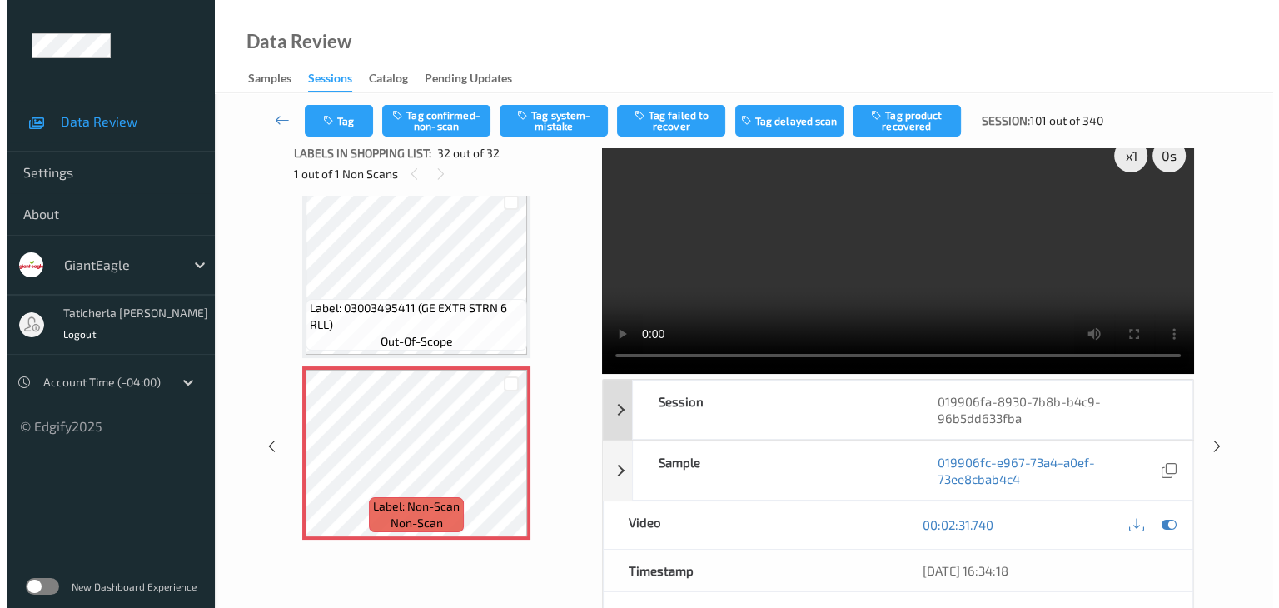
scroll to position [0, 0]
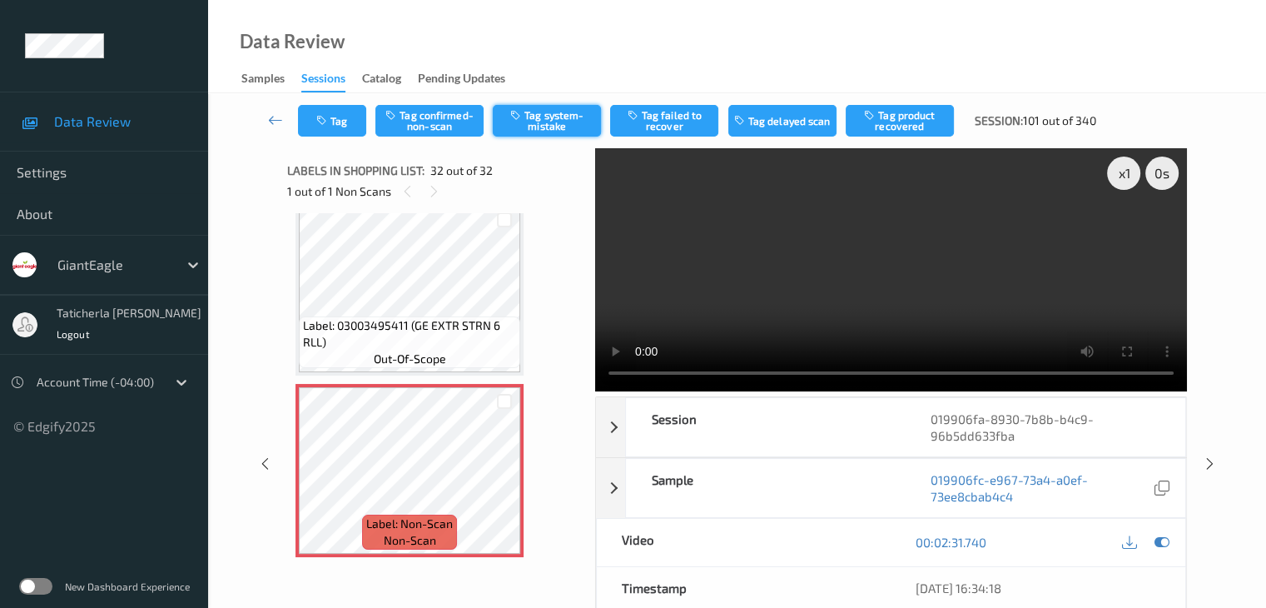
click at [557, 125] on button "Tag system-mistake" at bounding box center [547, 121] width 108 height 32
click at [344, 126] on button "Tag" at bounding box center [332, 121] width 68 height 32
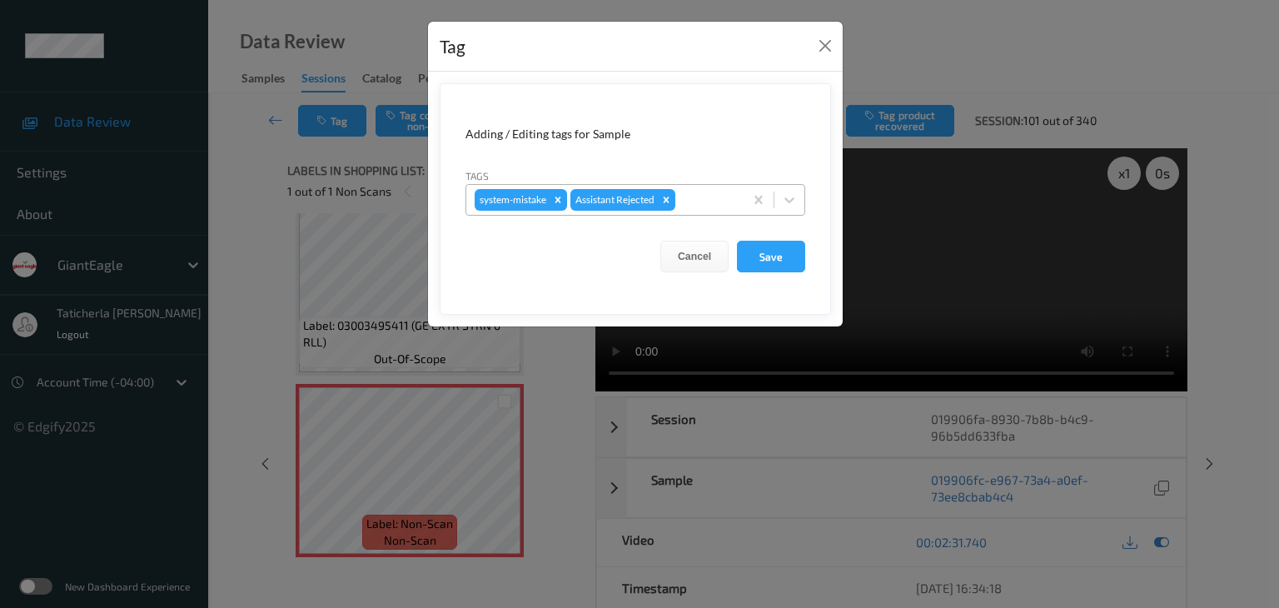
click at [693, 196] on div at bounding box center [706, 200] width 57 height 20
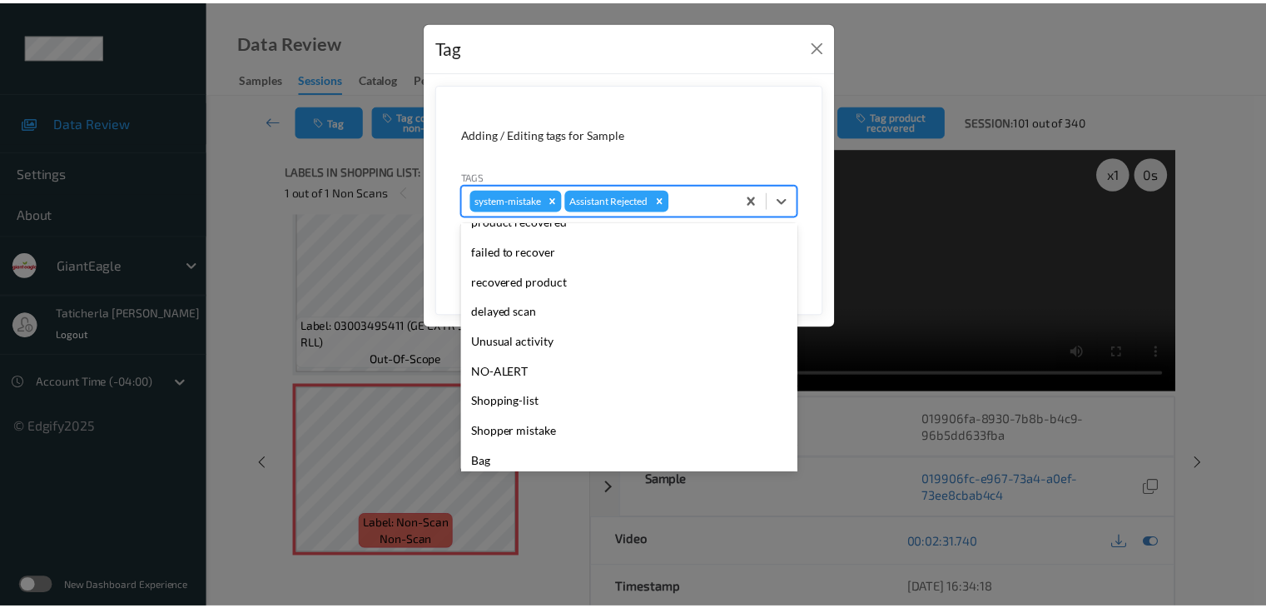
scroll to position [147, 0]
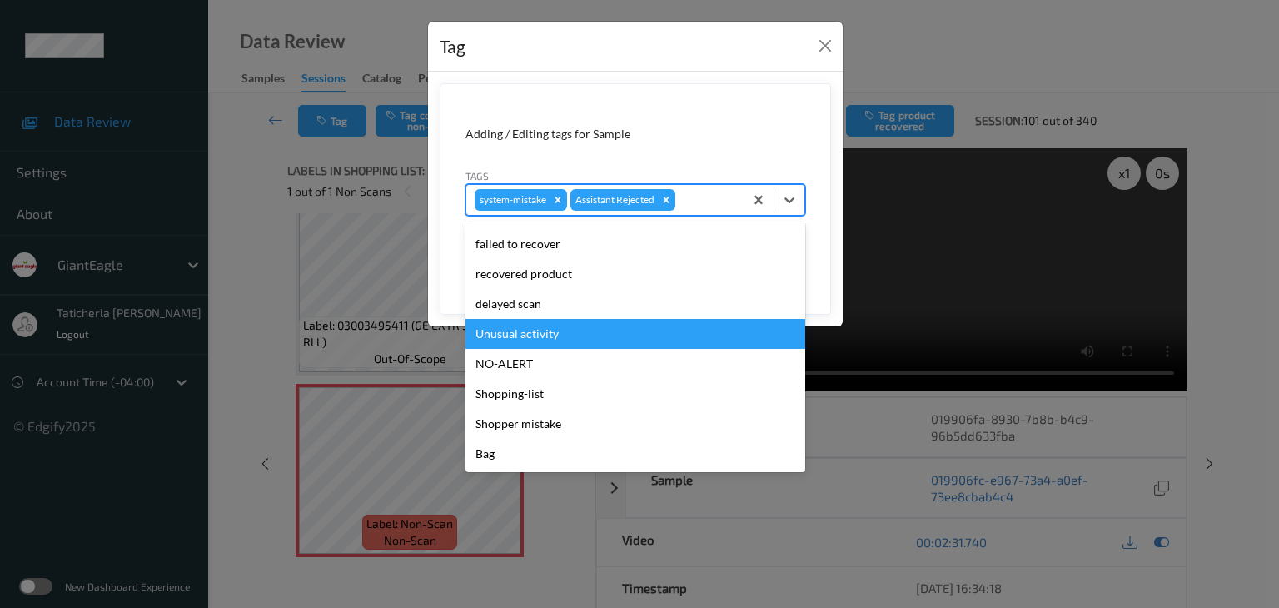
click at [604, 328] on div "Unusual activity" at bounding box center [635, 334] width 340 height 30
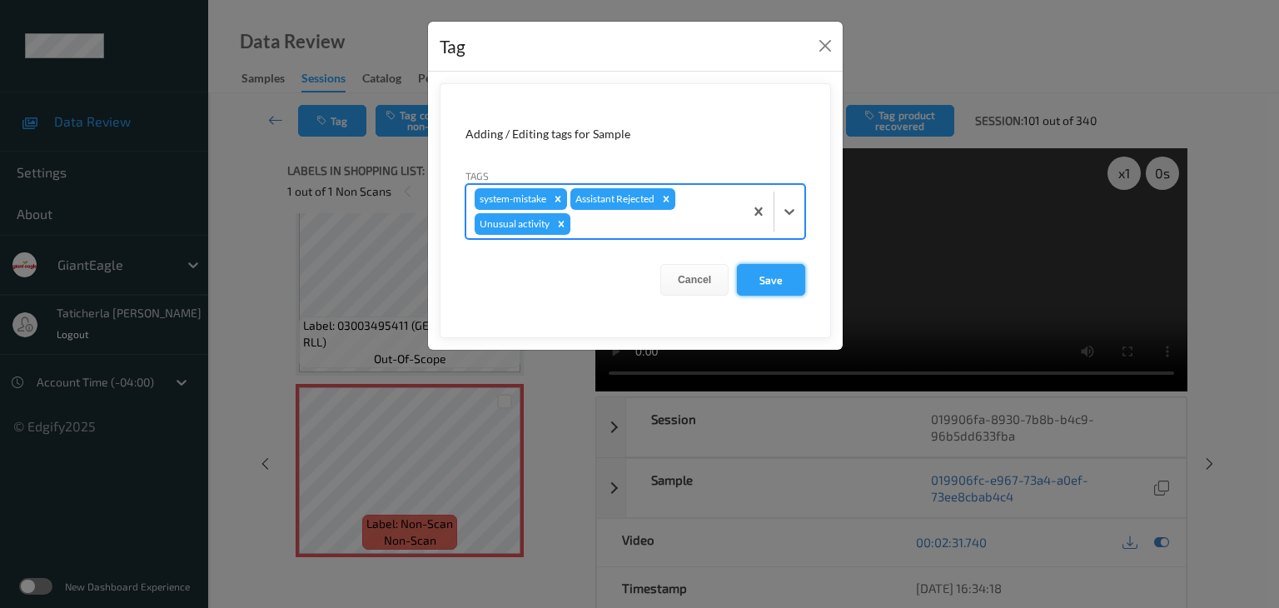
click at [763, 277] on button "Save" at bounding box center [771, 280] width 68 height 32
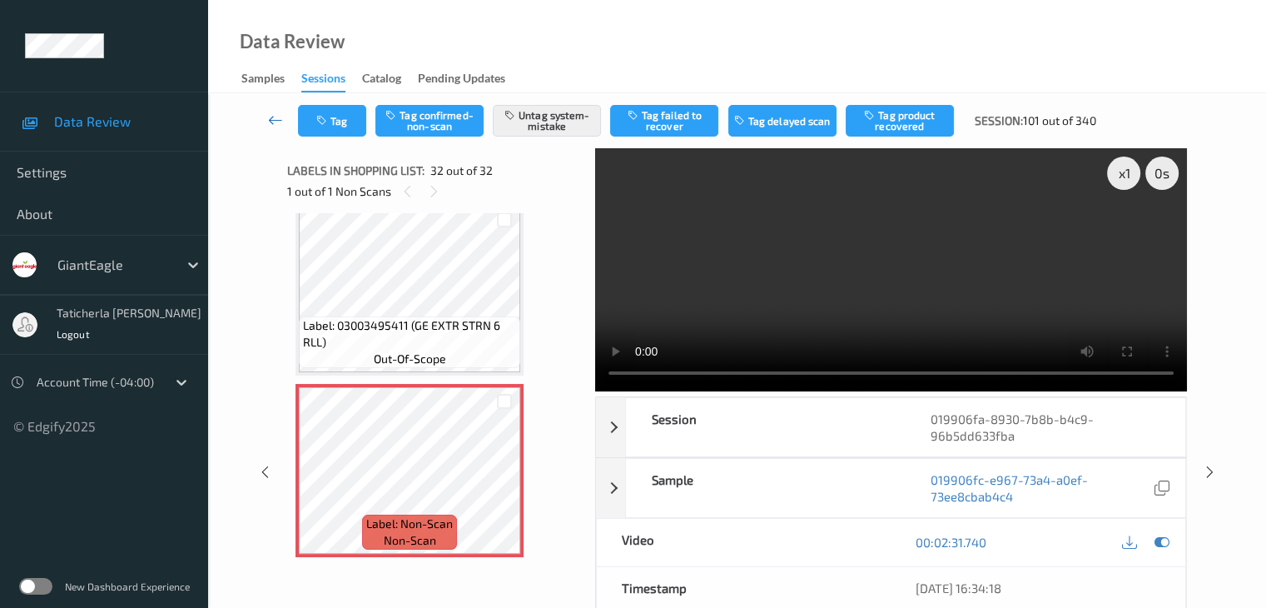
click at [280, 125] on icon at bounding box center [275, 120] width 15 height 17
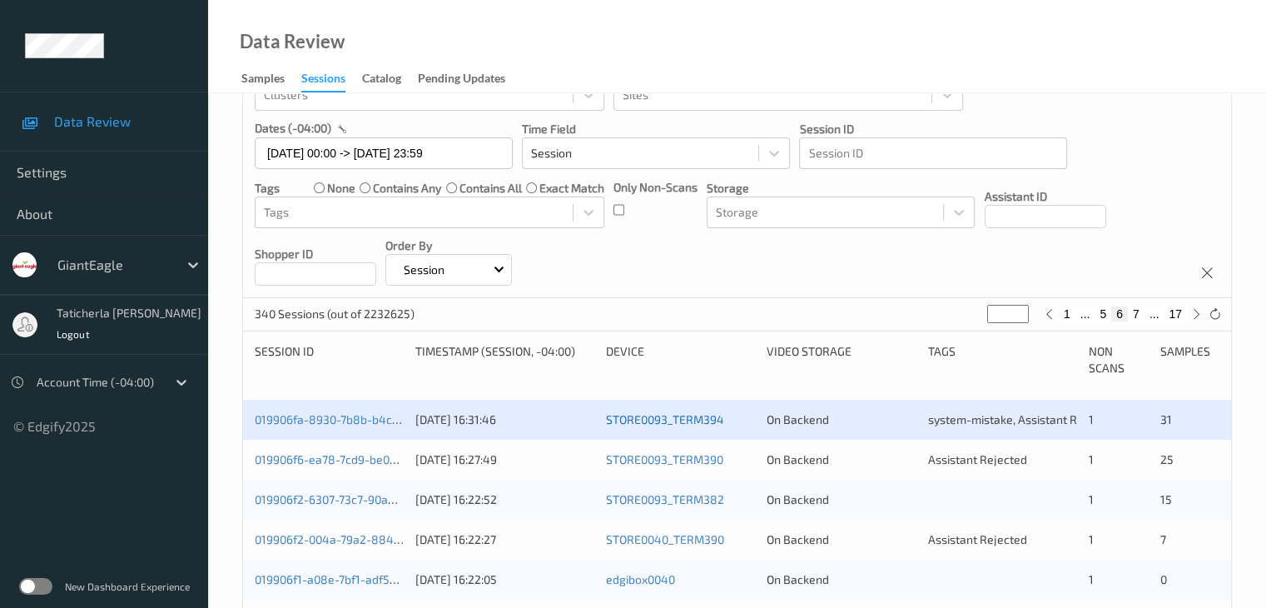
scroll to position [250, 0]
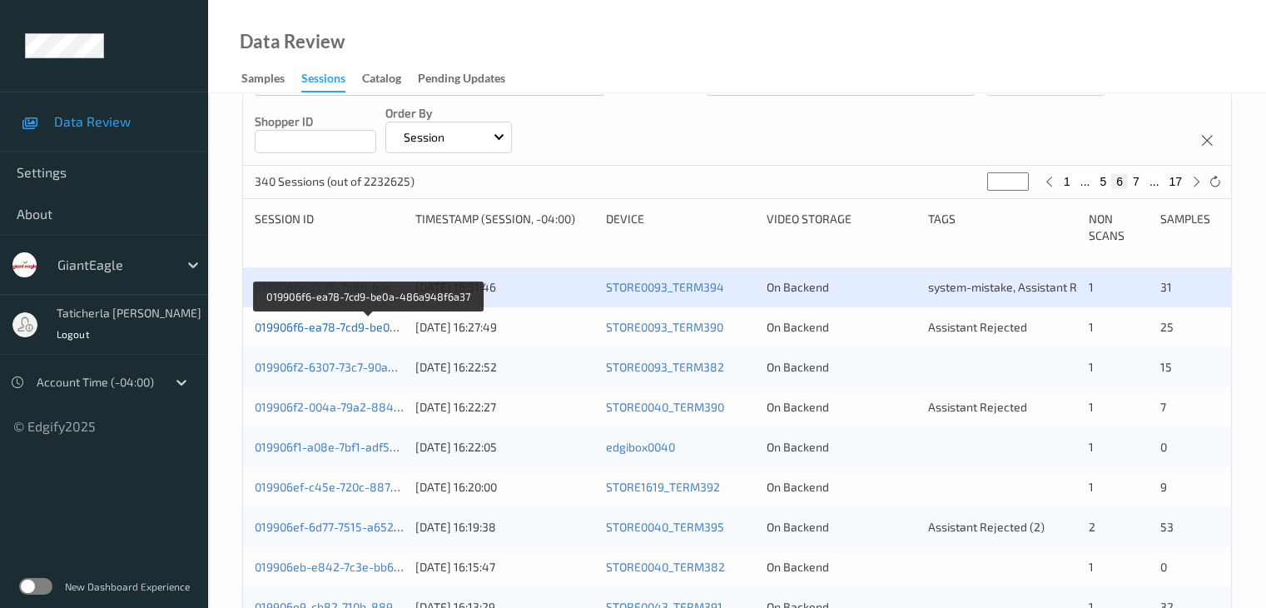
click at [332, 323] on link "019906f6-ea78-7cd9-be0a-486a948f6a37" at bounding box center [368, 327] width 226 height 14
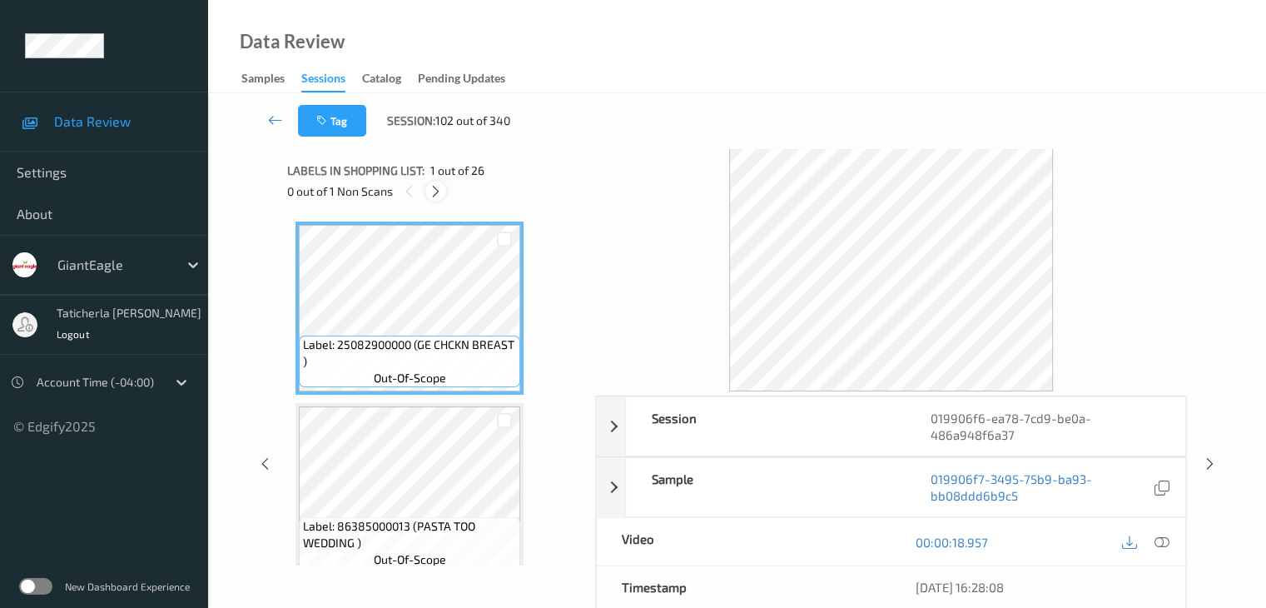
click at [436, 188] on icon at bounding box center [436, 191] width 14 height 15
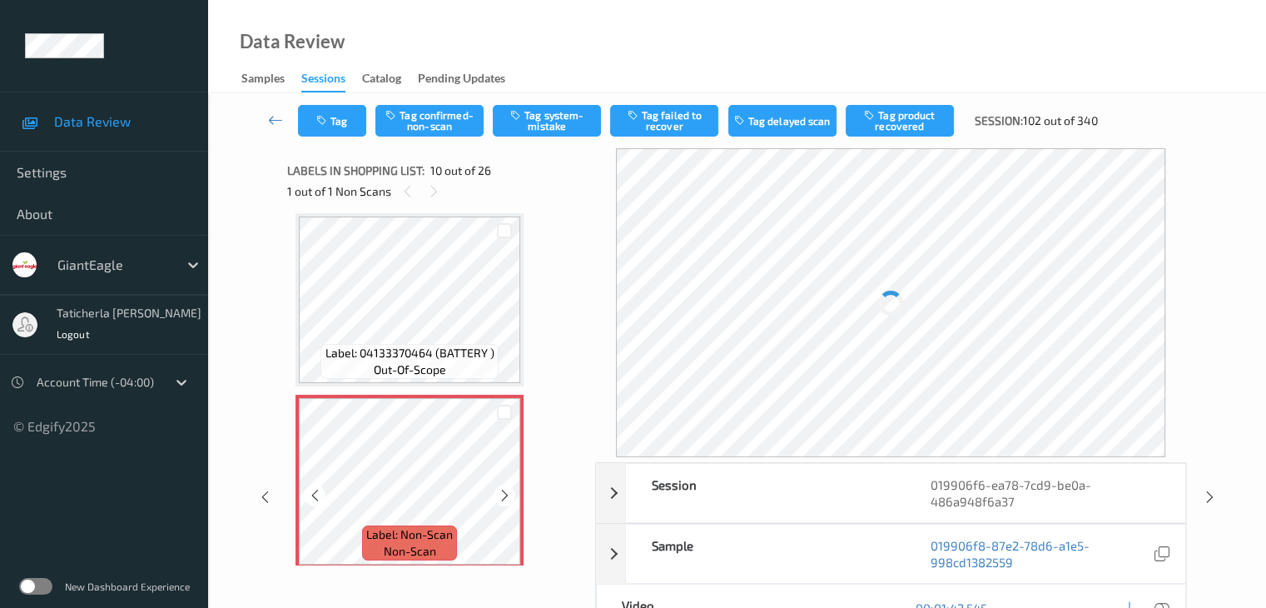
scroll to position [1543, 0]
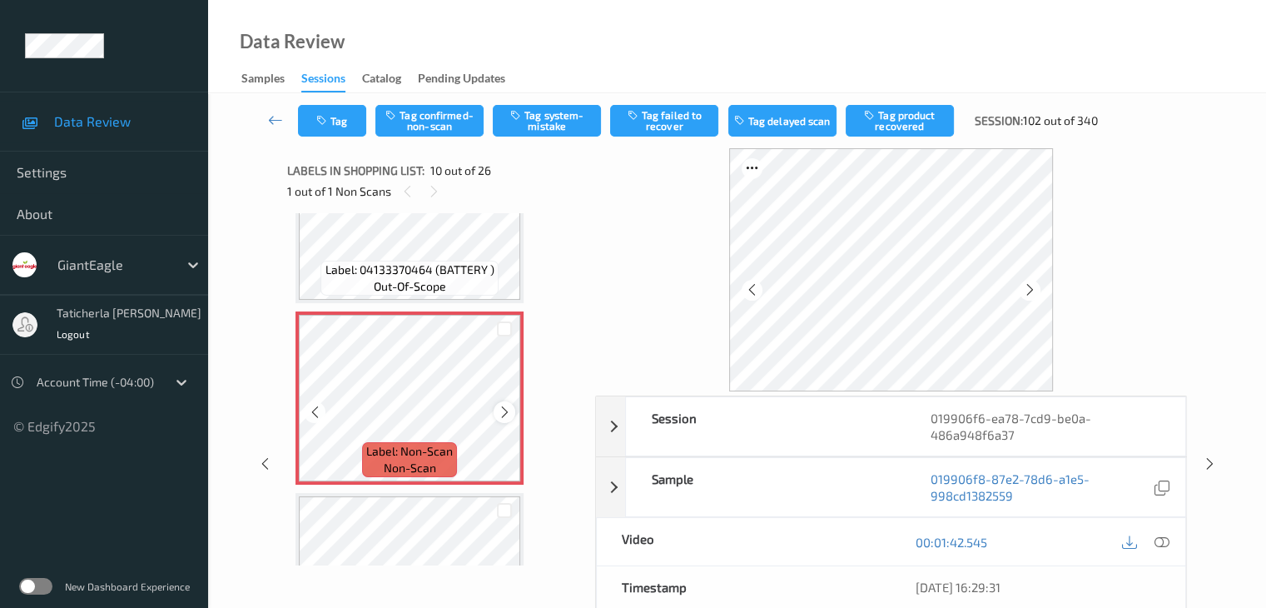
click at [499, 412] on icon at bounding box center [505, 412] width 14 height 15
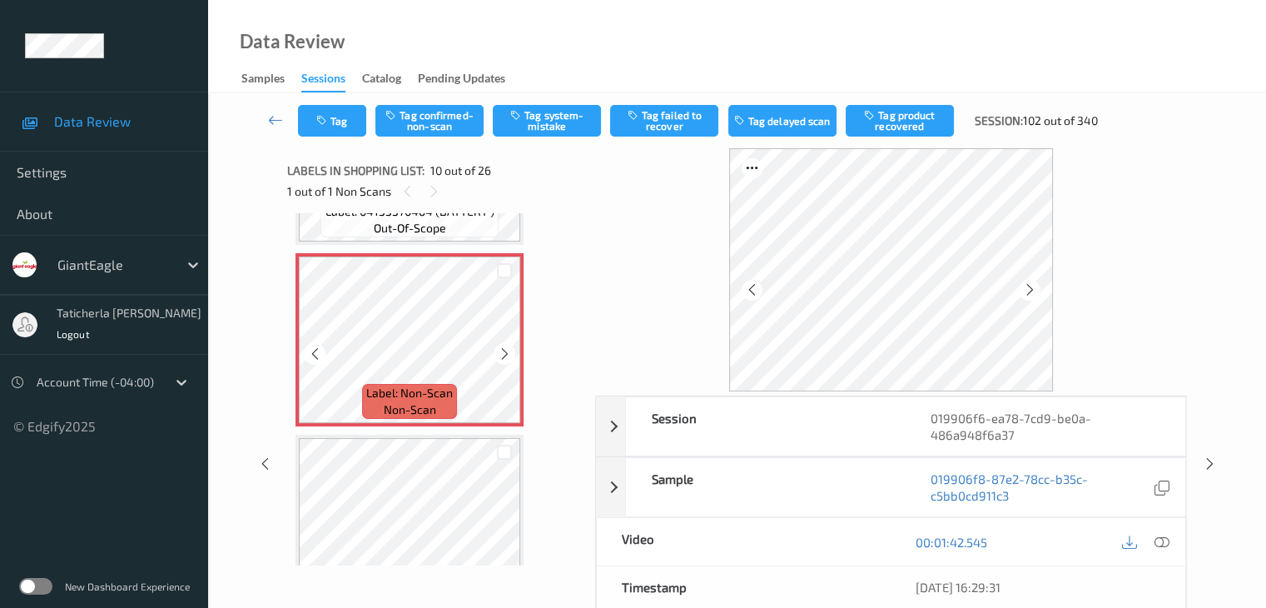
scroll to position [1627, 0]
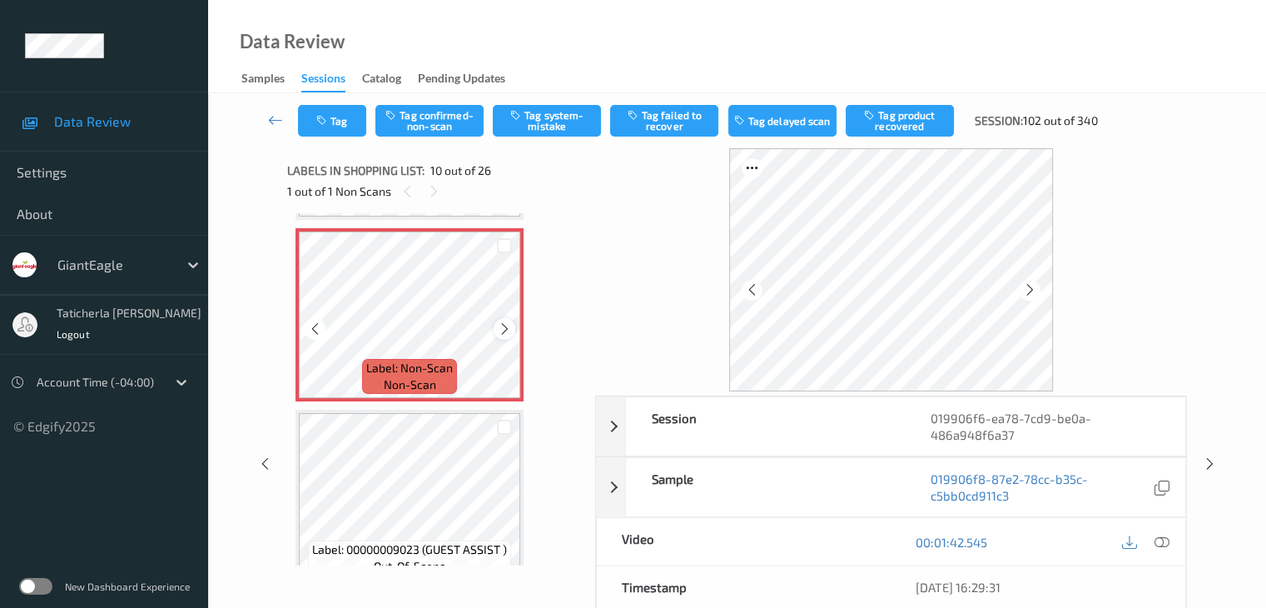
click at [508, 323] on icon at bounding box center [505, 328] width 14 height 15
click at [1160, 538] on icon at bounding box center [1161, 541] width 15 height 15
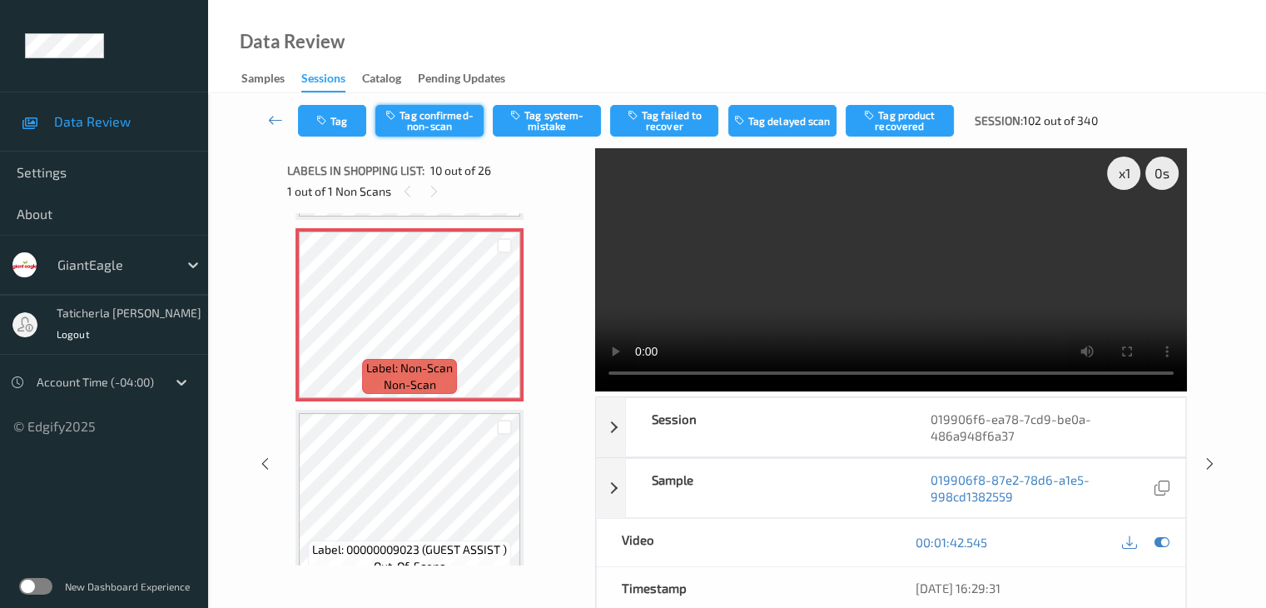
click at [456, 117] on button "Tag confirmed-non-scan" at bounding box center [429, 121] width 108 height 32
click at [915, 100] on div "Tag Untag confirmed-non-scan Tag system-mistake Tag failed to recover Tag delay…" at bounding box center [737, 120] width 990 height 55
click at [913, 119] on button "Tag product recovered" at bounding box center [900, 121] width 108 height 32
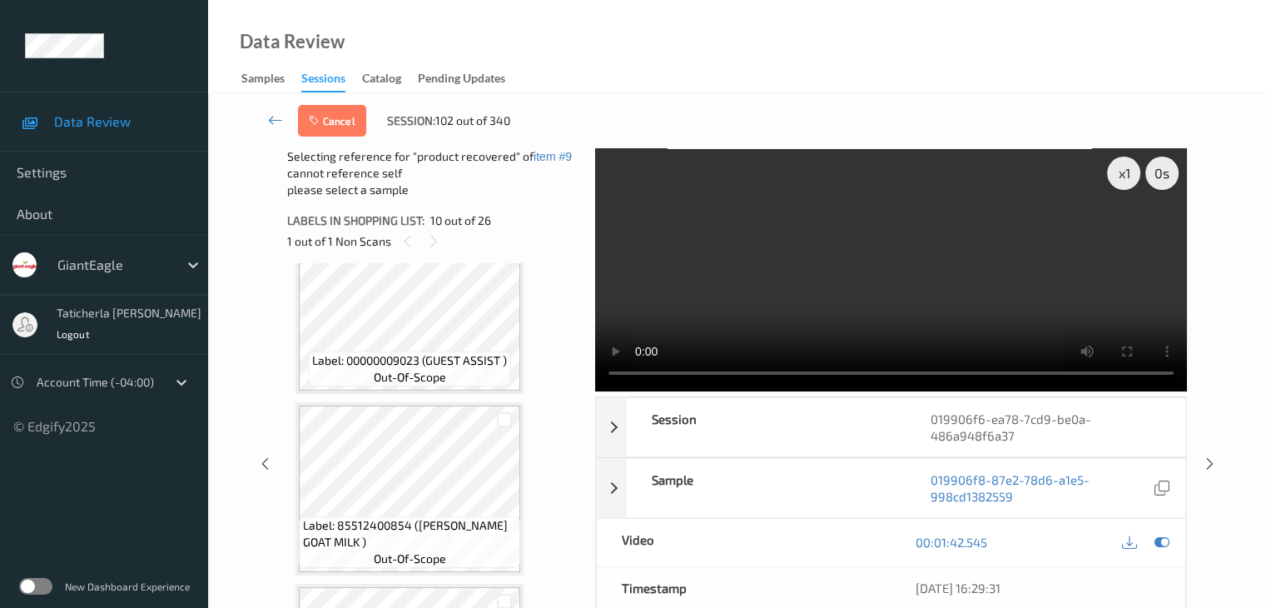
scroll to position [1876, 0]
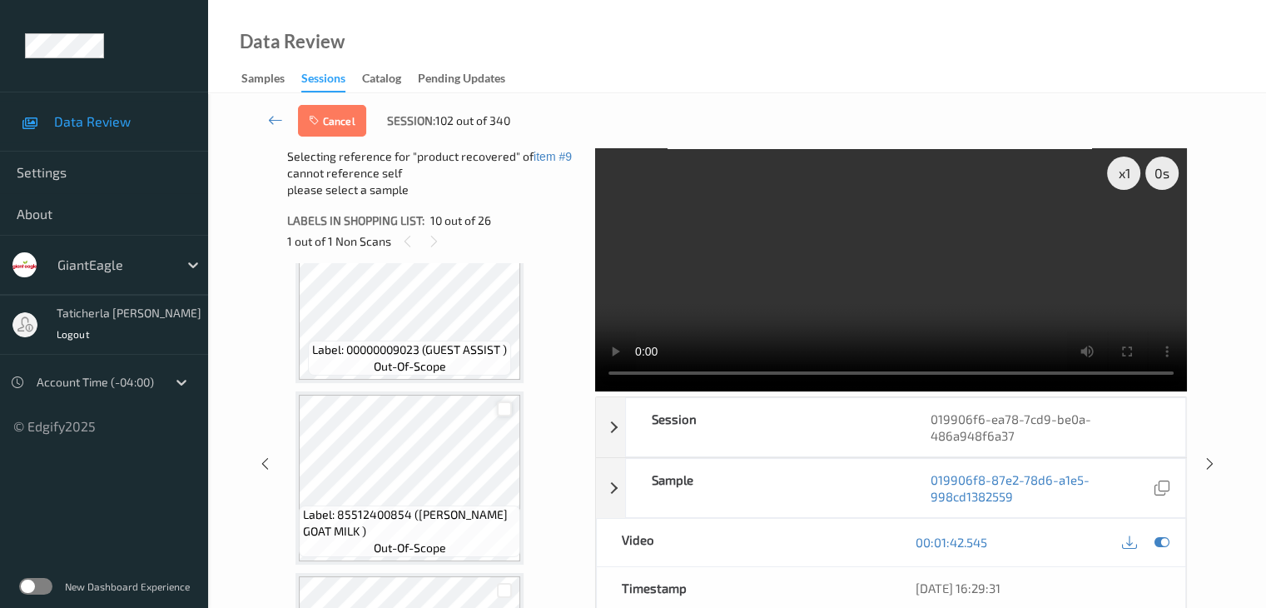
click at [503, 402] on div at bounding box center [505, 409] width 16 height 16
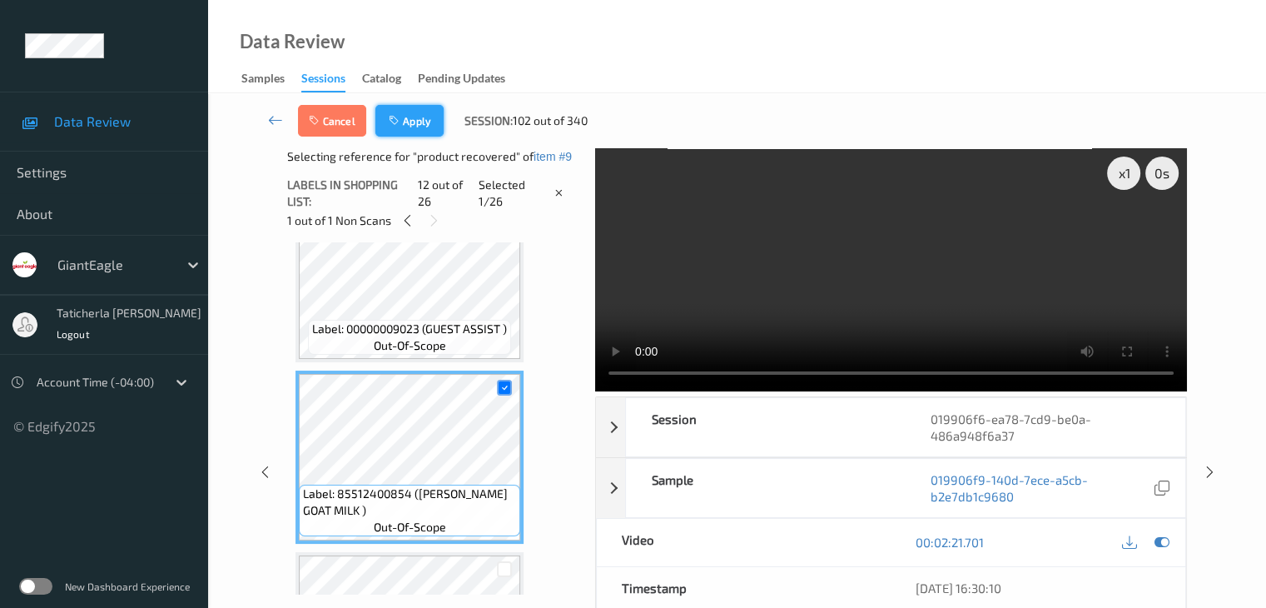
click at [421, 117] on button "Apply" at bounding box center [409, 121] width 68 height 32
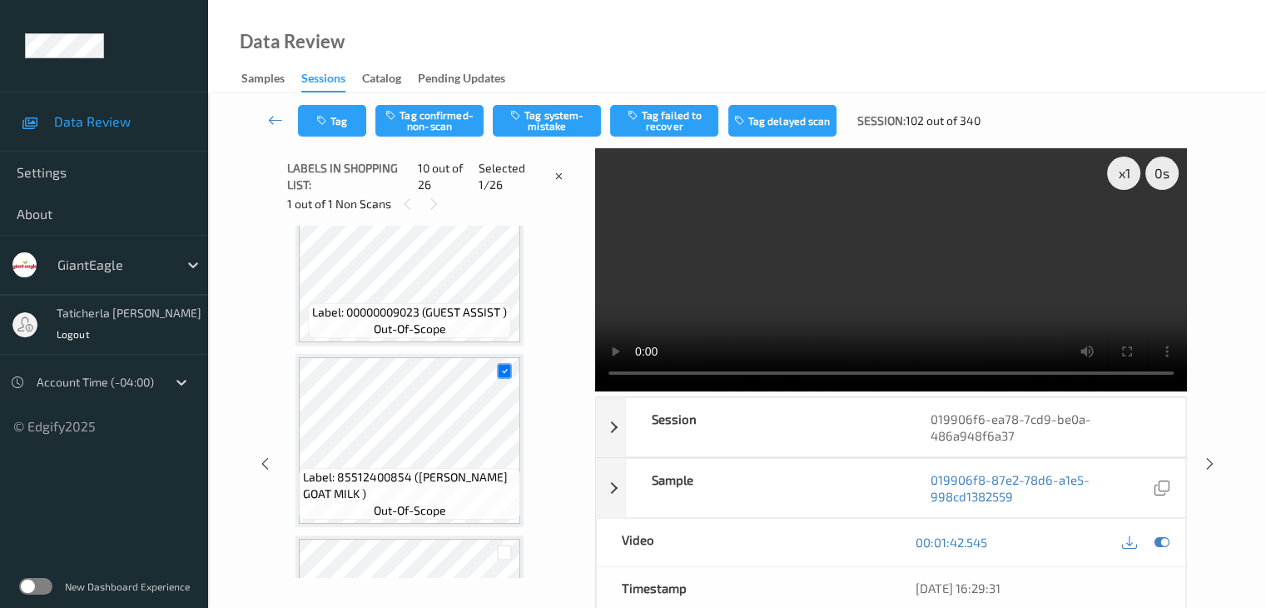
scroll to position [1460, 0]
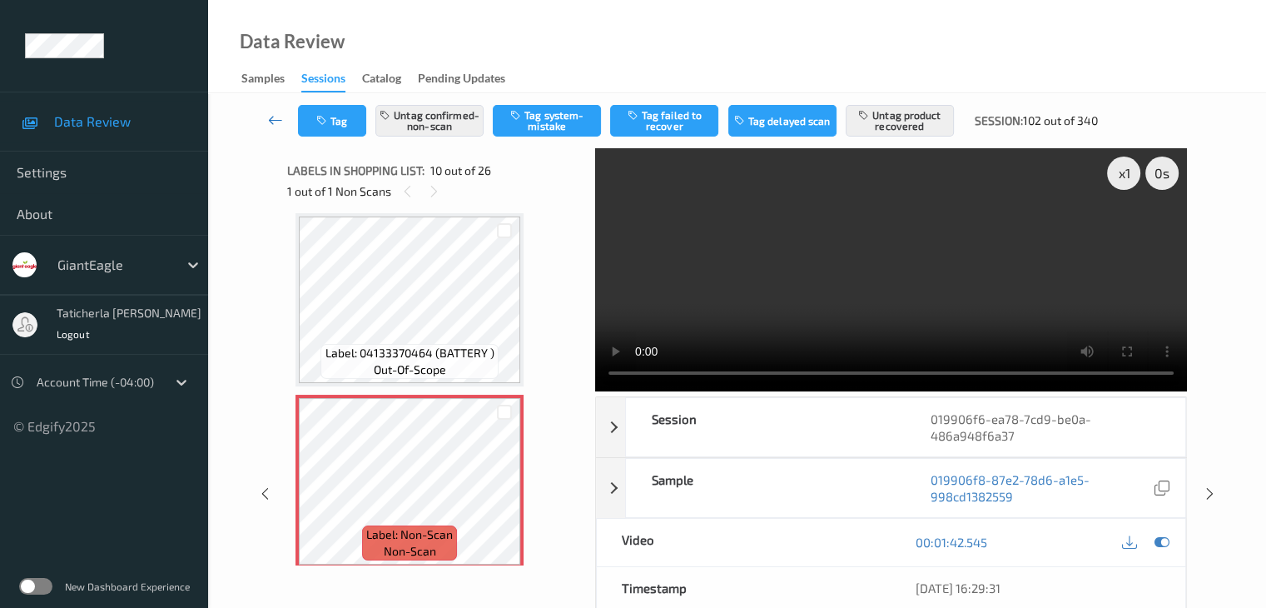
click at [277, 116] on icon at bounding box center [275, 120] width 15 height 17
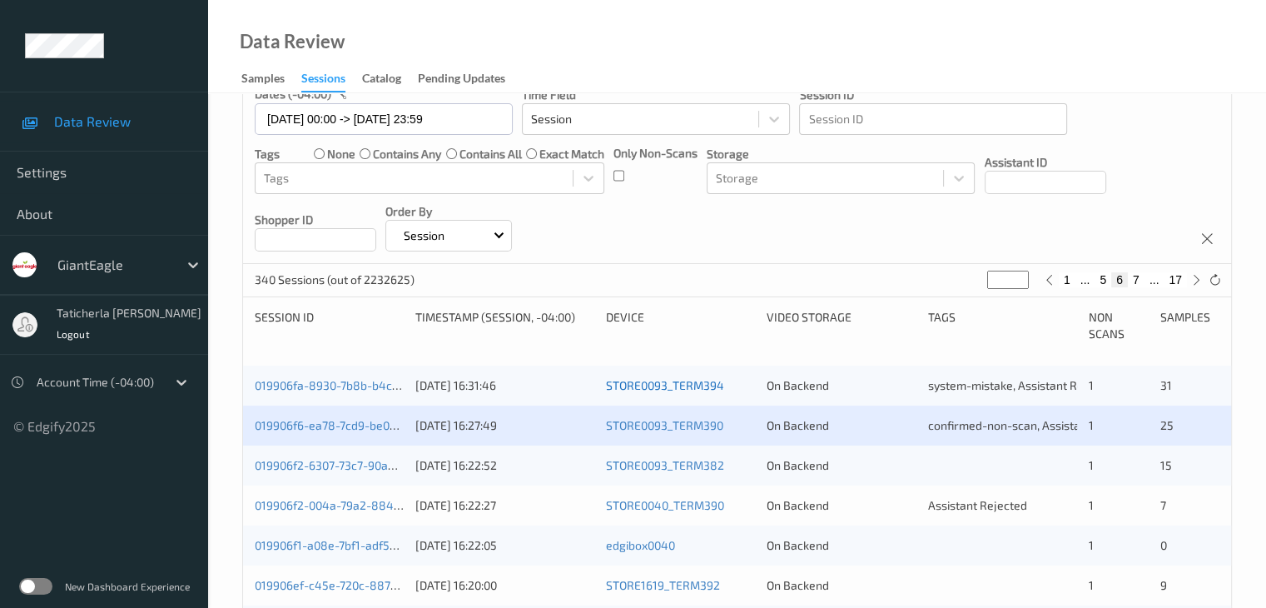
scroll to position [250, 0]
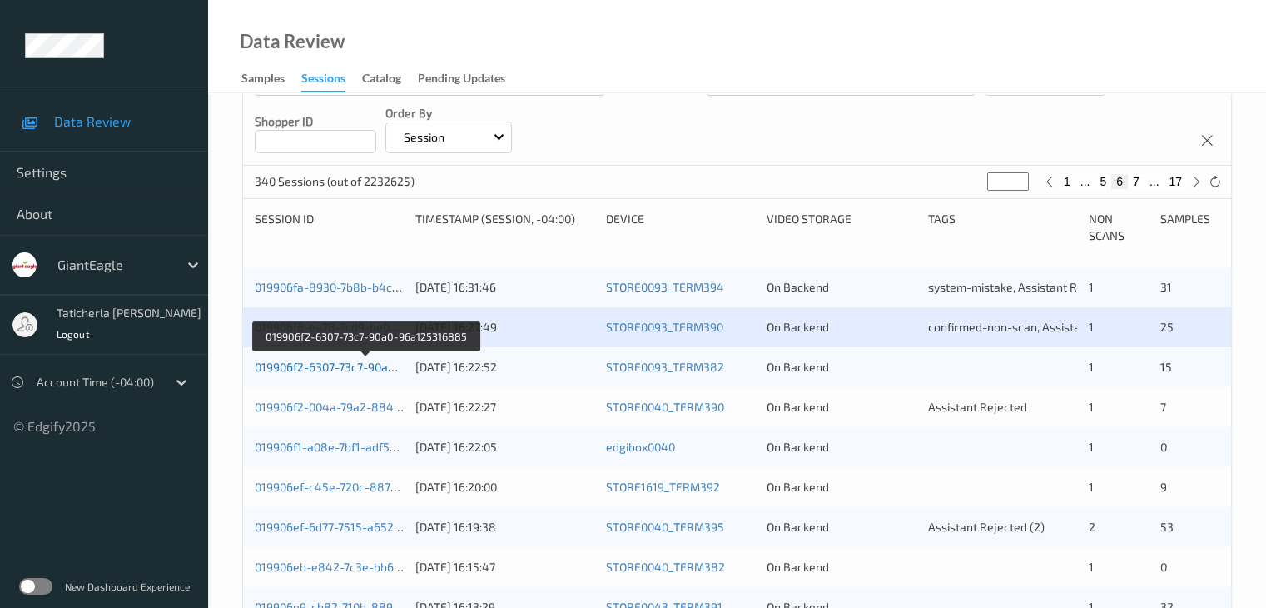
click at [323, 361] on link "019906f2-6307-73c7-90a0-96a125316885" at bounding box center [366, 367] width 223 height 14
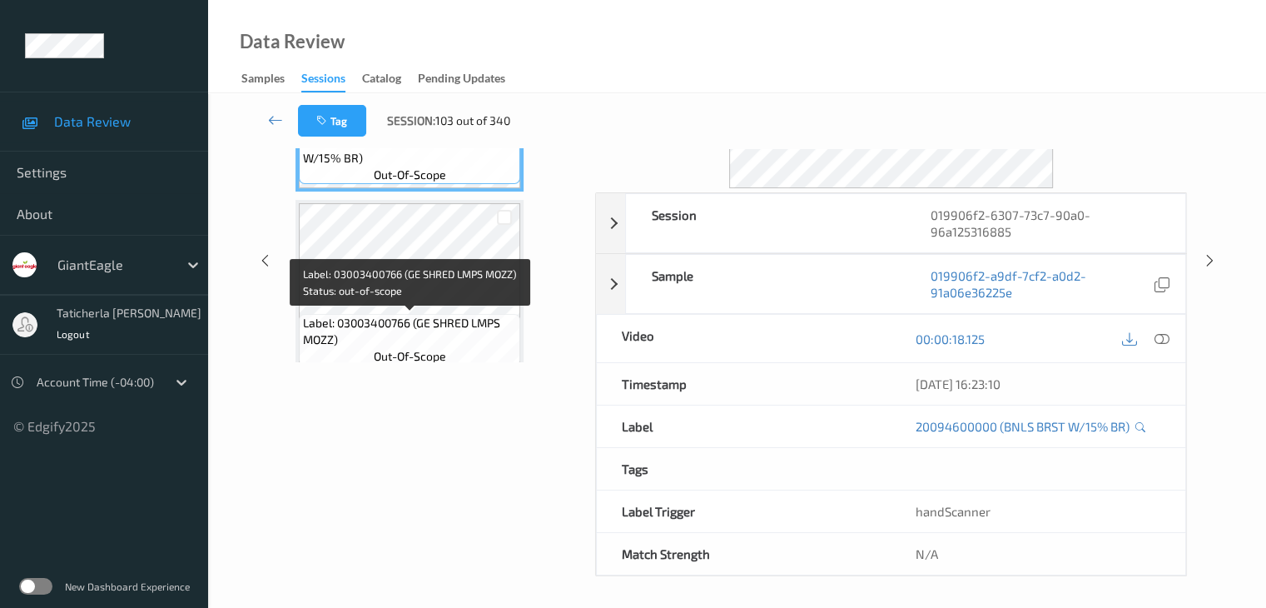
scroll to position [37, 0]
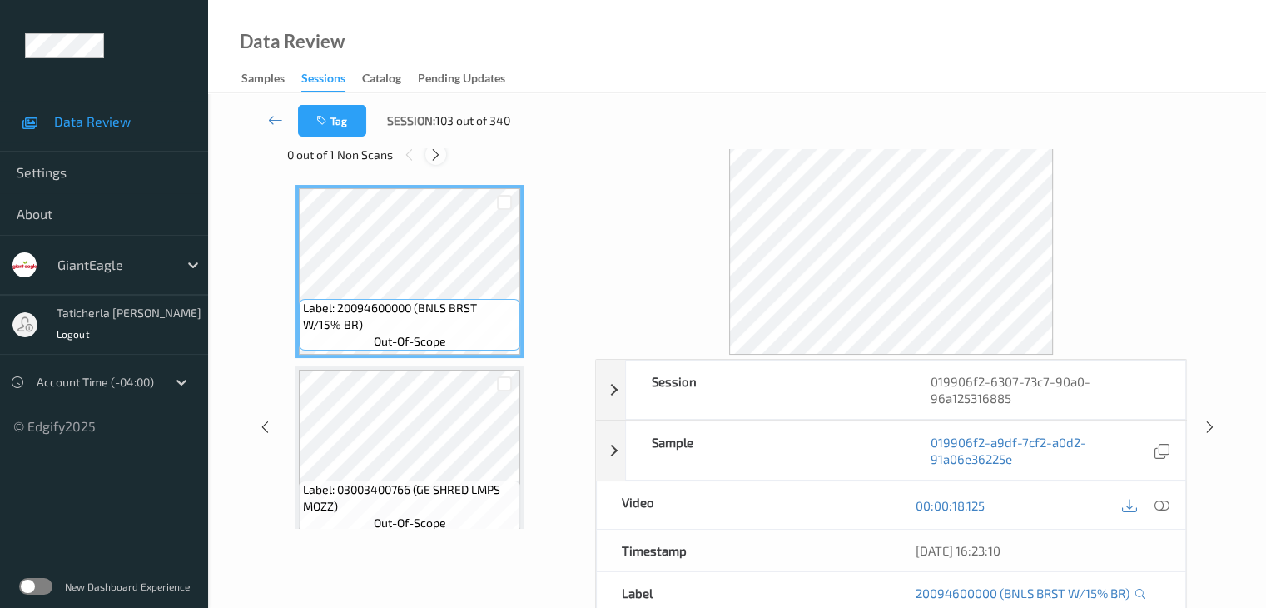
click at [435, 151] on icon at bounding box center [436, 154] width 14 height 15
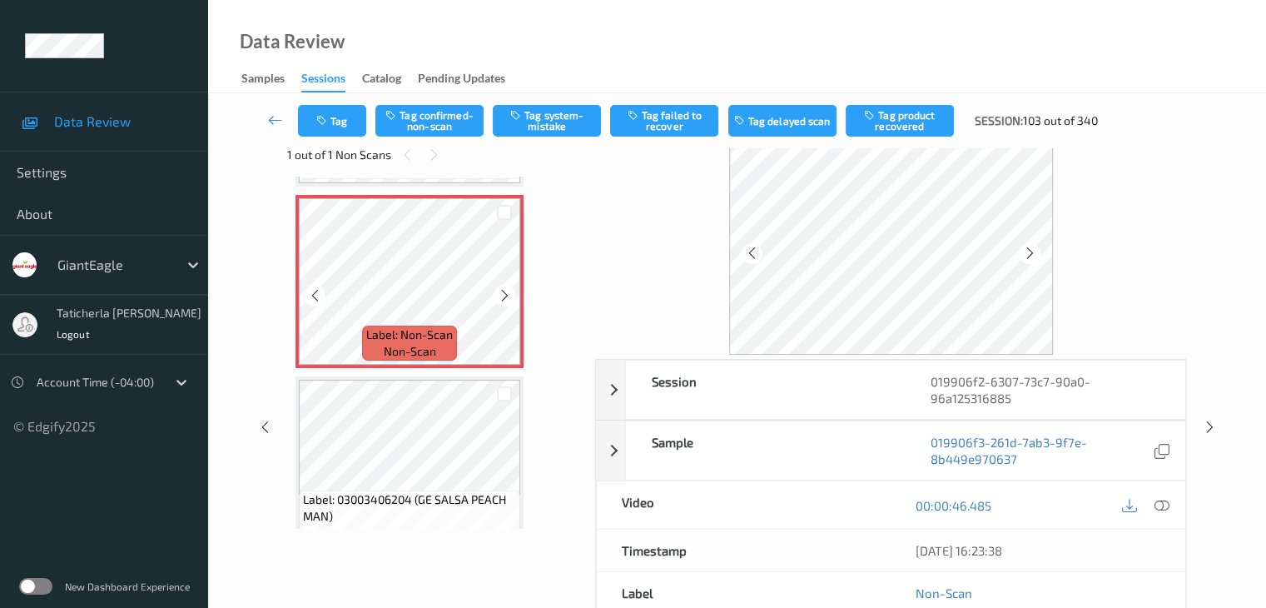
scroll to position [719, 0]
click at [505, 287] on icon at bounding box center [505, 292] width 14 height 15
click at [1159, 504] on icon at bounding box center [1161, 505] width 15 height 15
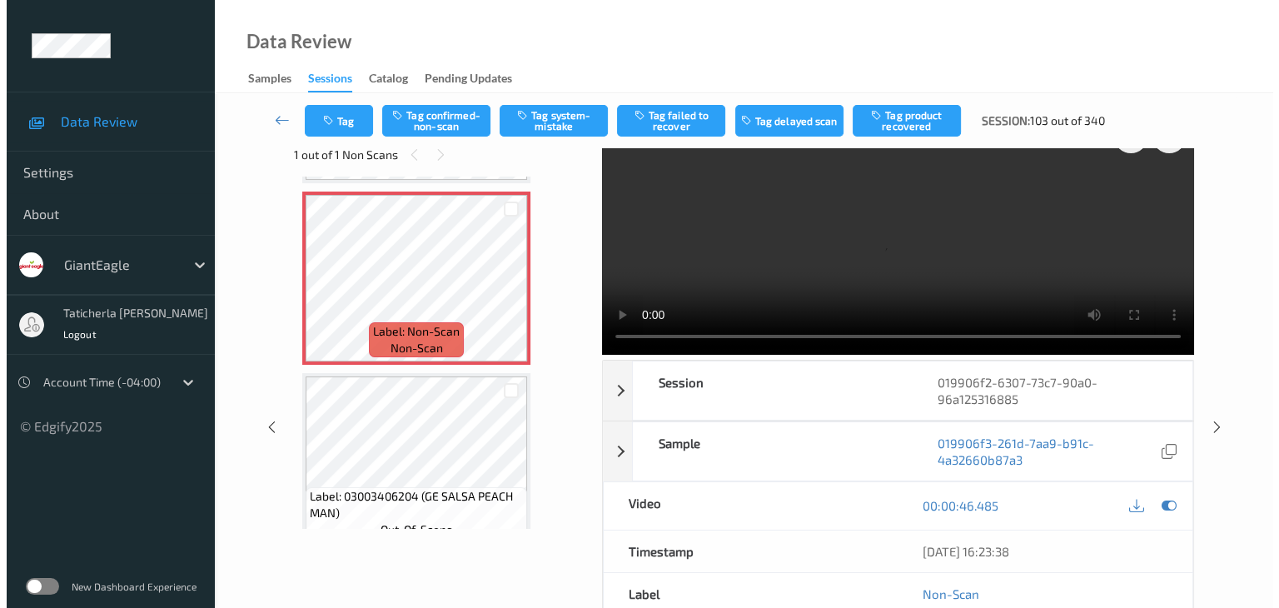
scroll to position [0, 0]
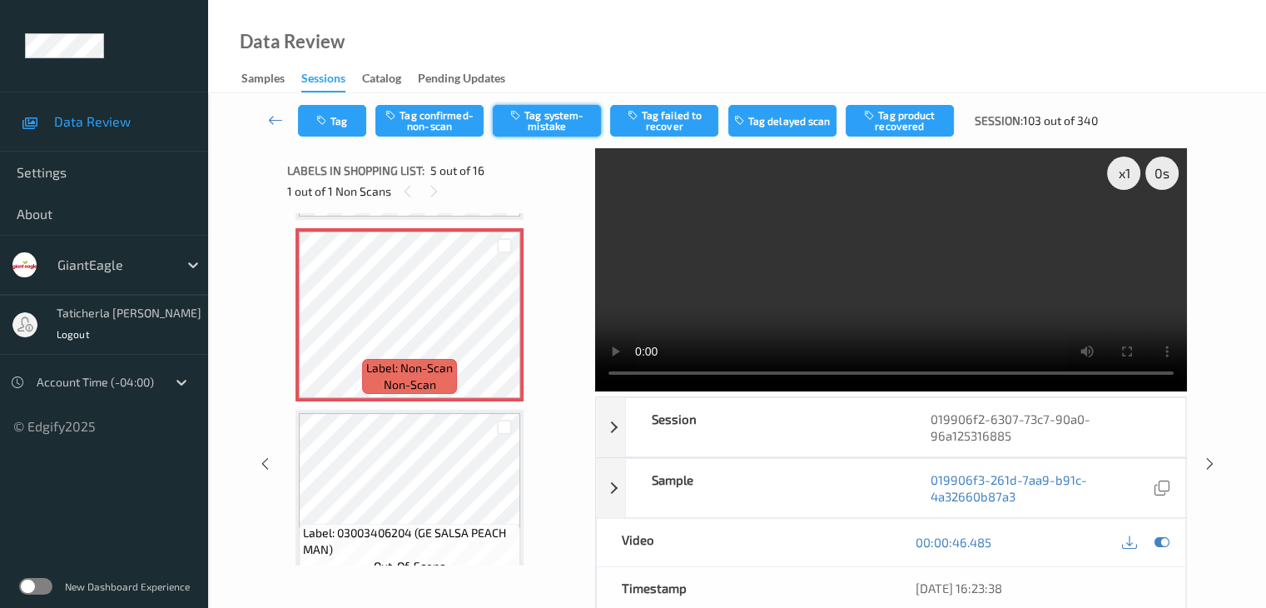
click at [543, 114] on button "Tag system-mistake" at bounding box center [547, 121] width 108 height 32
click at [344, 125] on button "Tag" at bounding box center [332, 121] width 68 height 32
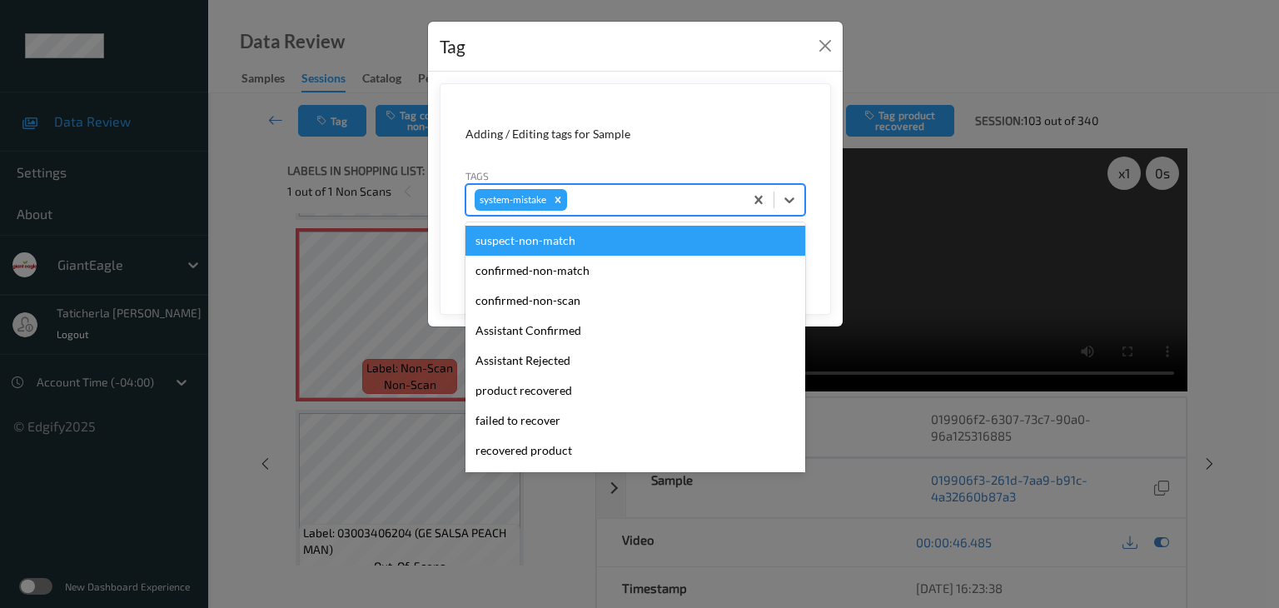
click at [684, 196] on div at bounding box center [652, 200] width 165 height 20
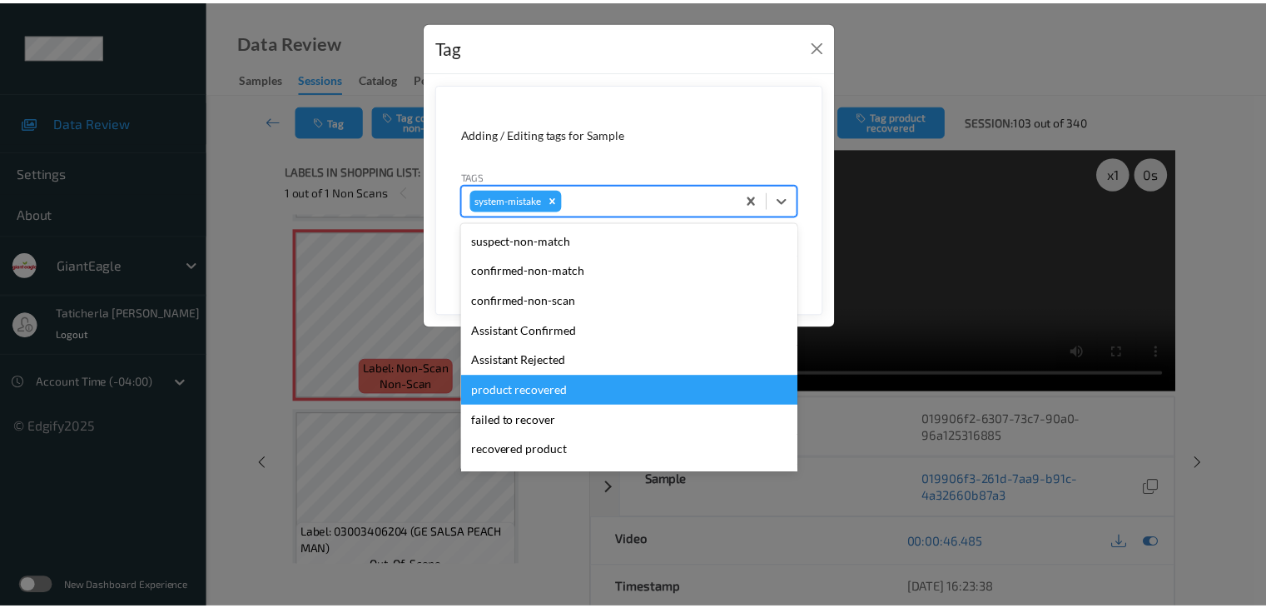
scroll to position [83, 0]
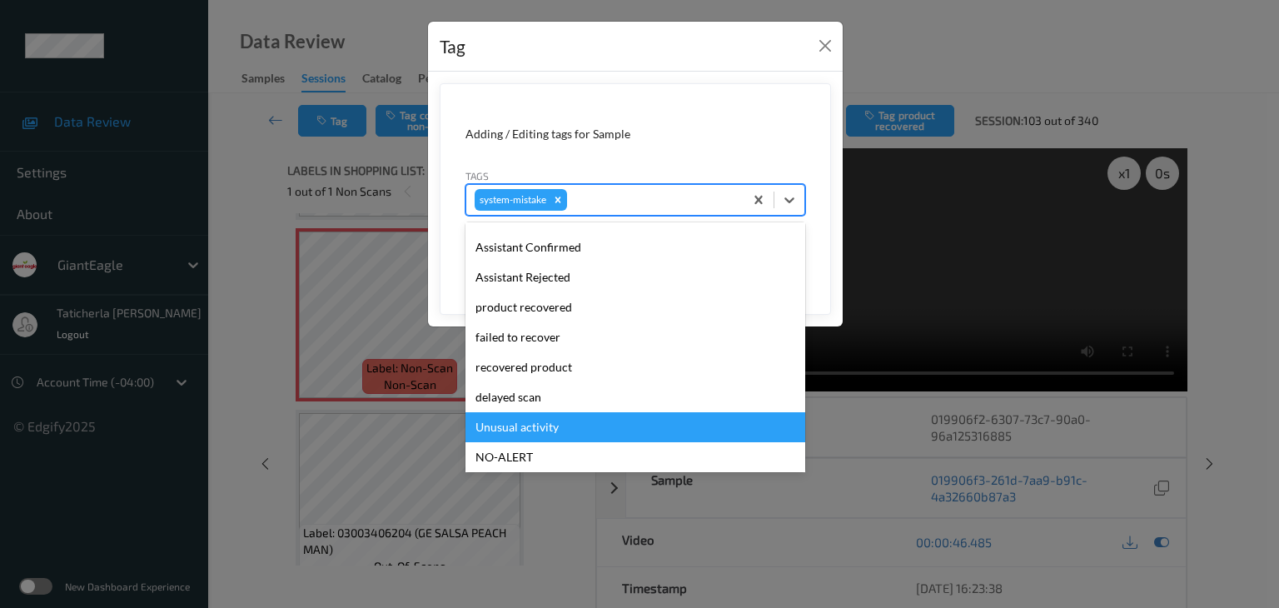
click at [586, 426] on div "Unusual activity" at bounding box center [635, 427] width 340 height 30
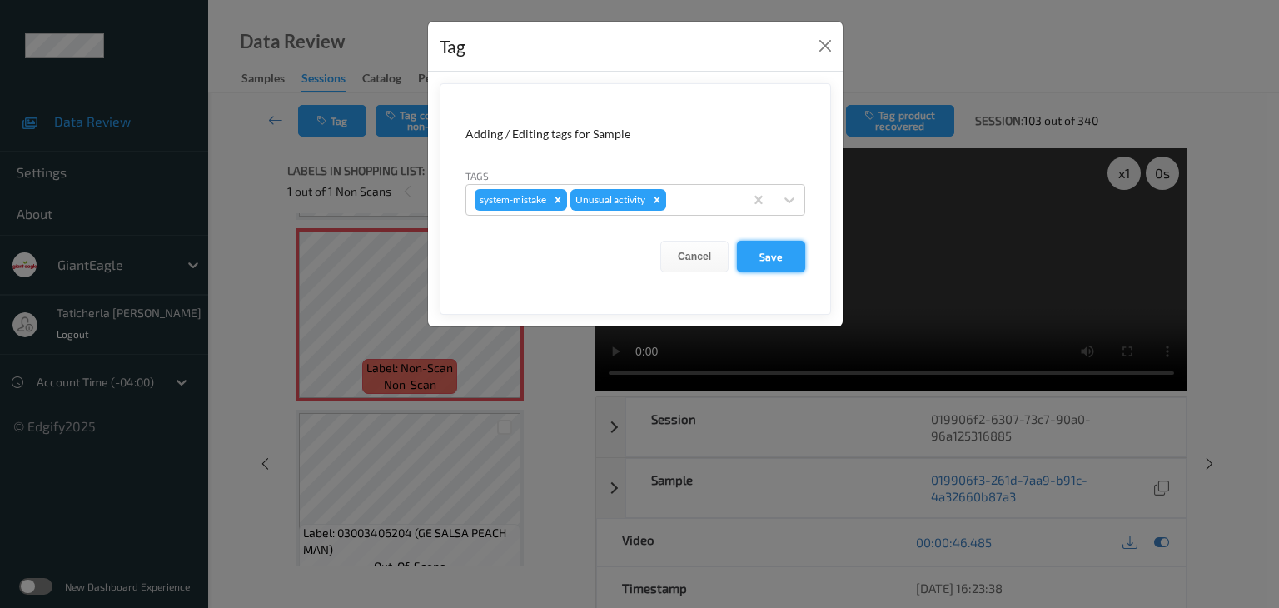
click at [768, 264] on button "Save" at bounding box center [771, 257] width 68 height 32
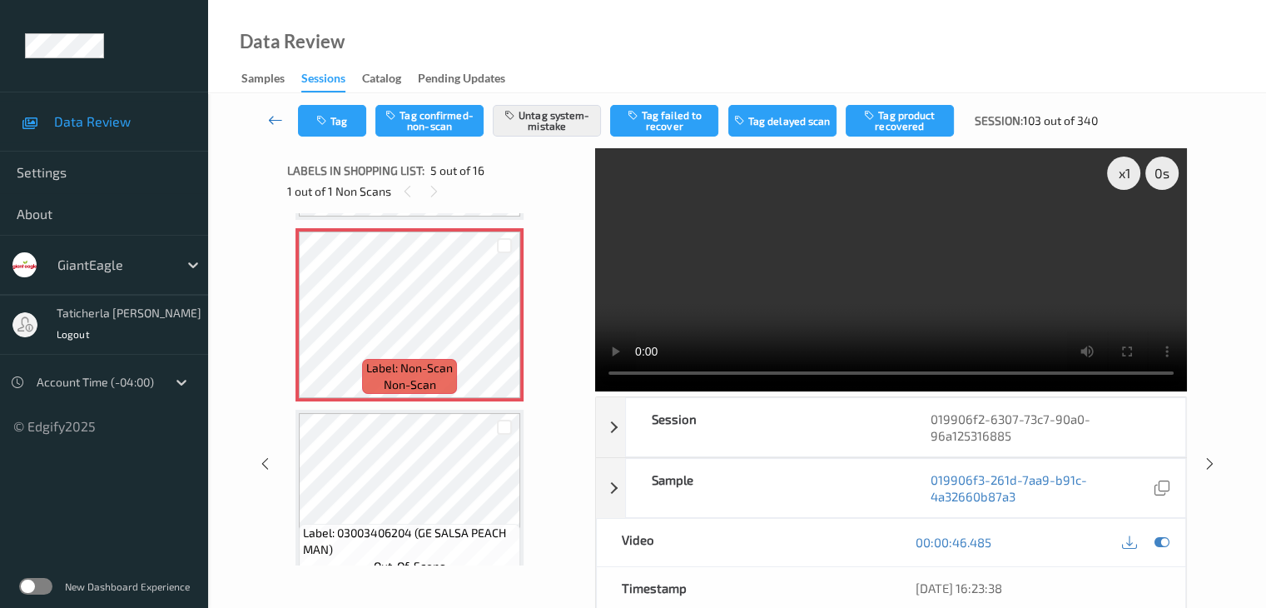
click at [272, 113] on icon at bounding box center [275, 120] width 15 height 17
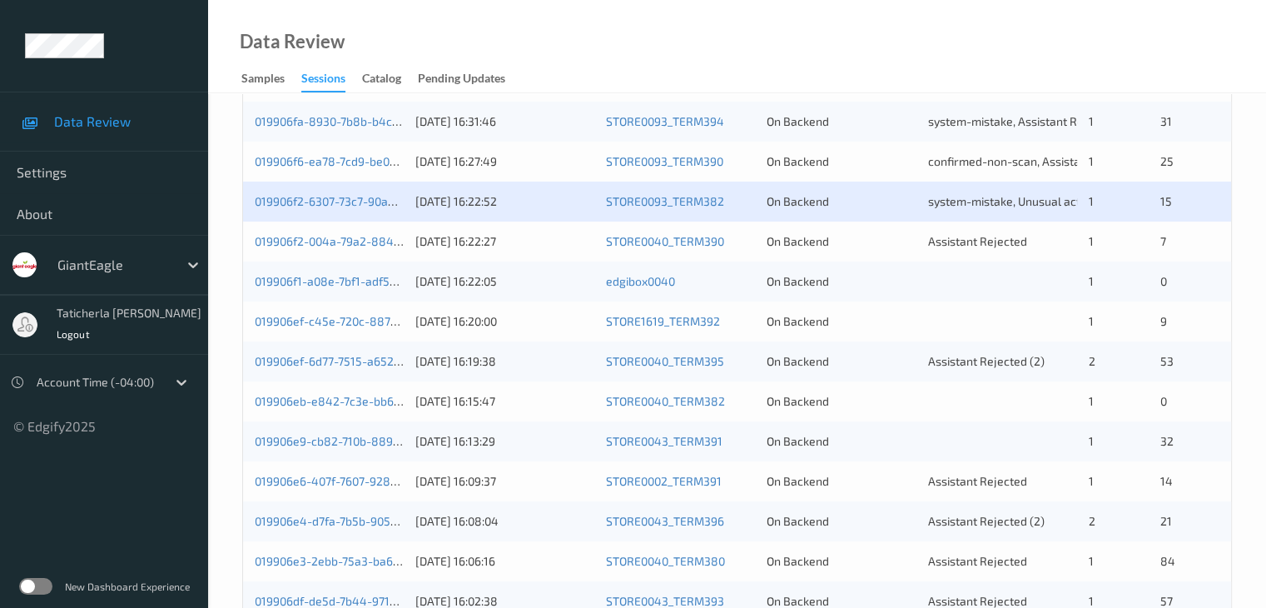
scroll to position [416, 0]
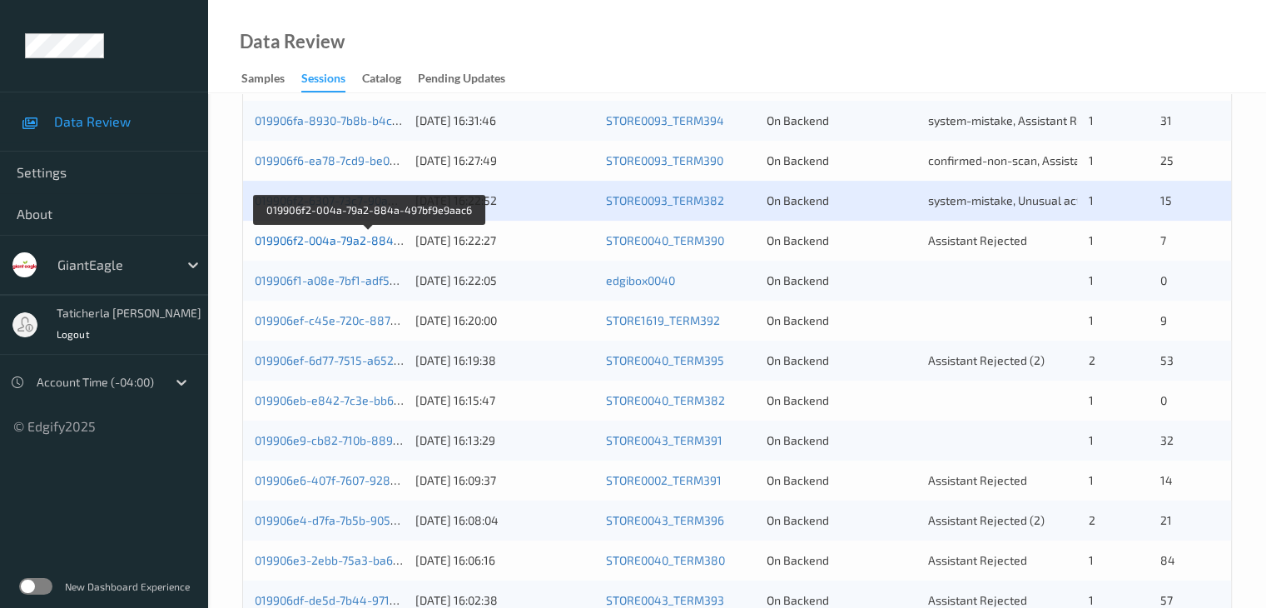
click at [380, 242] on link "019906f2-004a-79a2-884a-497bf9e9aac6" at bounding box center [368, 240] width 227 height 14
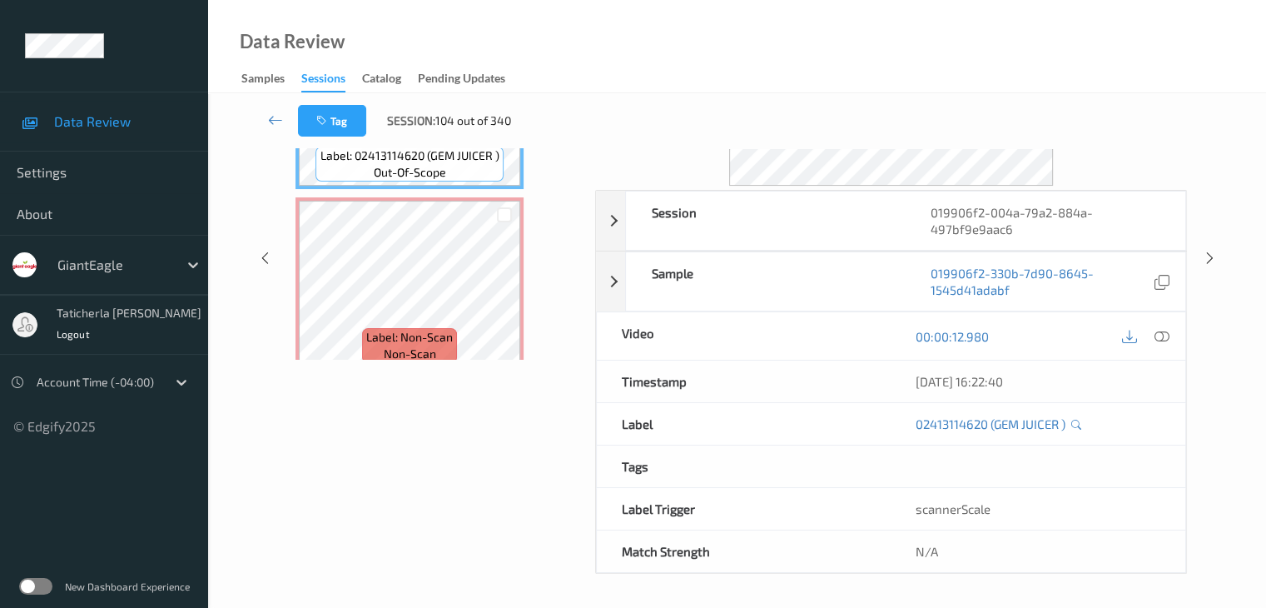
scroll to position [203, 0]
click at [256, 188] on div "Session 019906f2-004a-79a2-884a-497bf9e9aac6 Session ID 019906f2-004a-79a2-884a…" at bounding box center [737, 260] width 990 height 631
click at [273, 118] on icon at bounding box center [275, 120] width 15 height 17
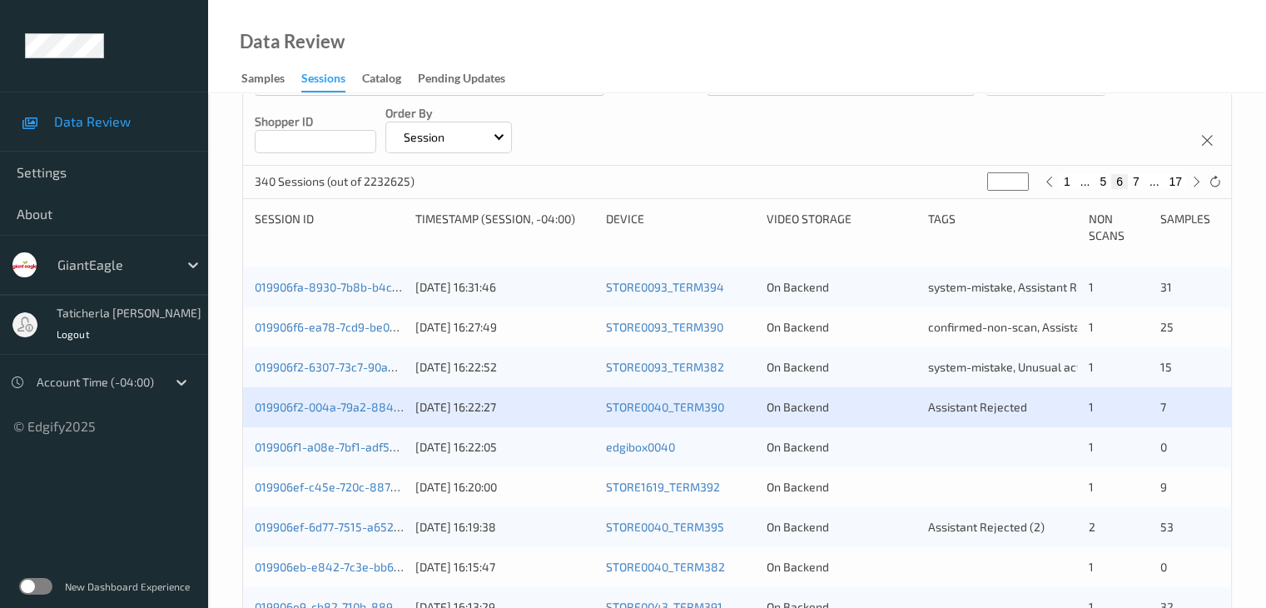
scroll to position [333, 0]
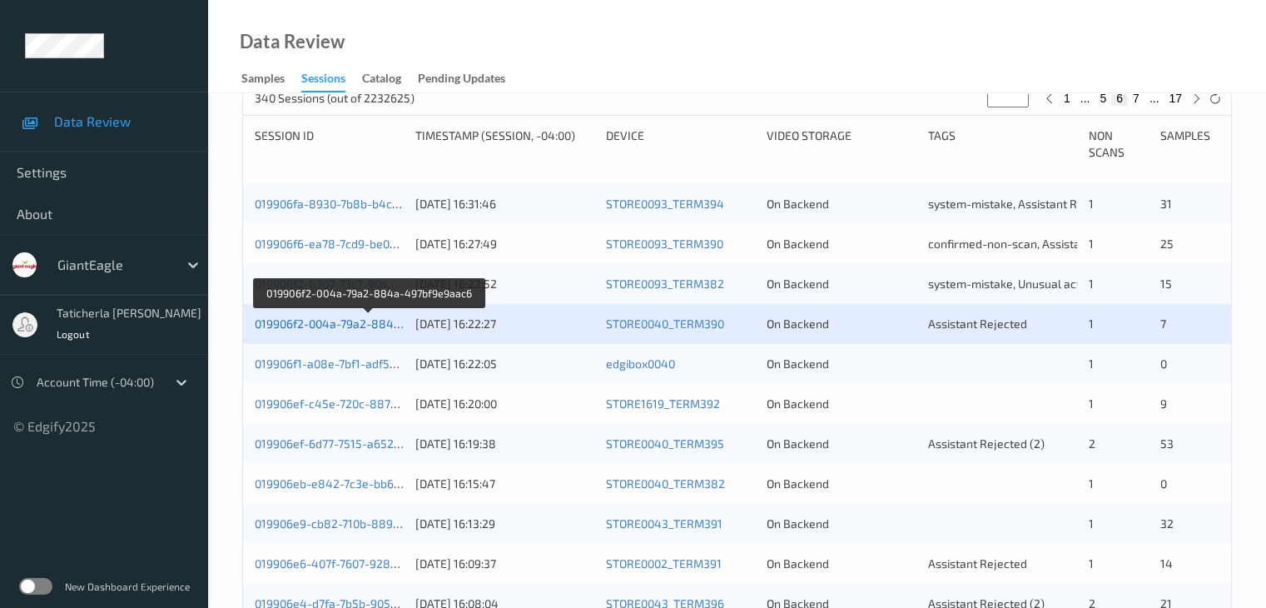
click at [360, 327] on link "019906f2-004a-79a2-884a-497bf9e9aac6" at bounding box center [368, 323] width 227 height 14
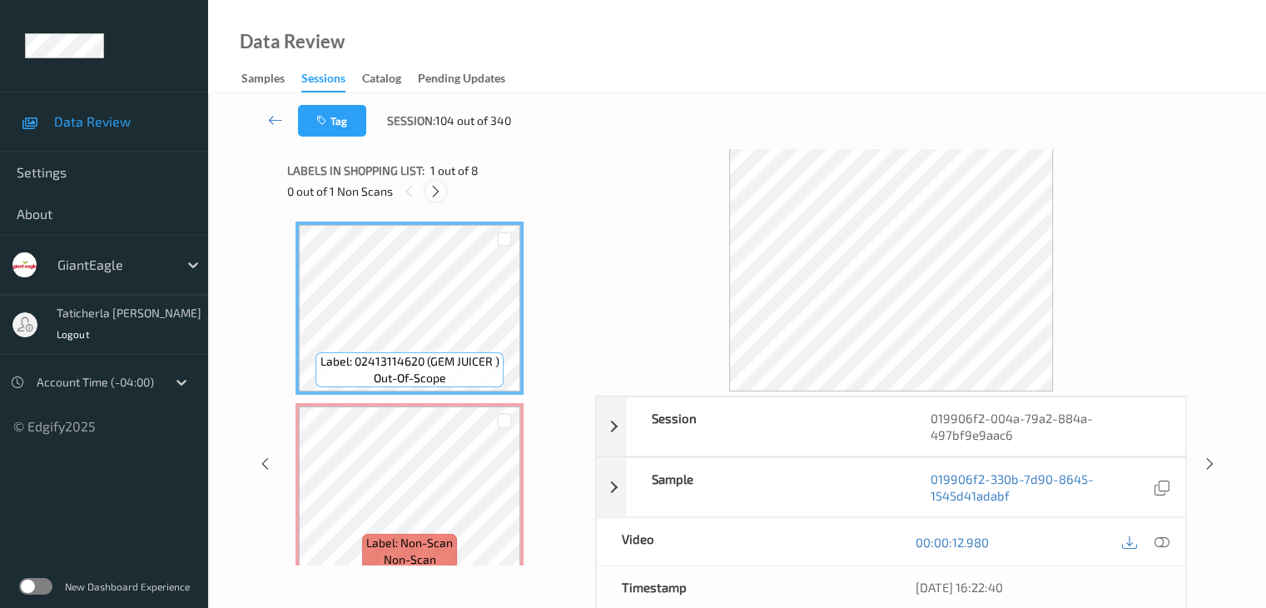
click at [439, 189] on icon at bounding box center [436, 191] width 14 height 15
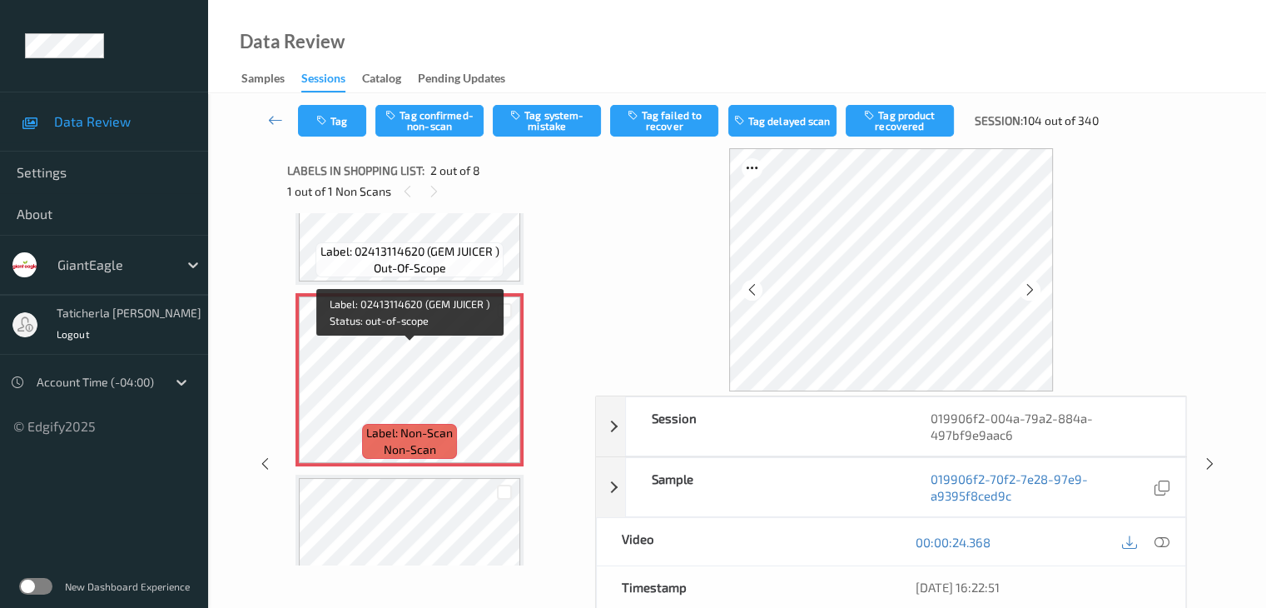
scroll to position [175, 0]
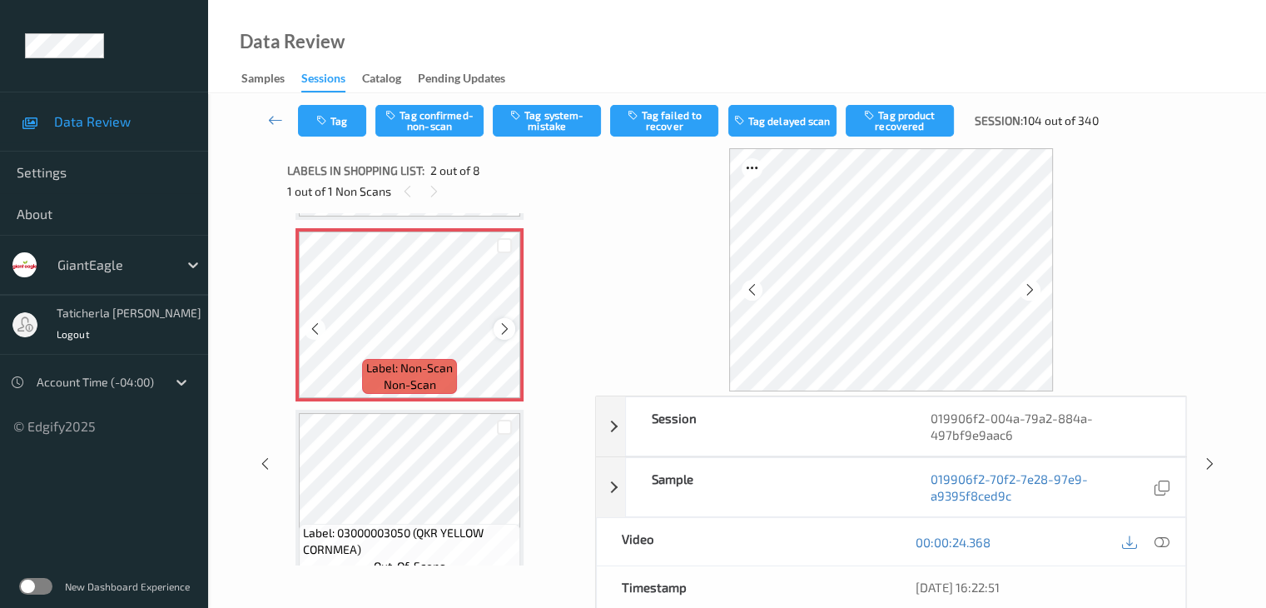
click at [501, 324] on icon at bounding box center [505, 328] width 14 height 15
click at [499, 325] on icon at bounding box center [505, 328] width 14 height 15
click at [1161, 540] on icon at bounding box center [1161, 541] width 15 height 15
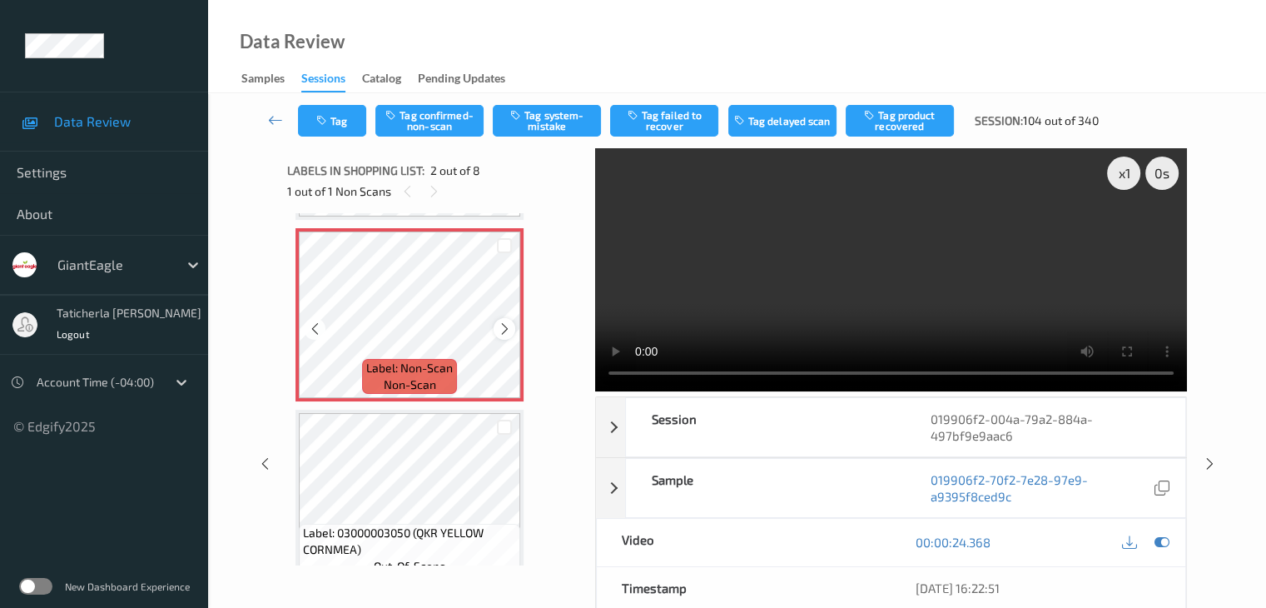
click at [507, 324] on icon at bounding box center [505, 328] width 14 height 15
click at [504, 326] on icon at bounding box center [505, 328] width 14 height 15
click at [418, 107] on button "Tag confirmed-non-scan" at bounding box center [429, 121] width 108 height 32
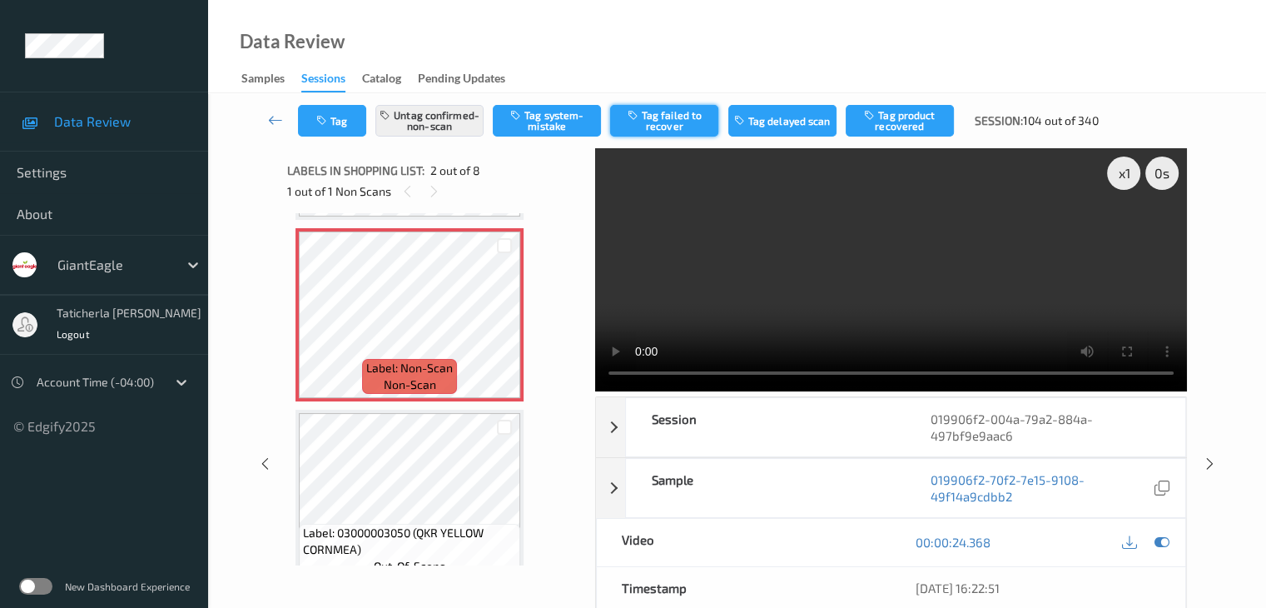
click at [675, 121] on button "Tag failed to recover" at bounding box center [664, 121] width 108 height 32
click at [265, 116] on link at bounding box center [276, 121] width 44 height 32
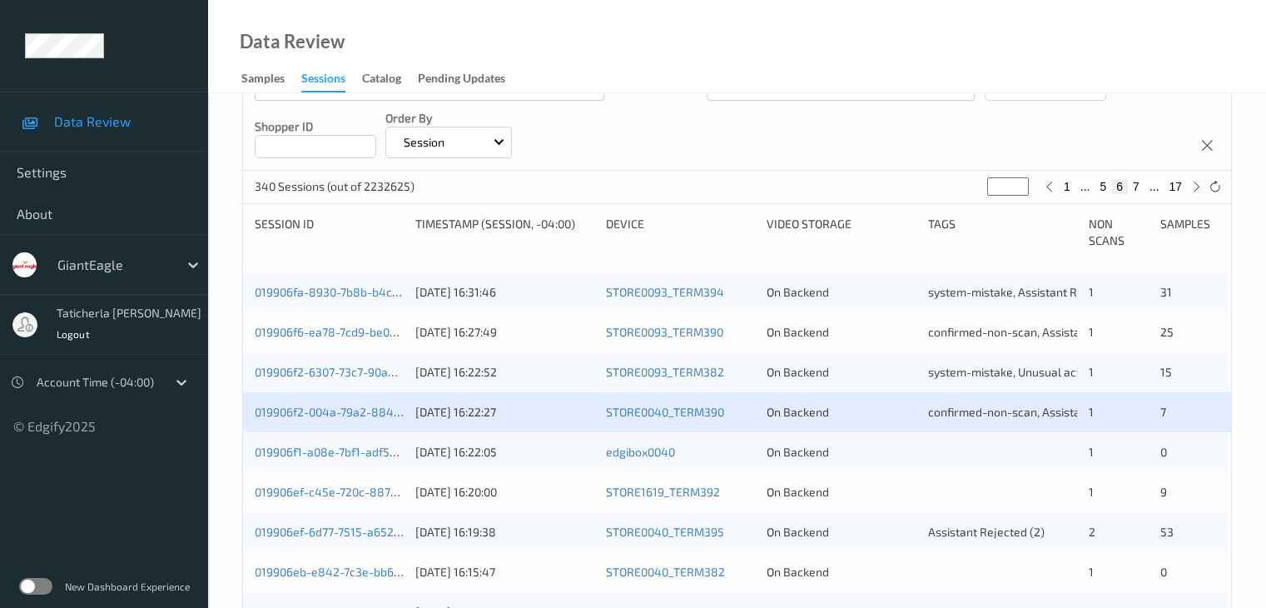
scroll to position [250, 0]
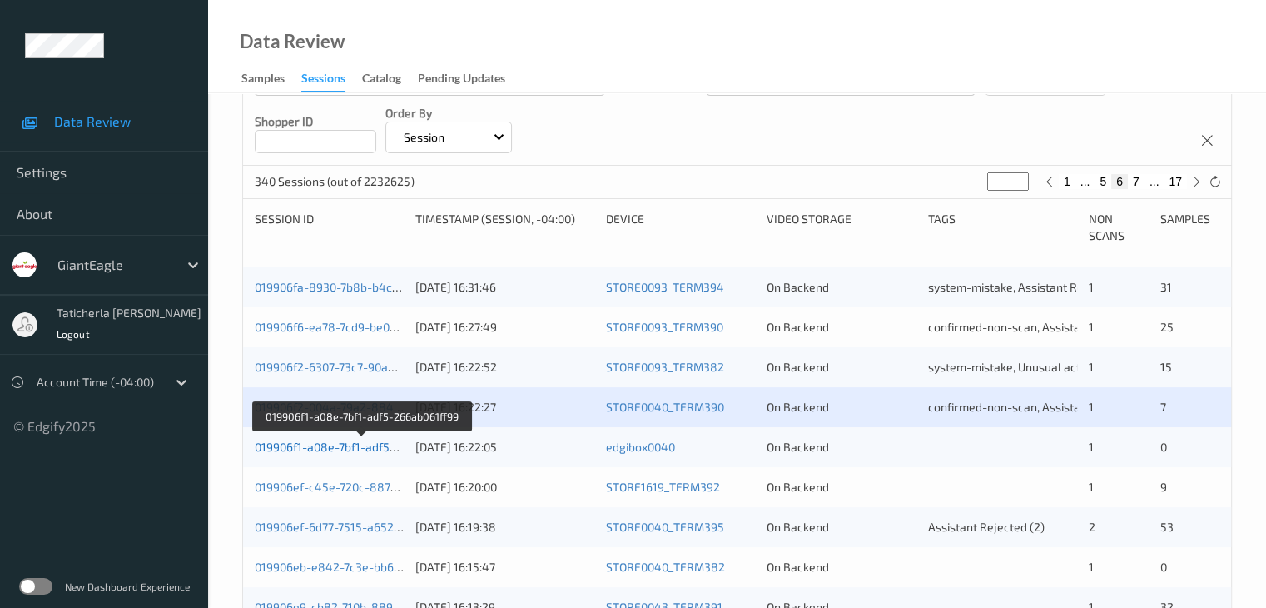
click at [336, 447] on link "019906f1-a08e-7bf1-adf5-266ab061ff99" at bounding box center [361, 447] width 213 height 14
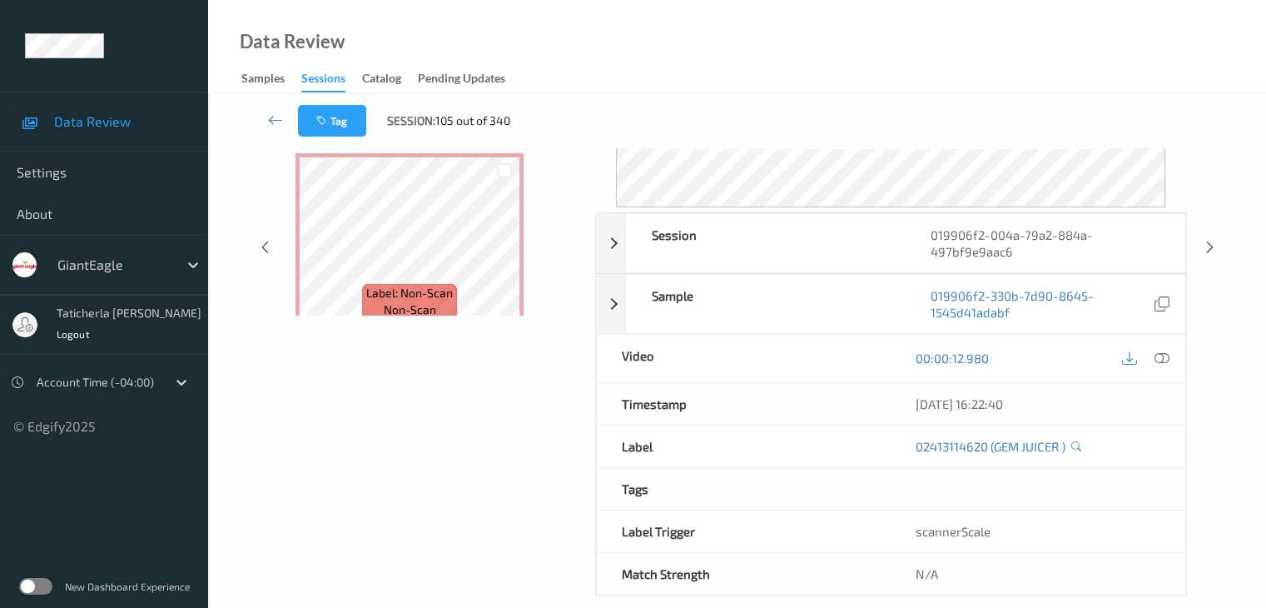
scroll to position [55, 0]
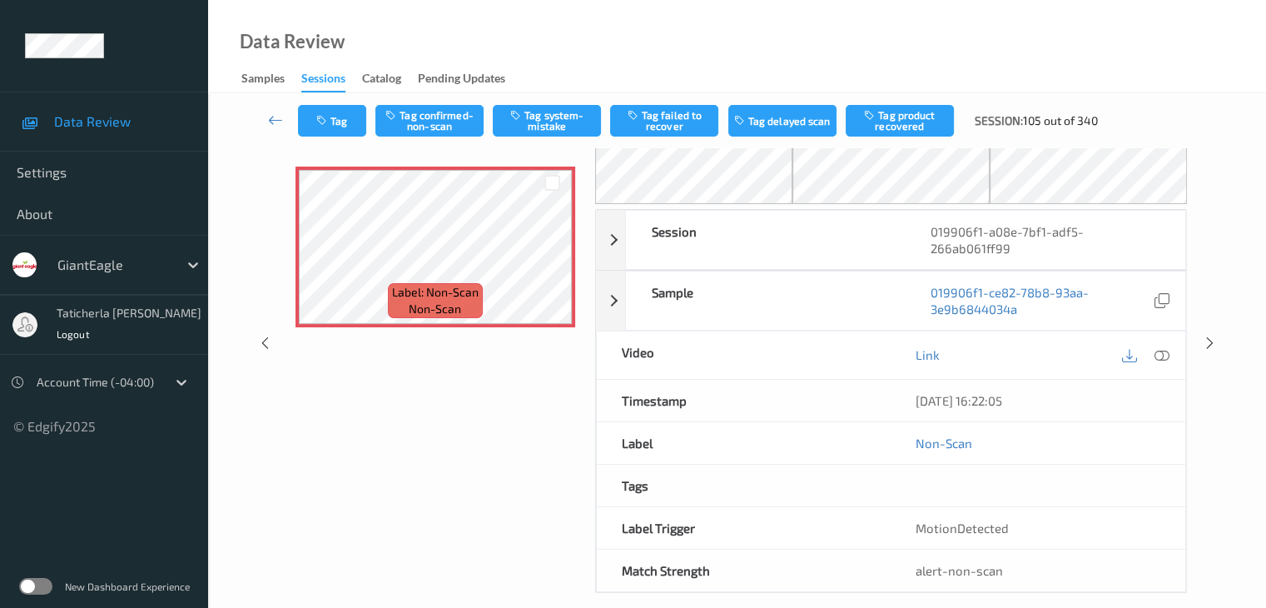
click at [220, 155] on div "Tag Tag confirmed-non-scan Tag system-mistake Tag failed to recover Tag delayed…" at bounding box center [737, 332] width 1058 height 589
click at [247, 111] on div "Tag Tag confirmed-non-scan Tag system-mistake Tag failed to recover Tag delayed…" at bounding box center [737, 120] width 990 height 55
click at [276, 120] on icon at bounding box center [275, 120] width 15 height 17
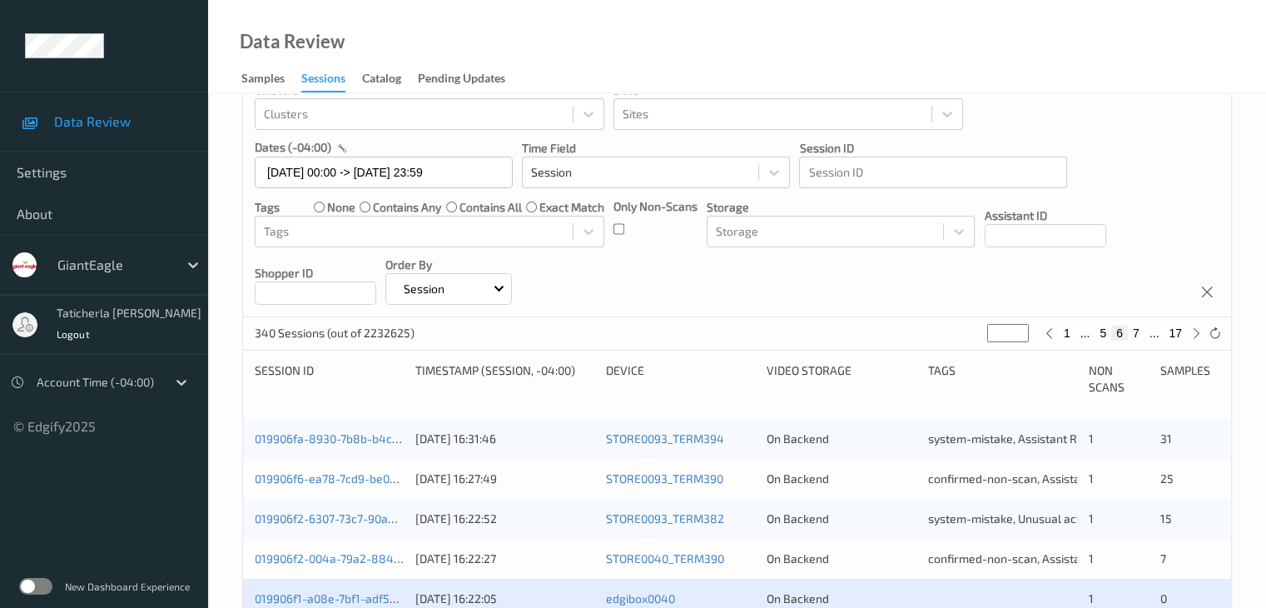
scroll to position [250, 0]
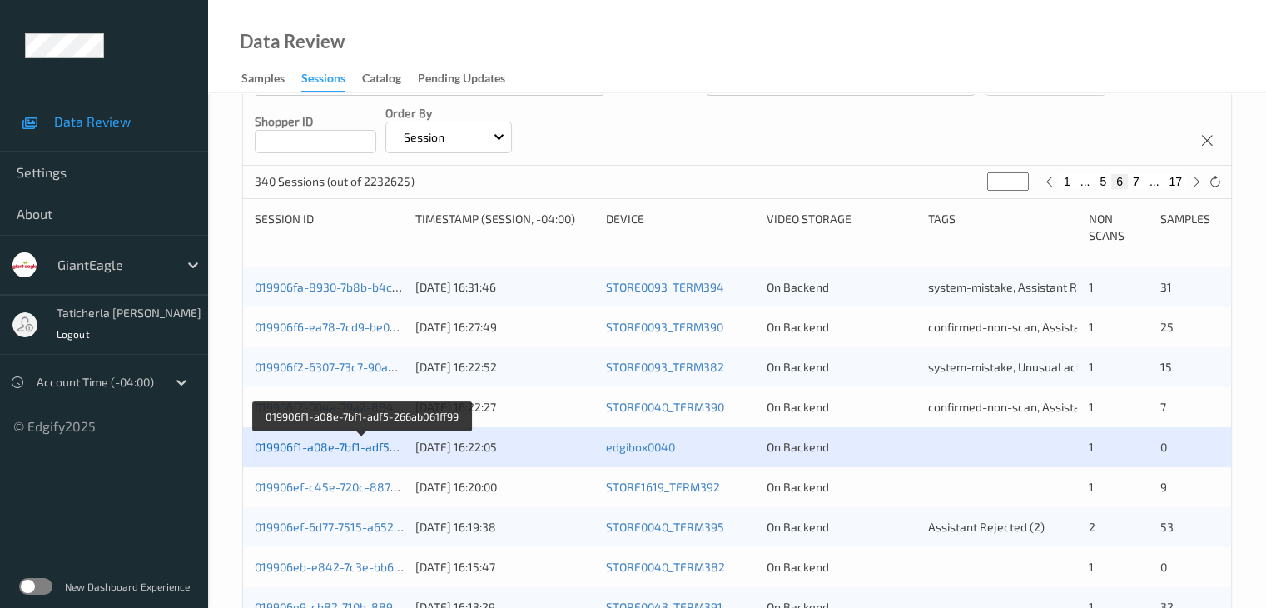
click at [345, 447] on link "019906f1-a08e-7bf1-adf5-266ab061ff99" at bounding box center [361, 447] width 213 height 14
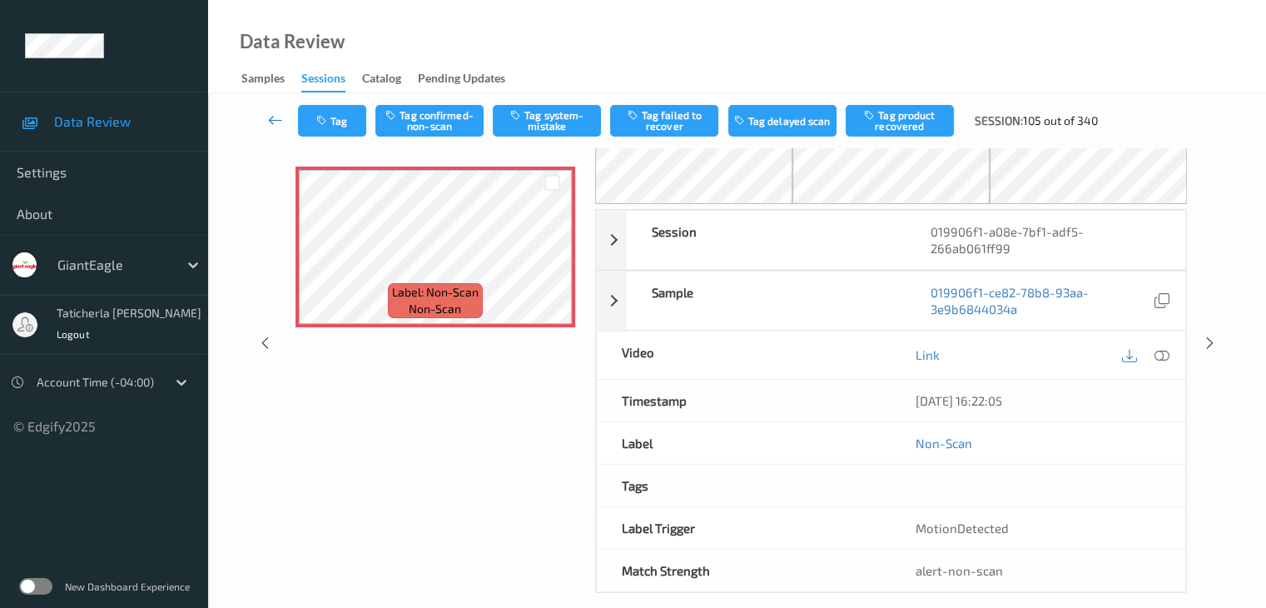
click at [277, 122] on icon at bounding box center [275, 120] width 15 height 17
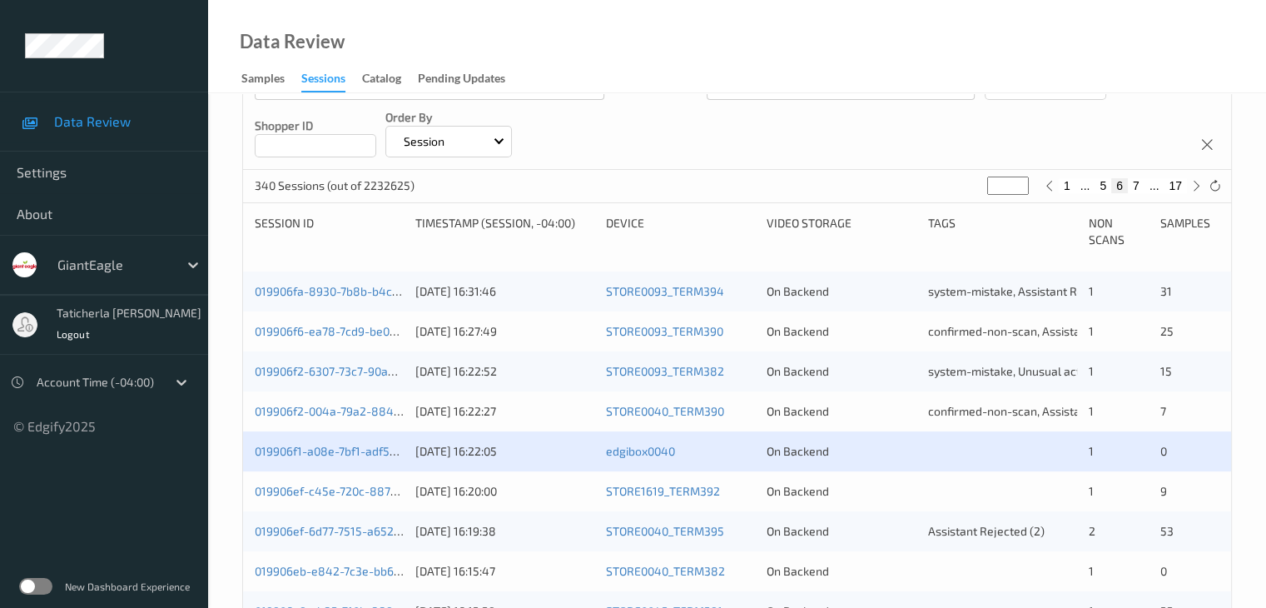
scroll to position [250, 0]
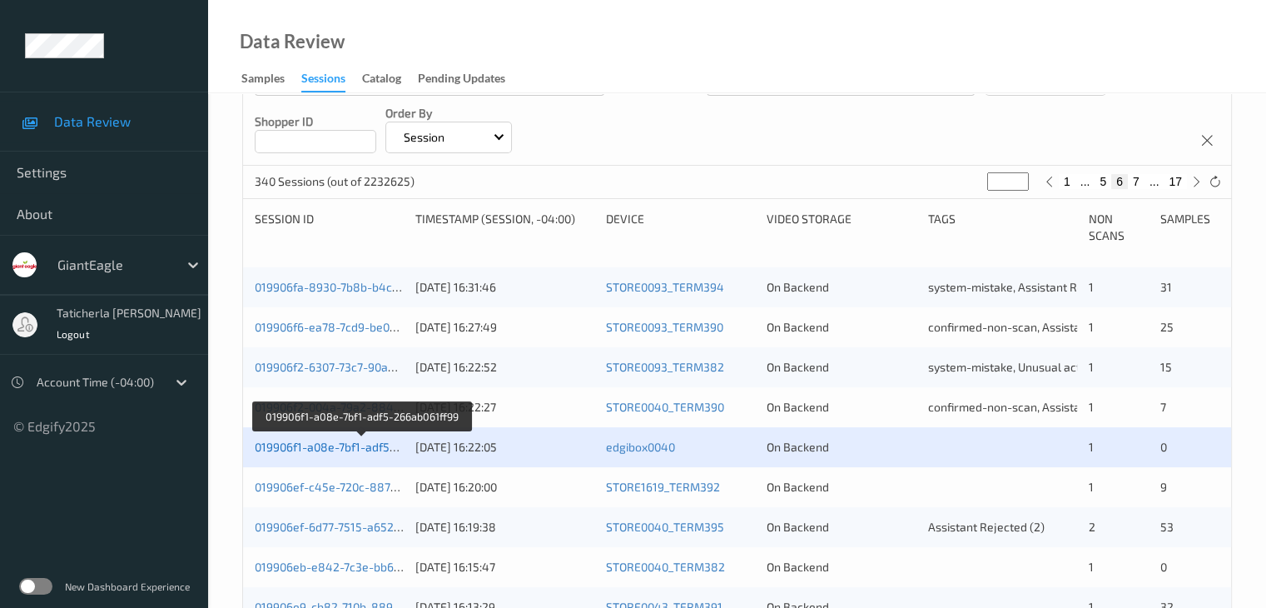
click at [385, 450] on link "019906f1-a08e-7bf1-adf5-266ab061ff99" at bounding box center [361, 447] width 213 height 14
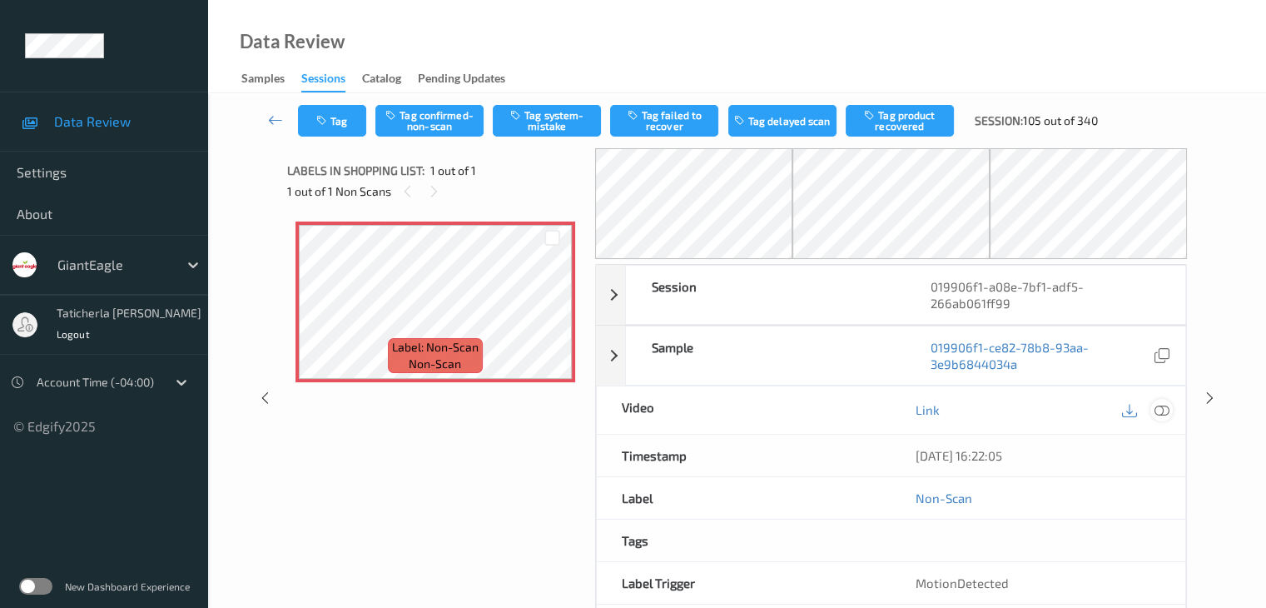
click at [1160, 402] on icon at bounding box center [1161, 409] width 15 height 15
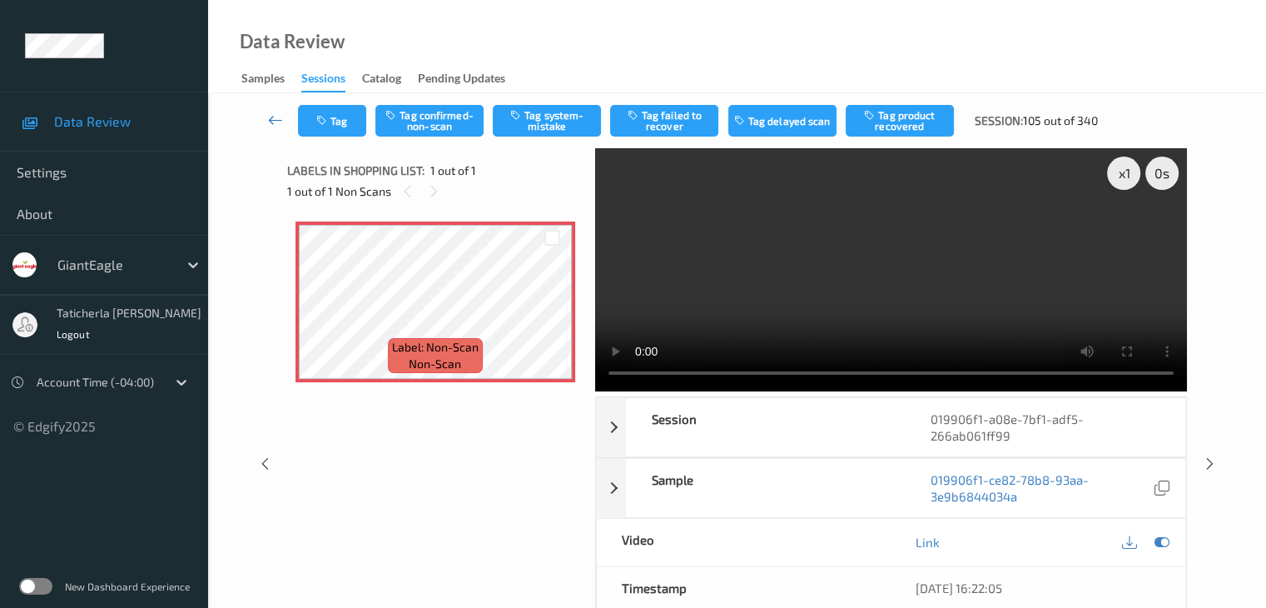
click at [274, 117] on icon at bounding box center [275, 120] width 15 height 17
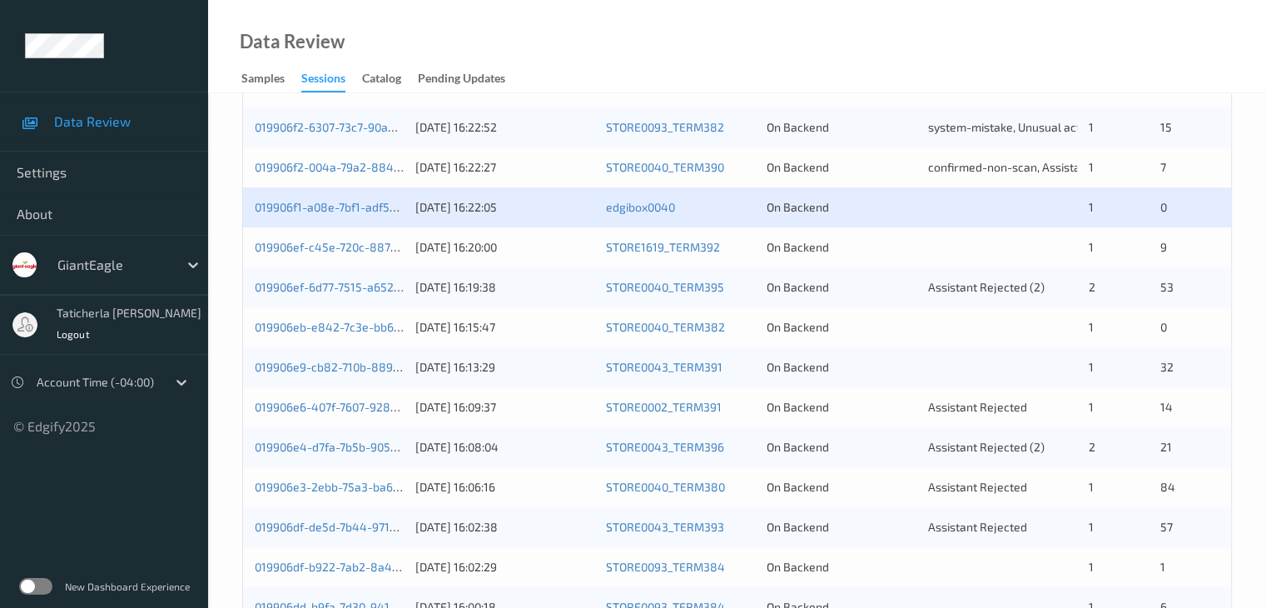
scroll to position [499, 0]
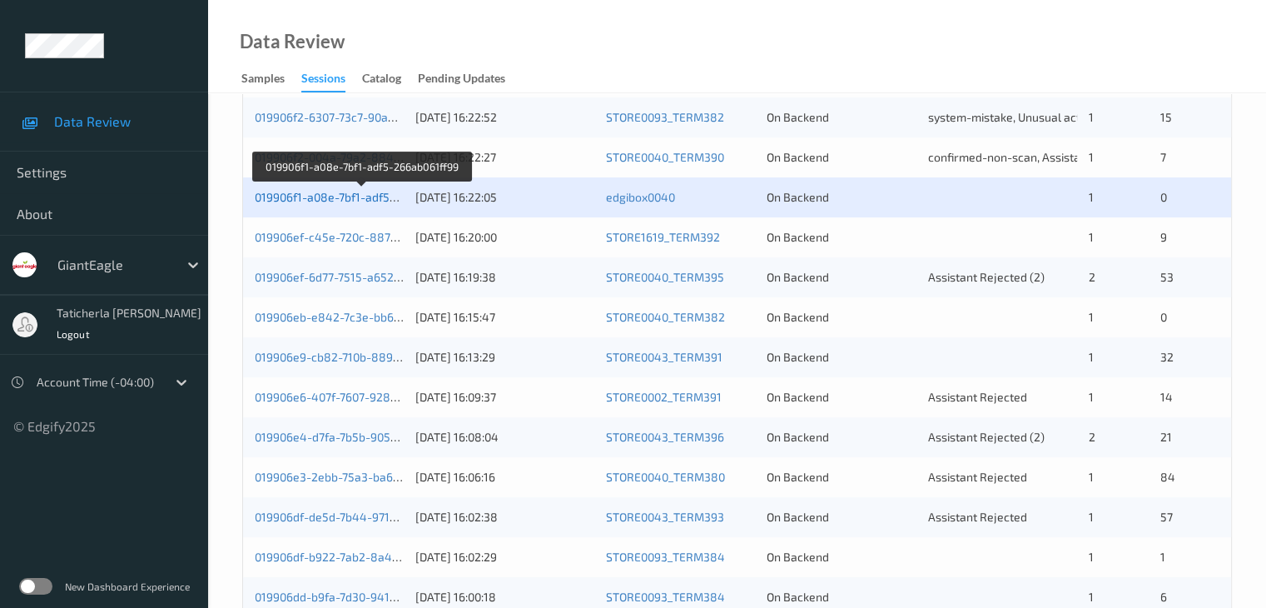
click at [357, 203] on link "019906f1-a08e-7bf1-adf5-266ab061ff99" at bounding box center [361, 197] width 213 height 14
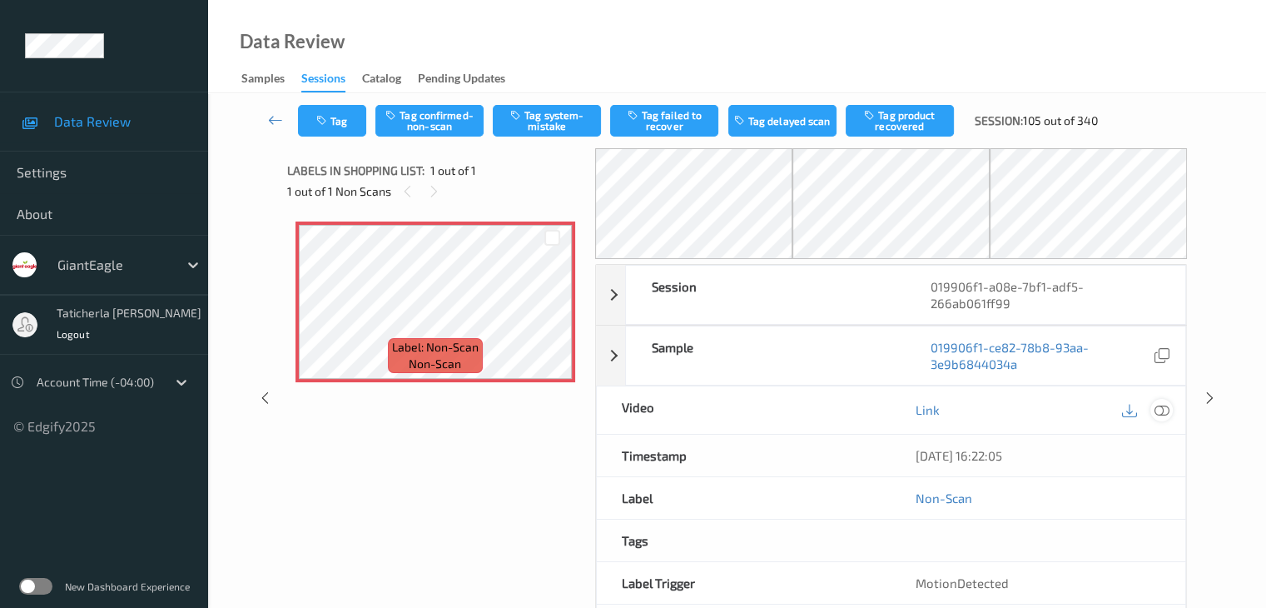
click at [1159, 402] on icon at bounding box center [1161, 409] width 15 height 15
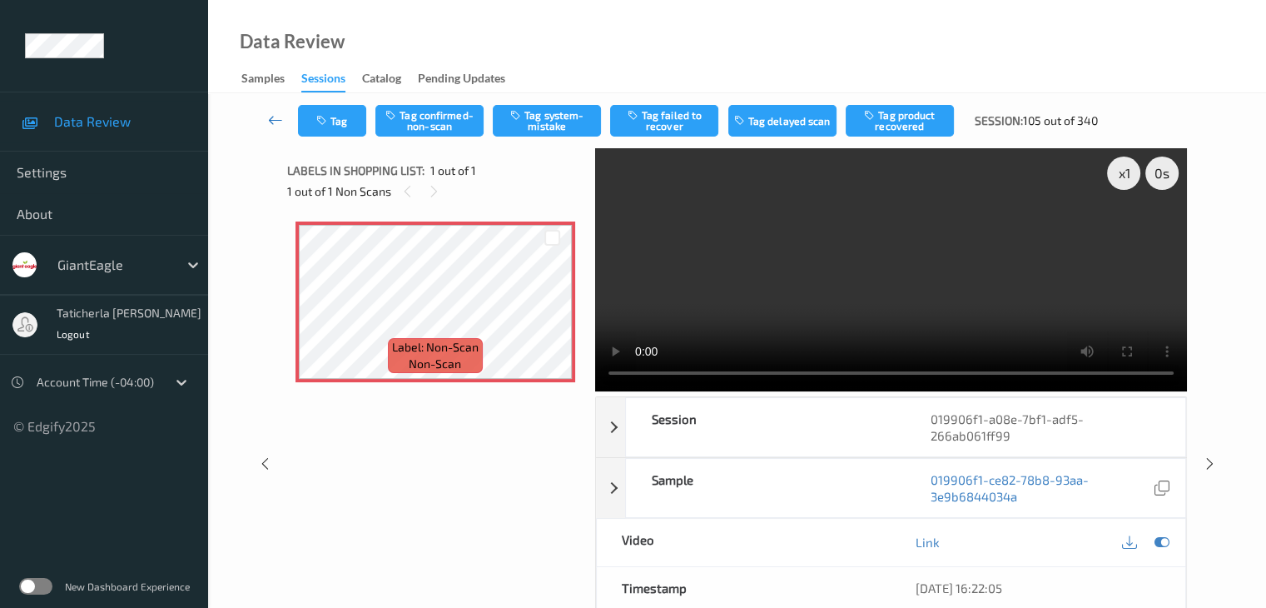
click at [281, 120] on icon at bounding box center [275, 120] width 15 height 17
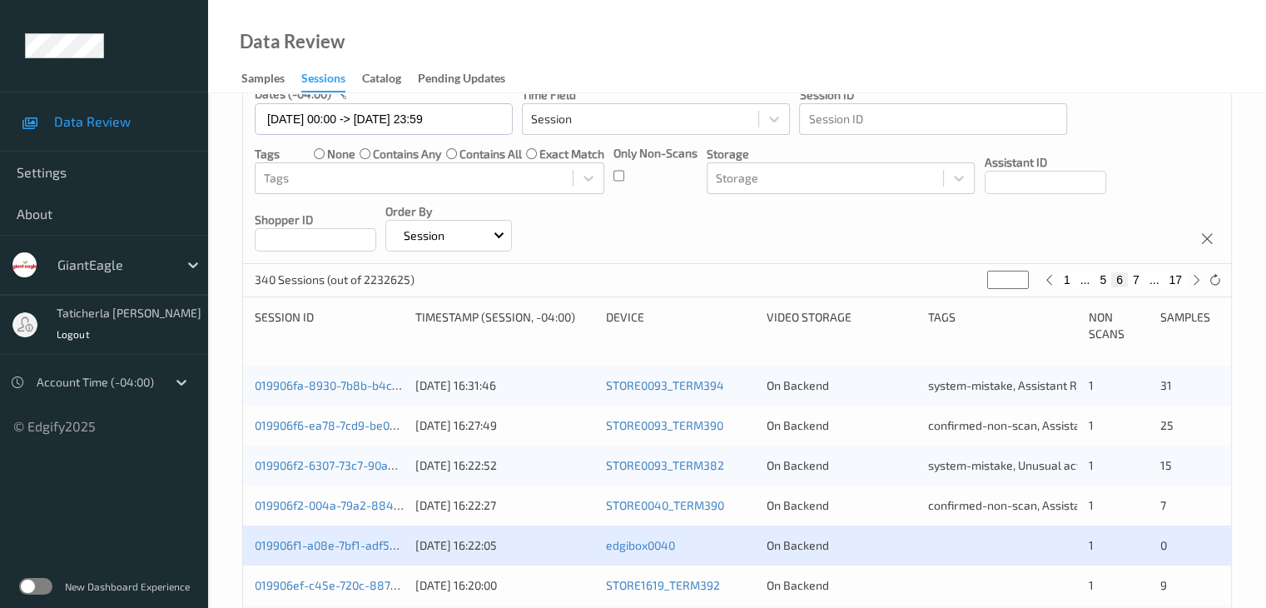
scroll to position [250, 0]
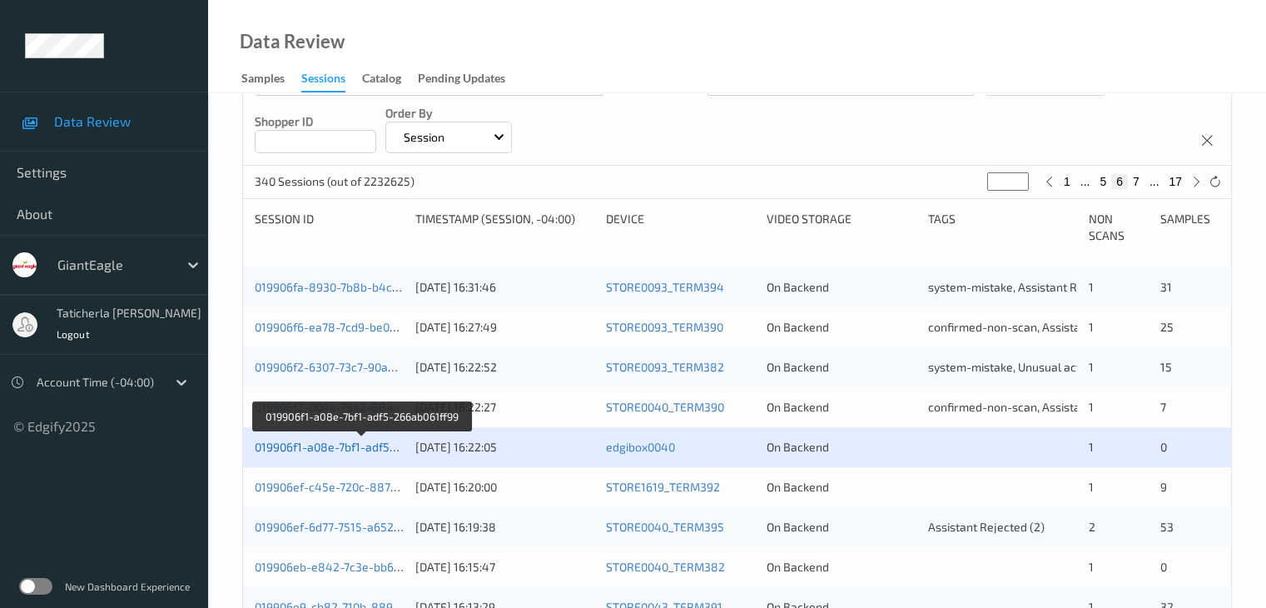
click at [368, 441] on link "019906f1-a08e-7bf1-adf5-266ab061ff99" at bounding box center [361, 447] width 213 height 14
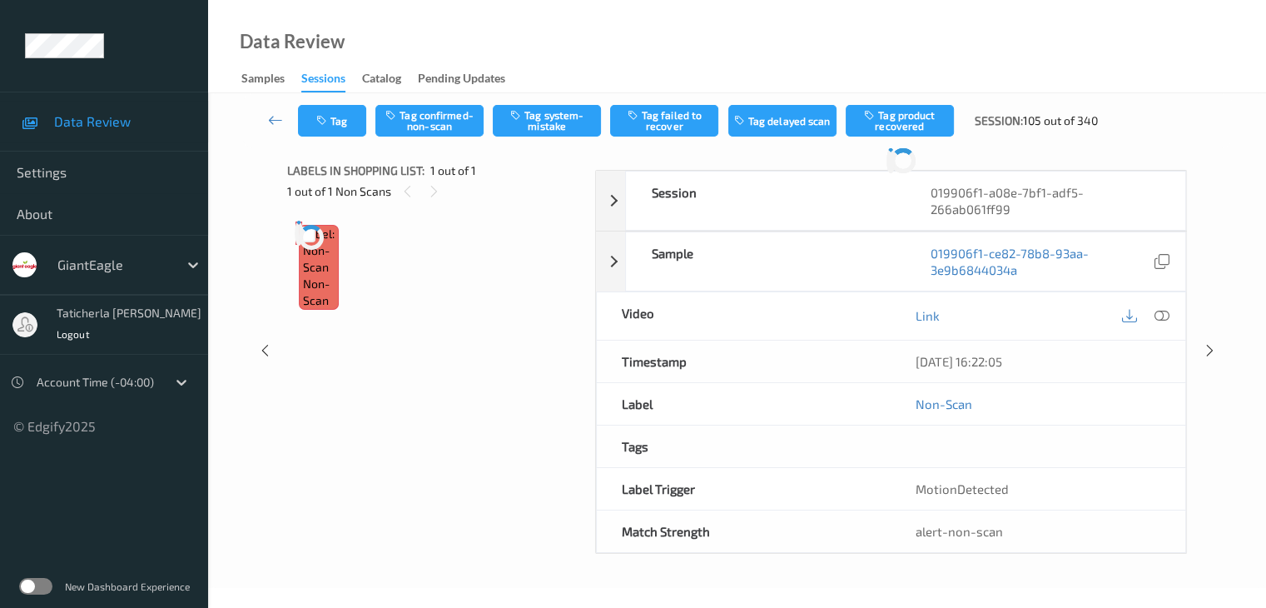
scroll to position [55, 0]
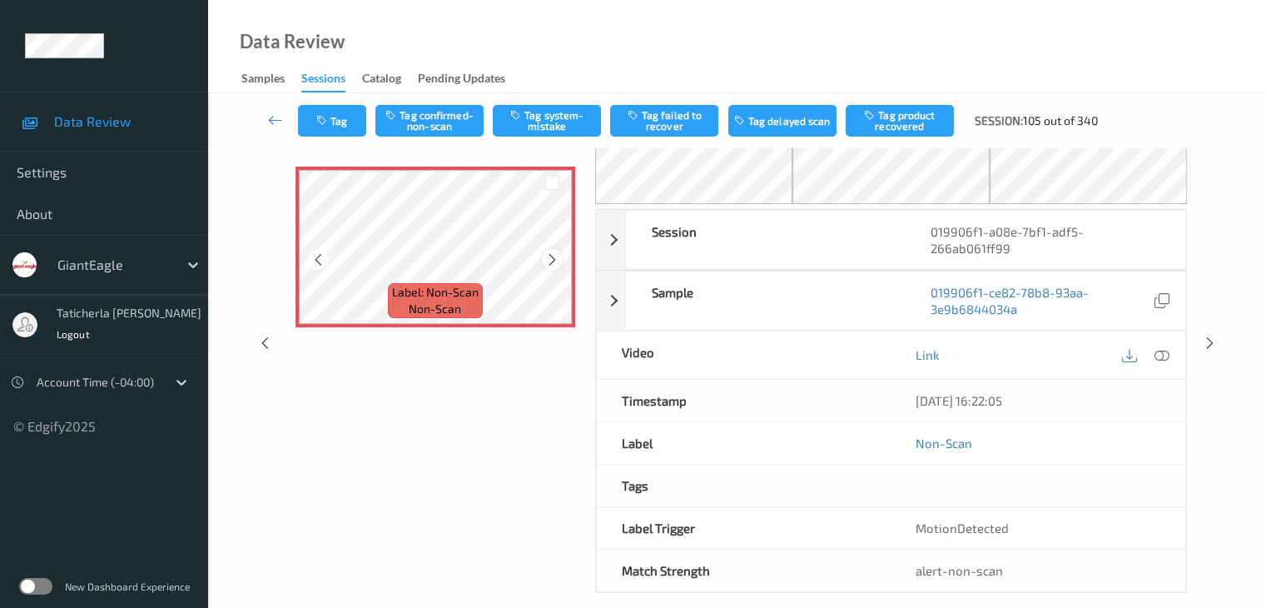
click at [549, 257] on icon at bounding box center [552, 259] width 14 height 15
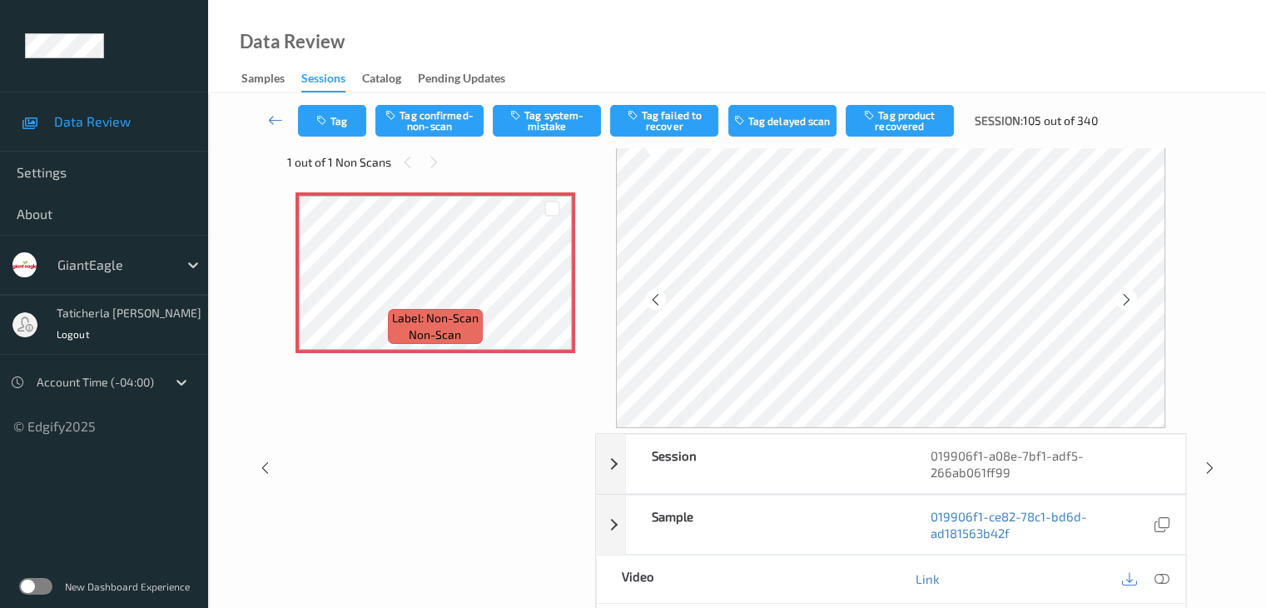
scroll to position [0, 0]
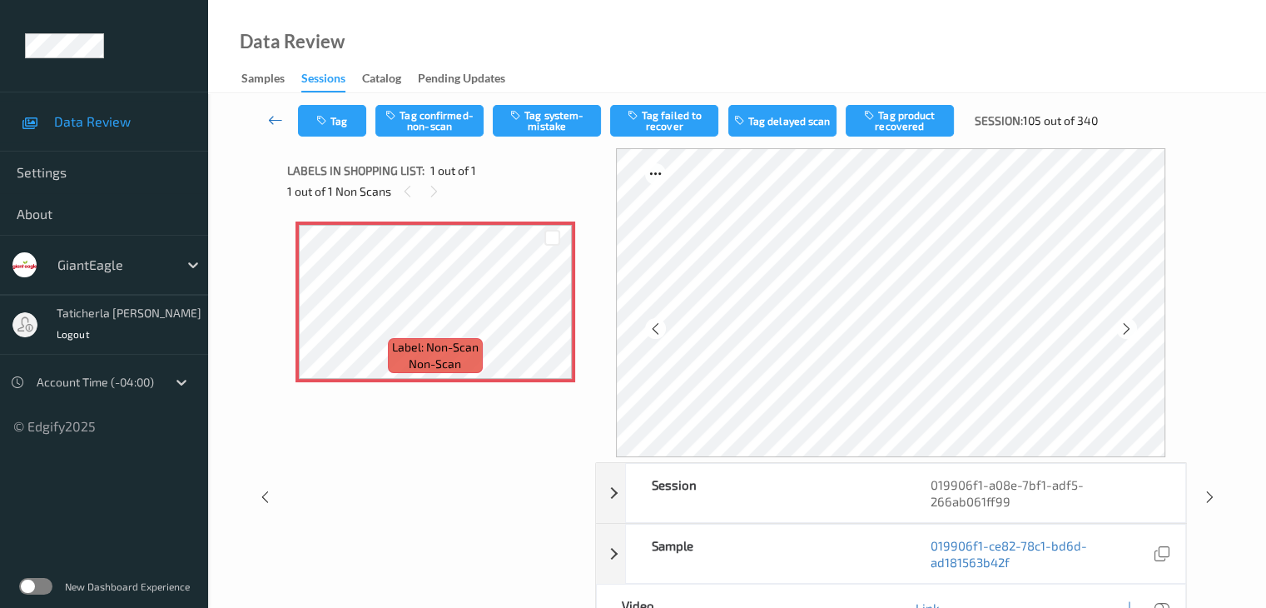
click at [270, 112] on icon at bounding box center [275, 120] width 15 height 17
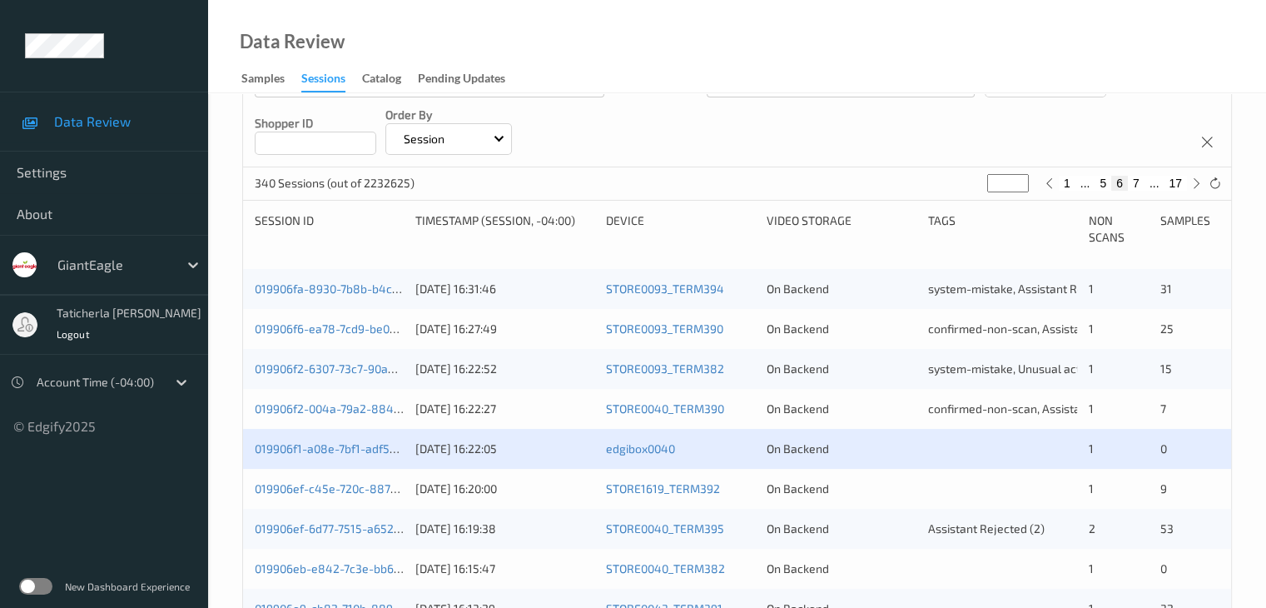
scroll to position [250, 0]
click at [360, 454] on div "019906f1-a08e-7bf1-adf5-266ab061ff99" at bounding box center [329, 447] width 149 height 17
click at [360, 440] on link "019906f1-a08e-7bf1-adf5-266ab061ff99" at bounding box center [361, 447] width 213 height 14
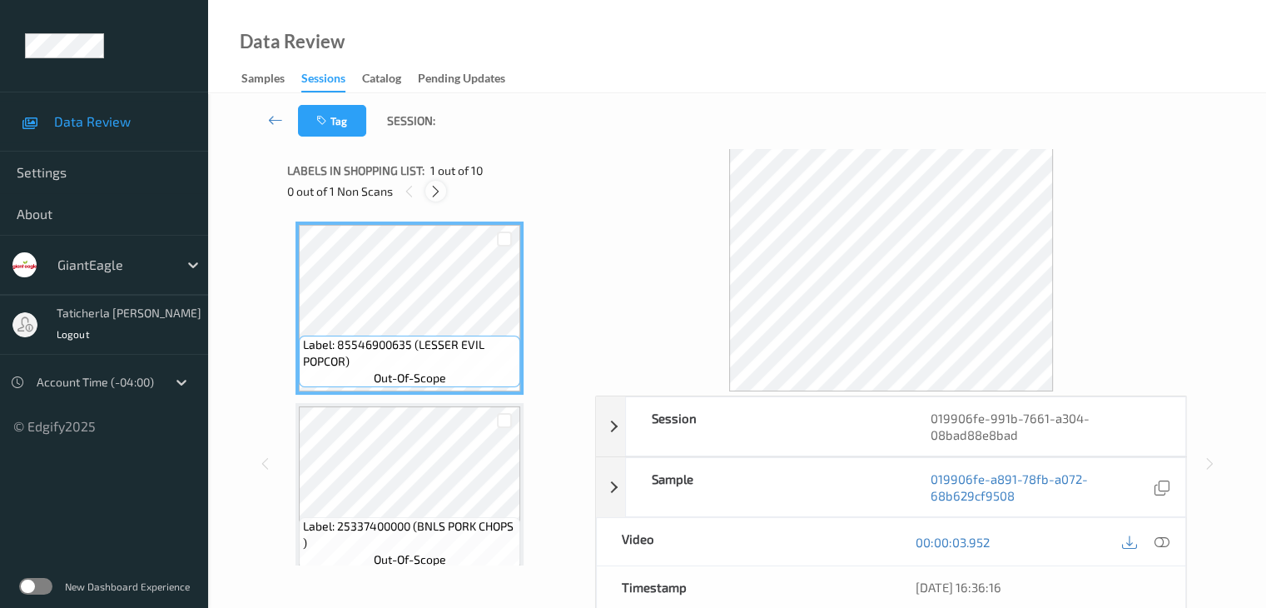
click at [430, 191] on icon at bounding box center [436, 191] width 14 height 15
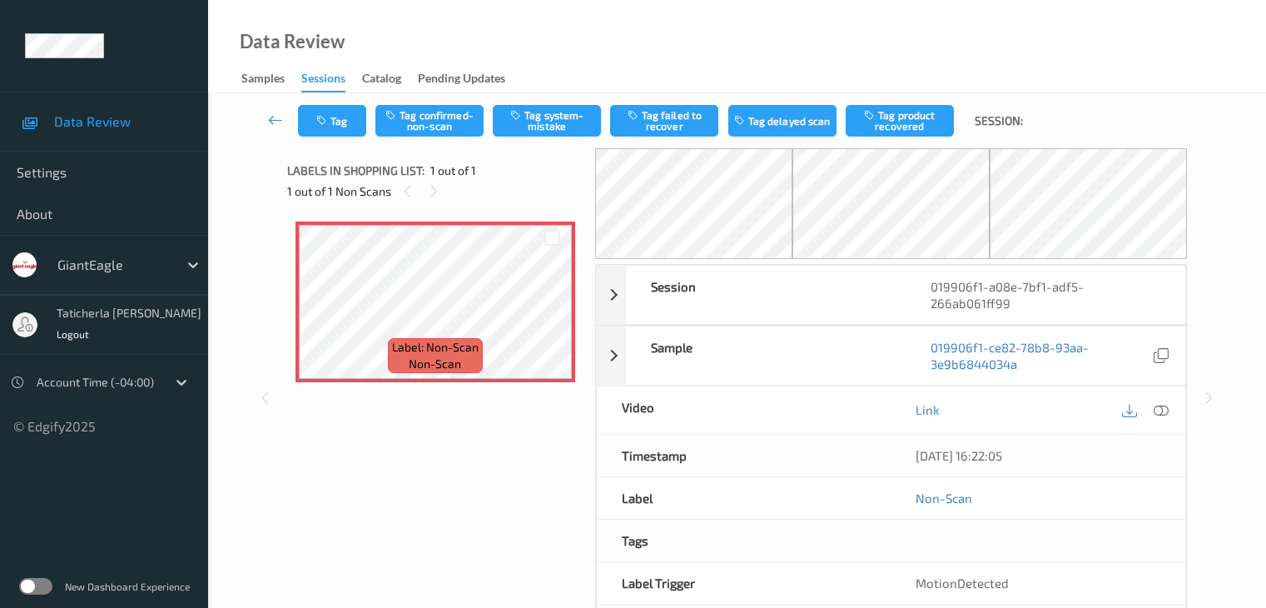
scroll to position [55, 0]
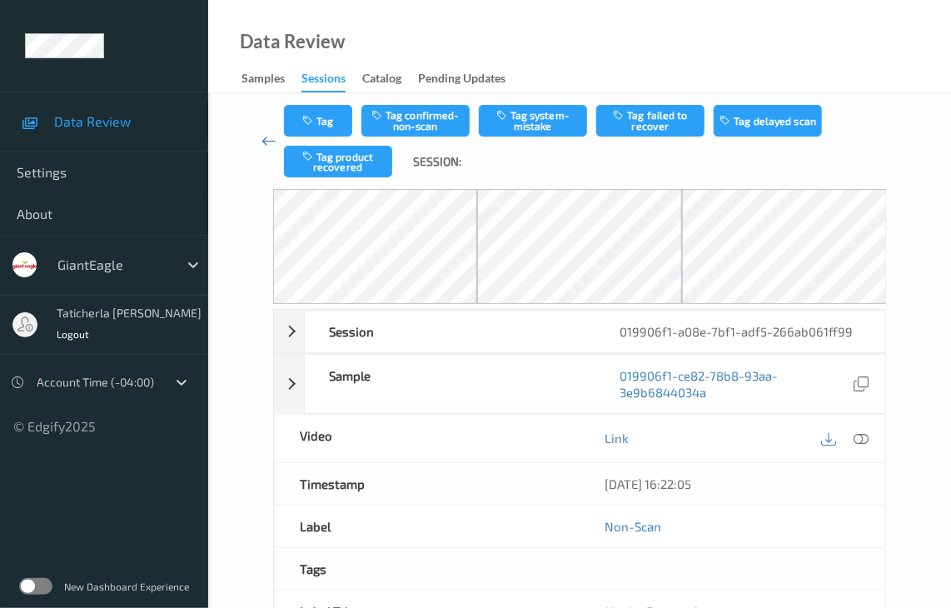
click at [266, 139] on icon at bounding box center [268, 140] width 15 height 17
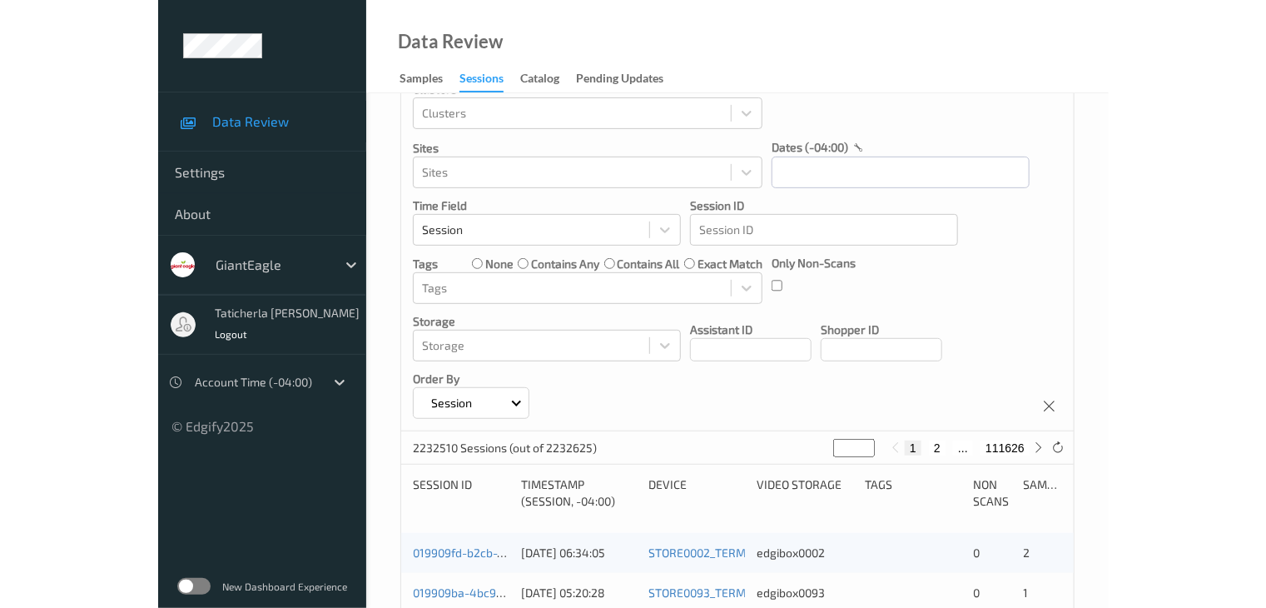
scroll to position [166, 0]
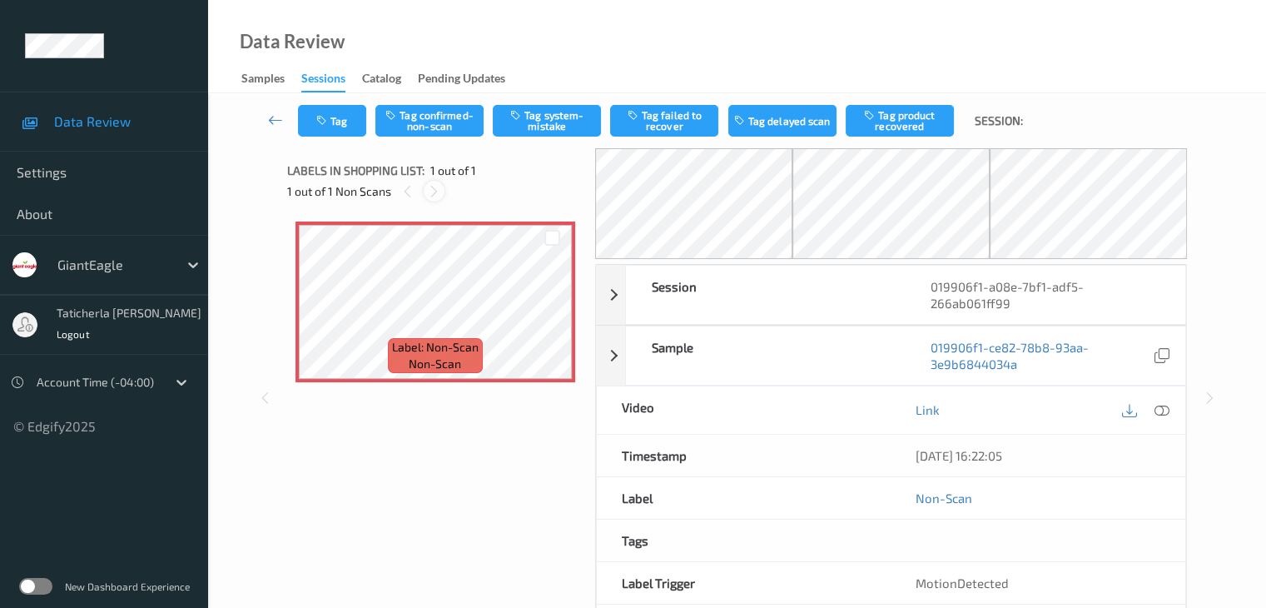
click at [430, 186] on icon at bounding box center [434, 191] width 14 height 15
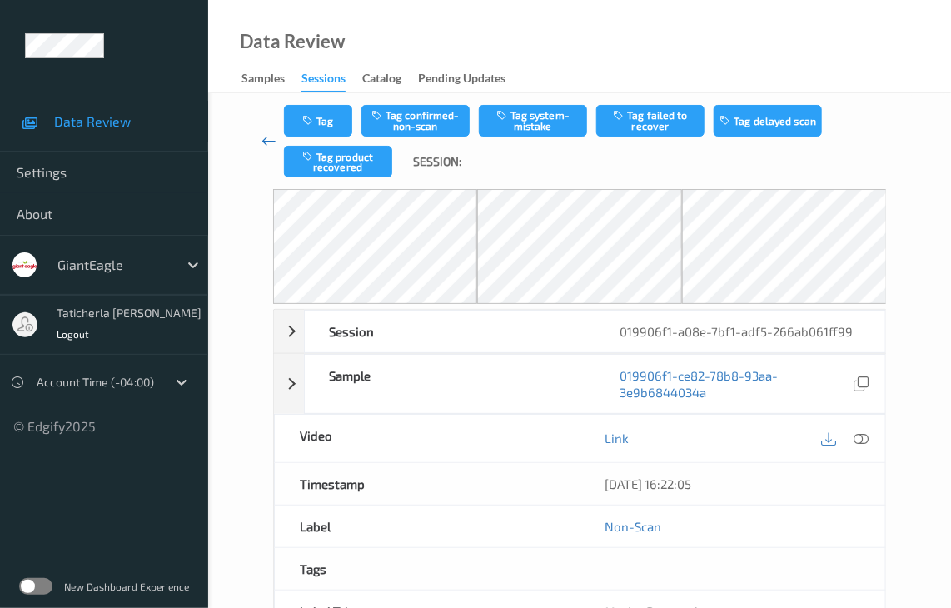
click at [273, 137] on icon at bounding box center [268, 140] width 15 height 17
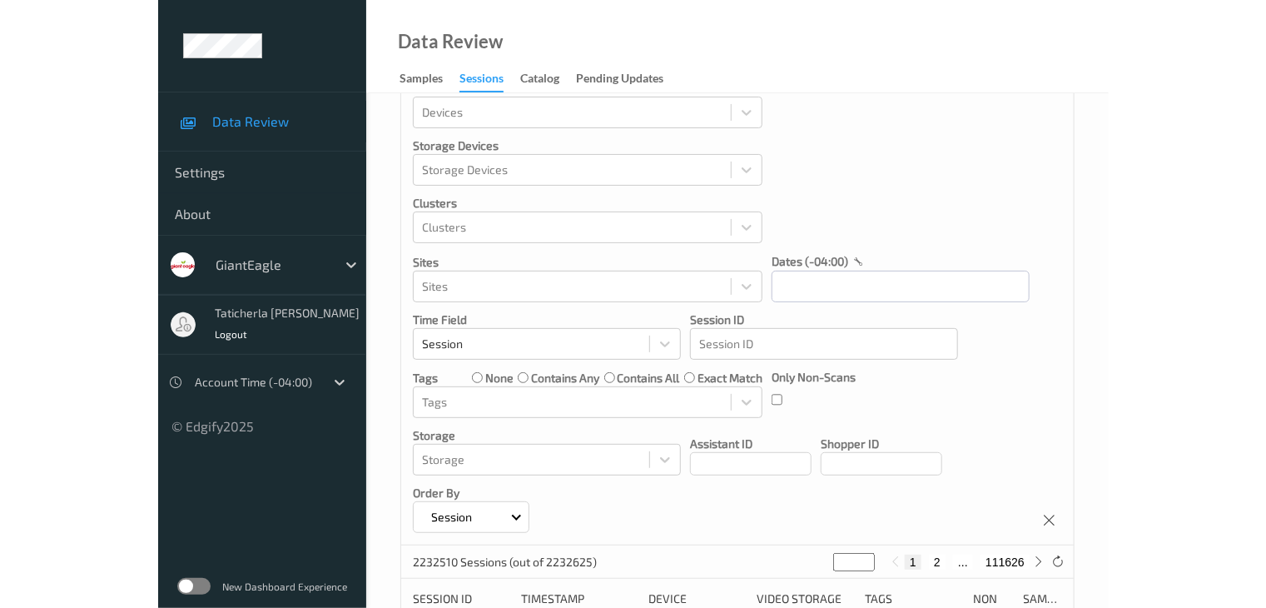
scroll to position [83, 0]
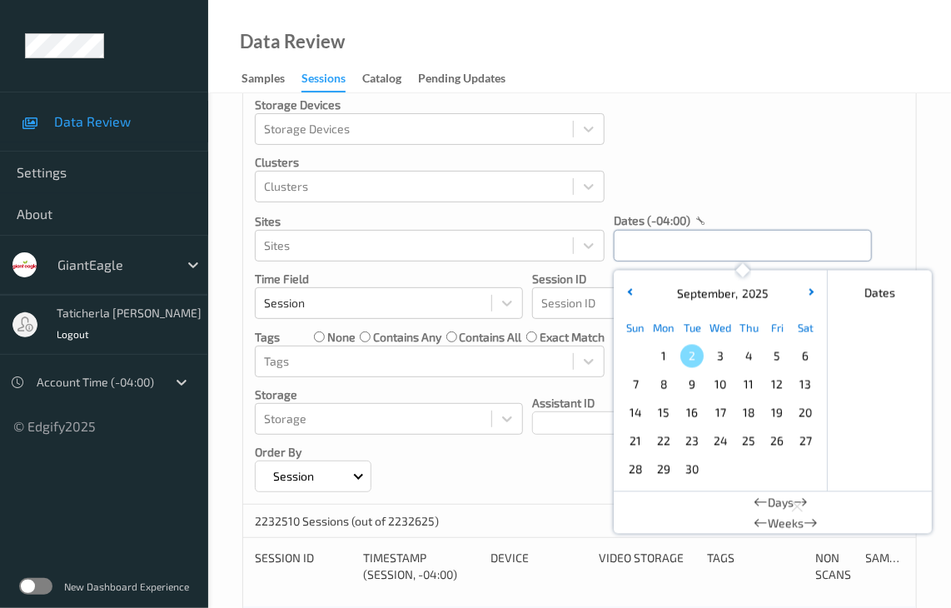
click at [661, 246] on input "text" at bounding box center [743, 246] width 258 height 32
click at [664, 350] on span "1" at bounding box center [663, 356] width 23 height 23
type input "[DATE] 00:00 -> [DATE] 23:59"
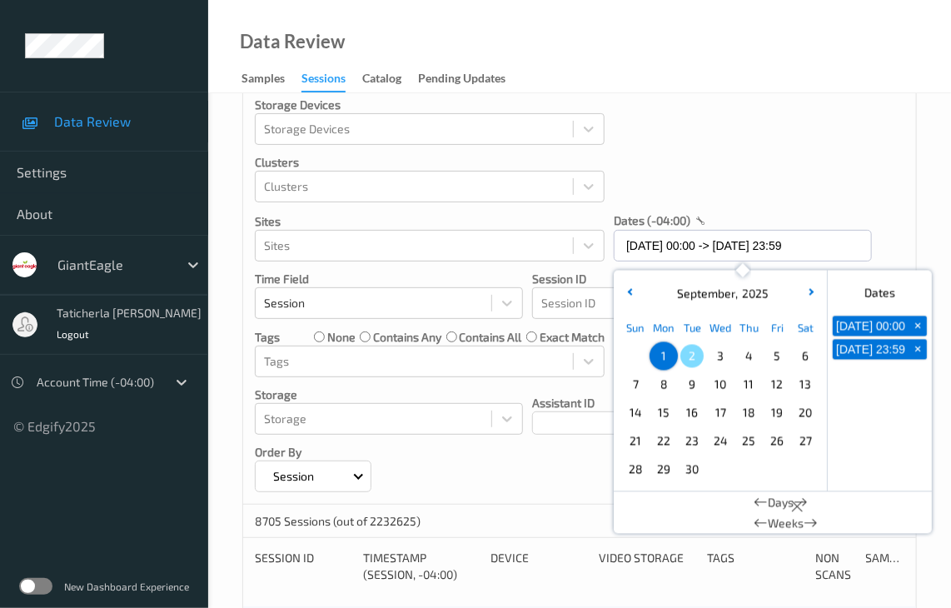
click at [713, 169] on div "Devices Devices Storage Devices Storage Devices Clusters Clusters Sites Sites d…" at bounding box center [579, 265] width 673 height 477
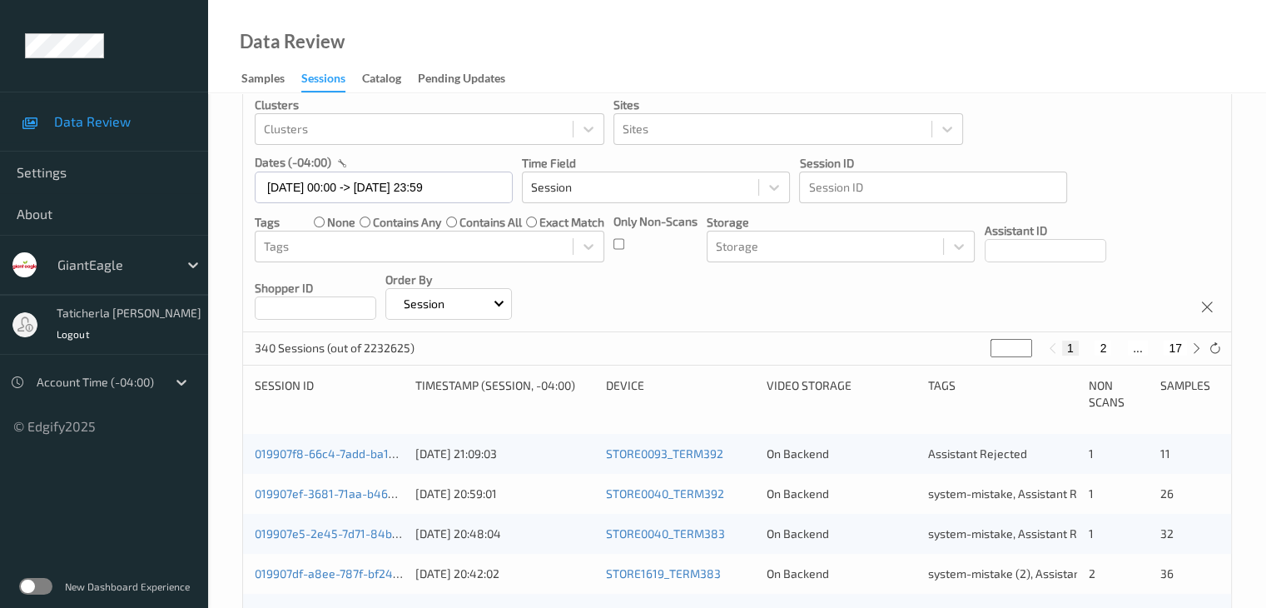
click at [1106, 350] on button "2" at bounding box center [1103, 347] width 17 height 15
type input "*"
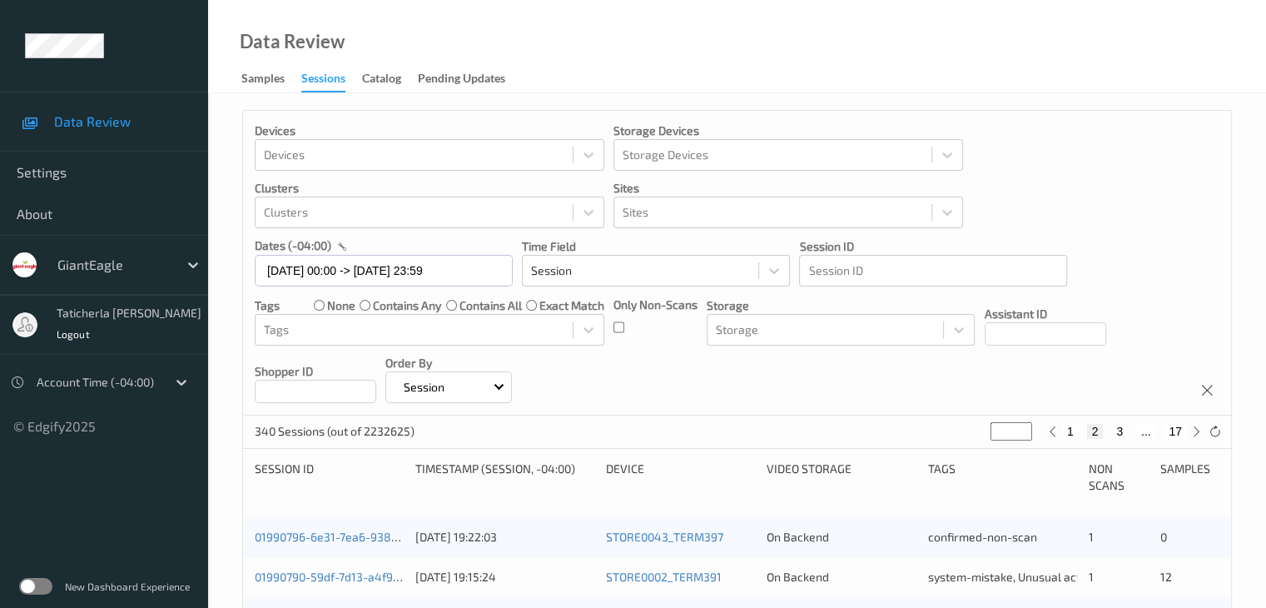
click at [1119, 432] on button "3" at bounding box center [1119, 431] width 17 height 15
type input "*"
click at [1127, 433] on button "4" at bounding box center [1129, 431] width 17 height 15
type input "*"
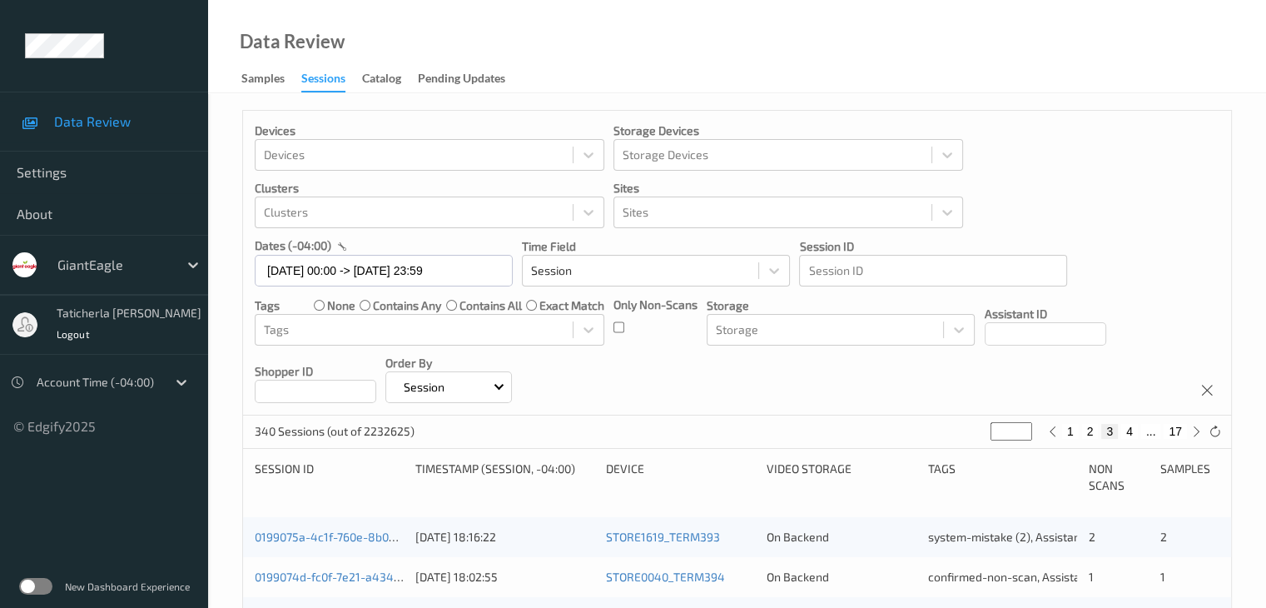
type input "*"
click at [1131, 433] on button "5" at bounding box center [1136, 431] width 17 height 15
type input "*"
click at [1134, 429] on button "6" at bounding box center [1136, 431] width 17 height 15
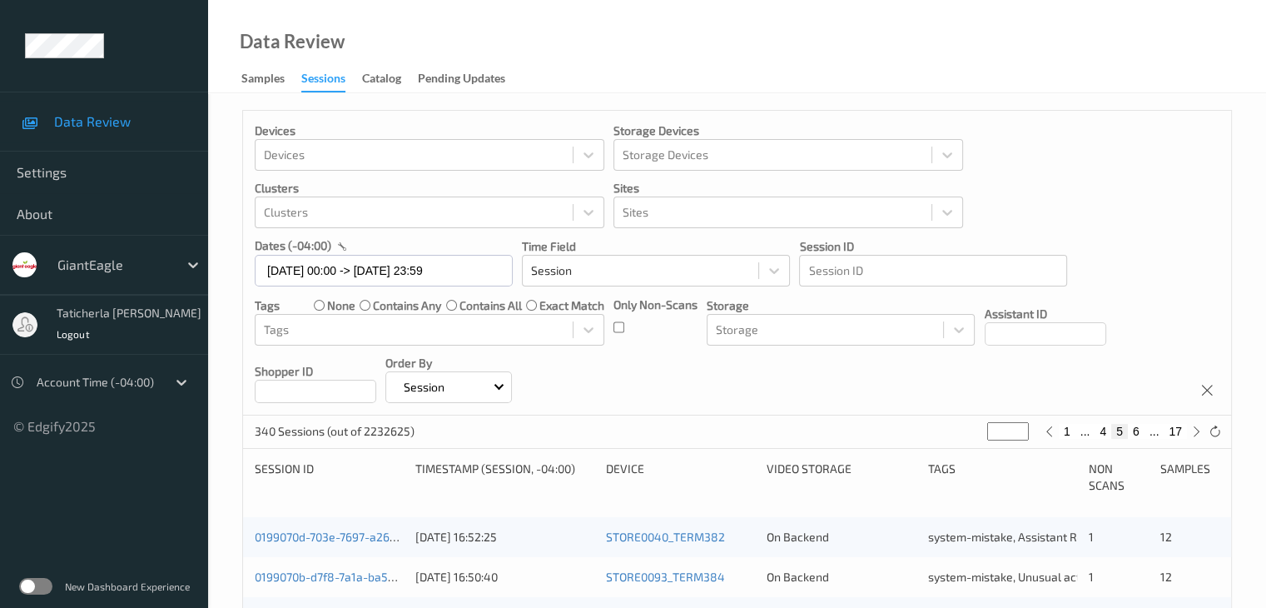
type input "*"
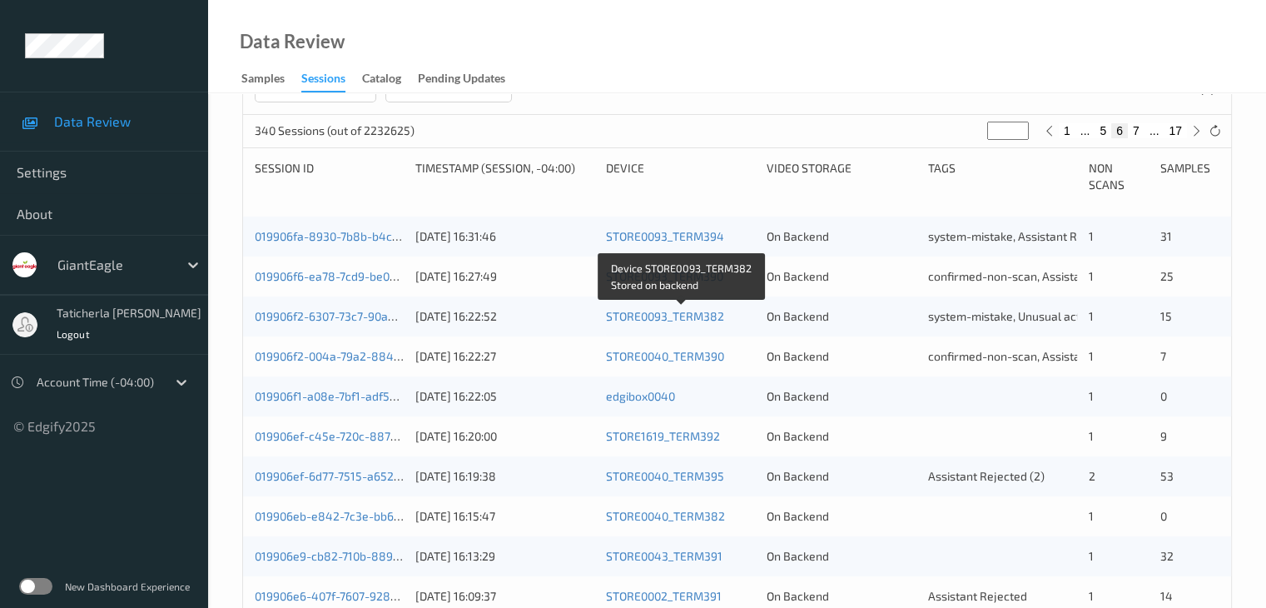
scroll to position [333, 0]
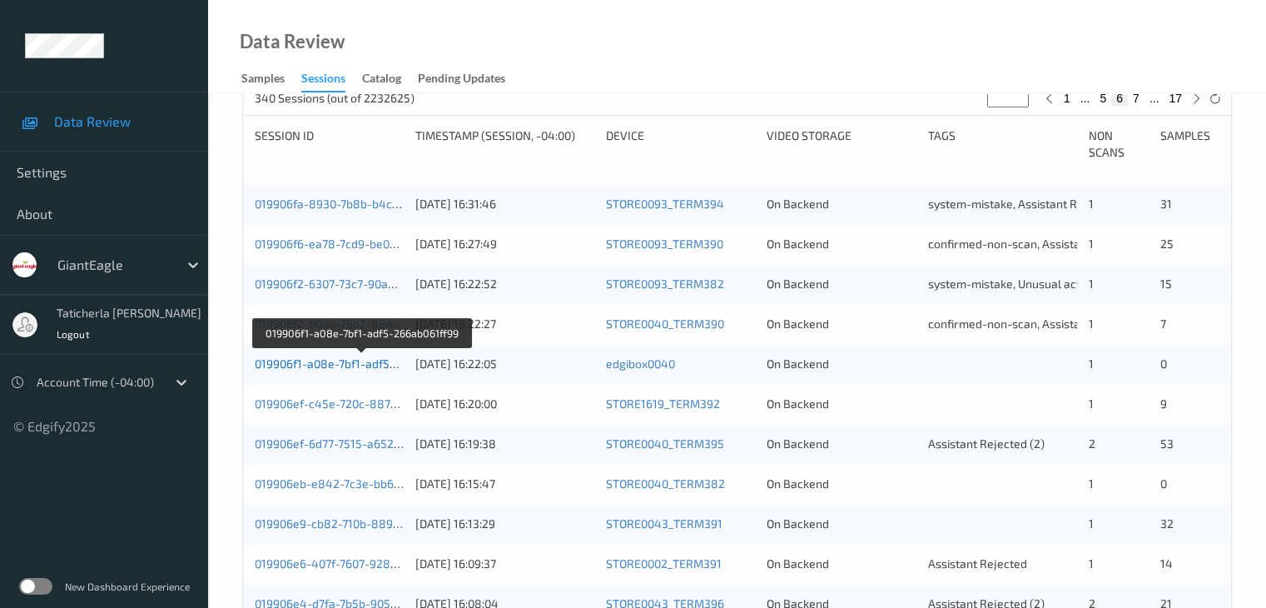
click at [359, 360] on link "019906f1-a08e-7bf1-adf5-266ab061ff99" at bounding box center [361, 363] width 213 height 14
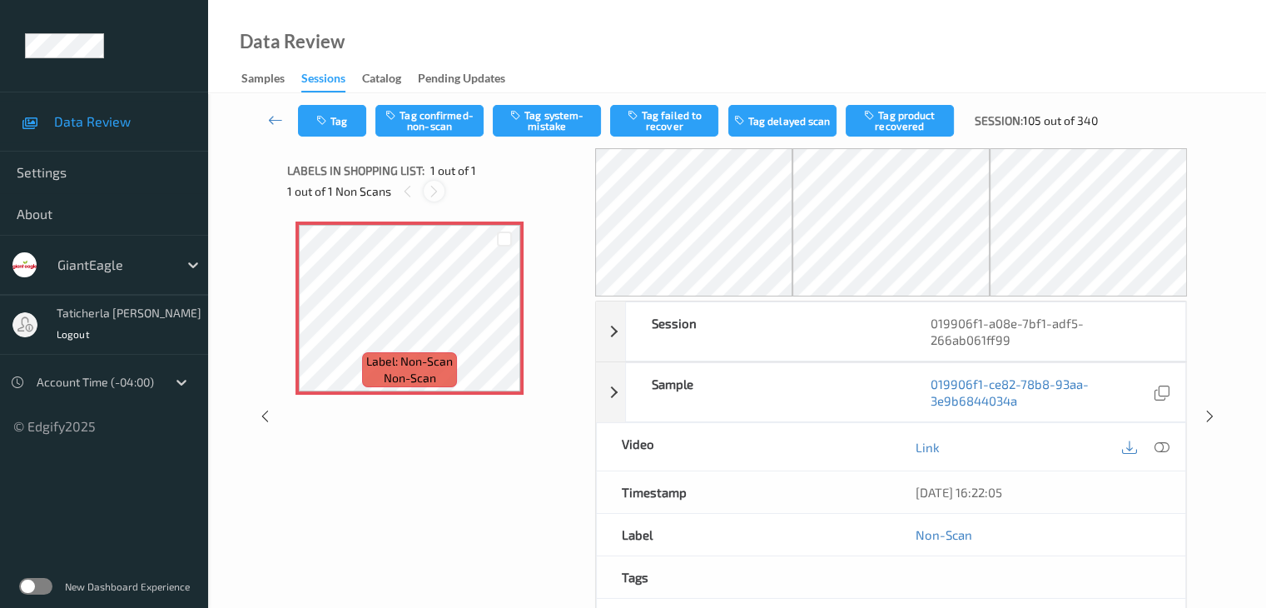
click at [436, 187] on icon at bounding box center [434, 191] width 14 height 15
click at [503, 317] on icon at bounding box center [505, 322] width 14 height 15
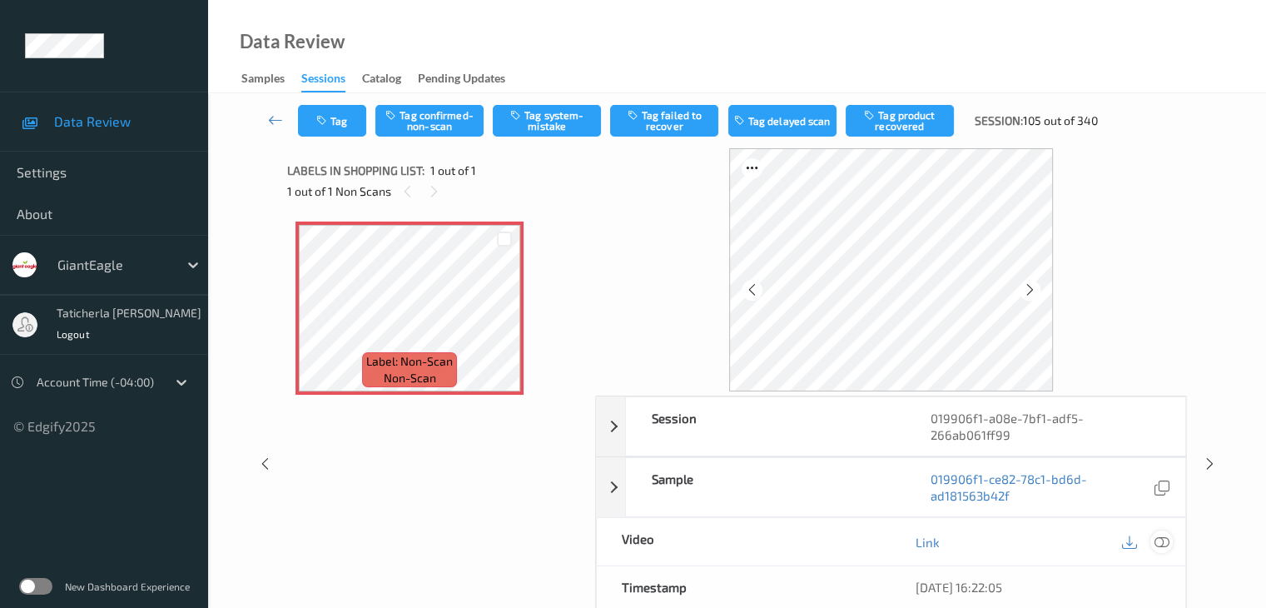
click at [1159, 534] on icon at bounding box center [1161, 541] width 15 height 15
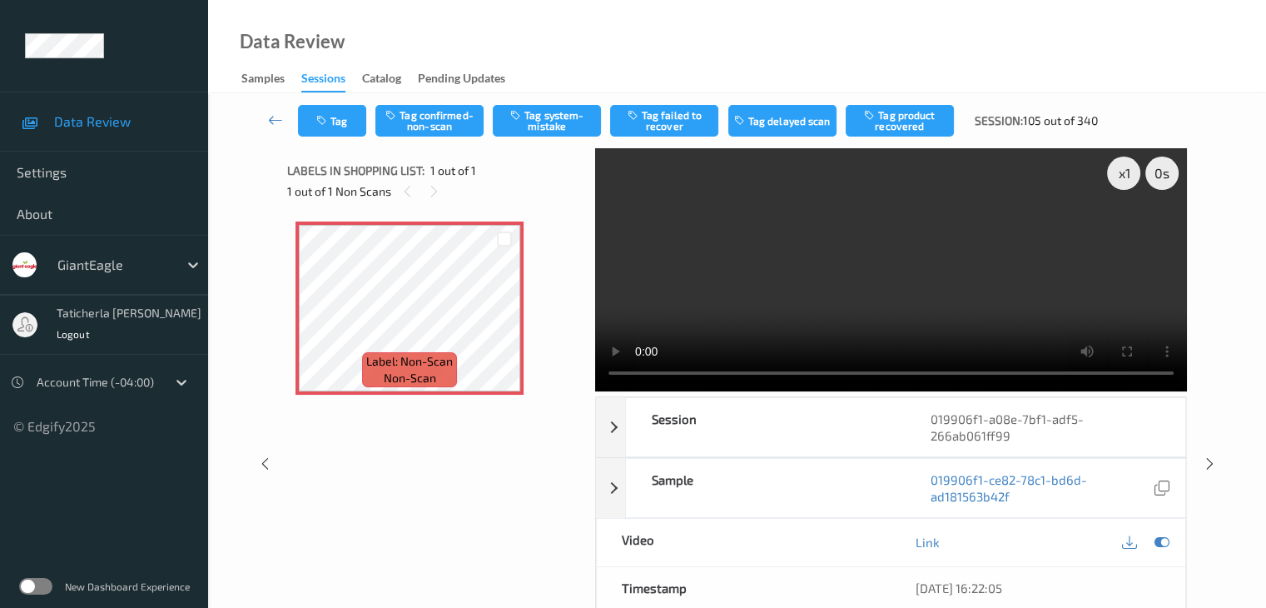
click at [1126, 234] on video at bounding box center [891, 269] width 592 height 243
click at [539, 111] on button "Tag system-mistake" at bounding box center [547, 121] width 108 height 32
click at [271, 114] on icon at bounding box center [275, 120] width 15 height 17
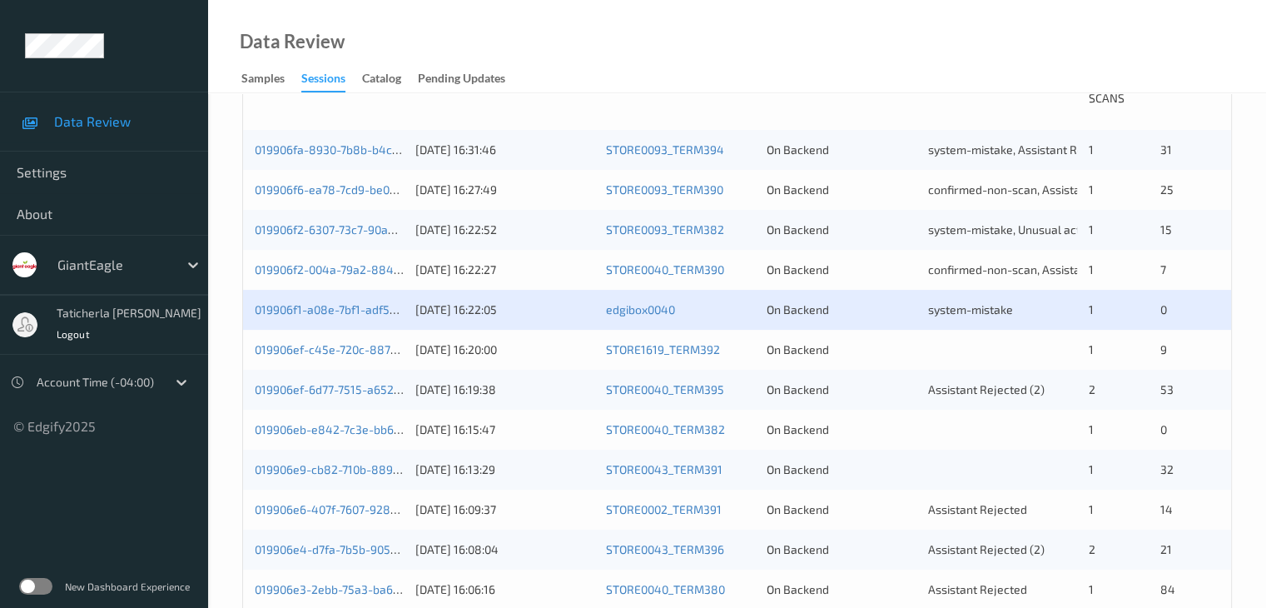
scroll to position [416, 0]
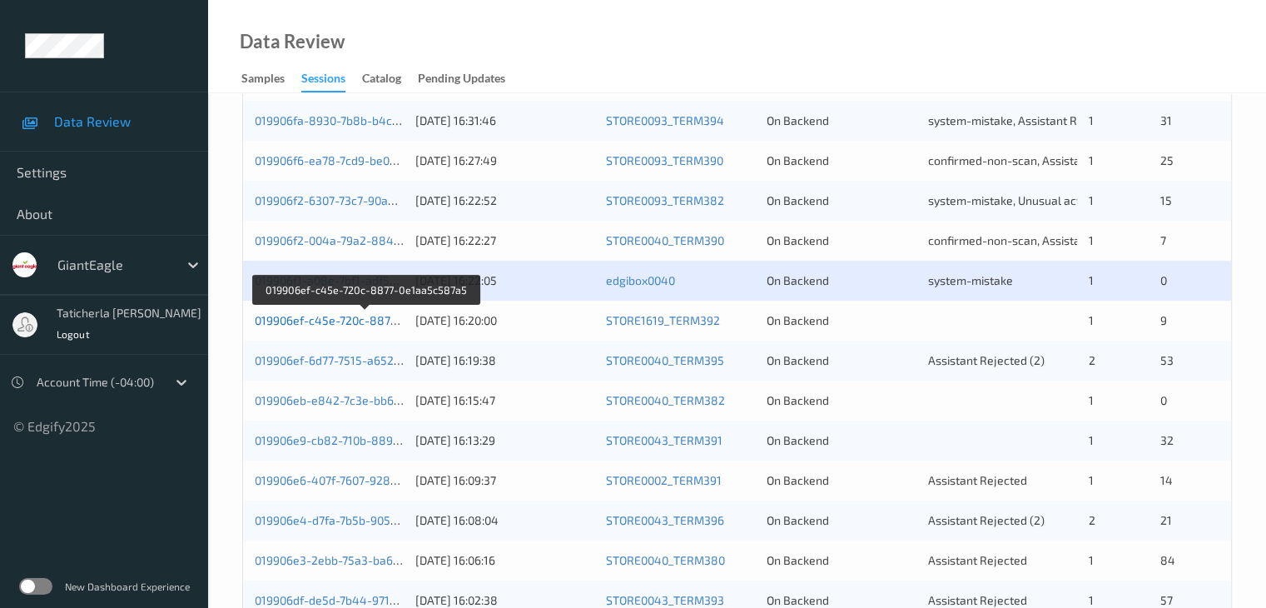
click at [365, 321] on link "019906ef-c45e-720c-8877-0e1aa5c587a5" at bounding box center [367, 320] width 224 height 14
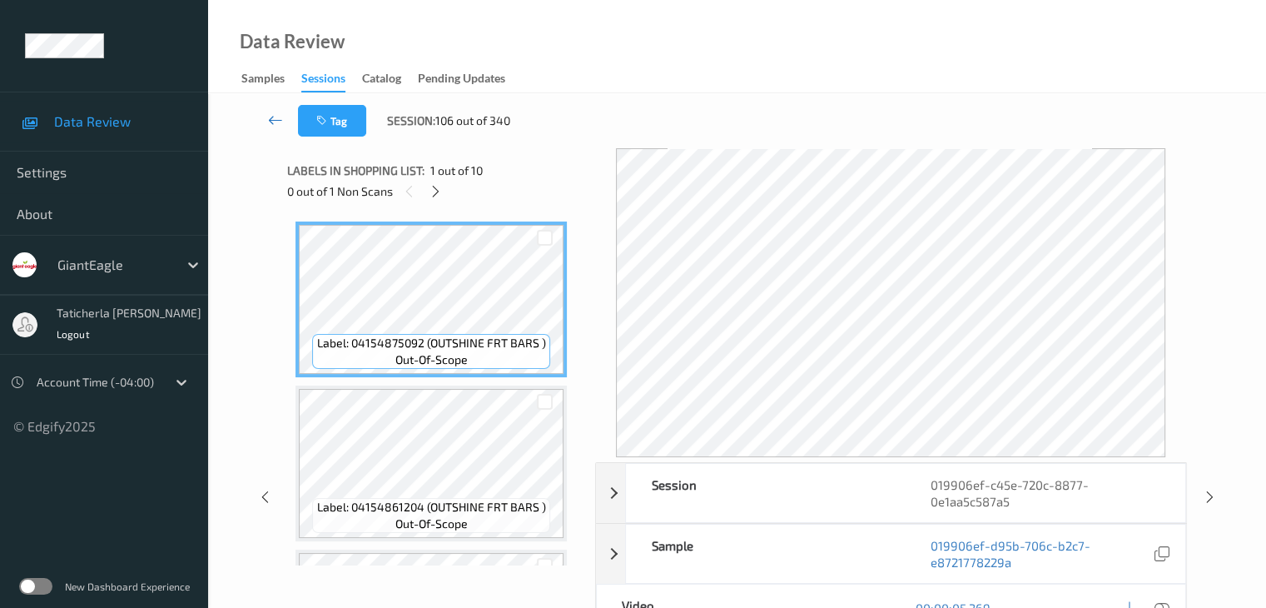
click at [277, 119] on icon at bounding box center [275, 120] width 15 height 17
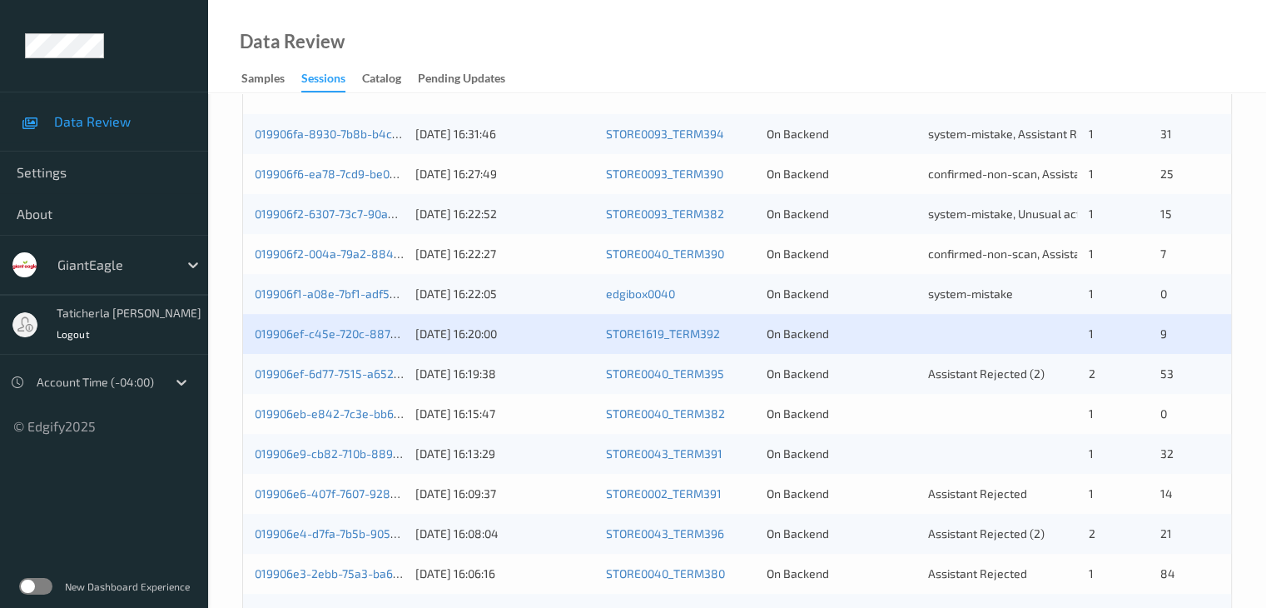
scroll to position [416, 0]
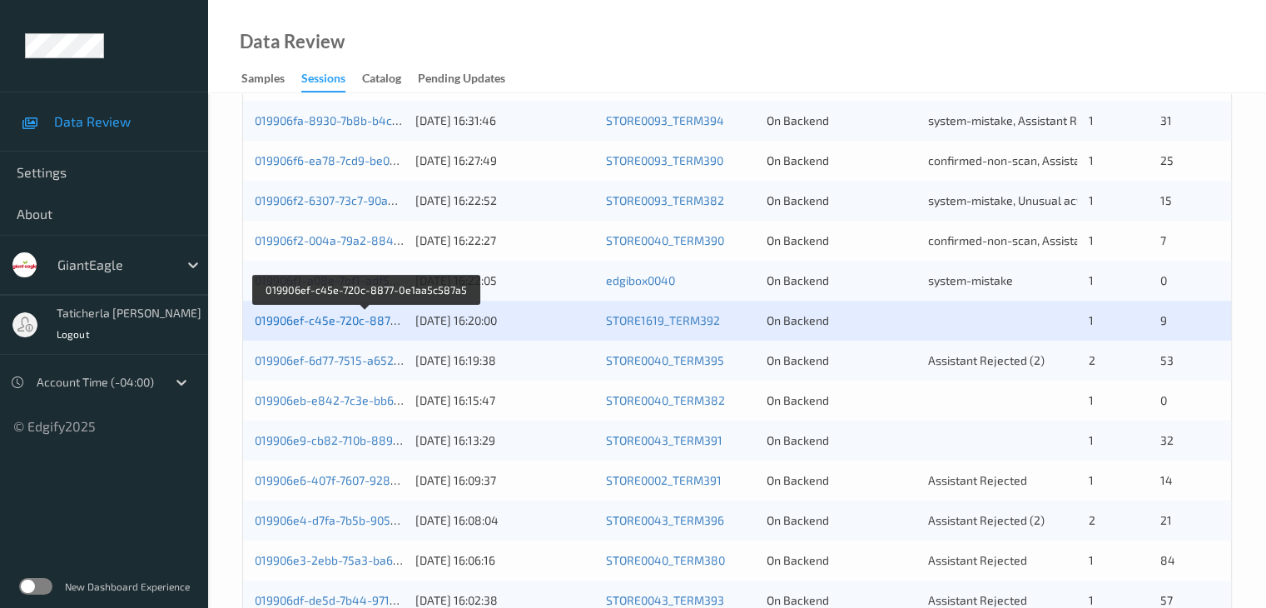
click at [326, 321] on link "019906ef-c45e-720c-8877-0e1aa5c587a5" at bounding box center [367, 320] width 224 height 14
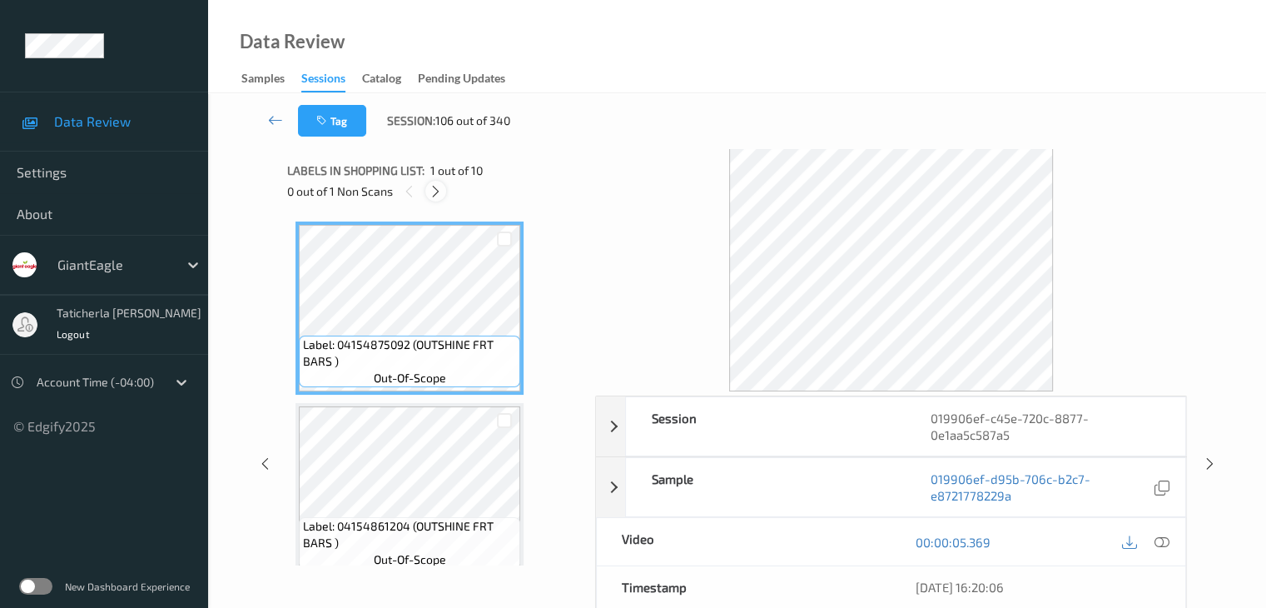
click at [440, 196] on icon at bounding box center [436, 191] width 14 height 15
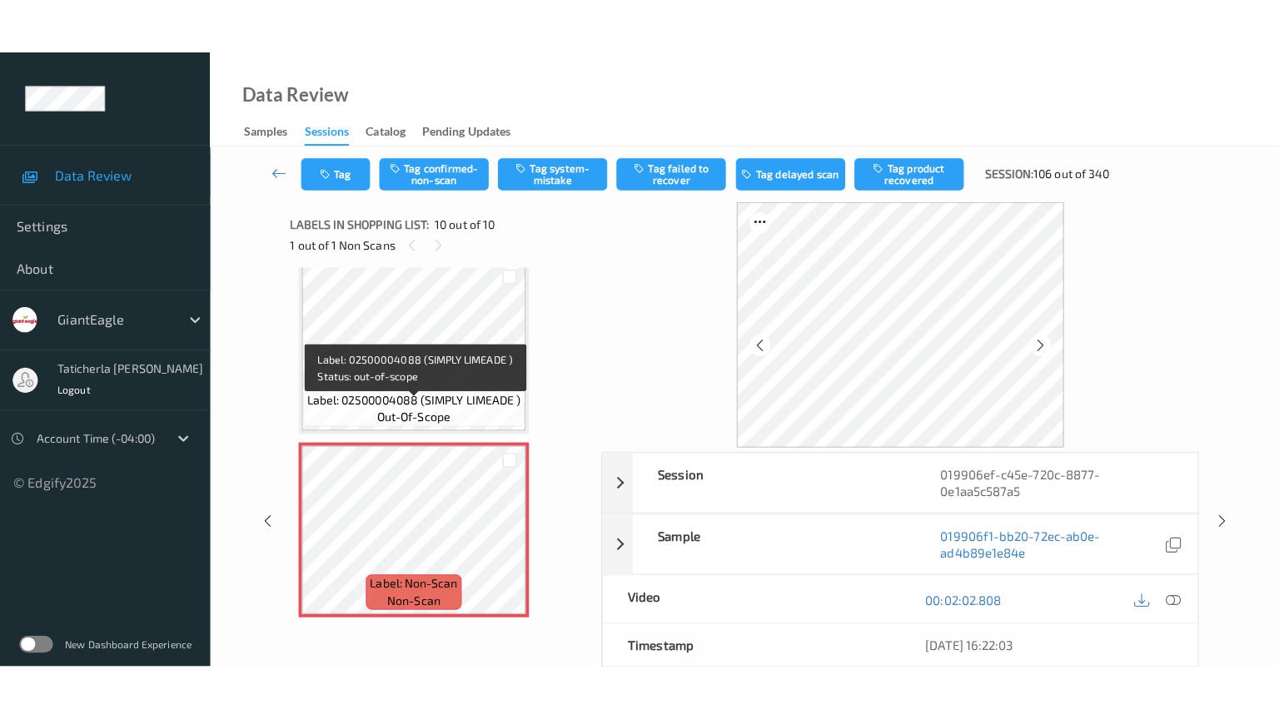
scroll to position [1471, 0]
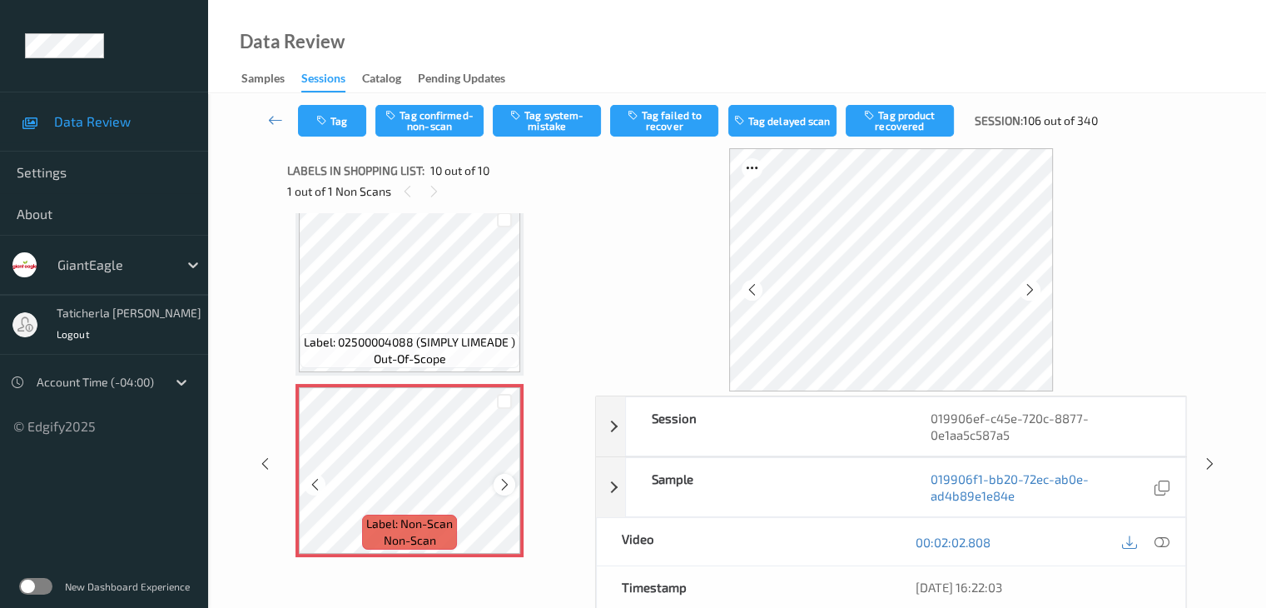
click at [503, 484] on icon at bounding box center [505, 484] width 14 height 15
click at [506, 475] on div at bounding box center [504, 484] width 21 height 21
click at [1159, 539] on icon at bounding box center [1161, 541] width 15 height 15
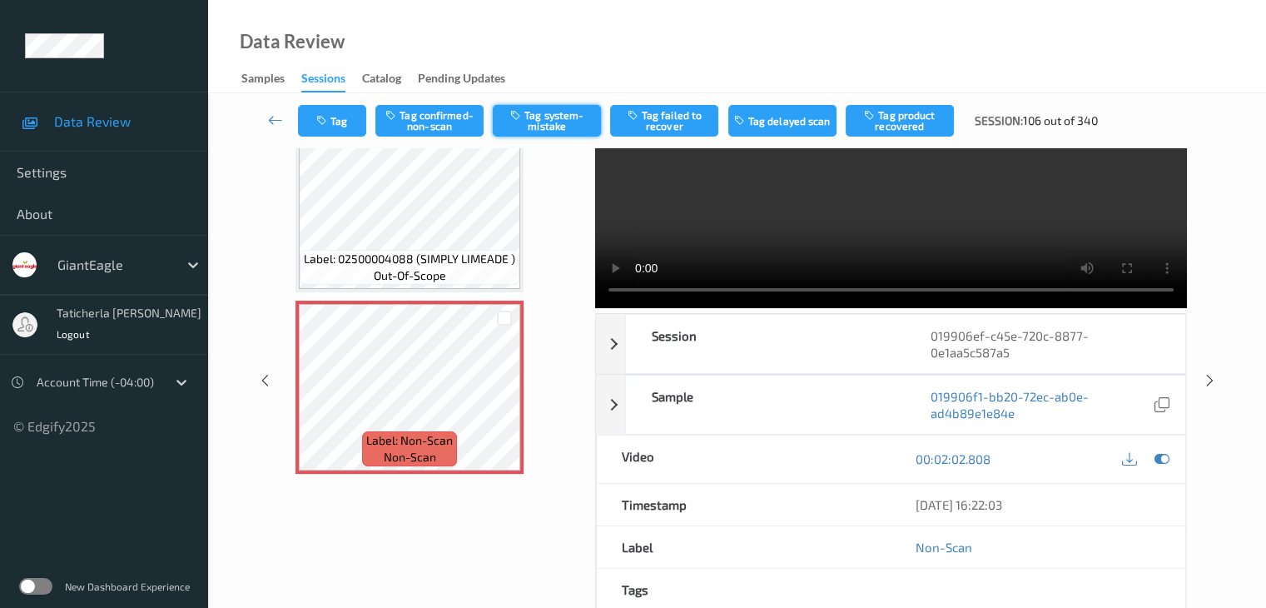
click at [549, 112] on button "Tag system-mistake" at bounding box center [547, 121] width 108 height 32
click at [348, 117] on button "Tag" at bounding box center [332, 121] width 68 height 32
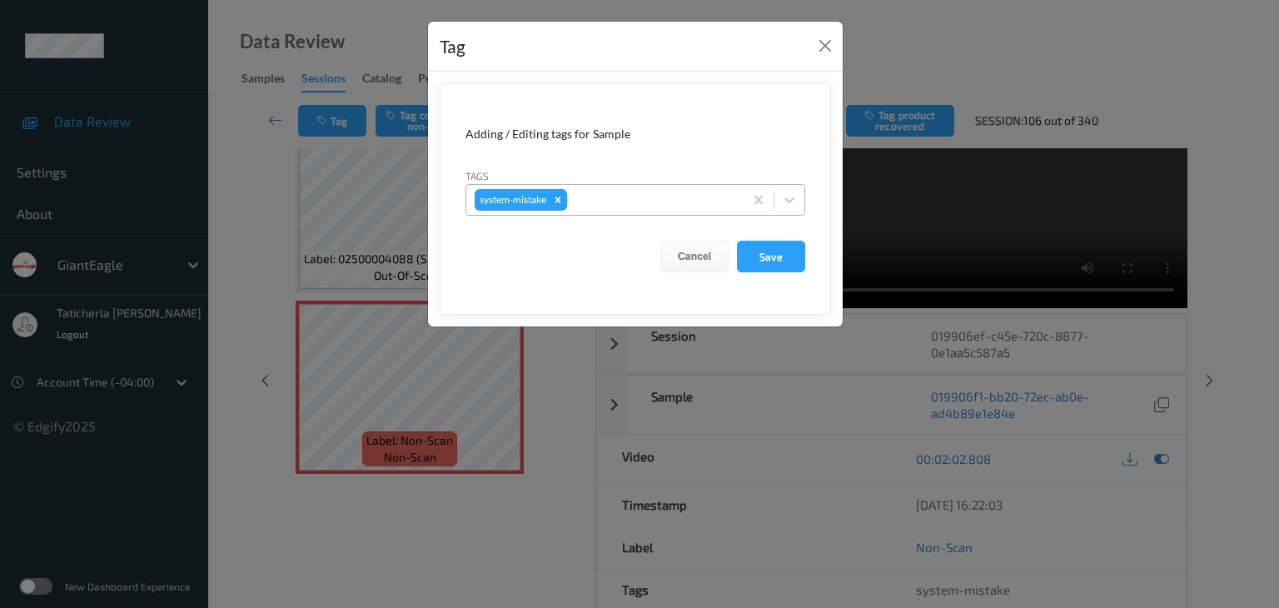
click at [649, 196] on div at bounding box center [652, 200] width 165 height 20
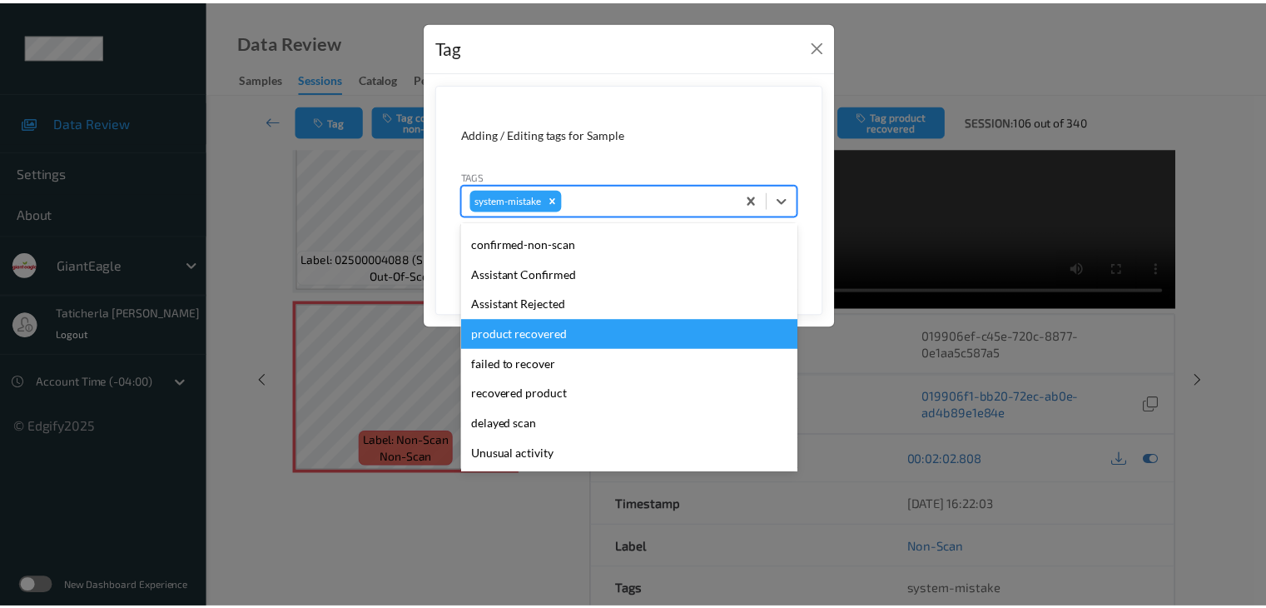
scroll to position [83, 0]
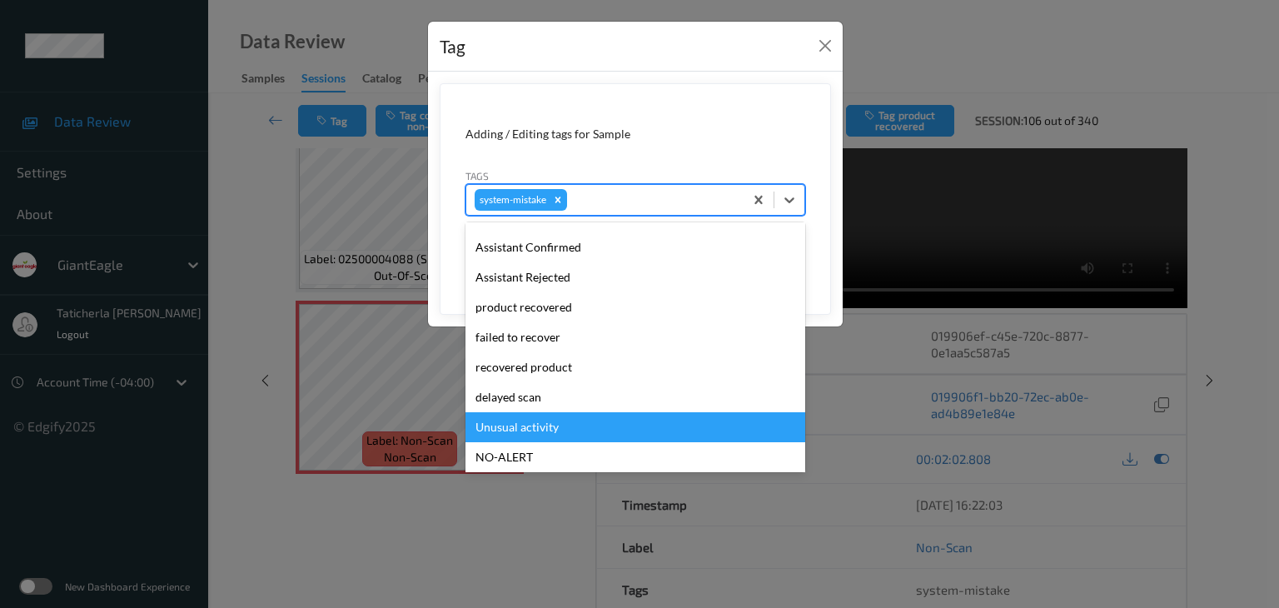
click at [596, 437] on div "Unusual activity" at bounding box center [635, 427] width 340 height 30
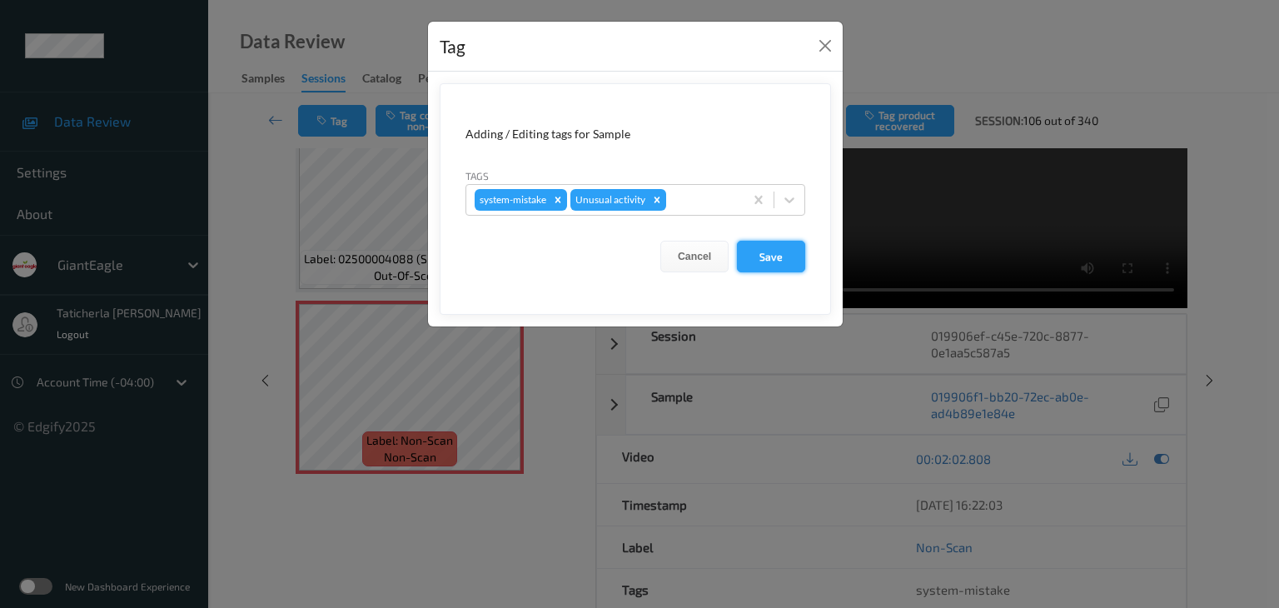
click at [768, 257] on button "Save" at bounding box center [771, 257] width 68 height 32
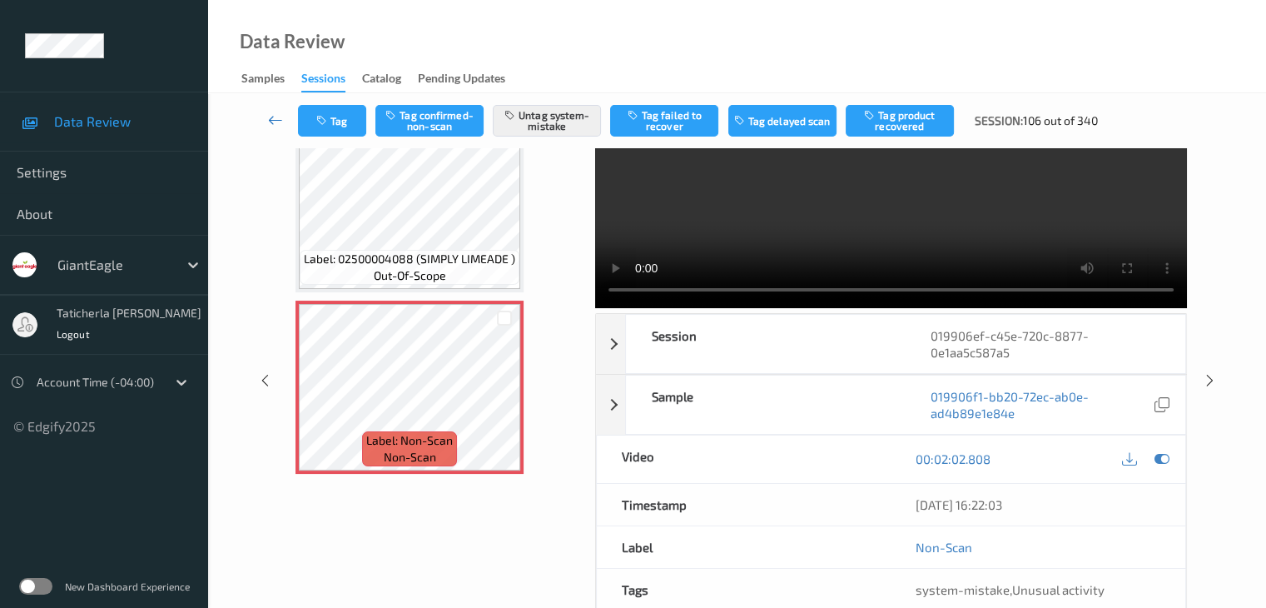
click at [270, 115] on icon at bounding box center [275, 120] width 15 height 17
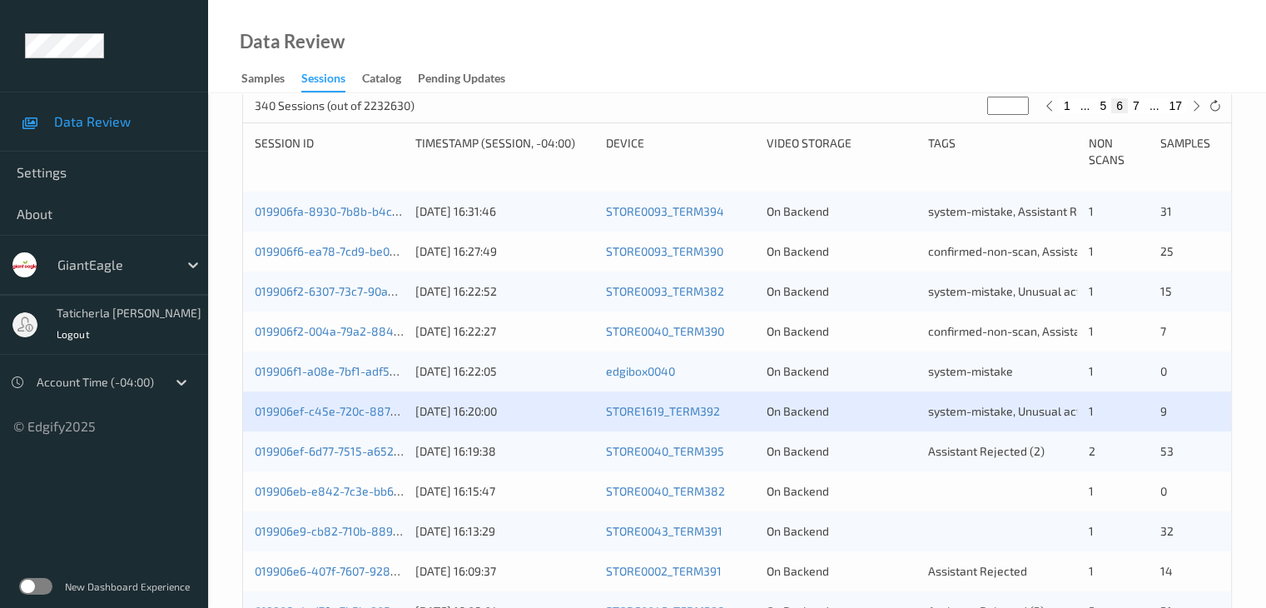
scroll to position [416, 0]
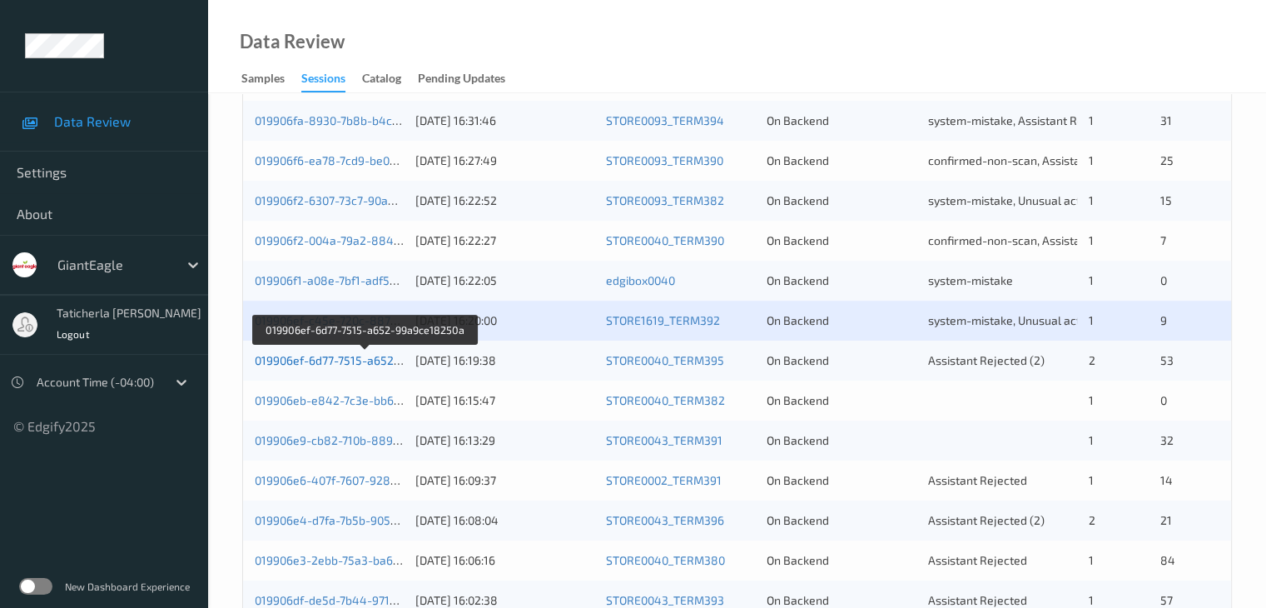
click at [365, 357] on link "019906ef-6d77-7515-a652-99a9ce18250a" at bounding box center [366, 360] width 222 height 14
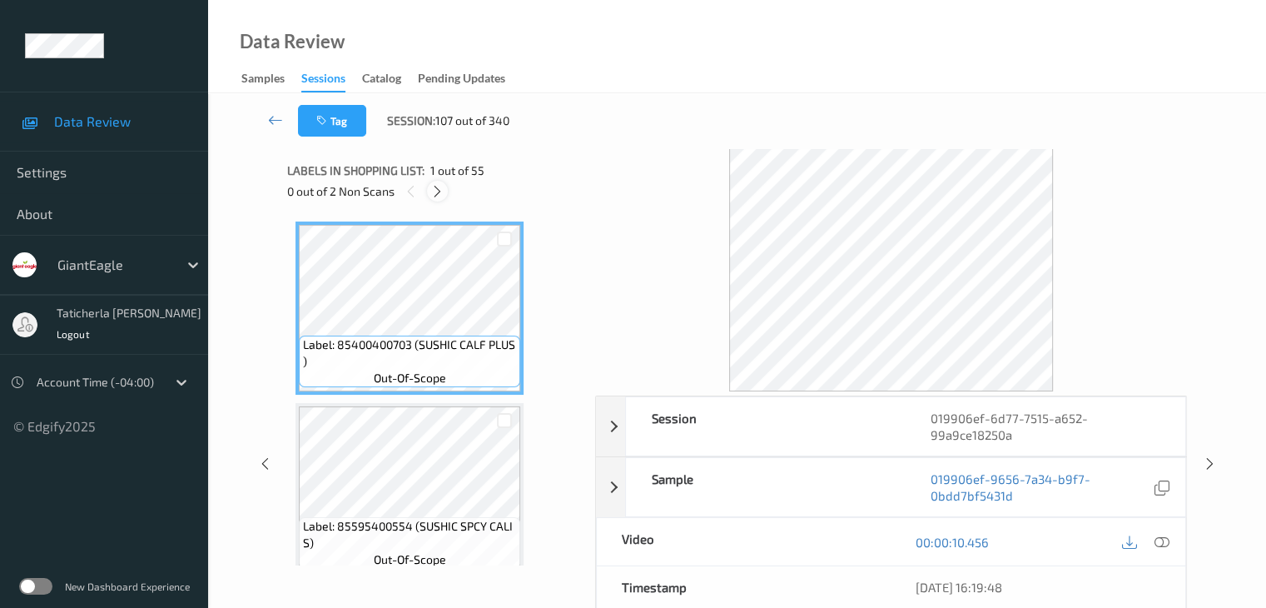
click at [437, 189] on icon at bounding box center [437, 191] width 14 height 15
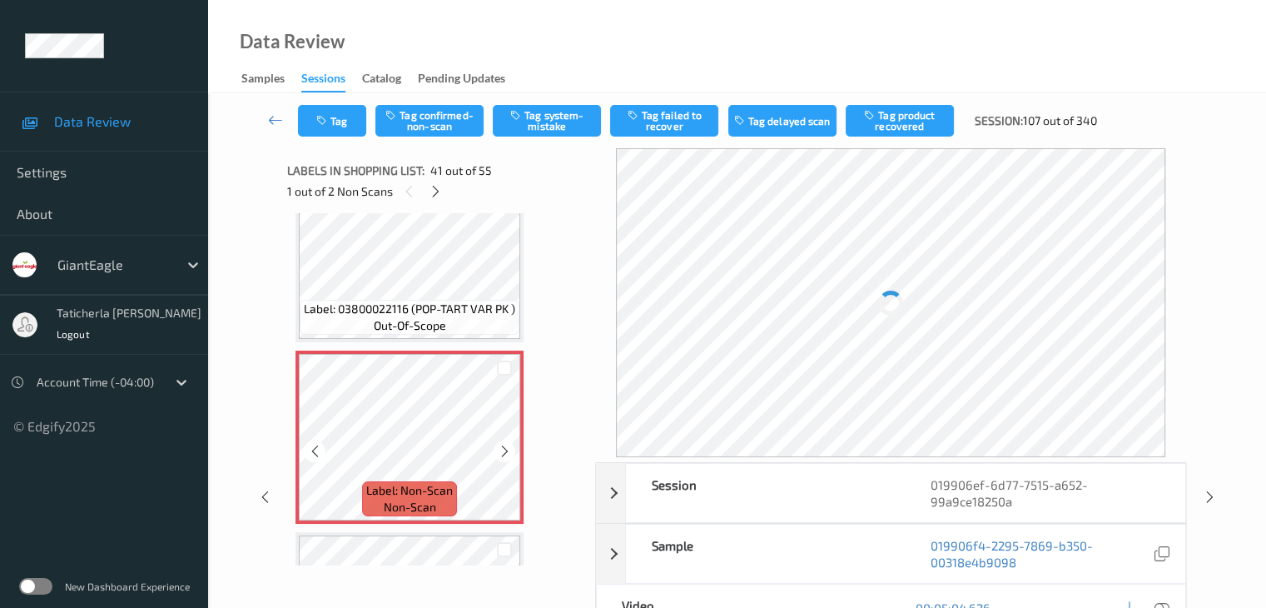
scroll to position [7169, 0]
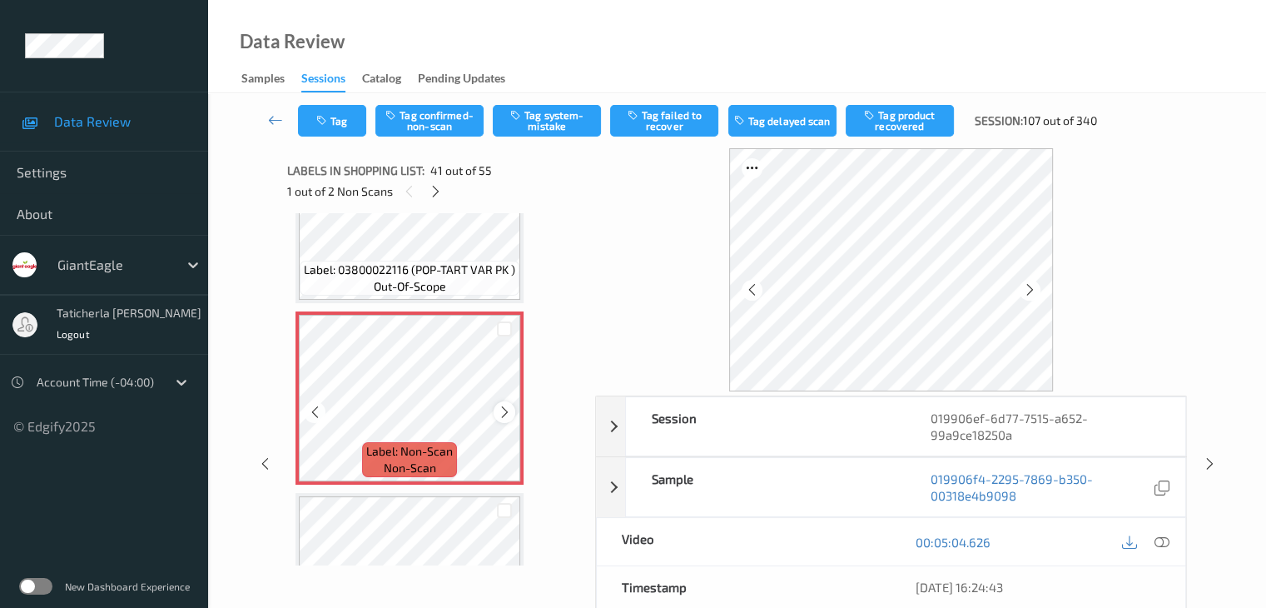
click at [502, 417] on icon at bounding box center [505, 412] width 14 height 15
drag, startPoint x: 1160, startPoint y: 540, endPoint x: 1099, endPoint y: 460, distance: 100.4
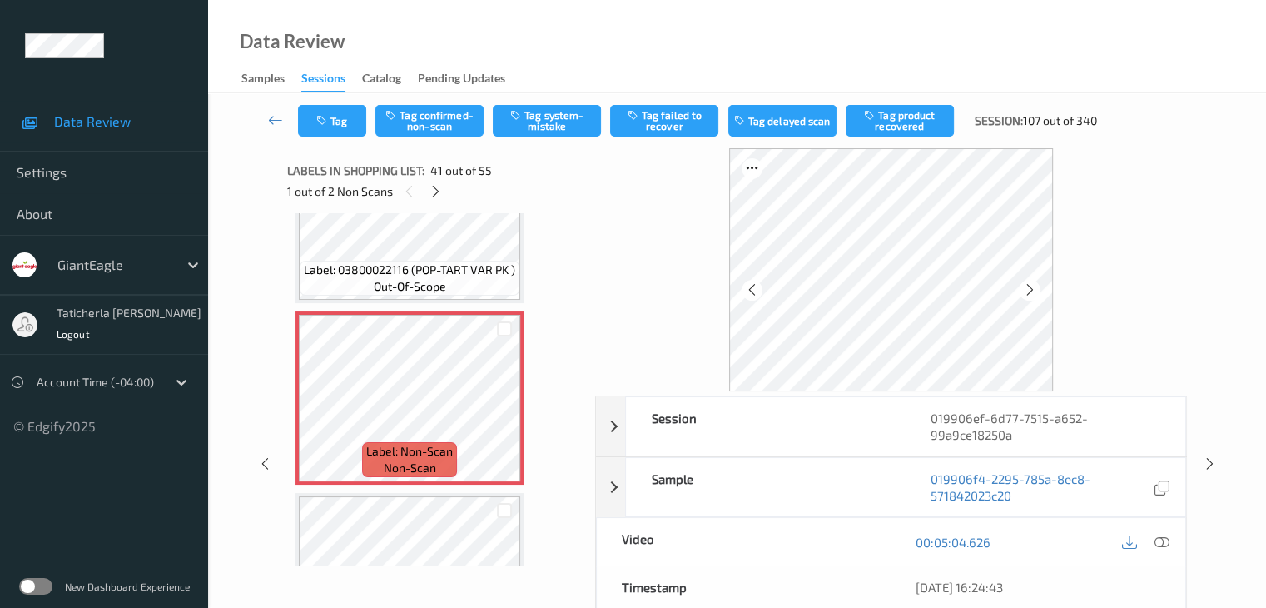
click at [1159, 540] on icon at bounding box center [1161, 541] width 15 height 15
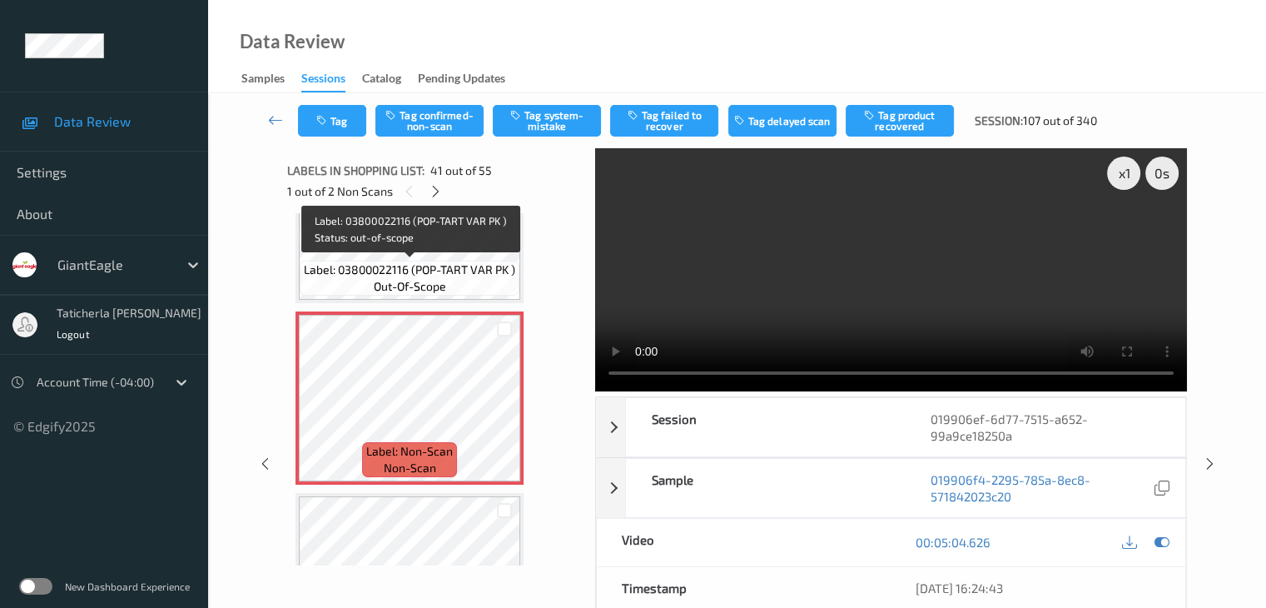
click at [485, 273] on span "Label: 03800022116 (POP-TART VAR PK )" at bounding box center [409, 269] width 211 height 17
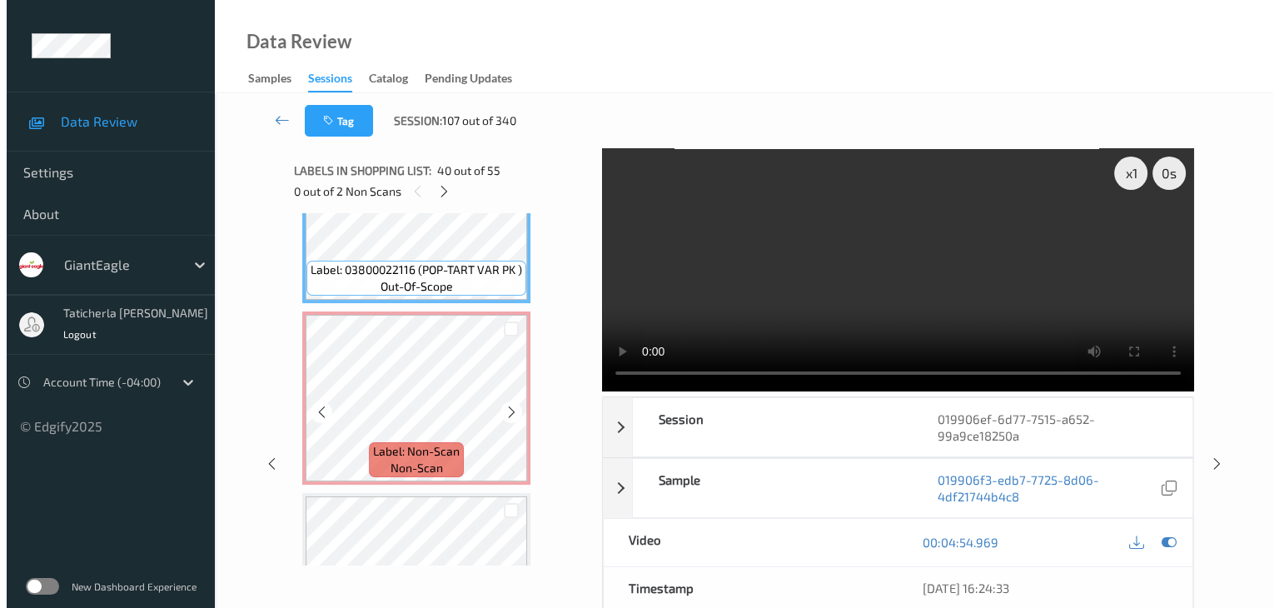
scroll to position [7086, 0]
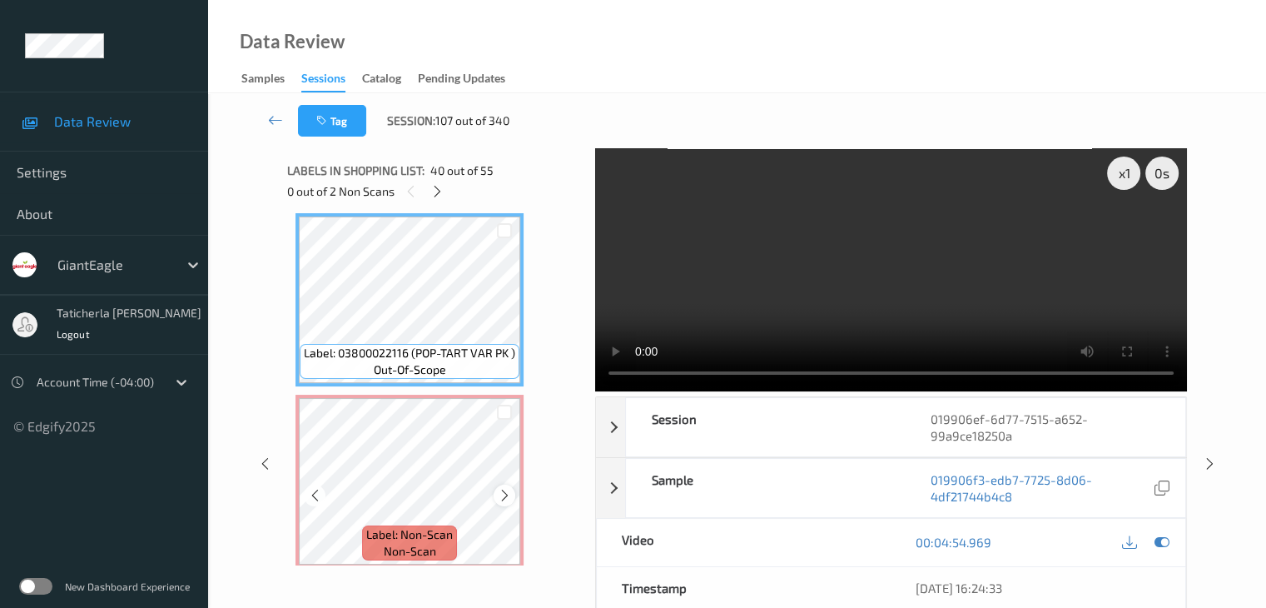
click at [505, 488] on icon at bounding box center [505, 495] width 14 height 15
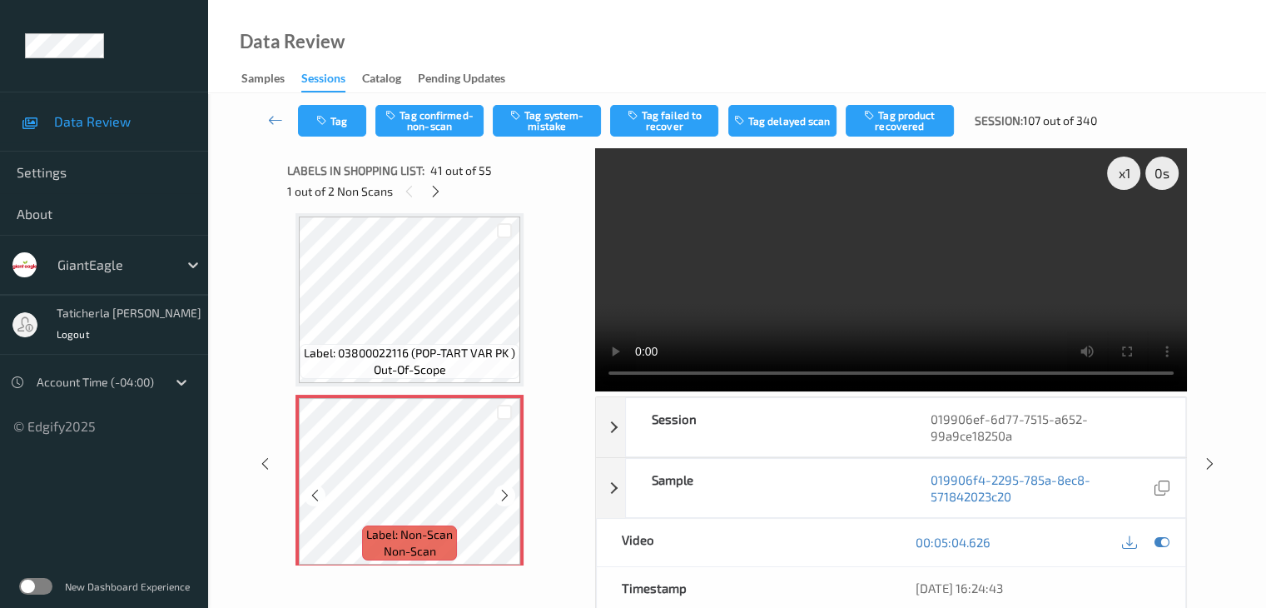
click at [505, 488] on icon at bounding box center [505, 495] width 14 height 15
click at [435, 122] on button "Tag confirmed-non-scan" at bounding box center [429, 121] width 108 height 32
click at [454, 118] on button "Untag confirmed-non-scan" at bounding box center [429, 121] width 108 height 32
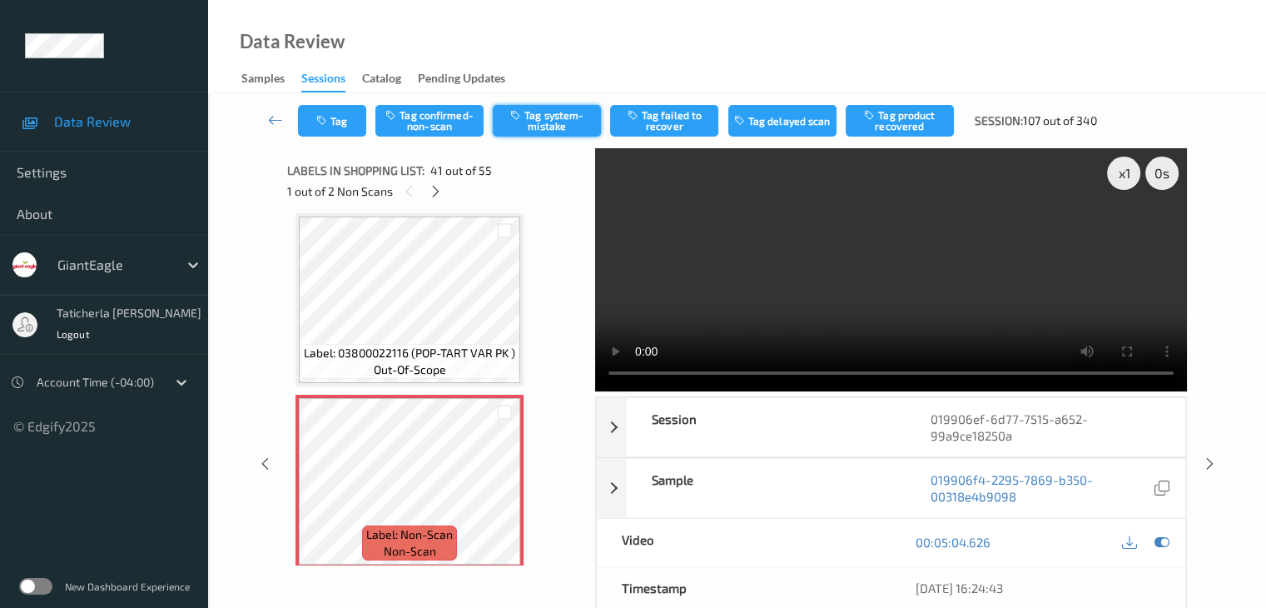
click at [574, 116] on button "Tag system-mistake" at bounding box center [547, 121] width 108 height 32
click at [343, 114] on button "Tag" at bounding box center [332, 121] width 68 height 32
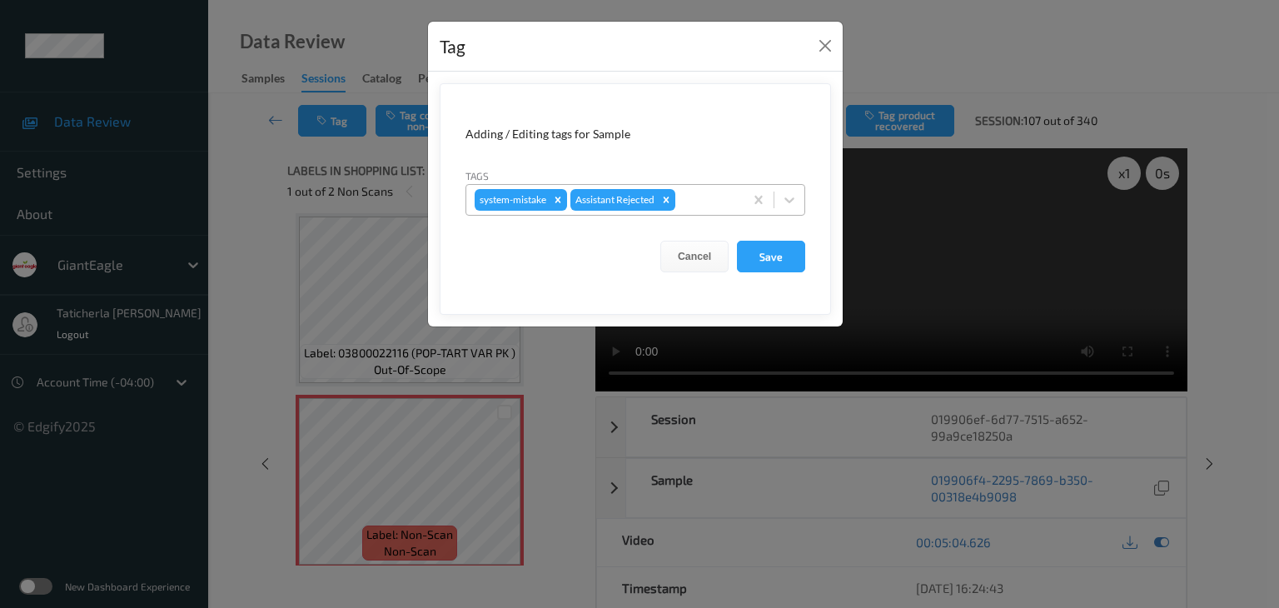
click at [703, 191] on div at bounding box center [706, 200] width 57 height 20
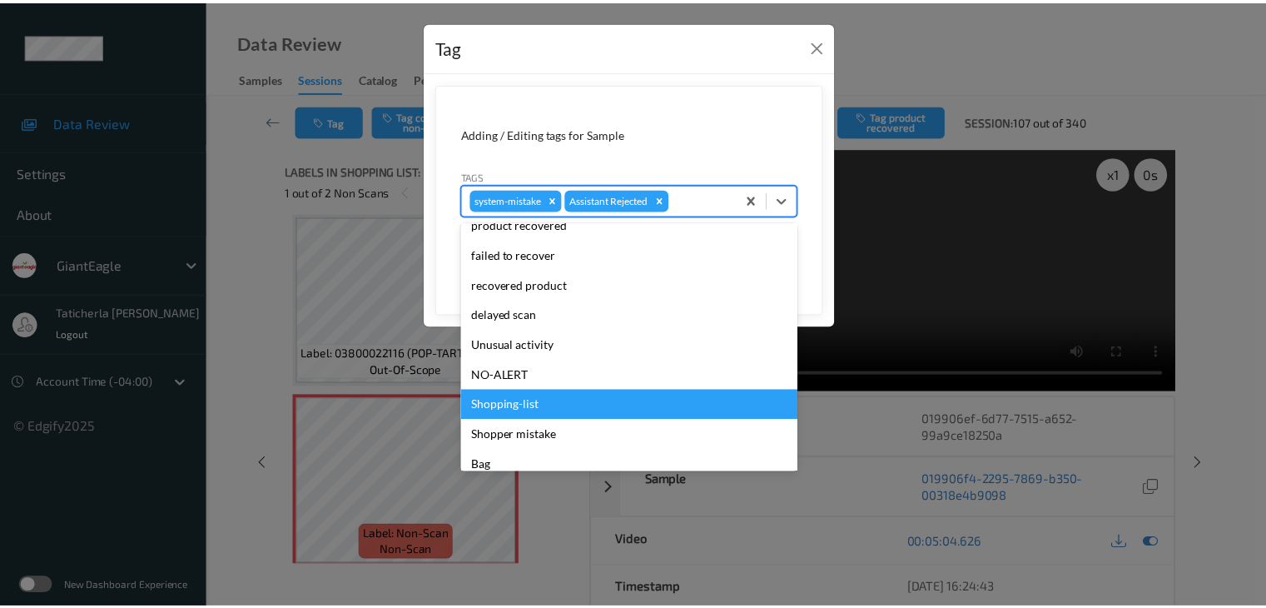
scroll to position [147, 0]
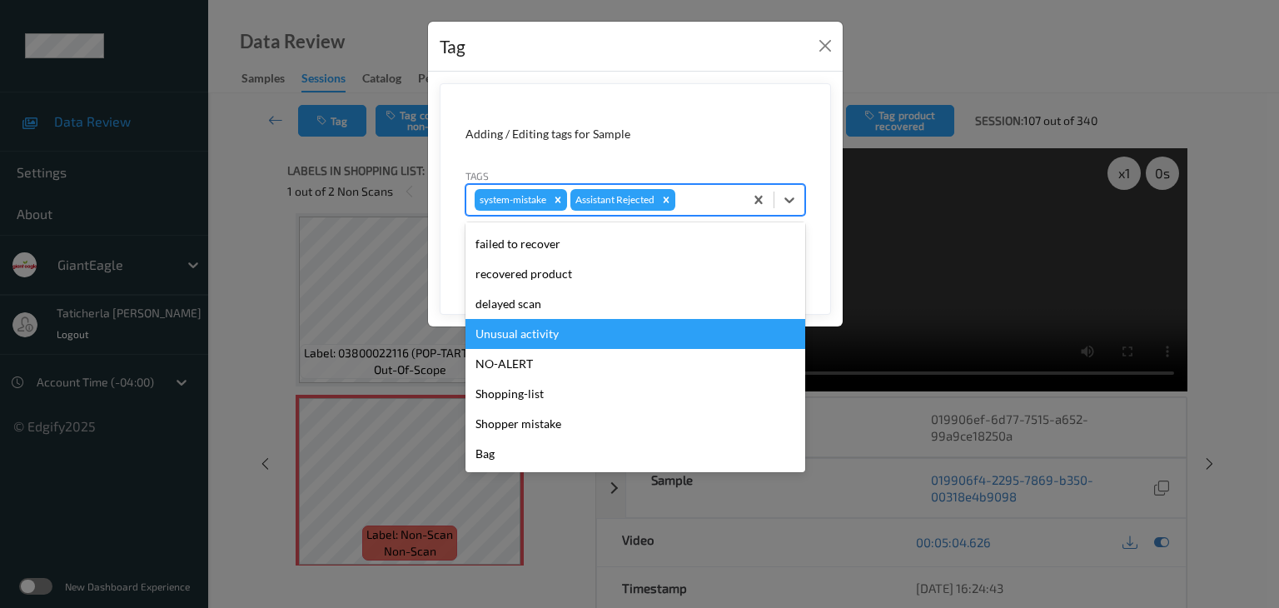
click at [623, 338] on div "Unusual activity" at bounding box center [635, 334] width 340 height 30
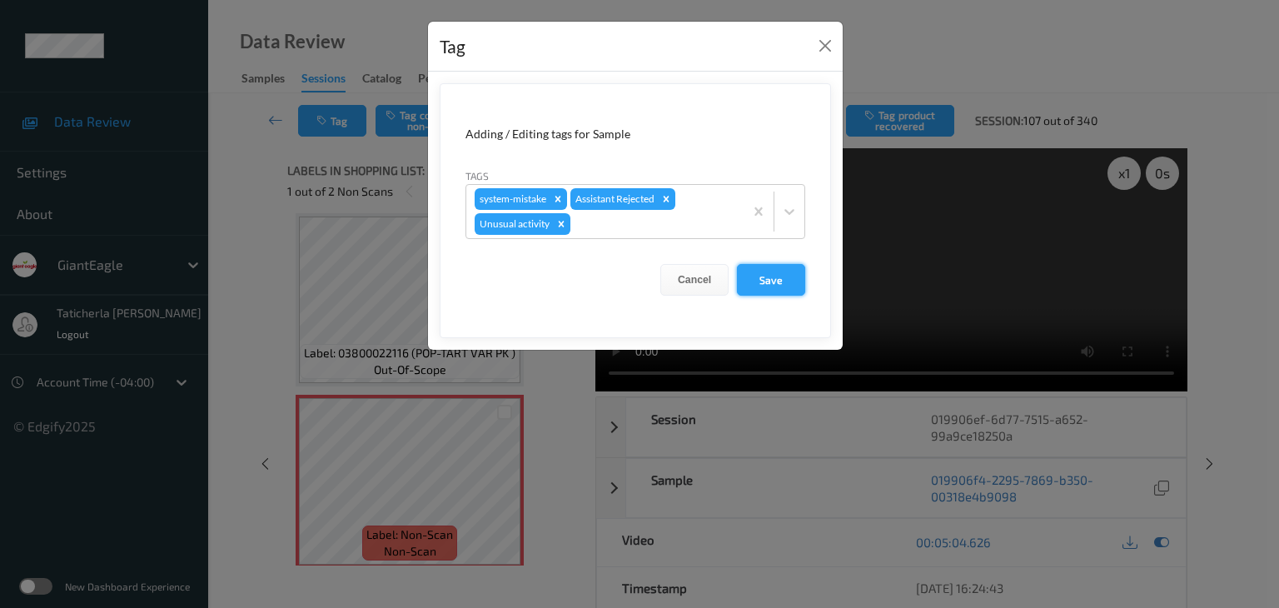
click at [773, 279] on button "Save" at bounding box center [771, 280] width 68 height 32
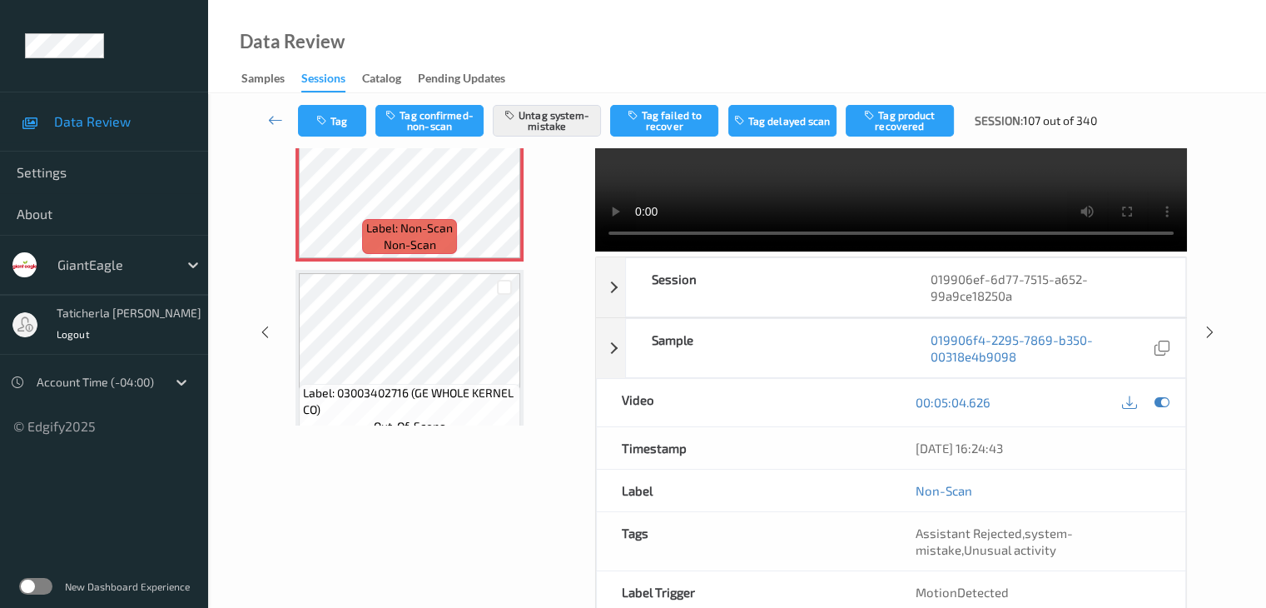
scroll to position [0, 0]
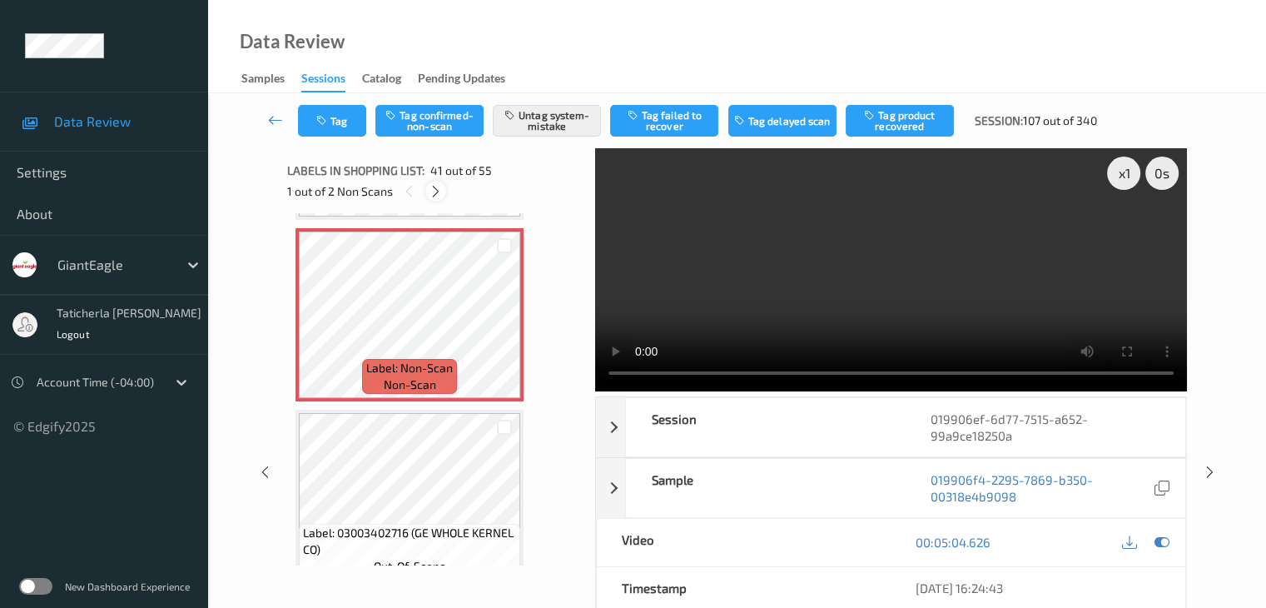
click at [435, 195] on icon at bounding box center [436, 191] width 14 height 15
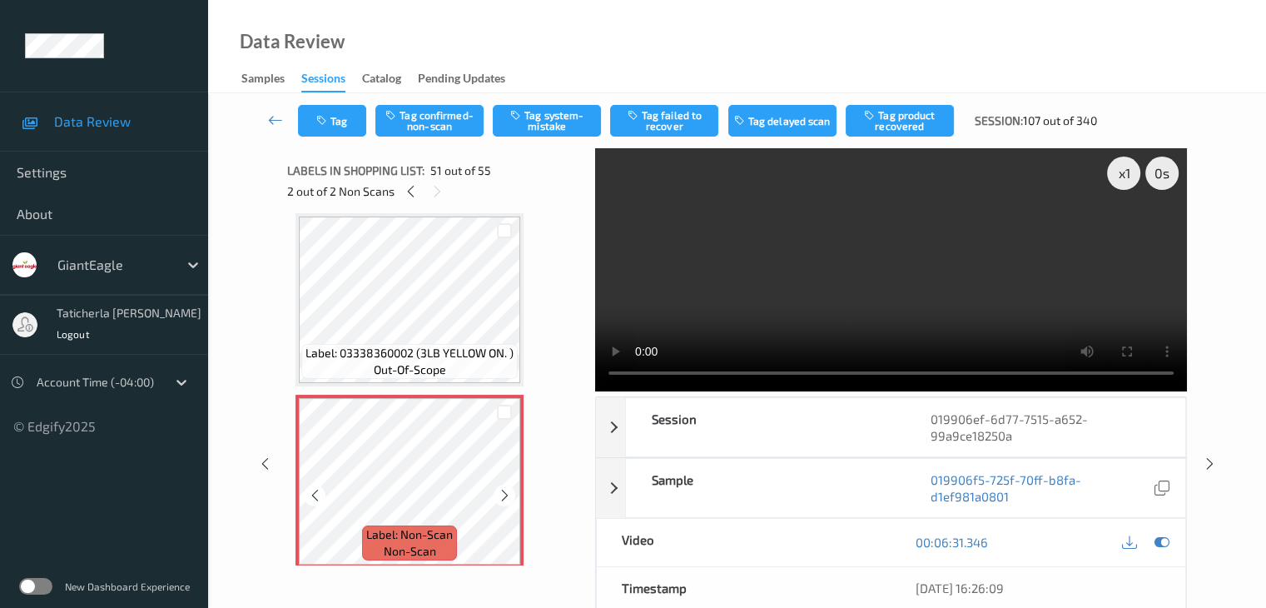
scroll to position [8984, 0]
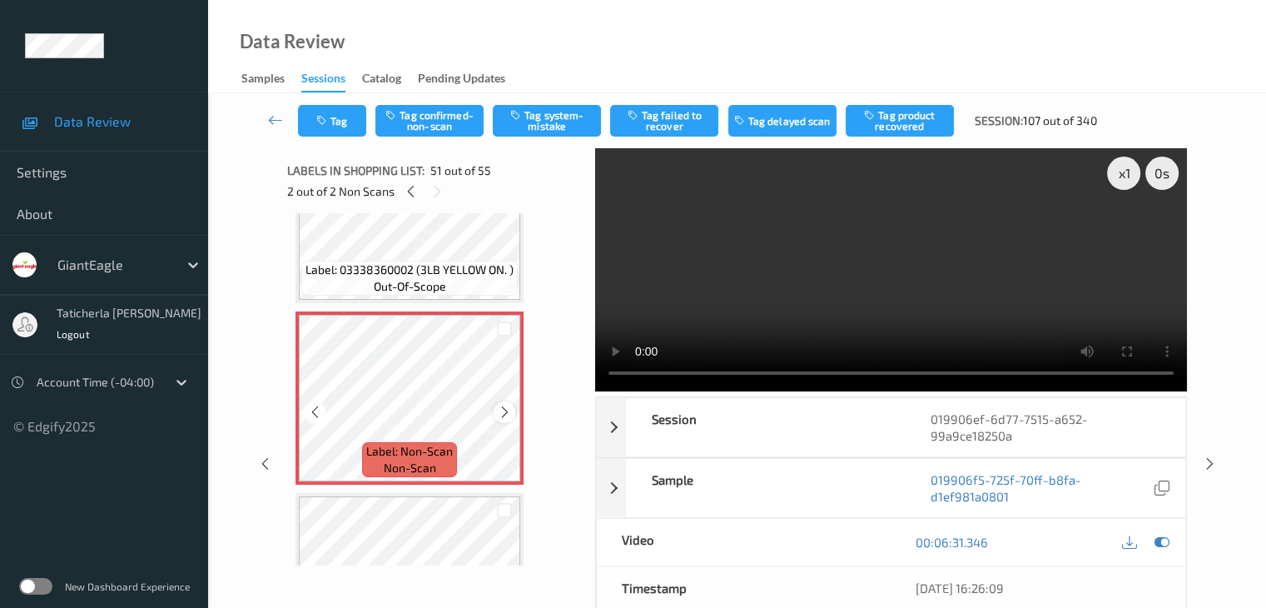
click at [500, 410] on icon at bounding box center [505, 412] width 14 height 15
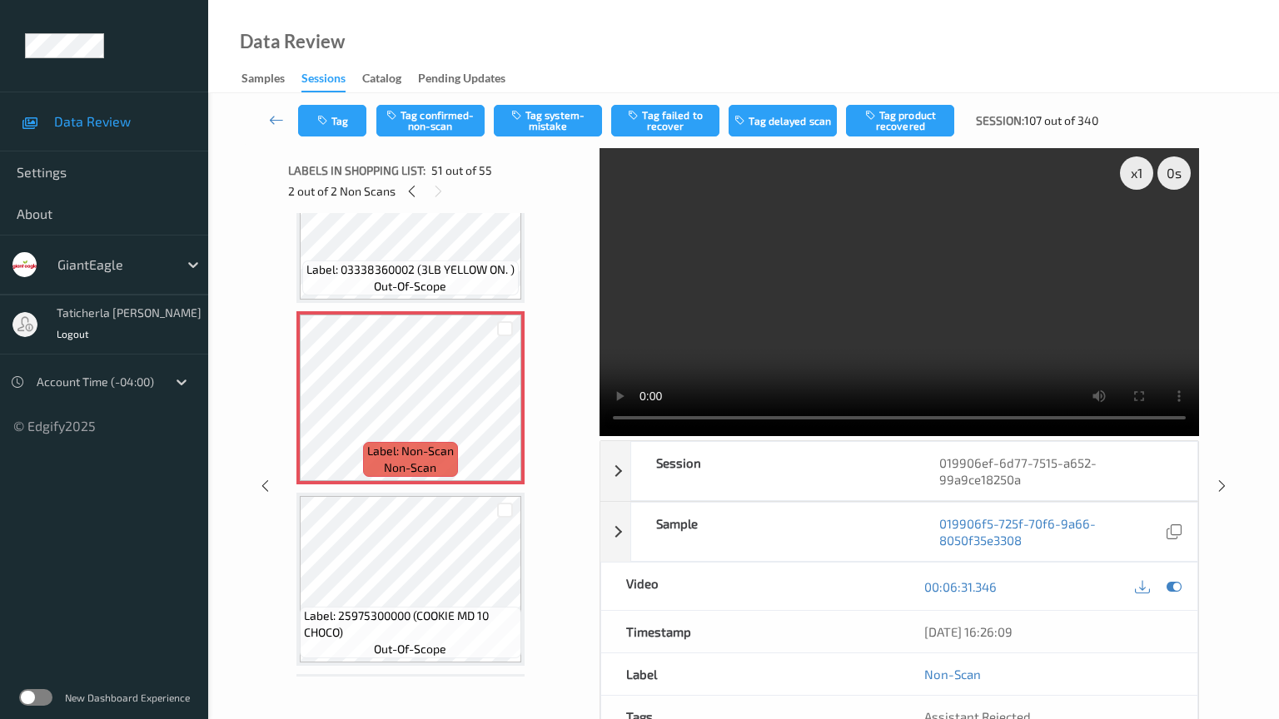
click at [927, 436] on video at bounding box center [898, 292] width 599 height 288
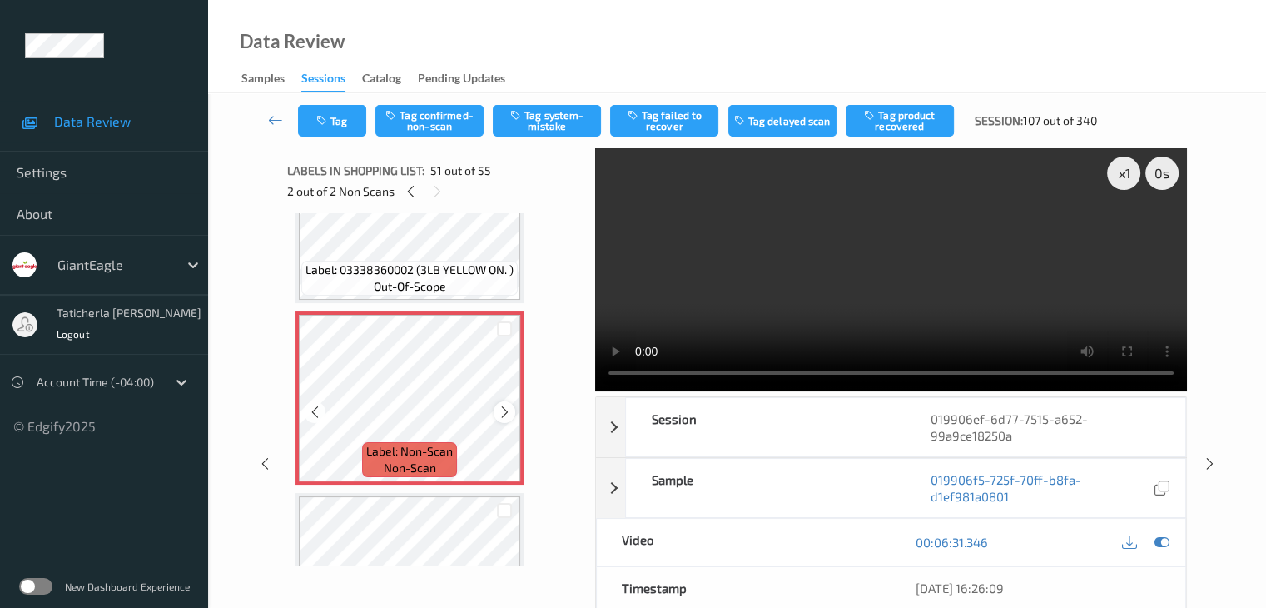
click at [507, 411] on icon at bounding box center [505, 412] width 14 height 15
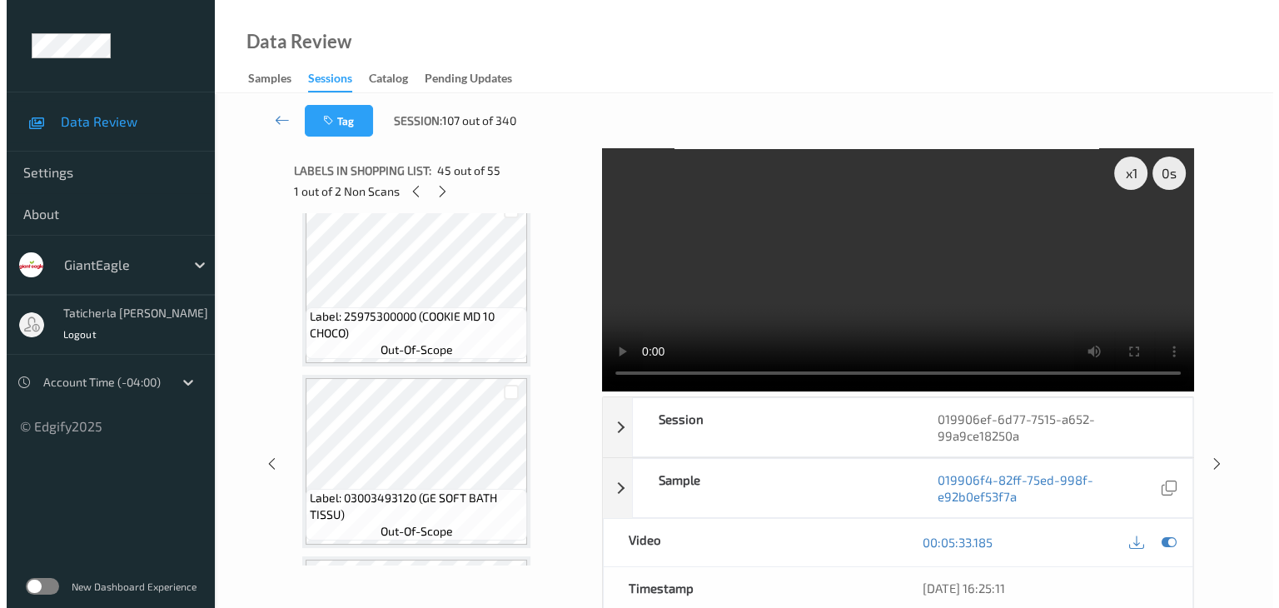
scroll to position [9151, 0]
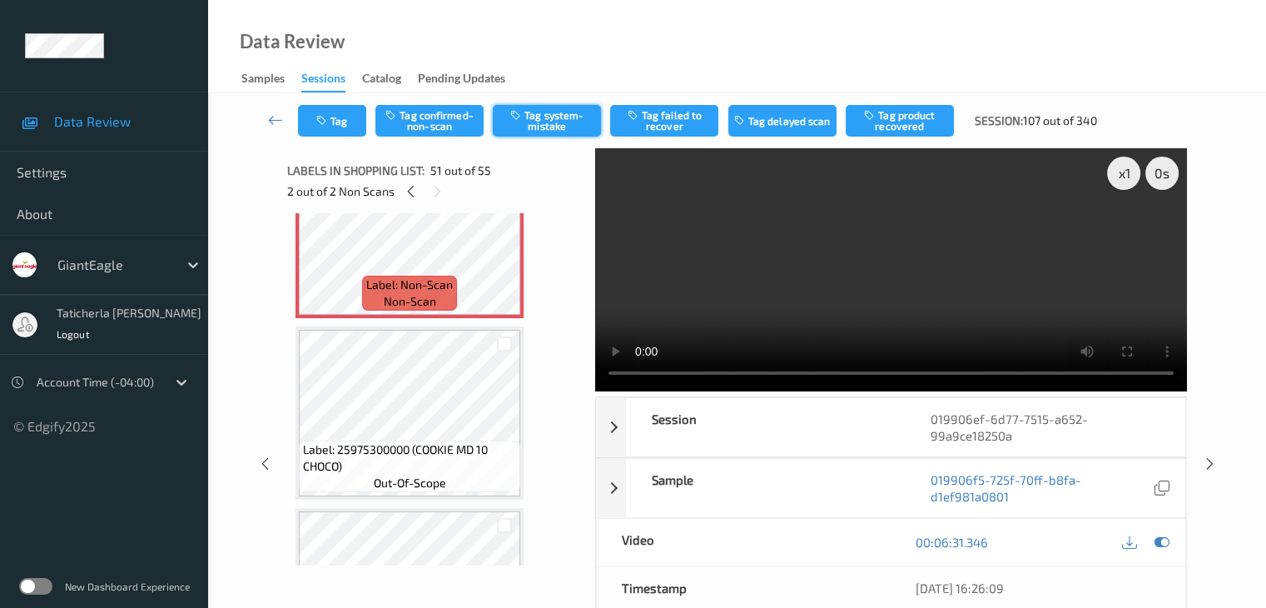
click at [546, 116] on button "Tag system-mistake" at bounding box center [547, 121] width 108 height 32
click at [345, 122] on button "Tag" at bounding box center [332, 121] width 68 height 32
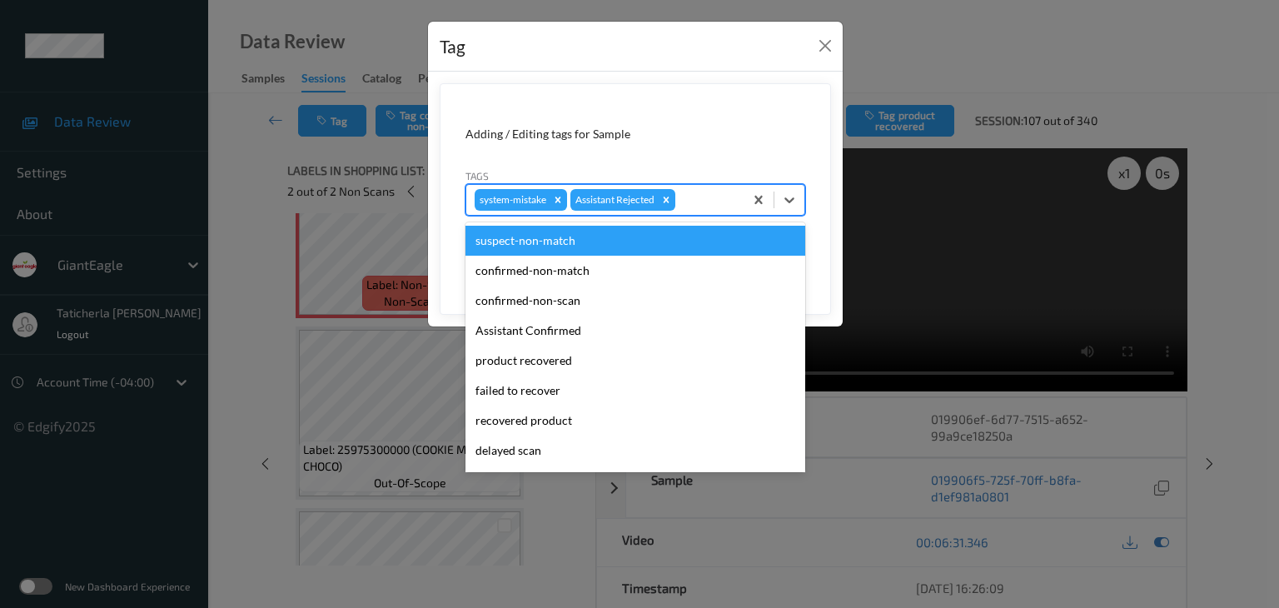
drag, startPoint x: 711, startPoint y: 194, endPoint x: 704, endPoint y: 211, distance: 18.7
click at [712, 195] on div at bounding box center [706, 200] width 57 height 20
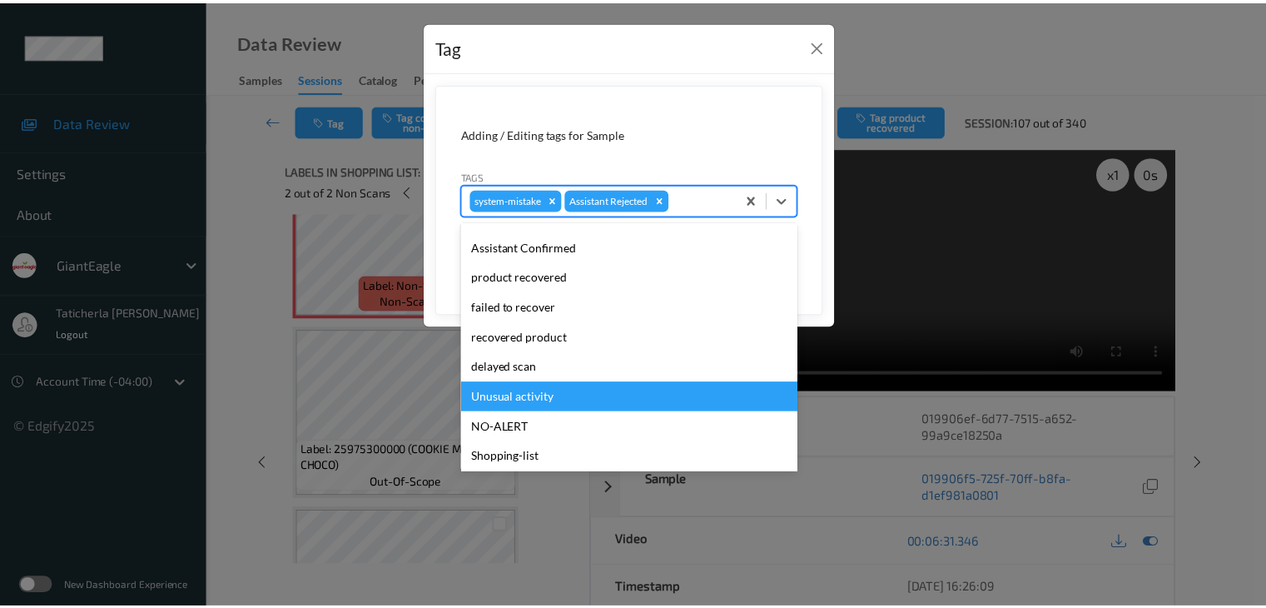
scroll to position [147, 0]
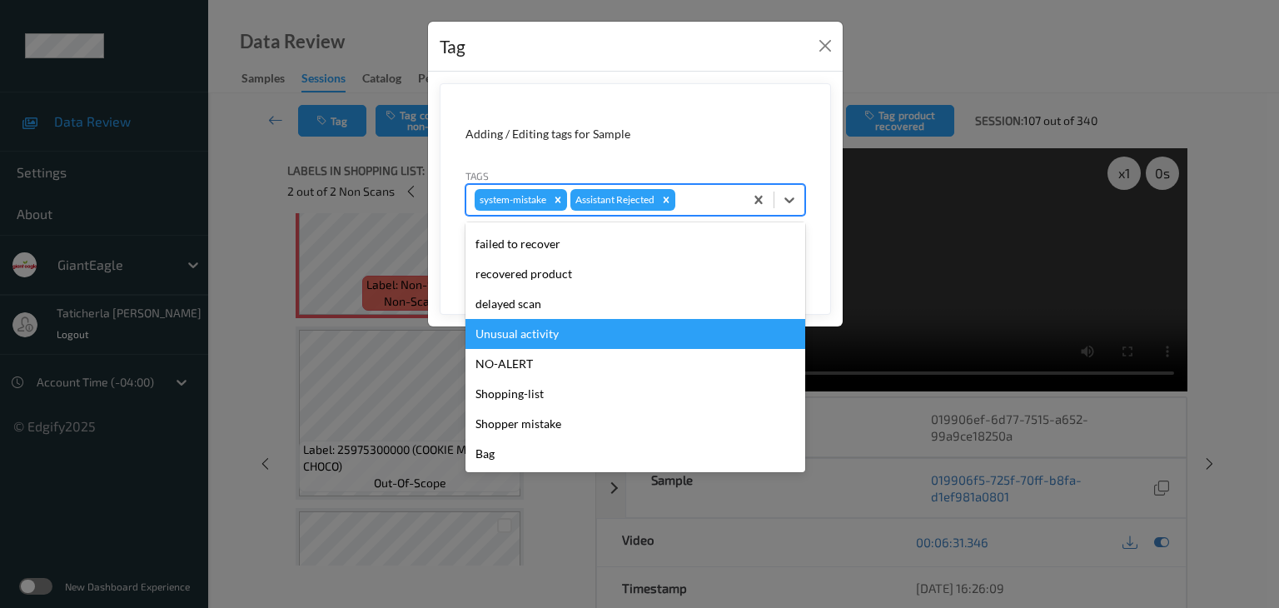
click at [593, 332] on div "Unusual activity" at bounding box center [635, 334] width 340 height 30
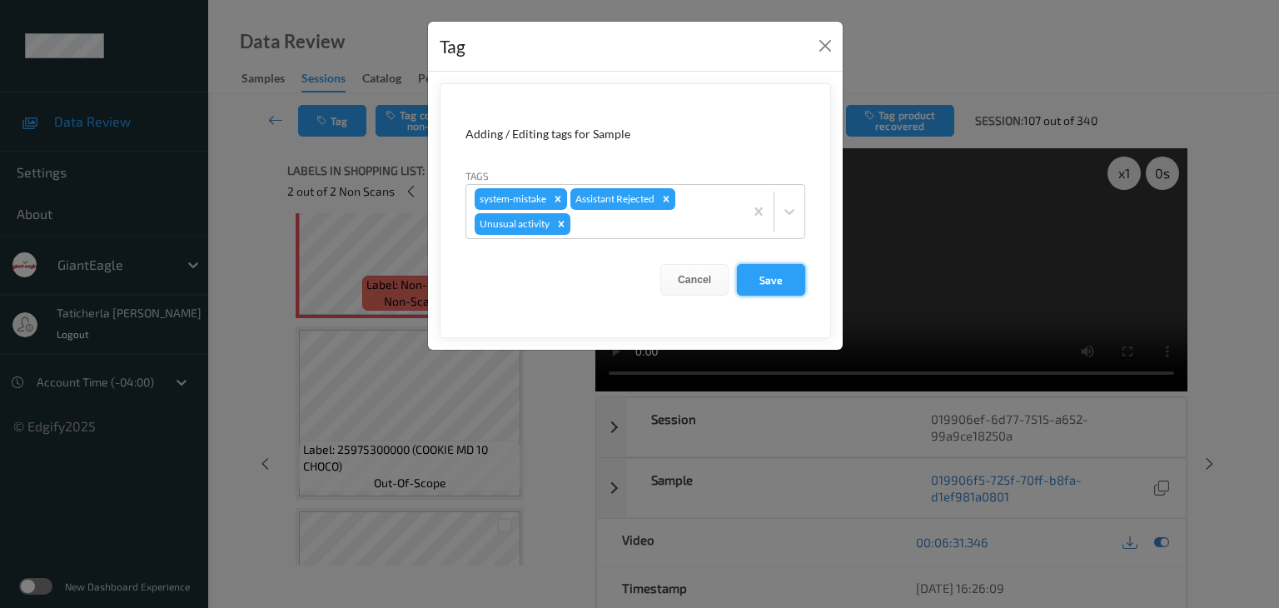
click at [780, 284] on button "Save" at bounding box center [771, 280] width 68 height 32
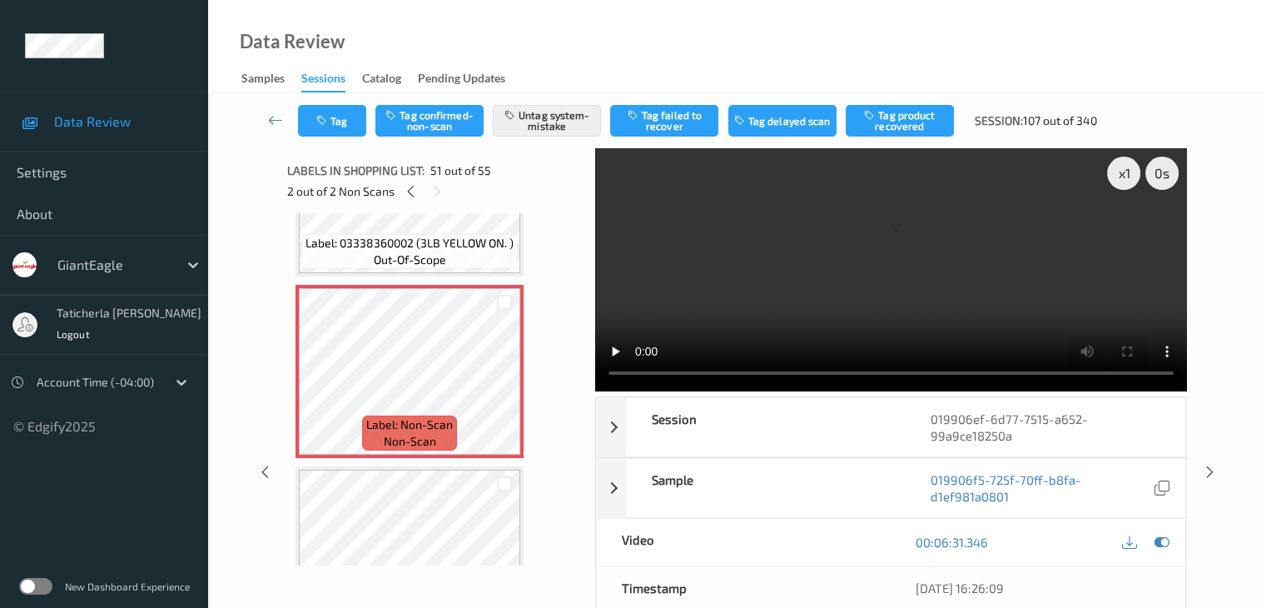
scroll to position [8984, 0]
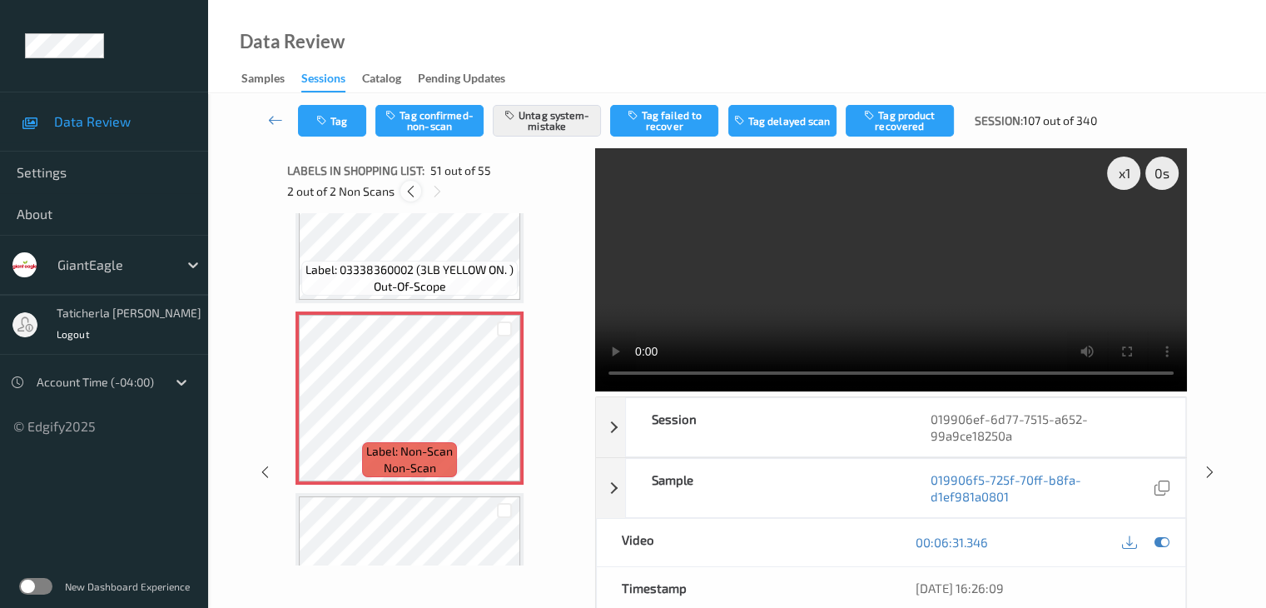
click at [416, 191] on icon at bounding box center [411, 191] width 14 height 15
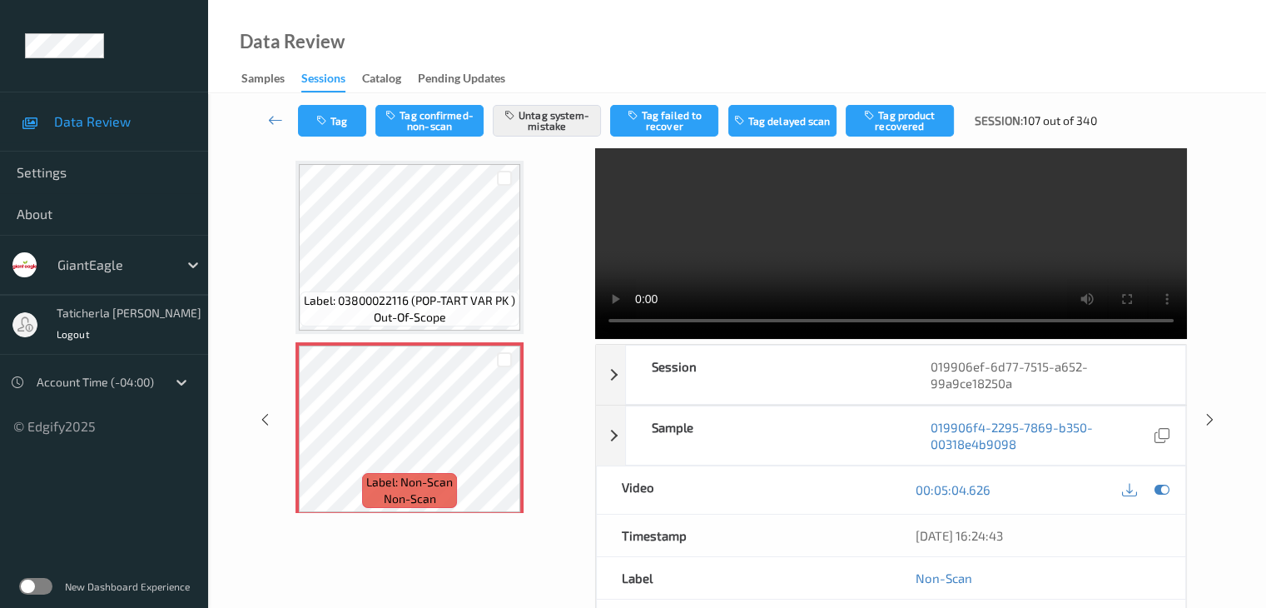
scroll to position [102, 0]
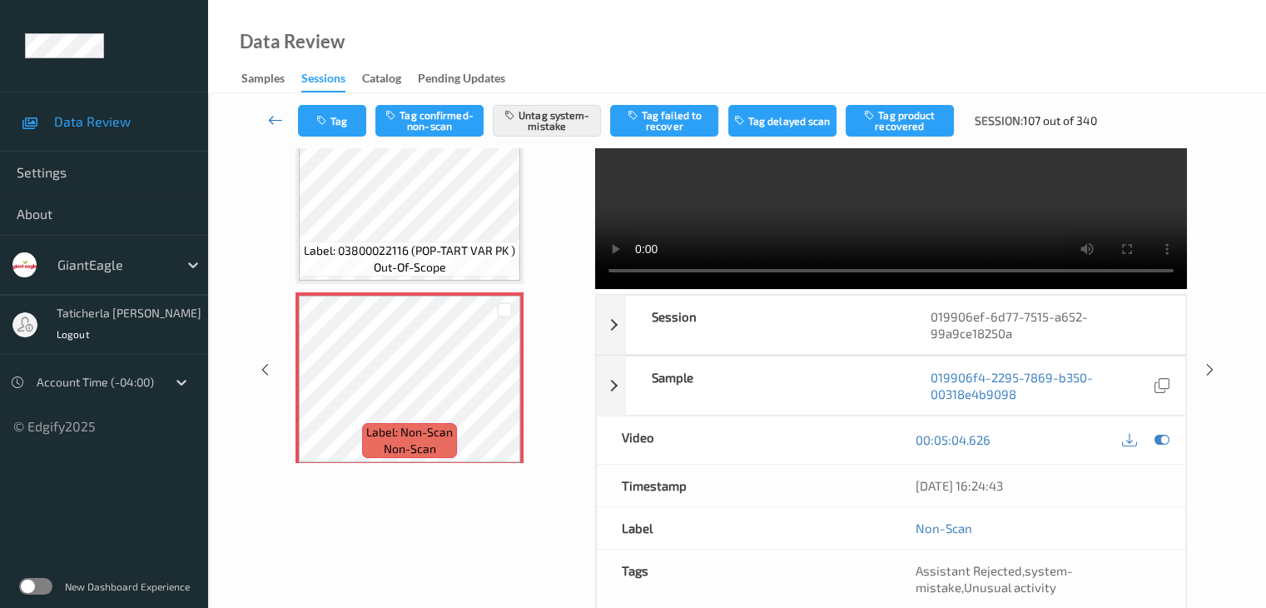
click at [270, 116] on icon at bounding box center [275, 120] width 15 height 17
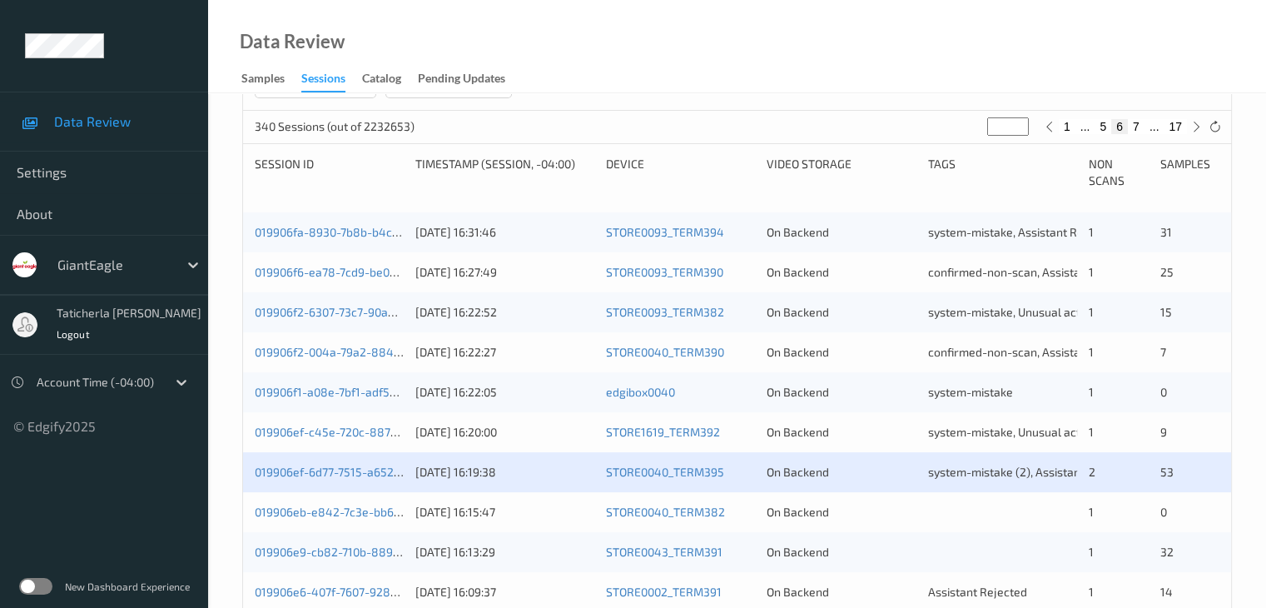
scroll to position [499, 0]
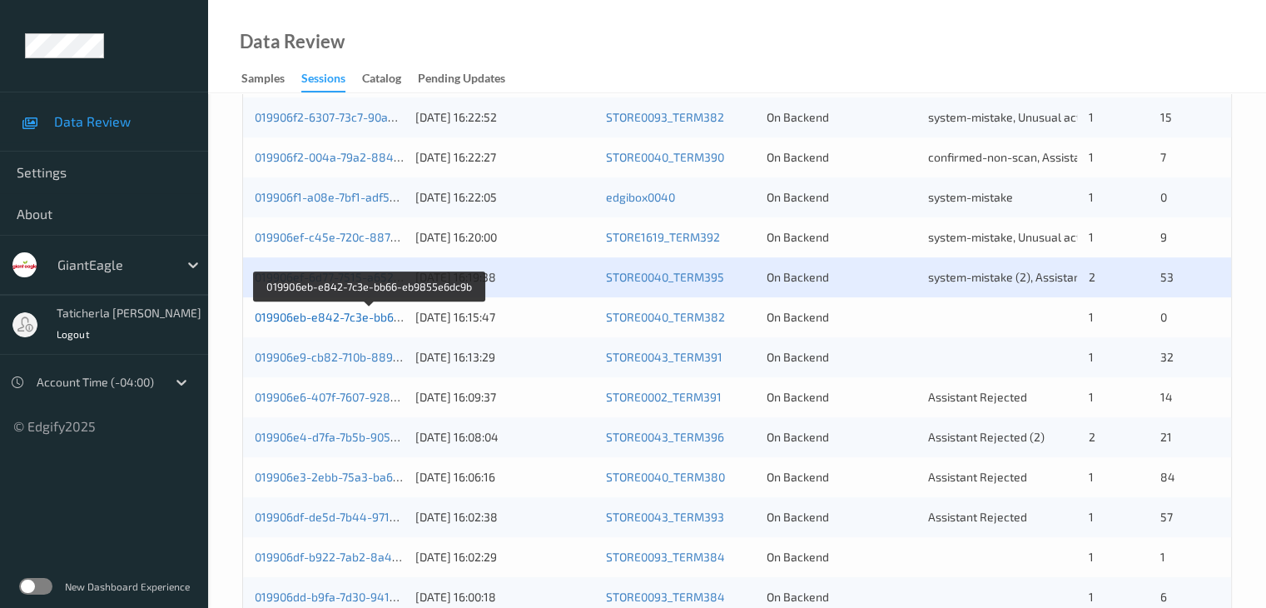
click at [322, 318] on link "019906eb-e842-7c3e-bb66-eb9855e6dc9b" at bounding box center [370, 317] width 231 height 14
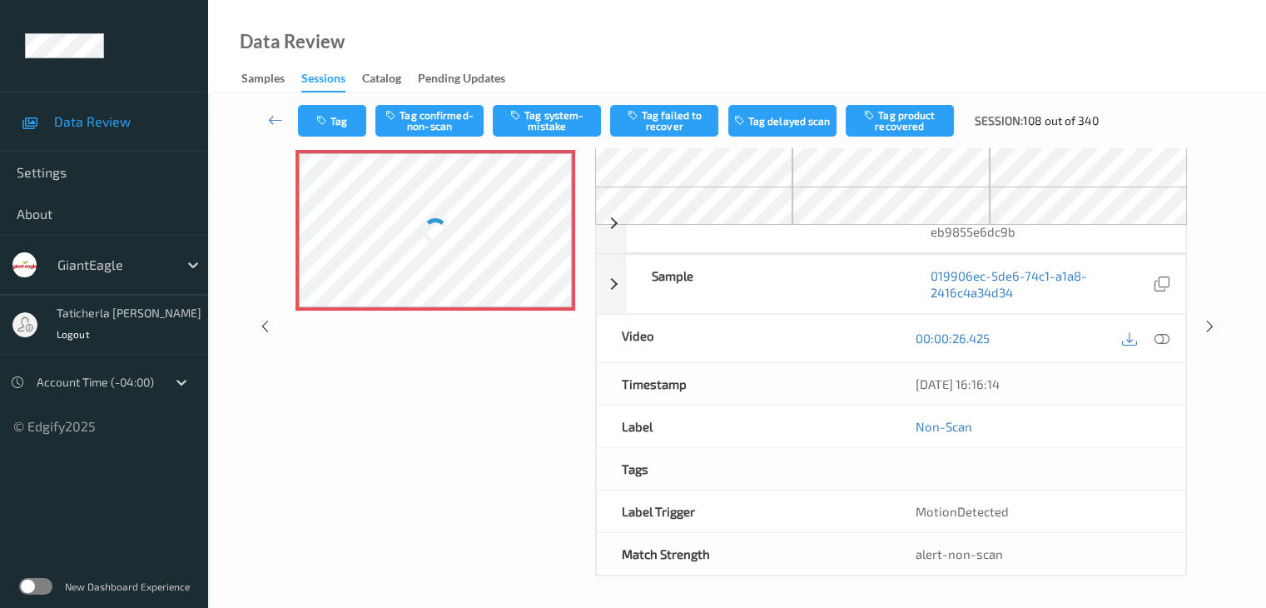
scroll to position [109, 0]
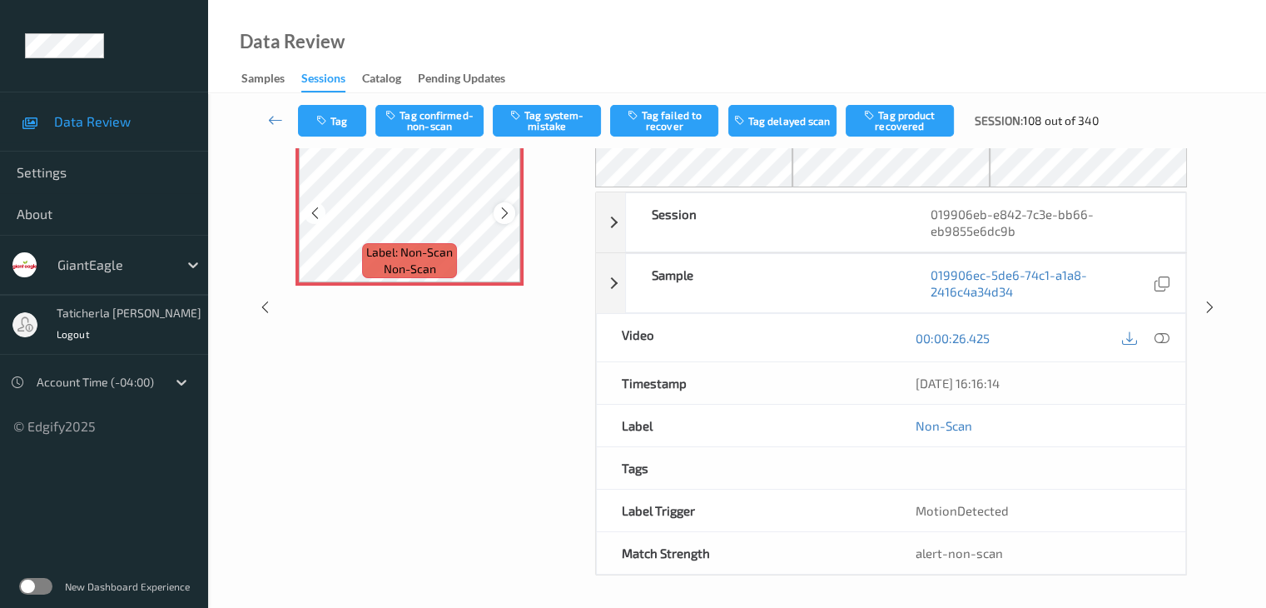
click at [503, 214] on icon at bounding box center [505, 213] width 14 height 15
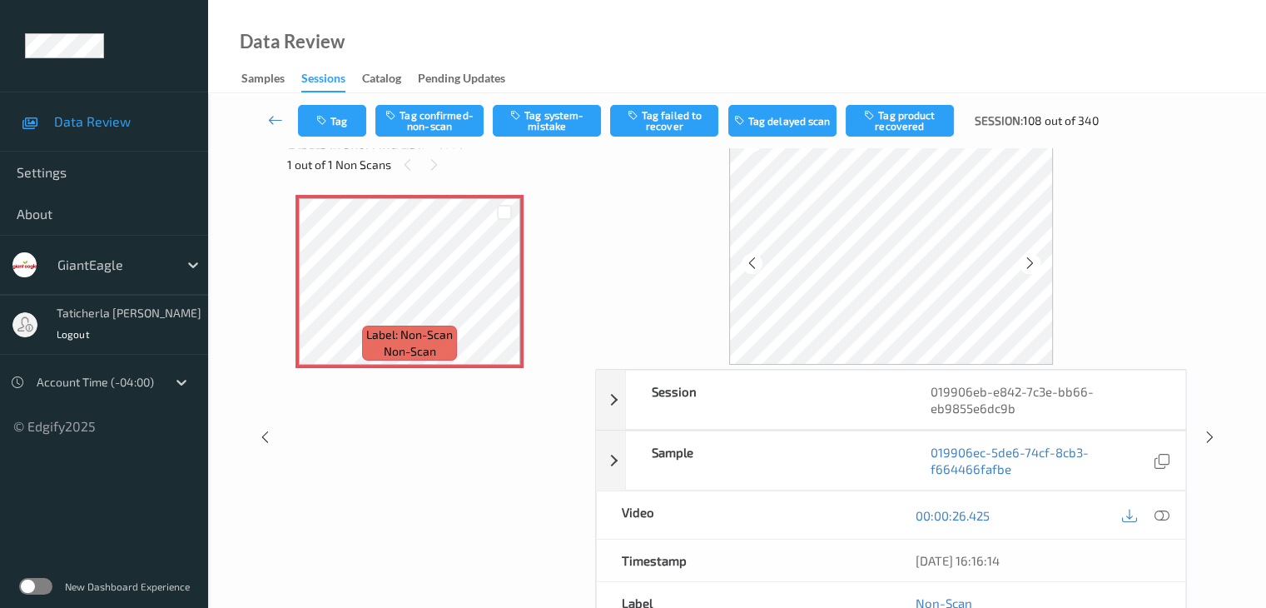
scroll to position [0, 0]
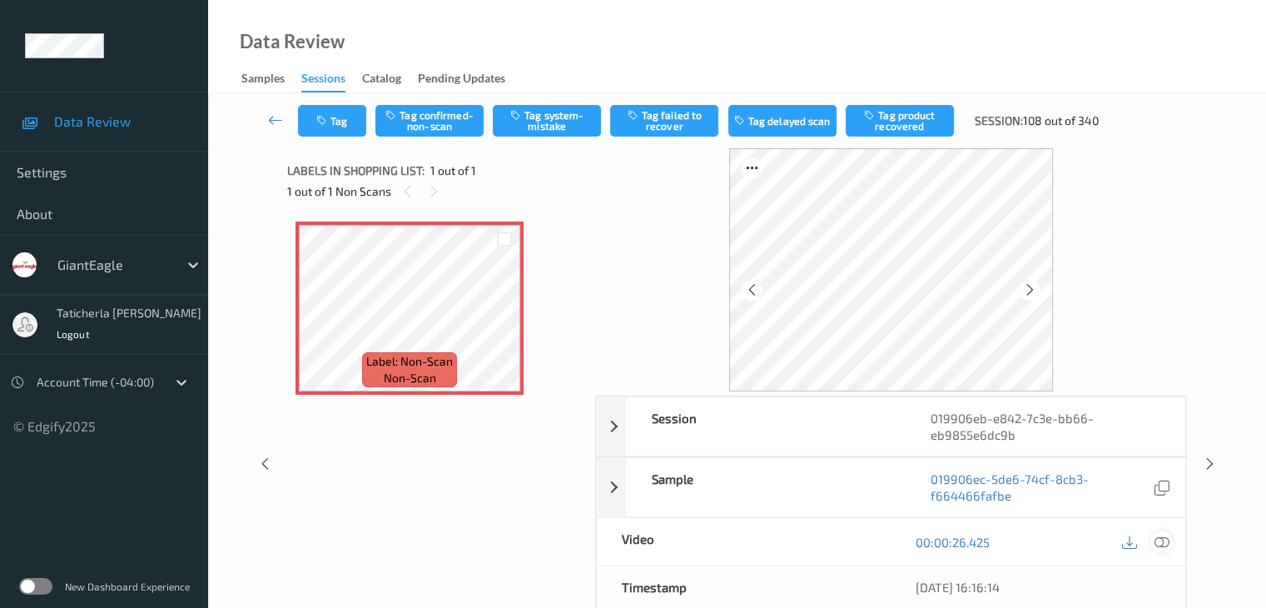
click at [1160, 539] on icon at bounding box center [1161, 541] width 15 height 15
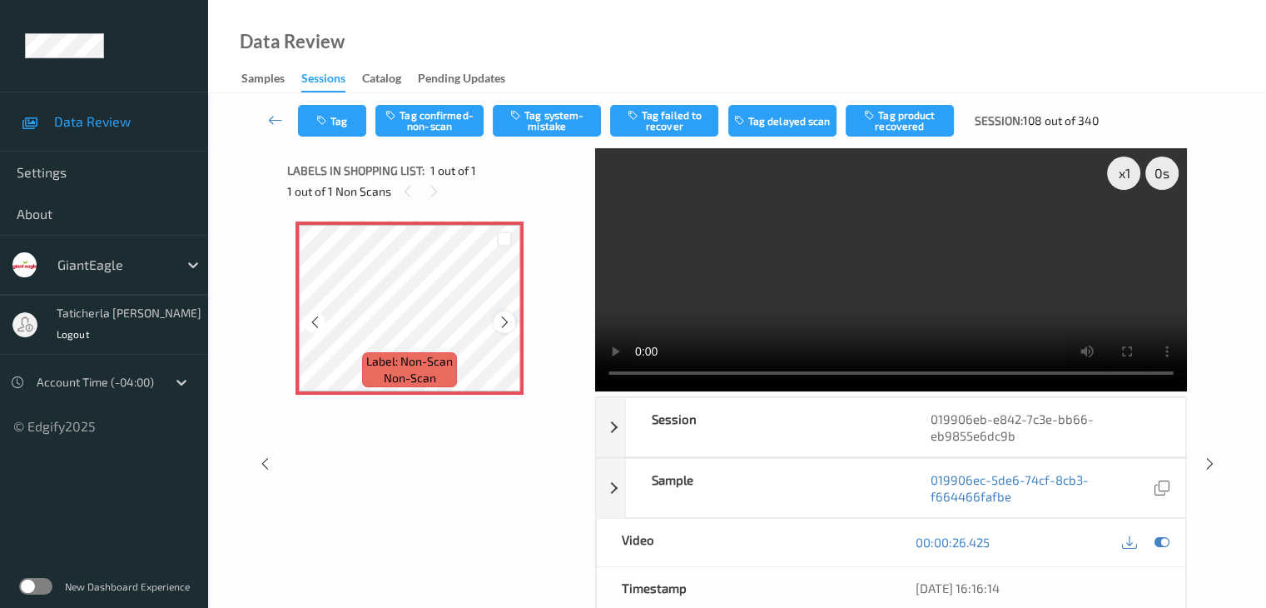
click at [502, 321] on icon at bounding box center [505, 322] width 14 height 15
click at [456, 126] on button "Tag confirmed-non-scan" at bounding box center [429, 121] width 108 height 32
click at [271, 117] on icon at bounding box center [275, 120] width 15 height 17
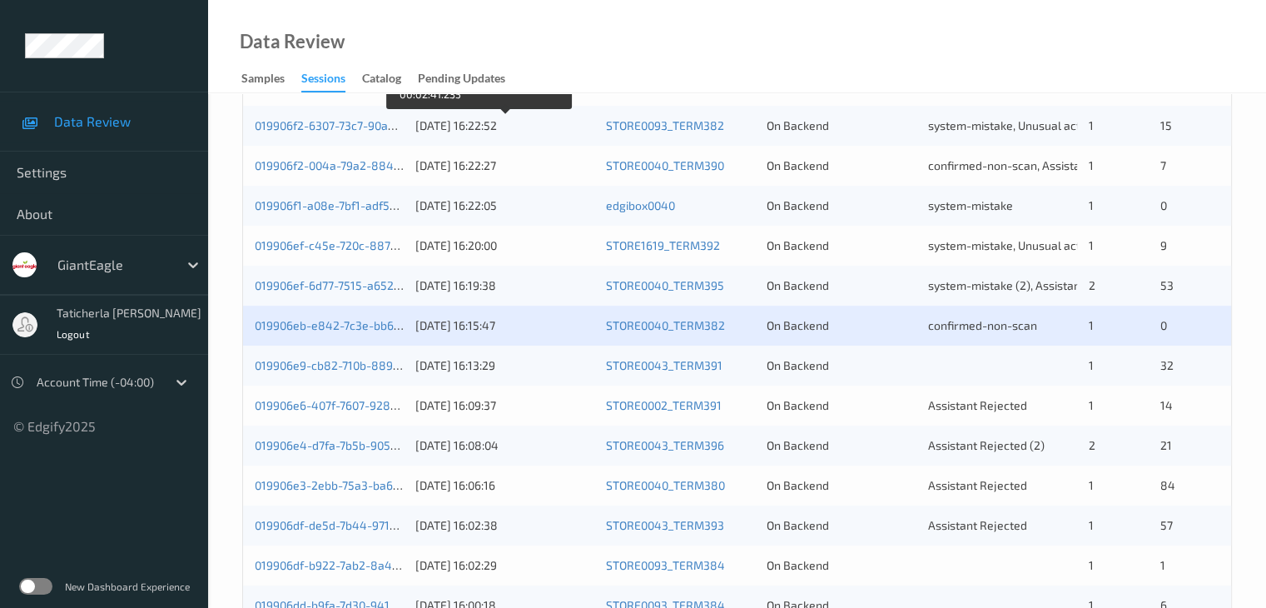
scroll to position [499, 0]
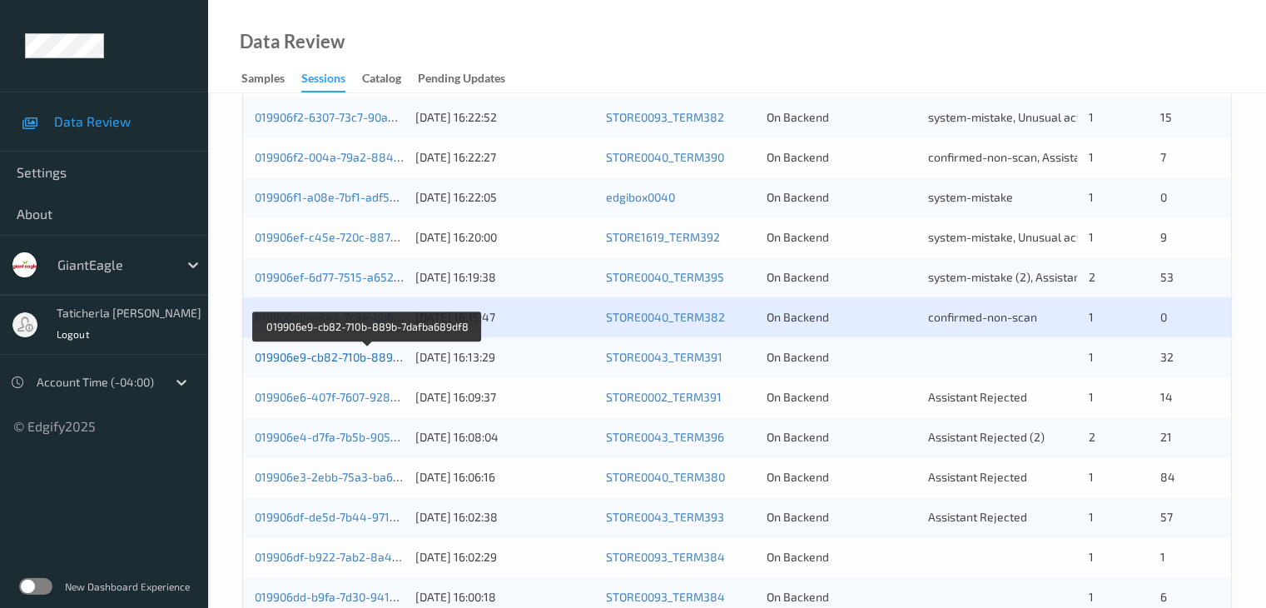
click at [358, 360] on link "019906e9-cb82-710b-889b-7dafba689df8" at bounding box center [367, 357] width 225 height 14
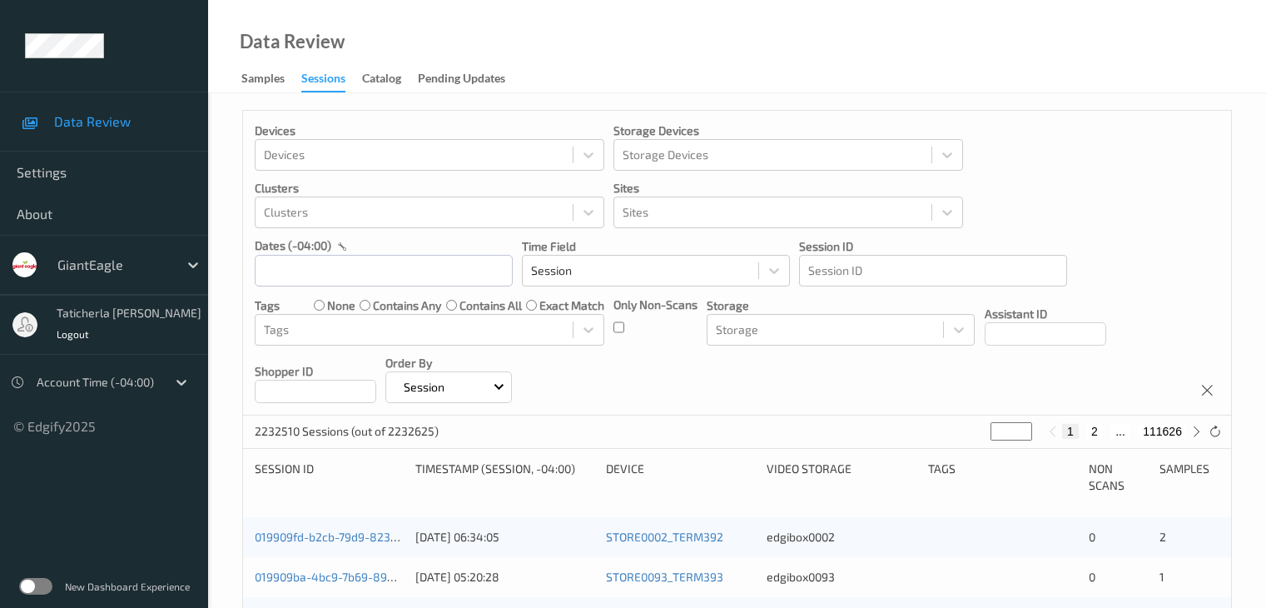
scroll to position [166, 0]
